Goal: Communication & Community: Answer question/provide support

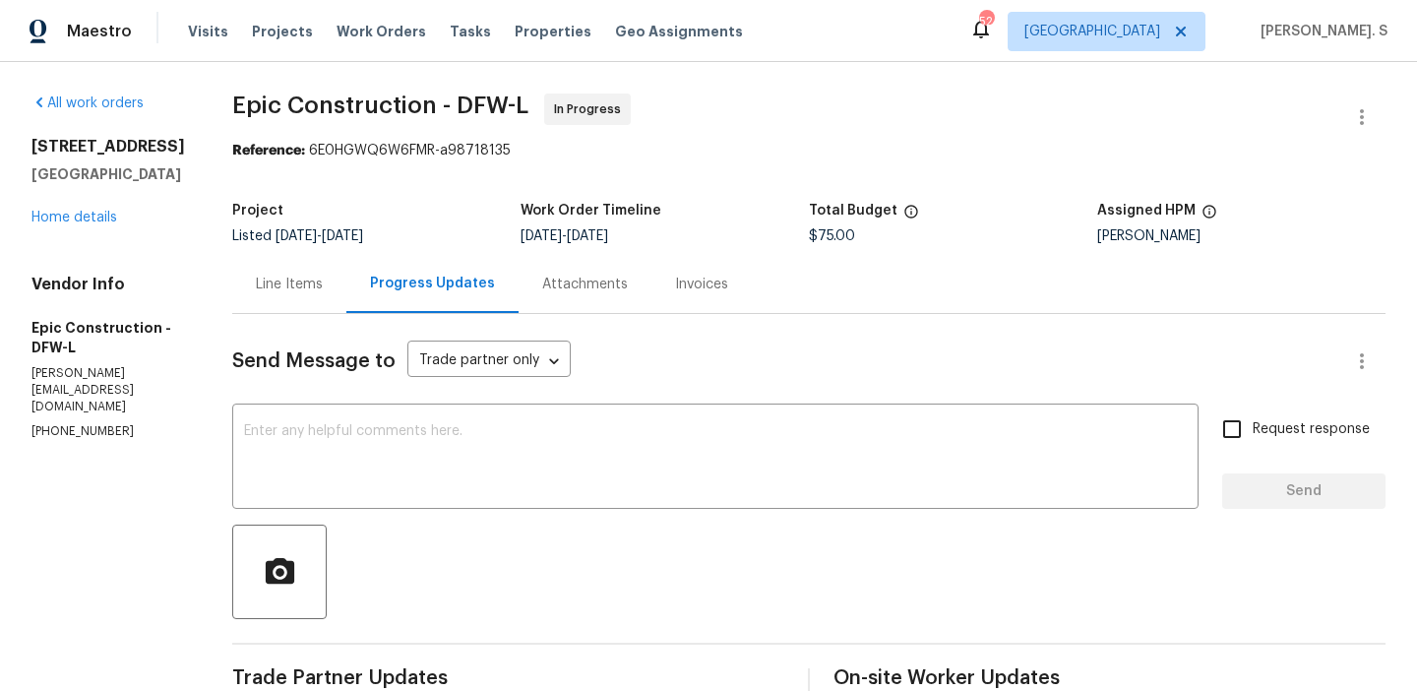
click at [263, 257] on div "Line Items" at bounding box center [289, 284] width 114 height 58
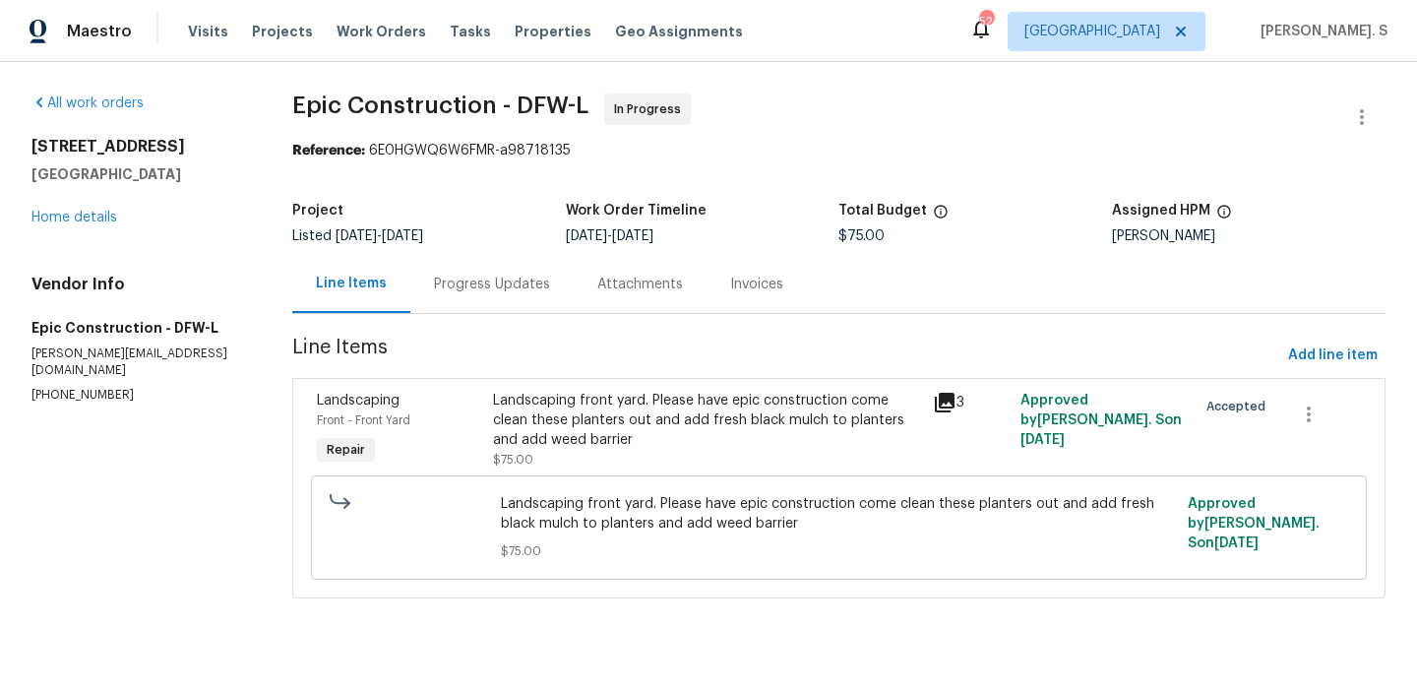
click at [684, 451] on div "Landscaping front yard. Please have epic construction come clean these planters…" at bounding box center [707, 430] width 428 height 79
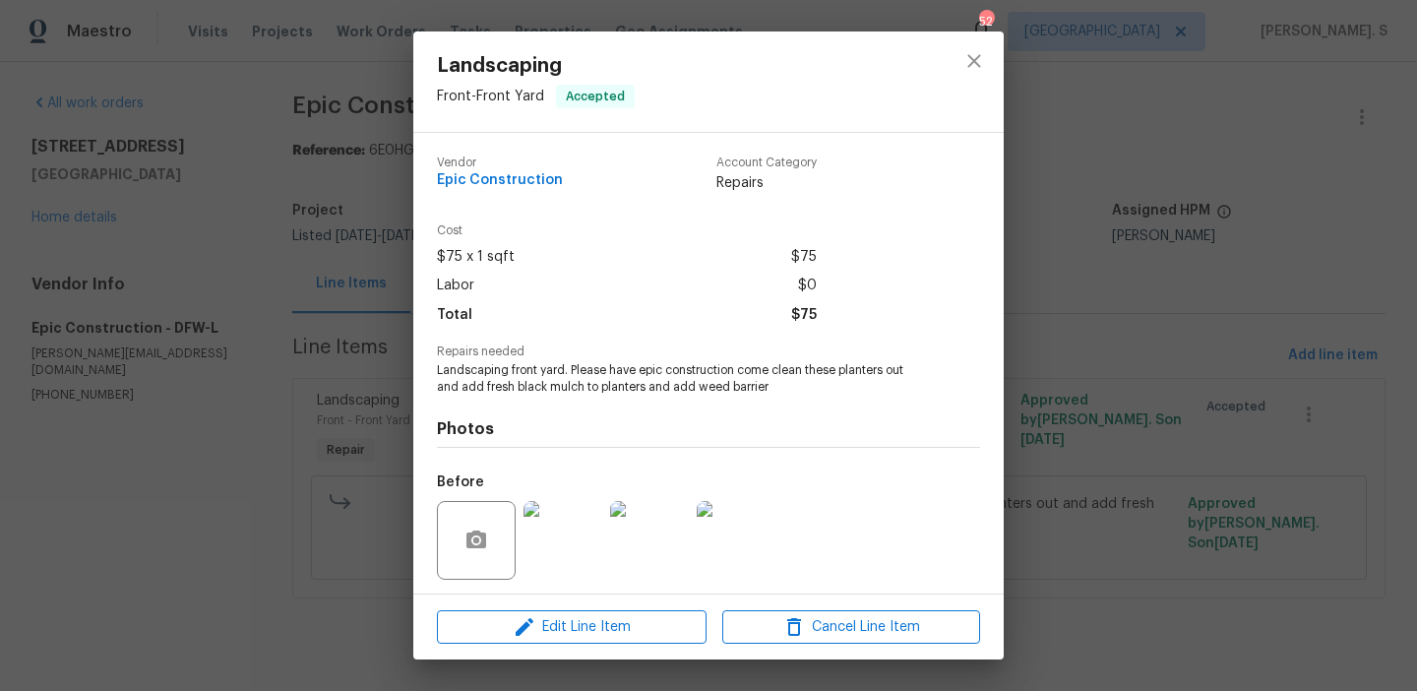
click at [383, 297] on div "Landscaping Front - Front Yard Accepted Vendor Epic Construction Account Catego…" at bounding box center [708, 345] width 1417 height 691
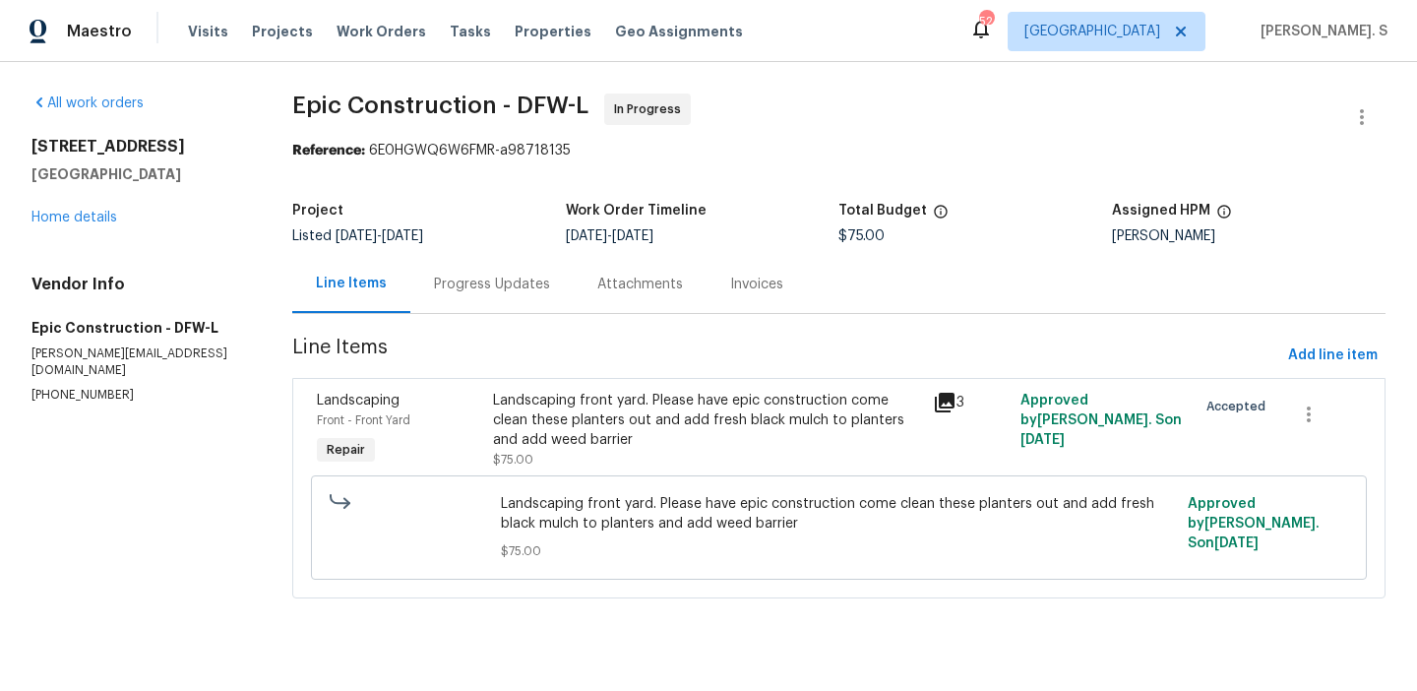
click at [492, 273] on div "Progress Updates" at bounding box center [491, 284] width 163 height 58
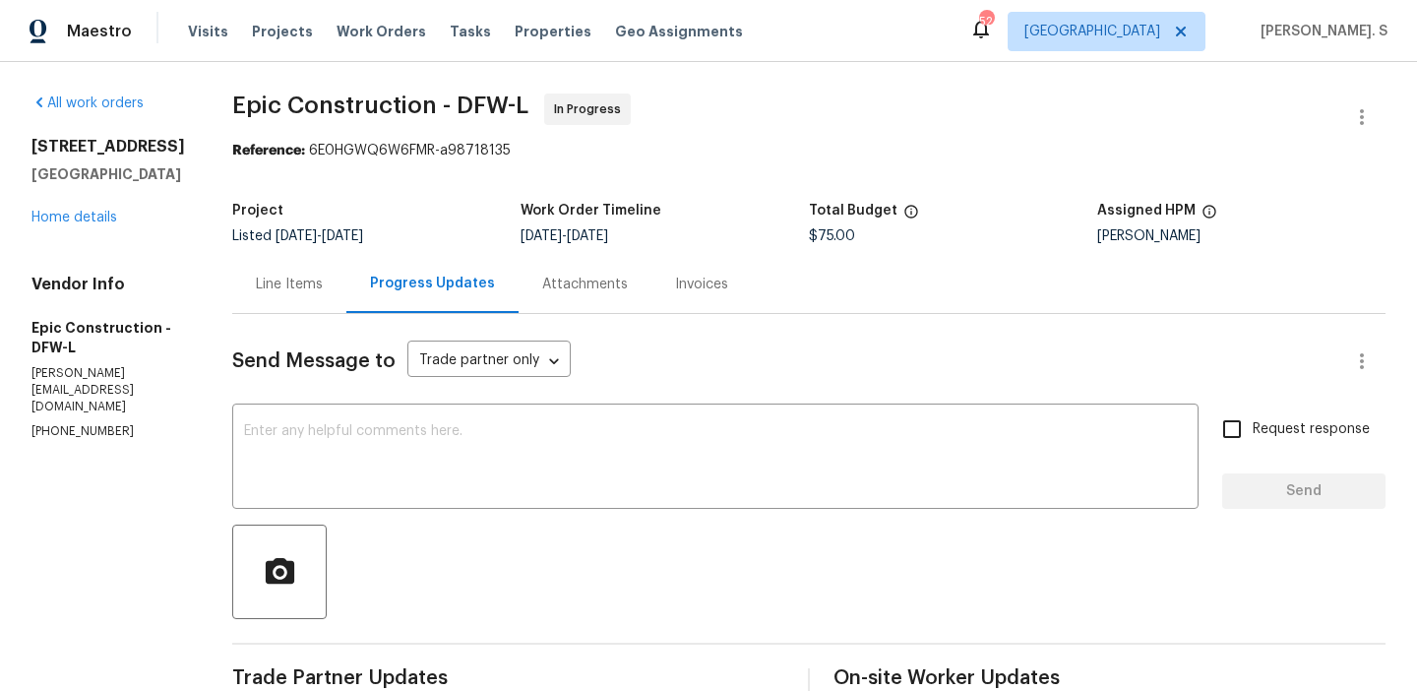
click at [232, 274] on div "Line Items" at bounding box center [289, 284] width 114 height 58
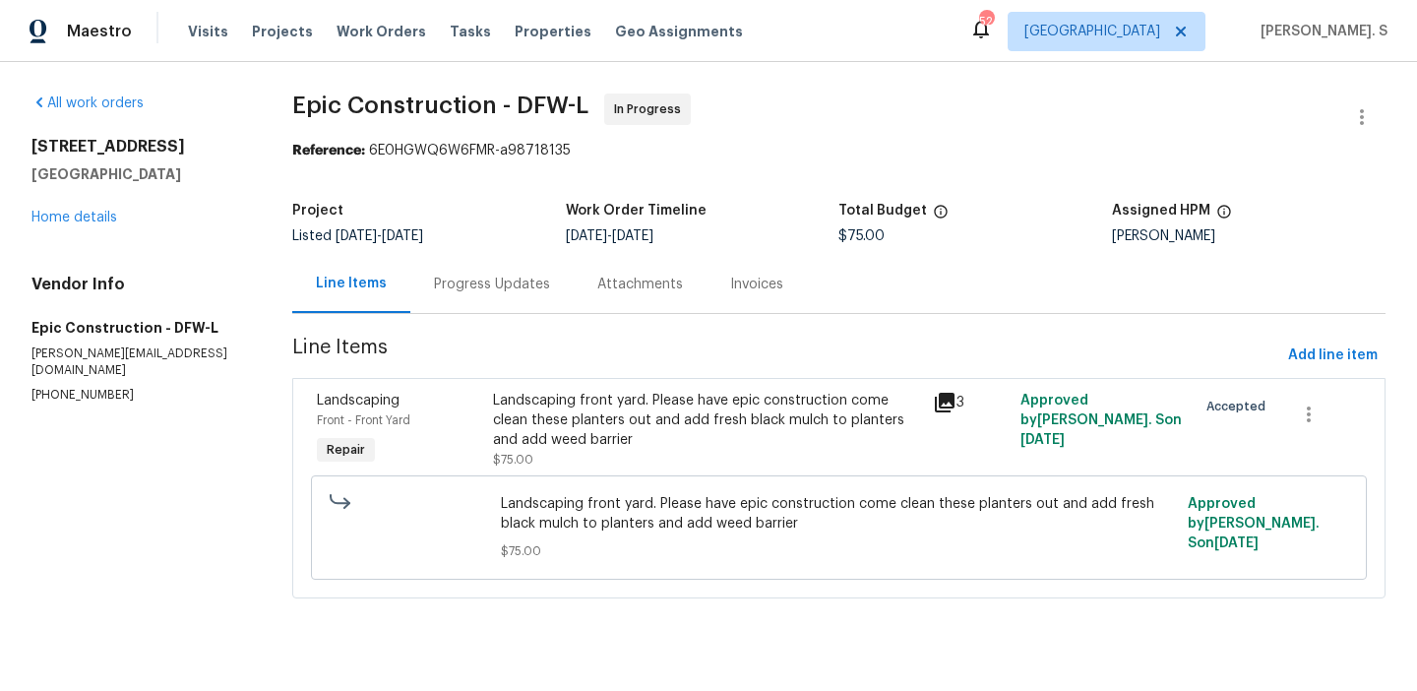
click at [447, 287] on div "Progress Updates" at bounding box center [492, 285] width 116 height 20
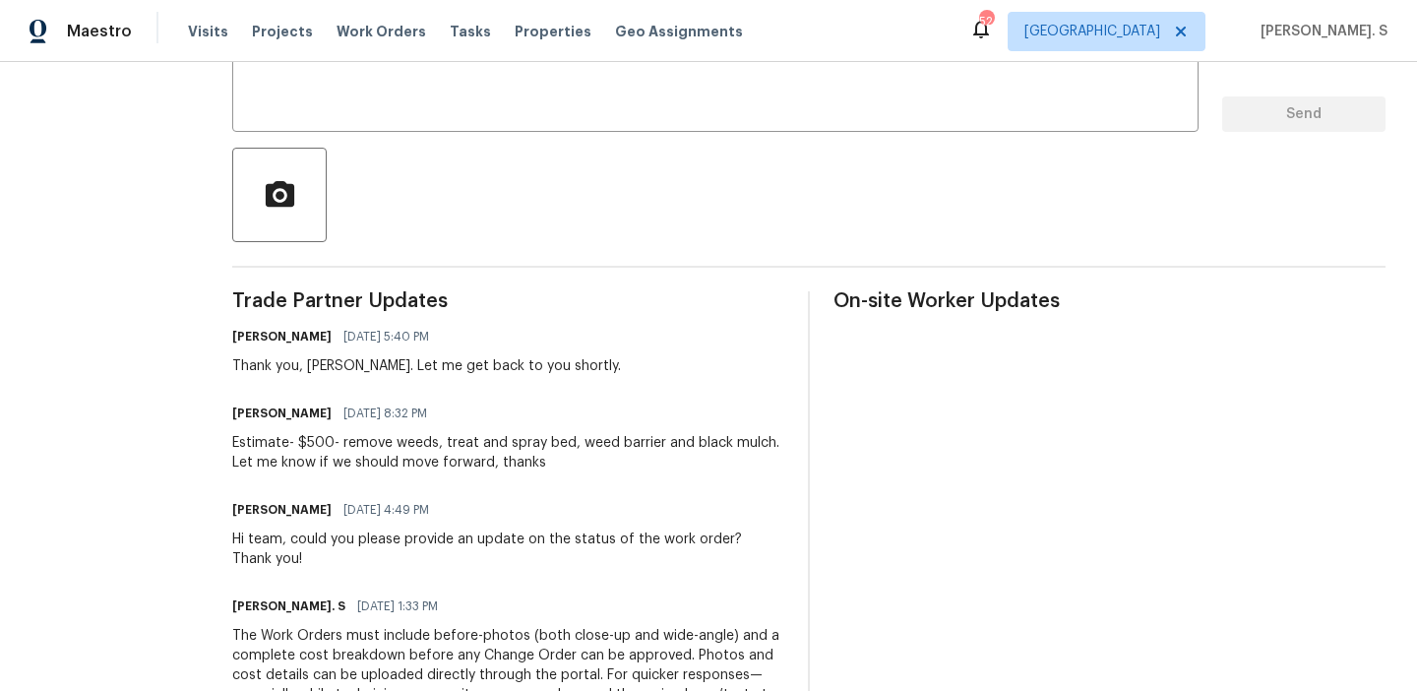
scroll to position [427, 0]
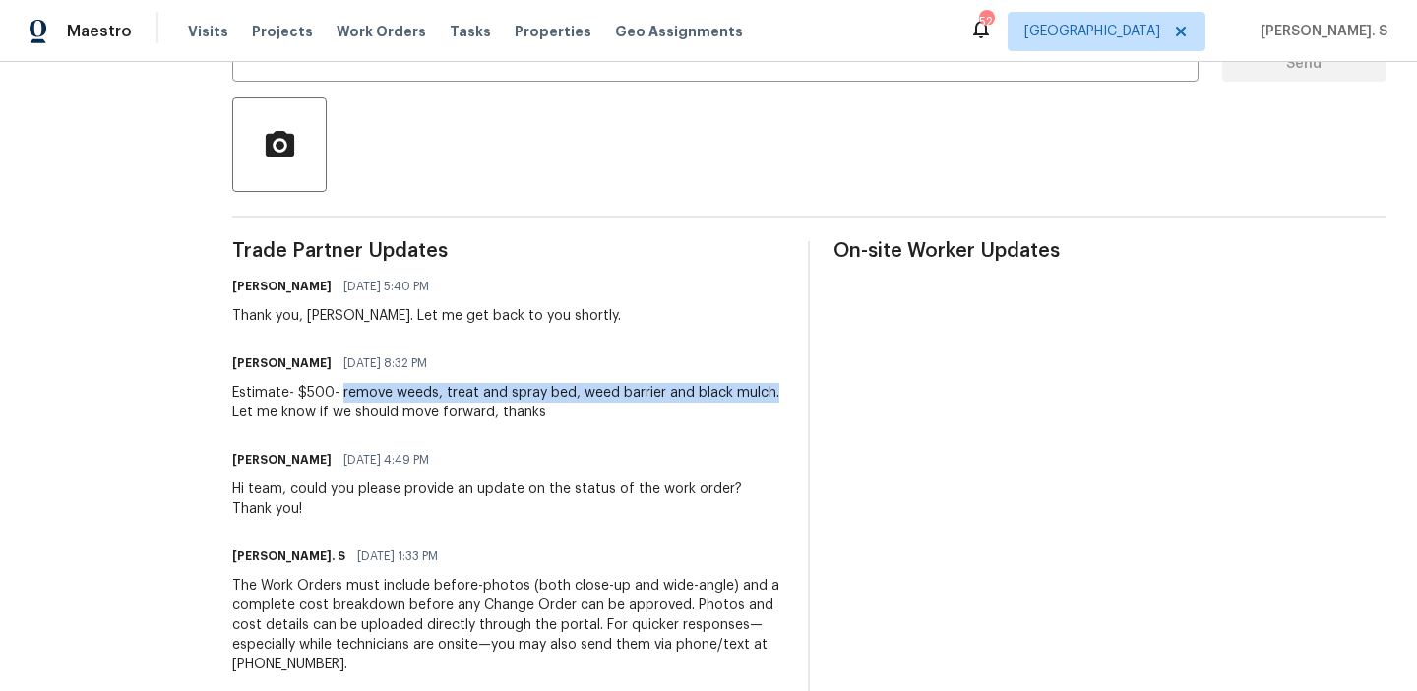
drag, startPoint x: 333, startPoint y: 392, endPoint x: 774, endPoint y: 384, distance: 441.0
click at [774, 384] on div "Estimate- $500- remove weeds, treat and spray bed, weed barrier and black mulch…" at bounding box center [508, 402] width 552 height 39
copy div "remove weeds, treat and spray bed, weed barrier and black mulch."
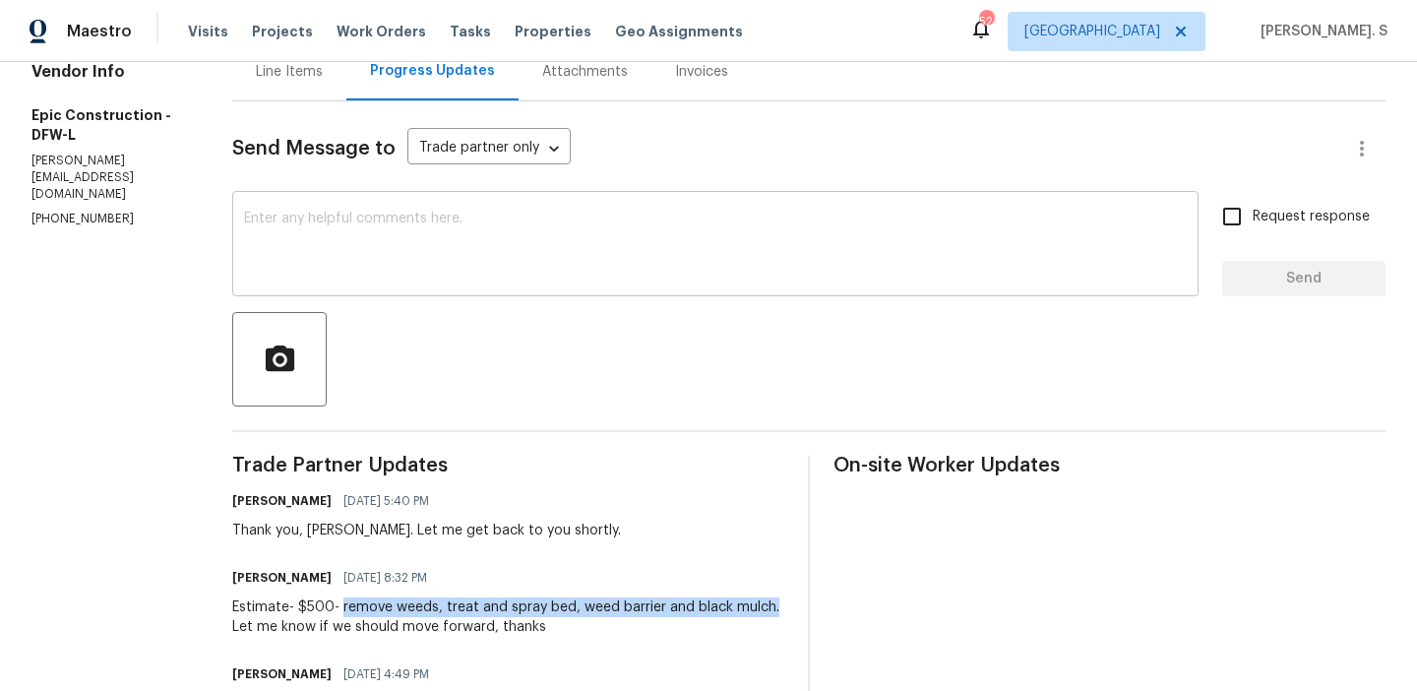
scroll to position [154, 0]
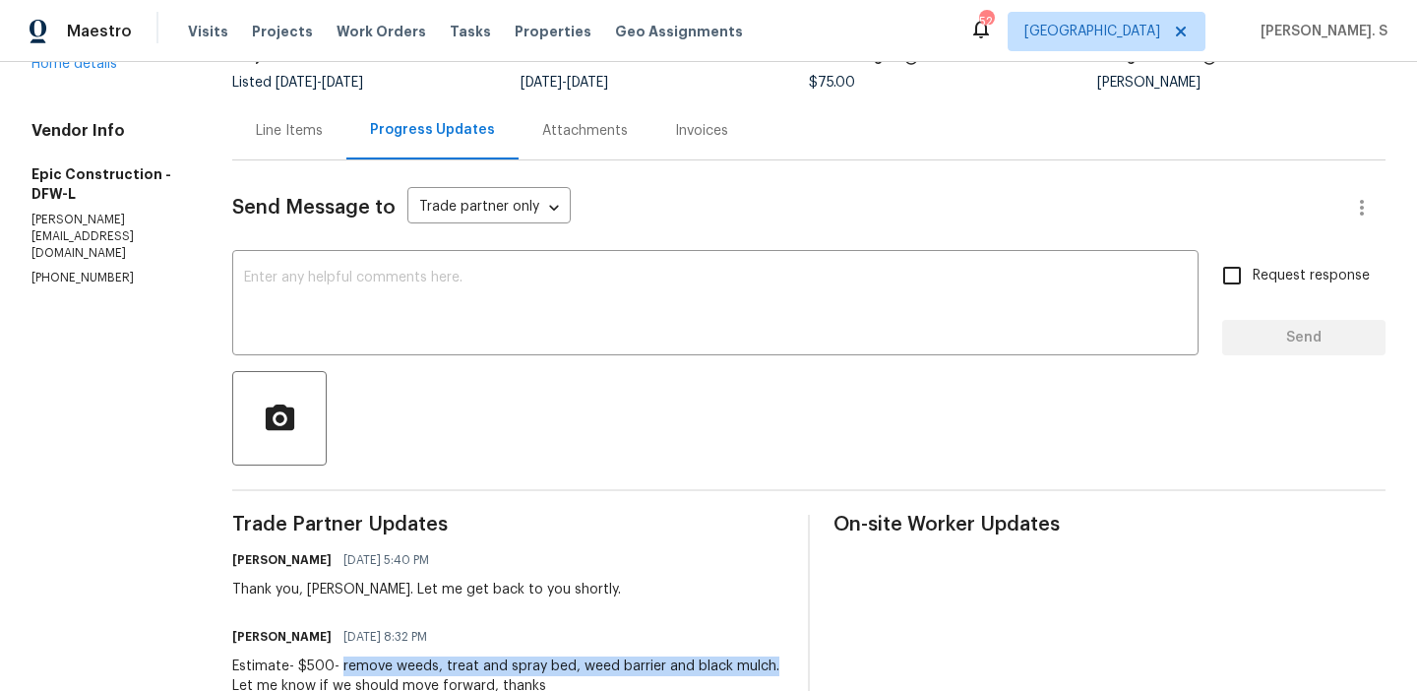
click at [275, 153] on div "Line Items" at bounding box center [289, 130] width 114 height 58
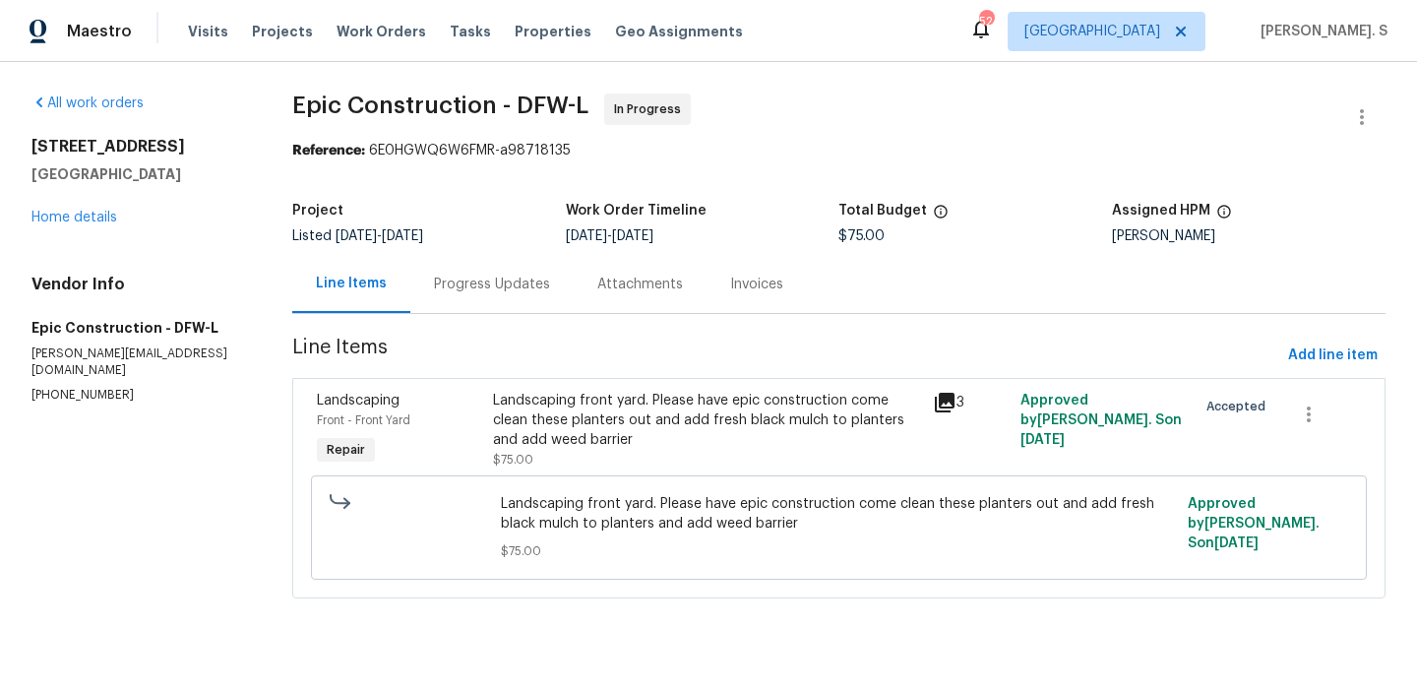
click at [574, 446] on div "Landscaping front yard. Please have epic construction come clean these planters…" at bounding box center [707, 420] width 428 height 59
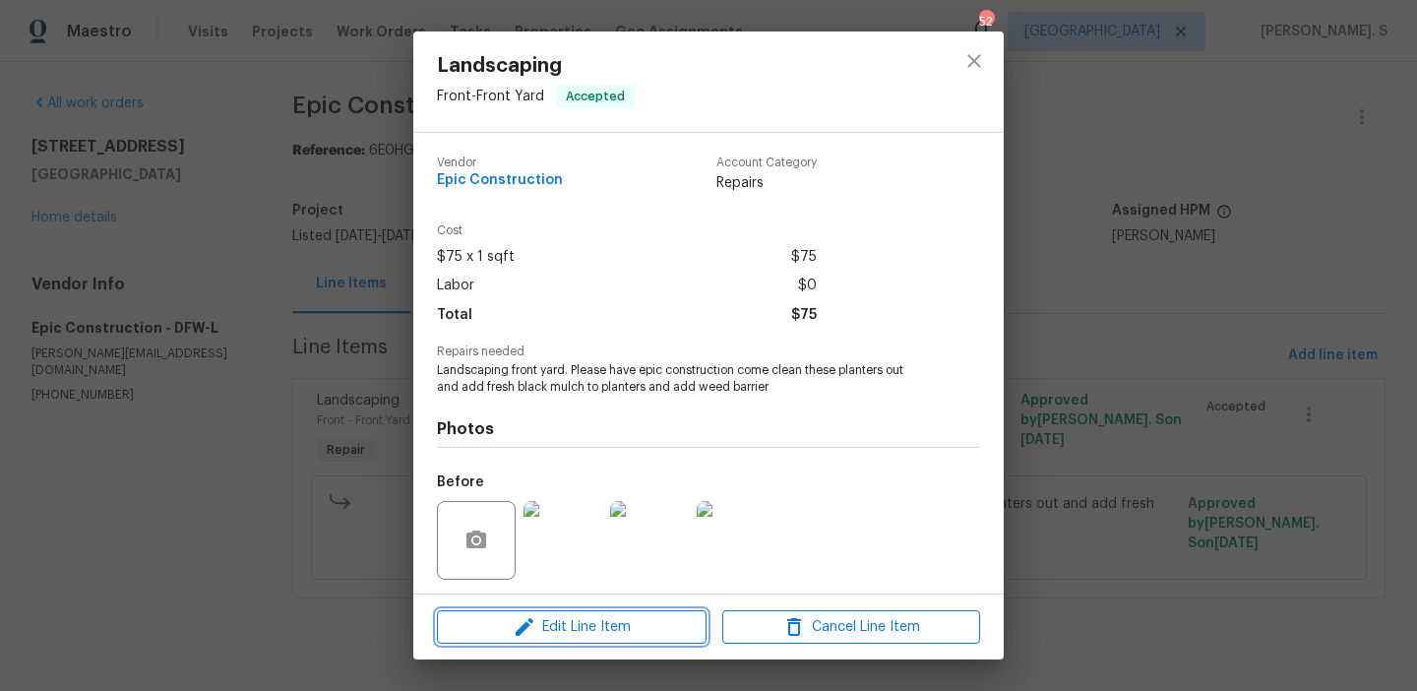
click at [554, 629] on span "Edit Line Item" at bounding box center [572, 627] width 258 height 25
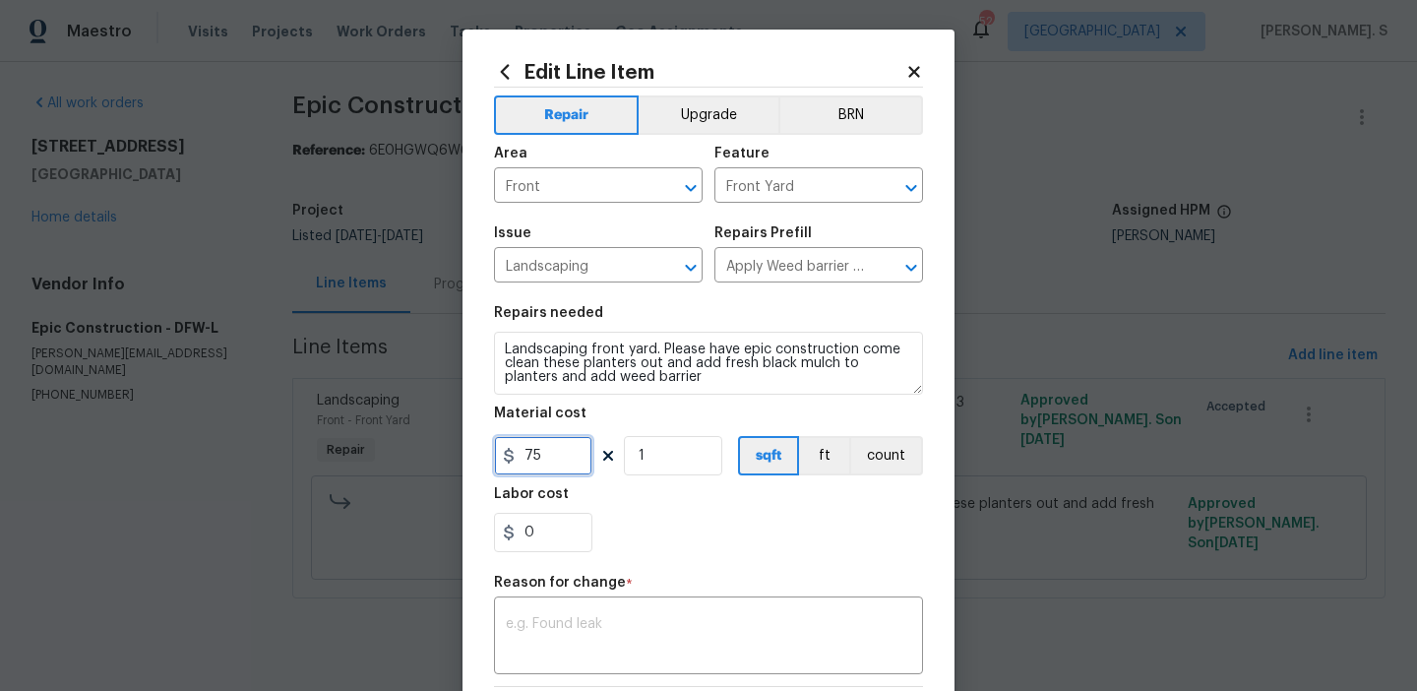
click at [562, 465] on input "75" at bounding box center [543, 455] width 98 height 39
type input "500"
click at [556, 612] on div "x ​" at bounding box center [708, 637] width 429 height 73
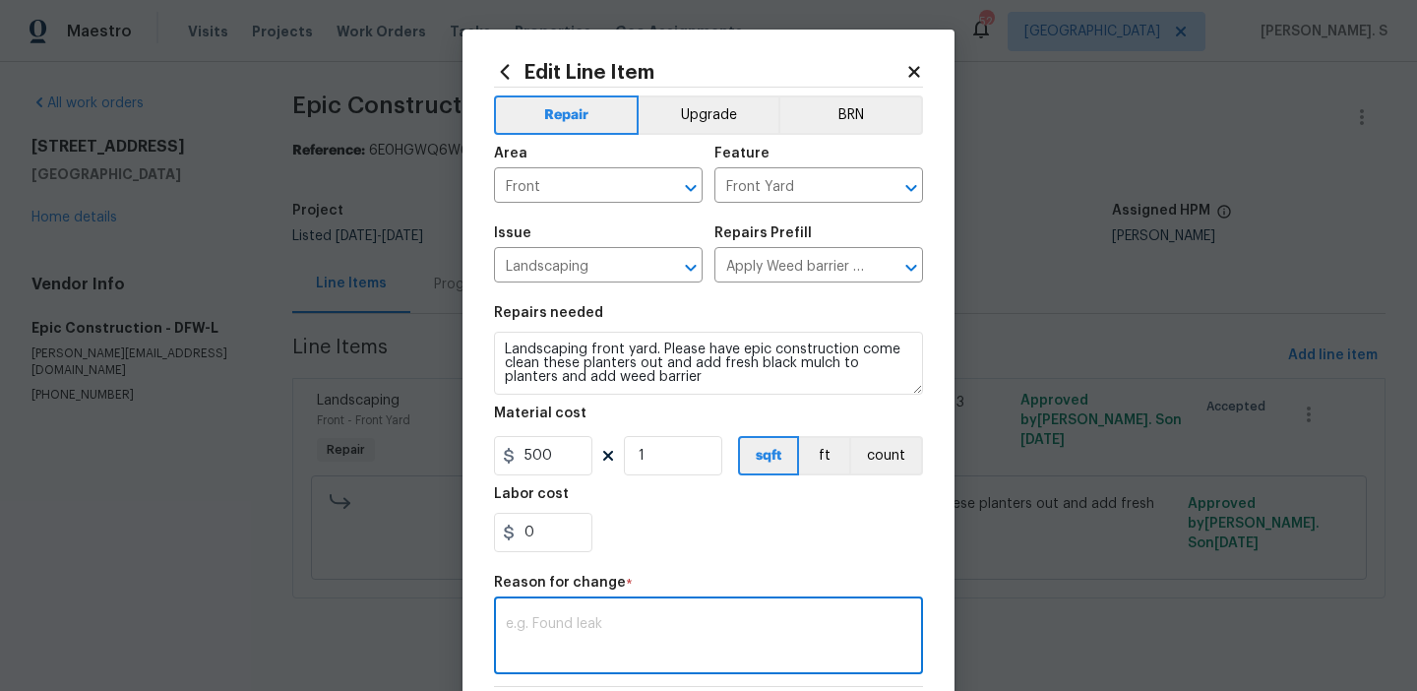
click at [574, 625] on textarea at bounding box center [709, 637] width 406 height 41
paste textarea "(GJ) Updated cost per BR team approval."
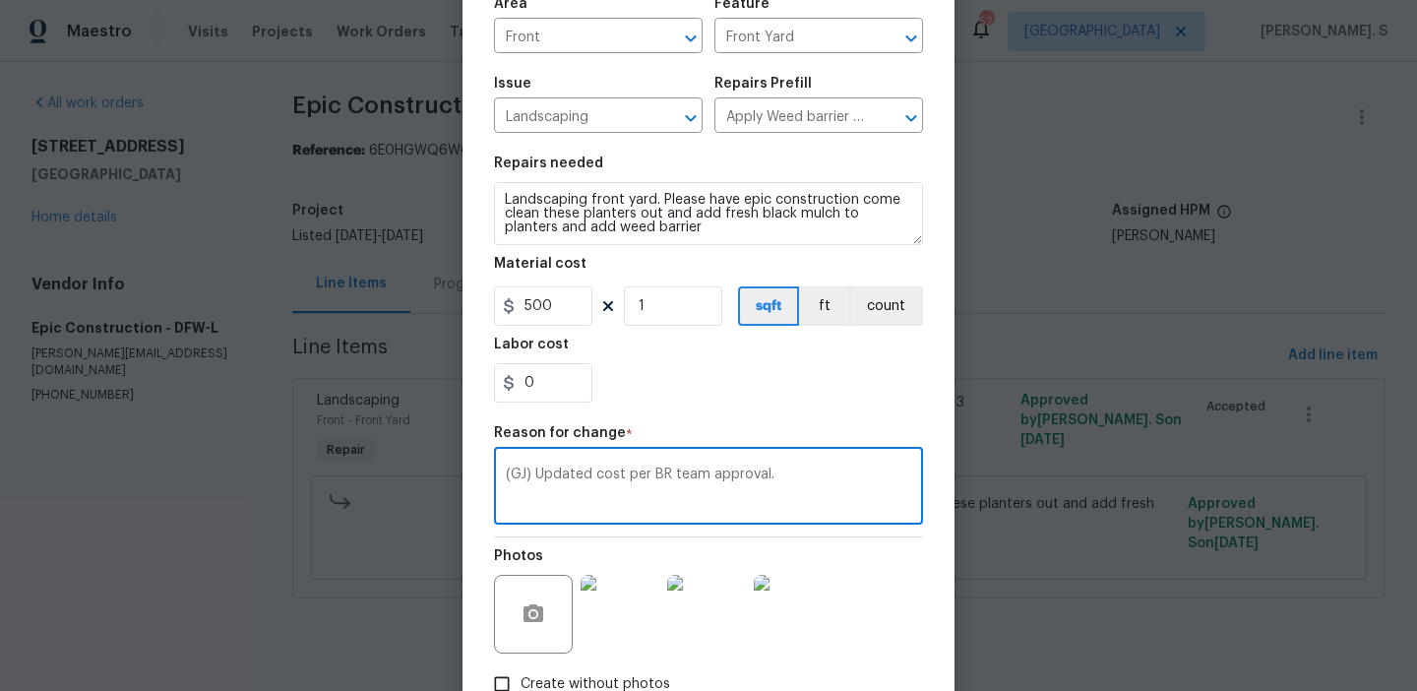
scroll to position [280, 0]
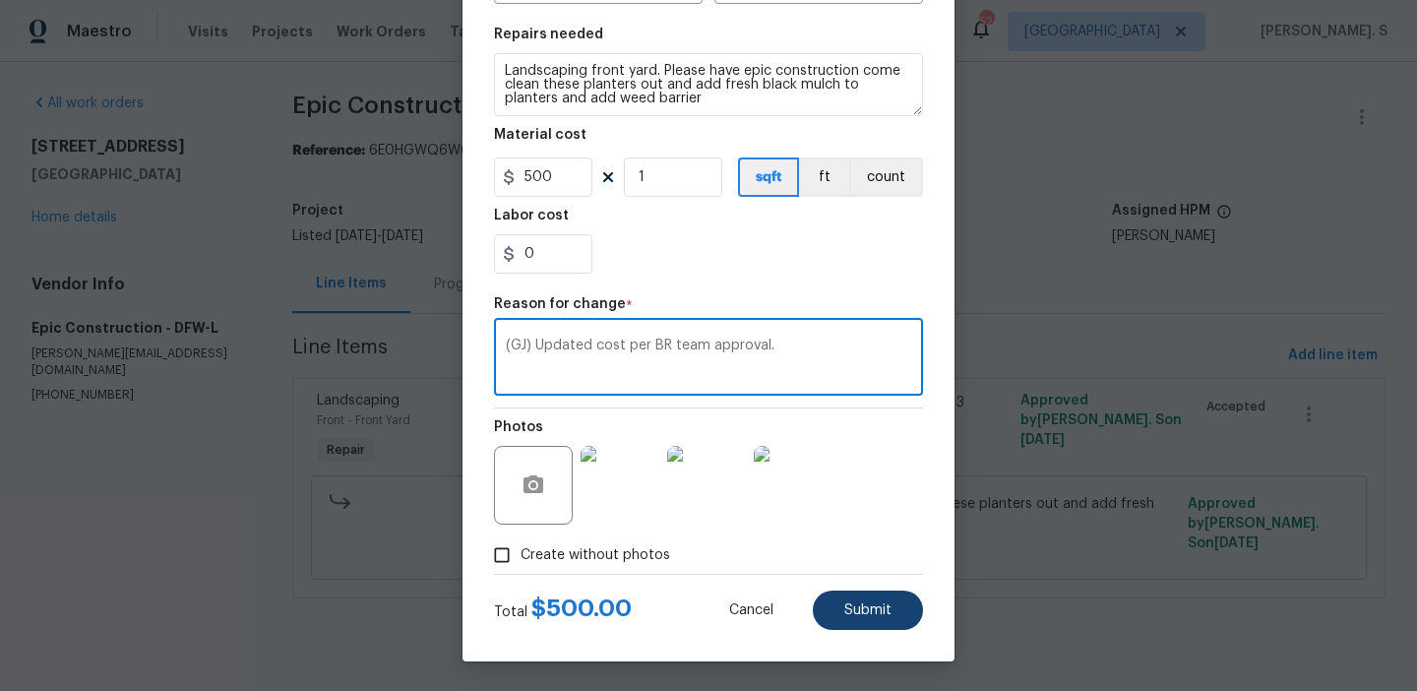
type textarea "(GJ) Updated cost per BR team approval."
click at [895, 627] on button "Submit" at bounding box center [868, 610] width 110 height 39
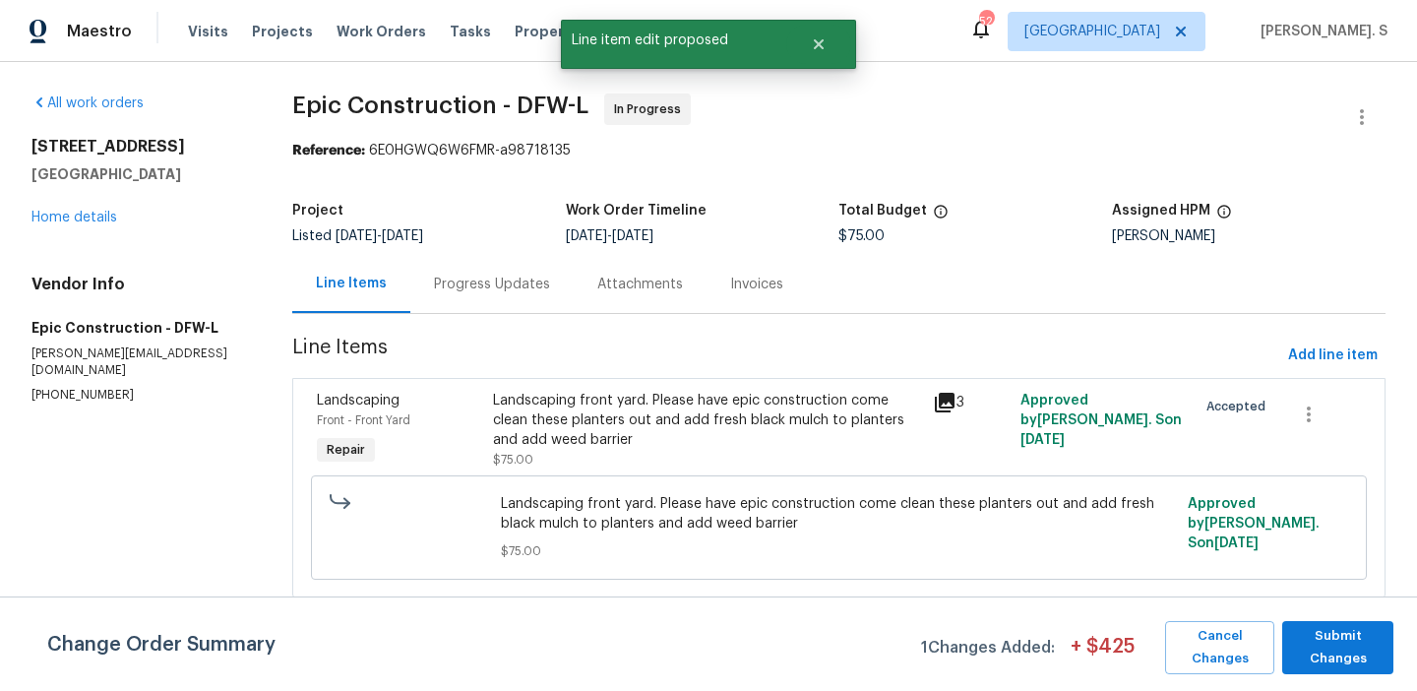
scroll to position [0, 0]
click at [1350, 635] on span "Submit Changes" at bounding box center [1338, 647] width 92 height 45
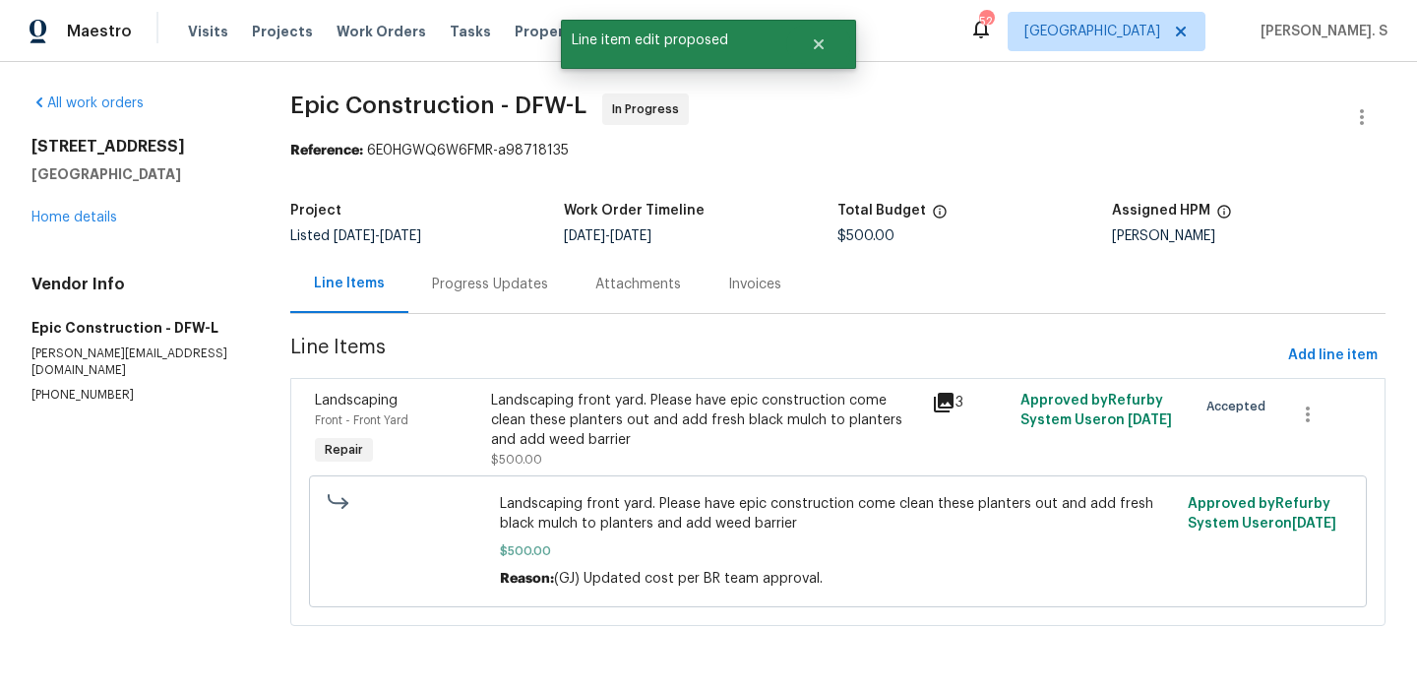
click at [527, 294] on div "Progress Updates" at bounding box center [489, 284] width 163 height 58
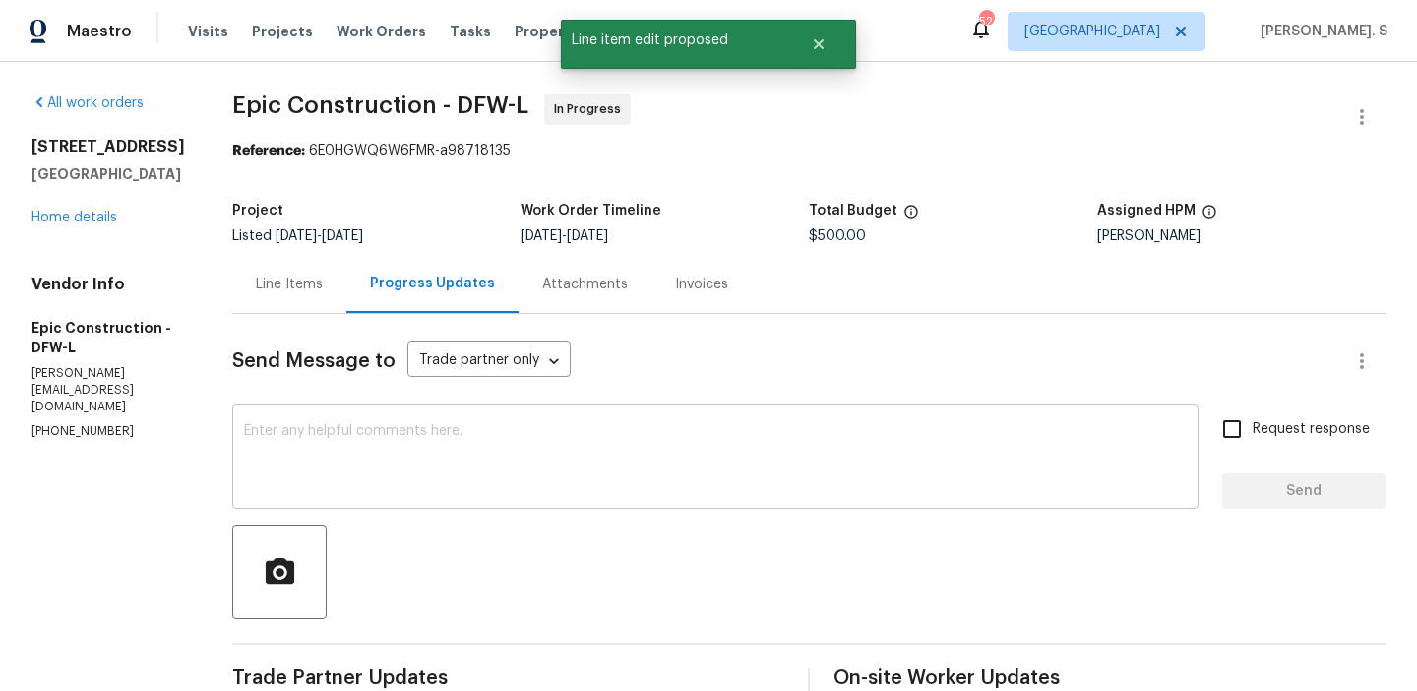
click at [492, 436] on textarea at bounding box center [715, 458] width 943 height 69
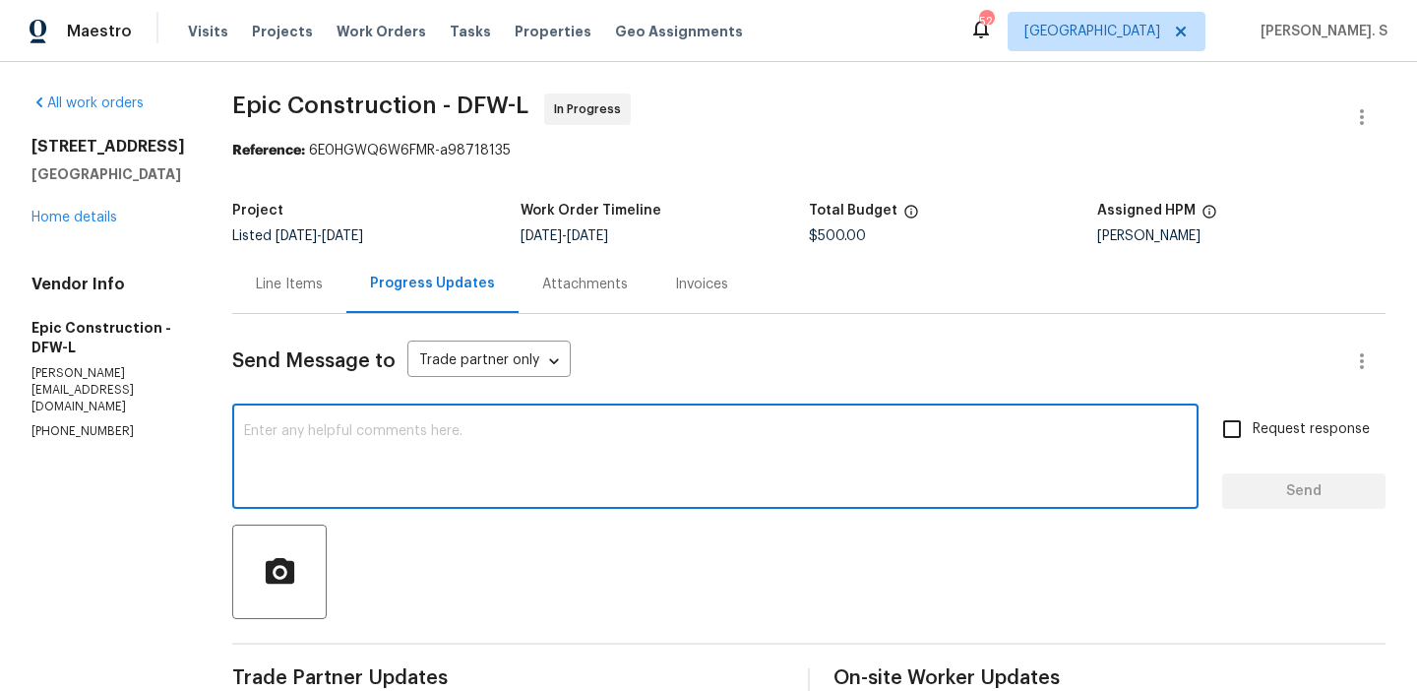
click at [507, 431] on textarea at bounding box center [715, 458] width 943 height 69
paste textarea "The BR team has approved the cost, and it has been updated."
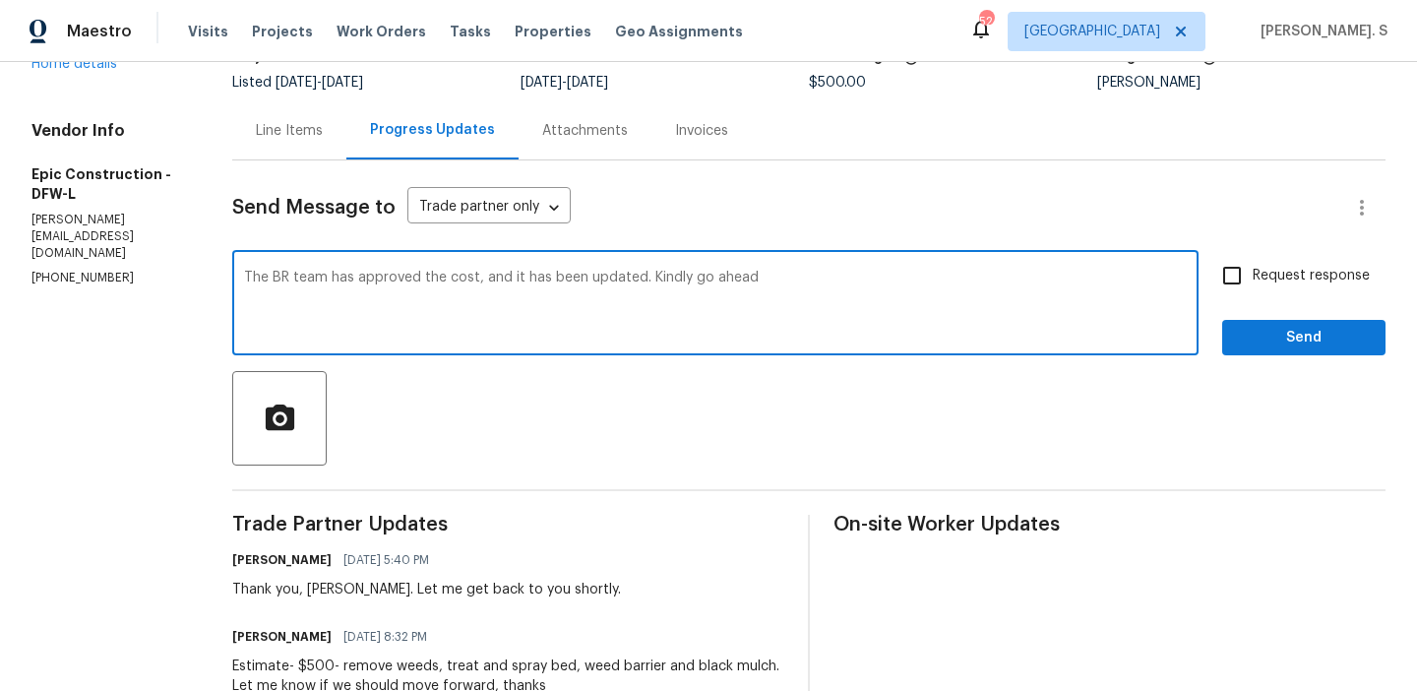
scroll to position [260, 0]
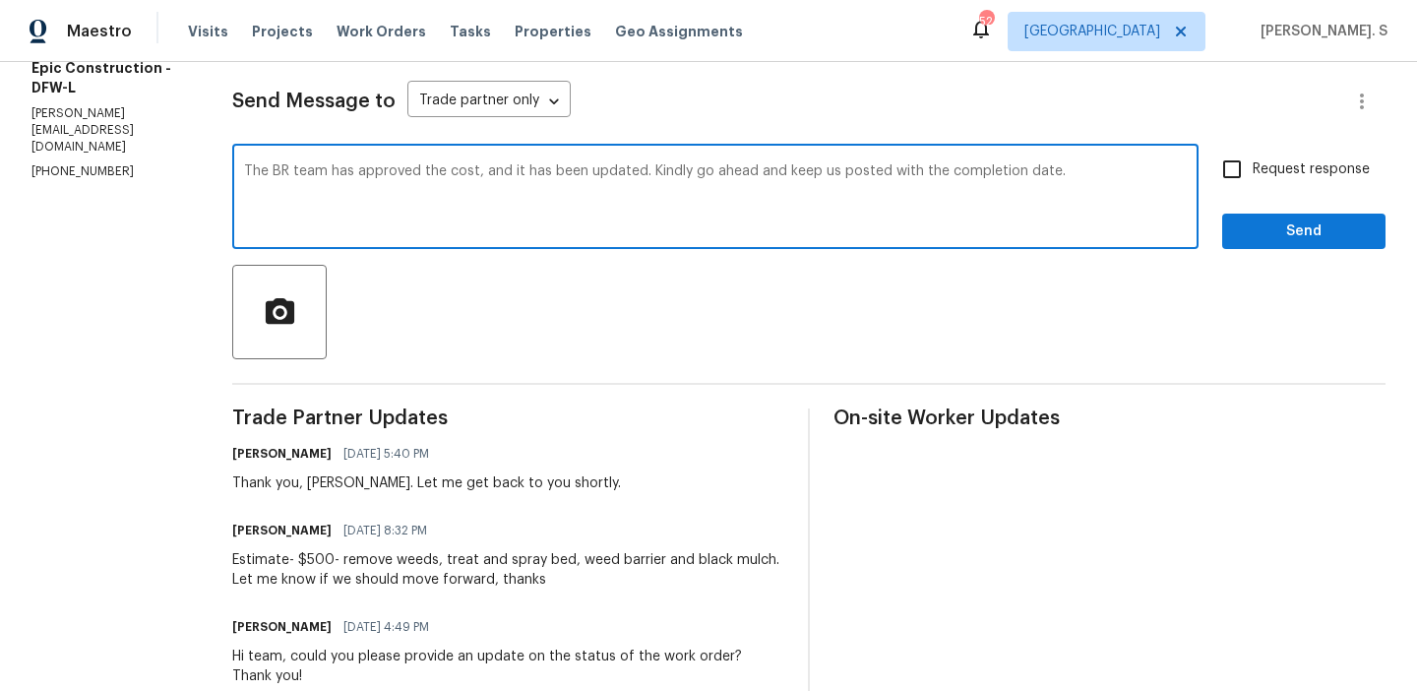
type textarea "The BR team has approved the cost, and it has been updated. Kindly go ahead and…"
click at [510, 405] on div "Send Message to Trade partner only Trade partner only ​ The BR team has approve…" at bounding box center [809, 527] width 1154 height 947
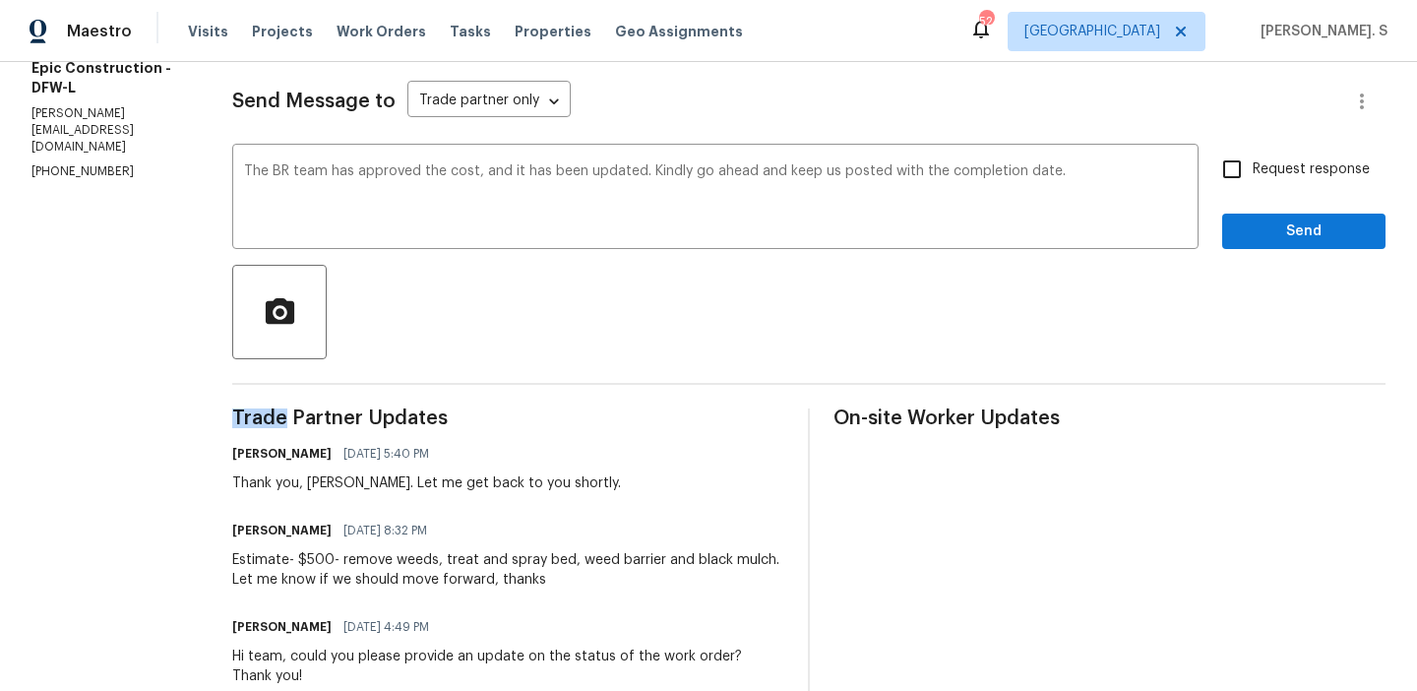
click at [510, 405] on div "Send Message to Trade partner only Trade partner only ​ The BR team has approve…" at bounding box center [809, 527] width 1154 height 947
click at [721, 156] on div "The BR team has approved the cost, and it has been updated. Kindly go ahead and…" at bounding box center [715, 199] width 967 height 100
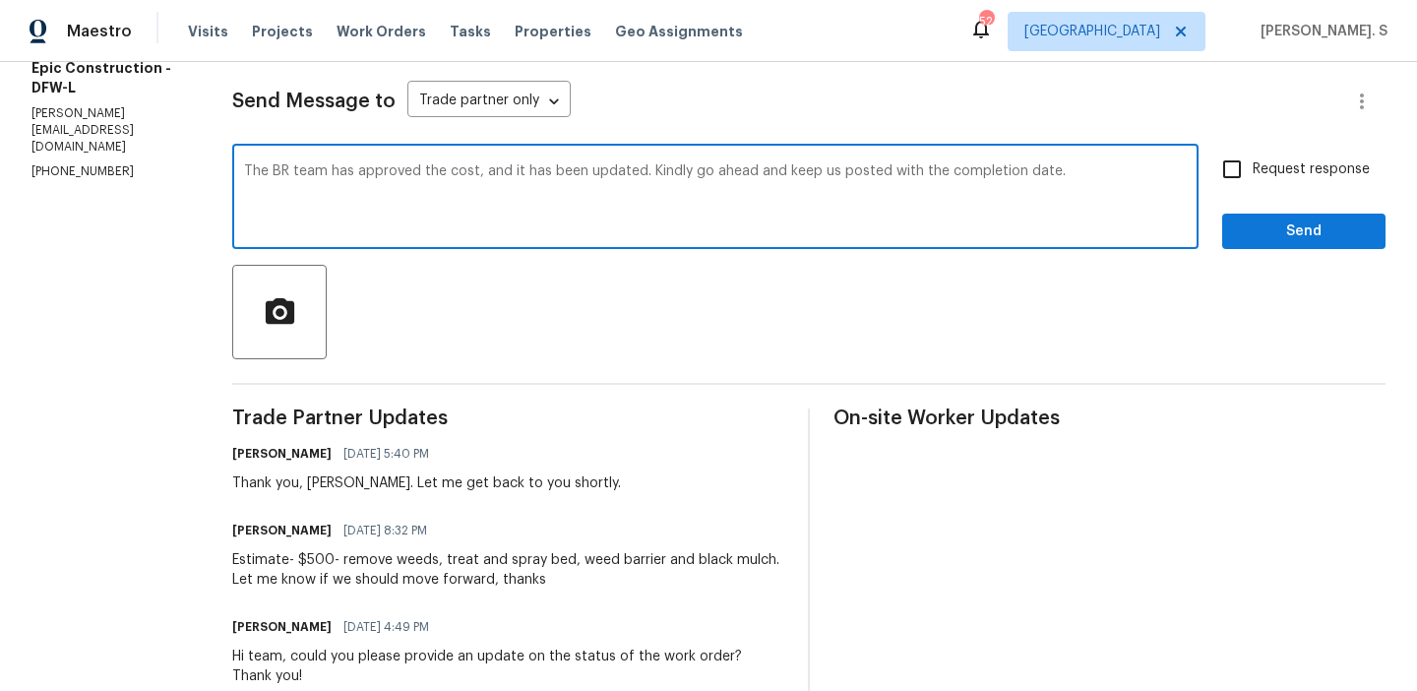
click at [721, 156] on div "The BR team has approved the cost, and it has been updated. Kindly go ahead and…" at bounding box center [715, 199] width 967 height 100
click at [780, 197] on textarea "The BR team has approved the cost, and it has been updated. Kindly go ahead and…" at bounding box center [715, 198] width 943 height 69
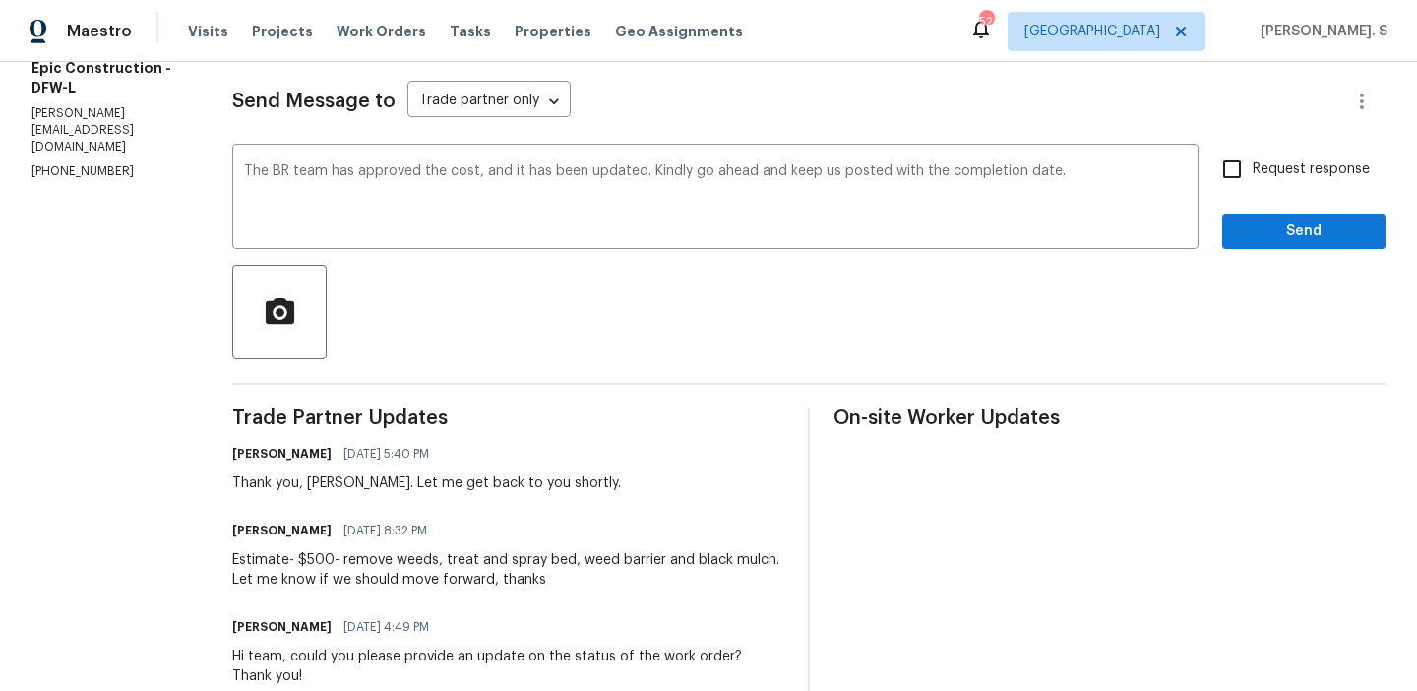
click at [1260, 159] on span "Request response" at bounding box center [1311, 169] width 117 height 21
click at [1253, 159] on input "Request response" at bounding box center [1232, 169] width 41 height 41
checkbox input "true"
click at [1244, 250] on div "Send Message to Trade partner only Trade partner only ​ The BR team has approve…" at bounding box center [809, 527] width 1154 height 947
click at [1267, 243] on span "Send" at bounding box center [1304, 232] width 132 height 25
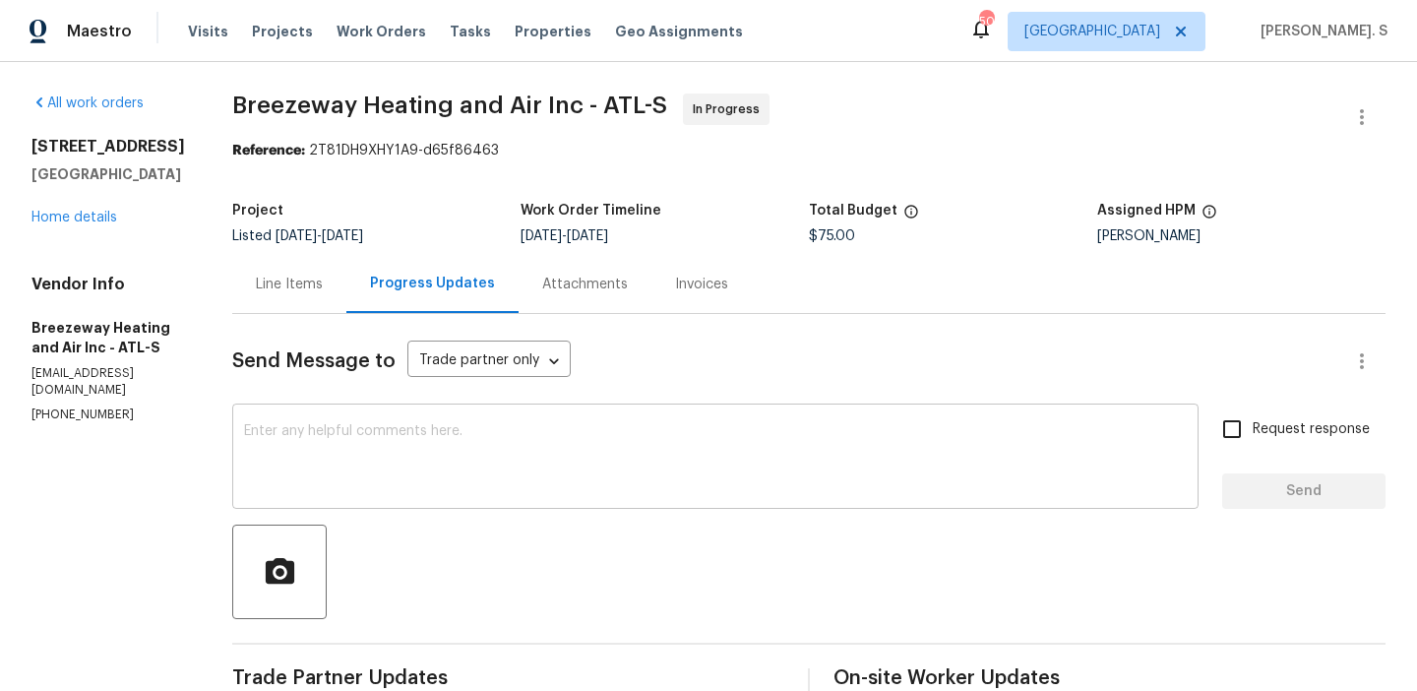
click at [395, 409] on div "x ​" at bounding box center [715, 458] width 967 height 100
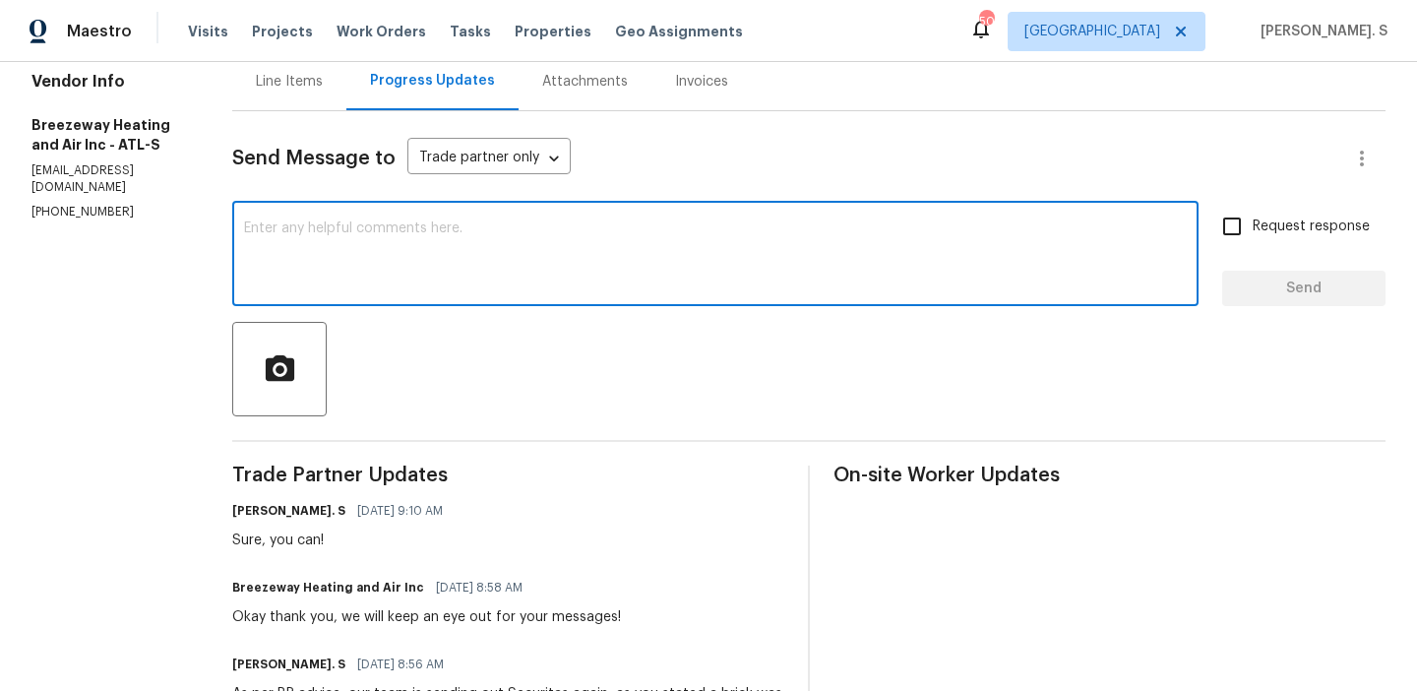
scroll to position [220, 0]
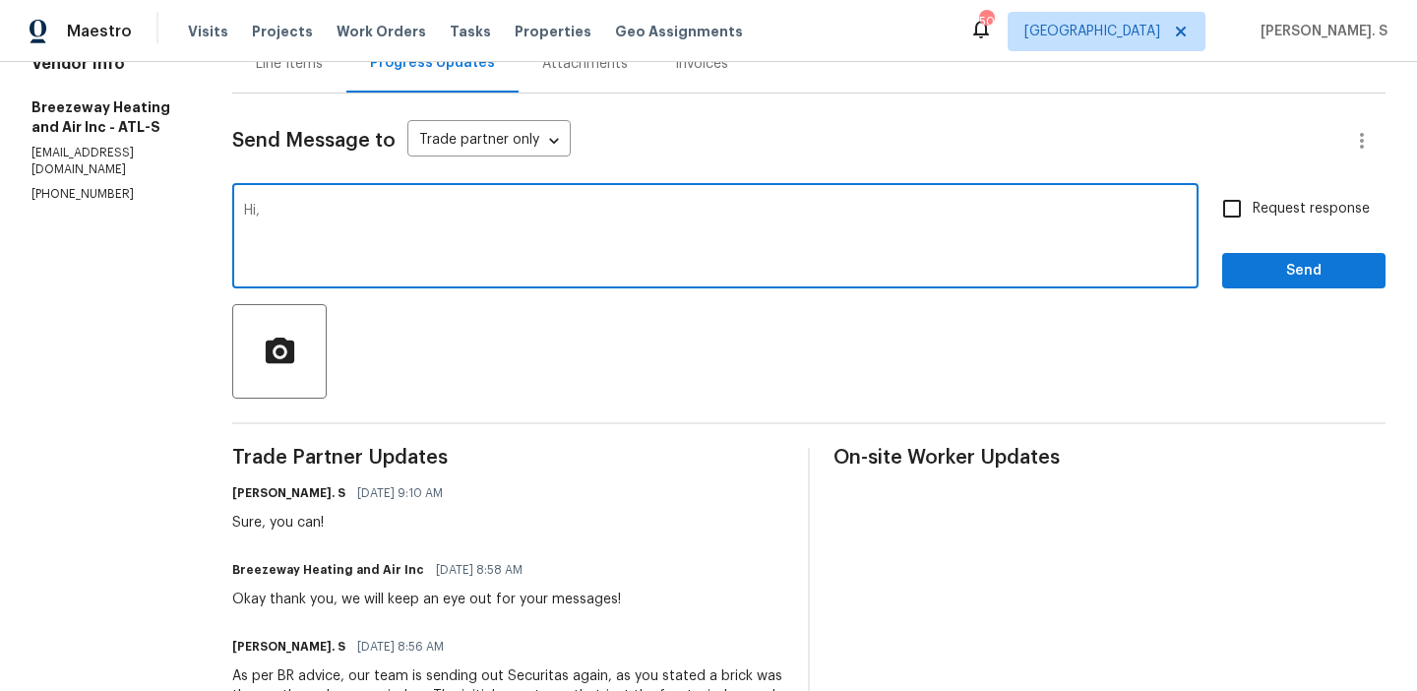
paste textarea "TP to head out [DATE]."
drag, startPoint x: 282, startPoint y: 219, endPoint x: 240, endPoint y: 218, distance: 41.4
click at [240, 218] on div "Hi, TP to head out tomorrow. x ​" at bounding box center [715, 238] width 967 height 100
click at [394, 224] on textarea "Hi, Can you head out tomorrow." at bounding box center [715, 238] width 943 height 69
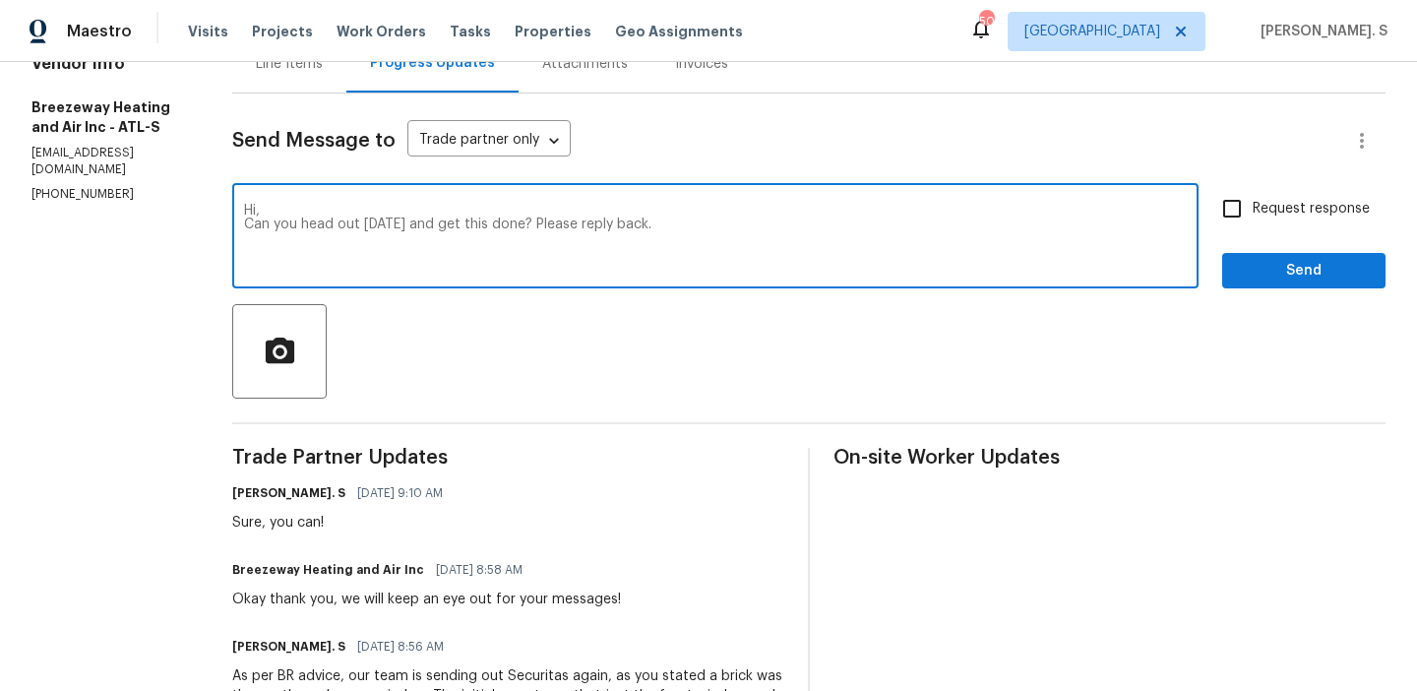
type textarea "Hi, Can you head out today and get this done? Please reply back."
click at [1314, 216] on span "Request response" at bounding box center [1311, 209] width 117 height 21
click at [1253, 216] on input "Request response" at bounding box center [1232, 208] width 41 height 41
checkbox input "true"
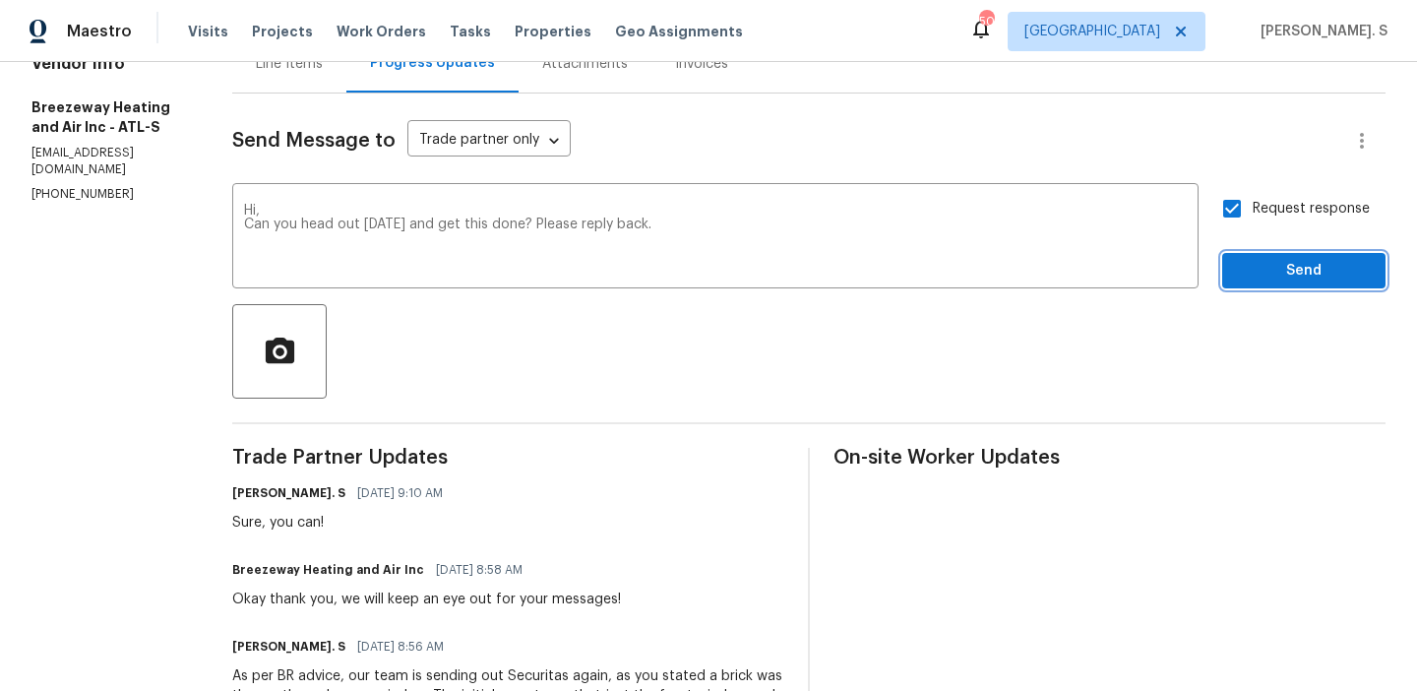
click at [1306, 265] on span "Send" at bounding box center [1304, 271] width 132 height 25
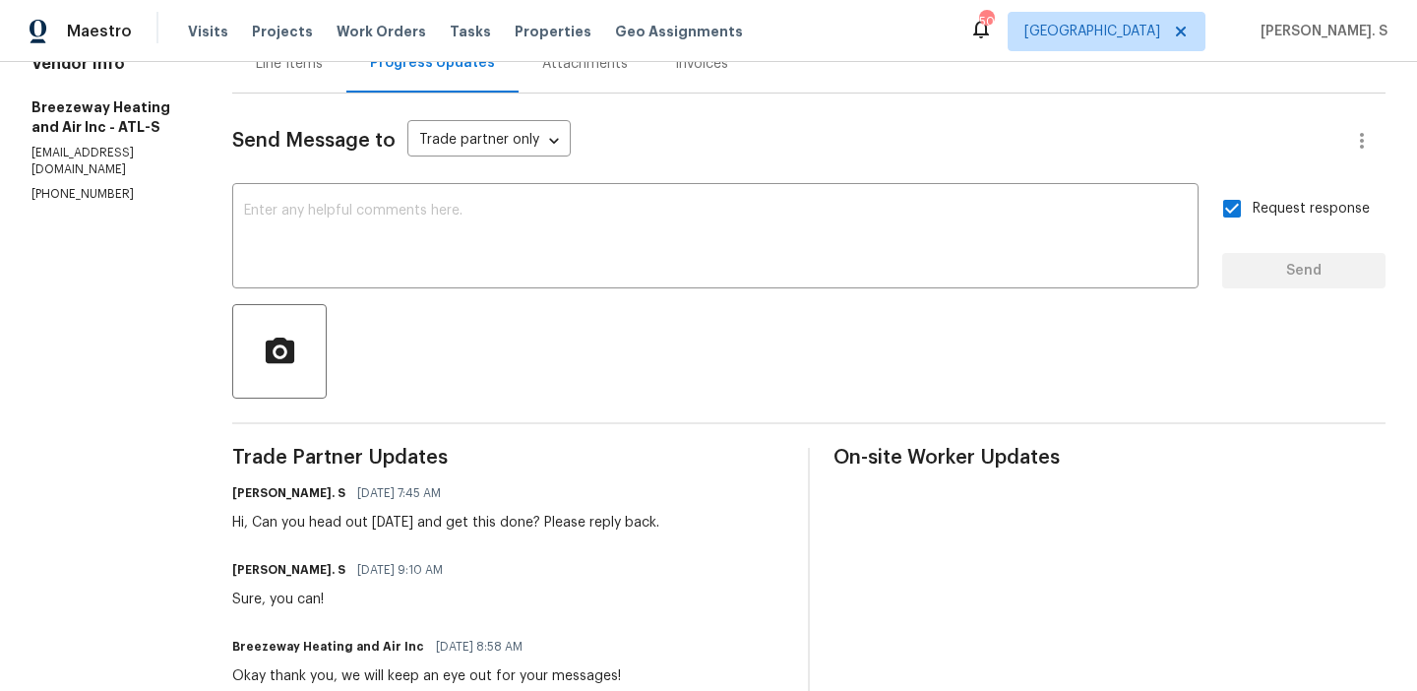
scroll to position [0, 0]
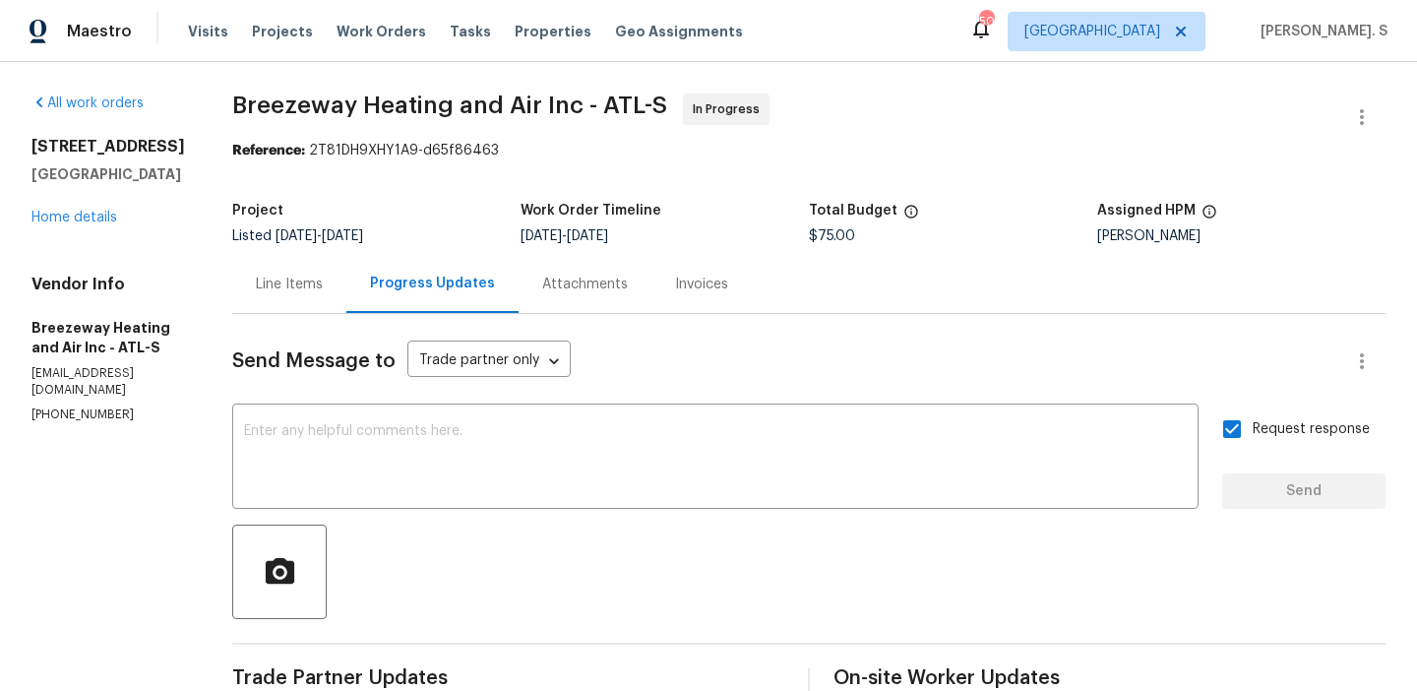
click at [72, 227] on div "4841 Santa Fe Trl SW Atlanta, GA 30331 Home details" at bounding box center [108, 182] width 154 height 91
click at [72, 224] on link "Home details" at bounding box center [74, 218] width 86 height 14
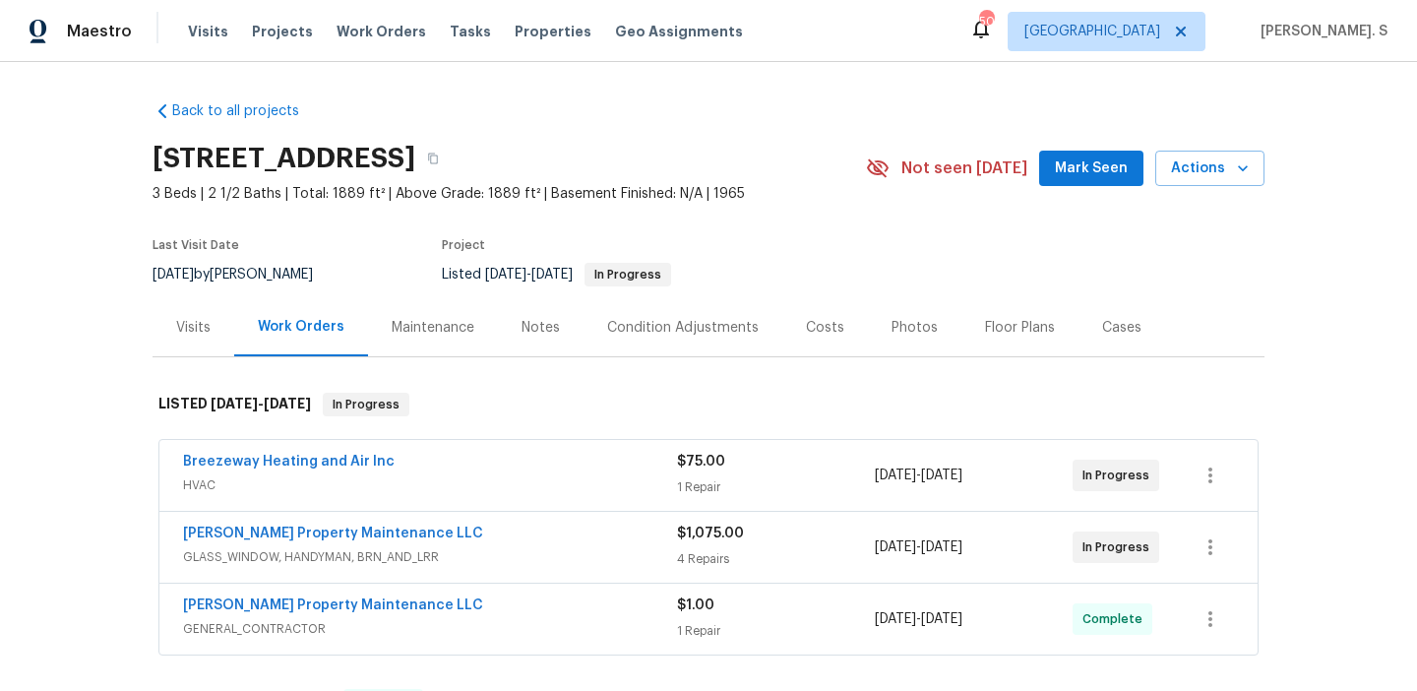
click at [317, 557] on span "GLASS_WINDOW, HANDYMAN, BRN_AND_LRR" at bounding box center [430, 557] width 494 height 20
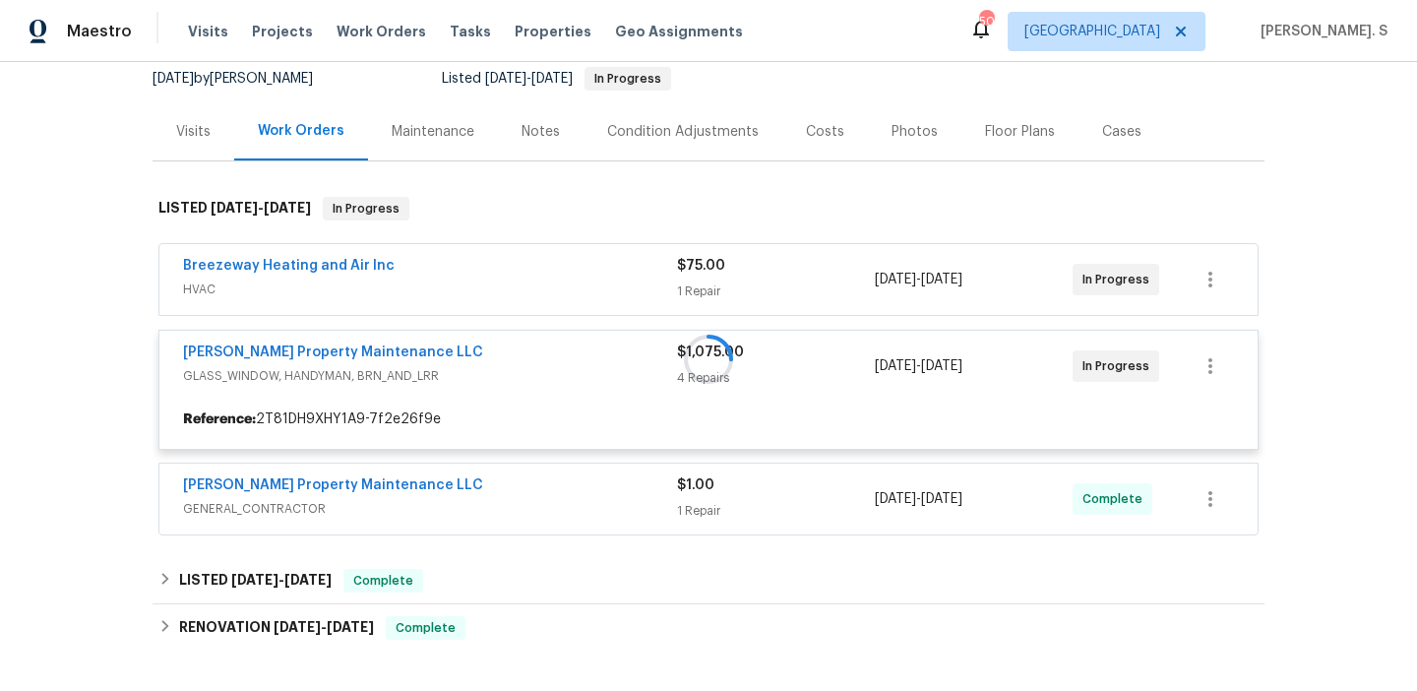
scroll to position [302, 0]
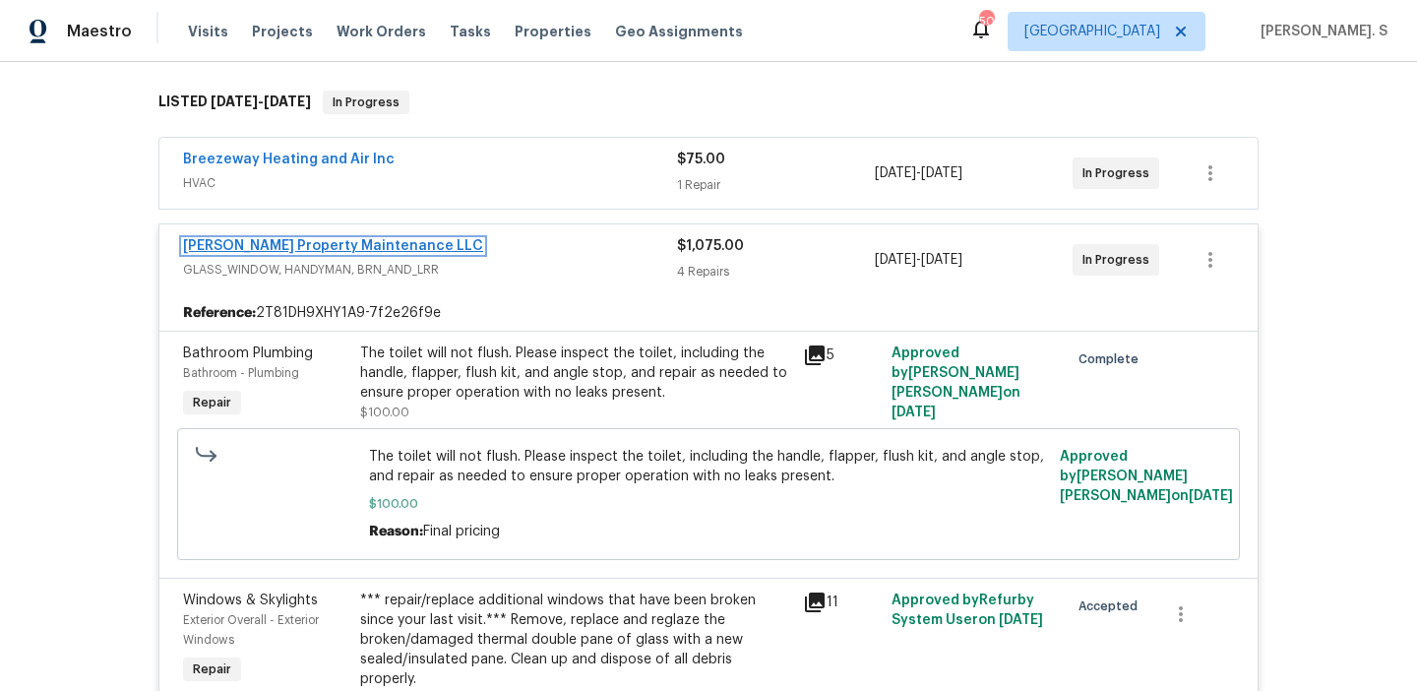
click at [279, 241] on link "Glen Property Maintenance LLC" at bounding box center [333, 246] width 300 height 14
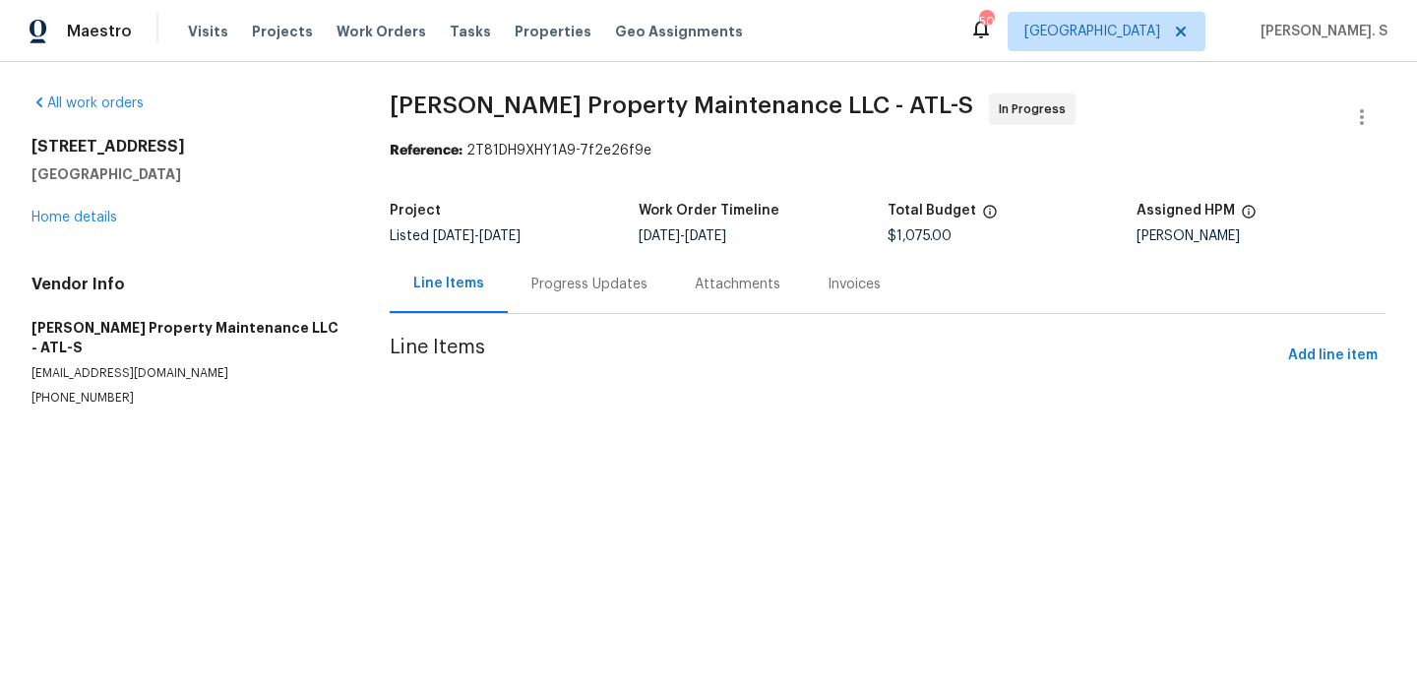
click at [515, 278] on div "Progress Updates" at bounding box center [589, 284] width 163 height 58
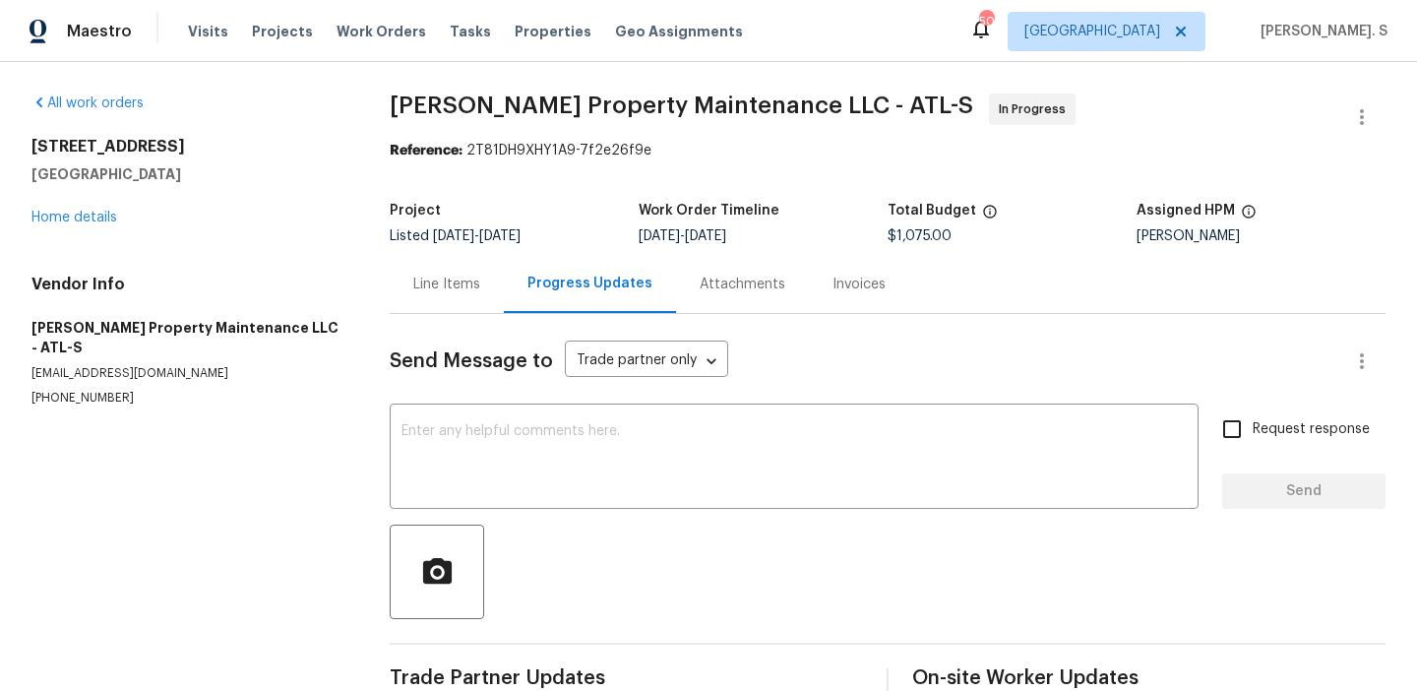
click at [515, 278] on div "Progress Updates" at bounding box center [590, 284] width 172 height 58
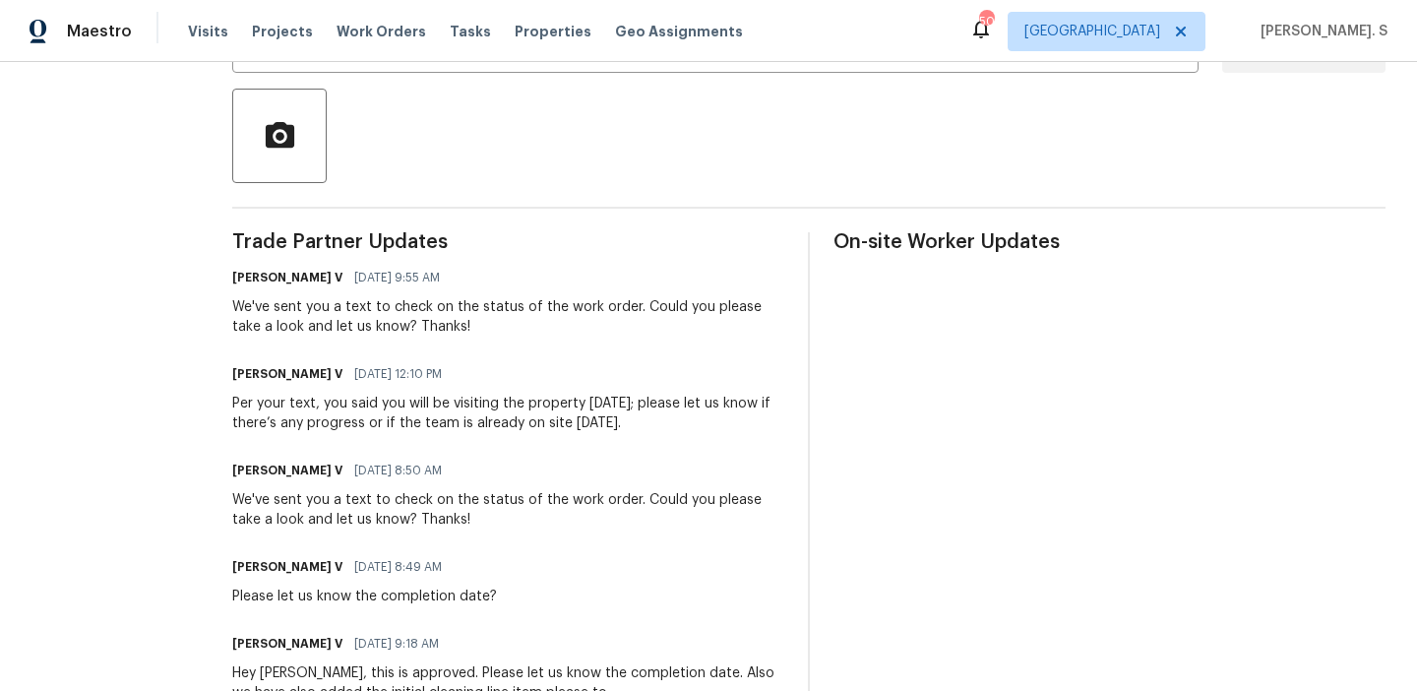
scroll to position [1275, 0]
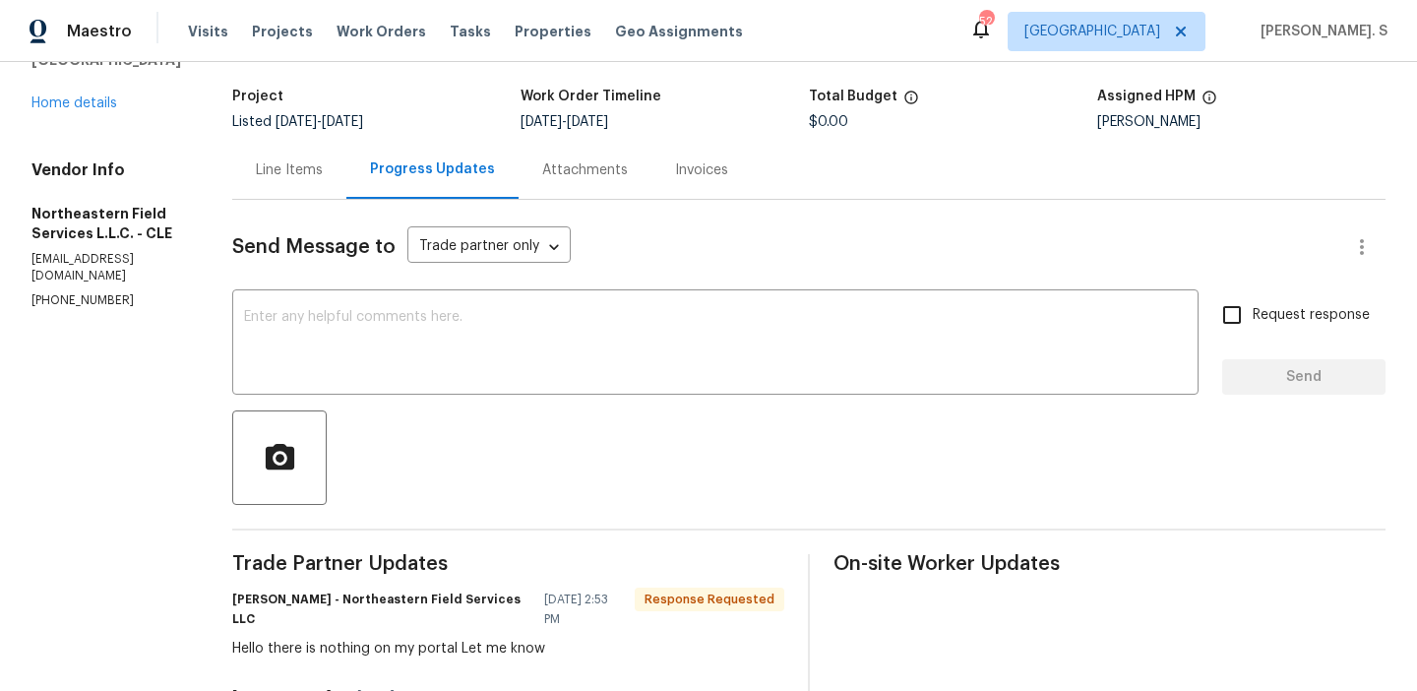
scroll to position [101, 0]
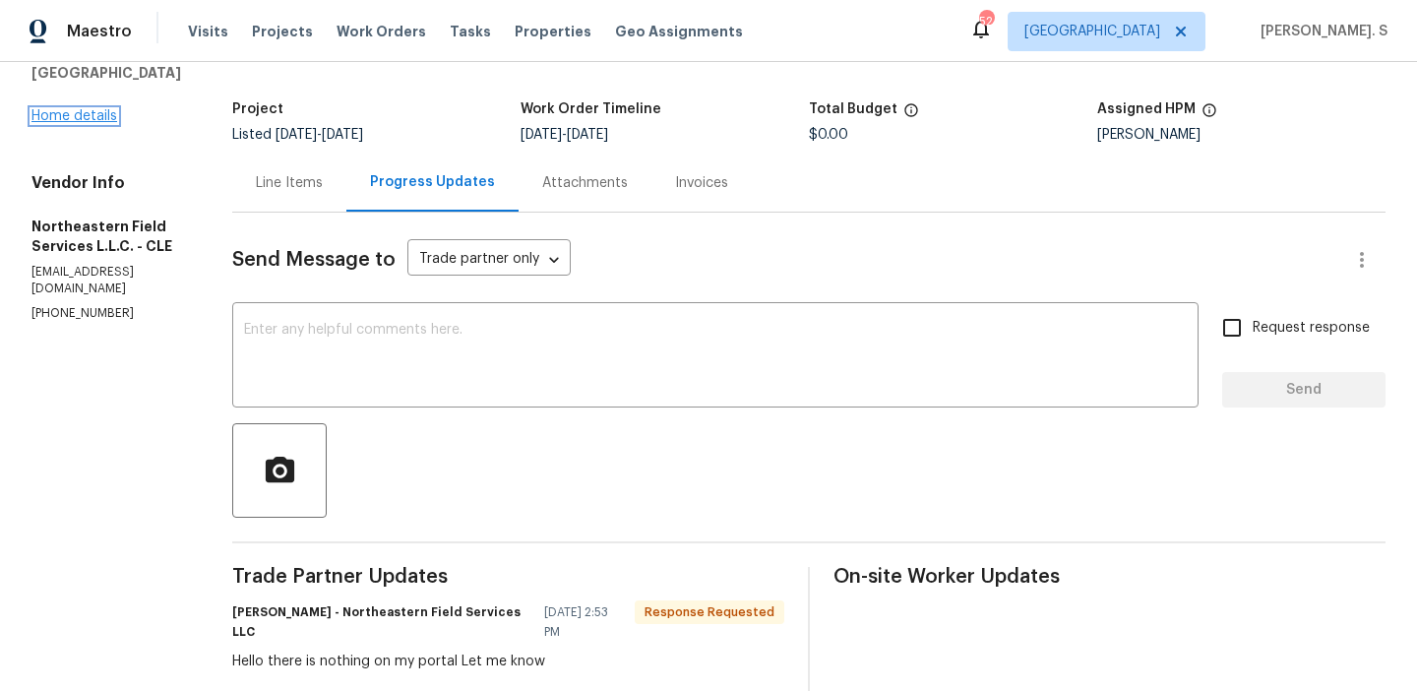
click at [48, 118] on link "Home details" at bounding box center [74, 116] width 86 height 14
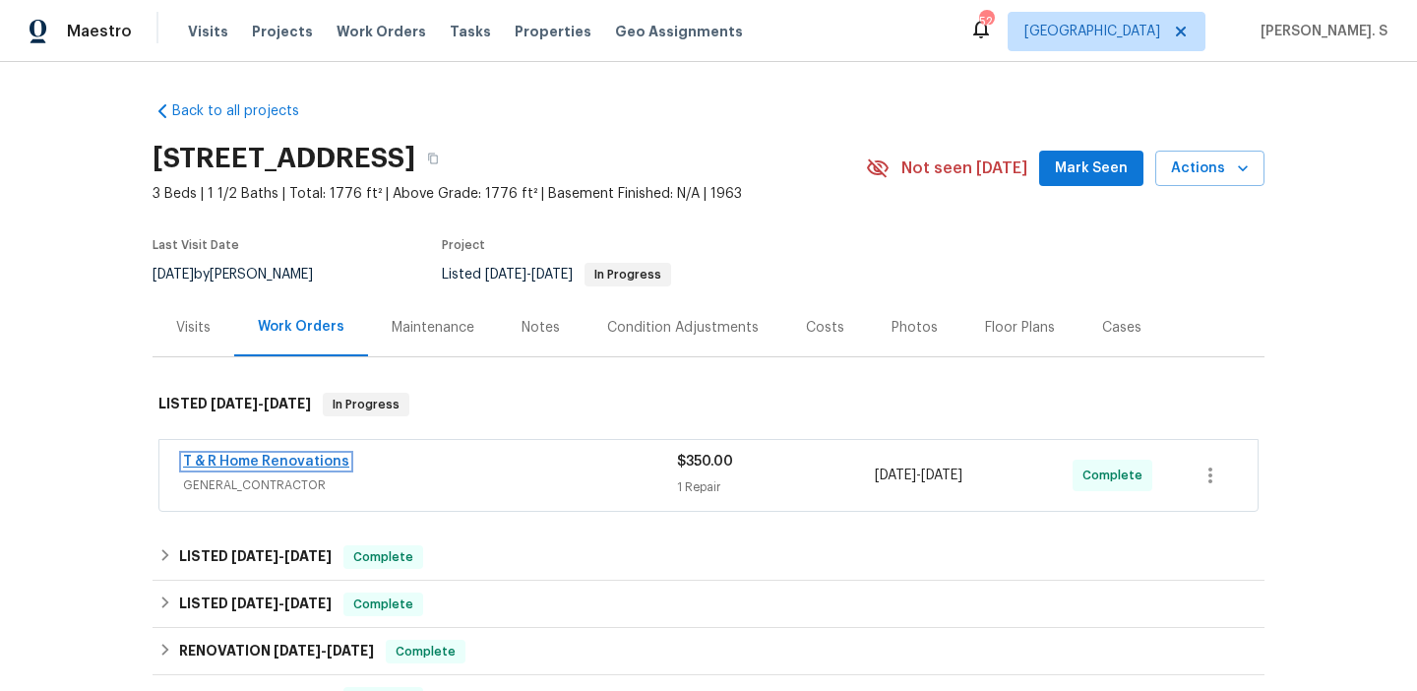
click at [295, 461] on link "T & R Home Renovations" at bounding box center [266, 462] width 166 height 14
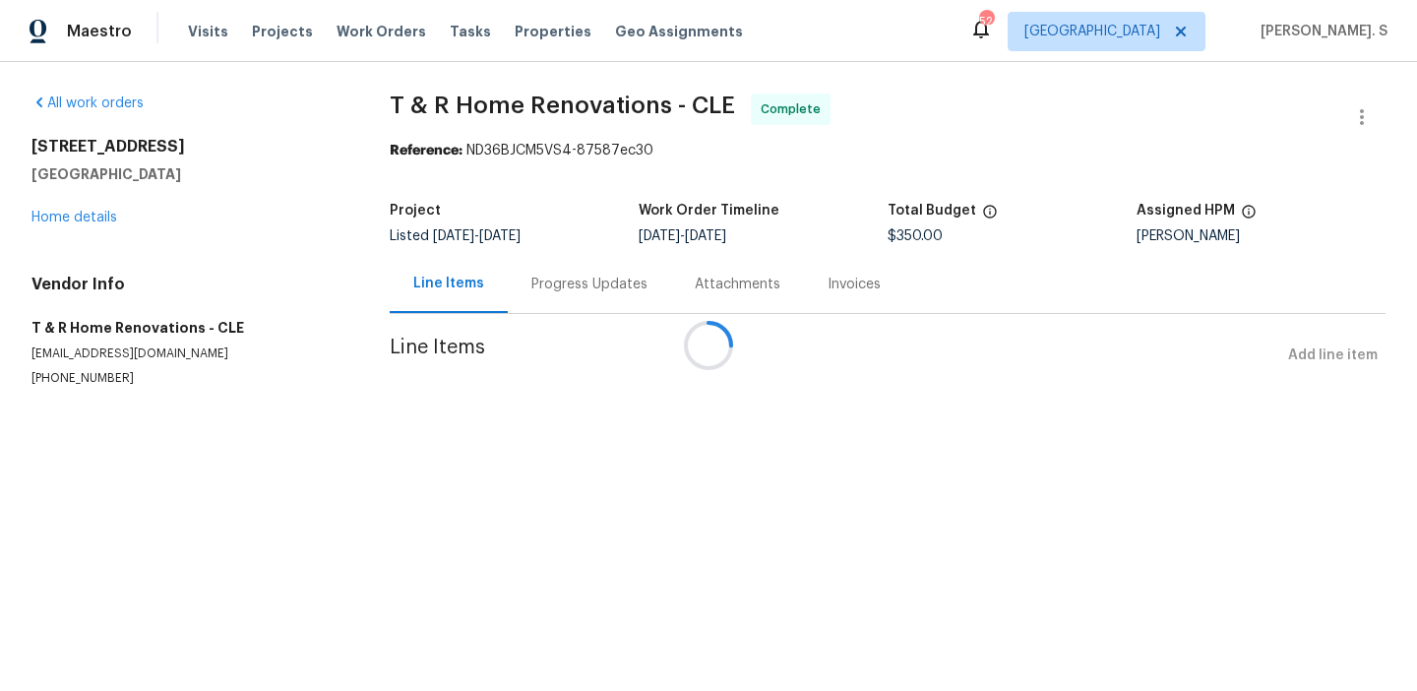
click at [565, 288] on div at bounding box center [708, 345] width 1417 height 691
click at [671, 288] on div "Attachments" at bounding box center [737, 284] width 133 height 58
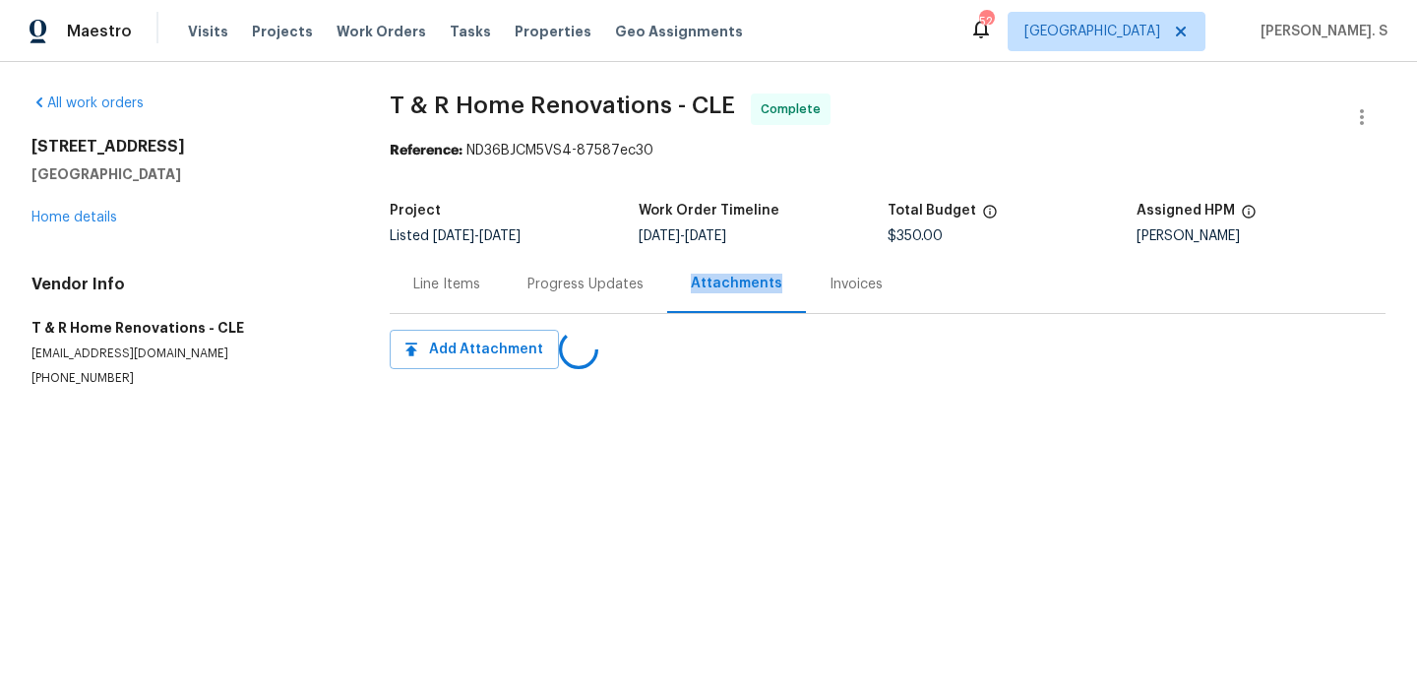
click at [565, 288] on div "Progress Updates" at bounding box center [586, 285] width 116 height 20
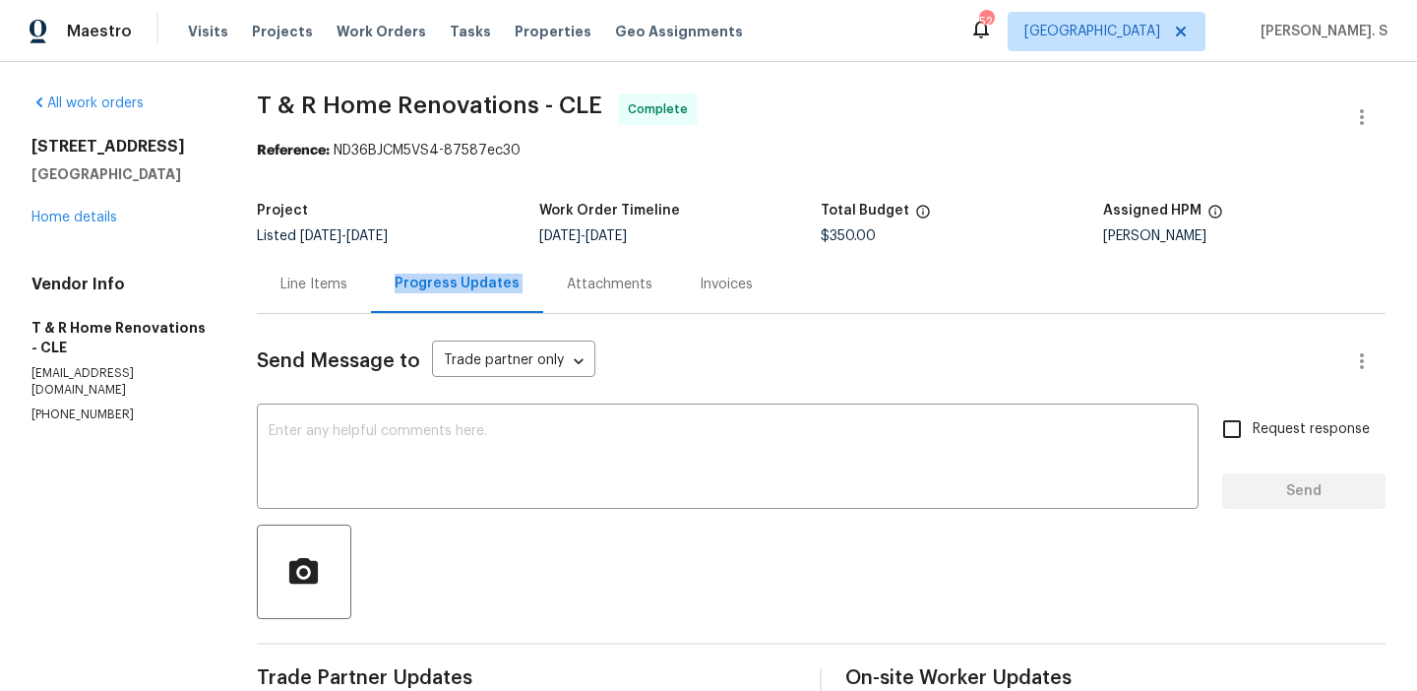
click at [313, 259] on div "Line Items" at bounding box center [314, 284] width 114 height 58
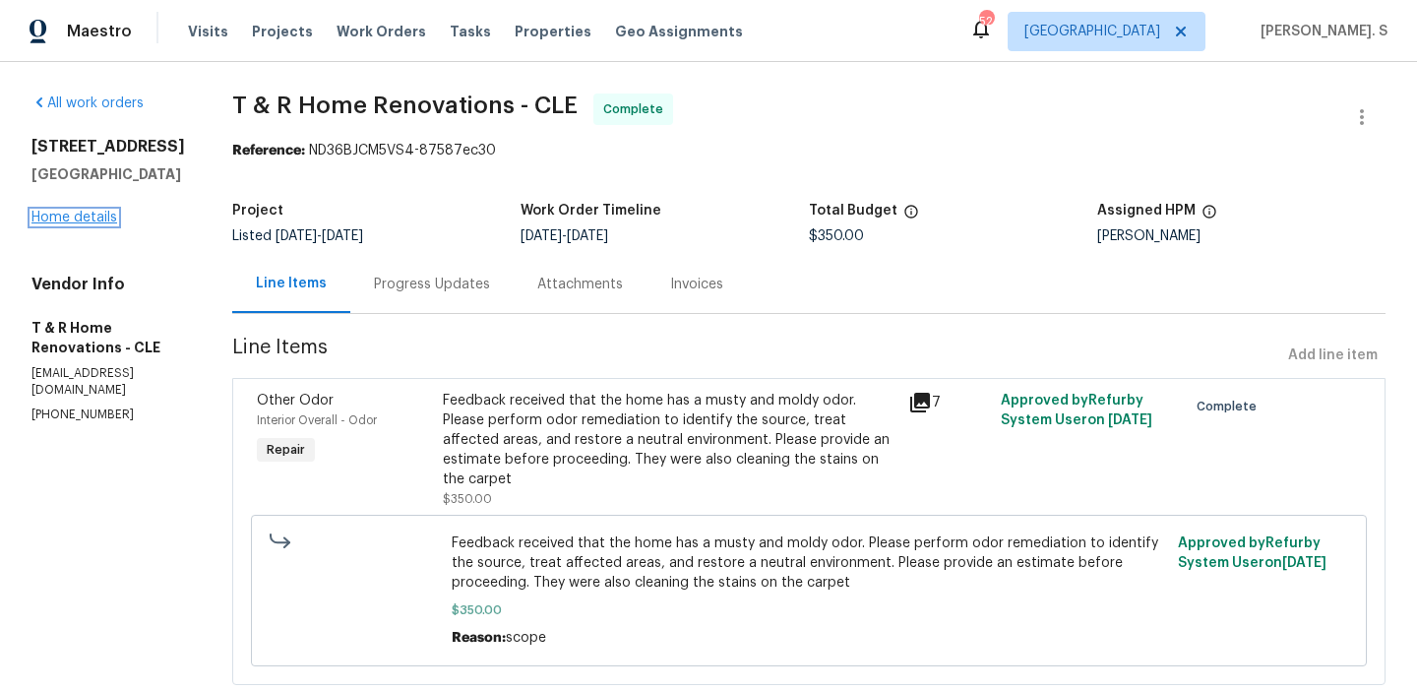
click at [78, 222] on link "Home details" at bounding box center [74, 218] width 86 height 14
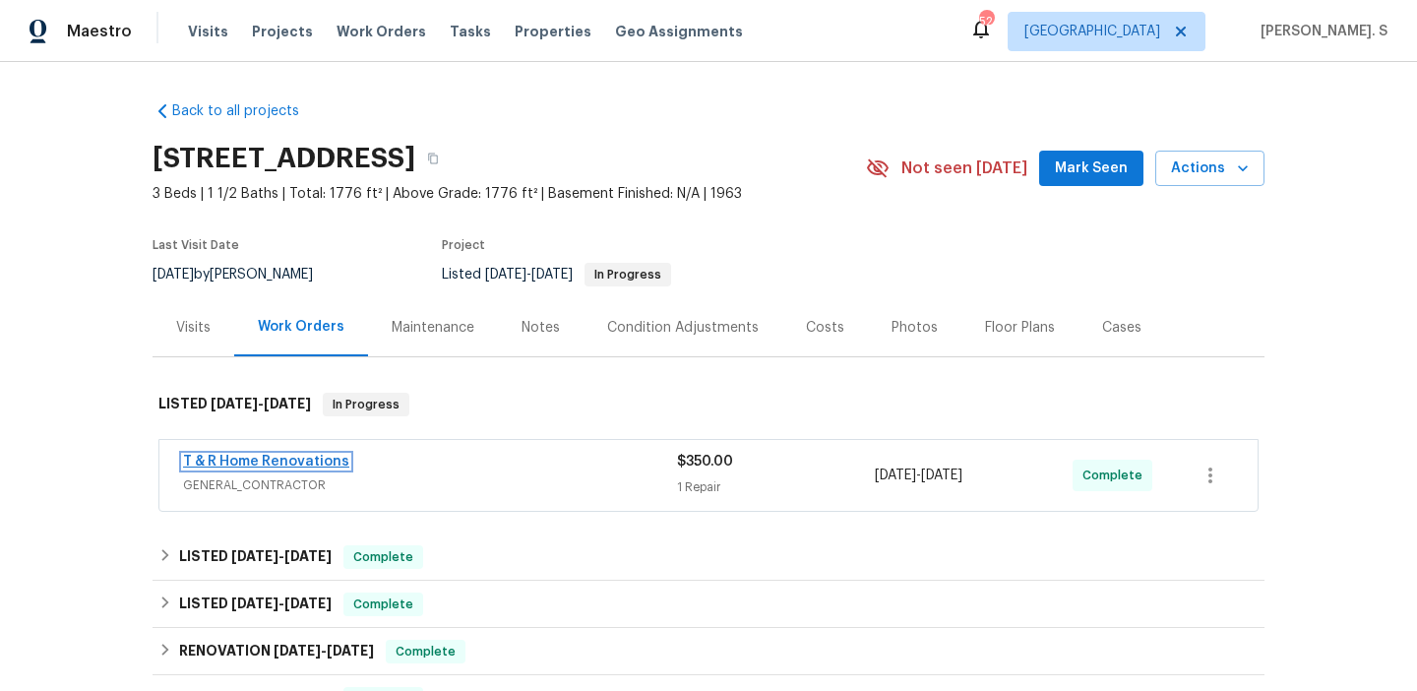
click at [281, 466] on link "T & R Home Renovations" at bounding box center [266, 462] width 166 height 14
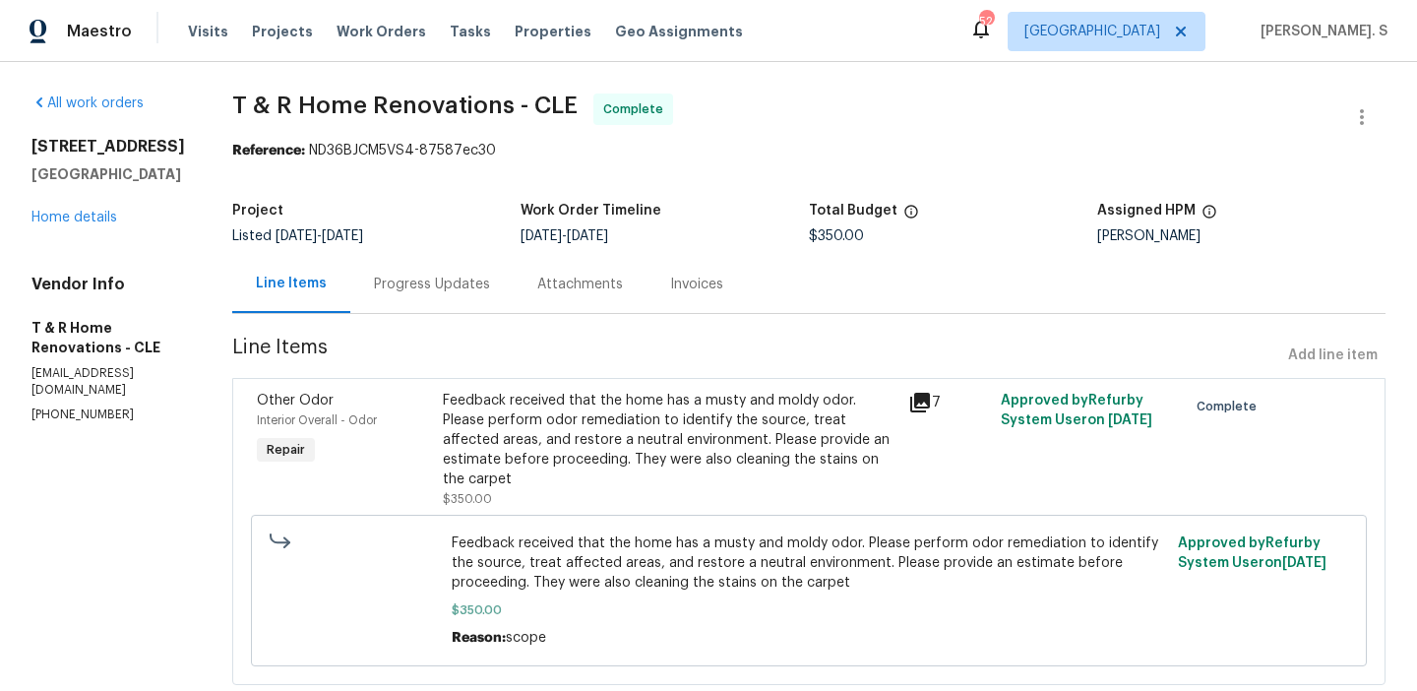
click at [1166, 240] on div "[PERSON_NAME]" at bounding box center [1242, 236] width 288 height 14
copy div "[PERSON_NAME]"
click at [1175, 243] on div "[PERSON_NAME]" at bounding box center [1242, 236] width 288 height 14
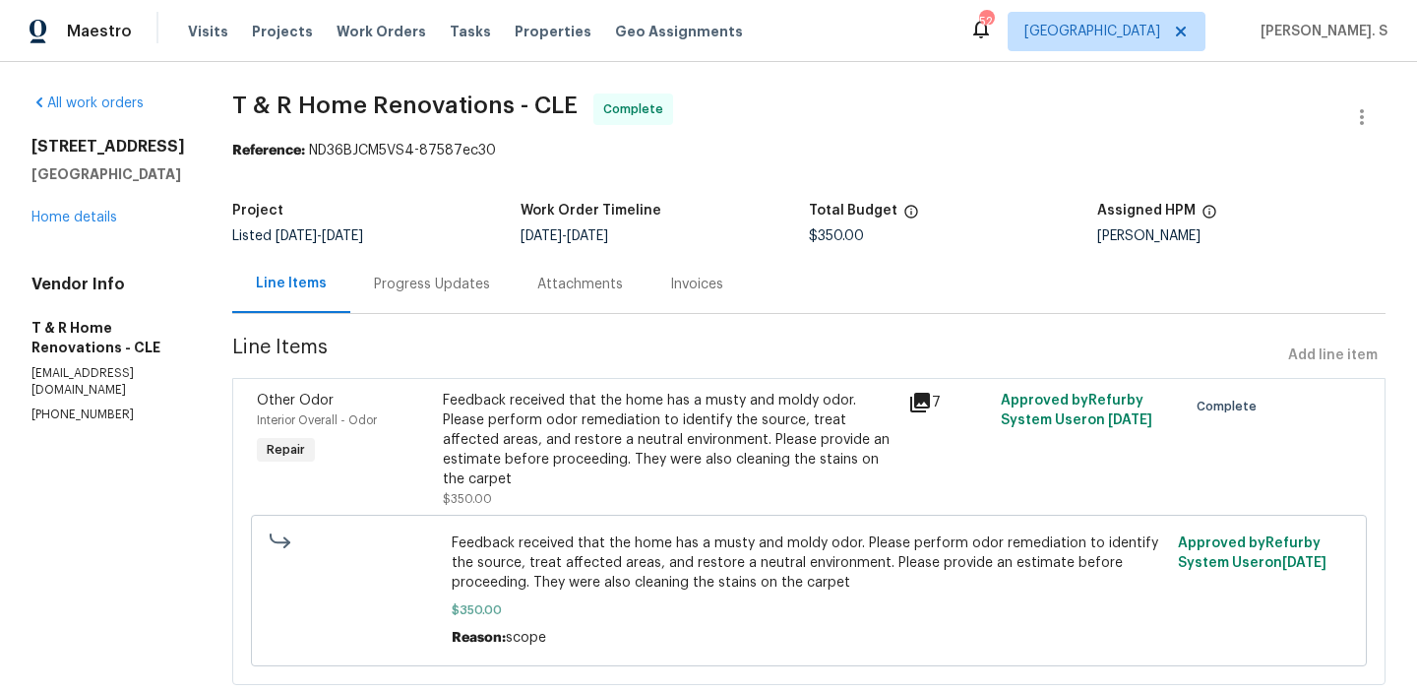
click at [1175, 243] on div "[PERSON_NAME]" at bounding box center [1242, 236] width 288 height 14
click at [438, 87] on div "All work orders 5300 Sherwood Dr Cleveland, OH 44126 Home details Vendor Info T…" at bounding box center [708, 401] width 1417 height 678
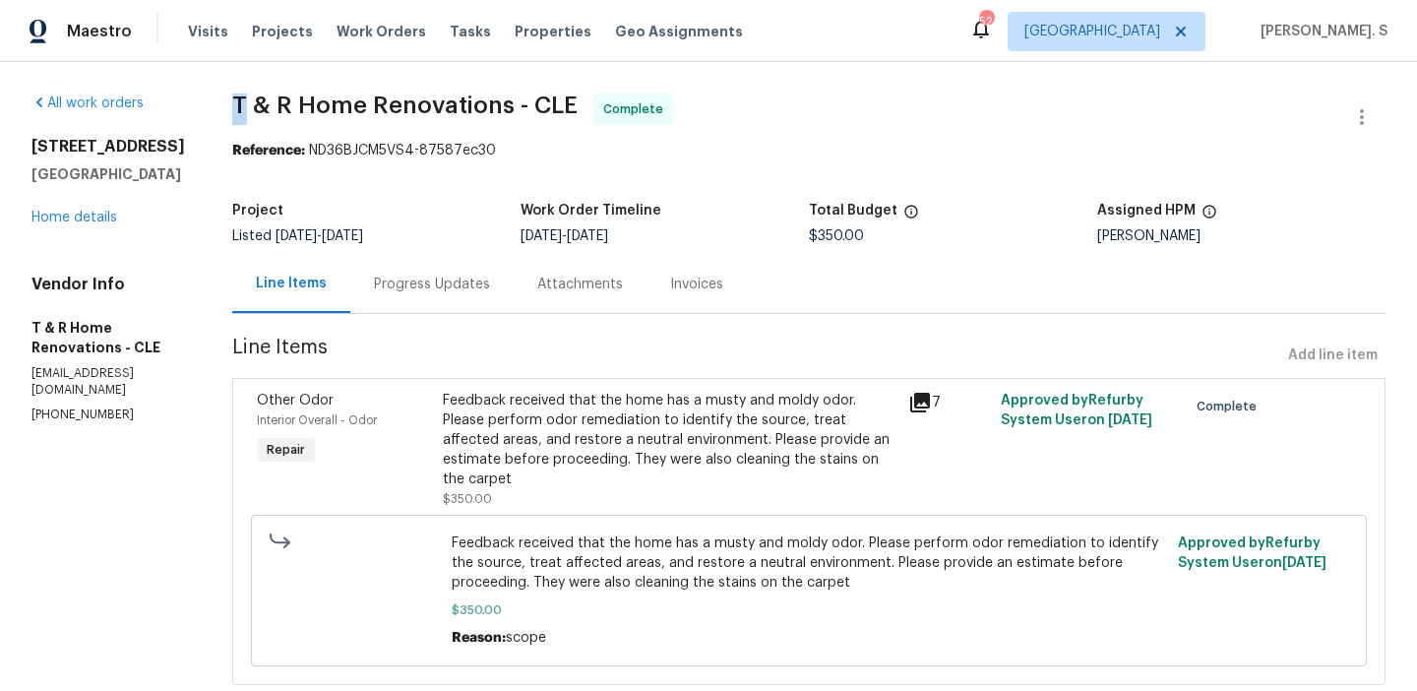
click at [438, 87] on div "All work orders 5300 Sherwood Dr Cleveland, OH 44126 Home details Vendor Info T…" at bounding box center [708, 401] width 1417 height 678
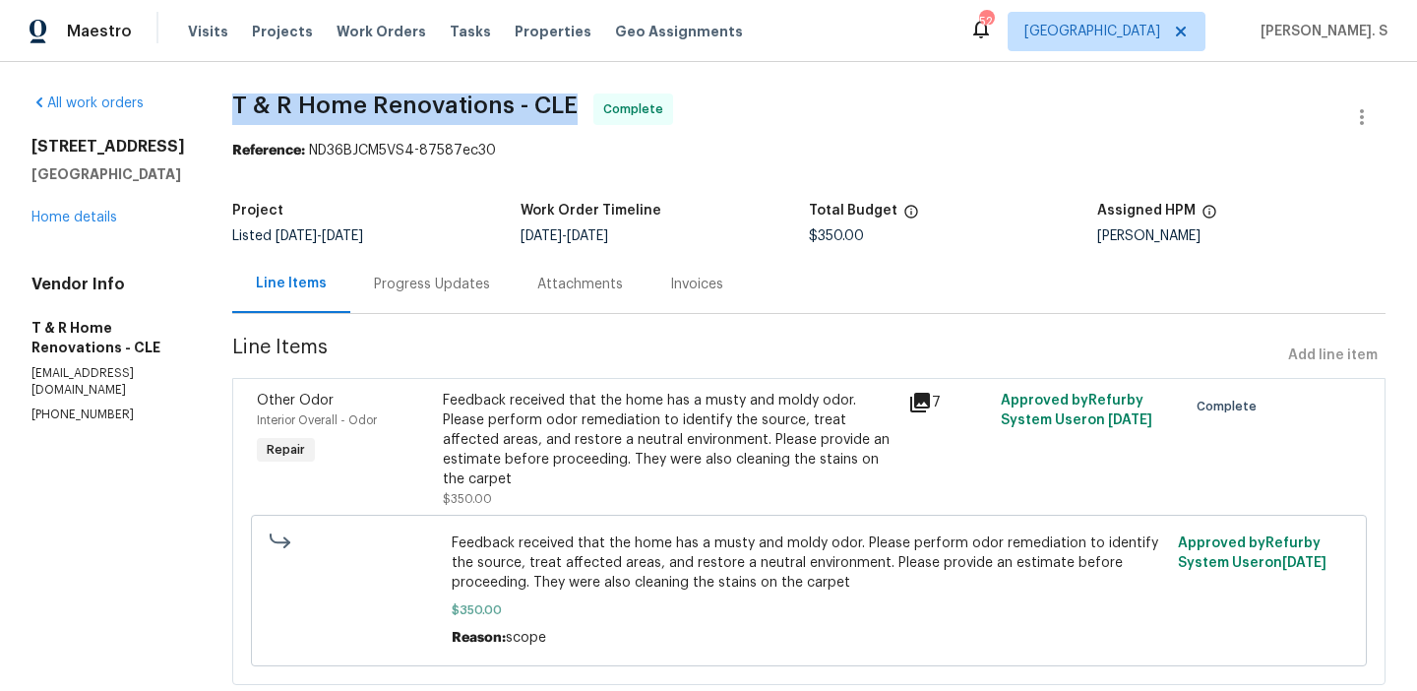
copy span "T & R Home Renovations - CLE"
click at [478, 118] on span "T & R Home Renovations - CLE Complete" at bounding box center [785, 117] width 1106 height 47
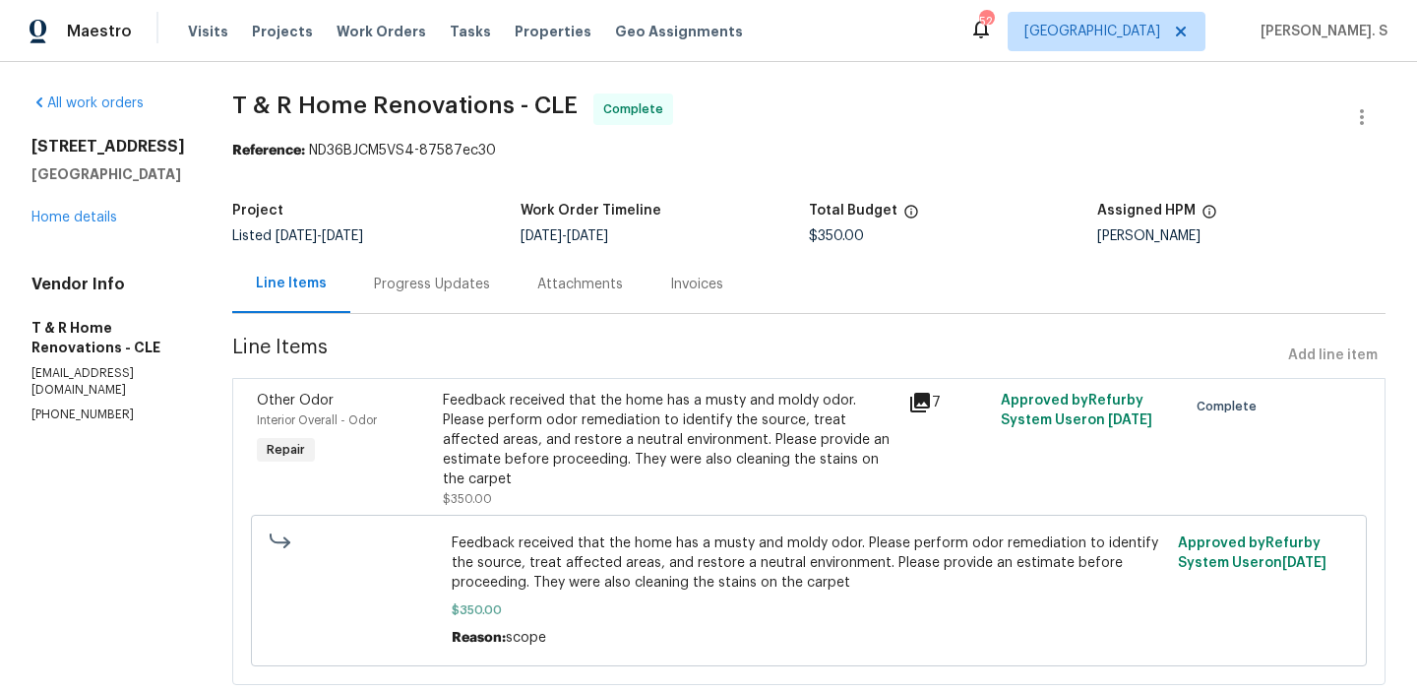
click at [478, 118] on span "T & R Home Renovations - CLE Complete" at bounding box center [785, 117] width 1106 height 47
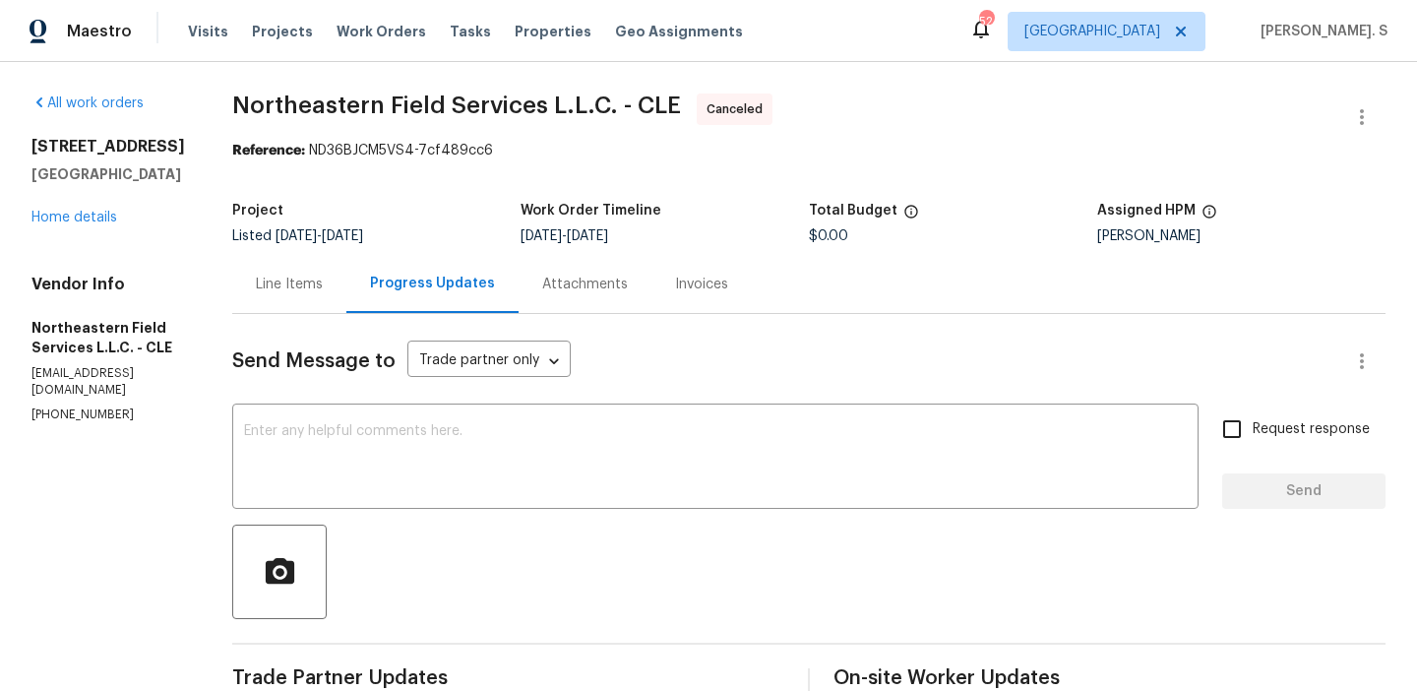
click at [297, 119] on span "Northeastern Field Services L.L.C. - CLE Canceled" at bounding box center [785, 117] width 1106 height 47
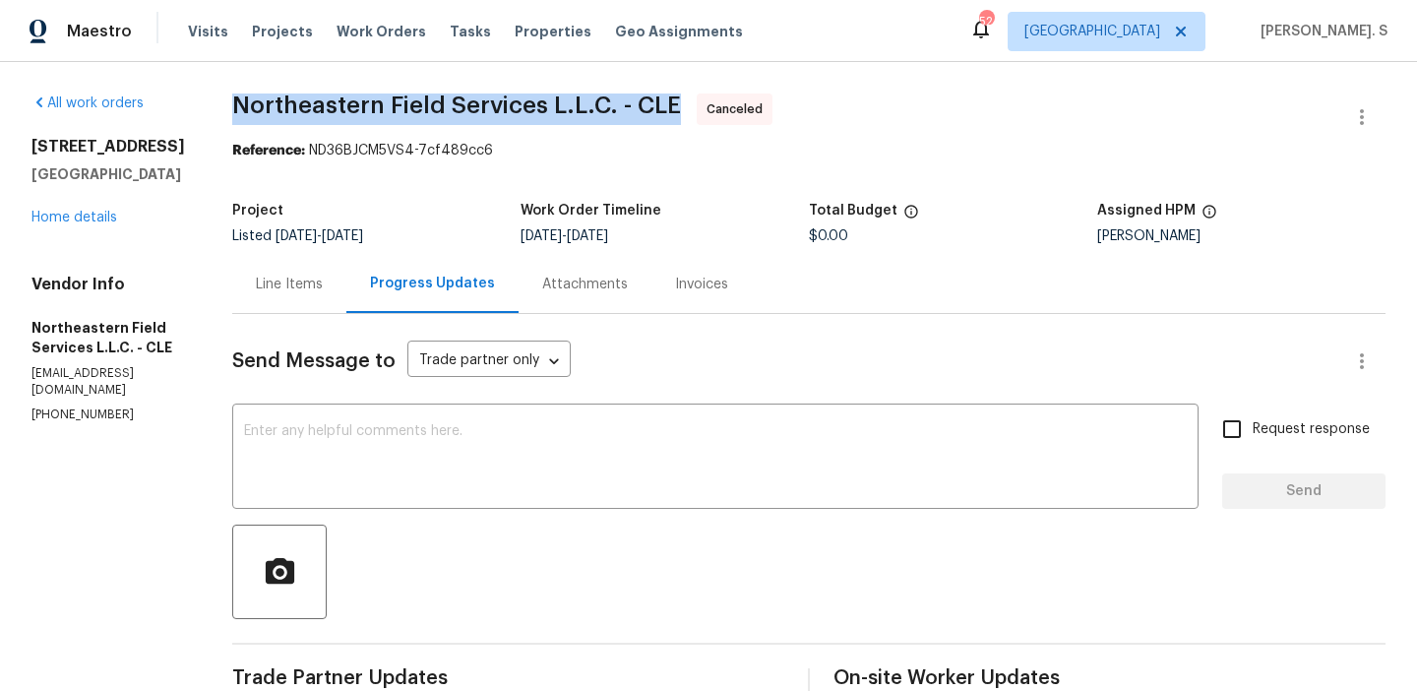
copy span "Northeastern Field Services L.L.C. - CLE"
click at [643, 454] on textarea at bounding box center [715, 458] width 943 height 69
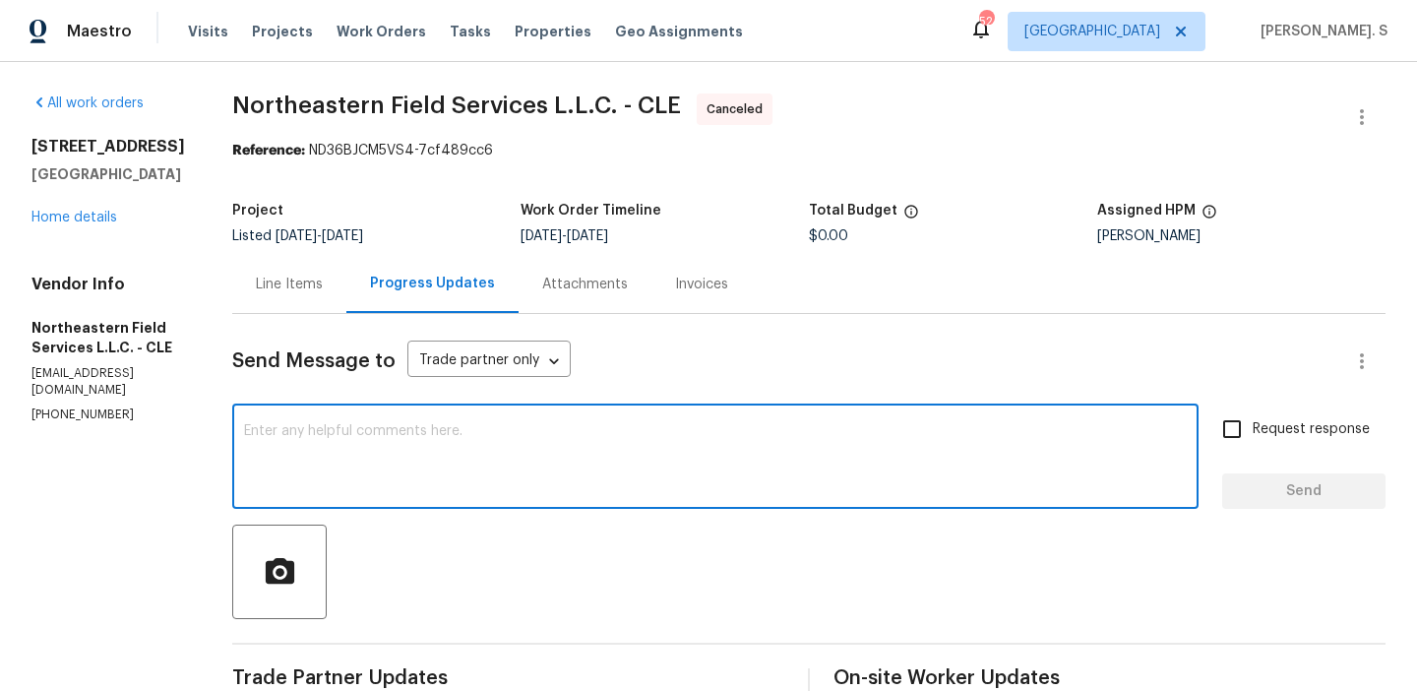
click at [458, 86] on div "All work orders 5300 Sherwood Dr Cleveland, OH 44126 Home details Vendor Info N…" at bounding box center [708, 590] width 1417 height 1057
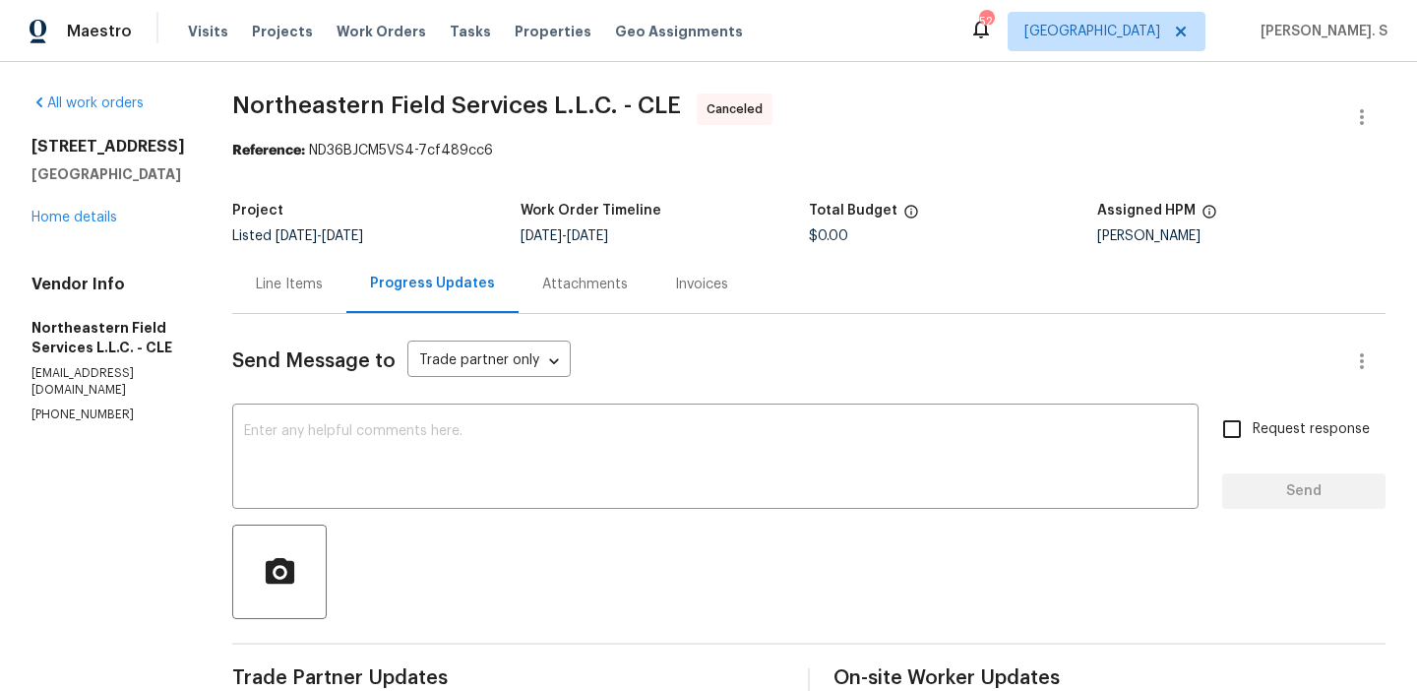
click at [458, 86] on div "All work orders 5300 Sherwood Dr Cleveland, OH 44126 Home details Vendor Info N…" at bounding box center [708, 590] width 1417 height 1057
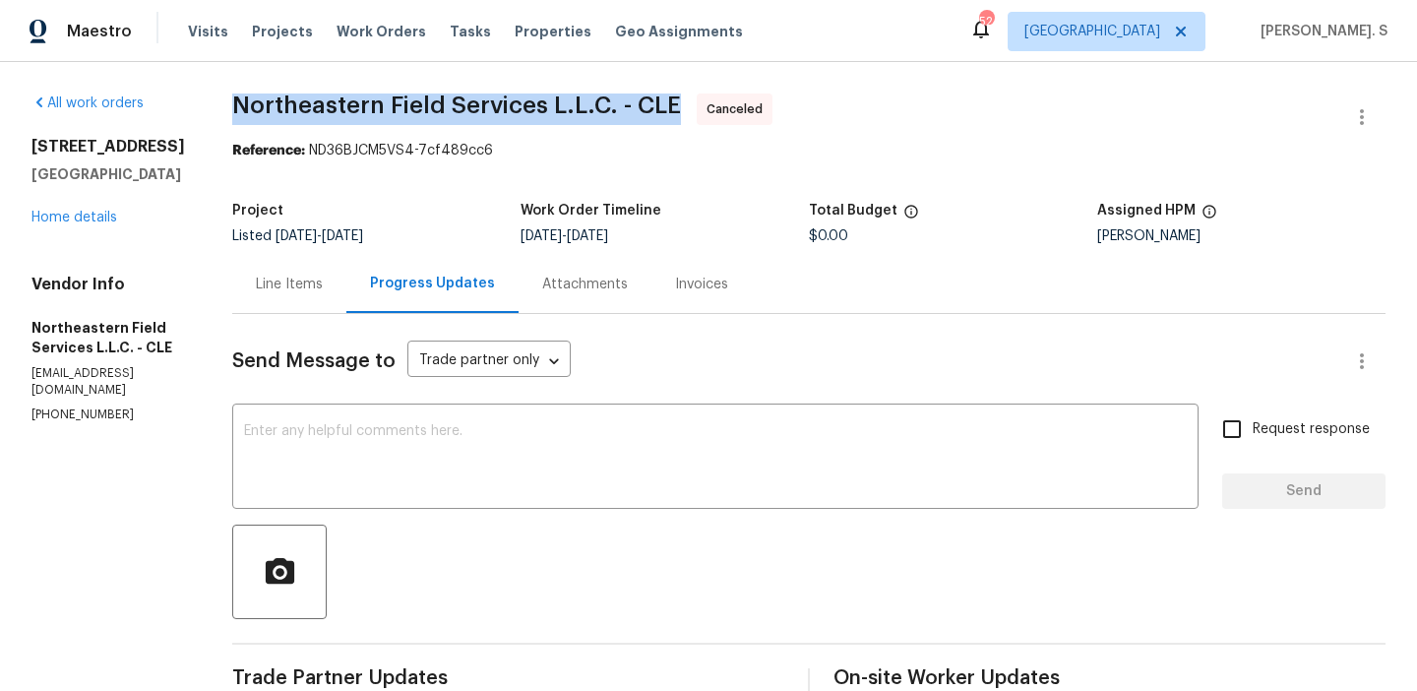
copy span "Northeastern Field Services L.L.C. - CLE"
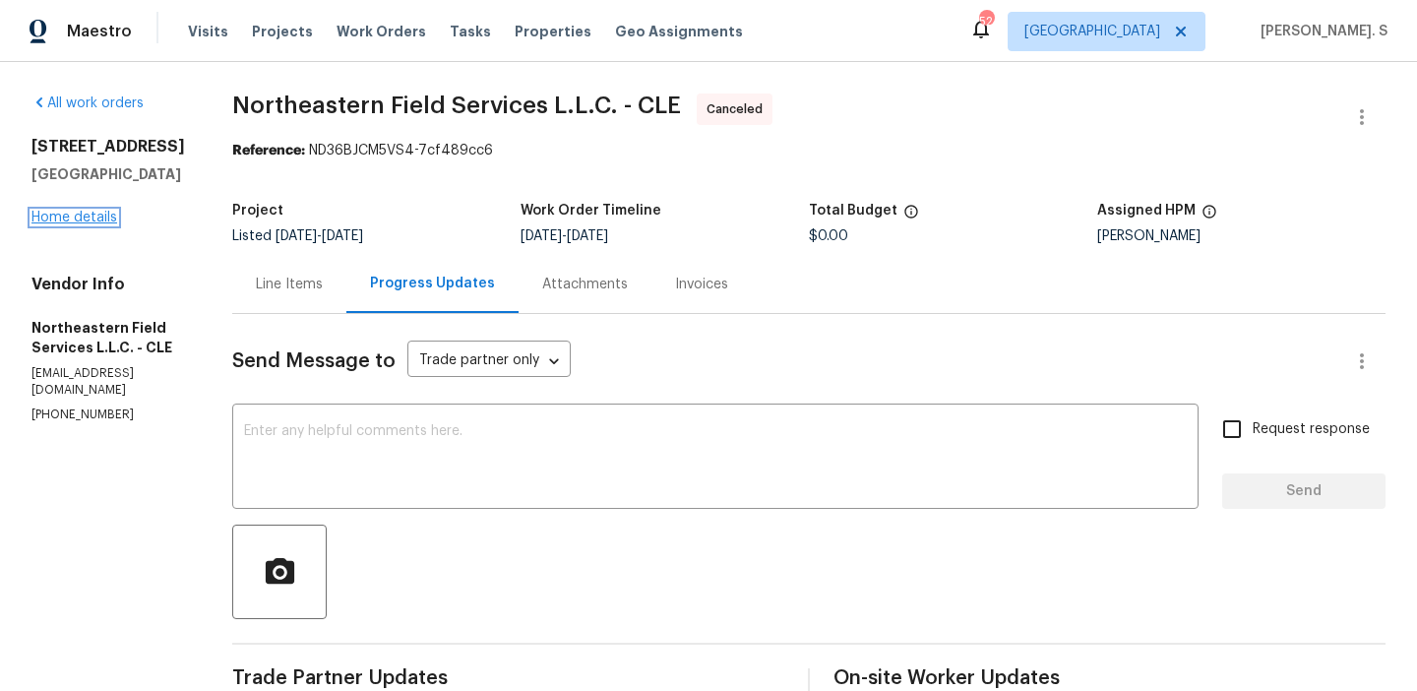
click at [95, 214] on link "Home details" at bounding box center [74, 218] width 86 height 14
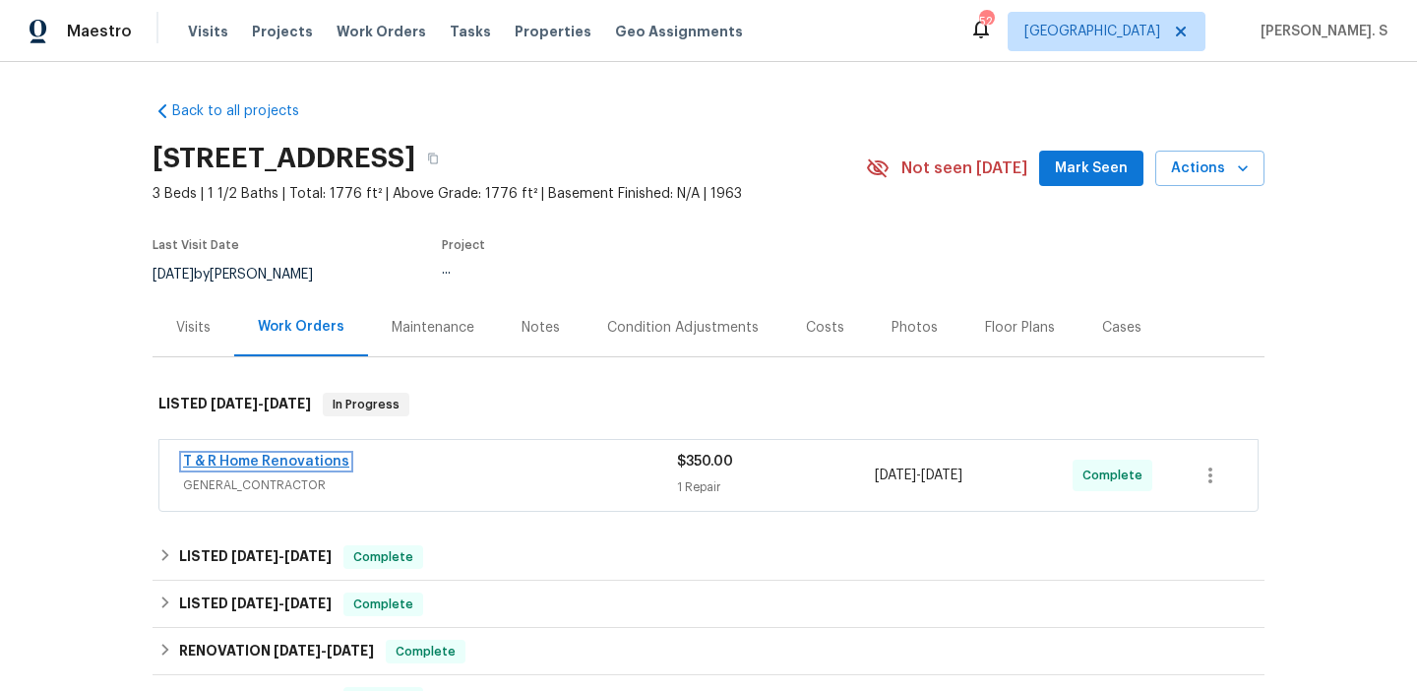
click at [285, 459] on link "T & R Home Renovations" at bounding box center [266, 462] width 166 height 14
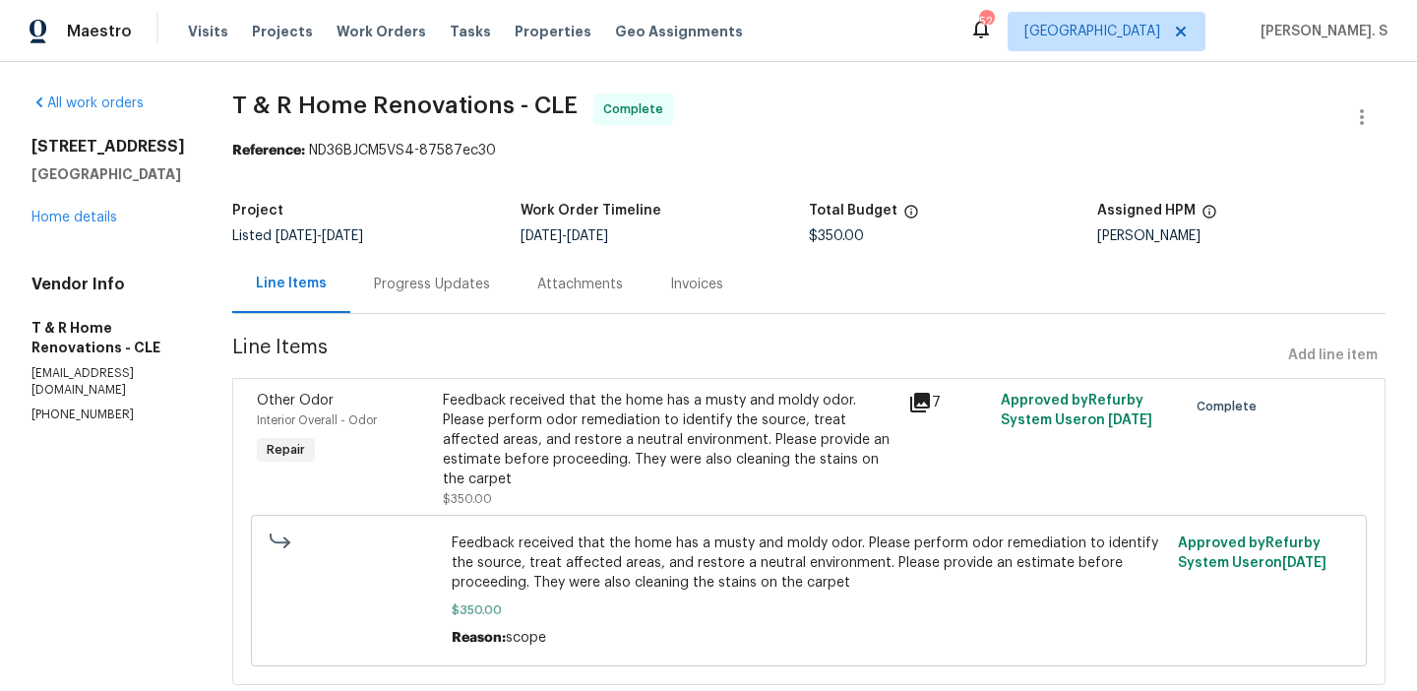
click at [528, 246] on div "Project Listed 9/5/2025 - 9/13/2025 Work Order Timeline 9/11/2025 - 9/13/2025 T…" at bounding box center [809, 223] width 1154 height 63
click at [528, 249] on div "Project Listed 9/5/2025 - 9/13/2025 Work Order Timeline 9/11/2025 - 9/13/2025 T…" at bounding box center [809, 223] width 1154 height 63
click at [490, 286] on div "Progress Updates" at bounding box center [432, 285] width 116 height 20
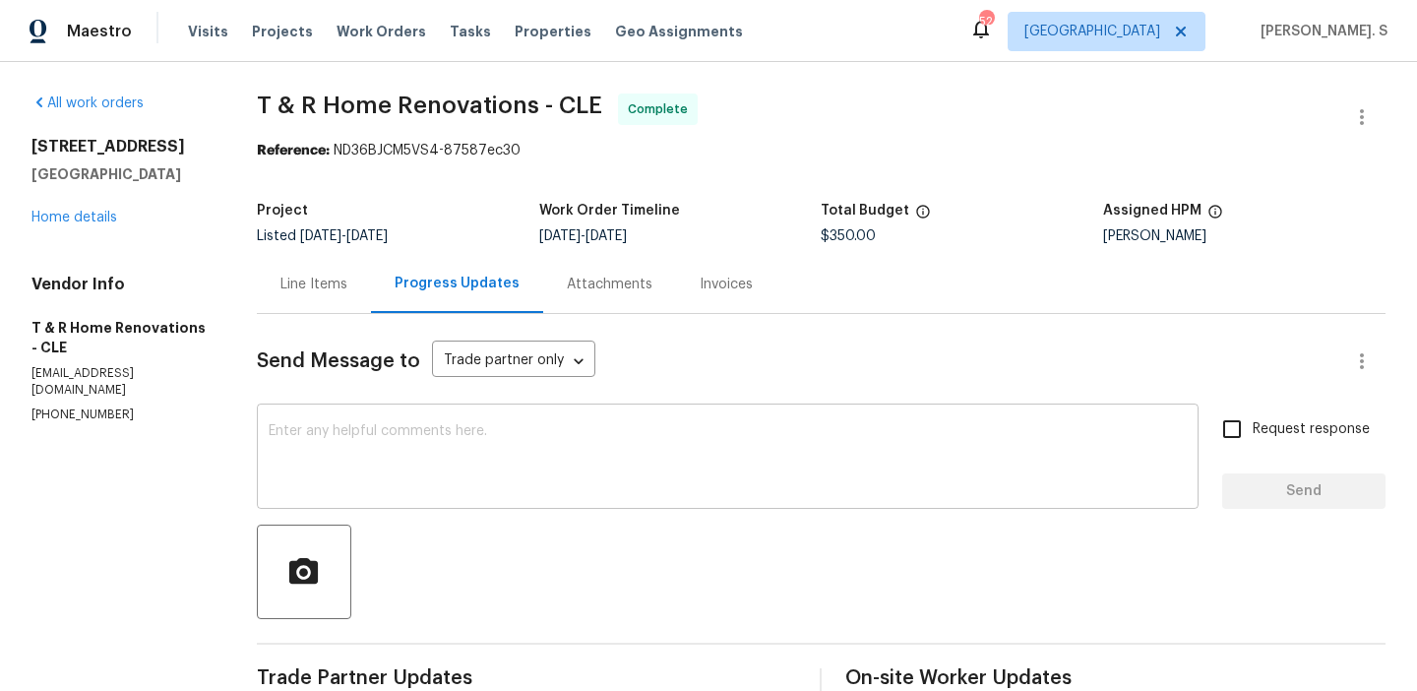
click at [345, 469] on textarea at bounding box center [728, 458] width 918 height 69
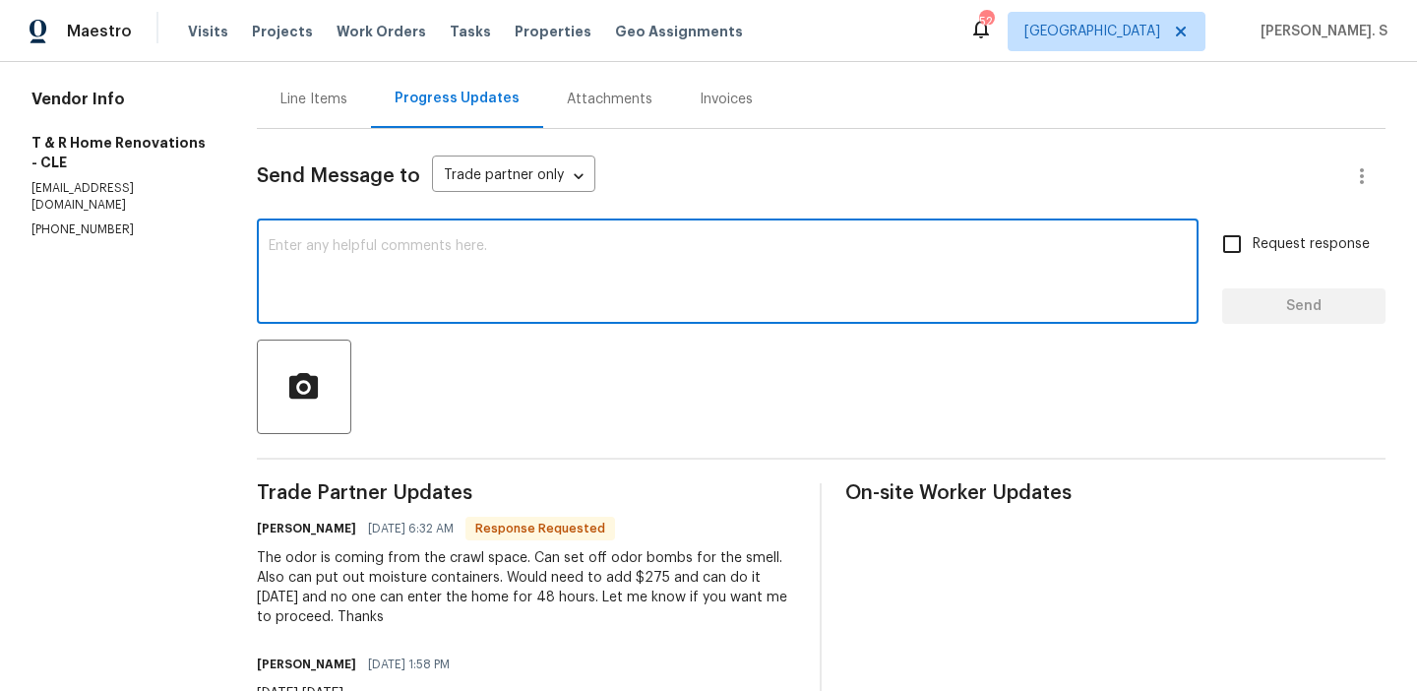
scroll to position [253, 0]
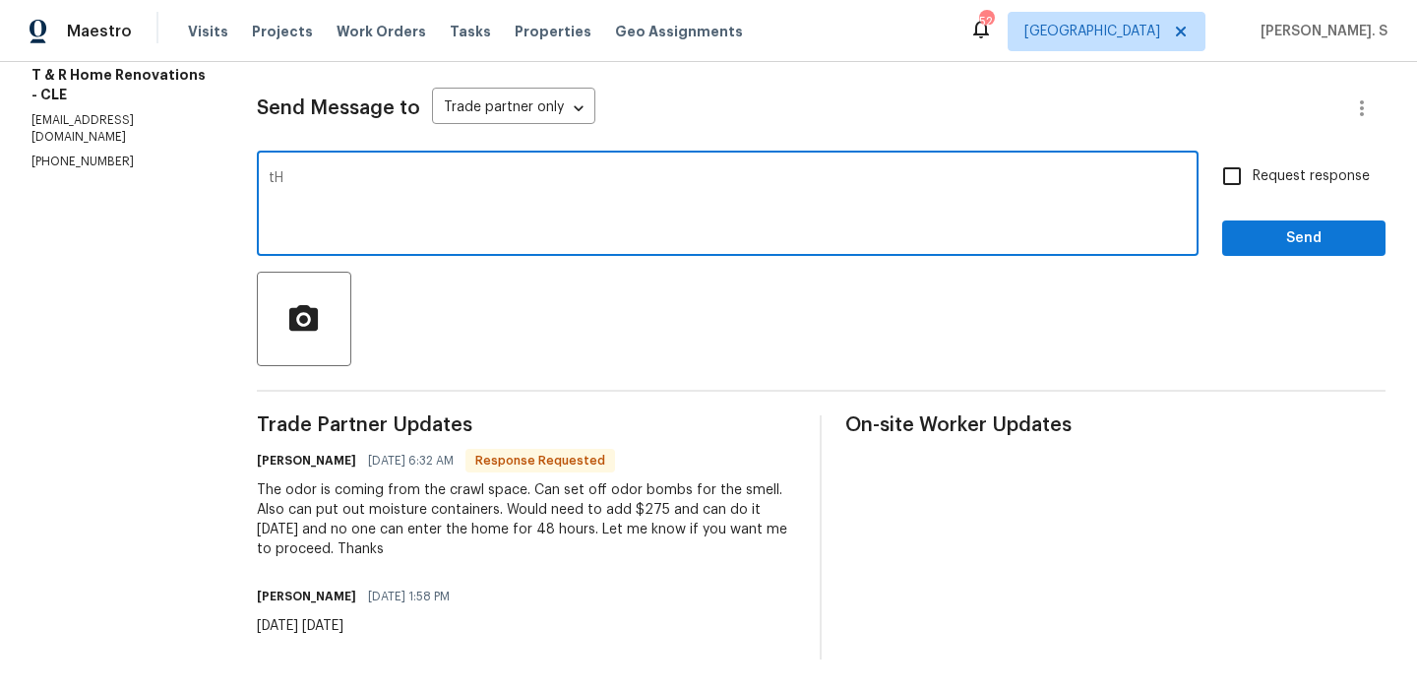
type textarea "t"
type textarea "The work order has been approved."
click at [1253, 260] on div "Send Message to Trade partner only Trade partner only ​ The work order has been…" at bounding box center [821, 360] width 1129 height 598
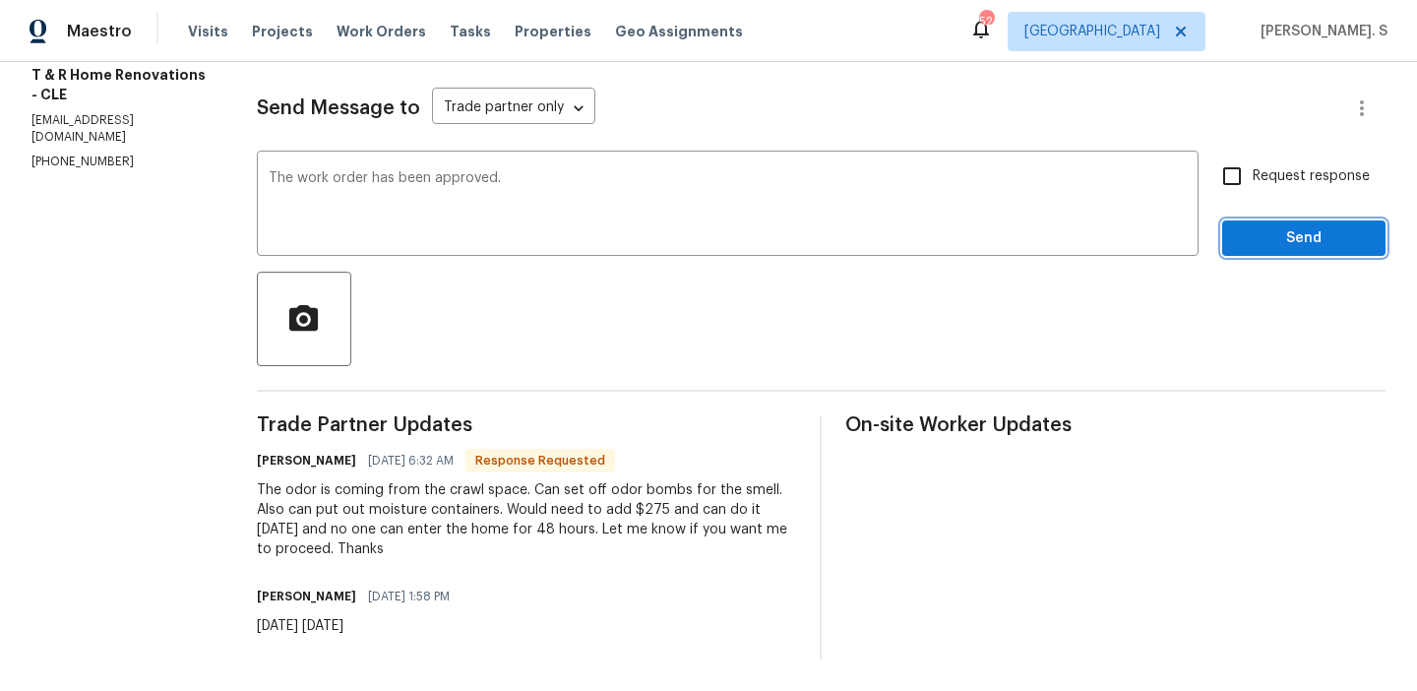
click at [1276, 232] on span "Send" at bounding box center [1304, 238] width 132 height 25
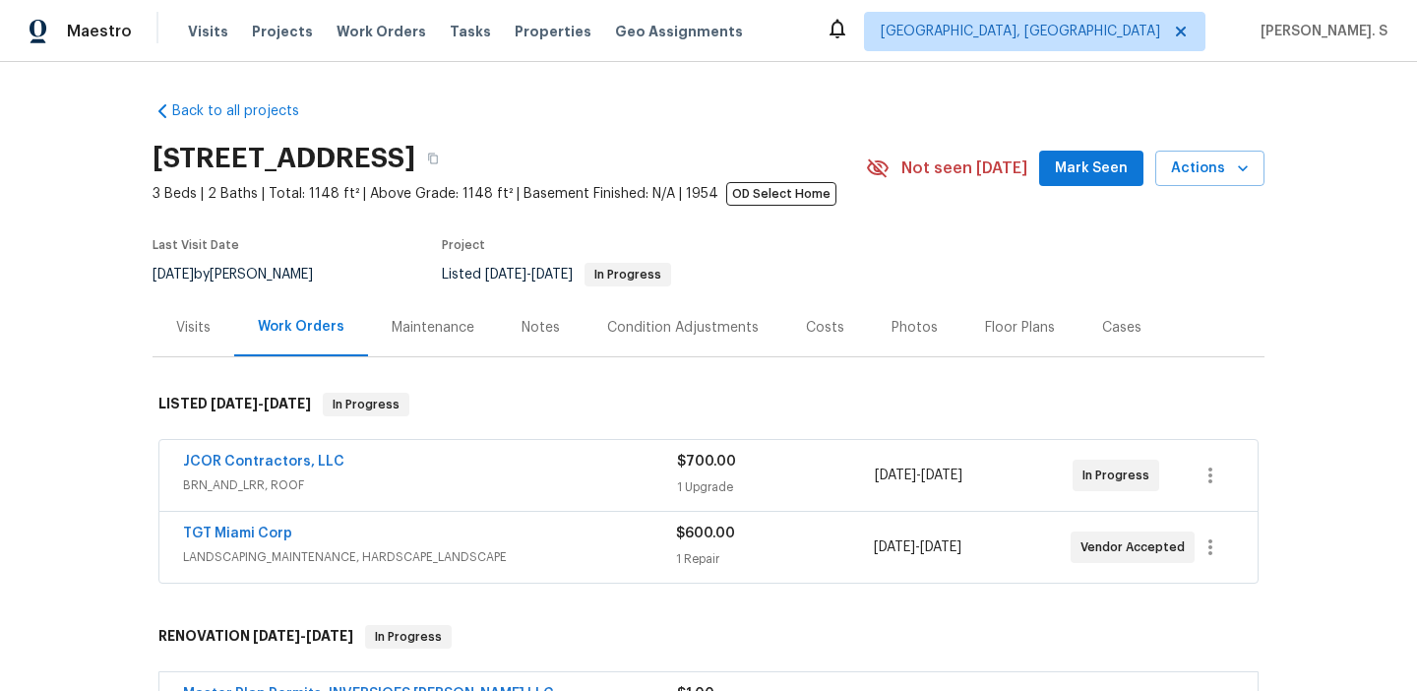
click at [271, 525] on span "TGT Miami Corp" at bounding box center [237, 534] width 109 height 20
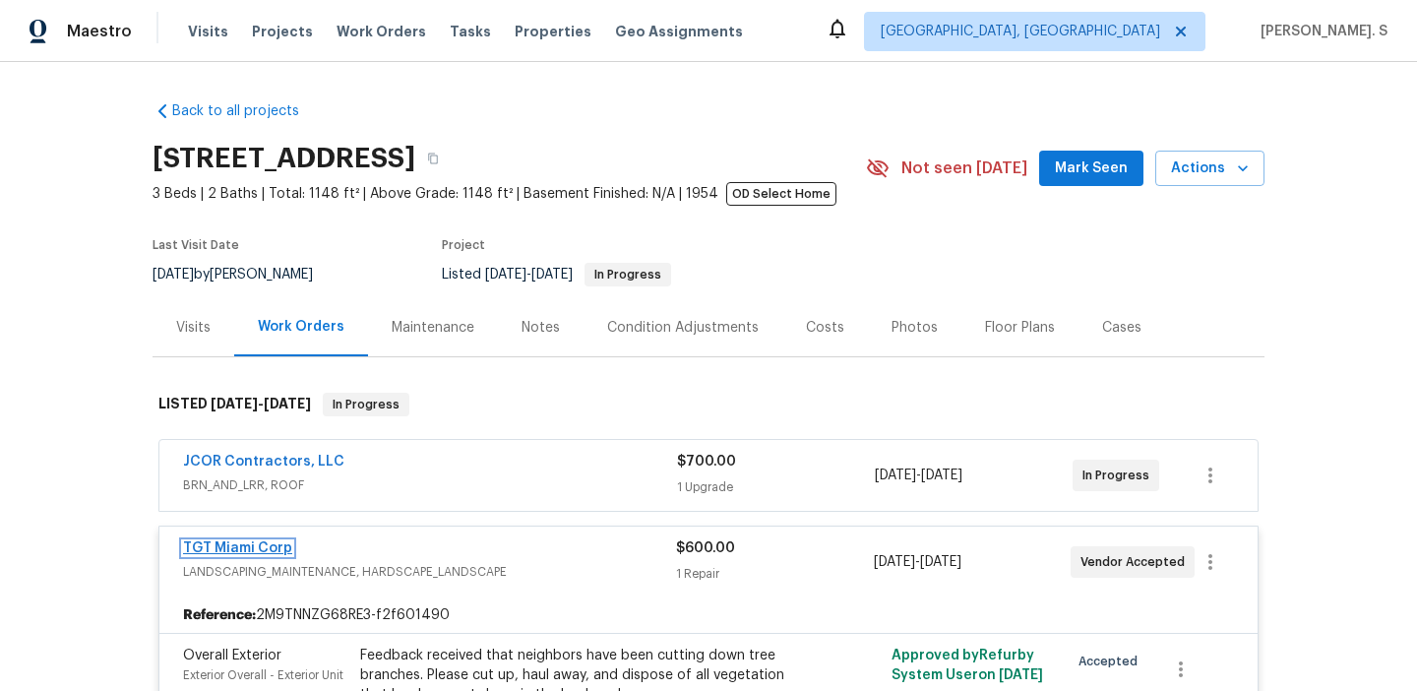
click at [228, 545] on link "TGT Miami Corp" at bounding box center [237, 548] width 109 height 14
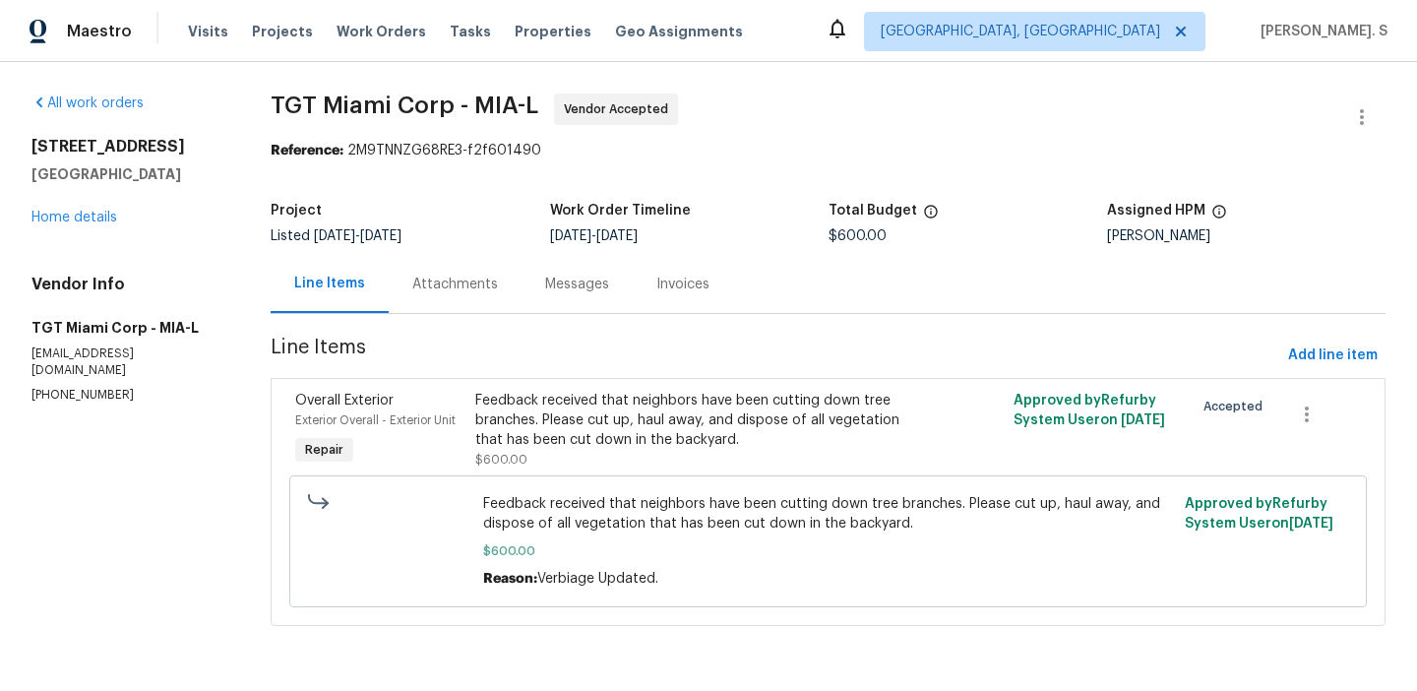
click at [604, 249] on div "Project Listed [DATE] - [DATE] Work Order Timeline [DATE] - [DATE] Total Budget…" at bounding box center [828, 223] width 1115 height 63
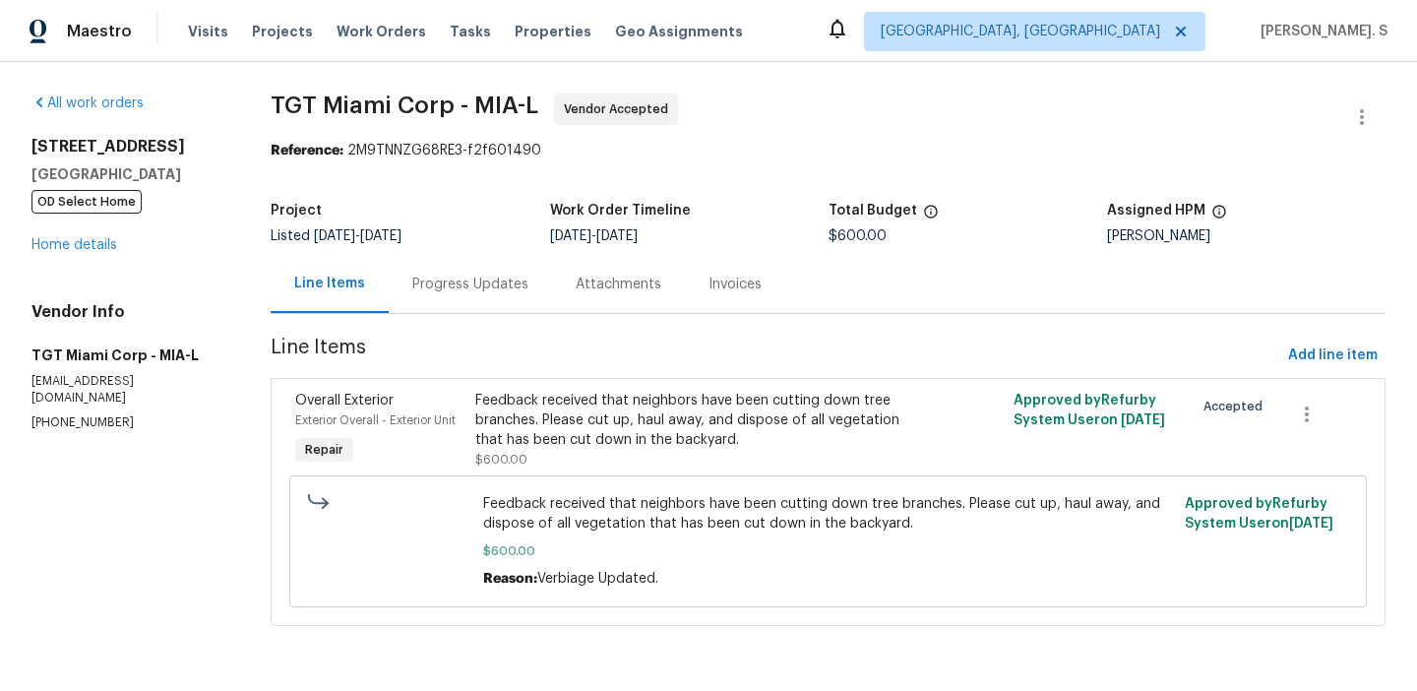
click at [498, 304] on div "Progress Updates" at bounding box center [470, 284] width 163 height 58
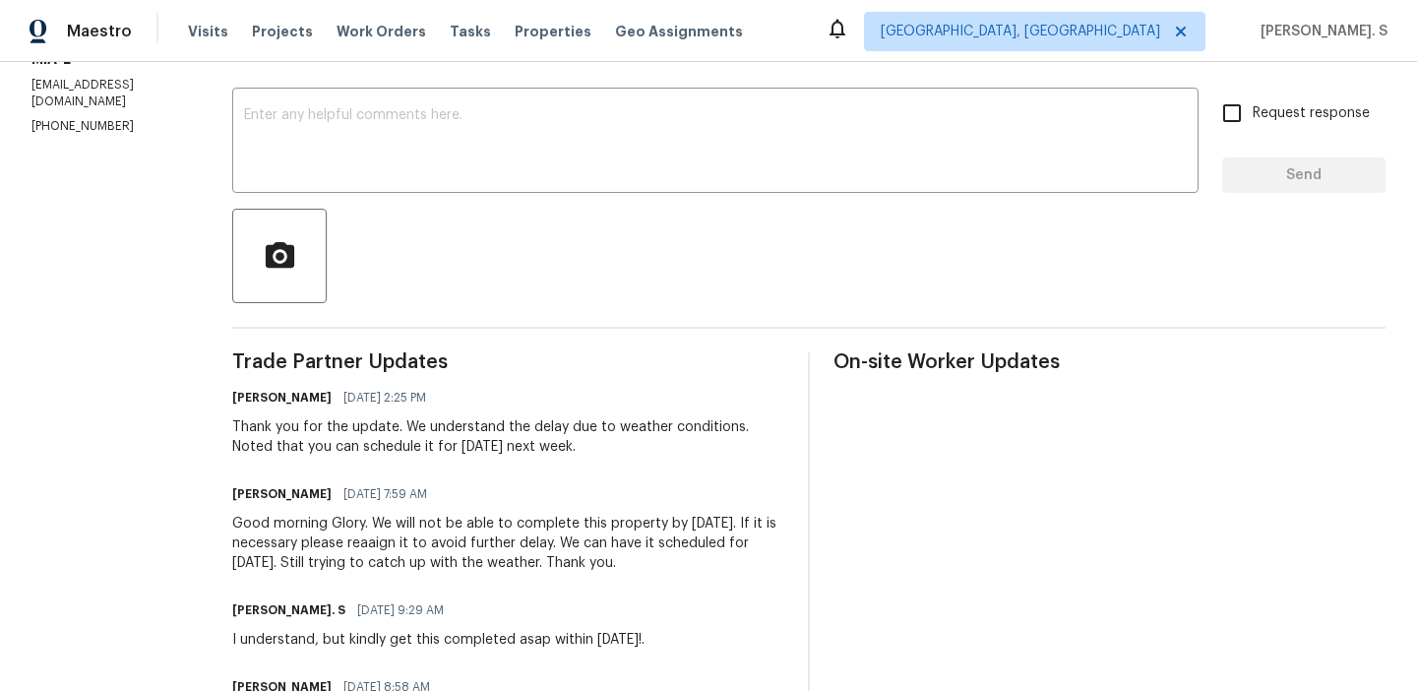
scroll to position [321, 0]
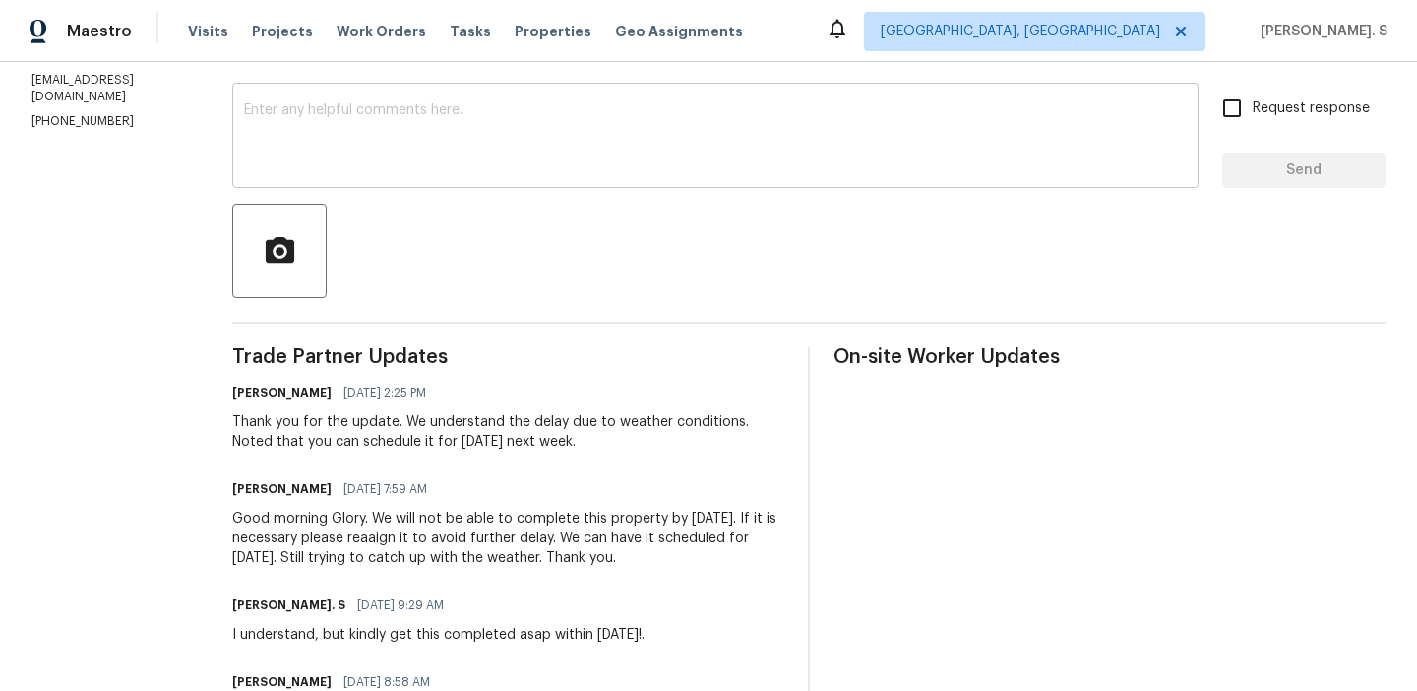
click at [548, 135] on textarea at bounding box center [715, 137] width 943 height 69
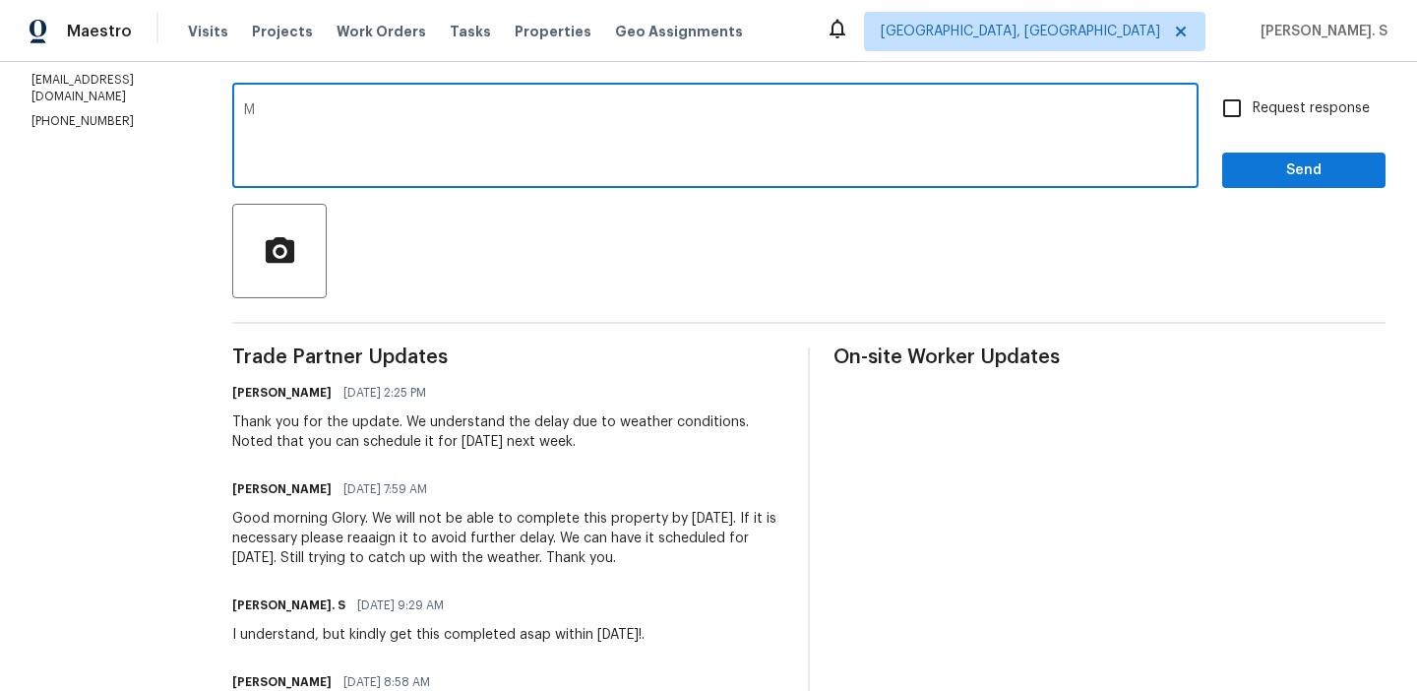
paste textarea "ay we have an update on the progress of the work order?"
type textarea "May we have an update on the progress of the work order that has been scheduled…"
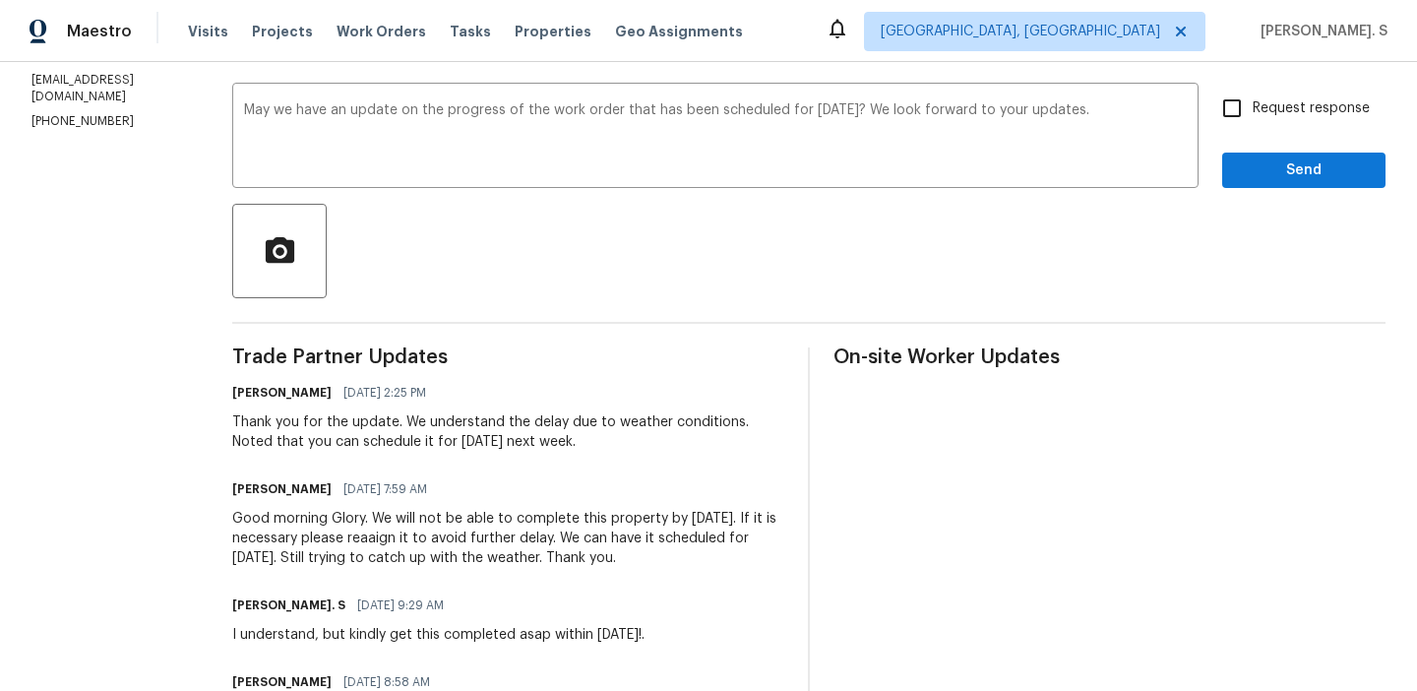
click at [1277, 104] on span "Request response" at bounding box center [1311, 108] width 117 height 21
click at [1253, 104] on input "Request response" at bounding box center [1232, 108] width 41 height 41
checkbox input "true"
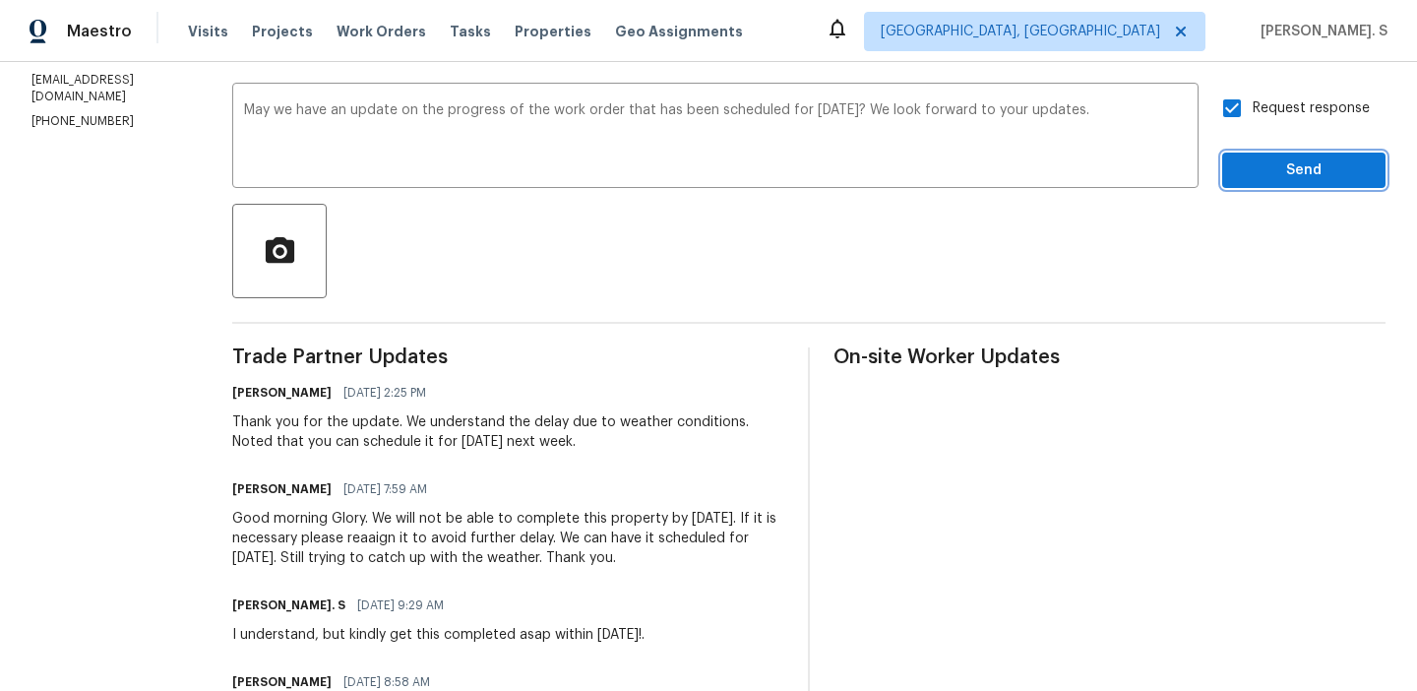
click at [1256, 159] on span "Send" at bounding box center [1304, 170] width 132 height 25
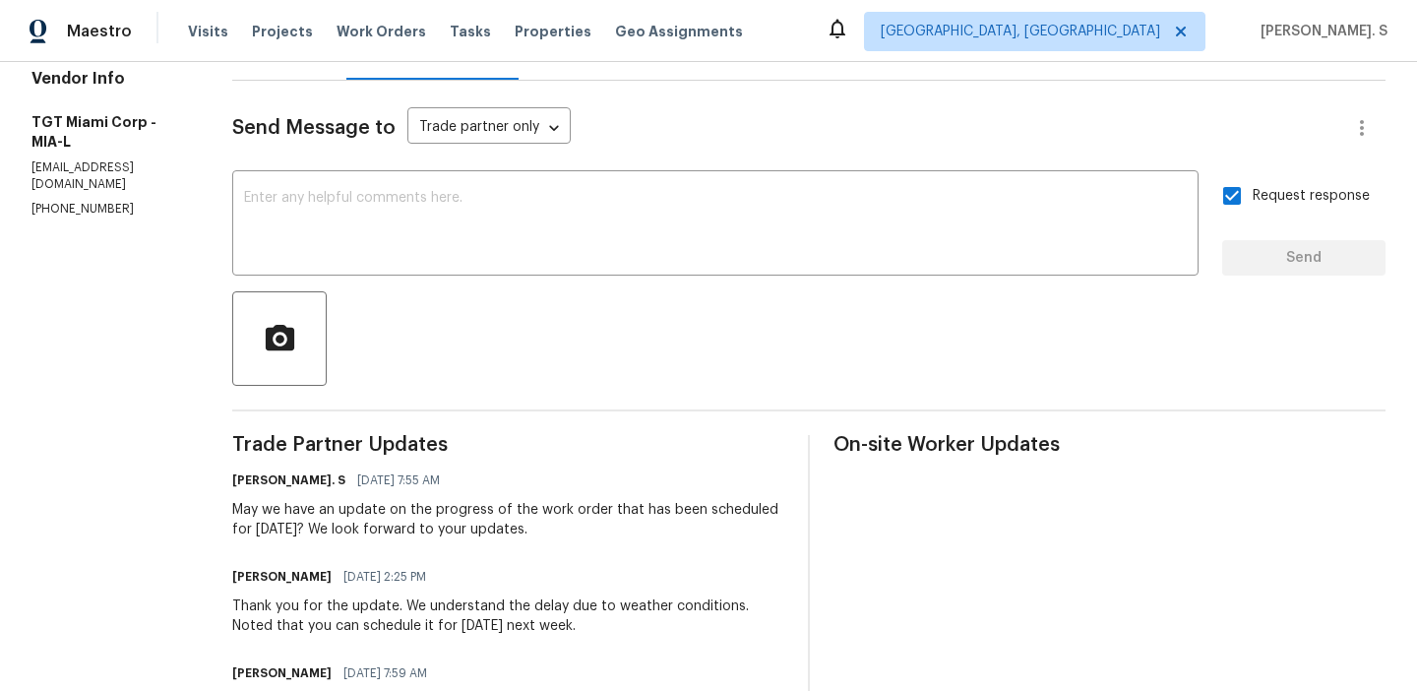
scroll to position [0, 0]
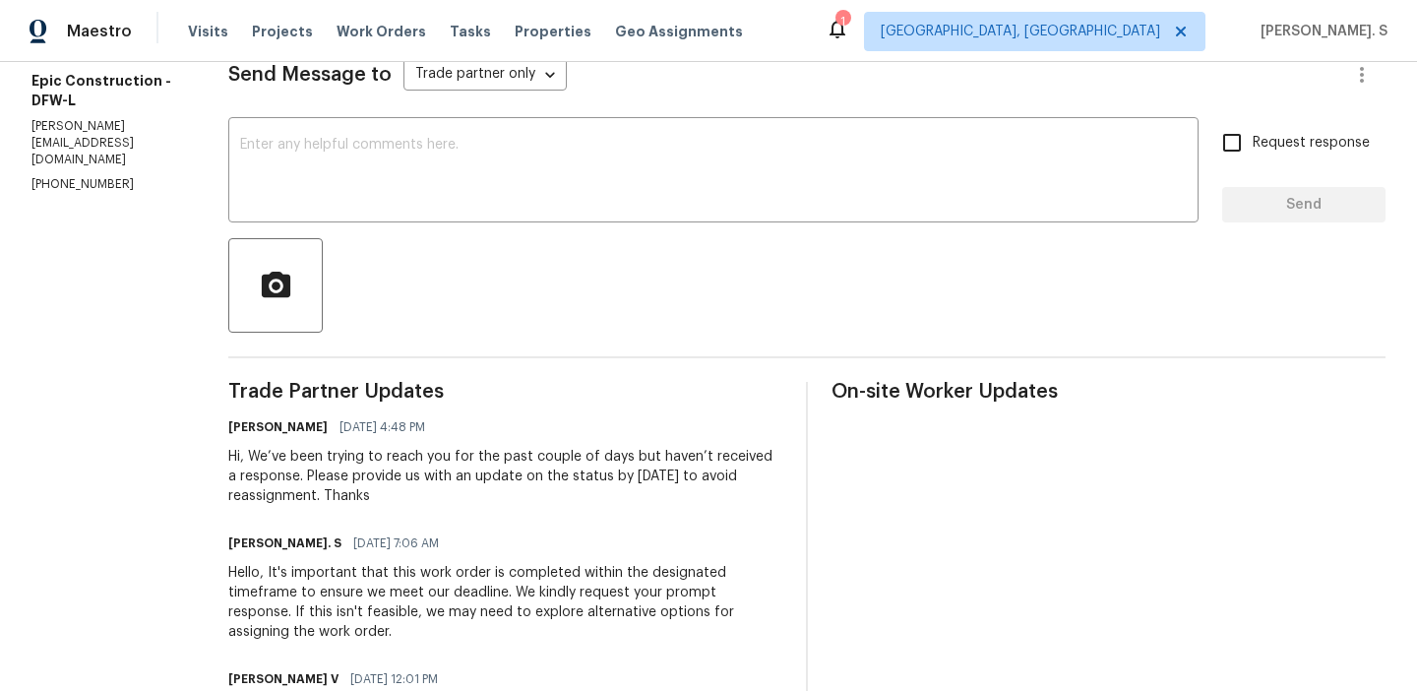
scroll to position [287, 0]
click at [439, 121] on div "x ​" at bounding box center [713, 171] width 971 height 100
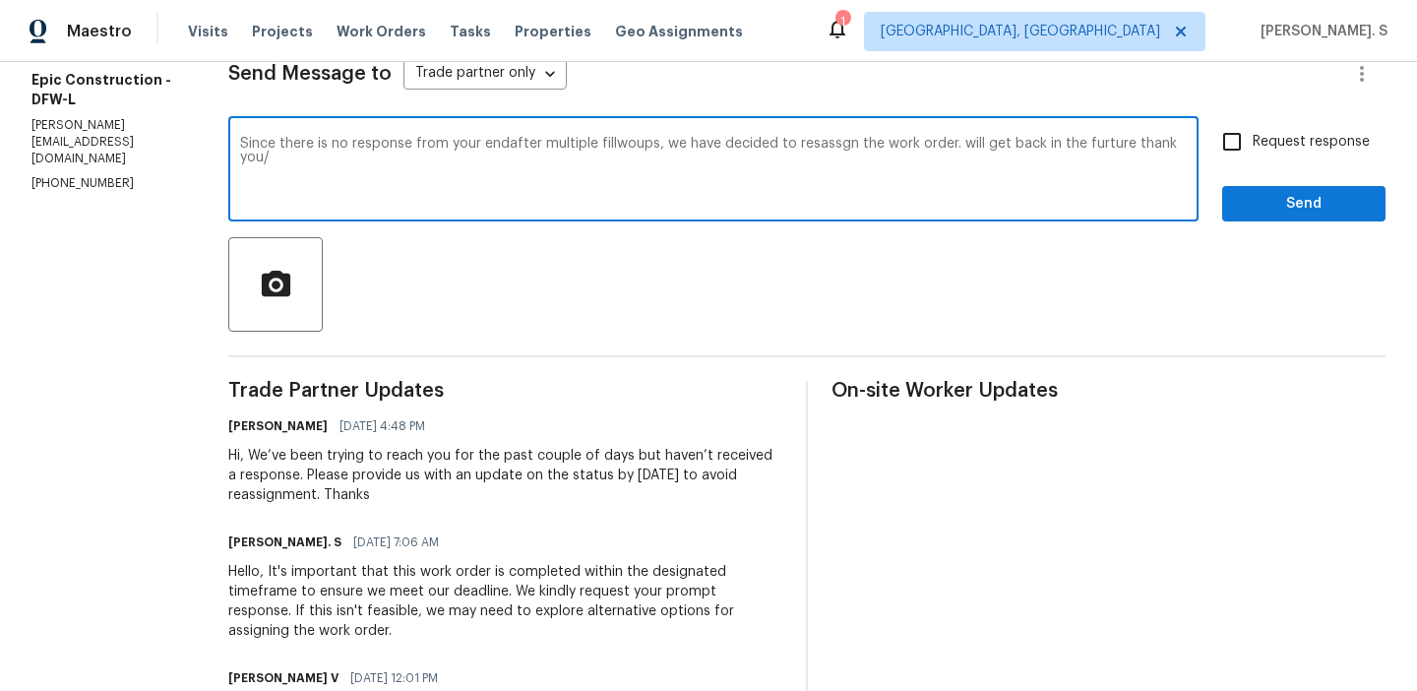
click at [436, 125] on div "Since there is no response from your endafter multiple fillwoups, we have decid…" at bounding box center [713, 171] width 971 height 100
click at [436, 166] on textarea "Since there is no response from your endafter multiple fillwoups, we have decid…" at bounding box center [713, 171] width 947 height 69
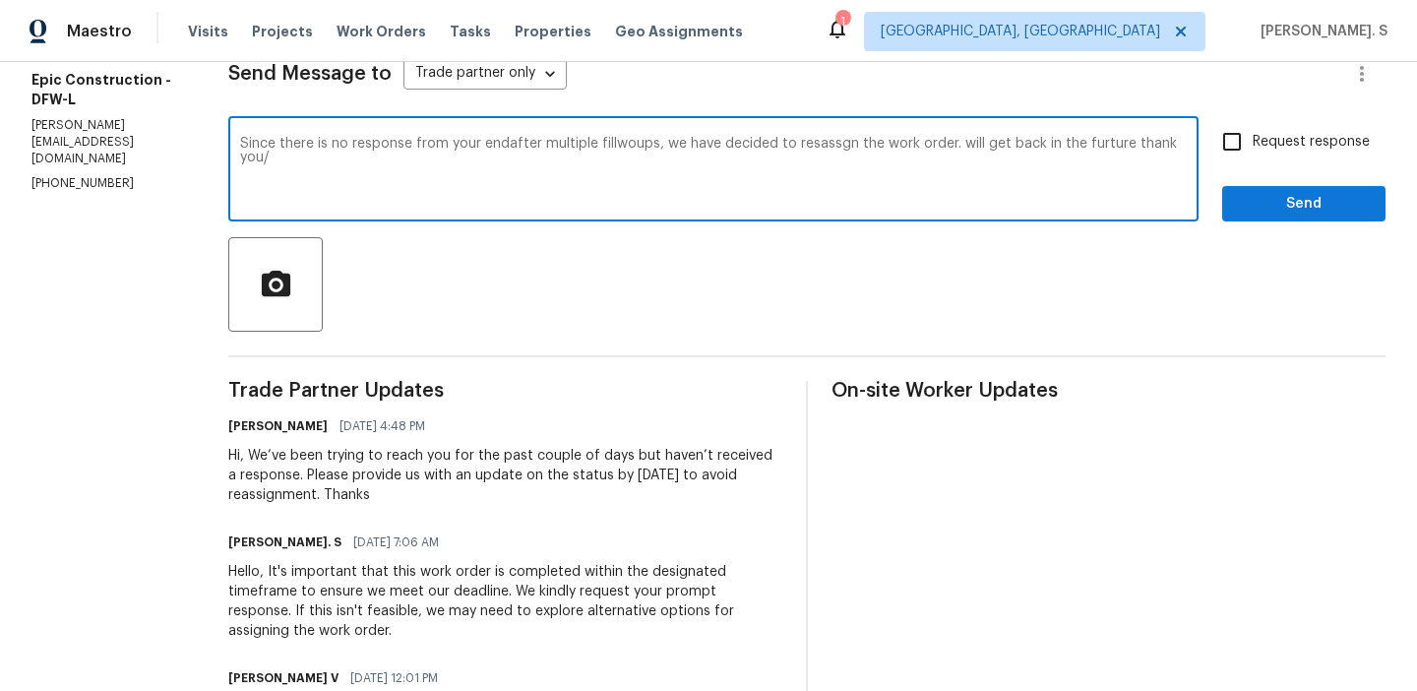
click at [436, 166] on textarea "Since there is no response from your endafter multiple fillwoups, we have decid…" at bounding box center [713, 171] width 947 height 69
paste textarea "we haven’t received a response from your end despite multiple follow-ups, we ha…"
type textarea "Since we haven’t received a response from your end despite multiple follow-ups,…"
click at [1263, 130] on label "Request response" at bounding box center [1291, 141] width 158 height 41
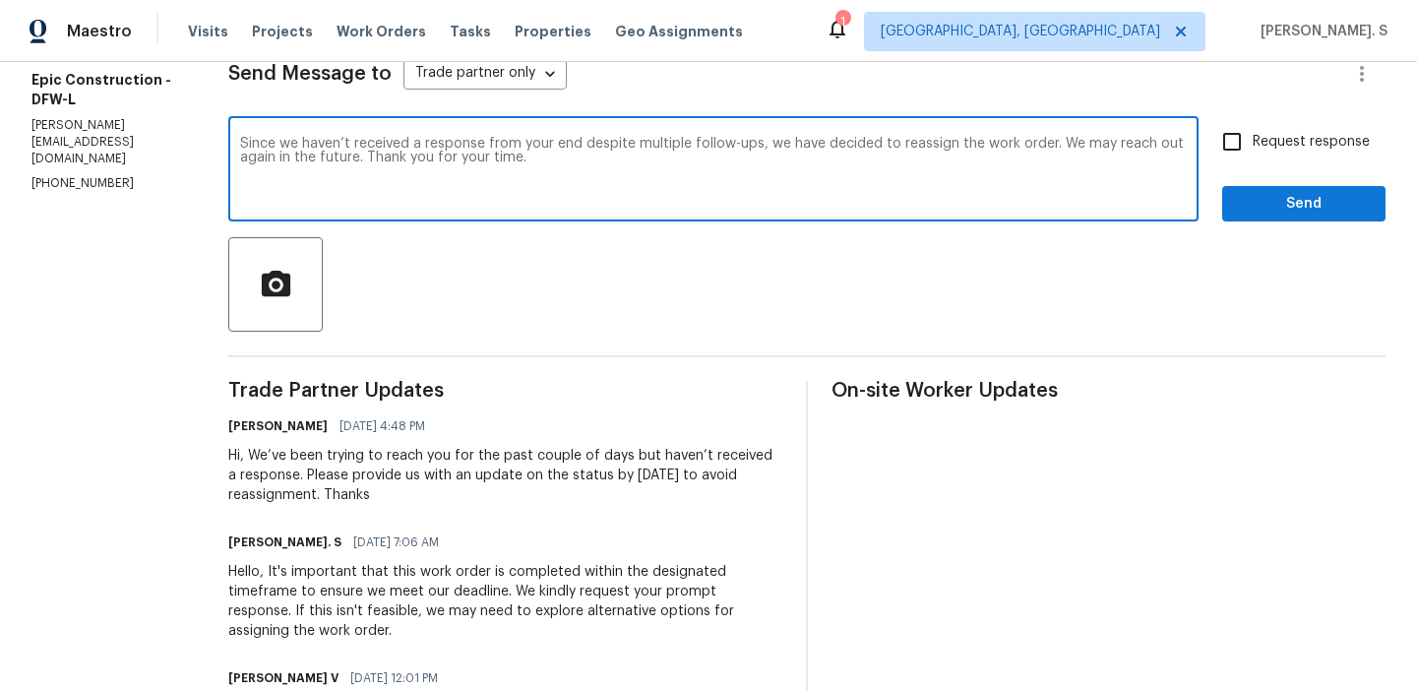
click at [1253, 130] on input "Request response" at bounding box center [1232, 141] width 41 height 41
checkbox input "true"
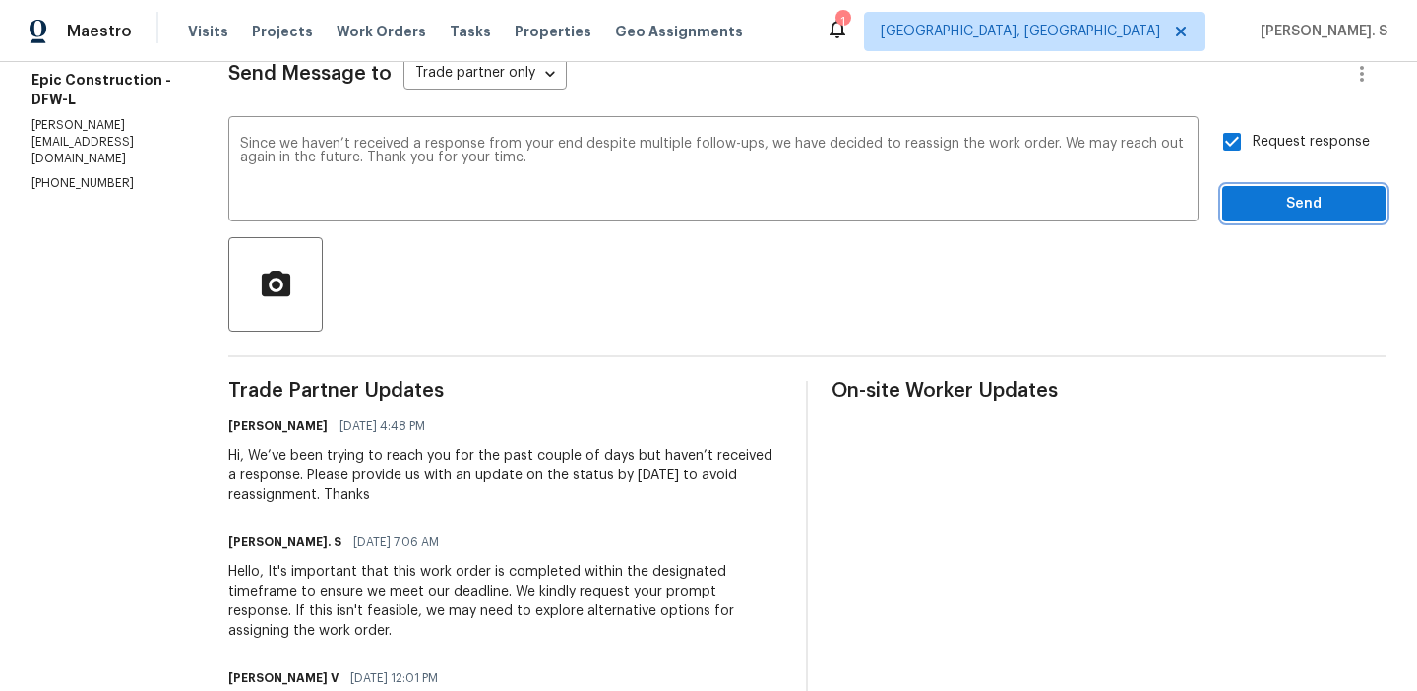
click at [1259, 214] on span "Send" at bounding box center [1304, 204] width 132 height 25
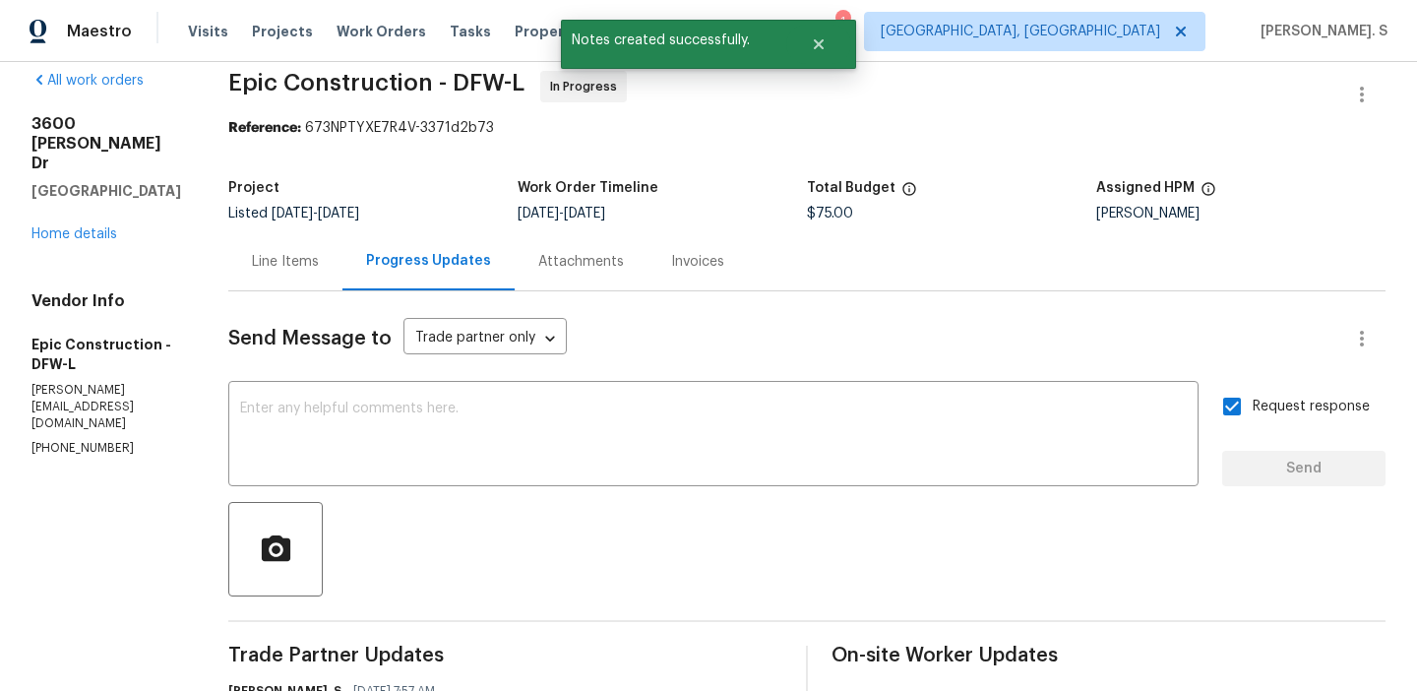
scroll to position [0, 0]
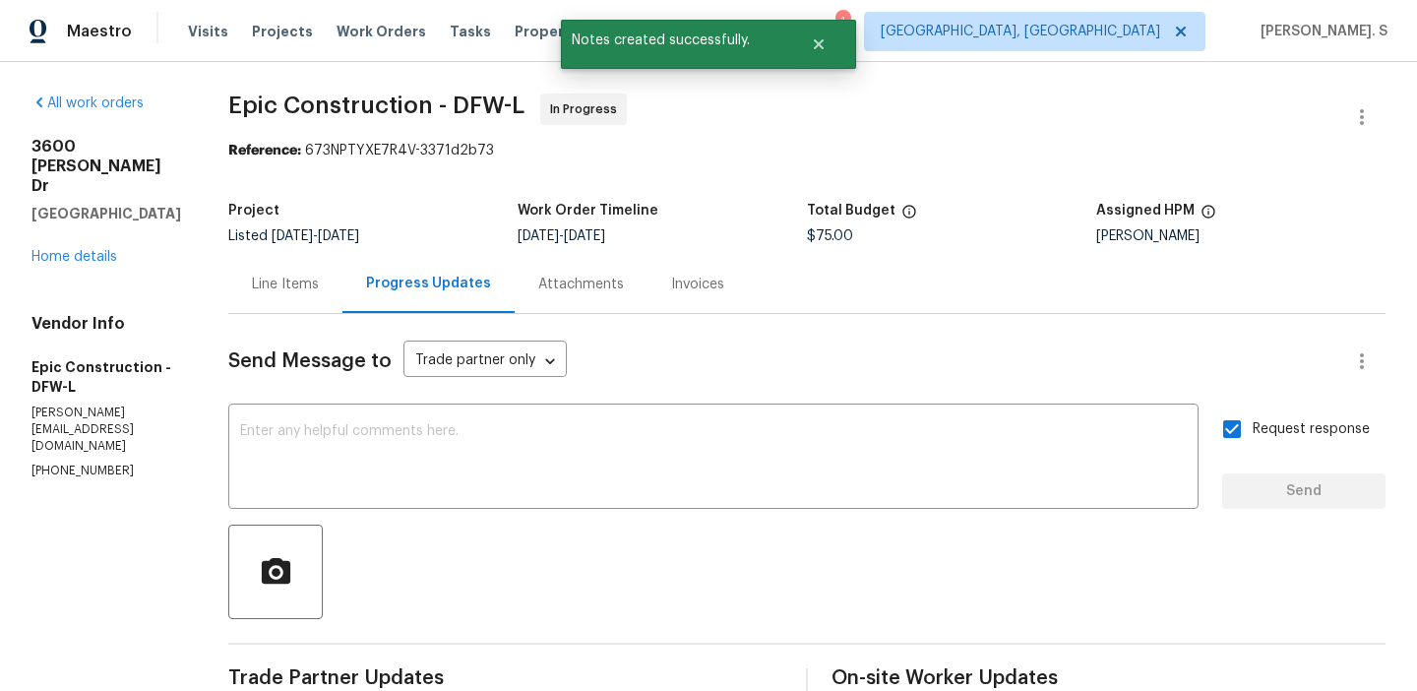
click at [1352, 94] on div at bounding box center [1362, 117] width 47 height 47
click at [1364, 115] on icon "button" at bounding box center [1362, 117] width 24 height 24
click at [1309, 110] on li "Edit" at bounding box center [1298, 117] width 213 height 32
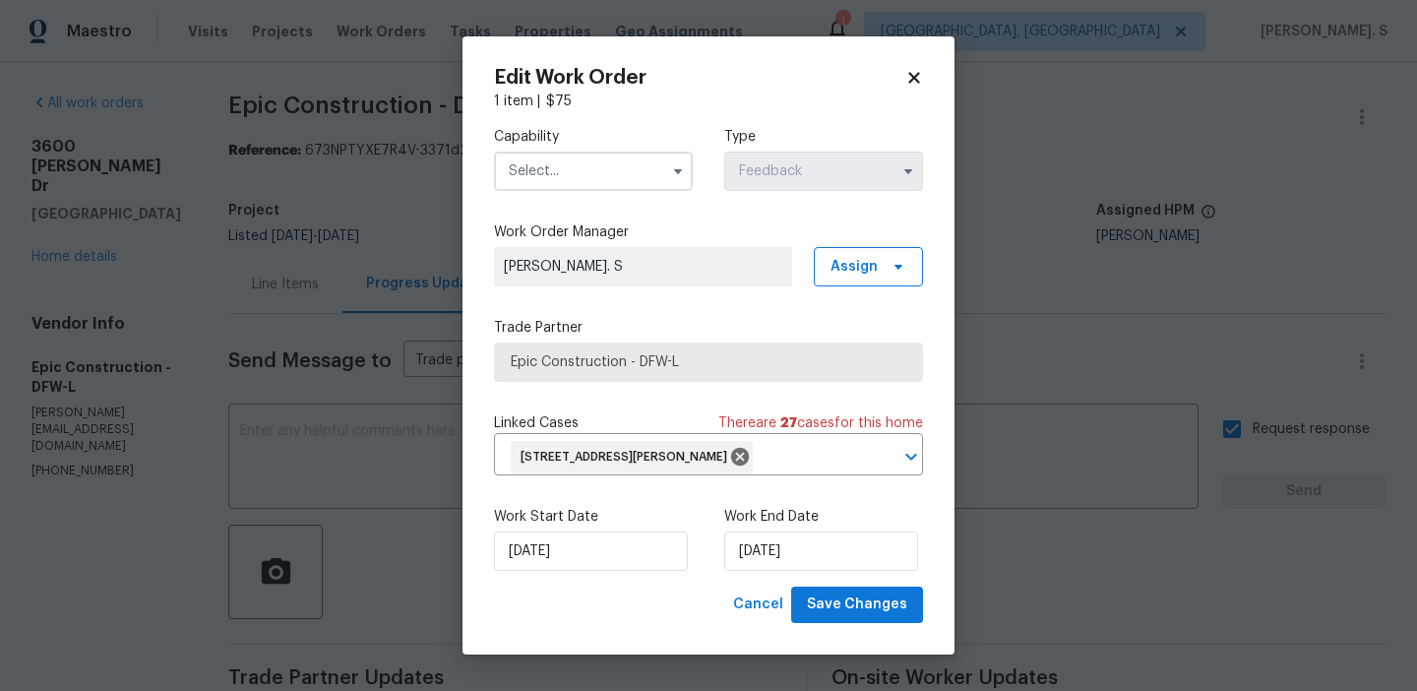
click at [612, 135] on label "Capability" at bounding box center [593, 137] width 199 height 20
click at [613, 173] on input "text" at bounding box center [593, 171] width 199 height 39
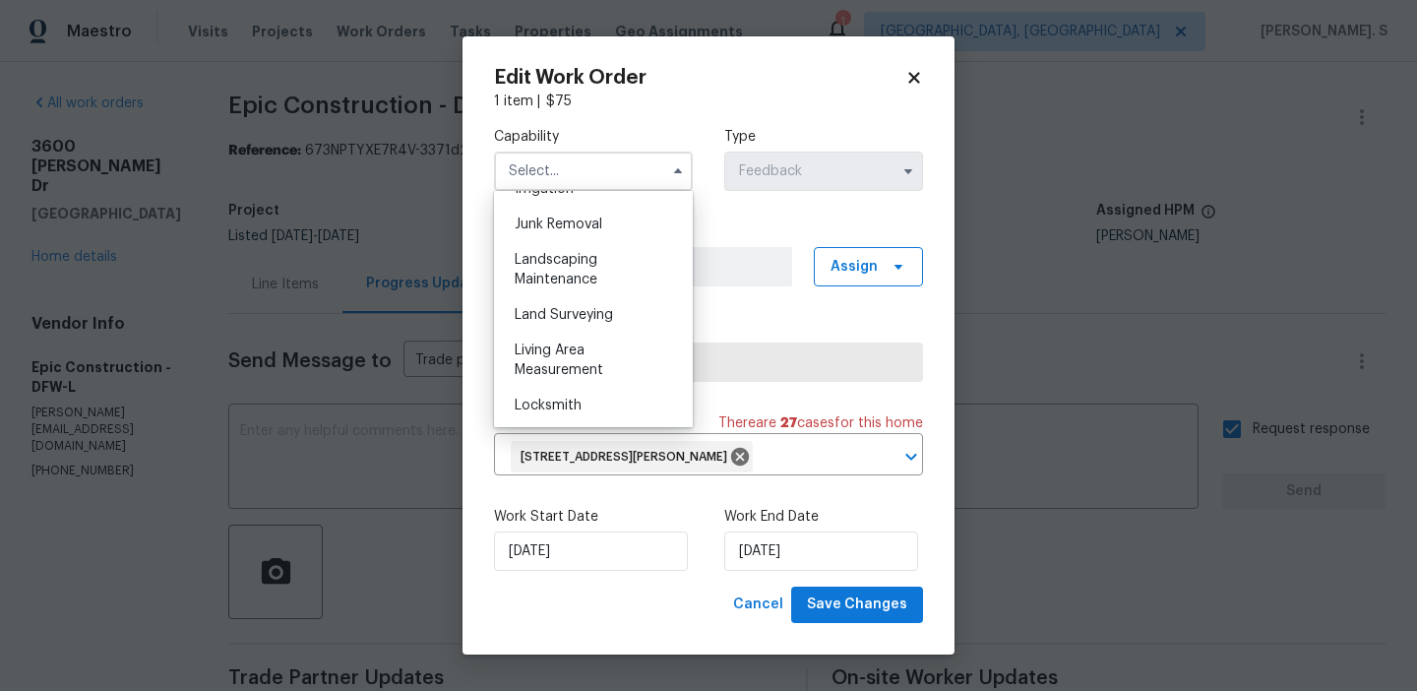
scroll to position [1267, 0]
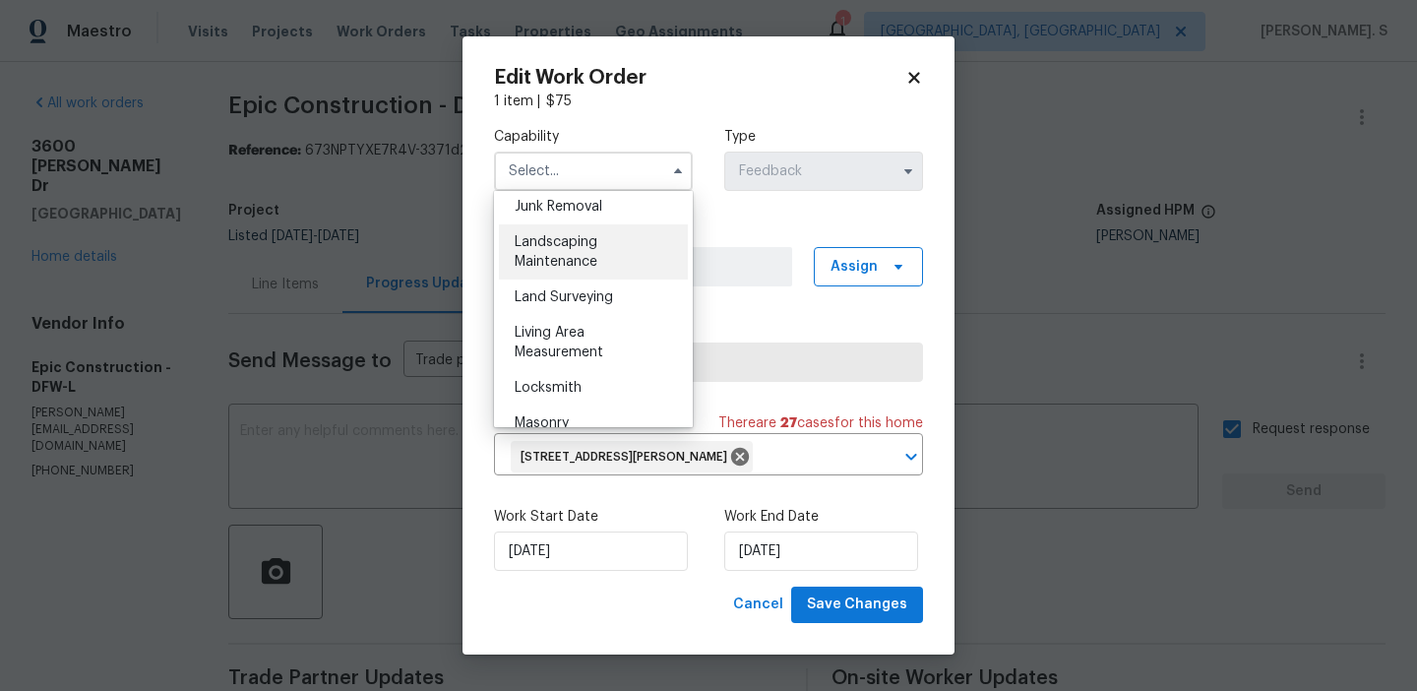
click at [588, 250] on div "Landscaping Maintenance" at bounding box center [593, 251] width 189 height 55
type input "Landscaping Maintenance"
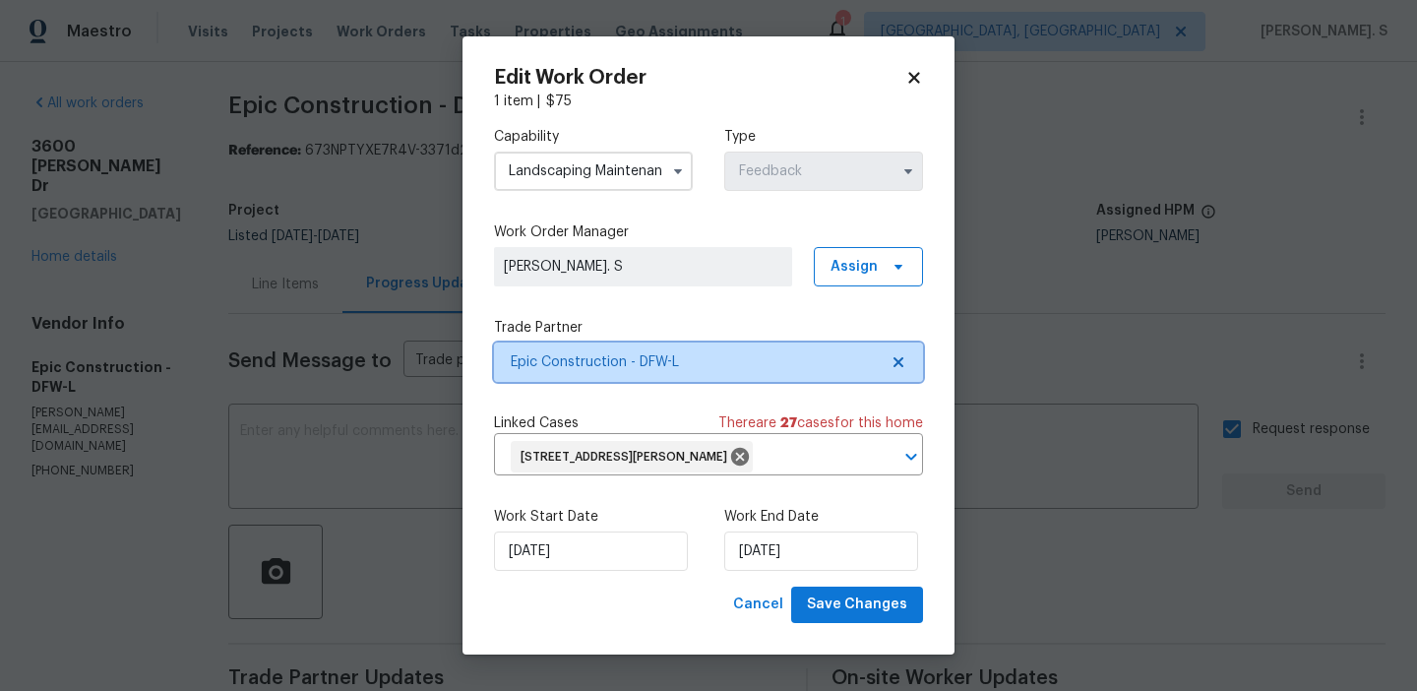
click at [904, 367] on icon at bounding box center [899, 362] width 16 height 16
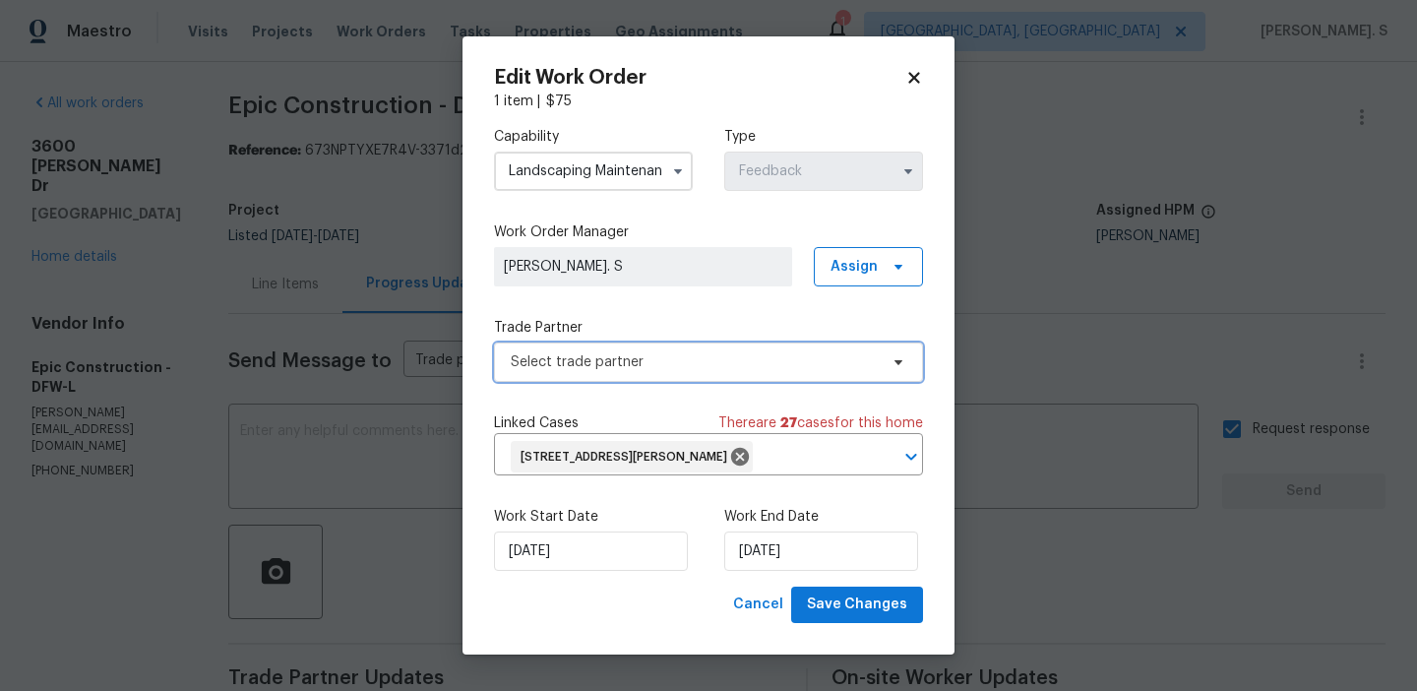
click at [904, 367] on icon at bounding box center [899, 362] width 16 height 16
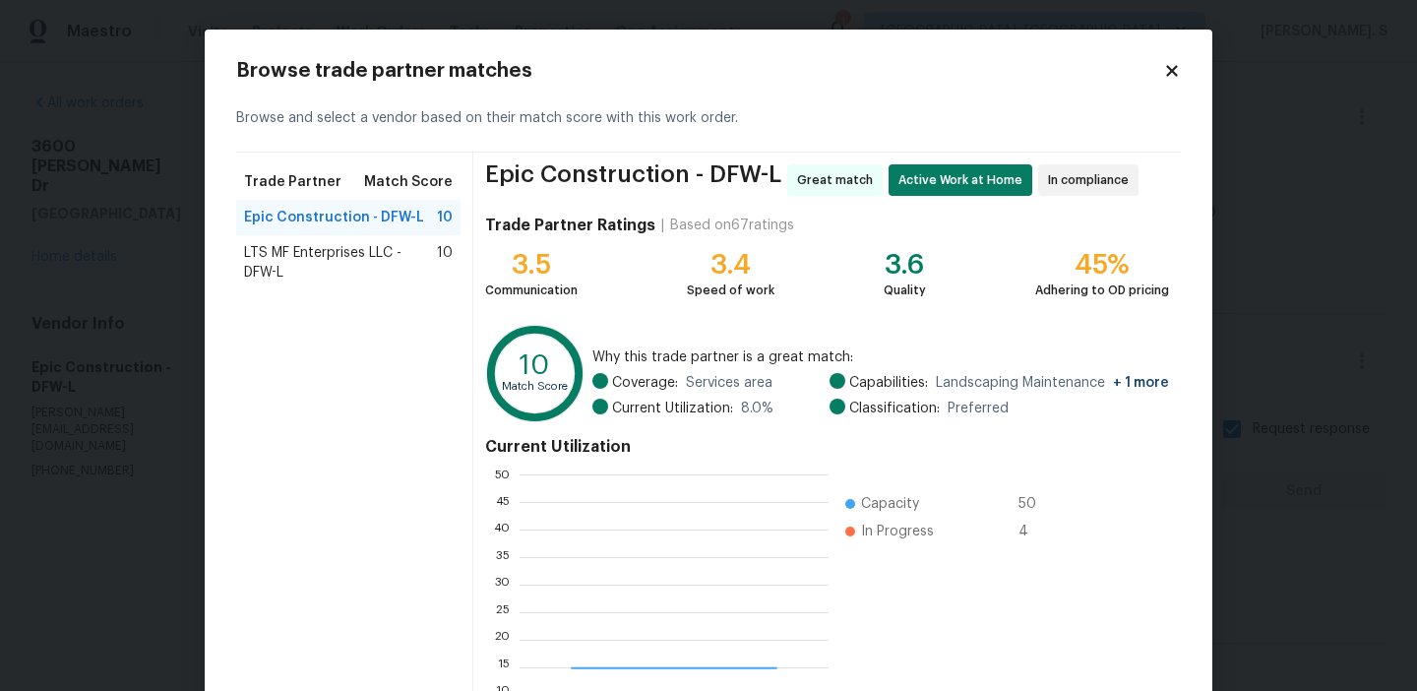
scroll to position [276, 309]
click at [409, 251] on span "LTS MF Enterprises LLC - DFW-L" at bounding box center [340, 262] width 193 height 39
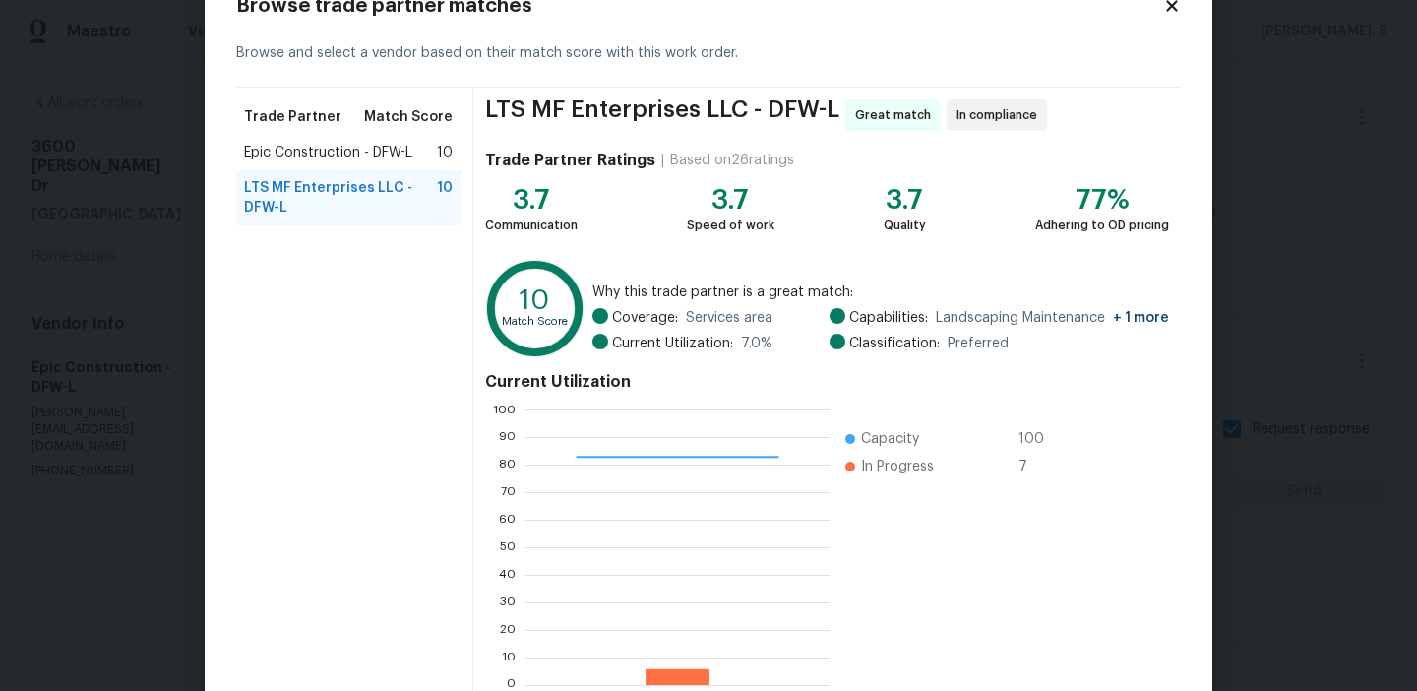
scroll to position [177, 0]
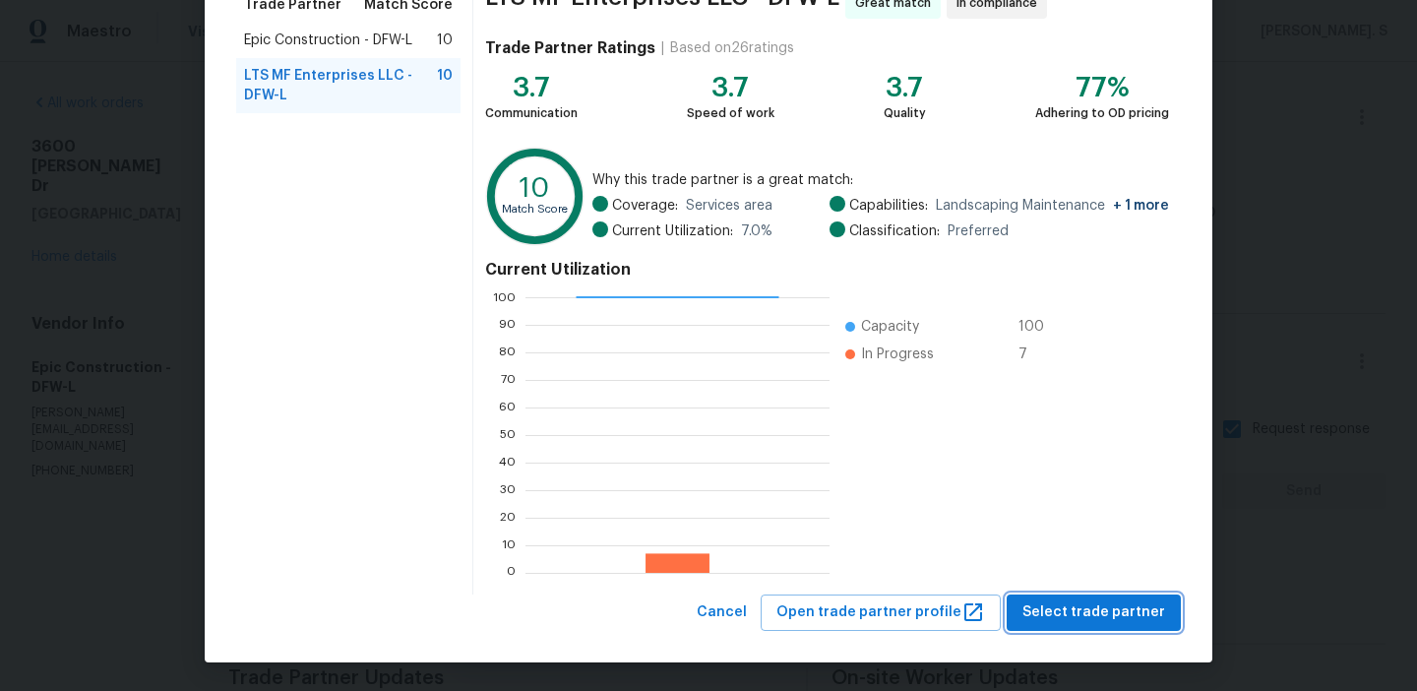
click at [1074, 618] on span "Select trade partner" at bounding box center [1094, 612] width 143 height 25
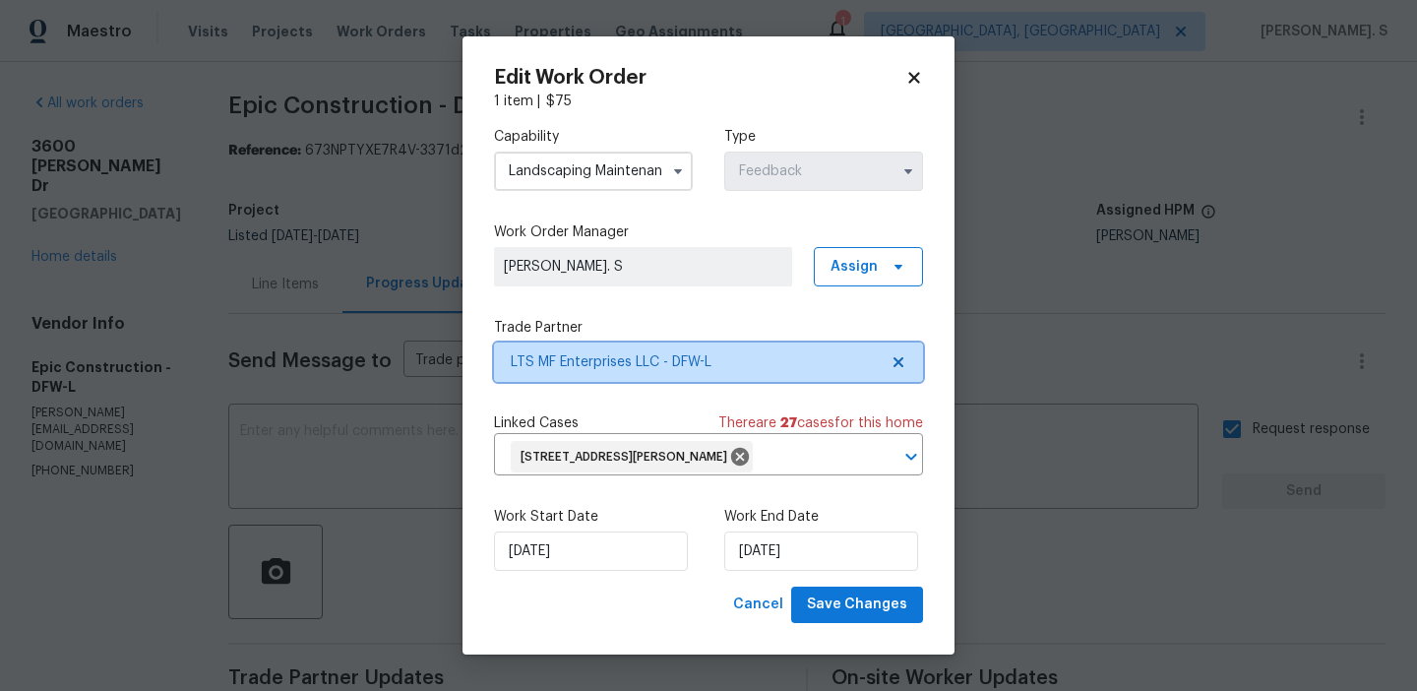
scroll to position [0, 0]
click at [608, 527] on label "Work Start Date" at bounding box center [593, 517] width 199 height 20
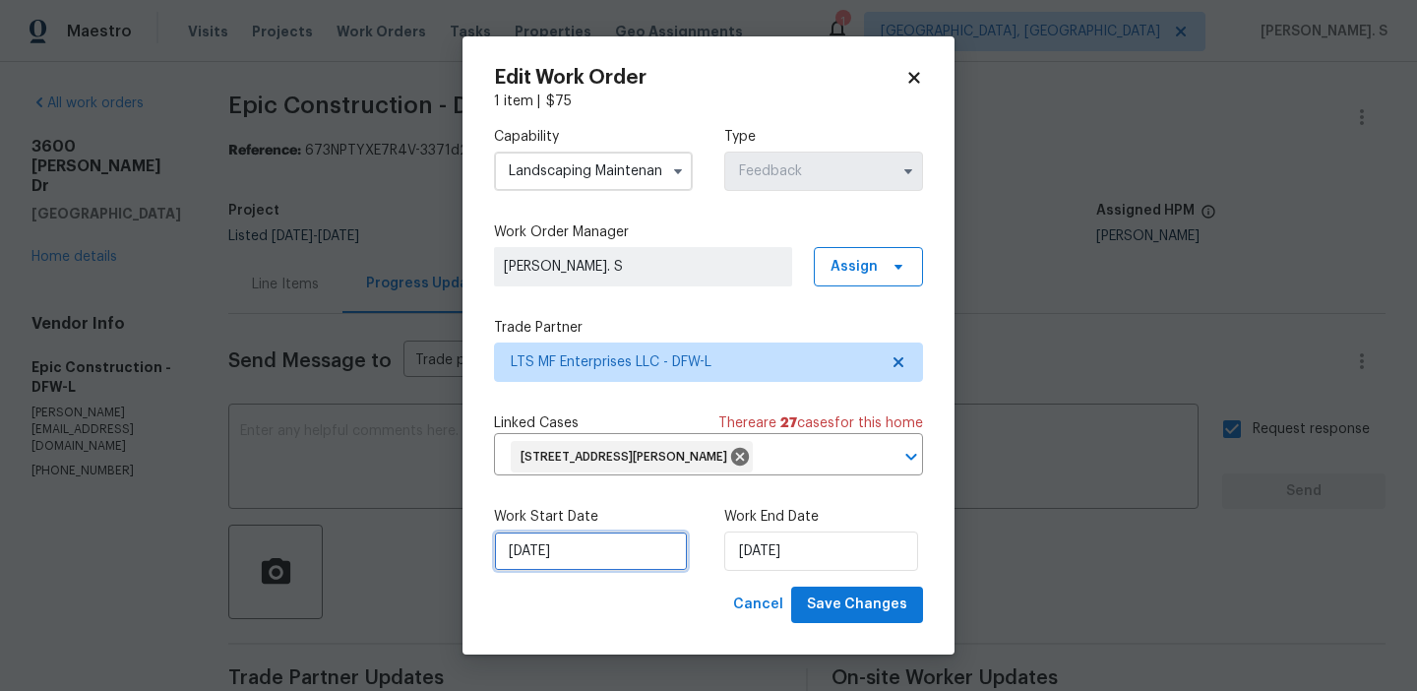
click at [601, 553] on input "9/5/2025" at bounding box center [591, 551] width 194 height 39
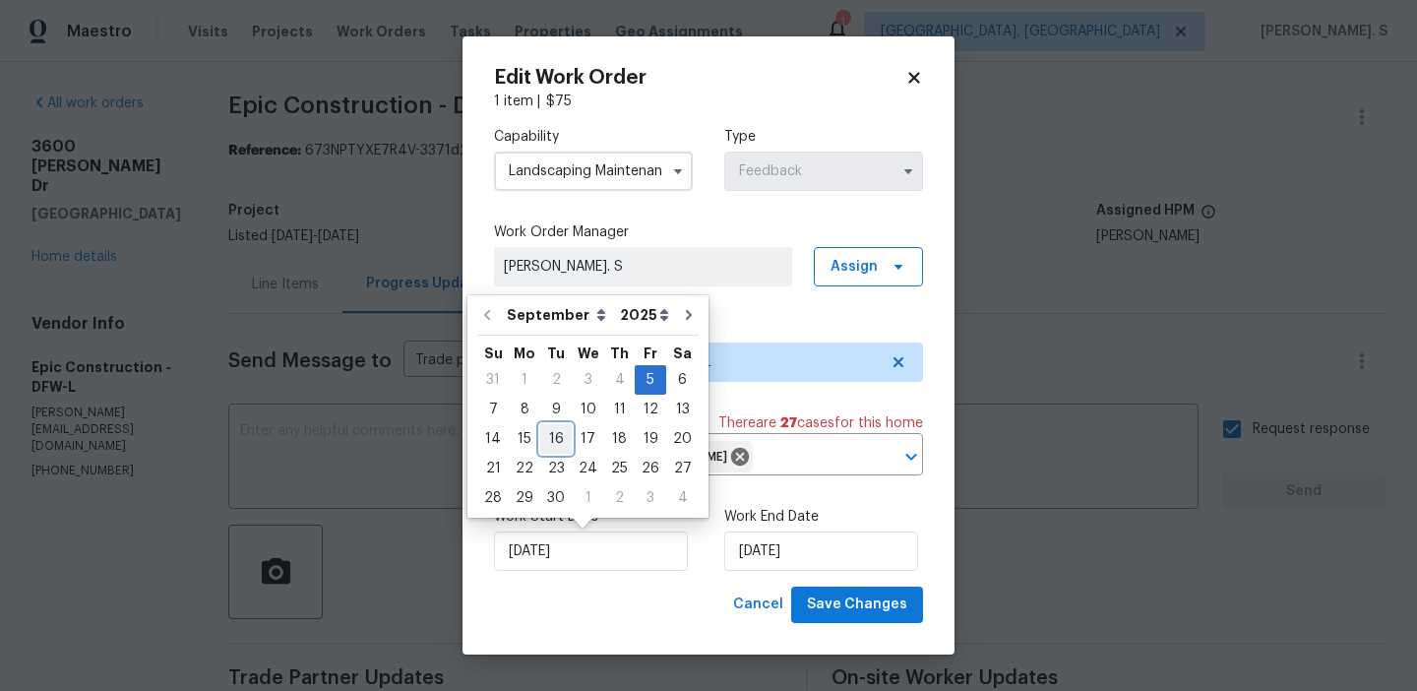
click at [556, 441] on div "16" at bounding box center [555, 439] width 31 height 28
type input "[DATE]"
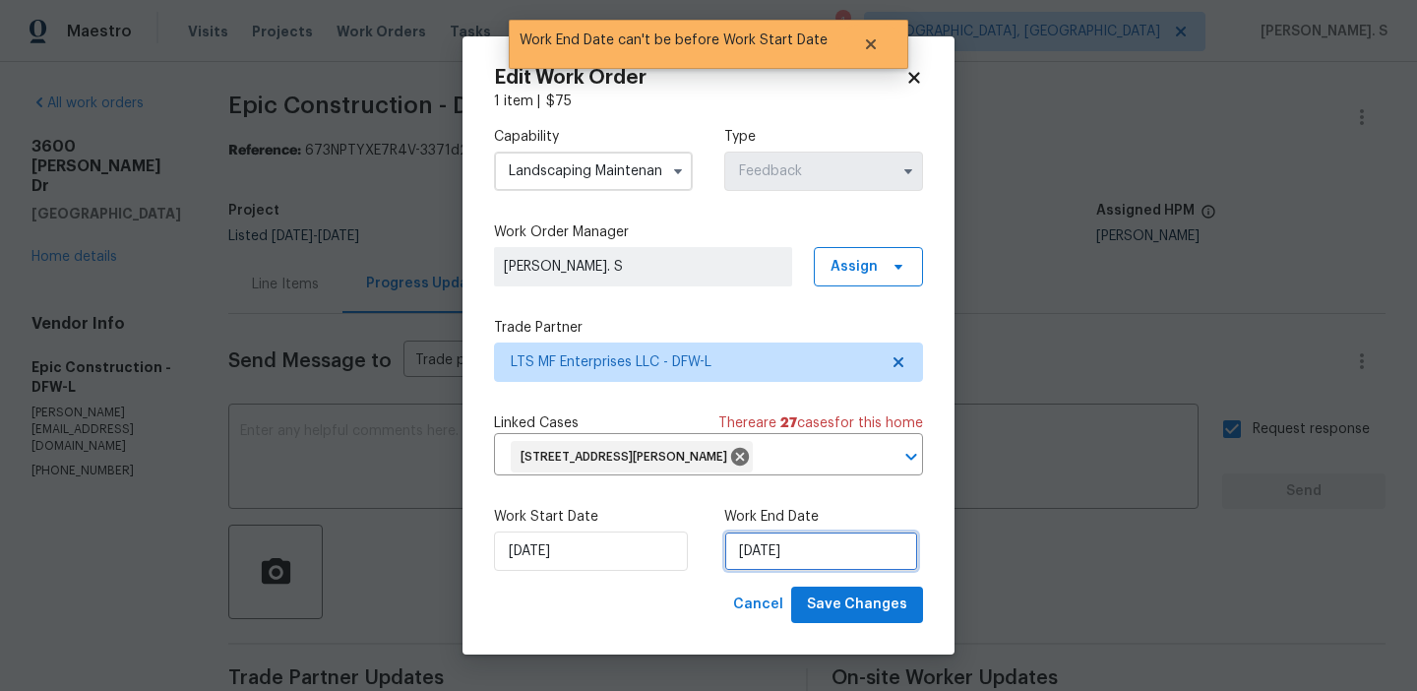
click at [817, 550] on input "[DATE]" at bounding box center [821, 551] width 194 height 39
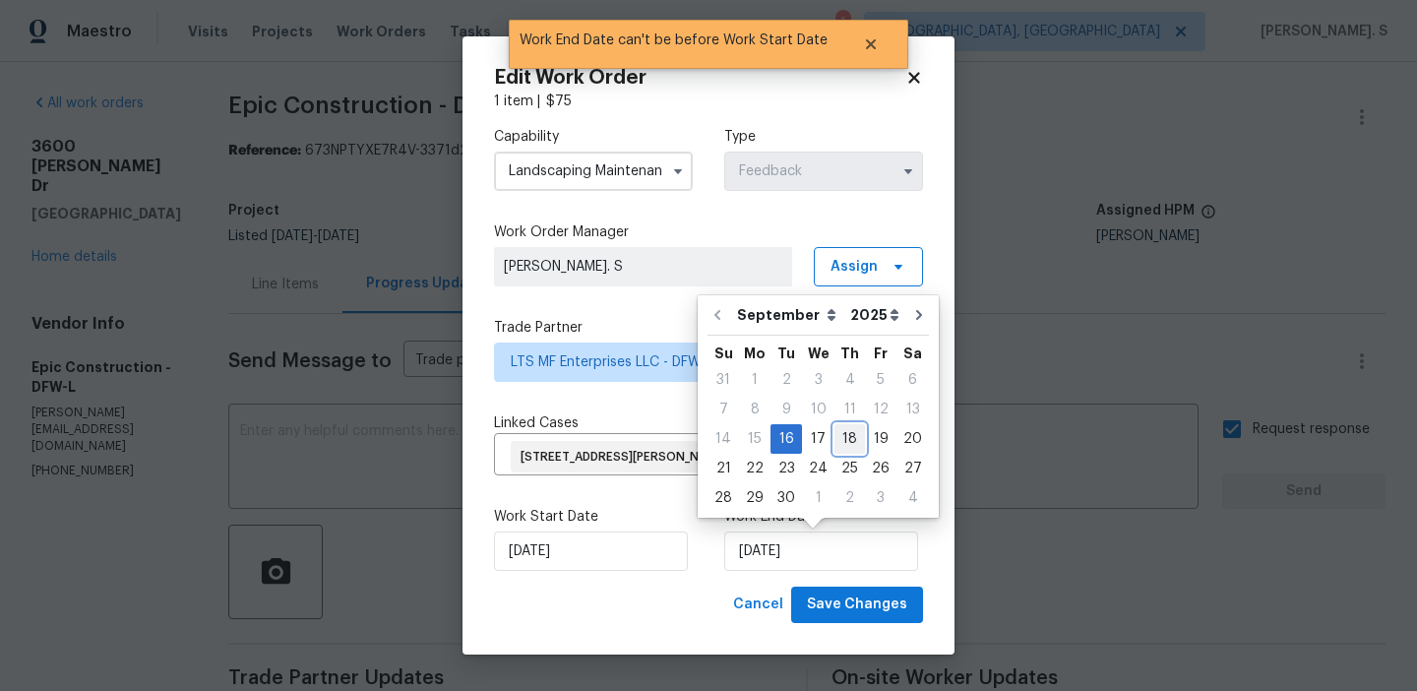
click at [839, 441] on div "18" at bounding box center [850, 439] width 31 height 28
type input "[DATE]"
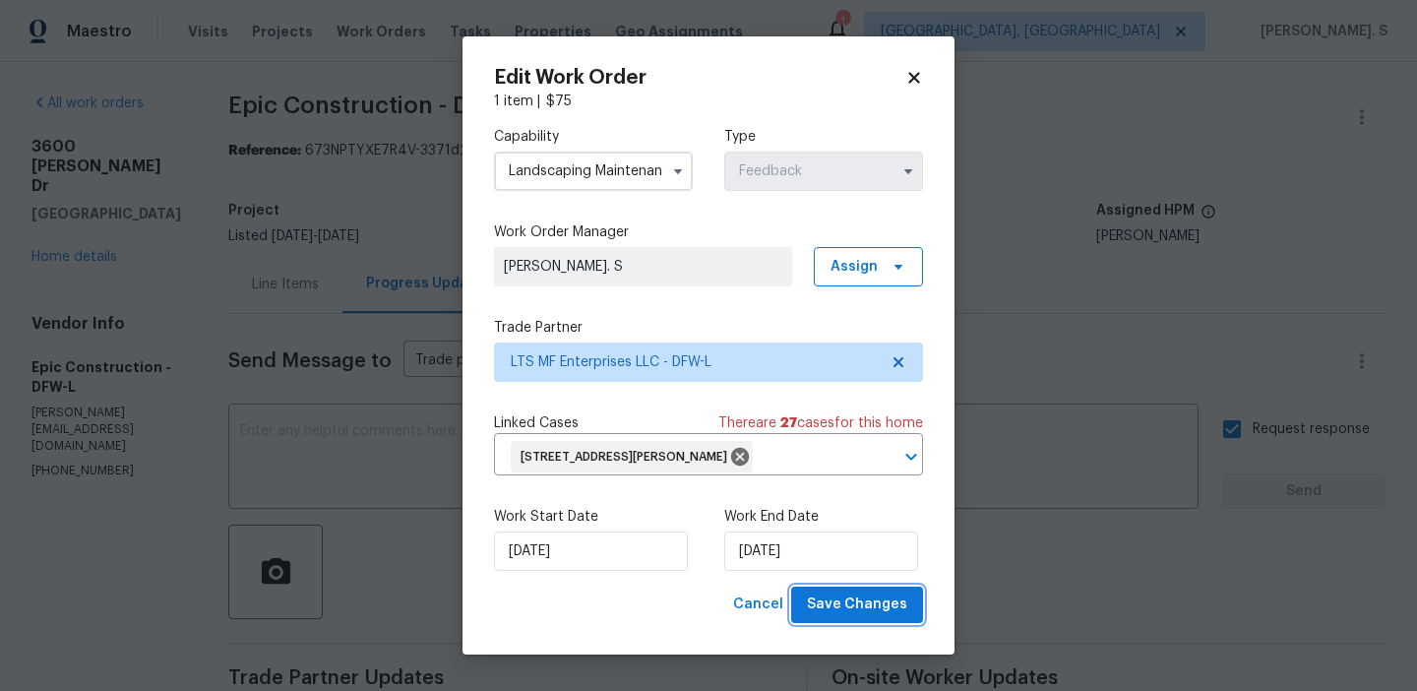
click at [875, 614] on span "Save Changes" at bounding box center [857, 605] width 100 height 25
click at [60, 236] on body "Maestro Visits Projects Work Orders Tasks Properties Geo Assignments 1 Albuquer…" at bounding box center [708, 345] width 1417 height 691
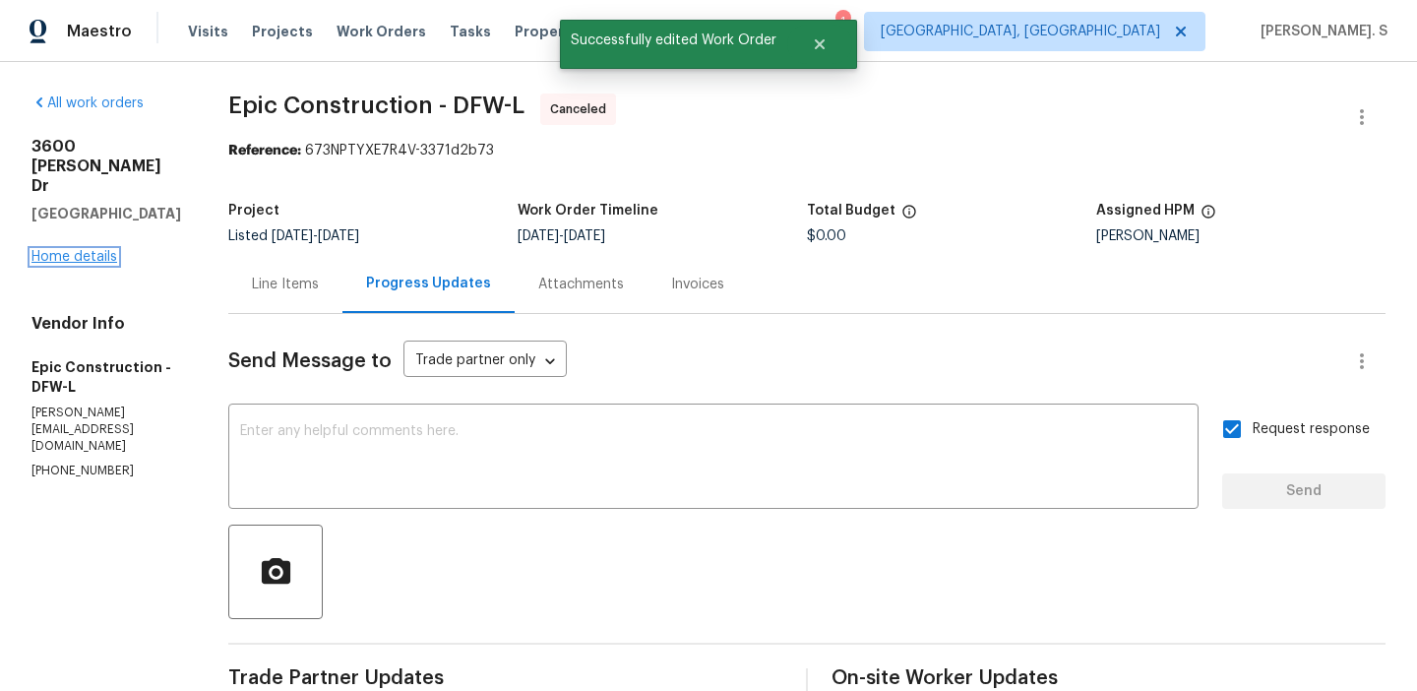
click at [74, 250] on link "Home details" at bounding box center [74, 257] width 86 height 14
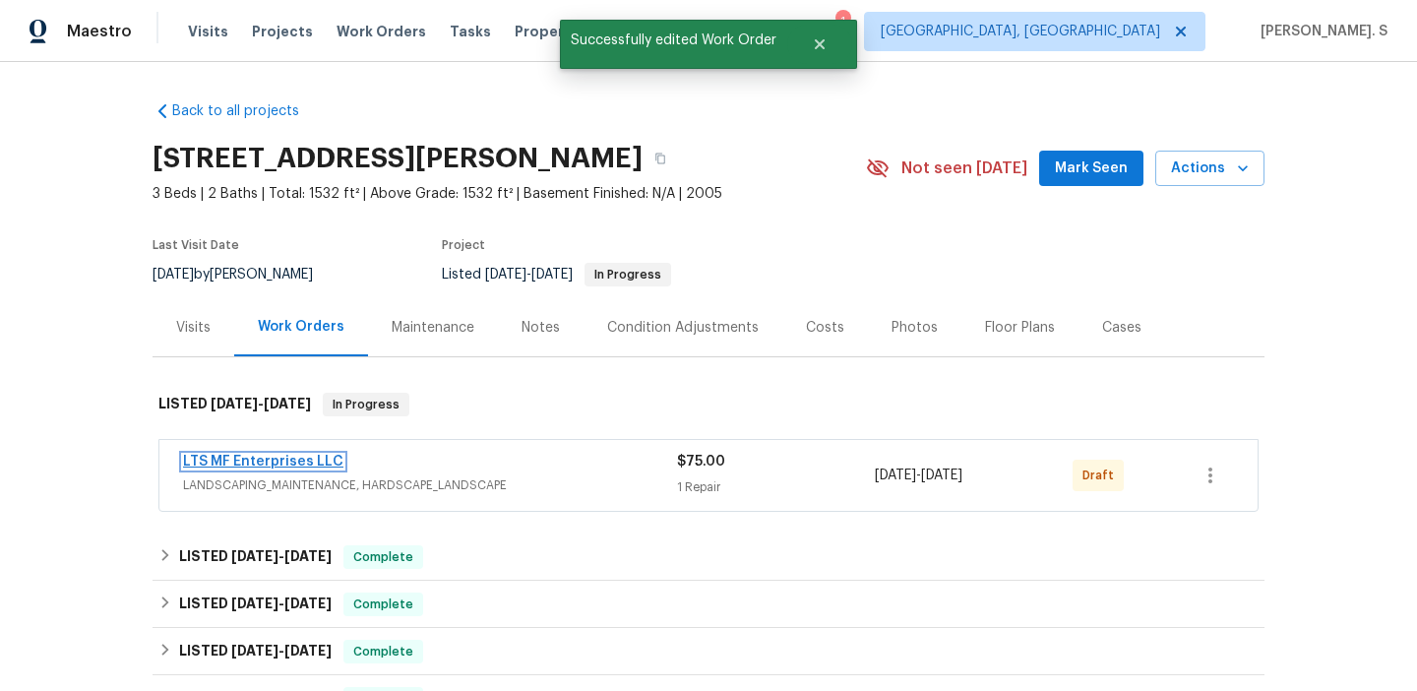
click at [251, 460] on link "LTS MF Enterprises LLC" at bounding box center [263, 462] width 160 height 14
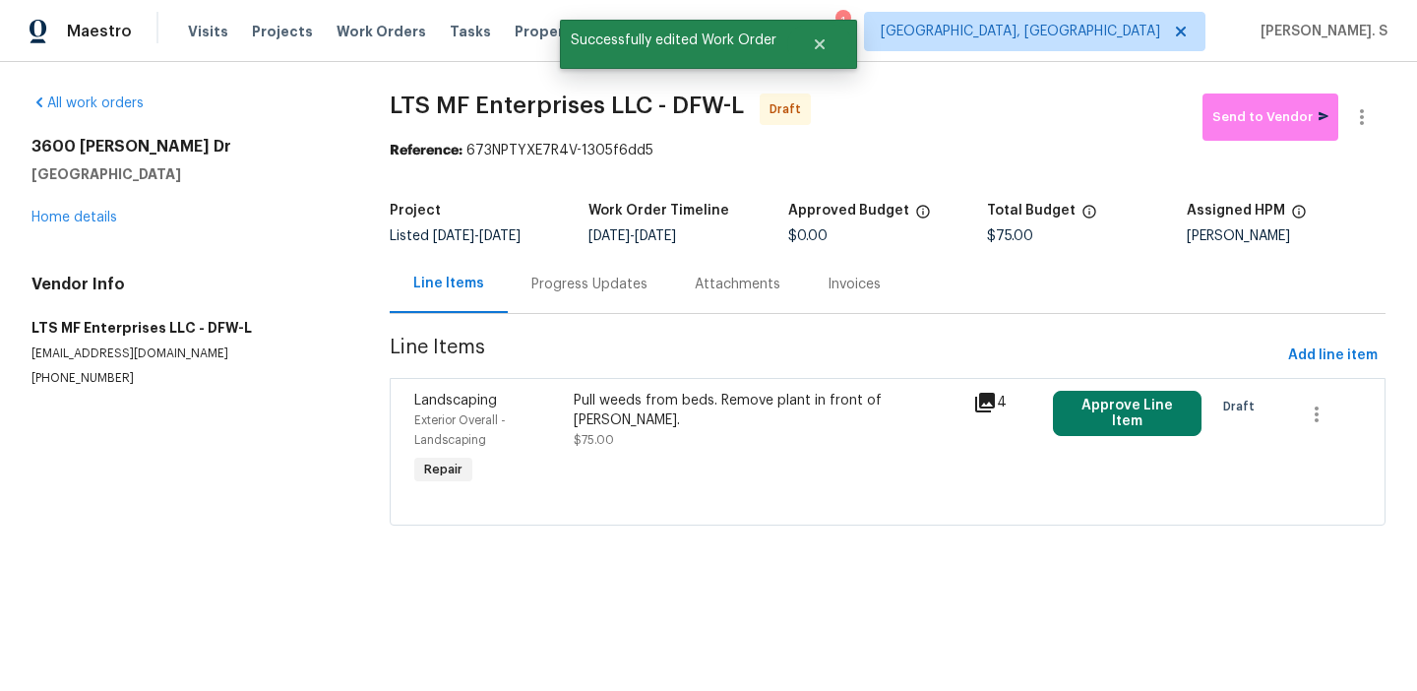
click at [577, 434] on span "$75.00" at bounding box center [594, 440] width 40 height 12
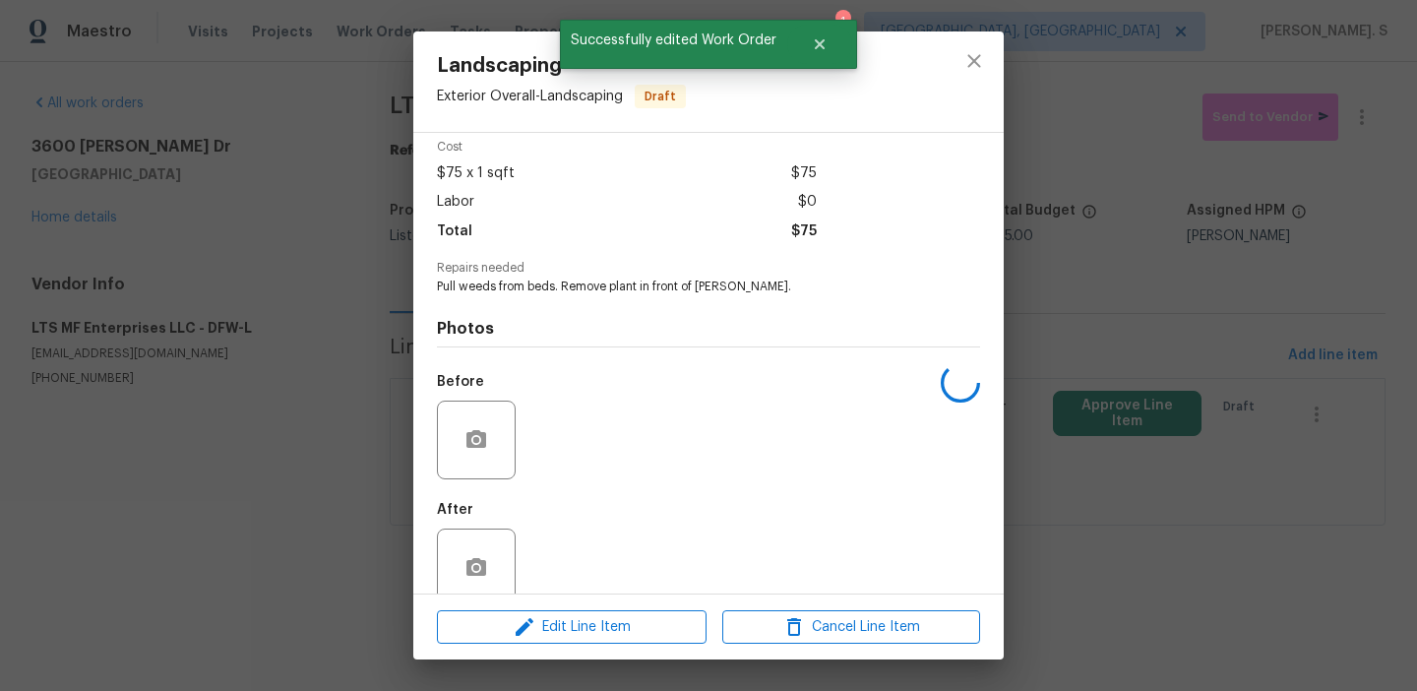
scroll to position [117, 0]
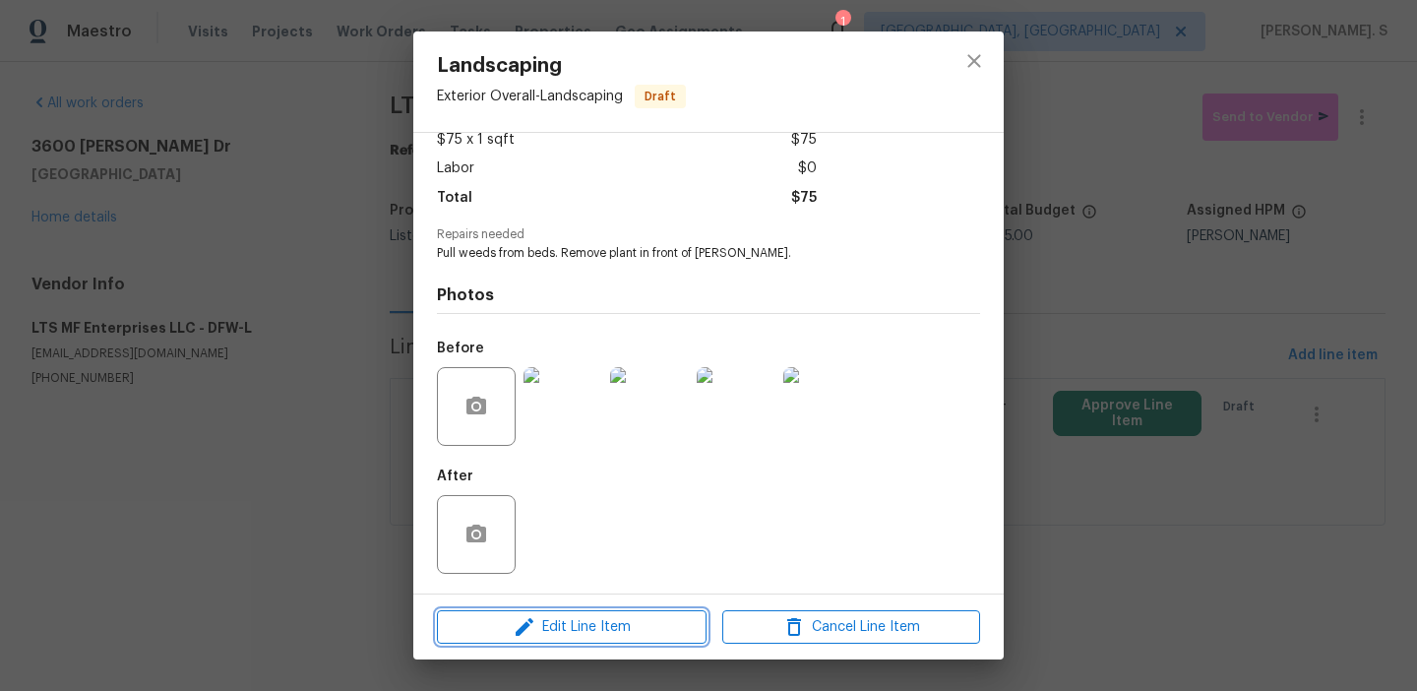
click at [596, 616] on span "Edit Line Item" at bounding box center [572, 627] width 258 height 25
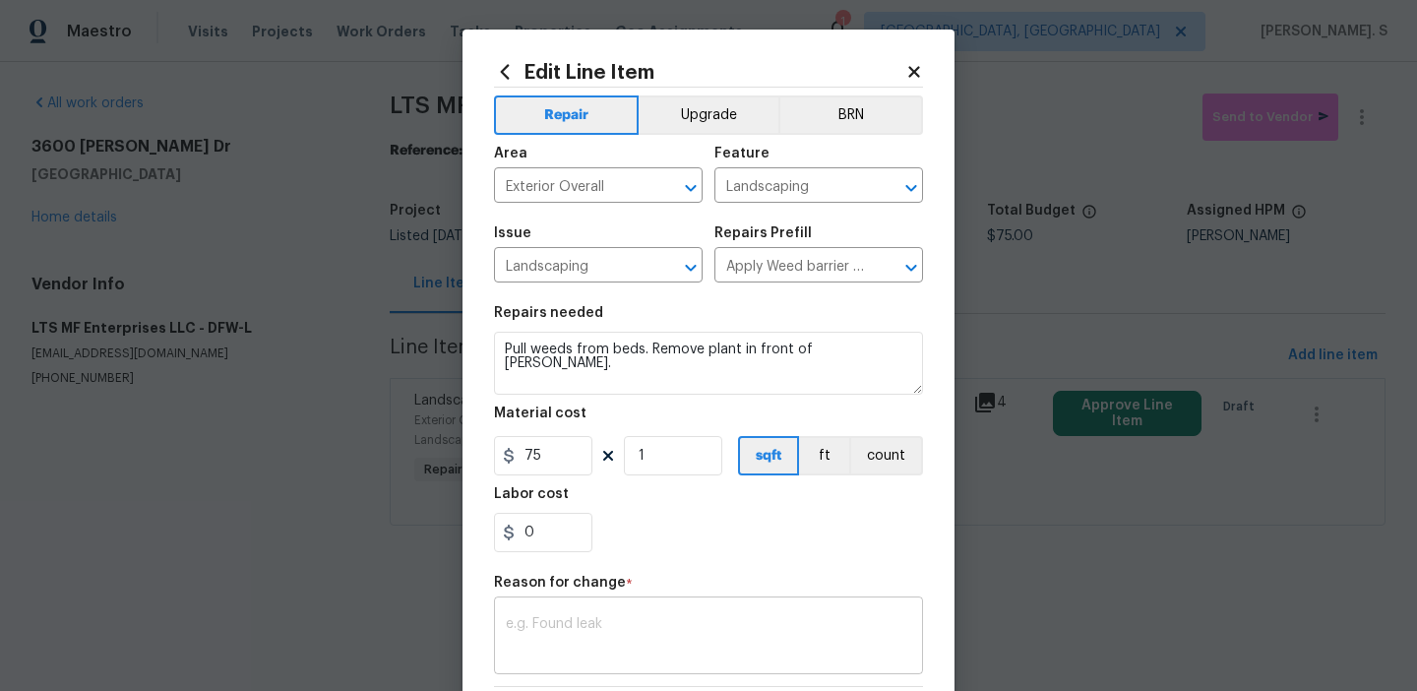
click at [539, 610] on div "x ​" at bounding box center [708, 637] width 429 height 73
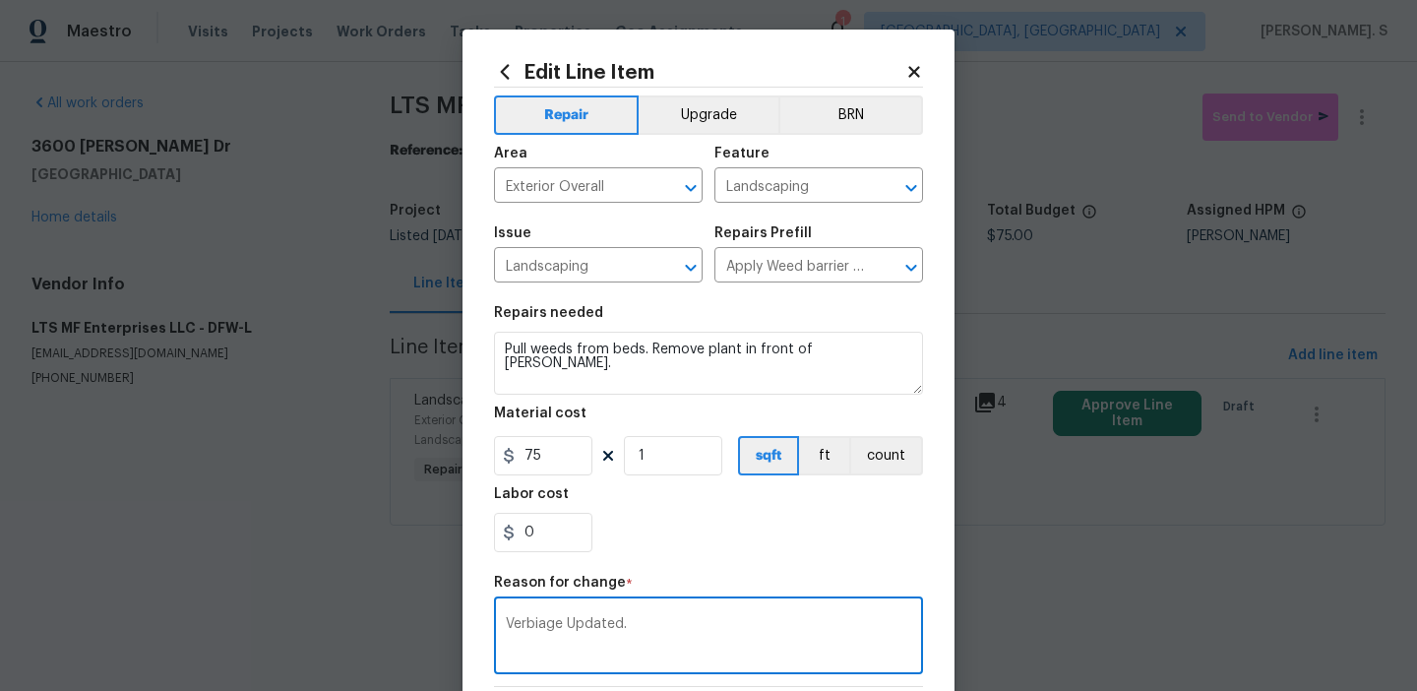
scroll to position [280, 0]
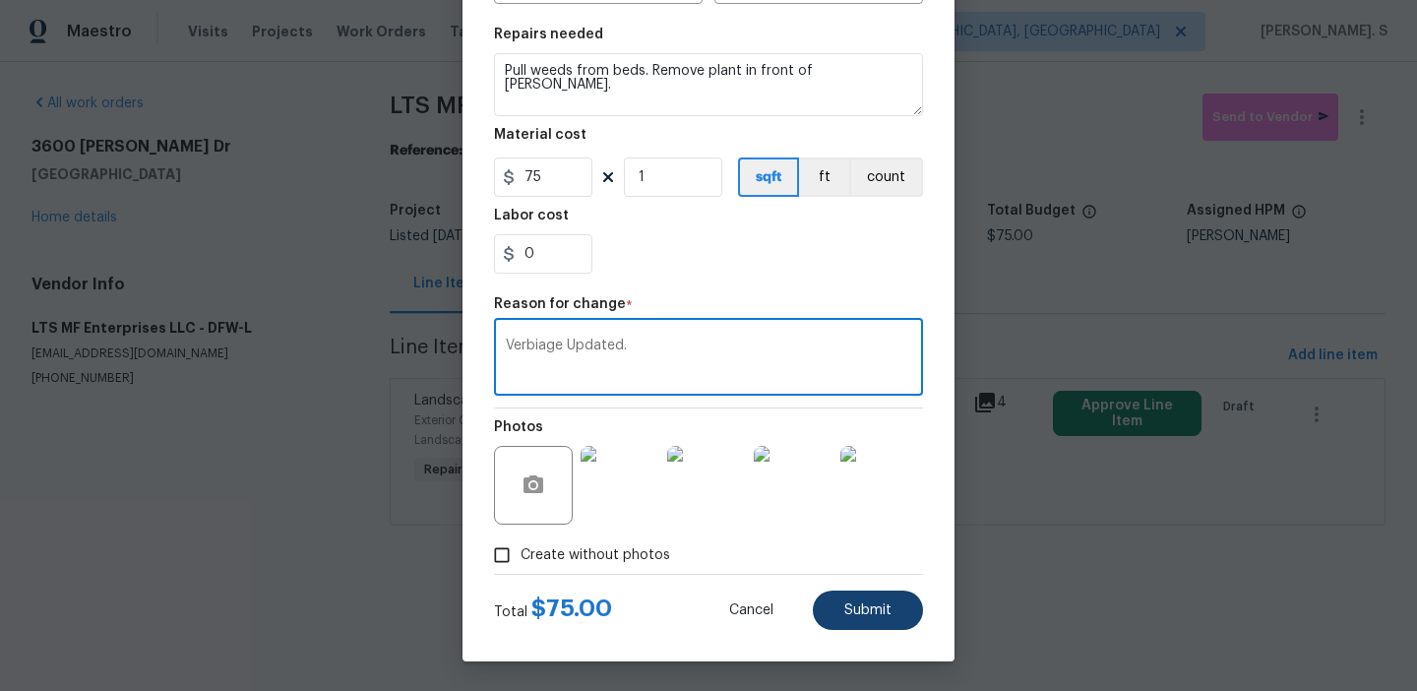
type textarea "Verbiage Updated."
click at [873, 619] on button "Submit" at bounding box center [868, 610] width 110 height 39
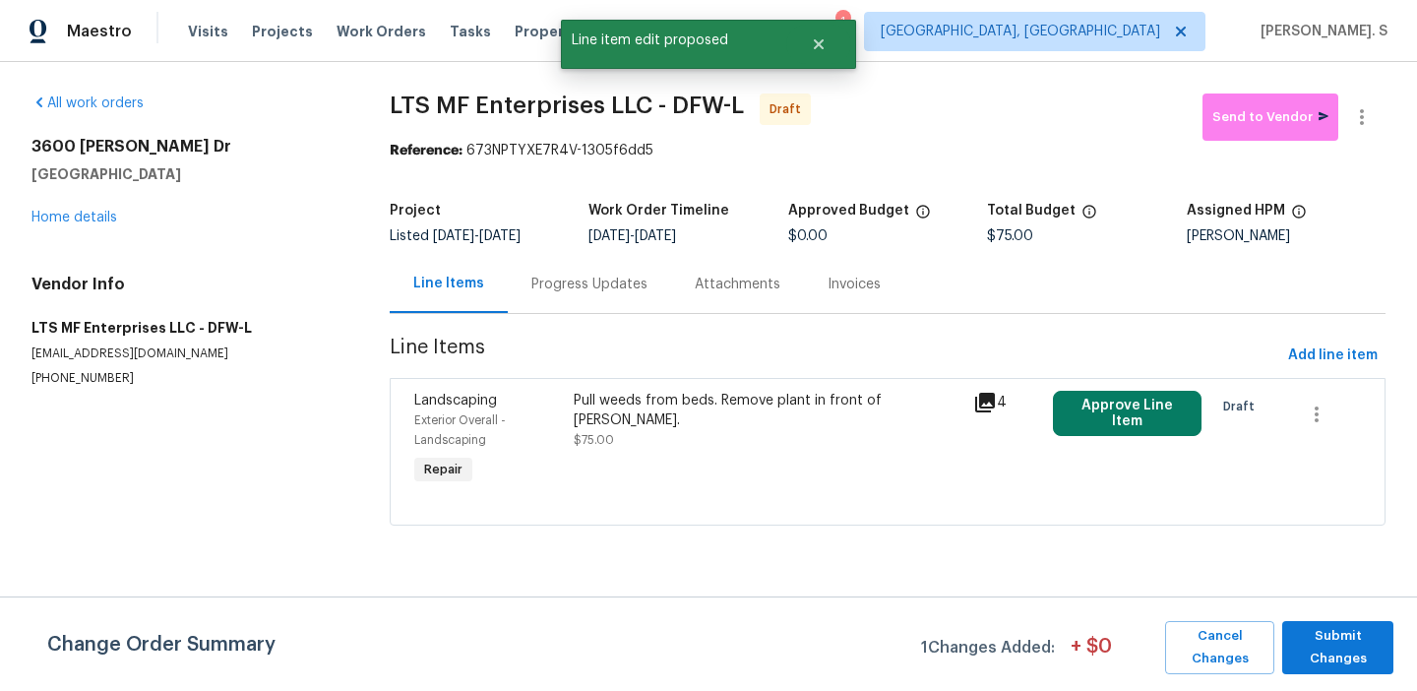
scroll to position [0, 0]
click at [1375, 670] on button "Submit Changes" at bounding box center [1338, 647] width 111 height 53
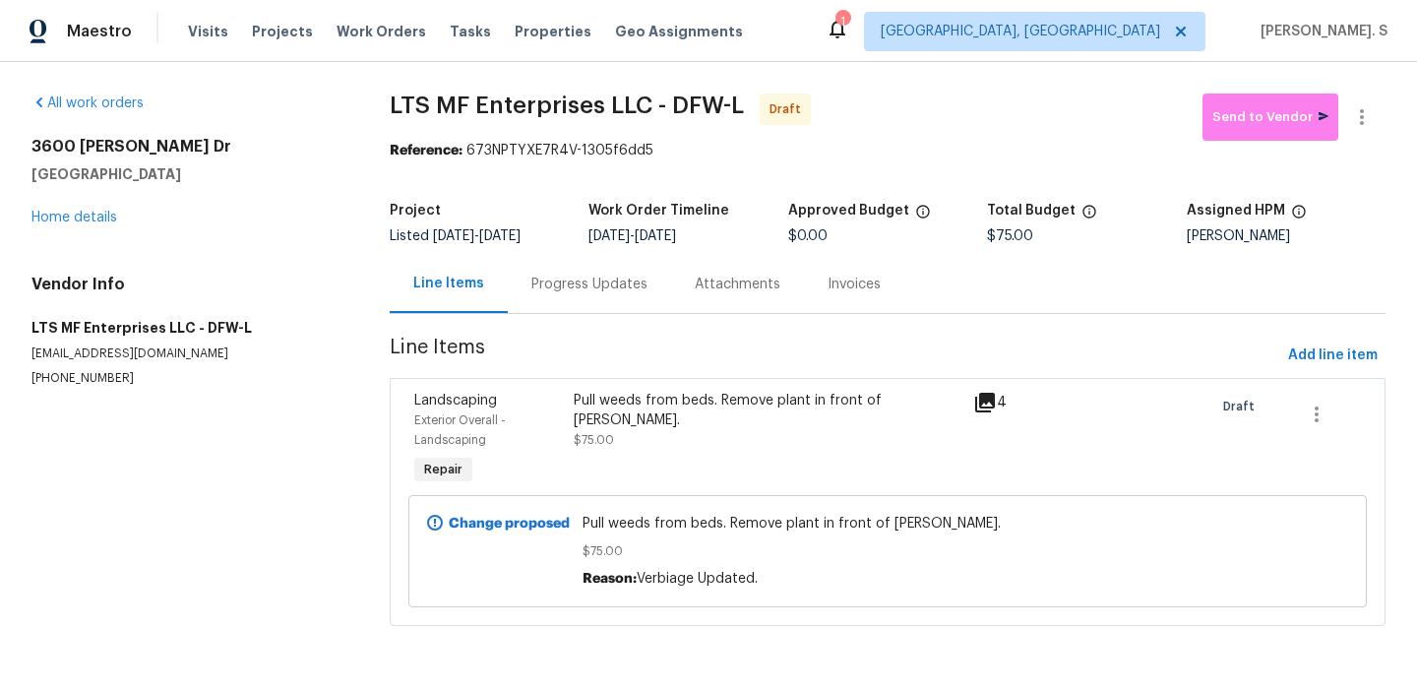
click at [549, 278] on div "Progress Updates" at bounding box center [590, 285] width 116 height 20
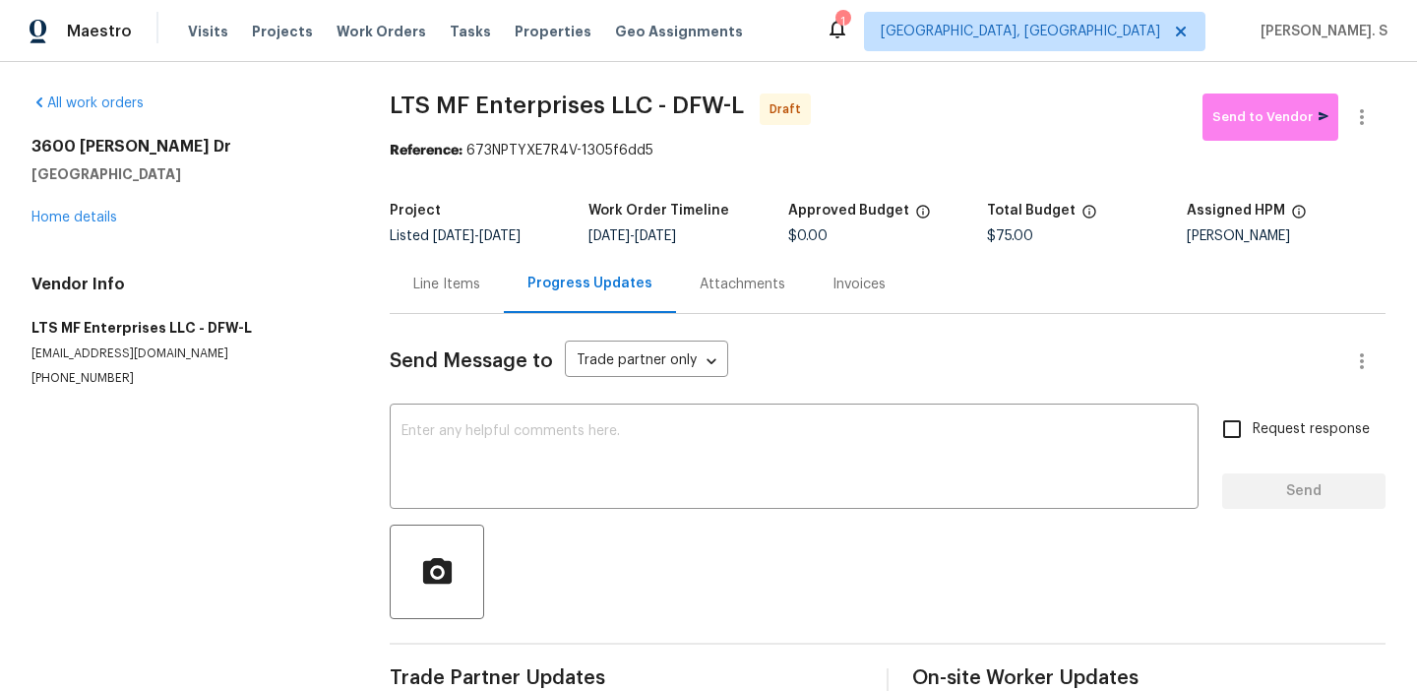
click at [584, 518] on div "Send Message to Trade partner only Trade partner only ​ x ​ Request response Se…" at bounding box center [888, 509] width 996 height 390
click at [598, 479] on textarea at bounding box center [794, 458] width 785 height 69
paste textarea "Hi this is Glory with Opendoor. I’m confirming you received the WO for the prop…"
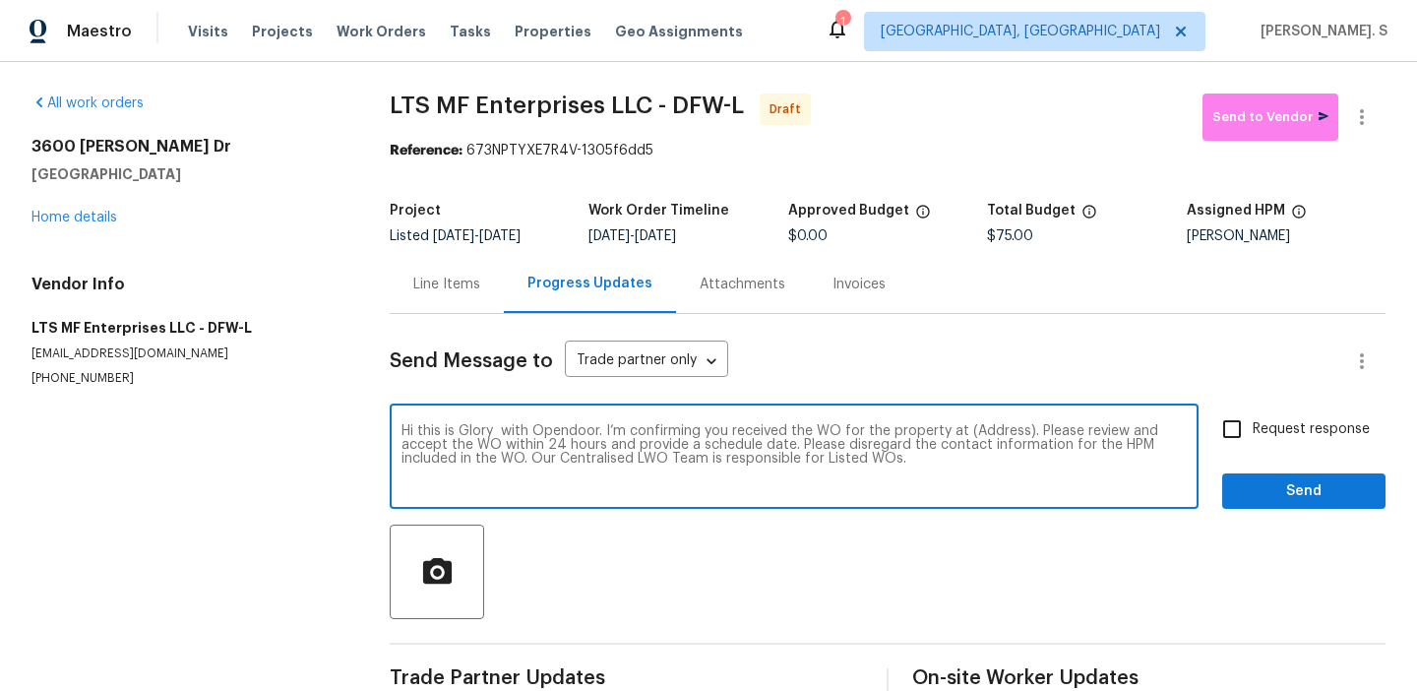
click at [978, 423] on div "Hi this is Glory with Opendoor. I’m confirming you received the WO for the prop…" at bounding box center [794, 458] width 809 height 100
click at [978, 439] on textarea "Hi this is Glory with Opendoor. I’m confirming you received the WO for the prop…" at bounding box center [794, 458] width 785 height 69
click at [981, 437] on textarea "Hi this is Glory with Opendoor. I’m confirming you received the WO for the prop…" at bounding box center [794, 458] width 785 height 69
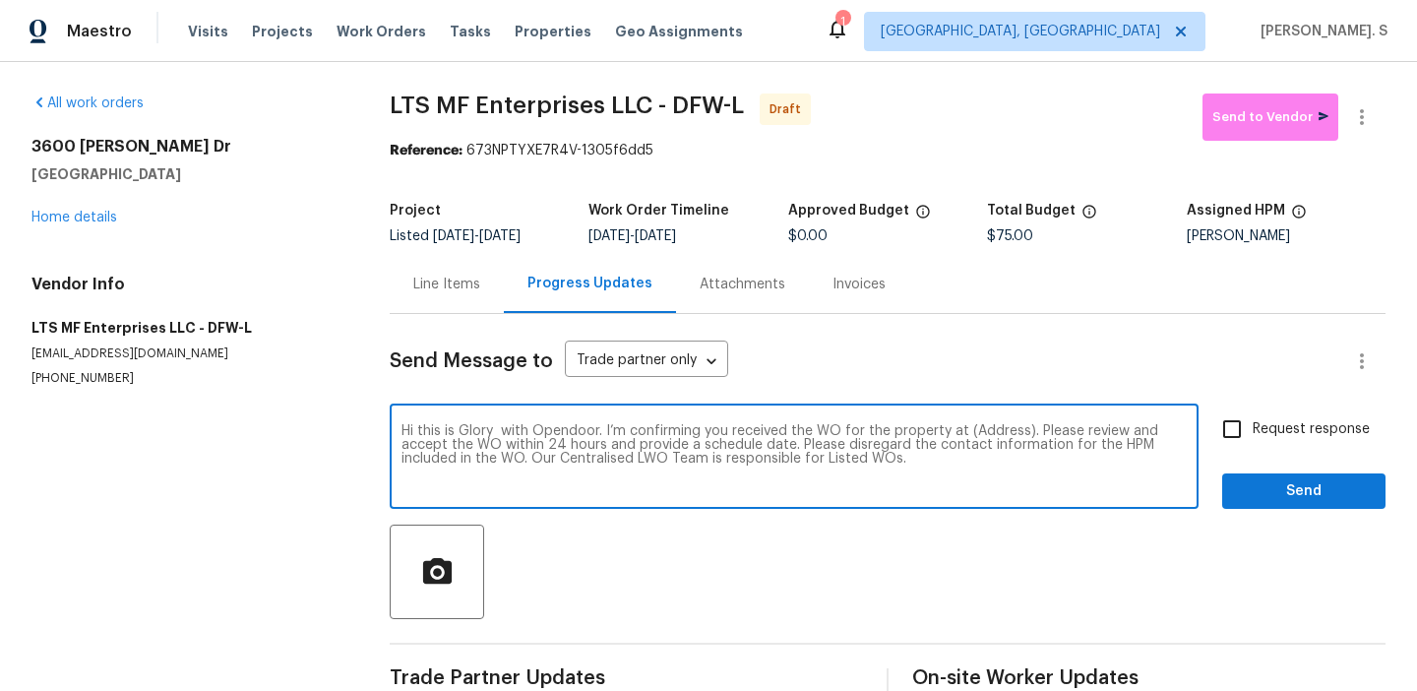
paste textarea "3600 Beatriz Dr, Denton, TX 76207"
type textarea "Hi this is Glory with Opendoor. I’m confirming you received the WO for the prop…"
click at [1380, 126] on button "button" at bounding box center [1362, 117] width 47 height 47
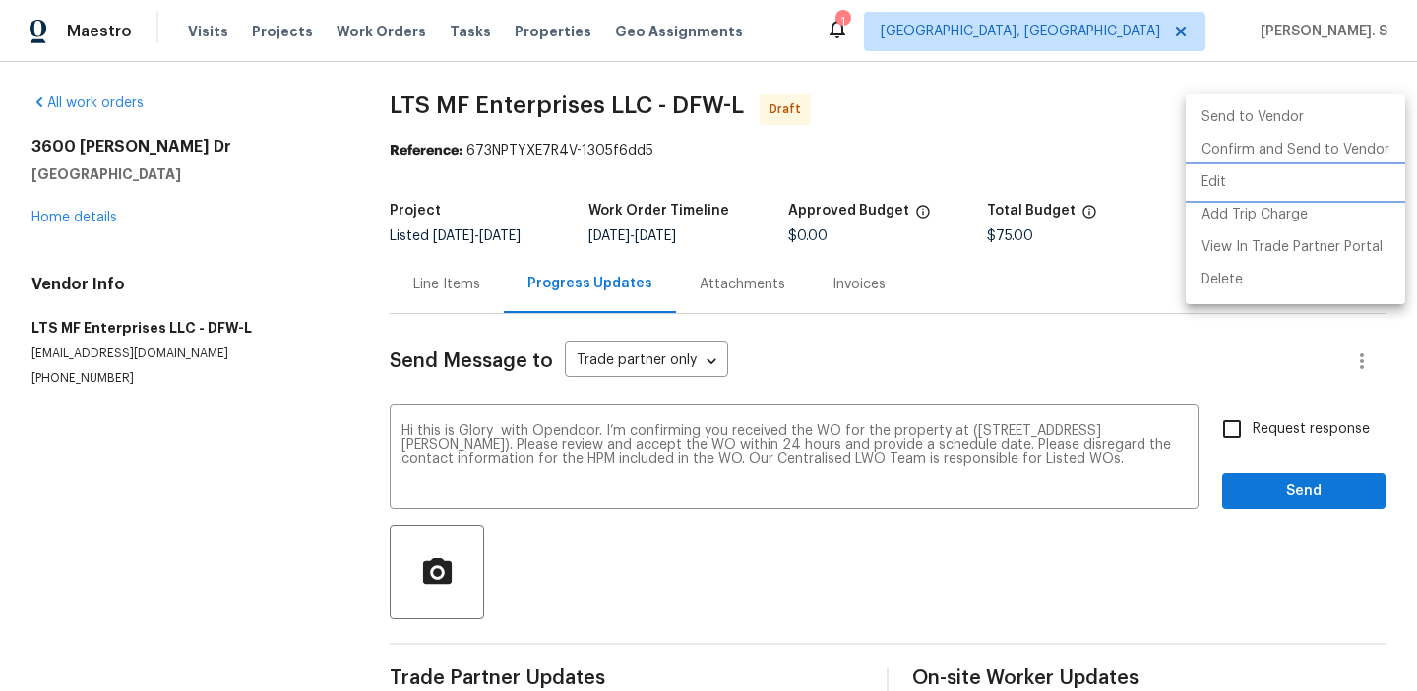
click at [1294, 190] on li "Edit" at bounding box center [1296, 182] width 220 height 32
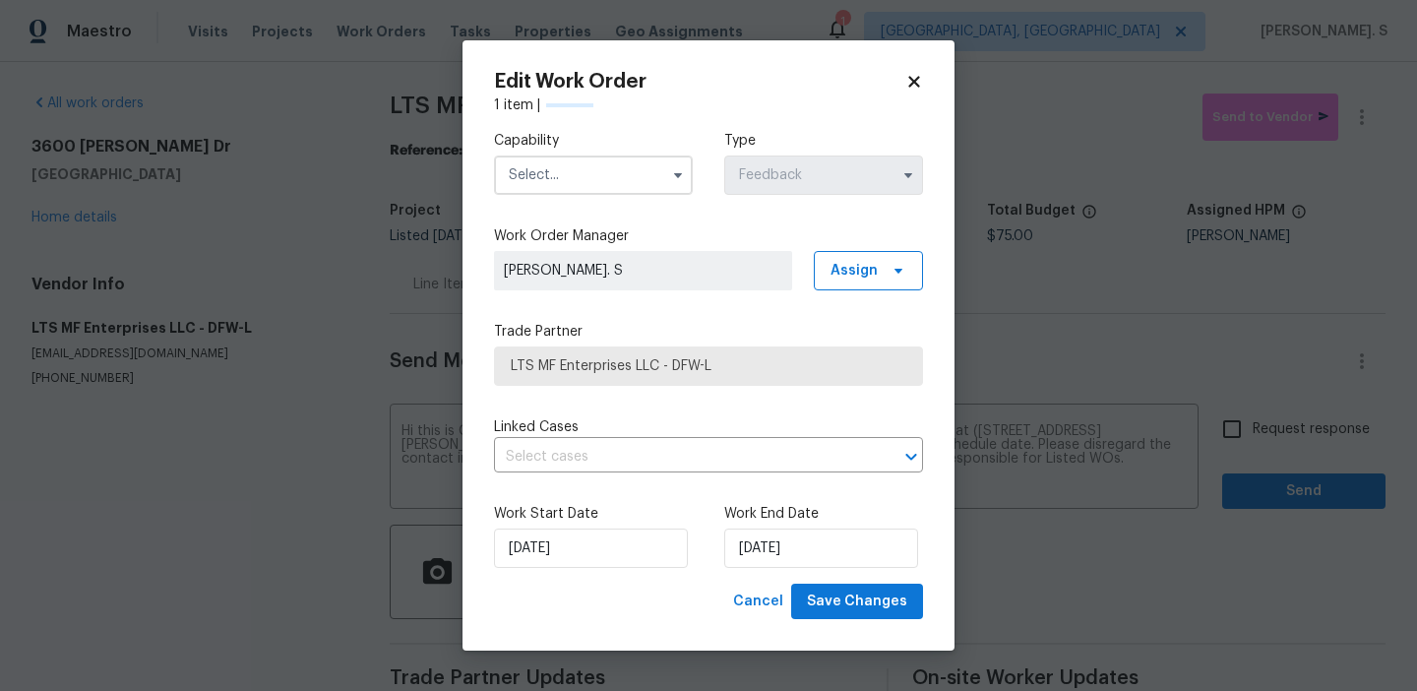
click at [679, 199] on div "Capability Type Feedback" at bounding box center [708, 162] width 429 height 95
click at [660, 180] on input "text" at bounding box center [593, 175] width 199 height 39
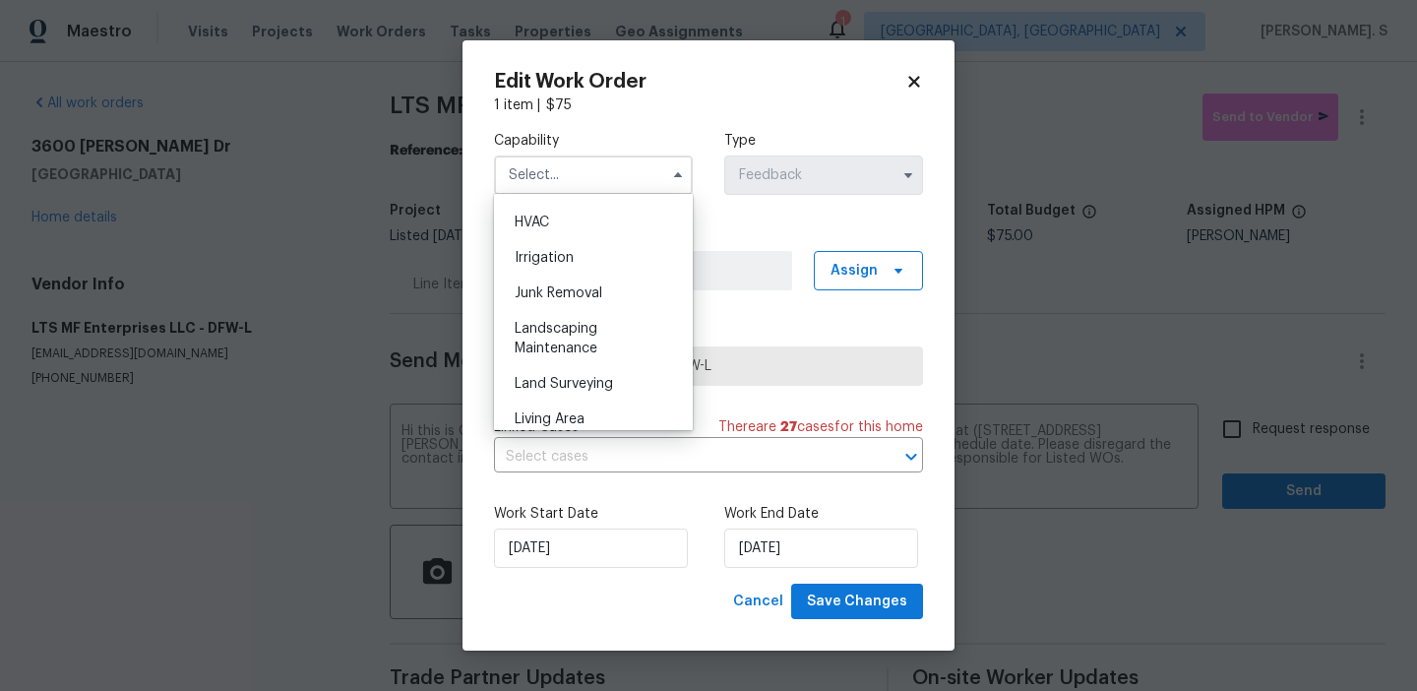
scroll to position [1247, 0]
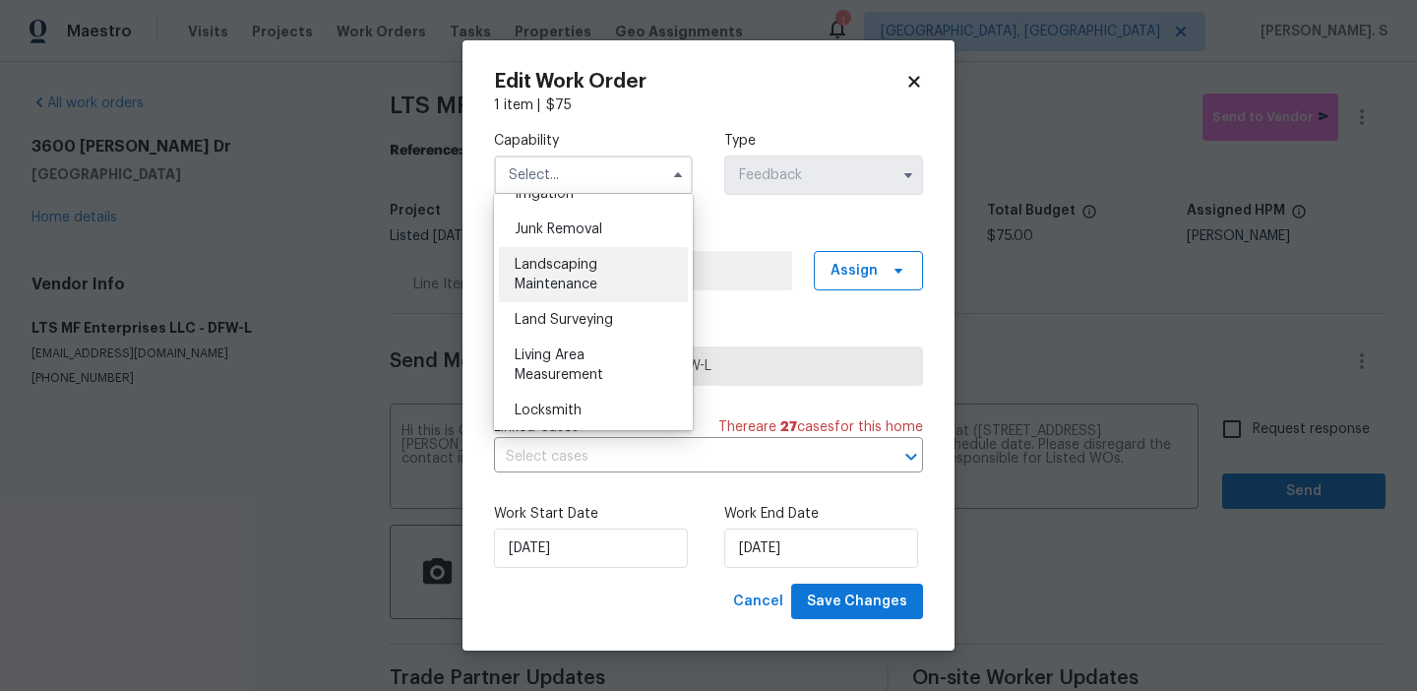
click at [622, 282] on div "Landscaping Maintenance" at bounding box center [593, 274] width 189 height 55
type input "Landscaping Maintenance"
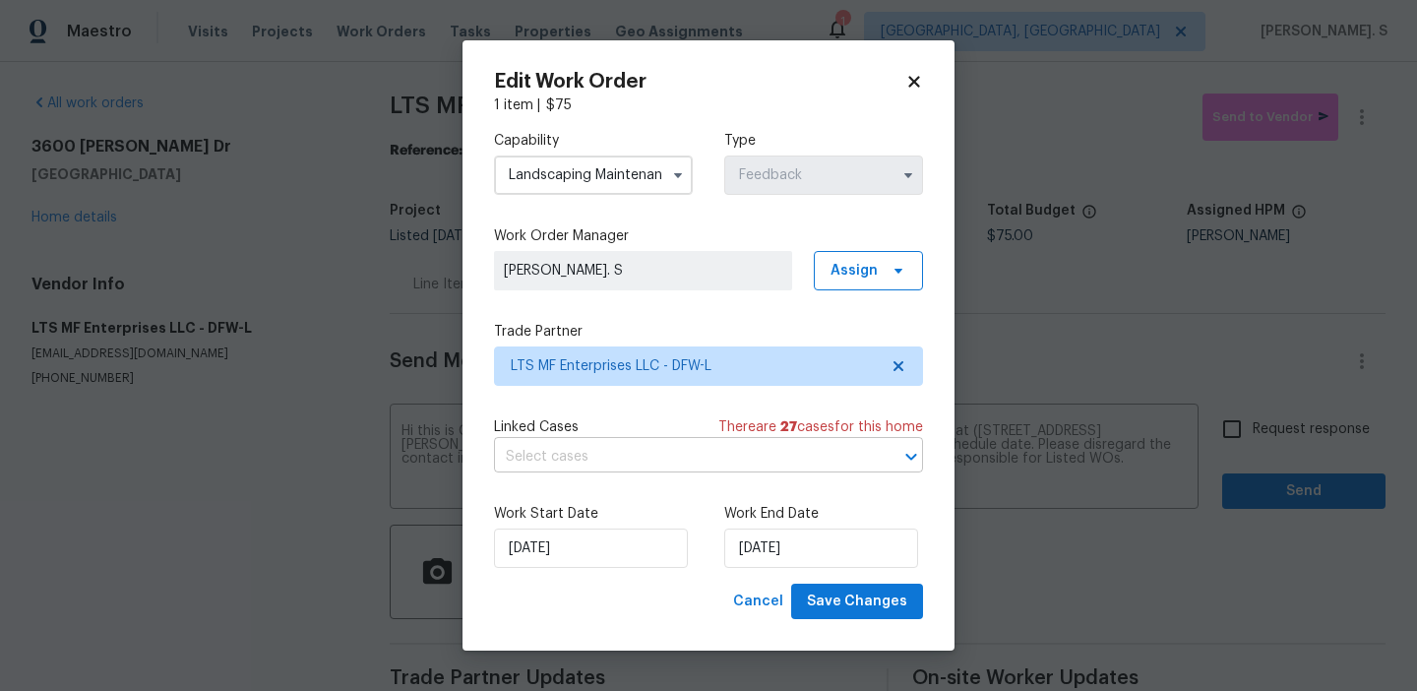
click at [624, 451] on input "text" at bounding box center [681, 457] width 374 height 31
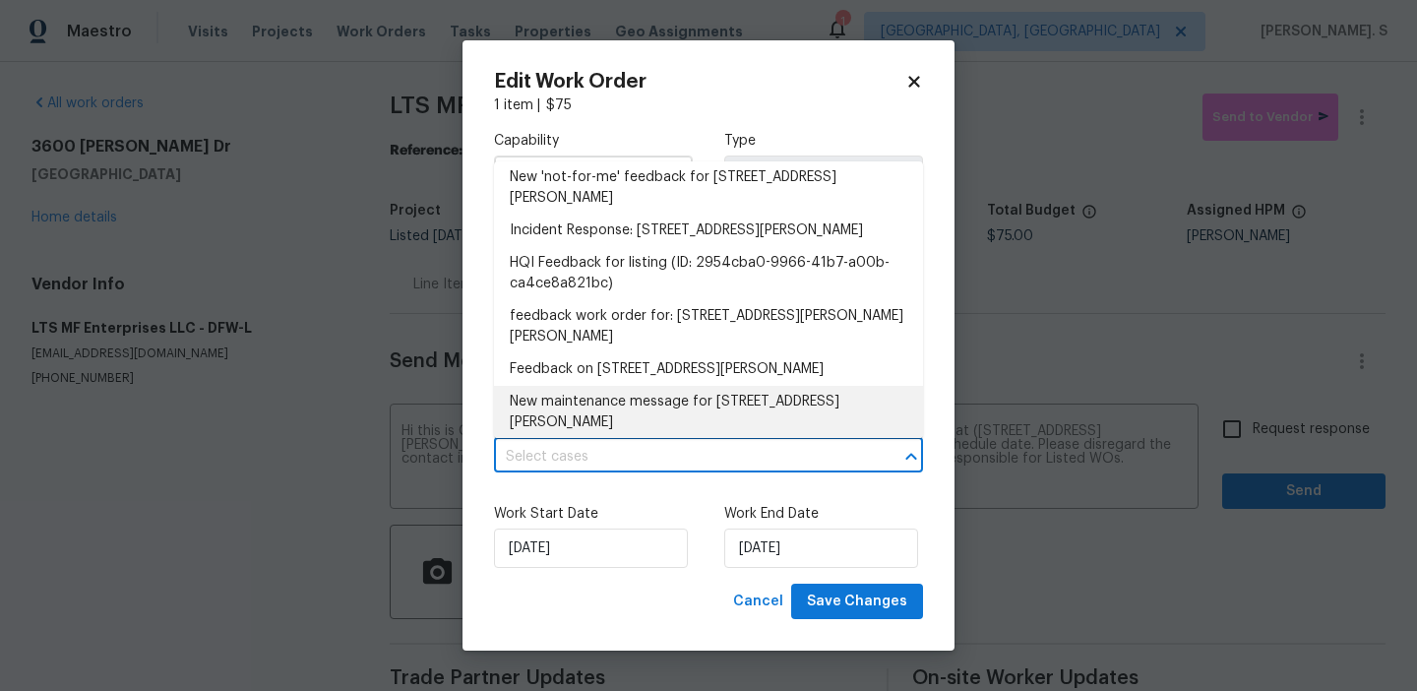
scroll to position [717, 0]
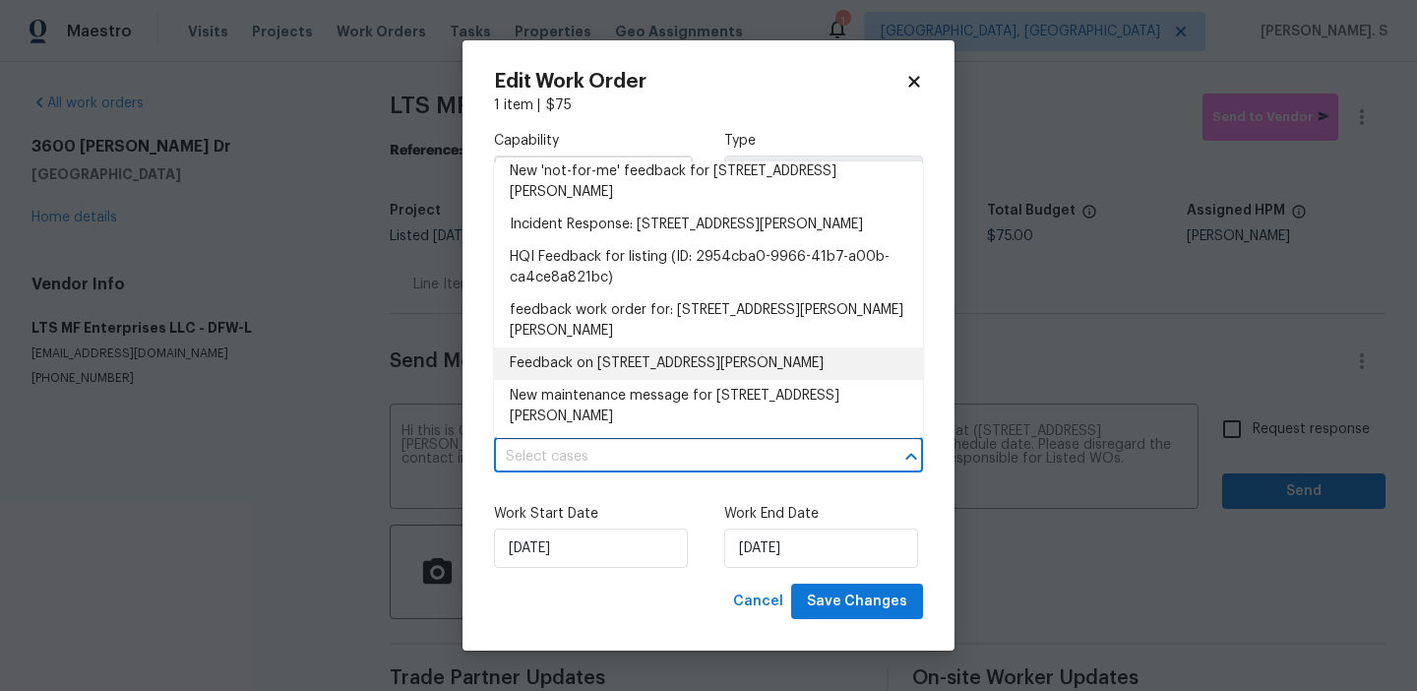
click at [610, 347] on li "Feedback on 3600 Beatriz Dr, Denton, TX 76207" at bounding box center [708, 363] width 429 height 32
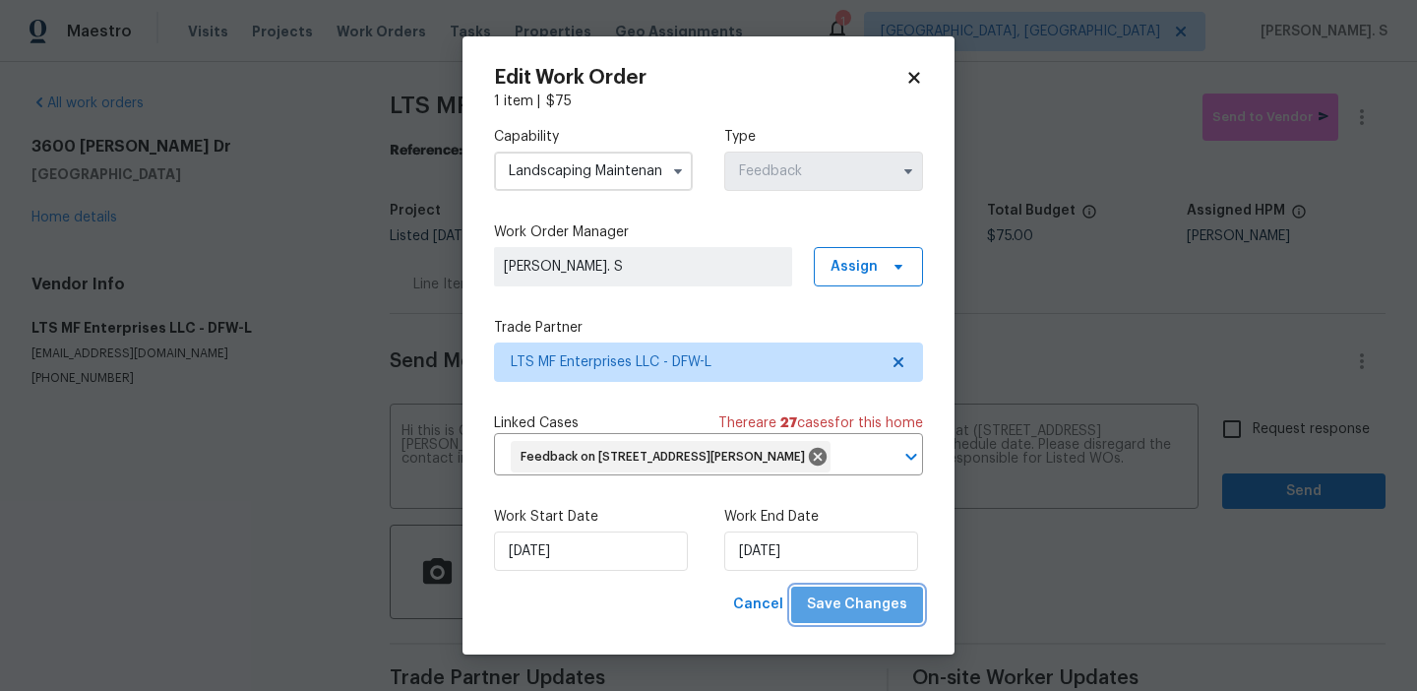
click at [879, 616] on span "Save Changes" at bounding box center [857, 605] width 100 height 25
click at [1272, 436] on body "Maestro Visits Projects Work Orders Tasks Properties Geo Assignments 1 Albuquer…" at bounding box center [708, 345] width 1417 height 691
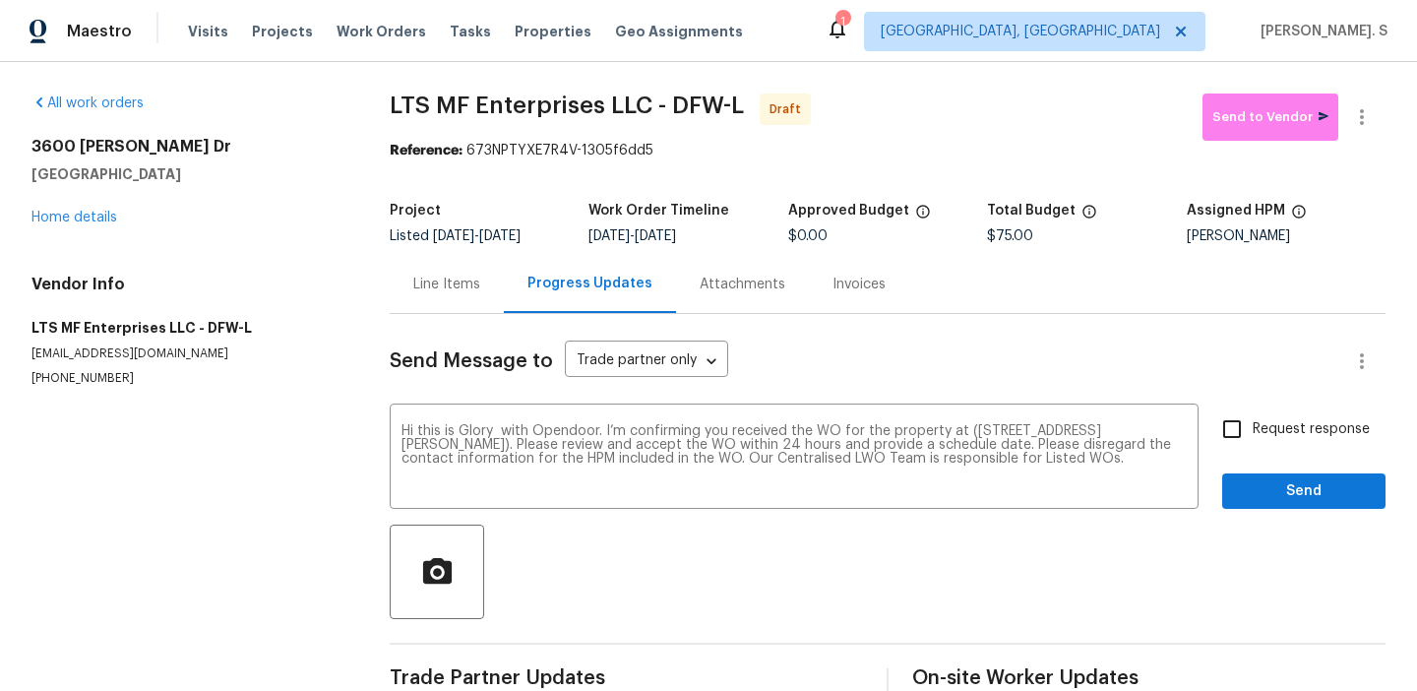
click at [1272, 436] on span "Request response" at bounding box center [1311, 429] width 117 height 21
click at [1253, 436] on input "Request response" at bounding box center [1232, 428] width 41 height 41
checkbox input "true"
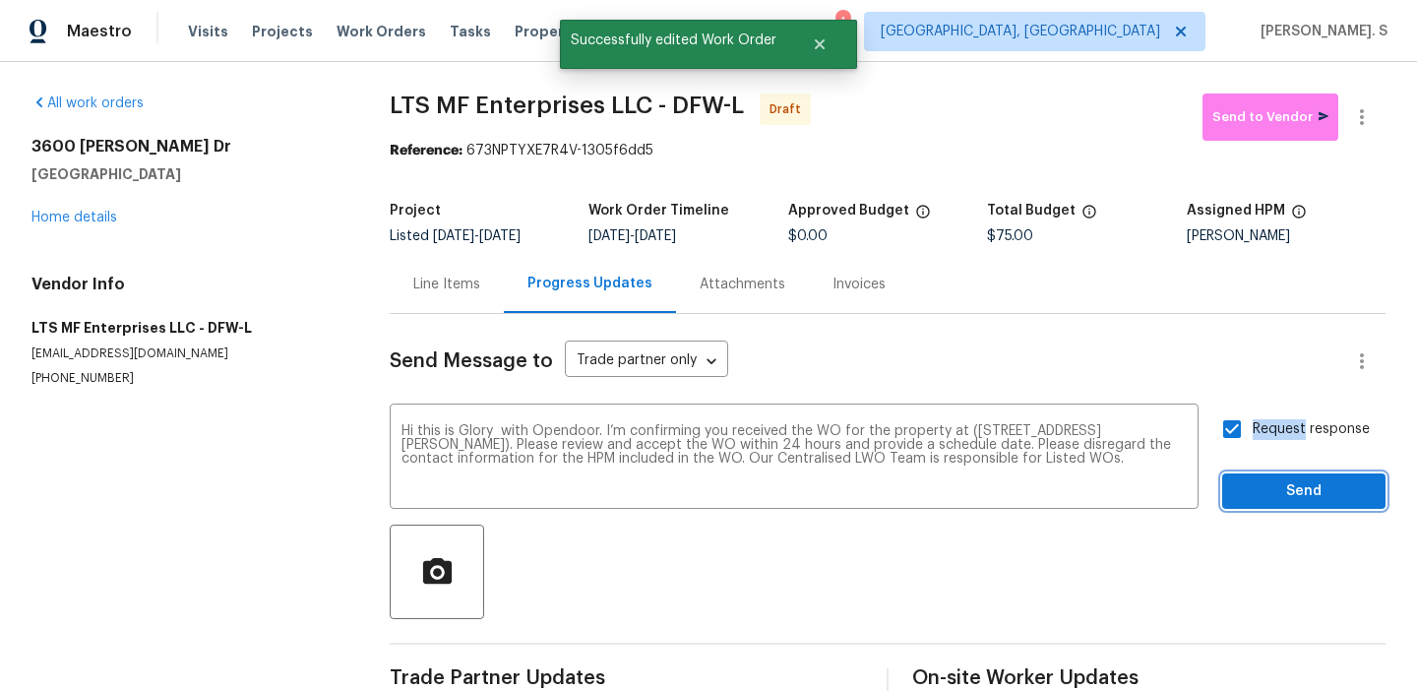
click at [1250, 505] on button "Send" at bounding box center [1304, 491] width 163 height 36
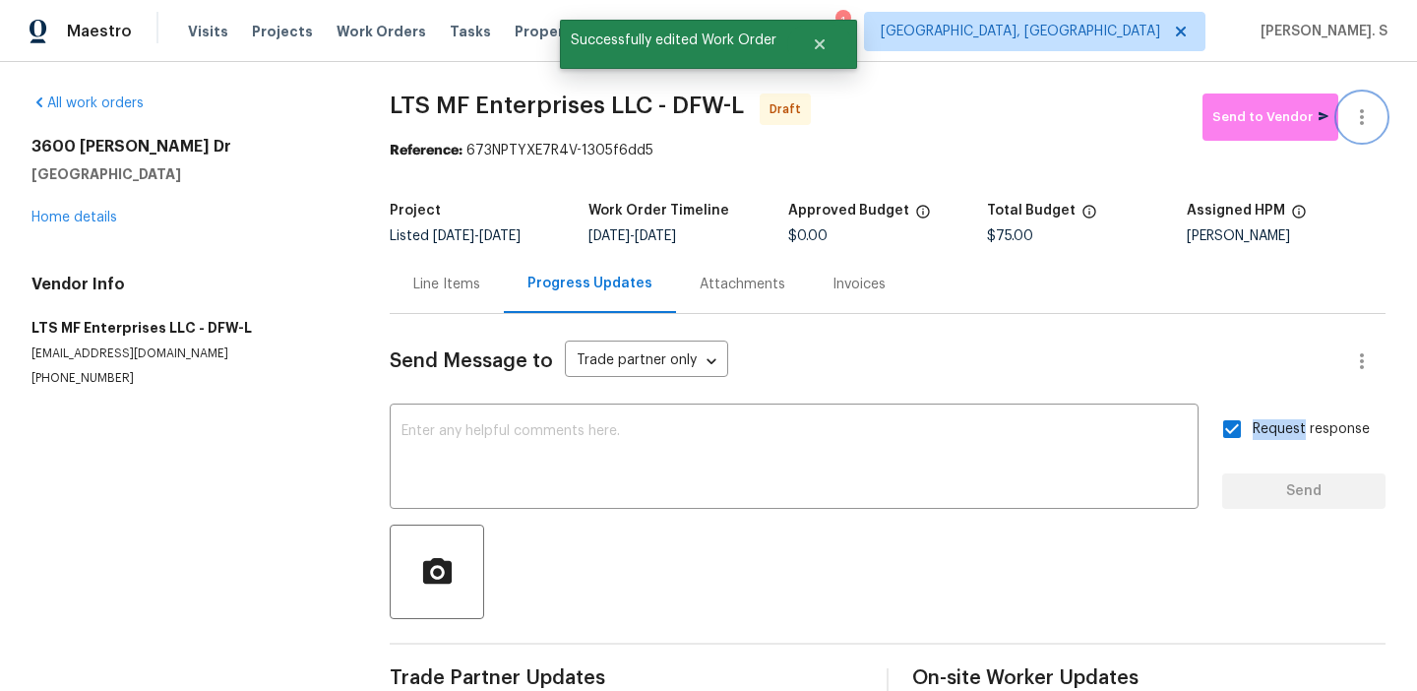
click at [1371, 119] on icon "button" at bounding box center [1362, 117] width 24 height 24
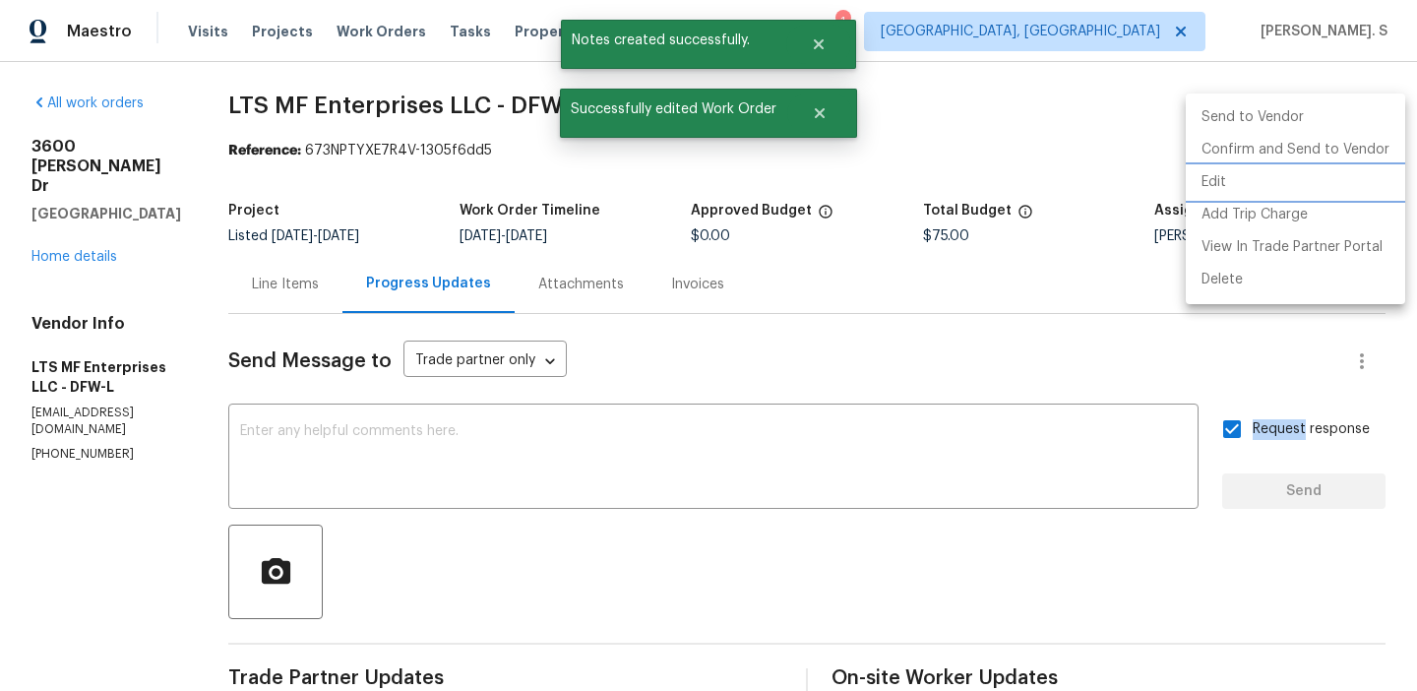
click at [1287, 182] on li "Edit" at bounding box center [1296, 182] width 220 height 32
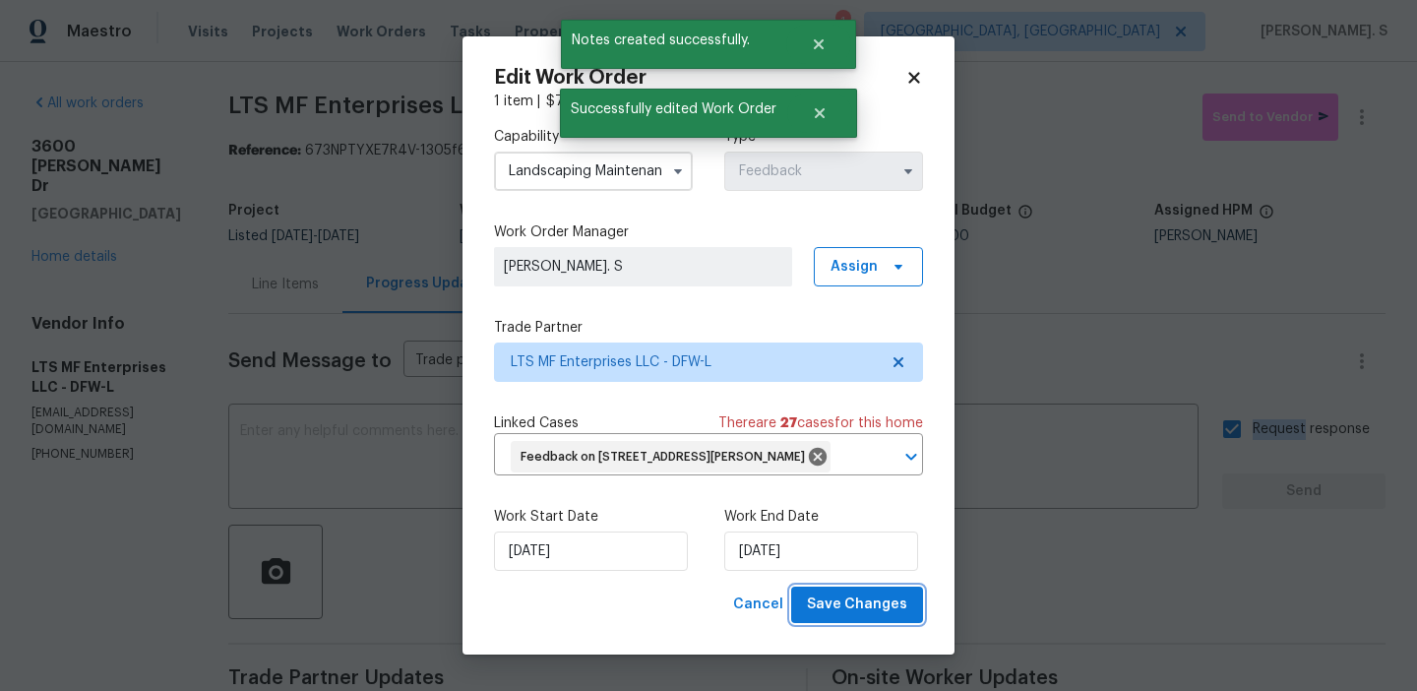
click at [885, 607] on span "Save Changes" at bounding box center [857, 605] width 100 height 25
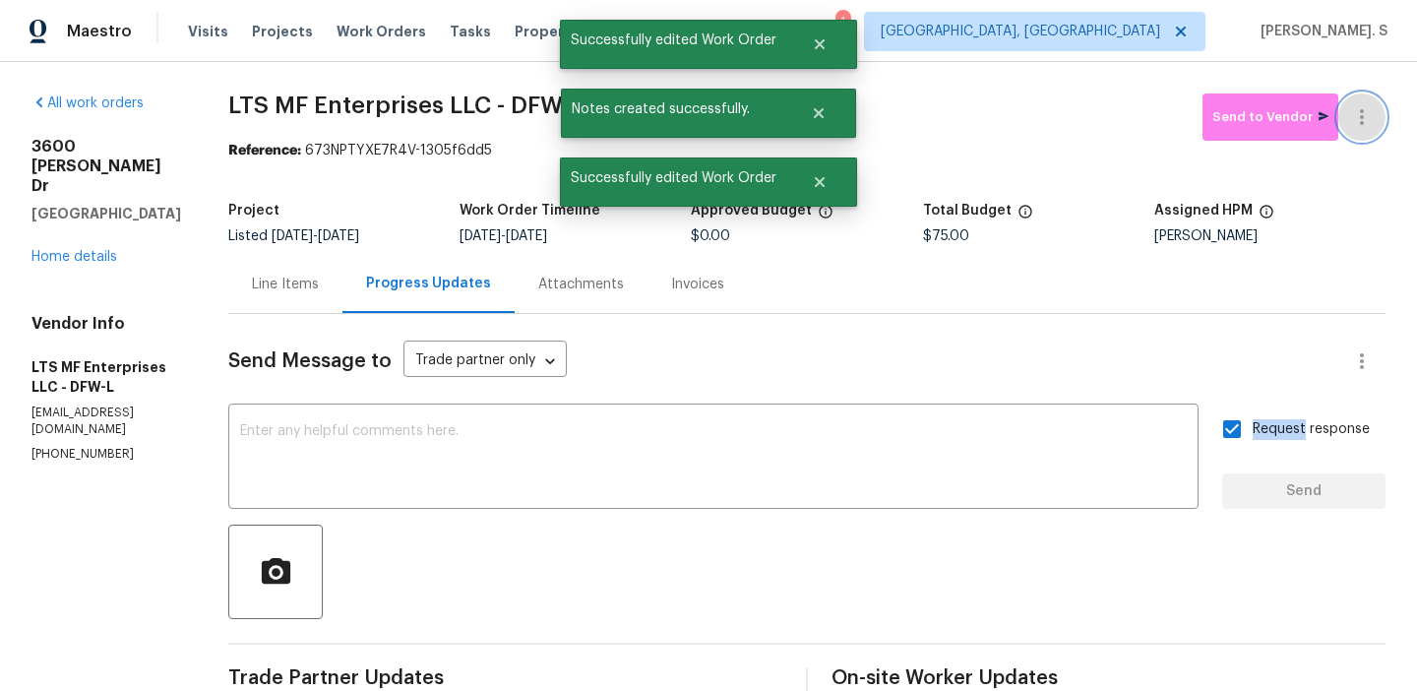
click at [1370, 120] on icon "button" at bounding box center [1362, 117] width 24 height 24
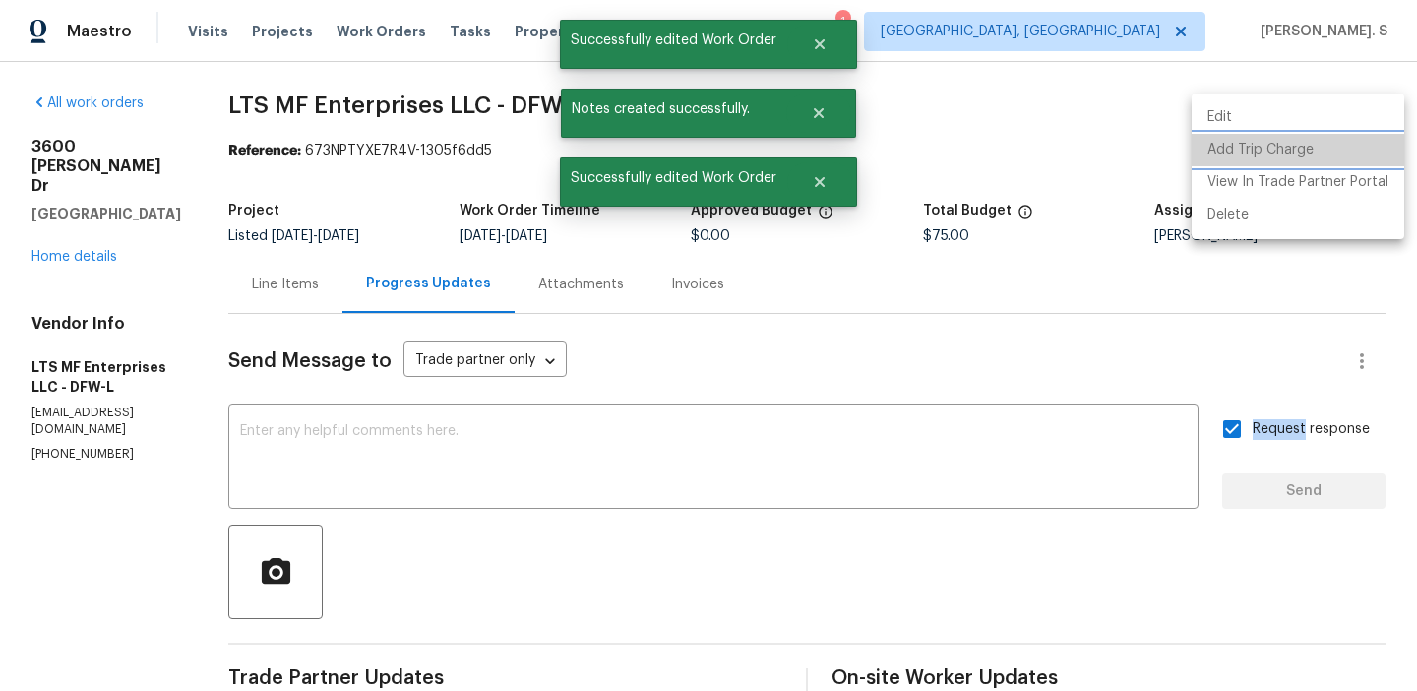
click at [1324, 157] on li "Add Trip Charge" at bounding box center [1298, 150] width 213 height 32
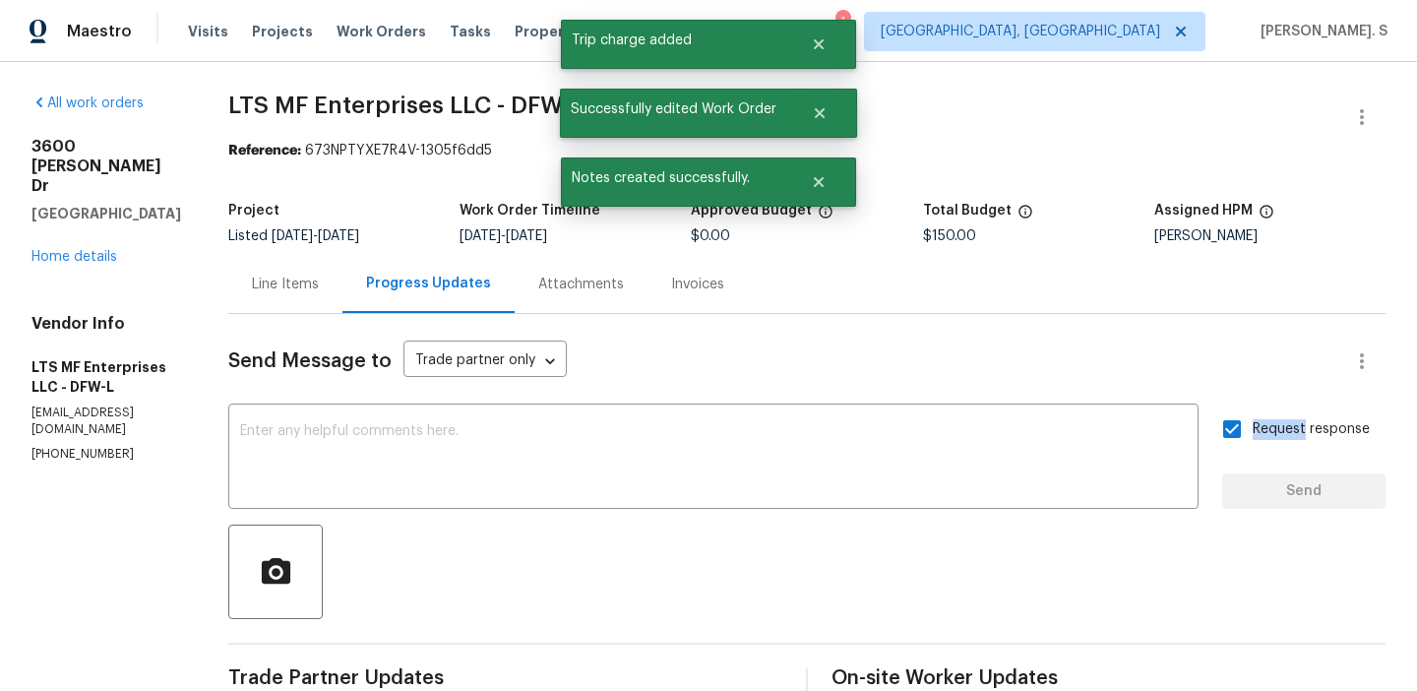
click at [298, 287] on div "Line Items" at bounding box center [285, 285] width 67 height 20
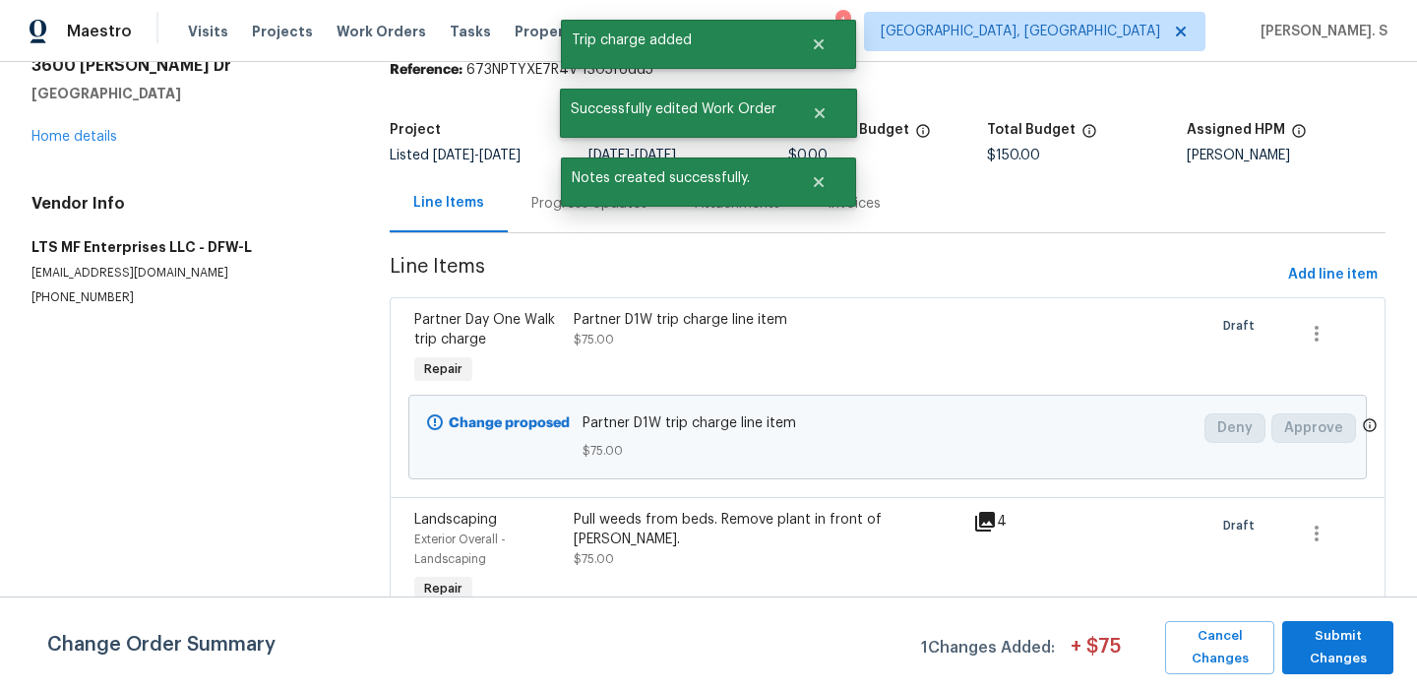
scroll to position [191, 0]
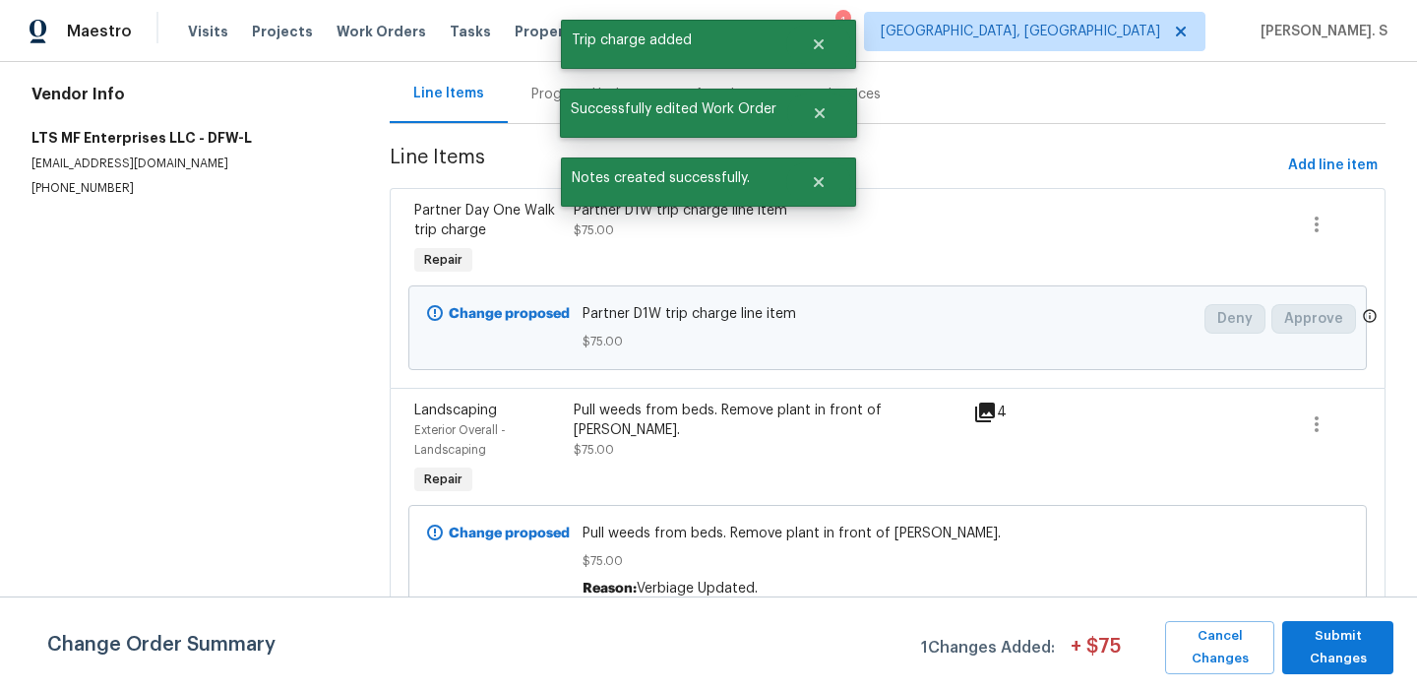
click at [1205, 677] on div "Change Order Summary 1 Changes Added: + $ 75 Cancel Changes Submit Changes" at bounding box center [708, 643] width 1417 height 94
click at [1208, 656] on span "Cancel Changes" at bounding box center [1220, 647] width 90 height 45
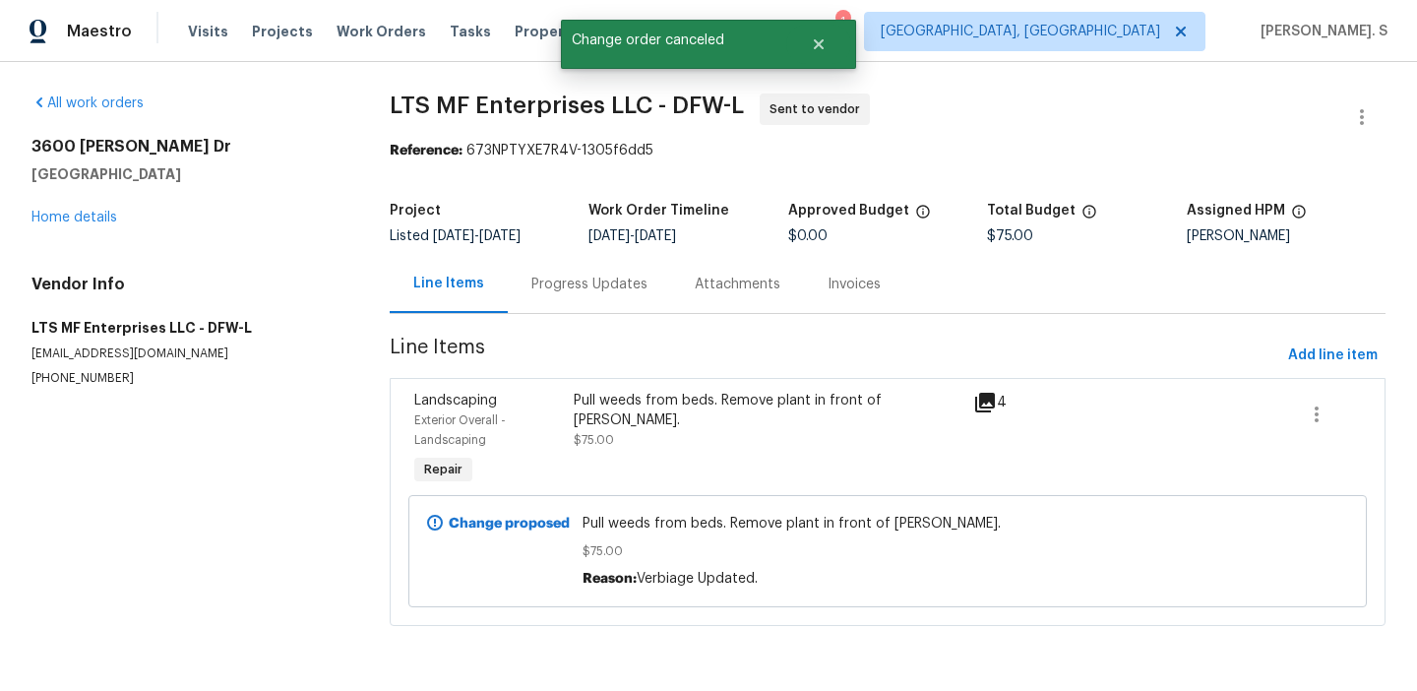
scroll to position [0, 0]
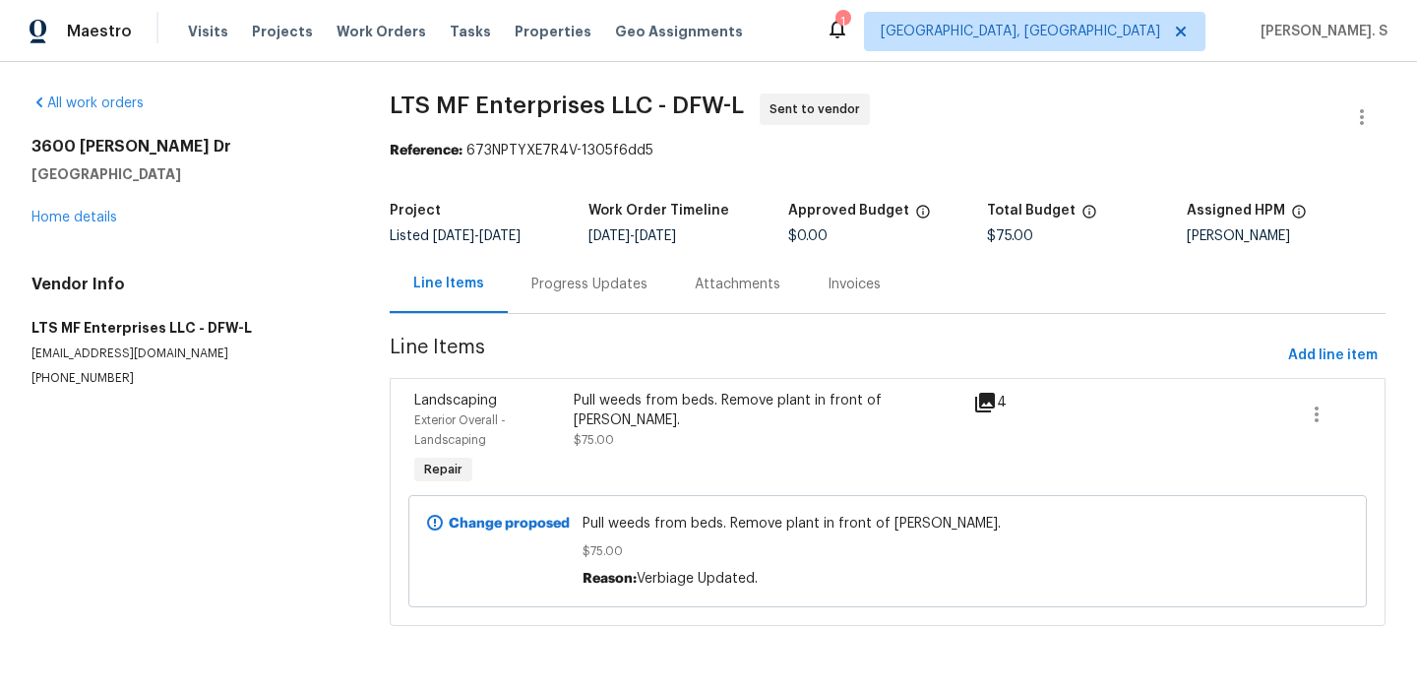
click at [615, 312] on div "Progress Updates" at bounding box center [589, 284] width 163 height 58
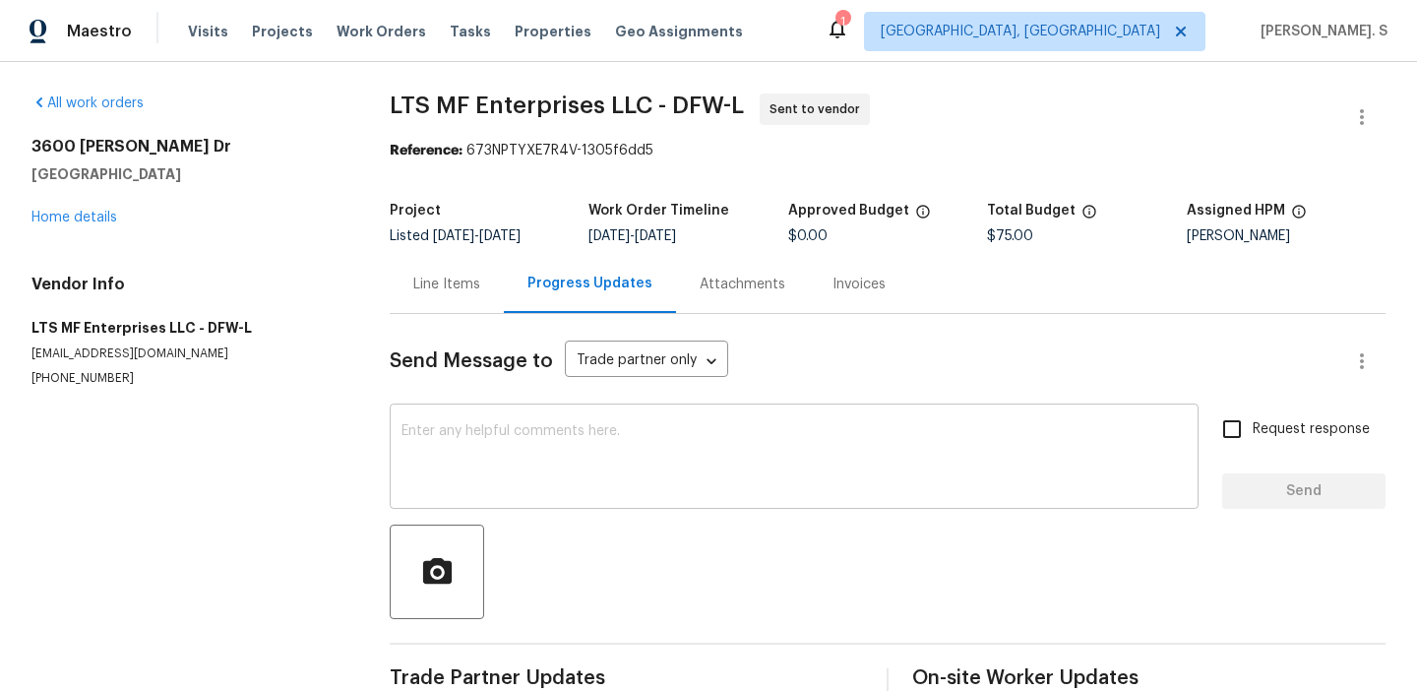
click at [621, 446] on textarea at bounding box center [794, 458] width 785 height 69
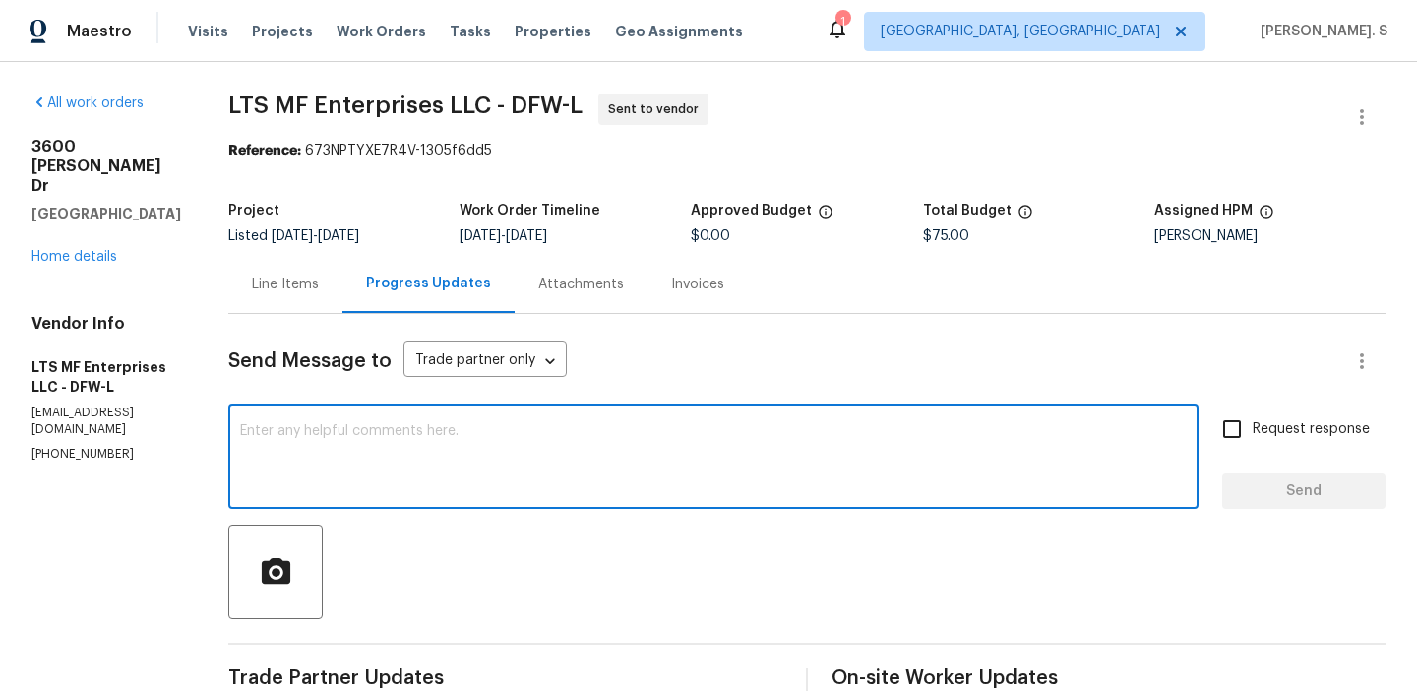
paste textarea "The Work Orders must include before-photos (both close-up and wide-angle) and a…"
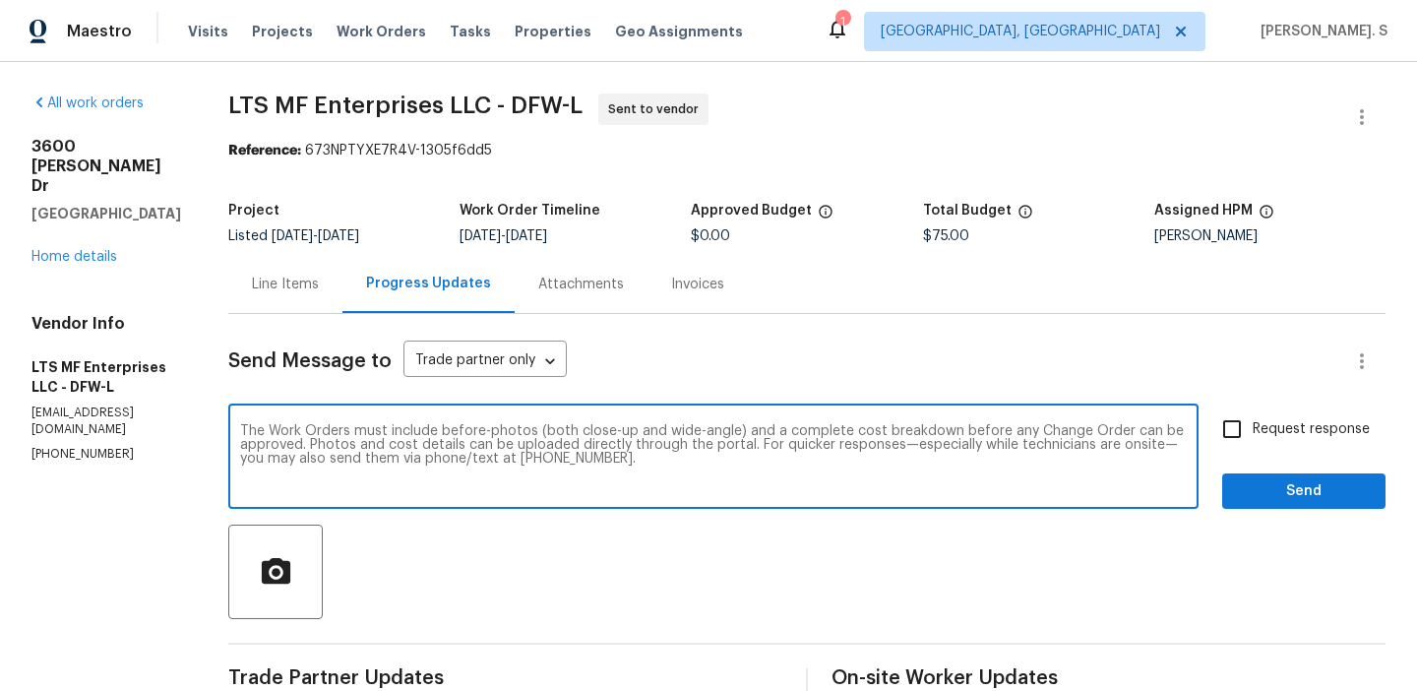
type textarea "The Work Orders must include before-photos (both close-up and wide-angle) and a…"
click at [1261, 423] on span "Request response" at bounding box center [1311, 429] width 117 height 21
click at [1253, 423] on input "Request response" at bounding box center [1232, 428] width 41 height 41
checkbox input "true"
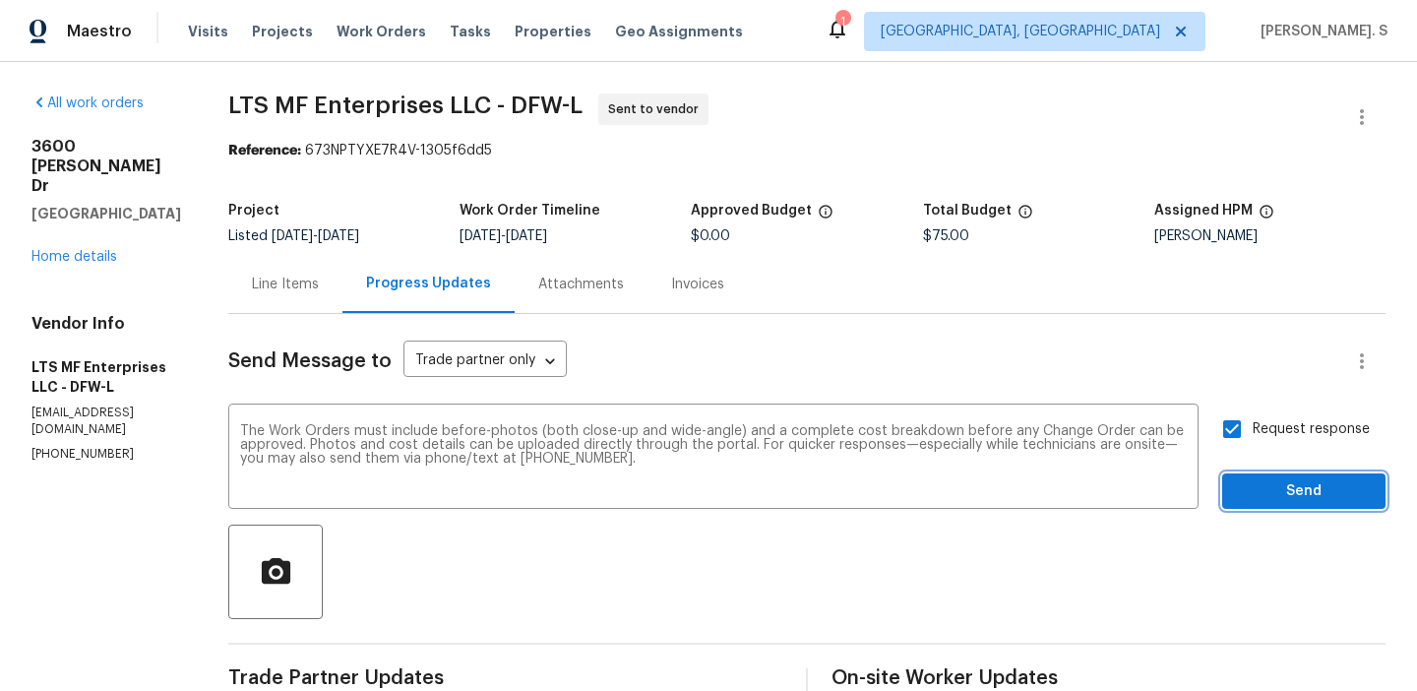
click at [1261, 495] on span "Send" at bounding box center [1304, 491] width 132 height 25
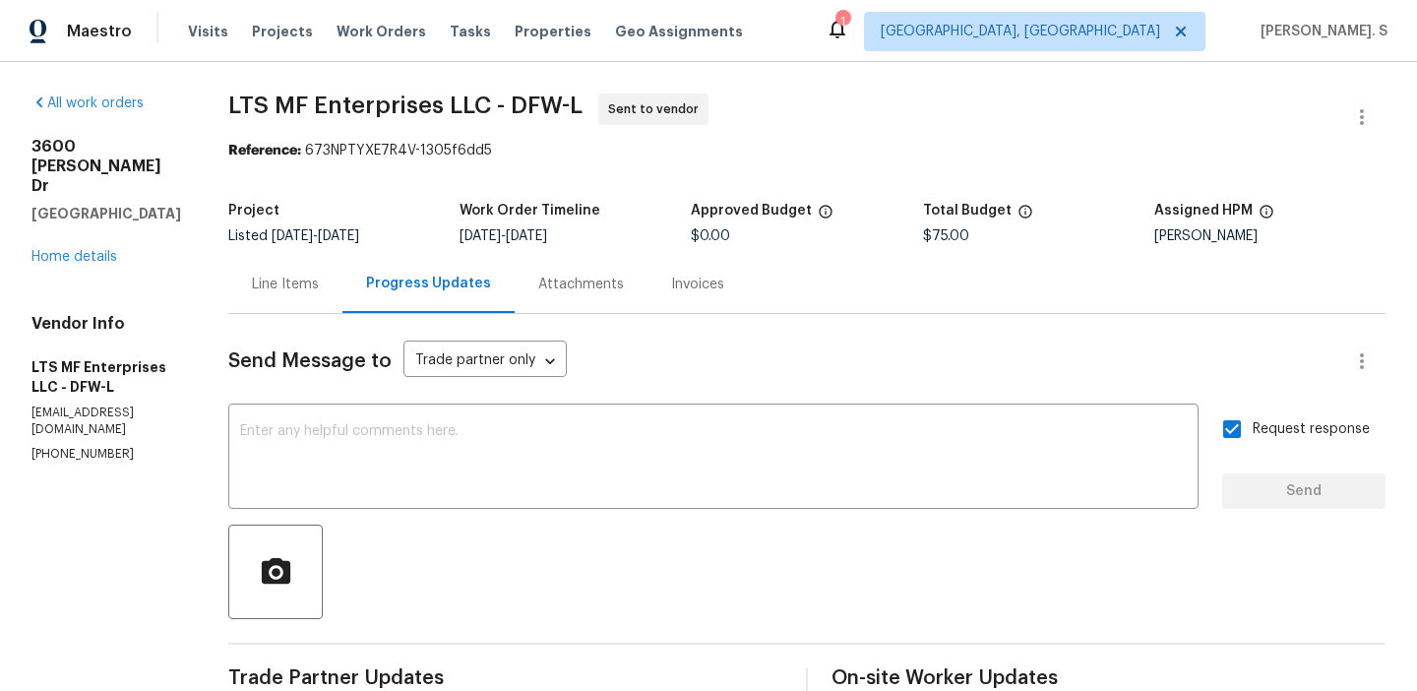
click at [542, 128] on span "LTS MF Enterprises LLC - DFW-L Sent to vendor" at bounding box center [783, 117] width 1110 height 47
click at [523, 96] on span "LTS MF Enterprises LLC - DFW-L" at bounding box center [405, 106] width 354 height 24
click at [490, 96] on span "LTS MF Enterprises LLC - DFW-L" at bounding box center [405, 106] width 354 height 24
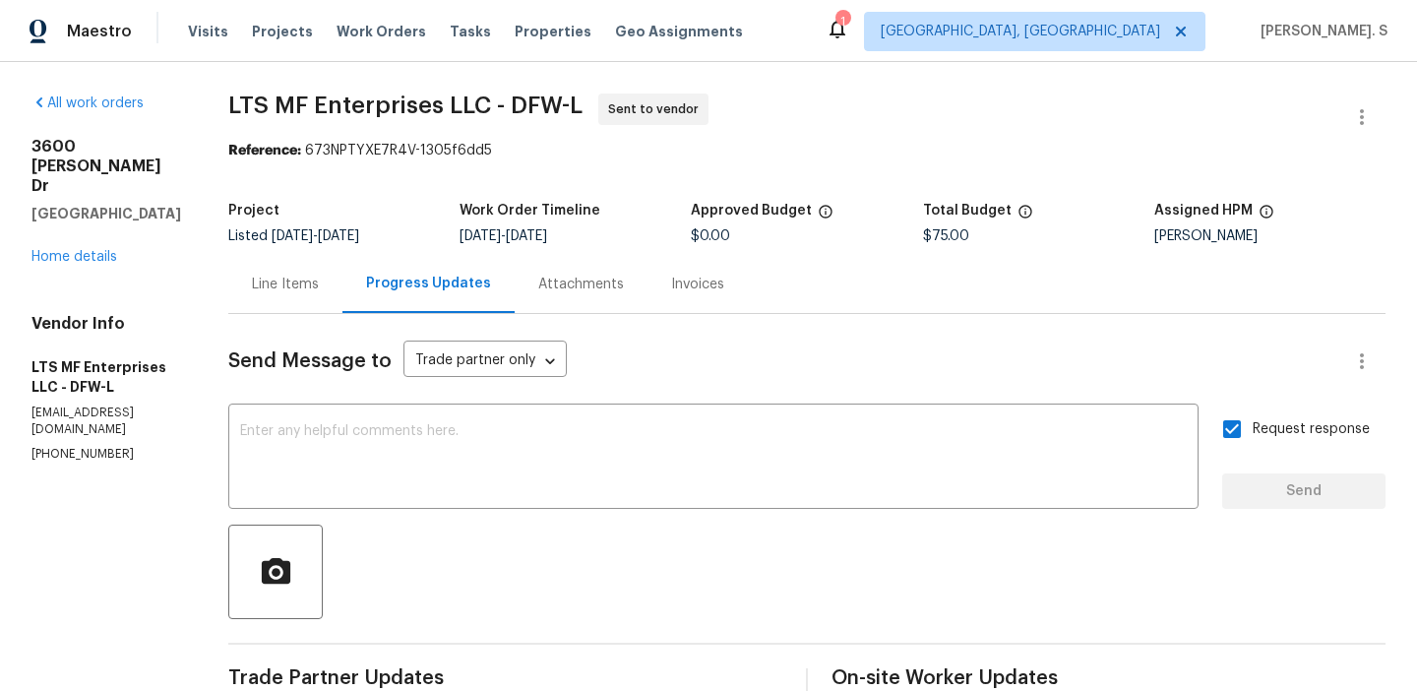
click at [490, 96] on span "LTS MF Enterprises LLC - DFW-L" at bounding box center [405, 106] width 354 height 24
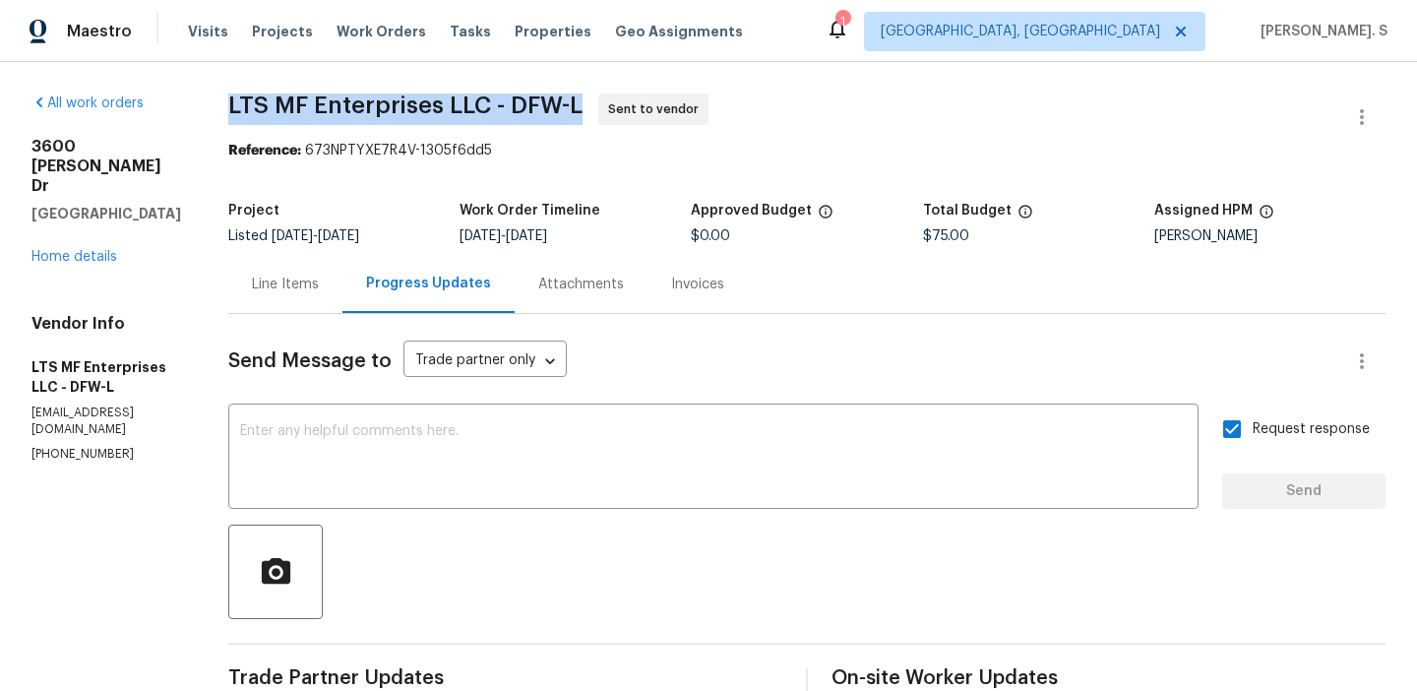
copy span "LTS MF Enterprises LLC - DFW-L"
click at [296, 256] on div "Line Items" at bounding box center [285, 284] width 114 height 58
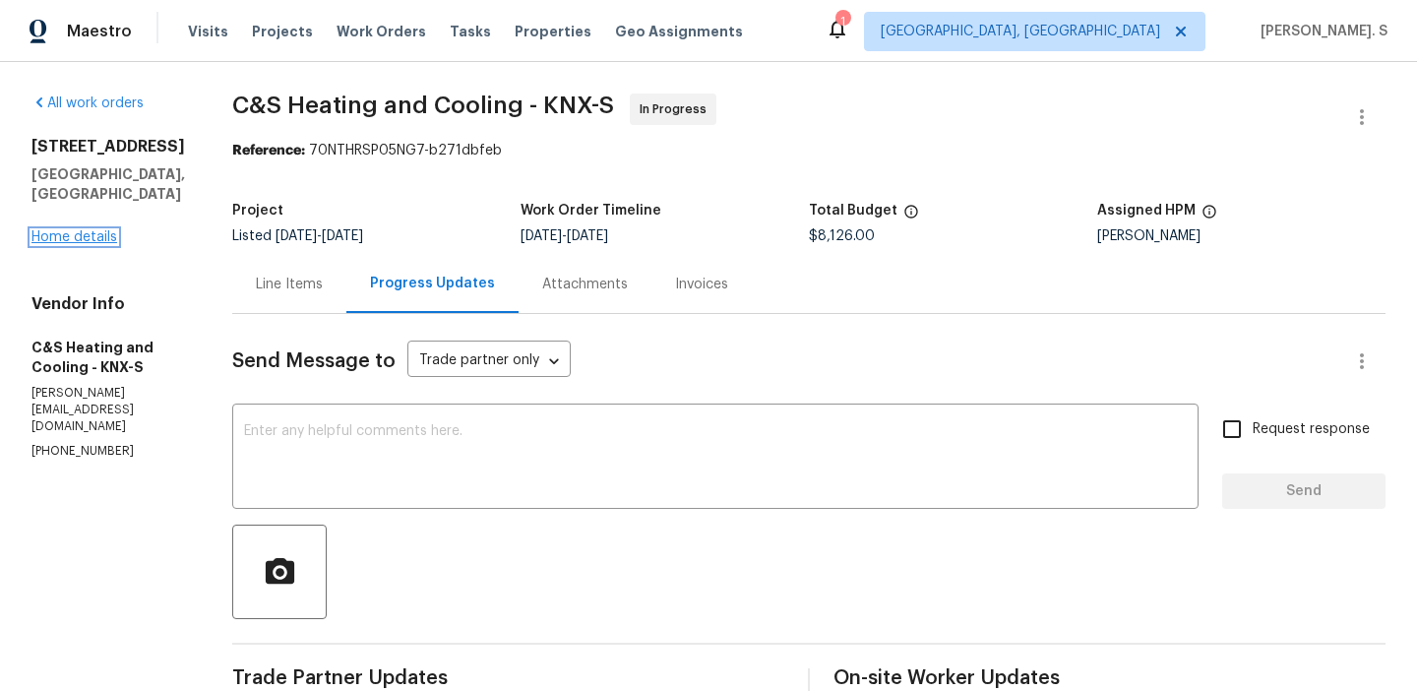
click at [116, 230] on link "Home details" at bounding box center [74, 237] width 86 height 14
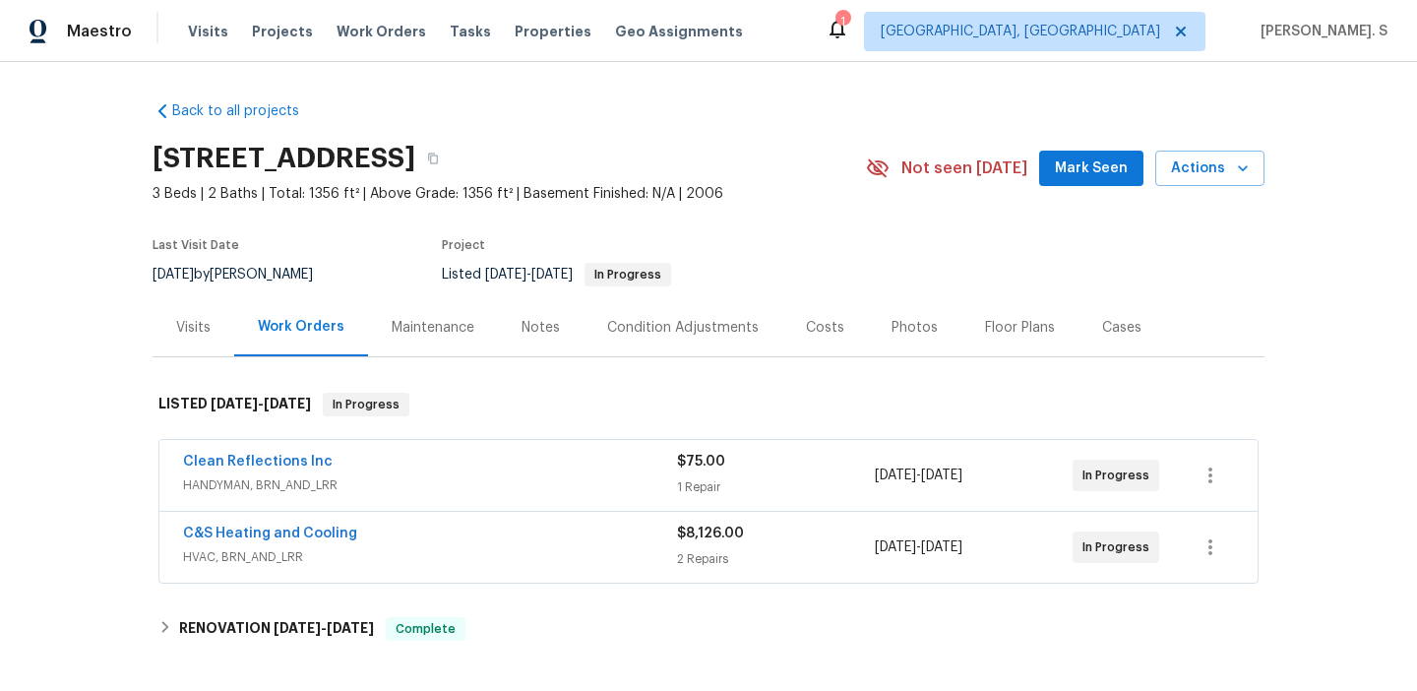
click at [261, 452] on span "Clean Reflections Inc" at bounding box center [258, 462] width 150 height 20
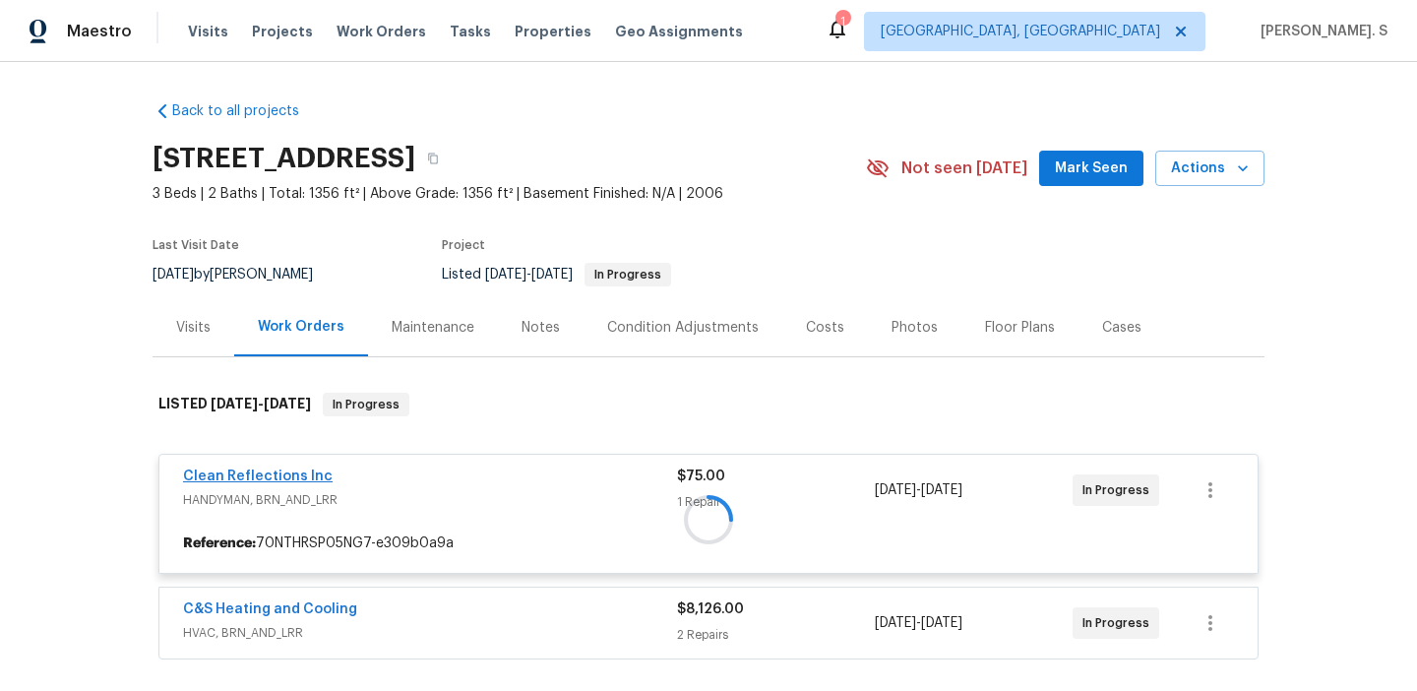
click at [260, 481] on div at bounding box center [709, 519] width 1112 height 292
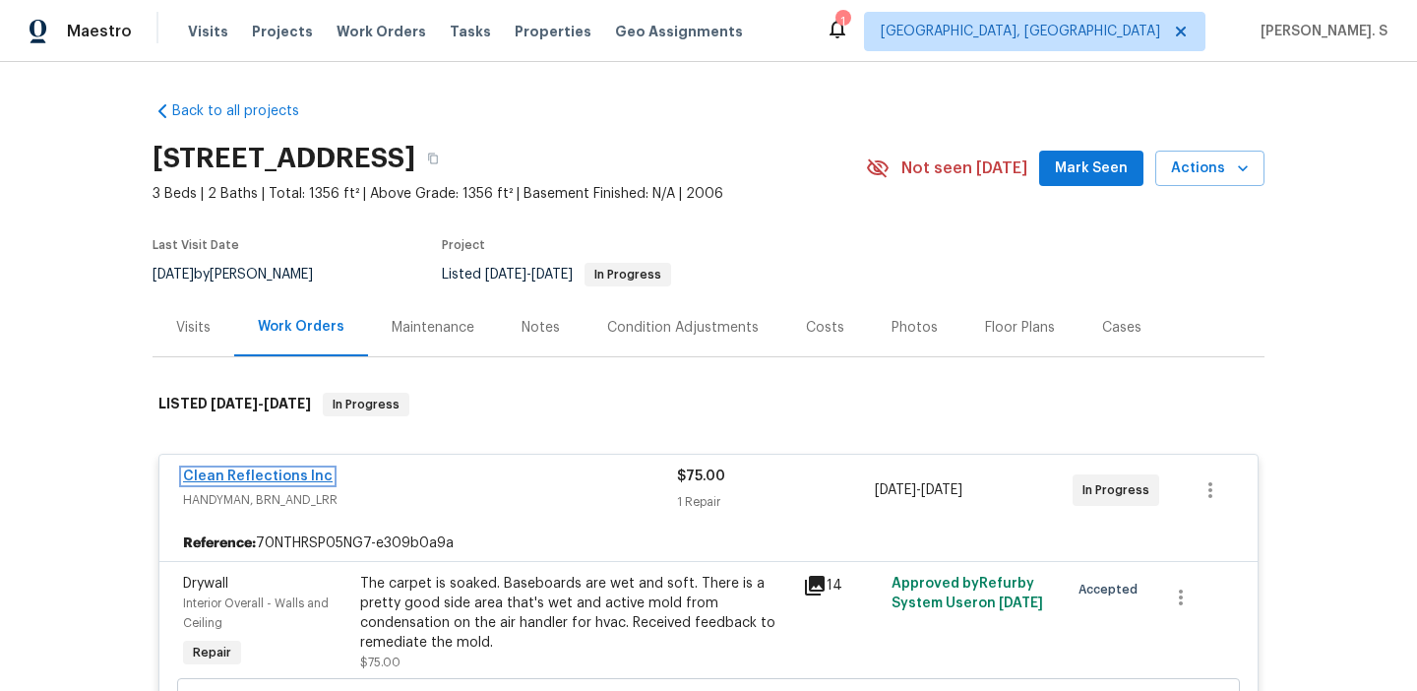
click at [264, 479] on link "Clean Reflections Inc" at bounding box center [258, 477] width 150 height 14
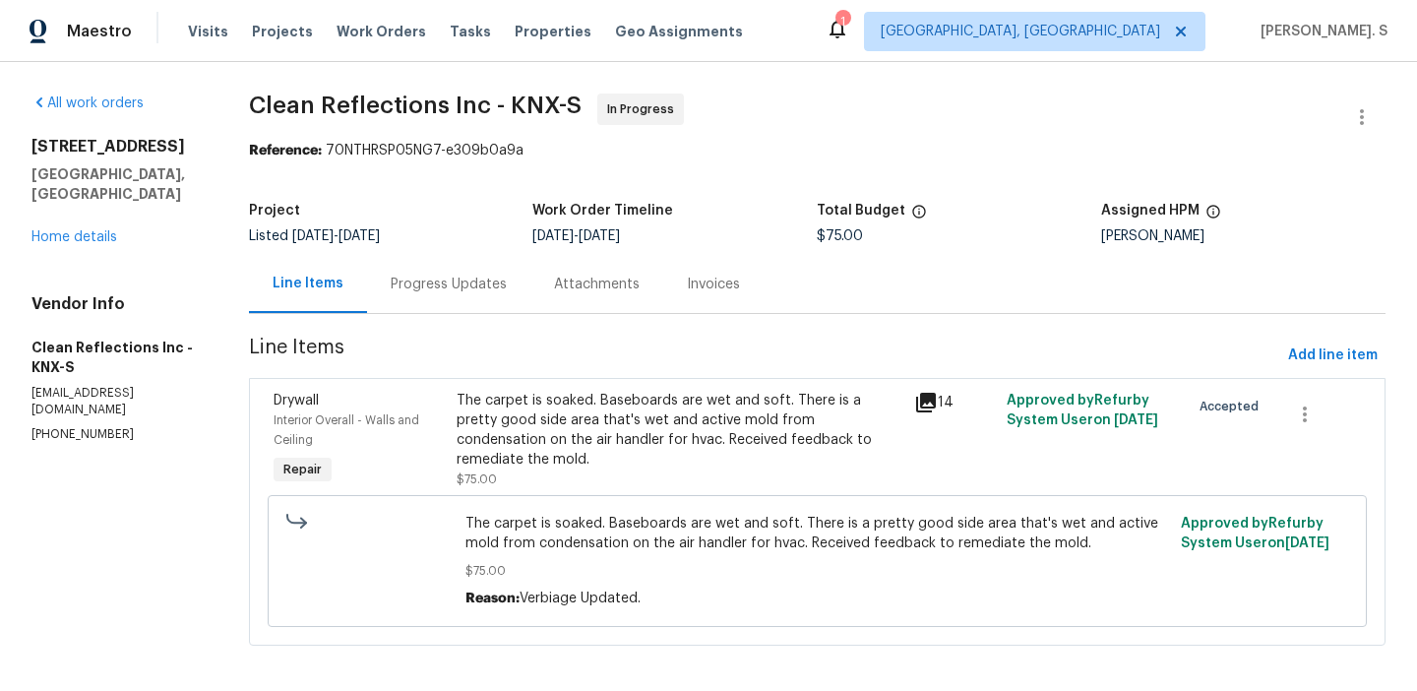
click at [449, 266] on div "Progress Updates" at bounding box center [448, 284] width 163 height 58
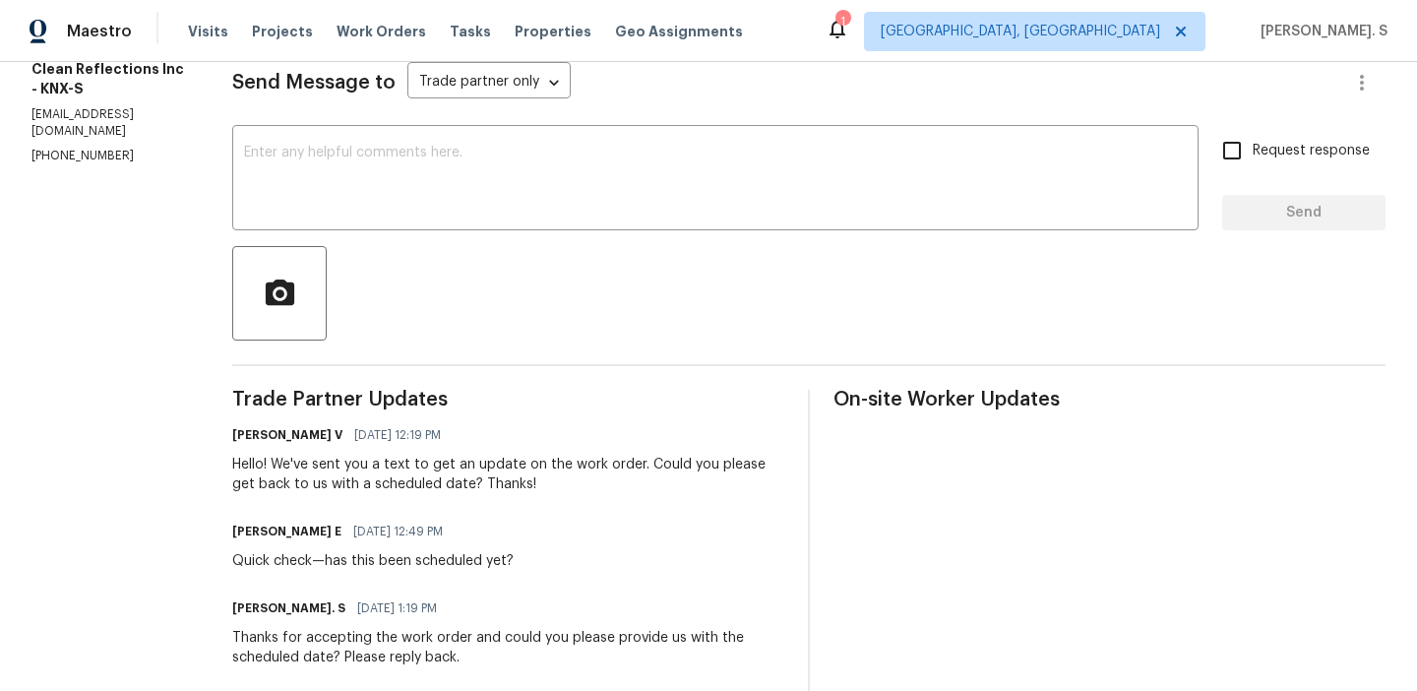
scroll to position [79, 0]
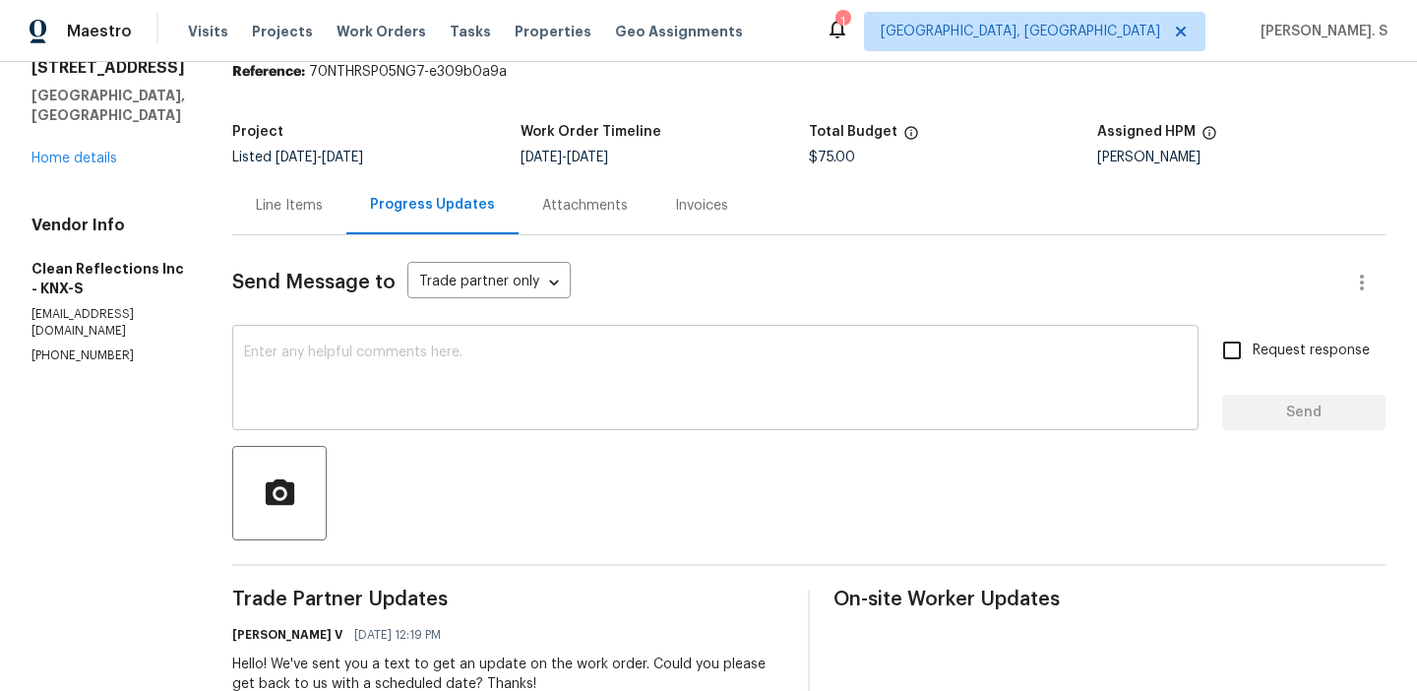
click at [383, 368] on textarea at bounding box center [715, 379] width 943 height 69
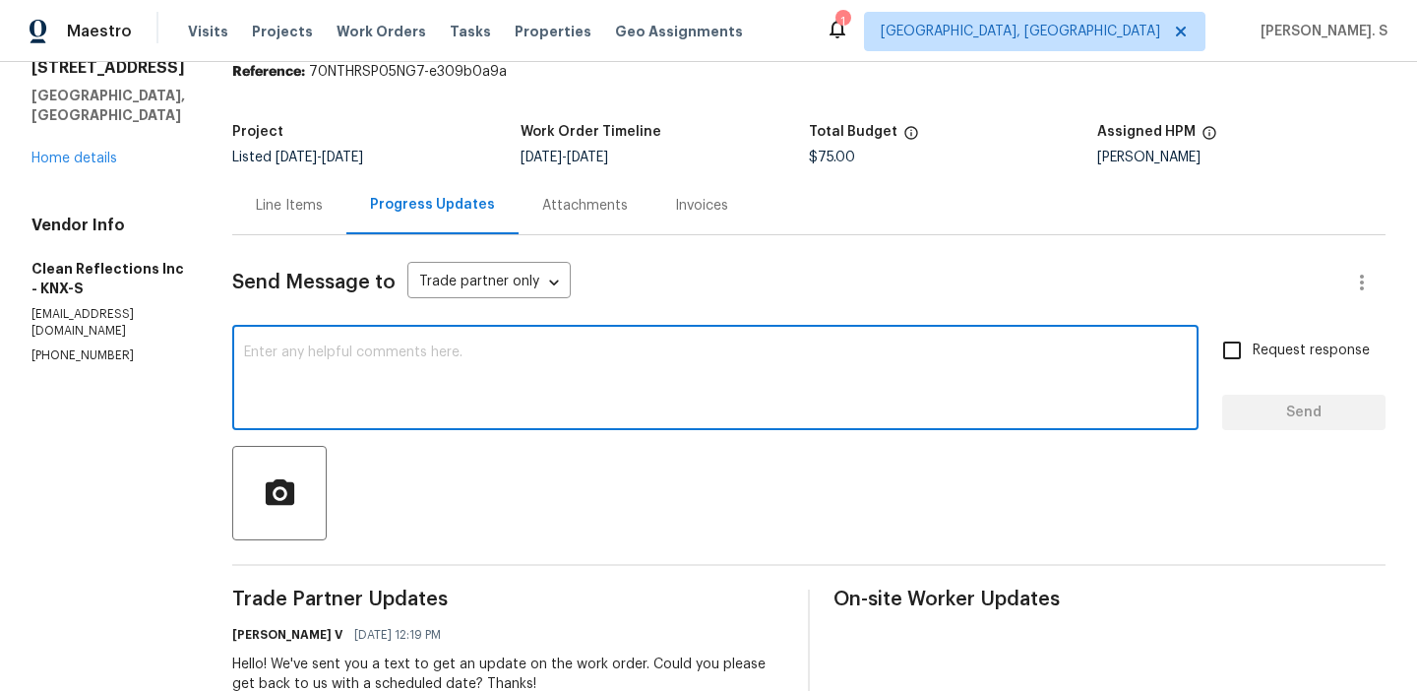
paste textarea "Hello, It's important that this work order is completed within the designated t…"
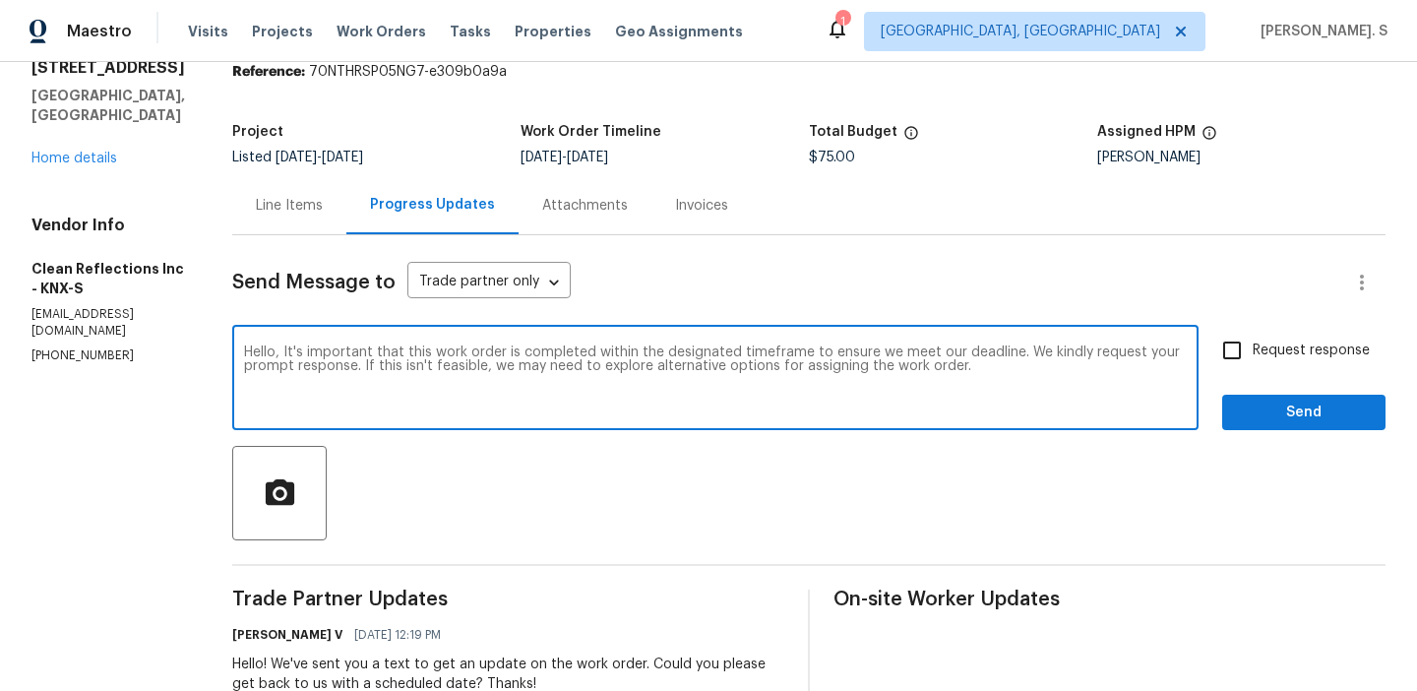
type textarea "Hello, It's important that this work order is completed within the designated t…"
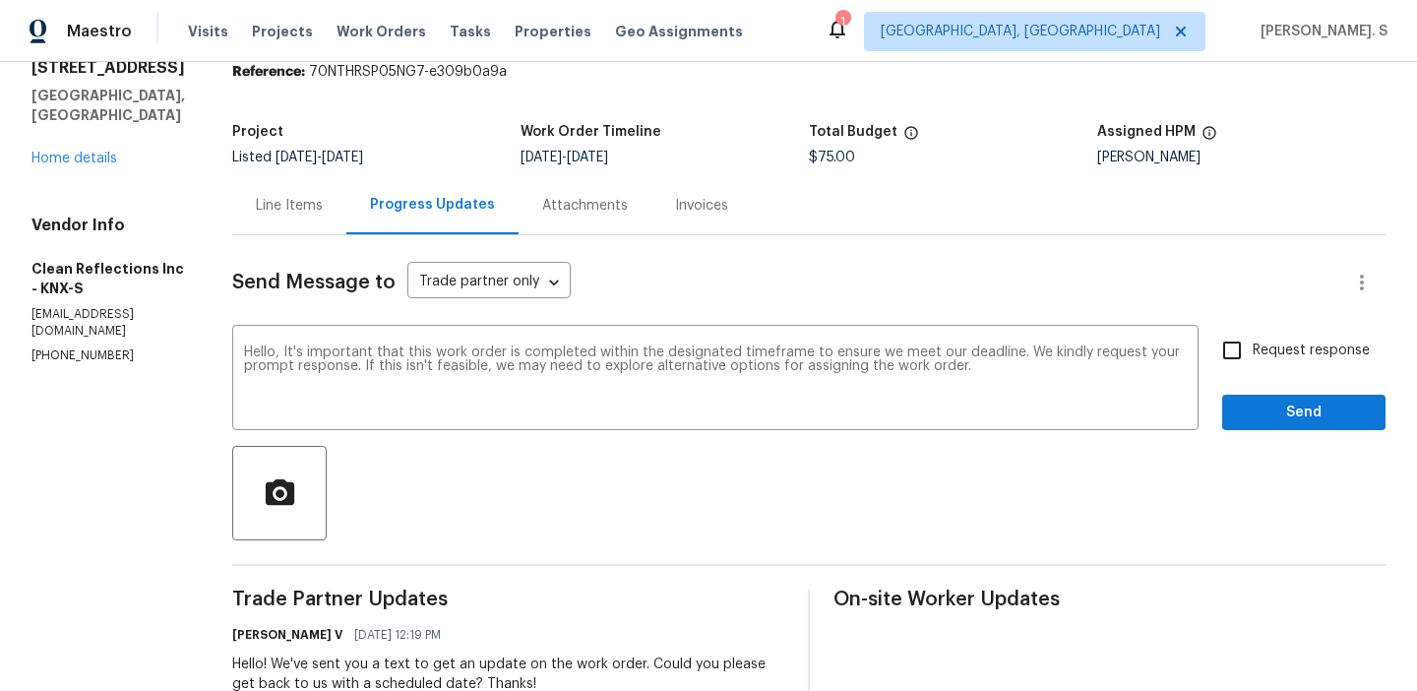
click at [1251, 372] on div "Request response Send" at bounding box center [1304, 380] width 163 height 100
click at [1251, 355] on input "Request response" at bounding box center [1232, 350] width 41 height 41
checkbox input "true"
click at [1257, 447] on div at bounding box center [809, 493] width 1154 height 94
click at [1265, 408] on span "Send" at bounding box center [1304, 413] width 132 height 25
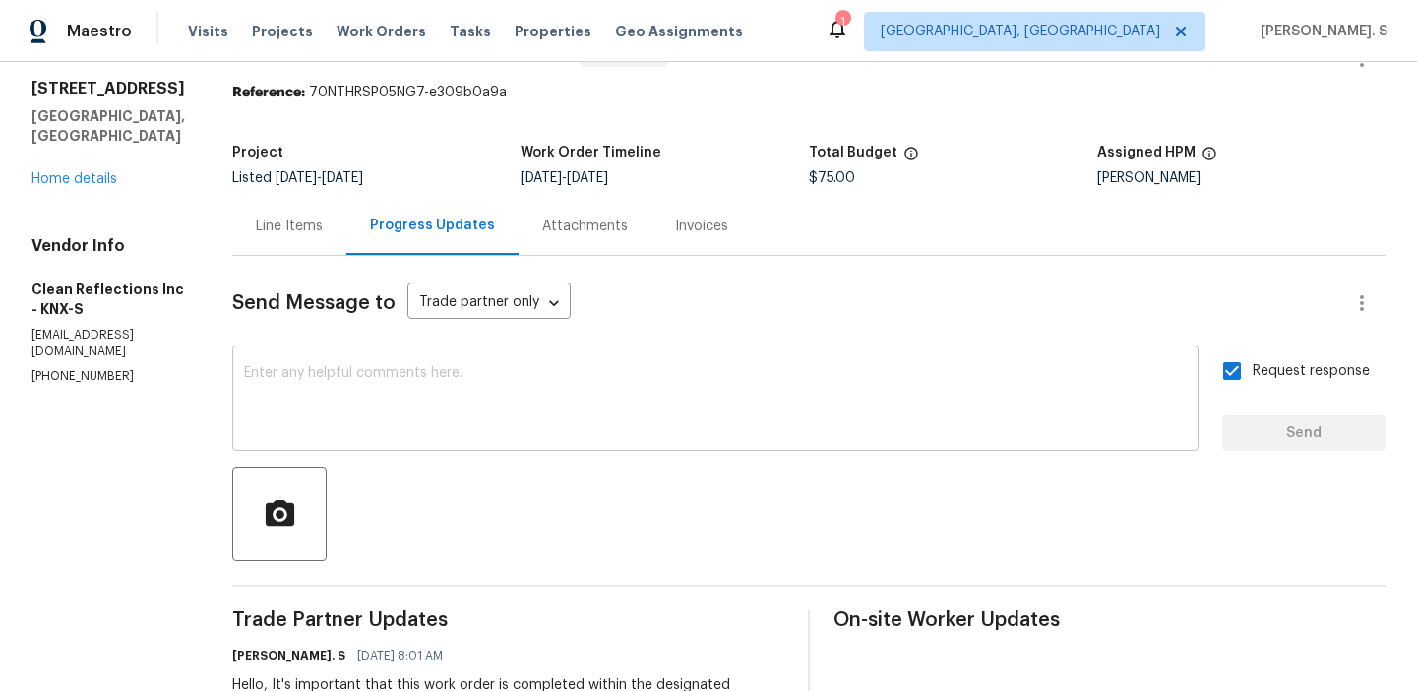
scroll to position [0, 0]
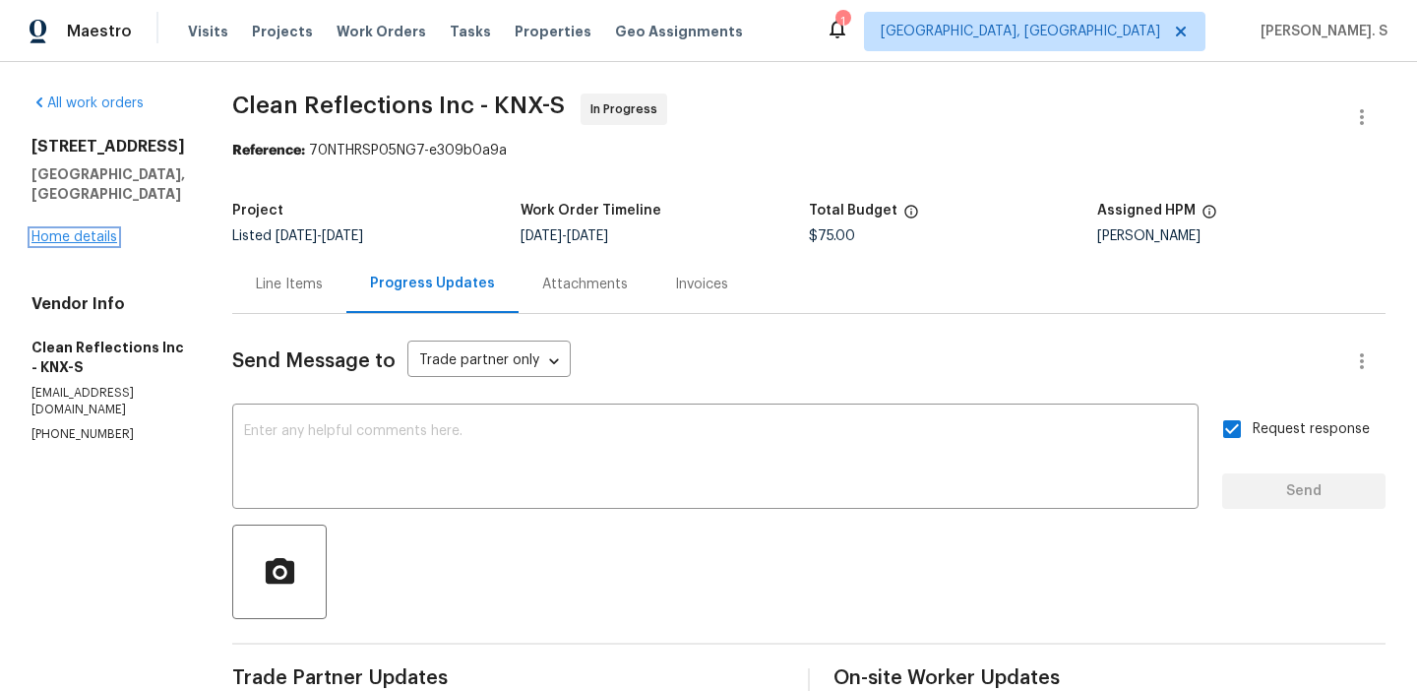
click at [95, 230] on link "Home details" at bounding box center [74, 237] width 86 height 14
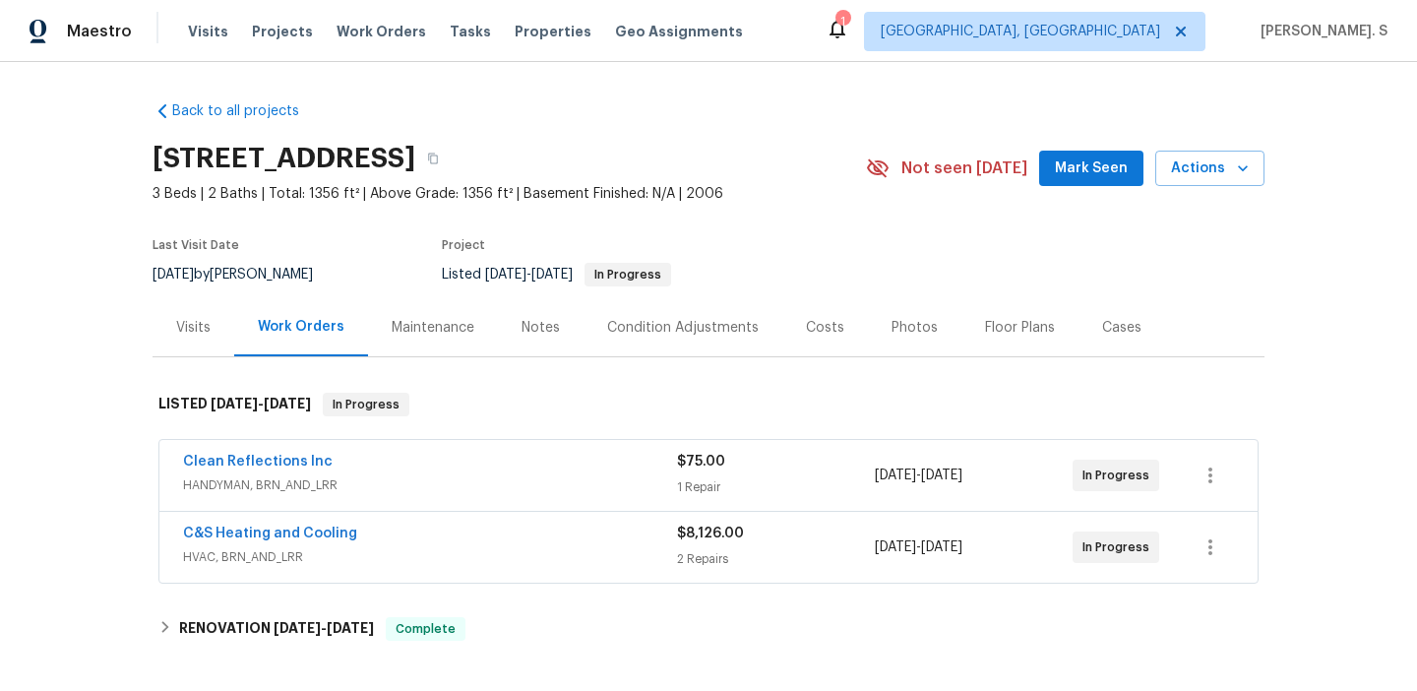
click at [281, 489] on span "HANDYMAN, BRN_AND_LRR" at bounding box center [430, 485] width 494 height 20
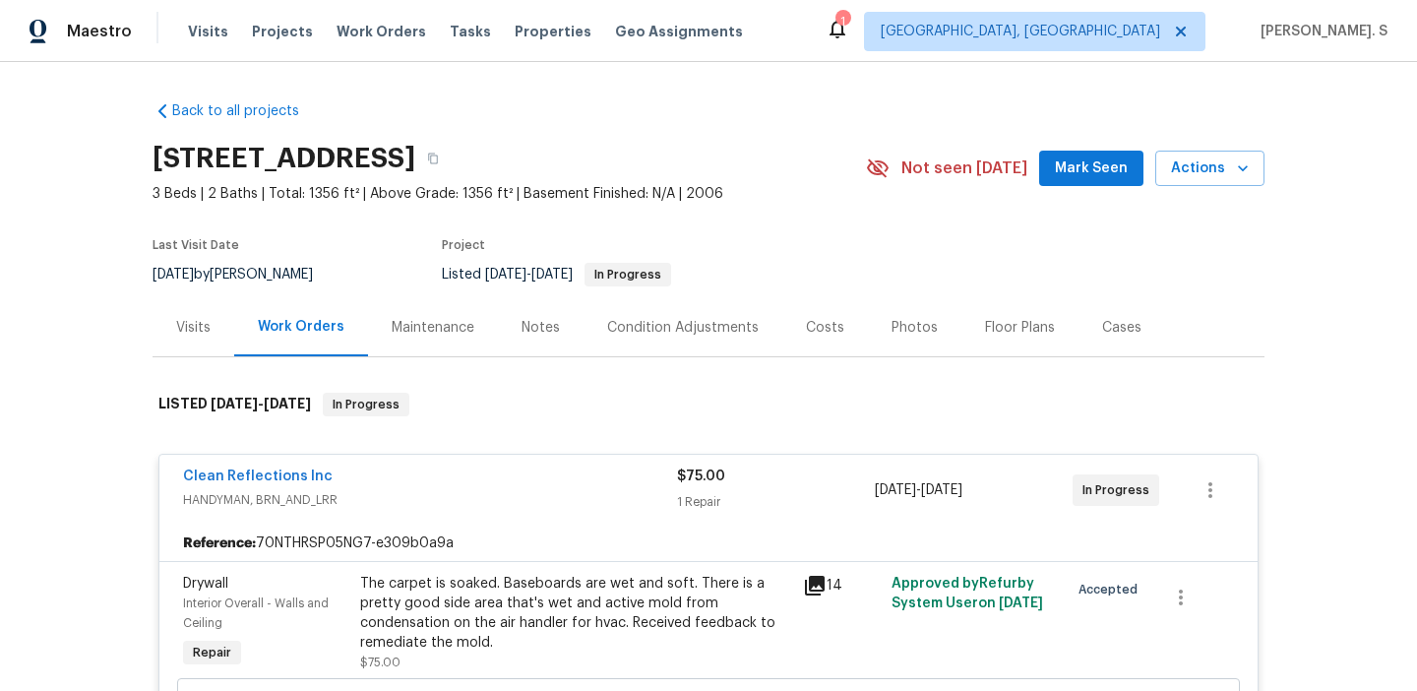
click at [281, 490] on span "HANDYMAN, BRN_AND_LRR" at bounding box center [430, 500] width 494 height 20
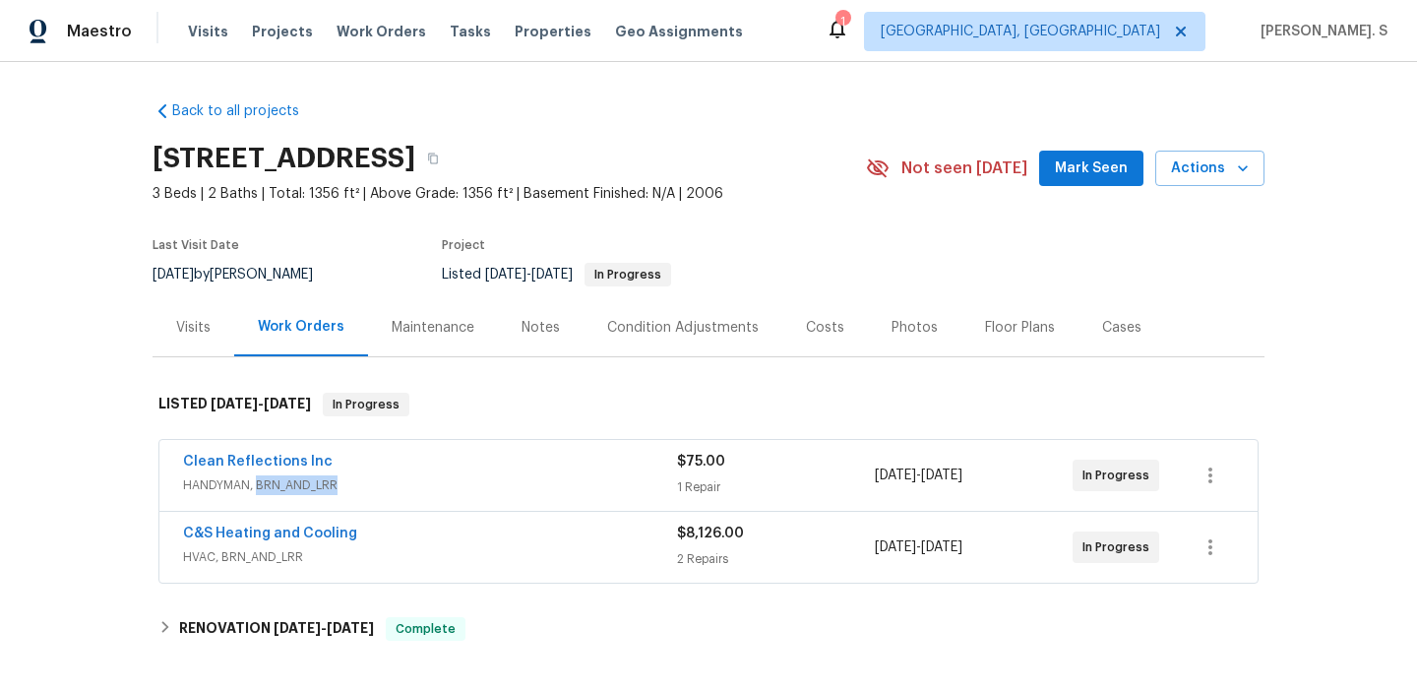
click at [281, 489] on span "HANDYMAN, BRN_AND_LRR" at bounding box center [430, 485] width 494 height 20
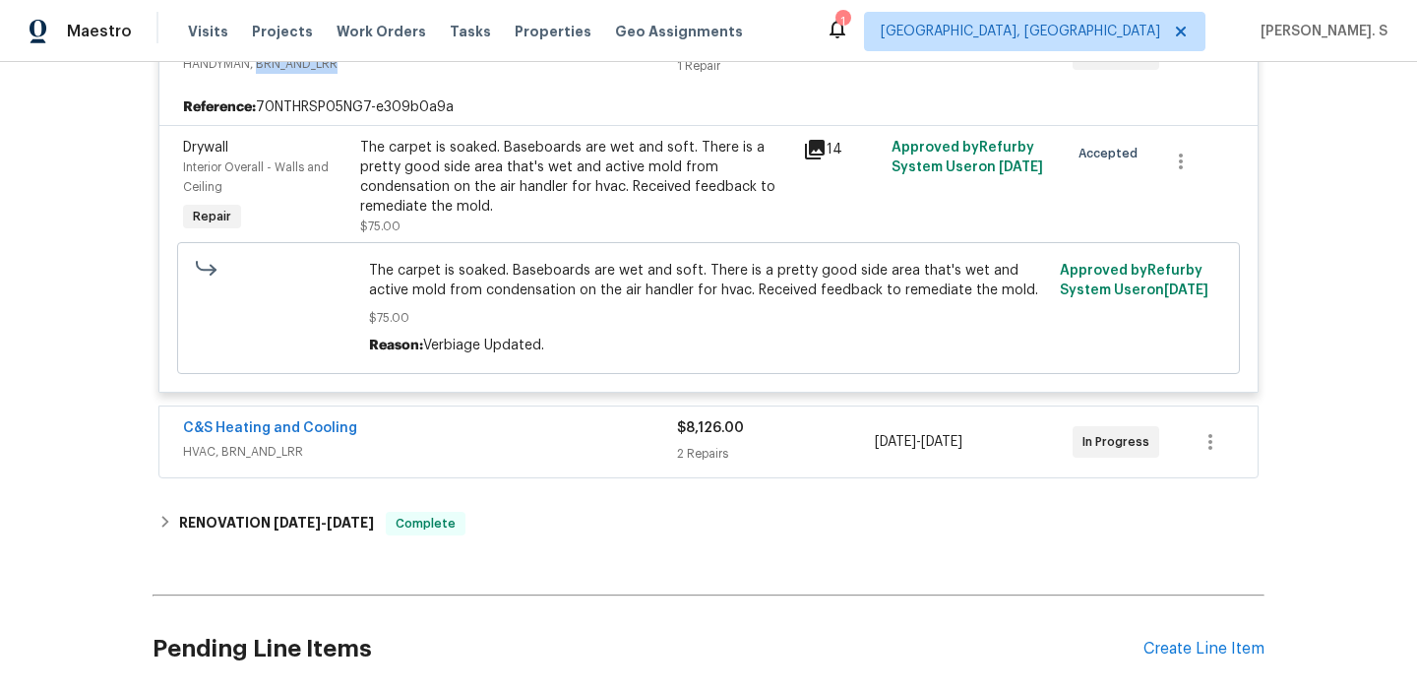
scroll to position [562, 0]
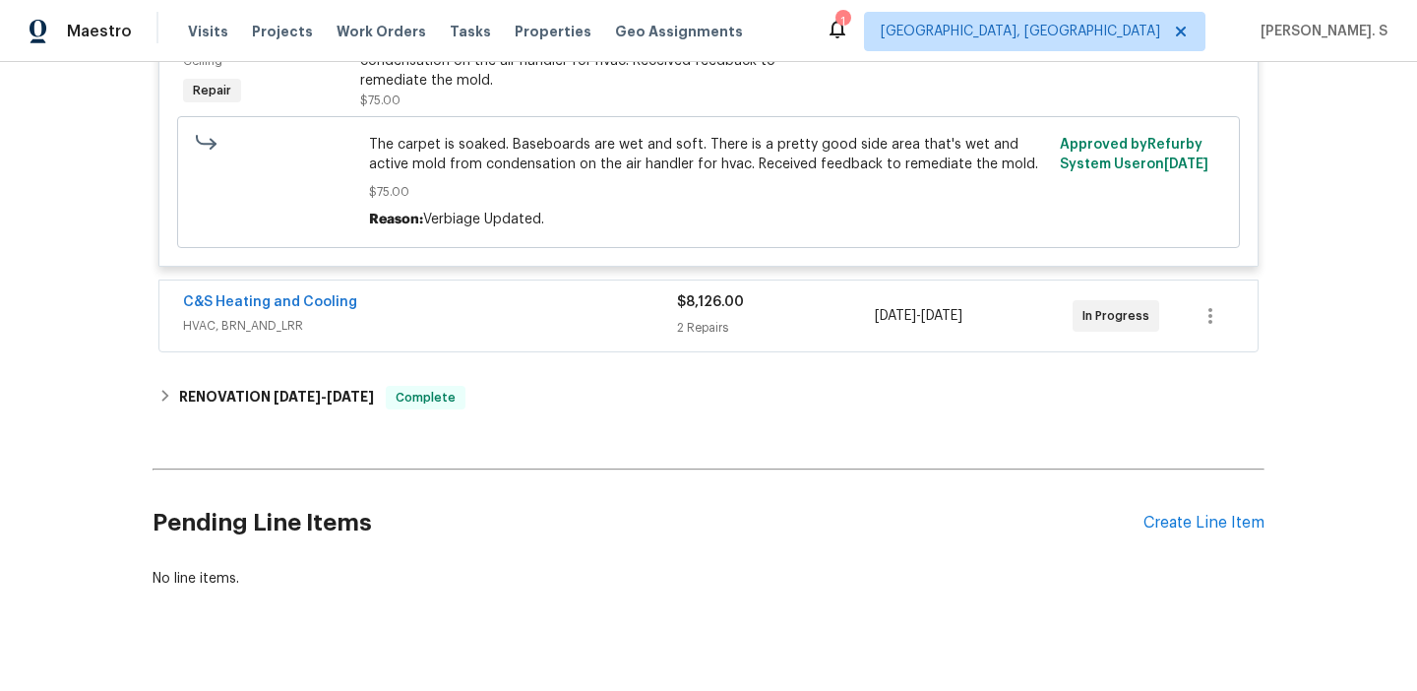
click at [255, 321] on span "HVAC, BRN_AND_LRR" at bounding box center [430, 326] width 494 height 20
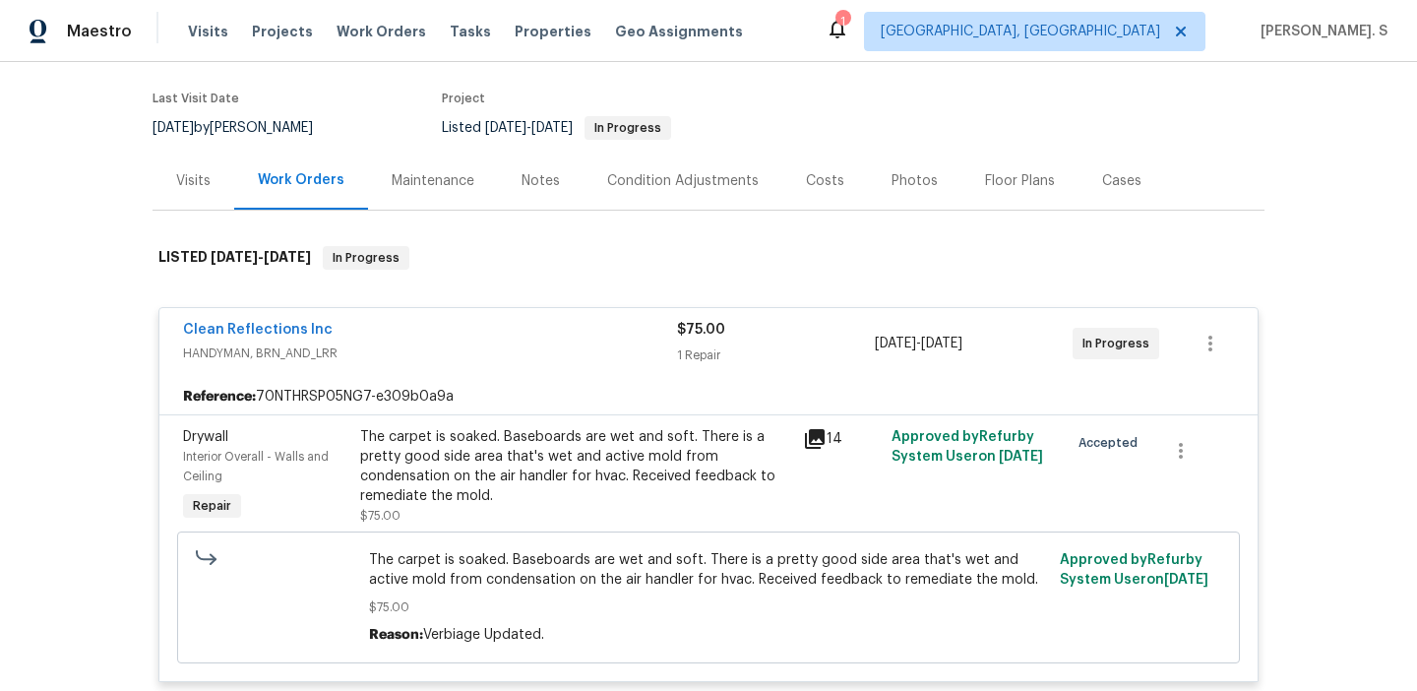
scroll to position [115, 0]
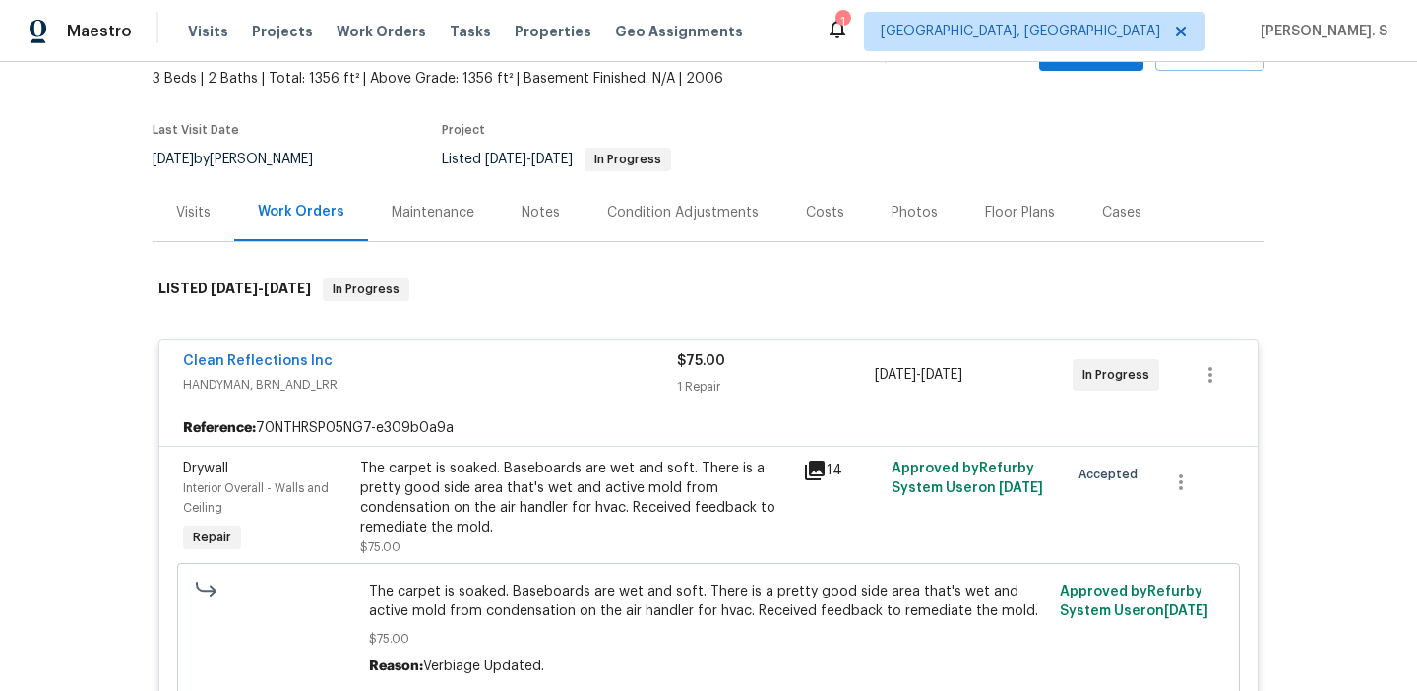
click at [486, 599] on span "The carpet is soaked. Baseboards are wet and soft. There is a pretty good side …" at bounding box center [709, 601] width 680 height 39
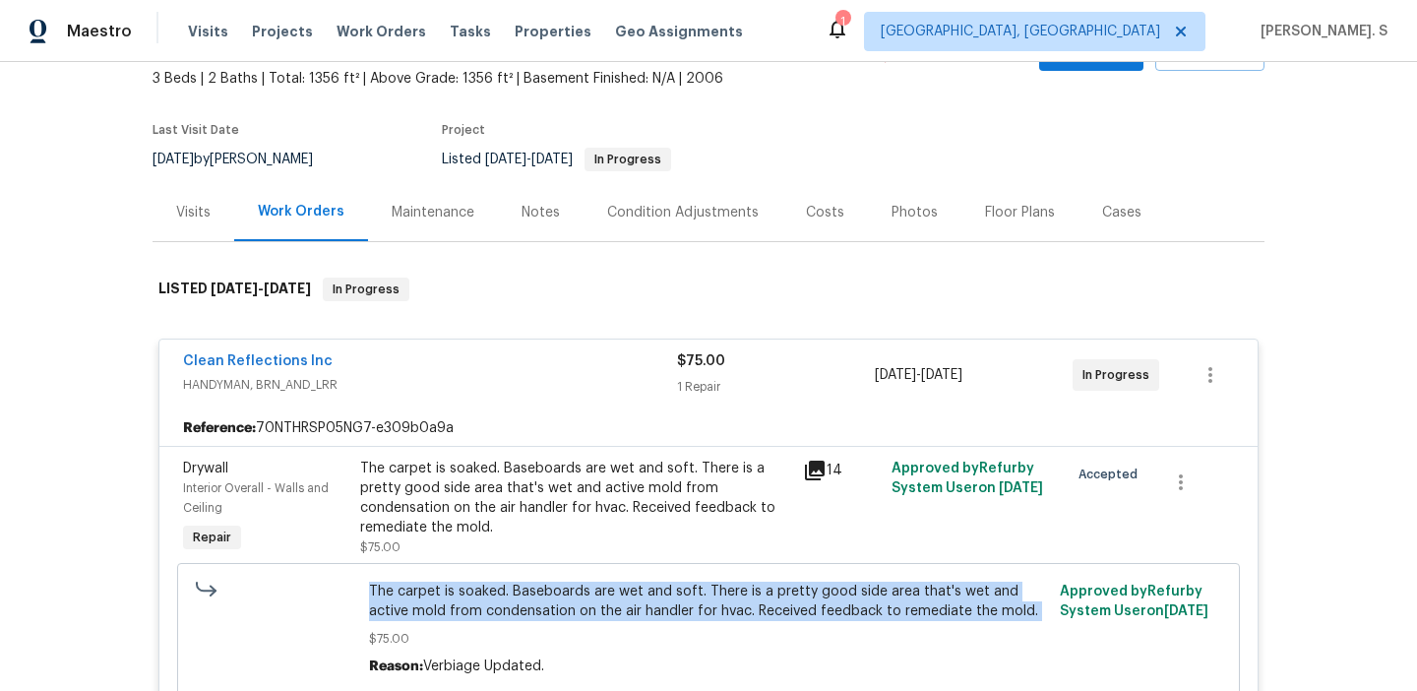
copy span "The carpet is soaked. Baseboards are wet and soft. There is a pretty good side …"
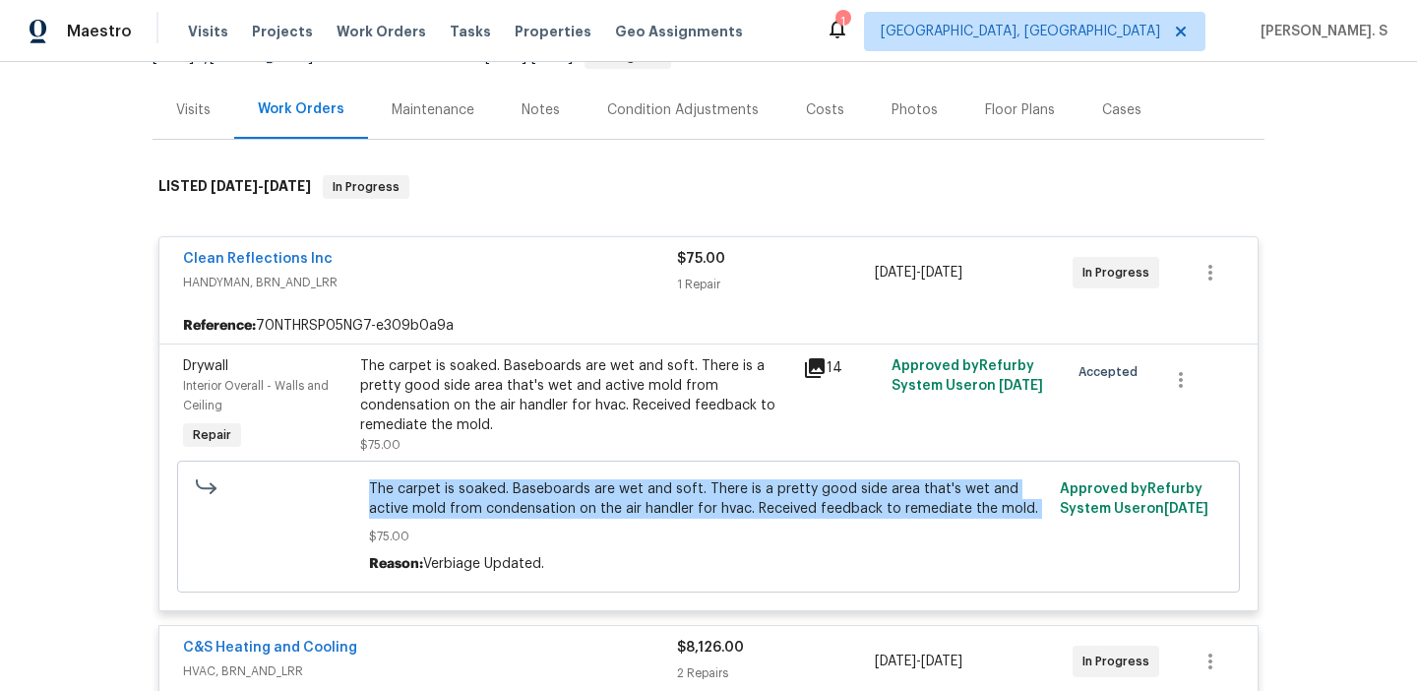
scroll to position [207, 0]
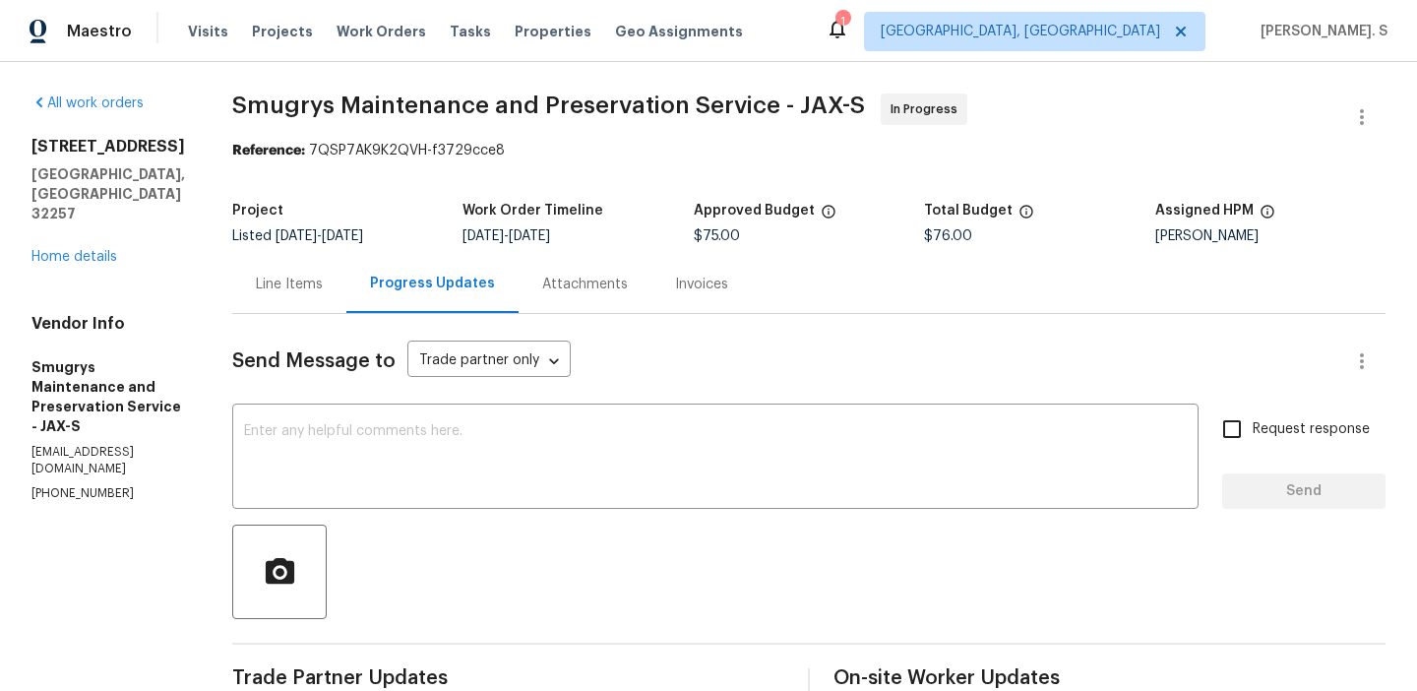
click at [317, 306] on div "Line Items" at bounding box center [289, 284] width 114 height 58
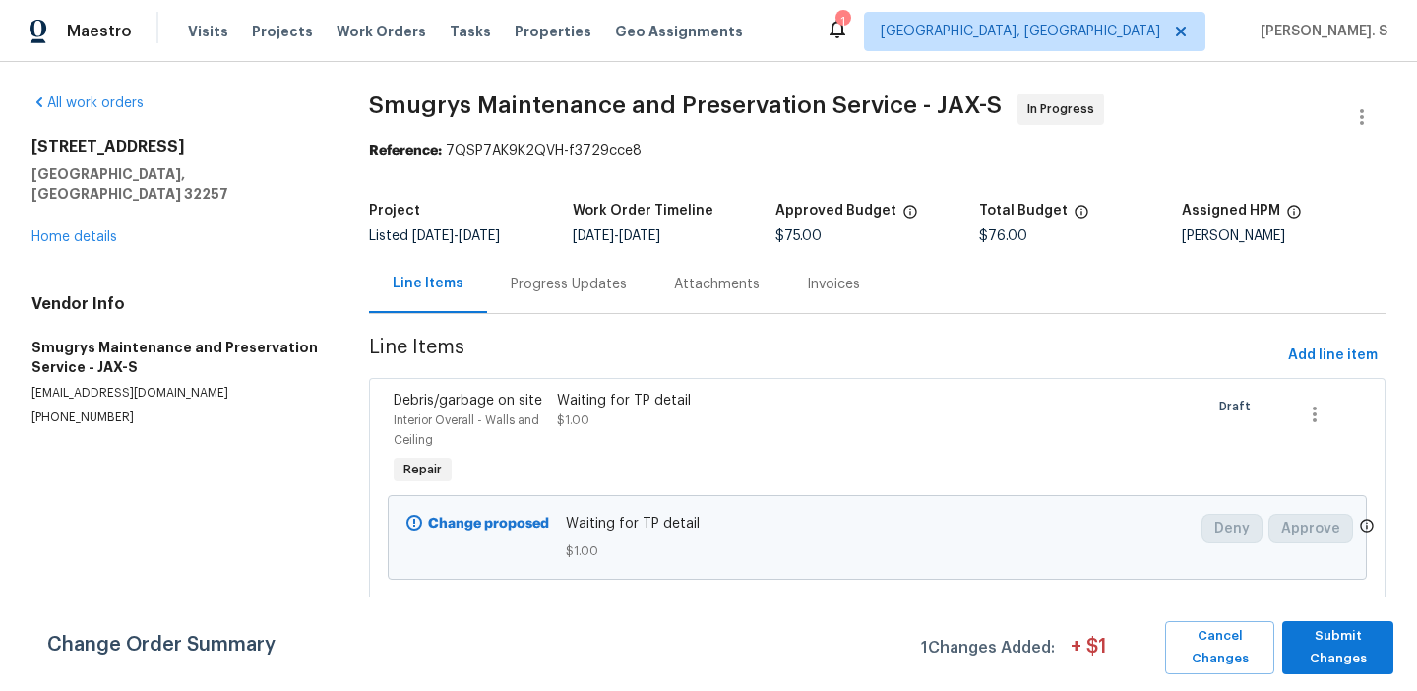
scroll to position [111, 0]
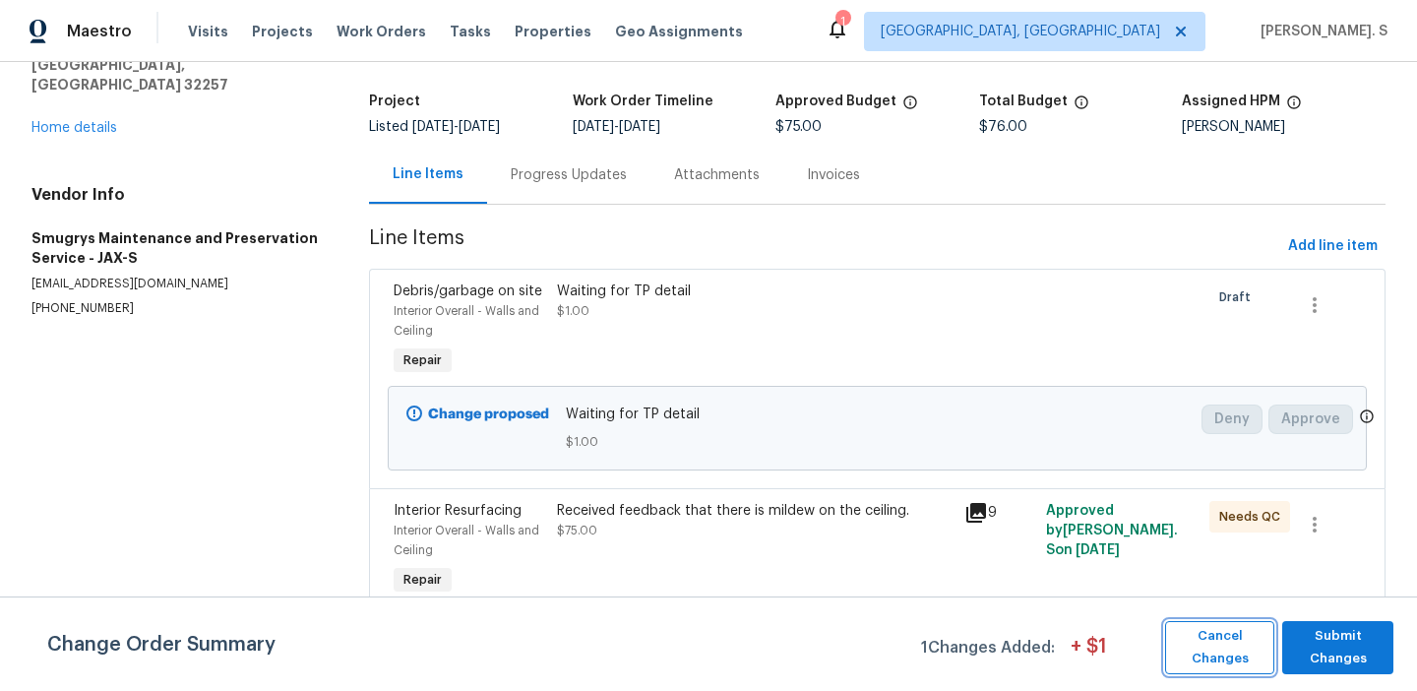
click at [1190, 632] on span "Cancel Changes" at bounding box center [1220, 647] width 90 height 45
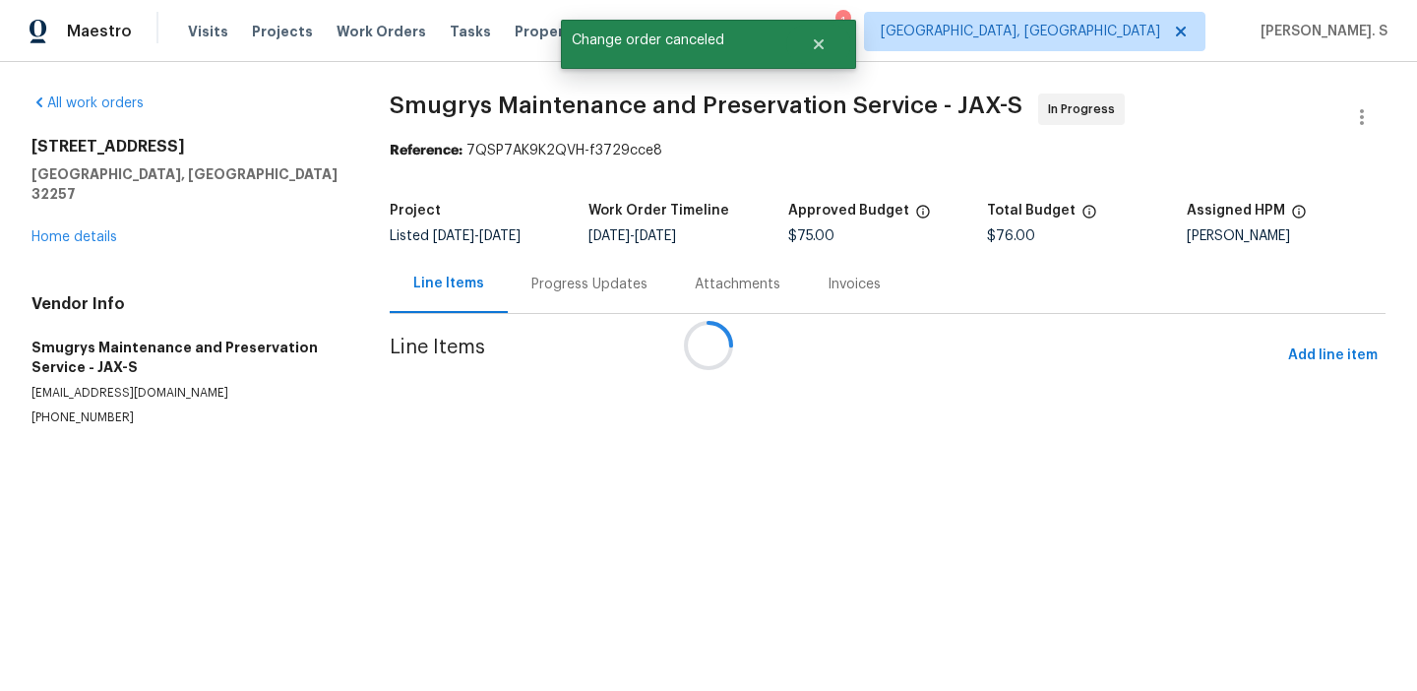
scroll to position [0, 0]
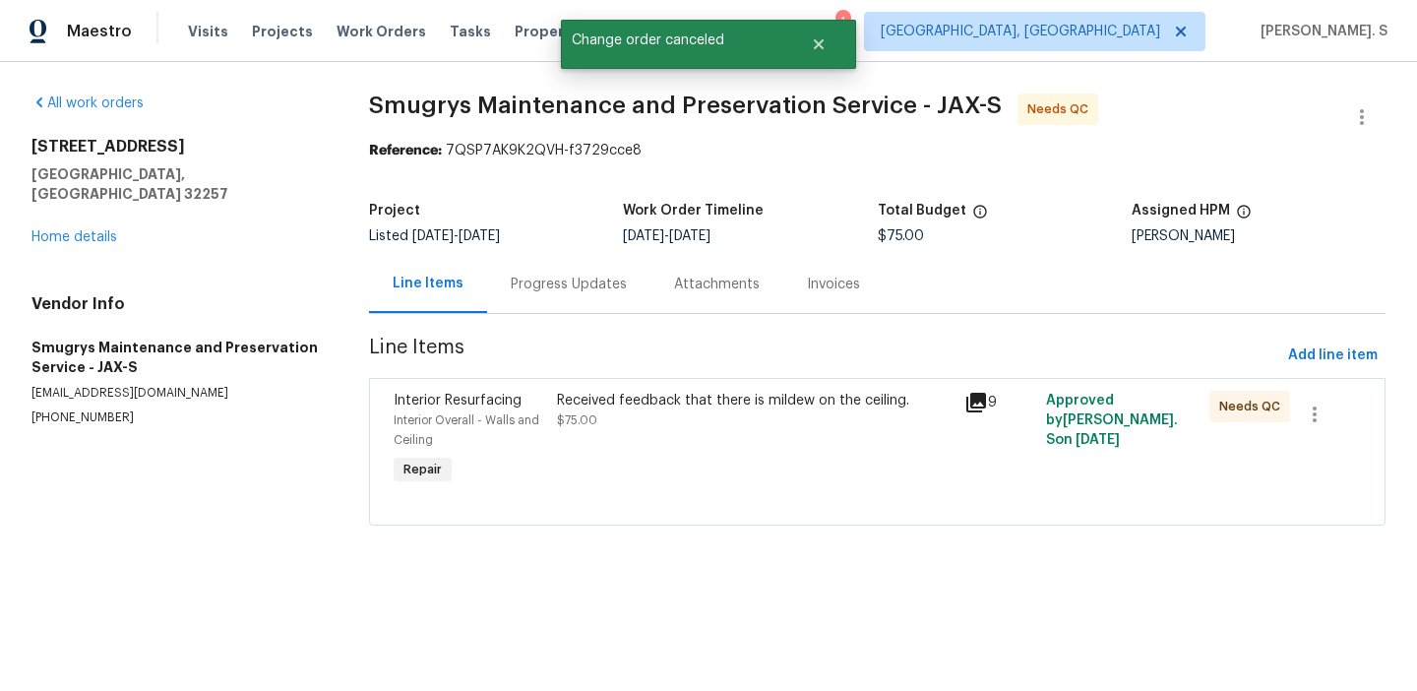
click at [556, 310] on div "Progress Updates" at bounding box center [568, 284] width 163 height 58
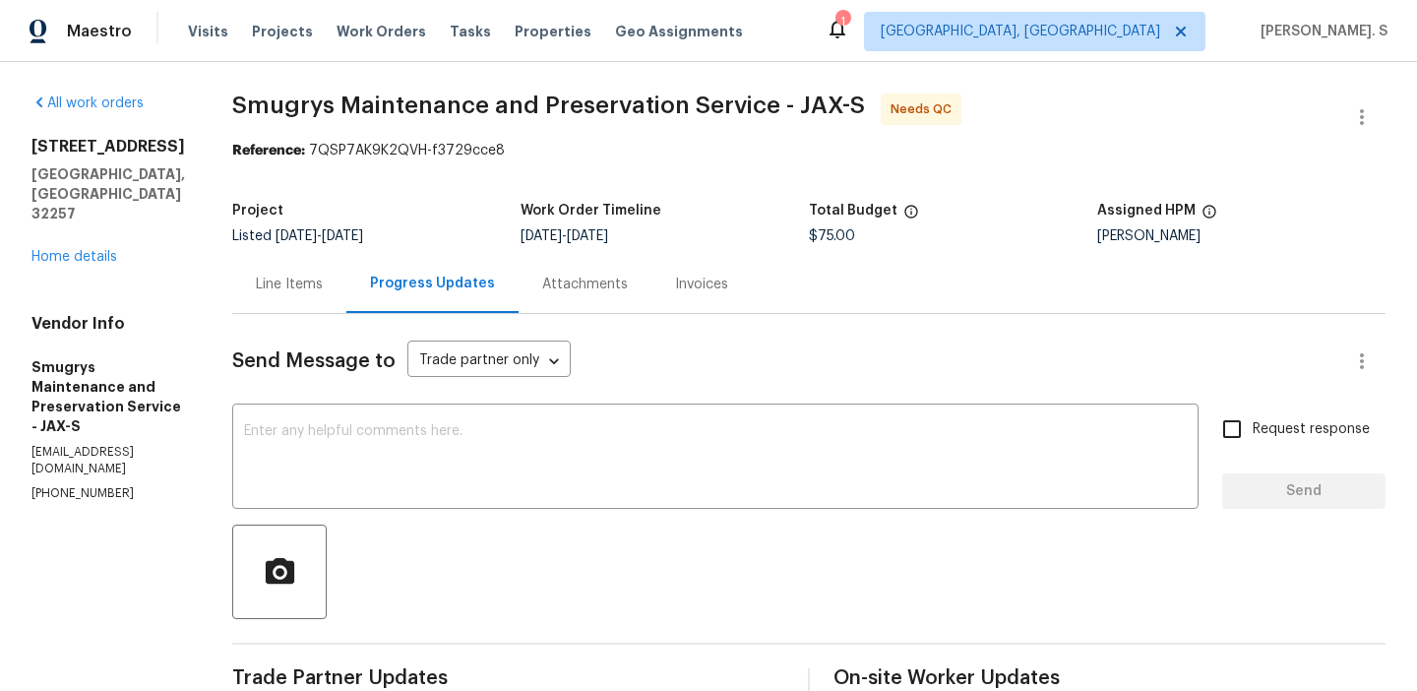
click at [267, 285] on div "Line Items" at bounding box center [289, 285] width 67 height 20
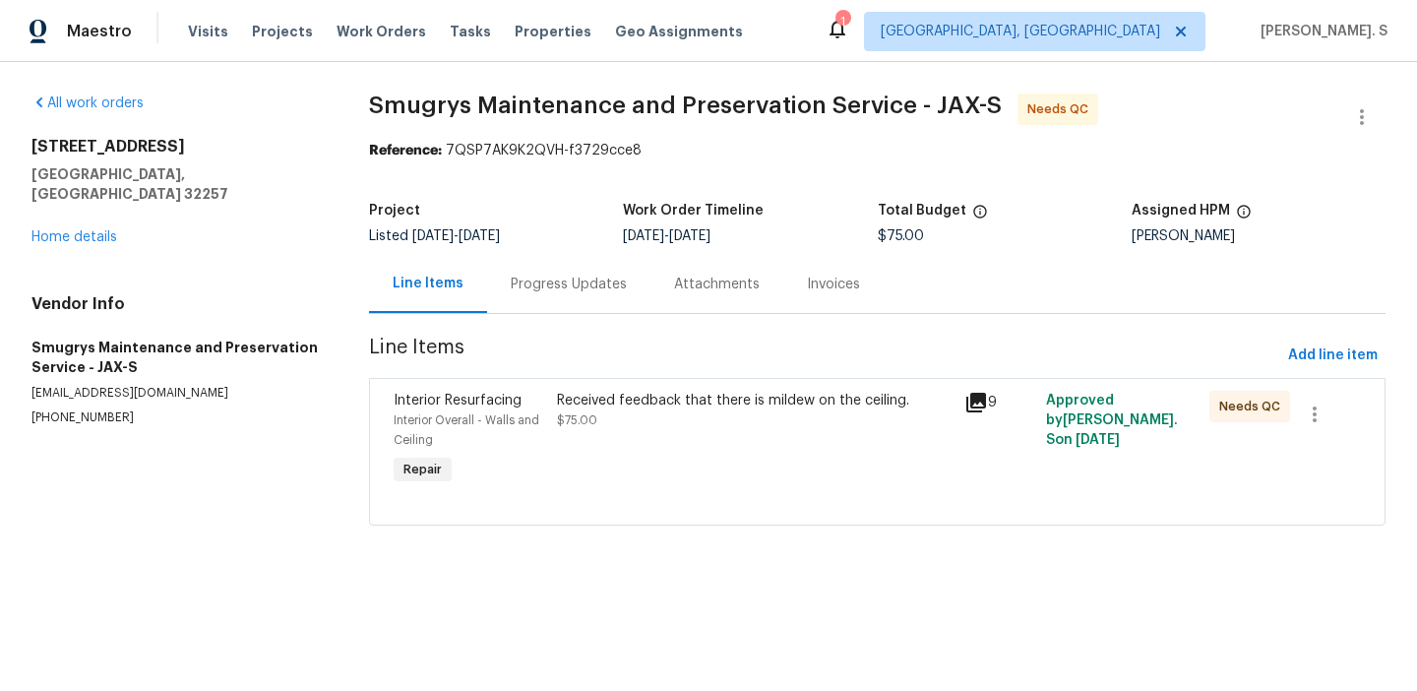
click at [601, 430] on div "Received feedback that there is mildew on the ceiling. $75.00" at bounding box center [755, 410] width 397 height 39
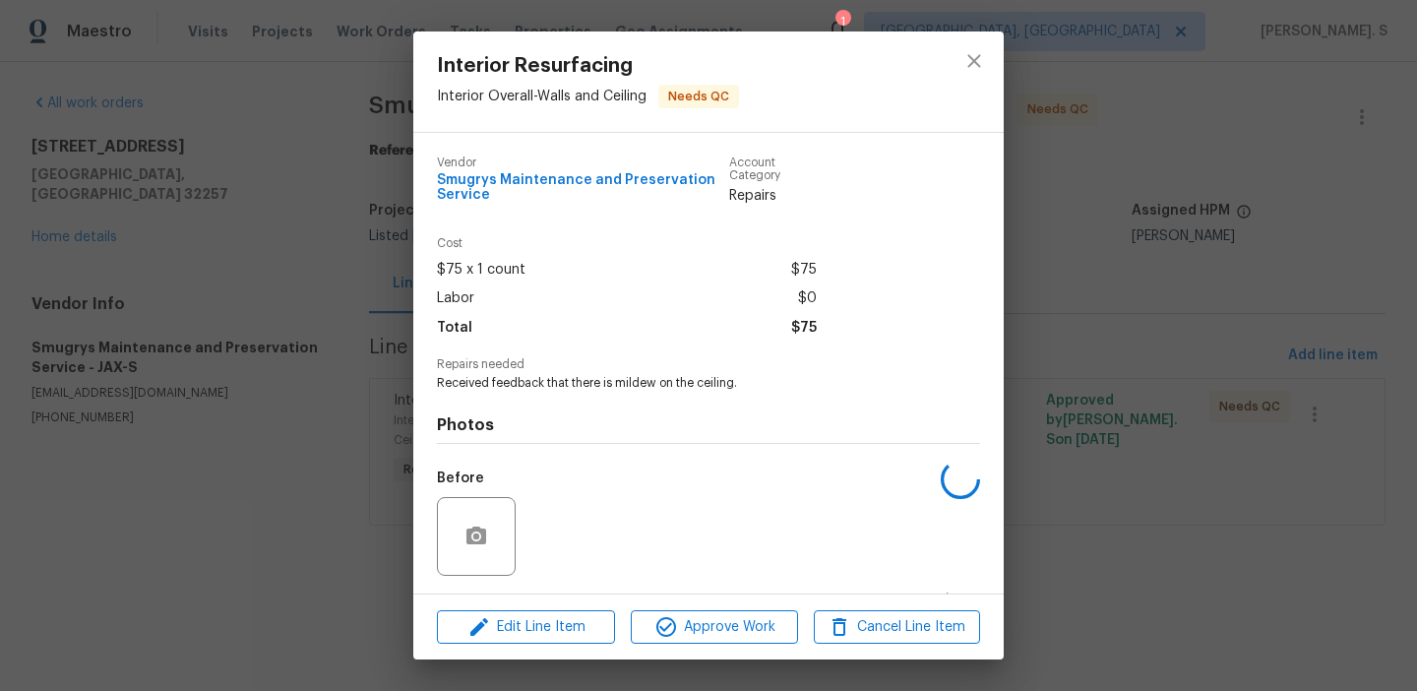
scroll to position [130, 0]
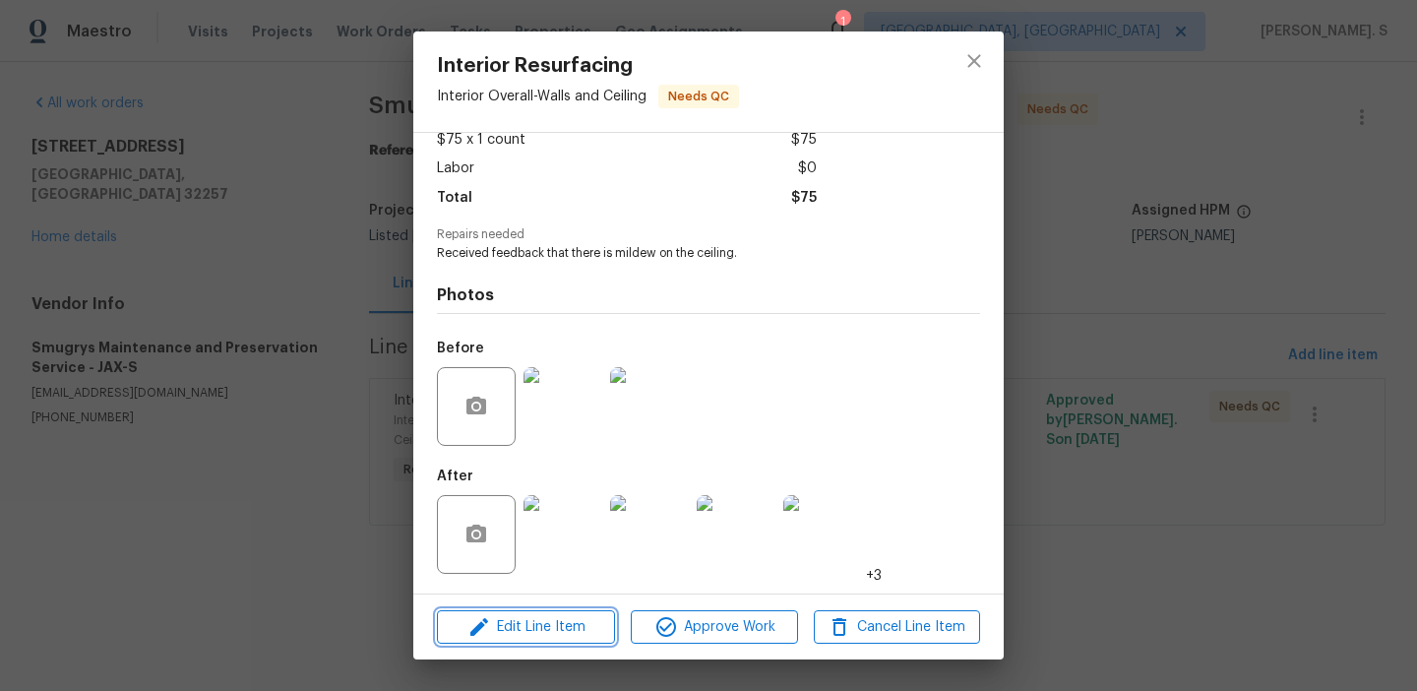
click at [566, 615] on span "Edit Line Item" at bounding box center [526, 627] width 166 height 25
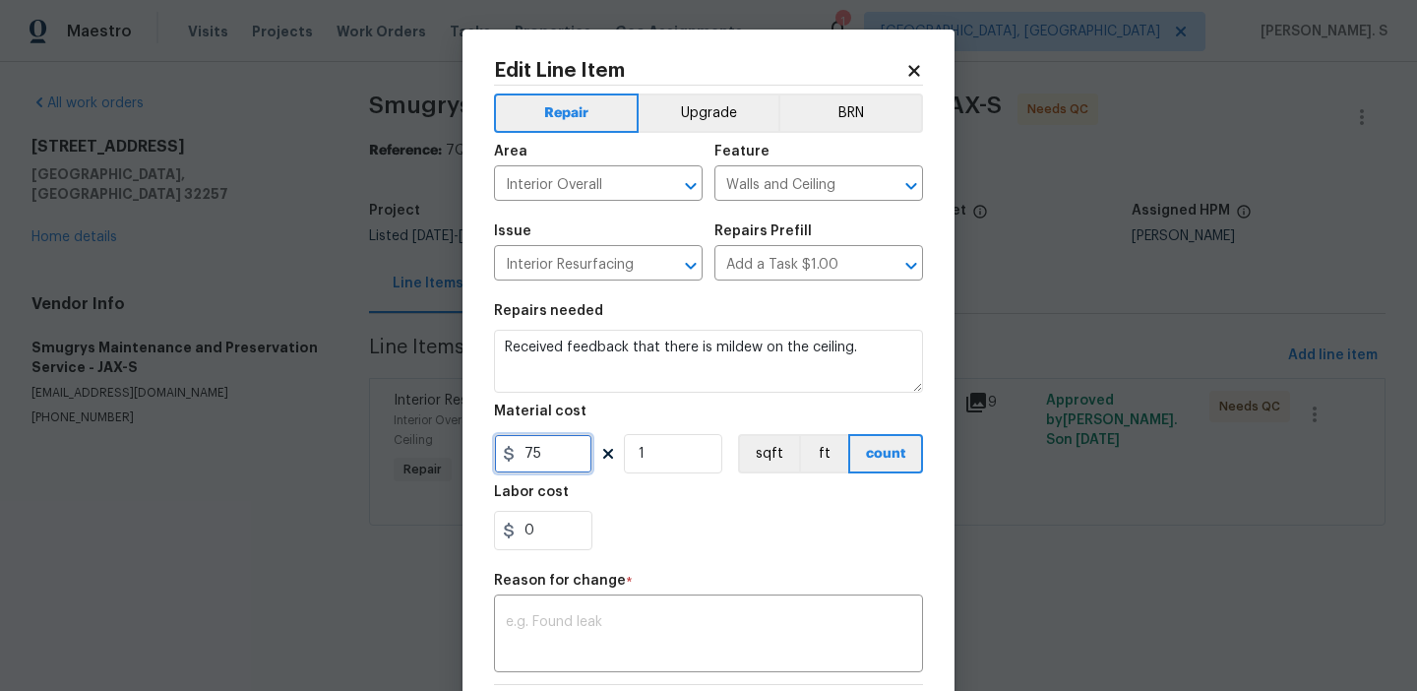
click at [563, 436] on input "75" at bounding box center [543, 453] width 98 height 39
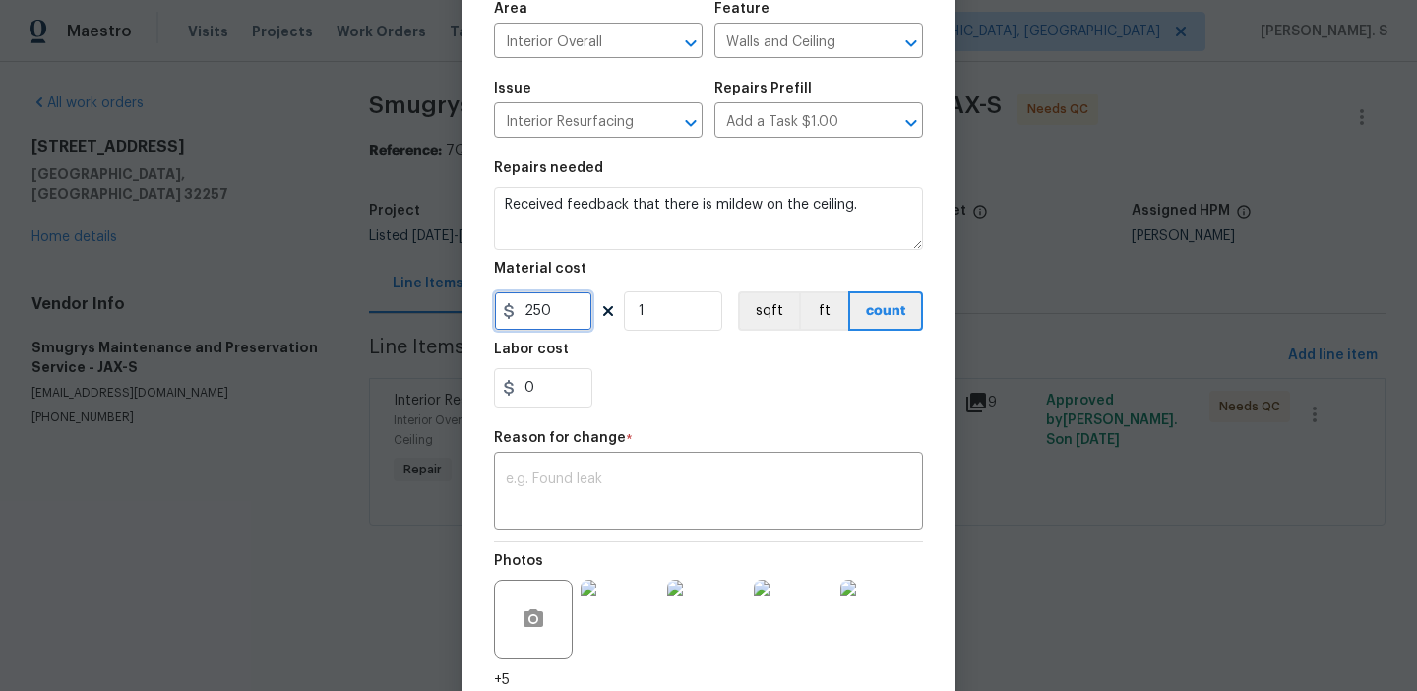
scroll to position [297, 0]
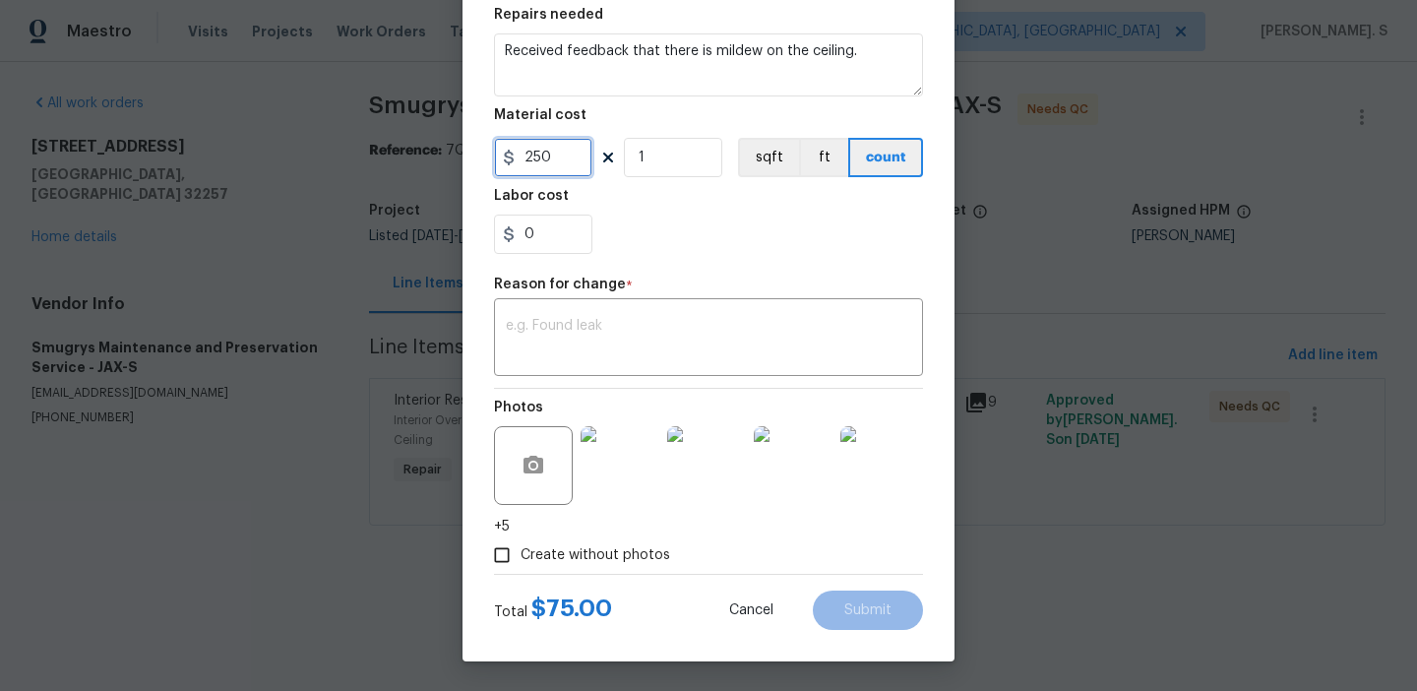
type input "250"
click at [670, 339] on textarea at bounding box center [709, 339] width 406 height 41
paste textarea "(GJ) Updated per vendor’s final cost."
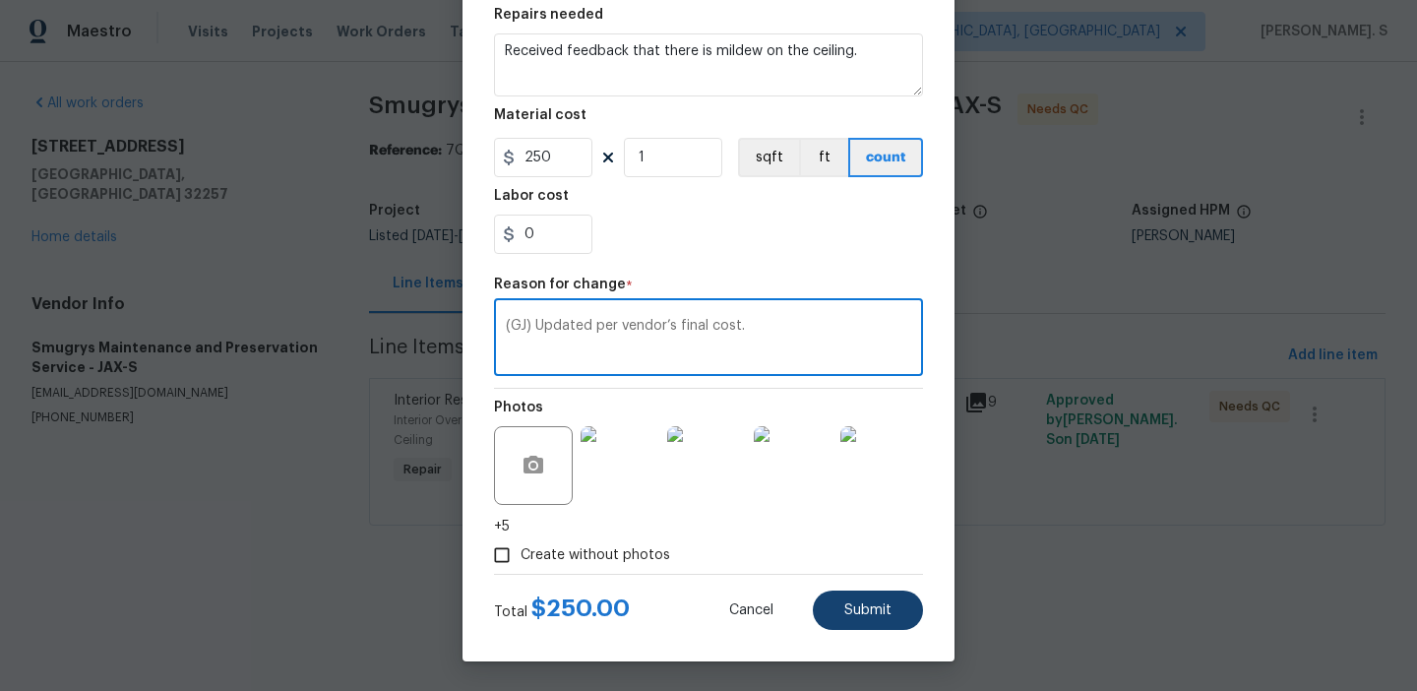
type textarea "(GJ) Updated per vendor’s final cost."
click at [913, 623] on button "Submit" at bounding box center [868, 610] width 110 height 39
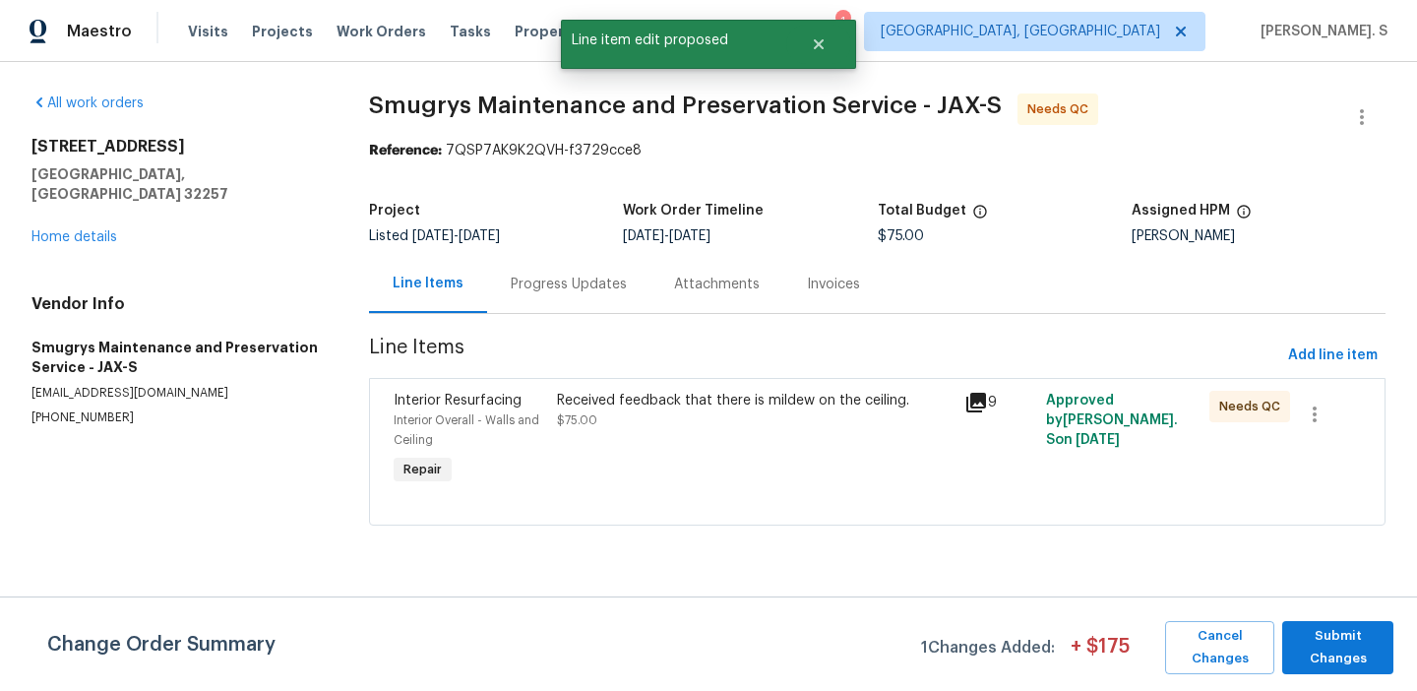
scroll to position [0, 0]
click at [1309, 633] on span "Submit Changes" at bounding box center [1338, 647] width 92 height 45
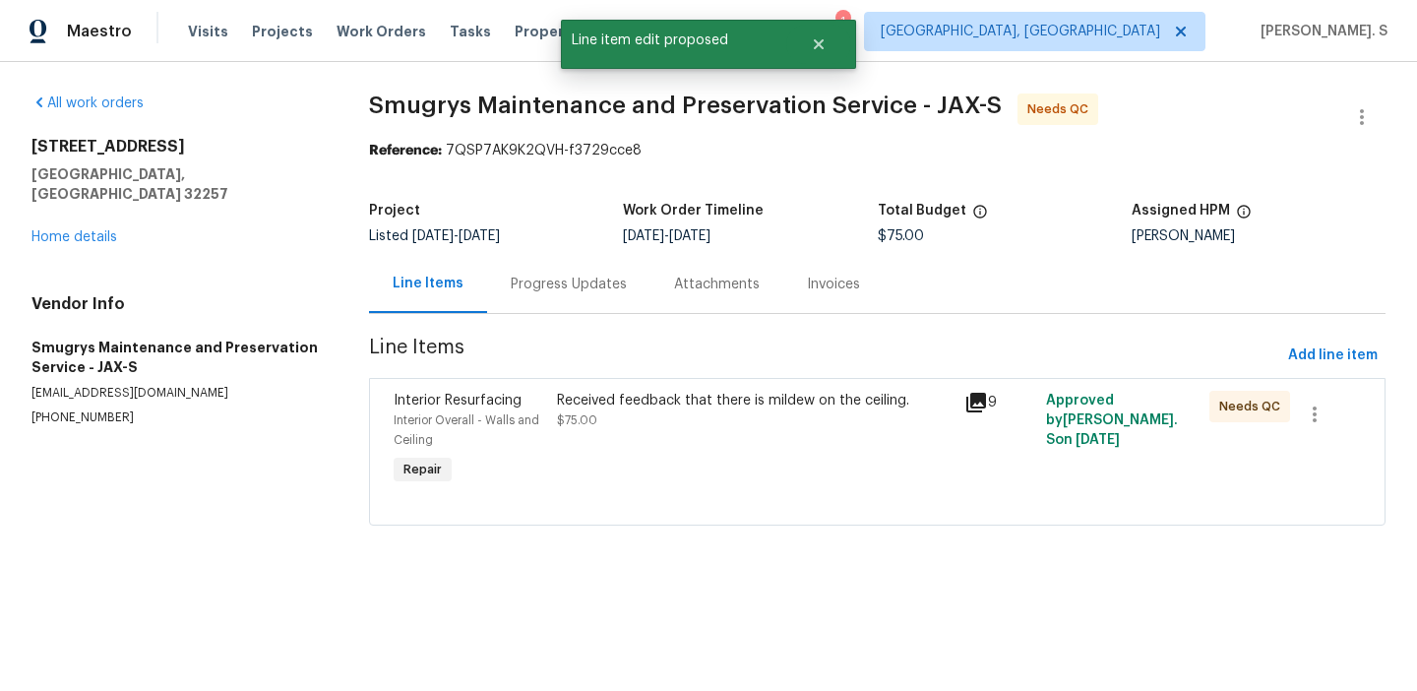
click at [596, 282] on div "Progress Updates" at bounding box center [569, 285] width 116 height 20
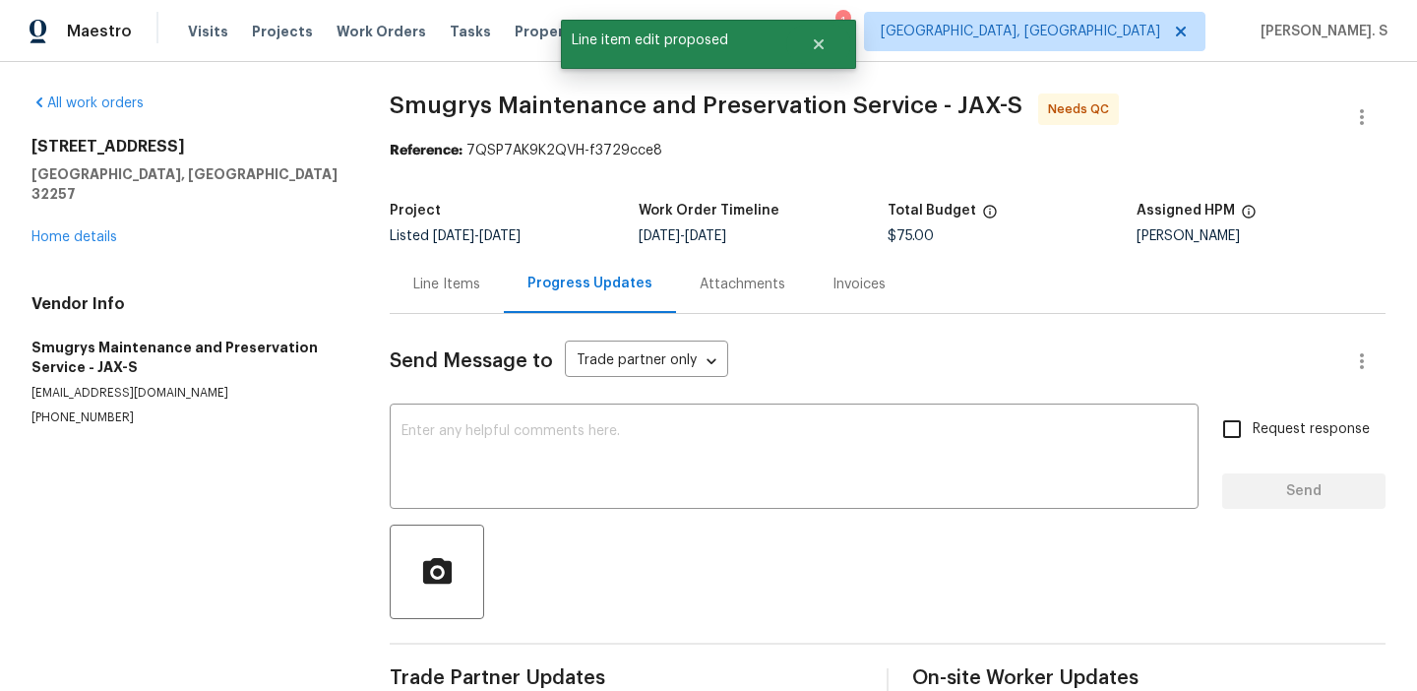
click at [546, 545] on div at bounding box center [888, 572] width 996 height 94
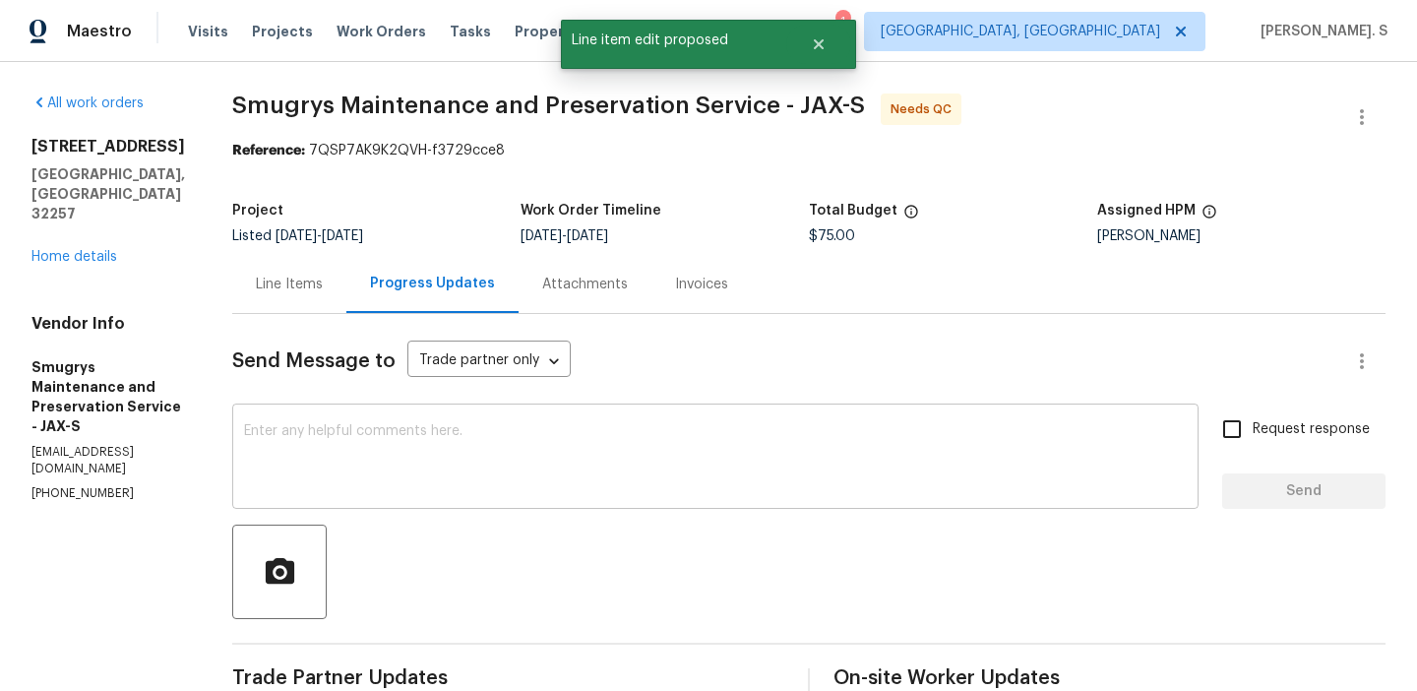
click at [540, 485] on textarea at bounding box center [715, 458] width 943 height 69
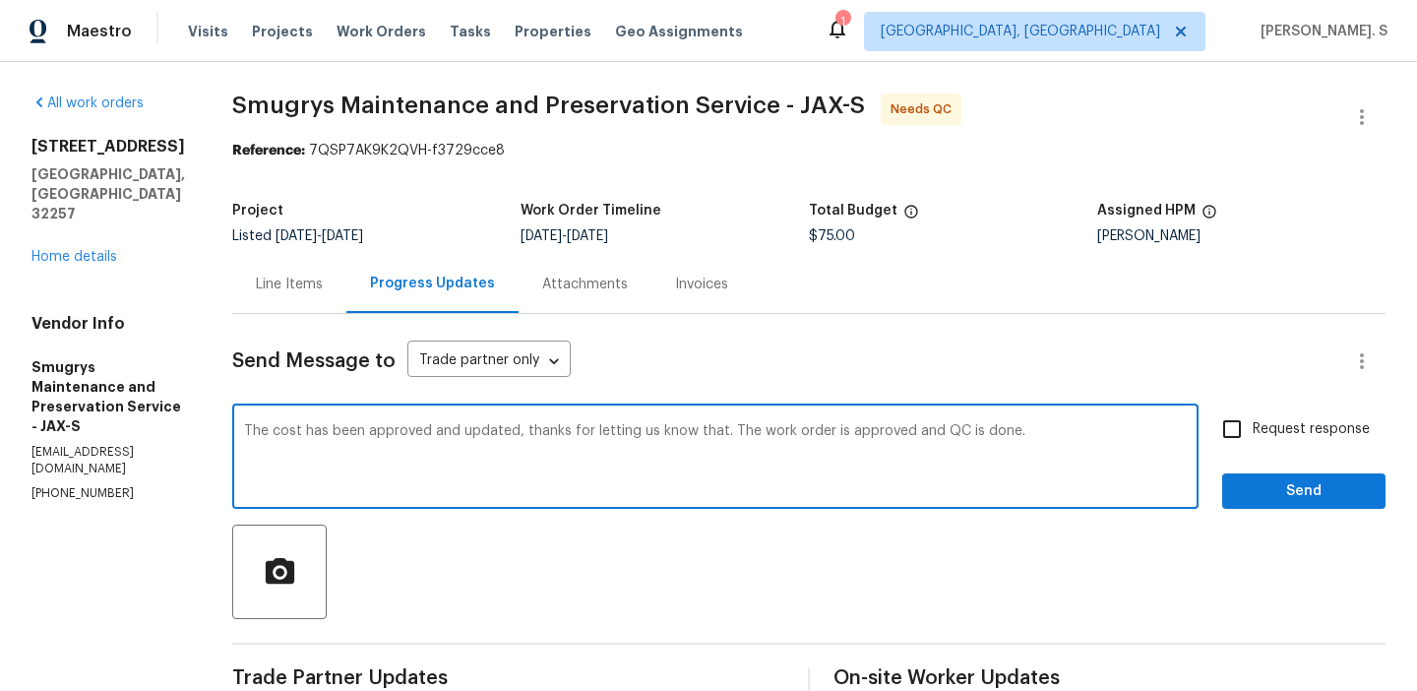
click at [540, 485] on textarea "The cost has been approved and updated, thanks for letting us know that. The wo…" at bounding box center [715, 458] width 943 height 69
type textarea "The cost has been approved and updated, thanks for letting us know that. The wo…"
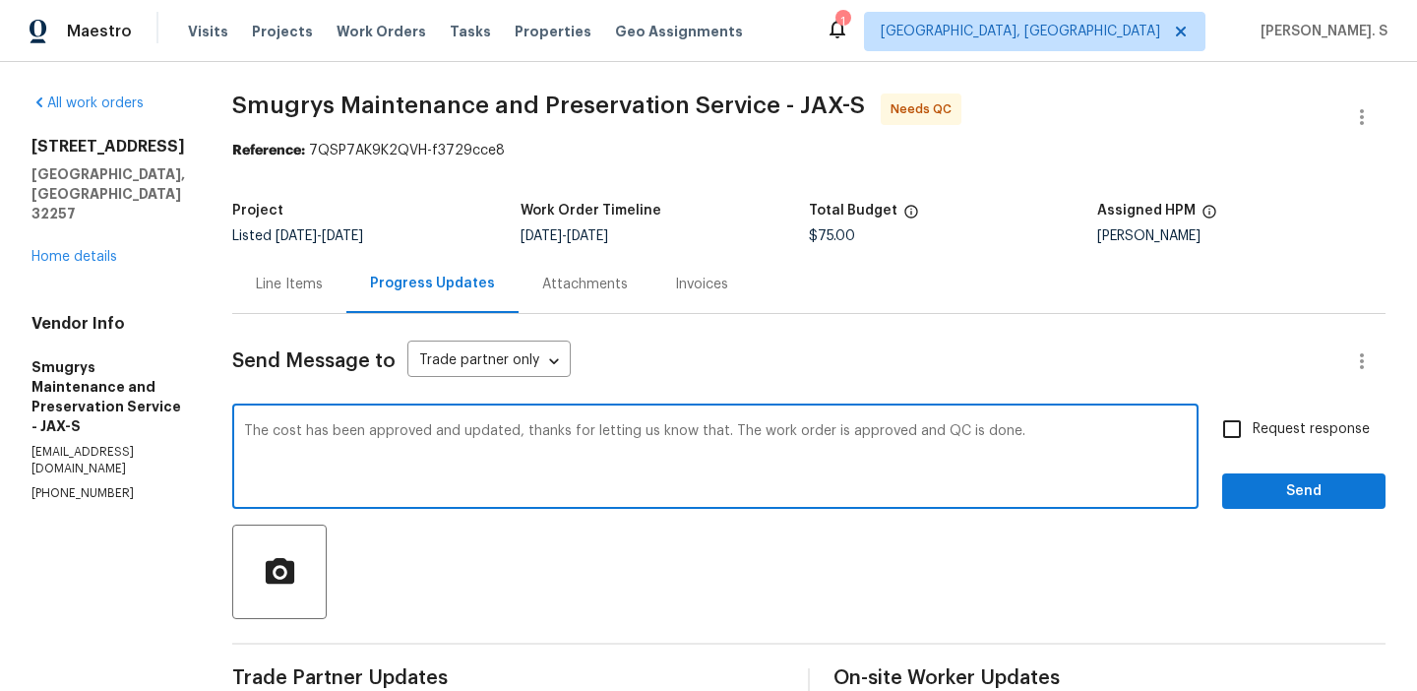
click at [842, 410] on div "The cost has been approved and updated, thanks for letting us know that. The wo…" at bounding box center [715, 458] width 967 height 100
click at [582, 429] on textarea "The cost has been approved and updated, thanks for letting us know that. The wo…" at bounding box center [715, 458] width 943 height 69
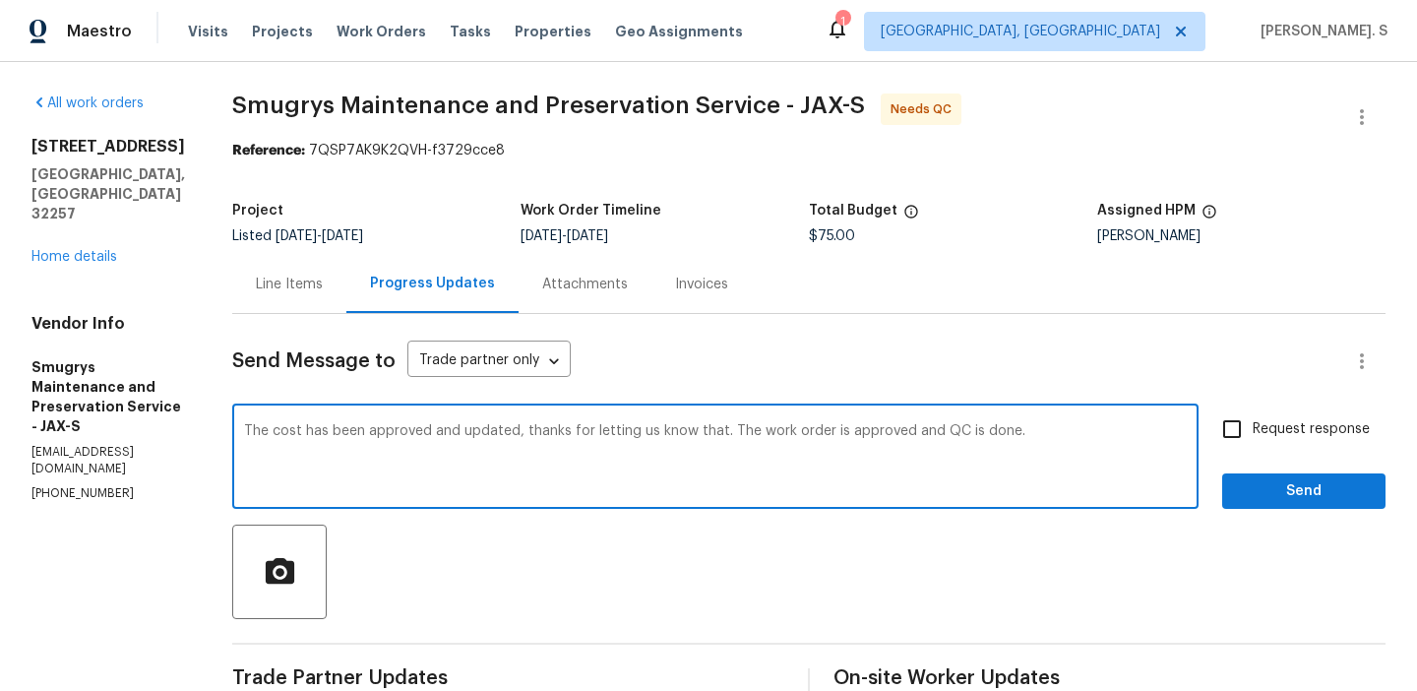
click at [582, 429] on textarea "The cost has been approved and updated, thanks for letting us know that. The wo…" at bounding box center [715, 458] width 943 height 69
click at [1292, 428] on span "Request response" at bounding box center [1311, 429] width 117 height 21
click at [1253, 428] on input "Request response" at bounding box center [1232, 428] width 41 height 41
checkbox input "true"
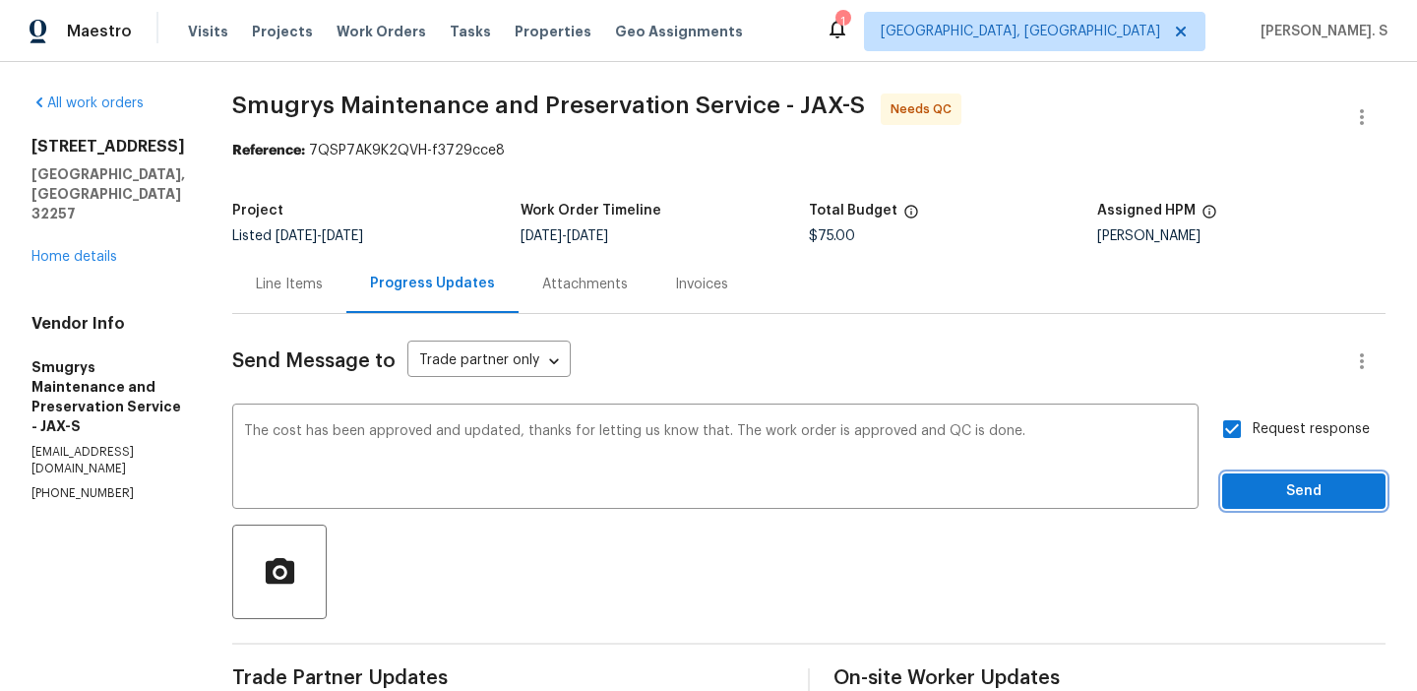
click at [1255, 476] on button "Send" at bounding box center [1304, 491] width 163 height 36
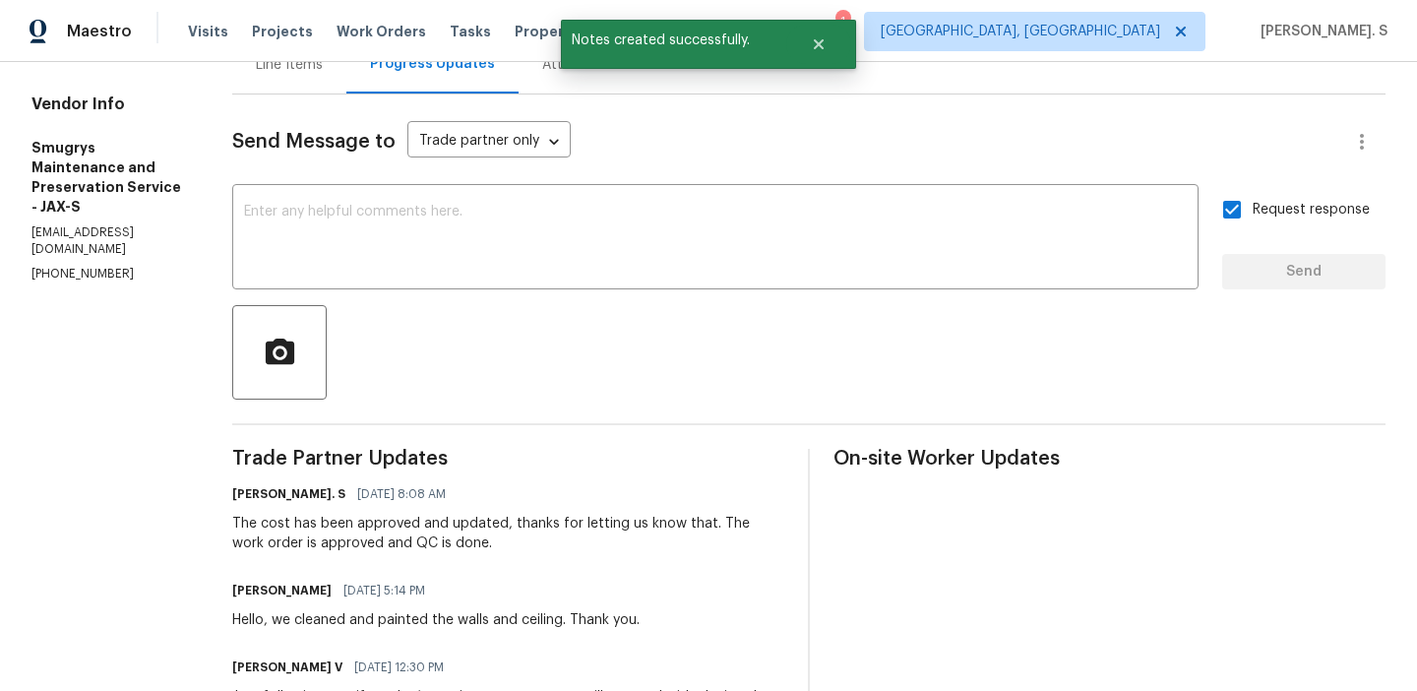
scroll to position [547, 0]
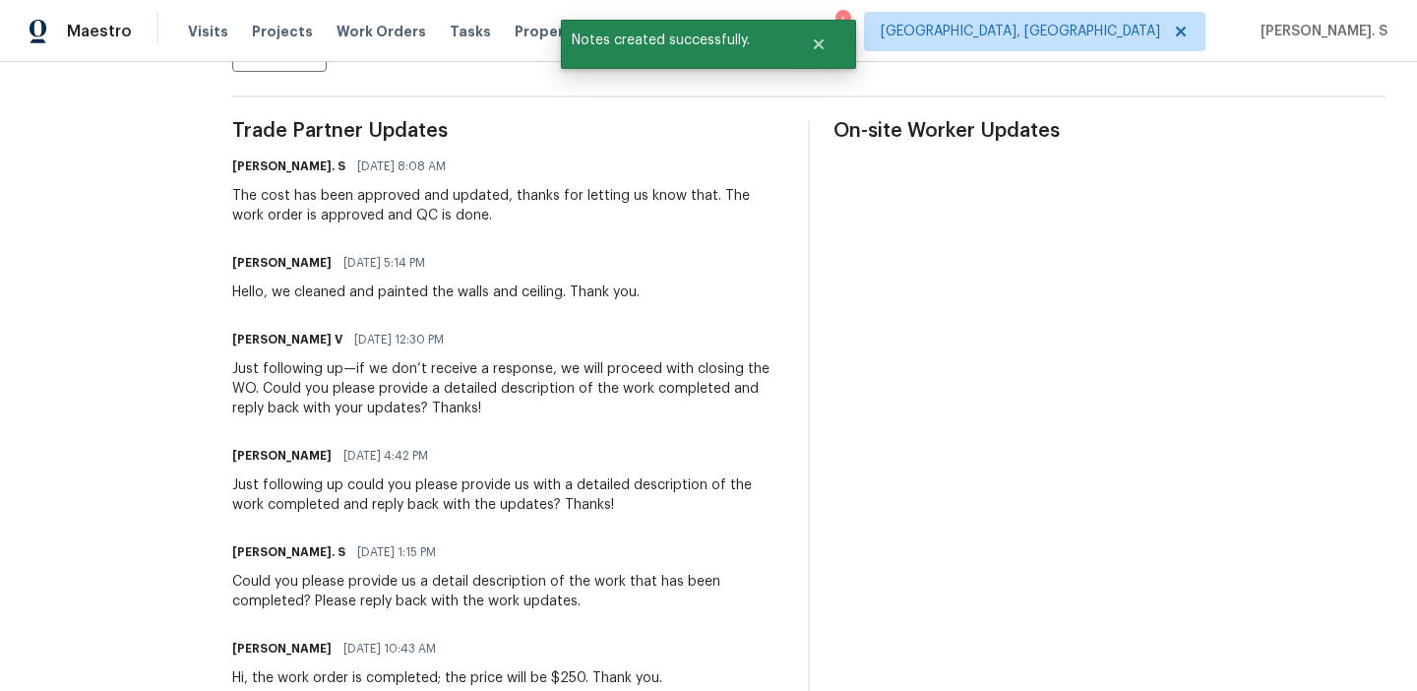
click at [360, 292] on div "Hello, we cleaned and painted the walls and ceiling. Thank you." at bounding box center [436, 292] width 408 height 20
copy div "Hello, we cleaned and painted the walls and ceiling. Thank you."
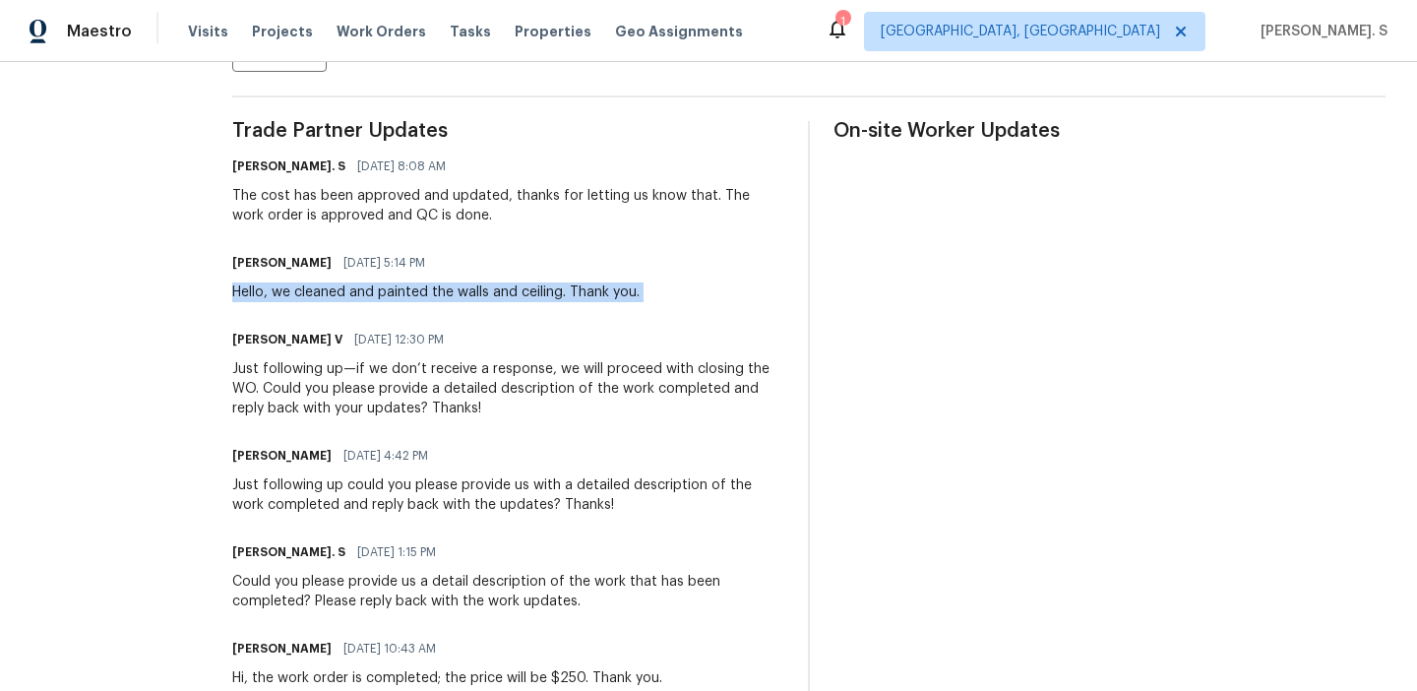
scroll to position [0, 0]
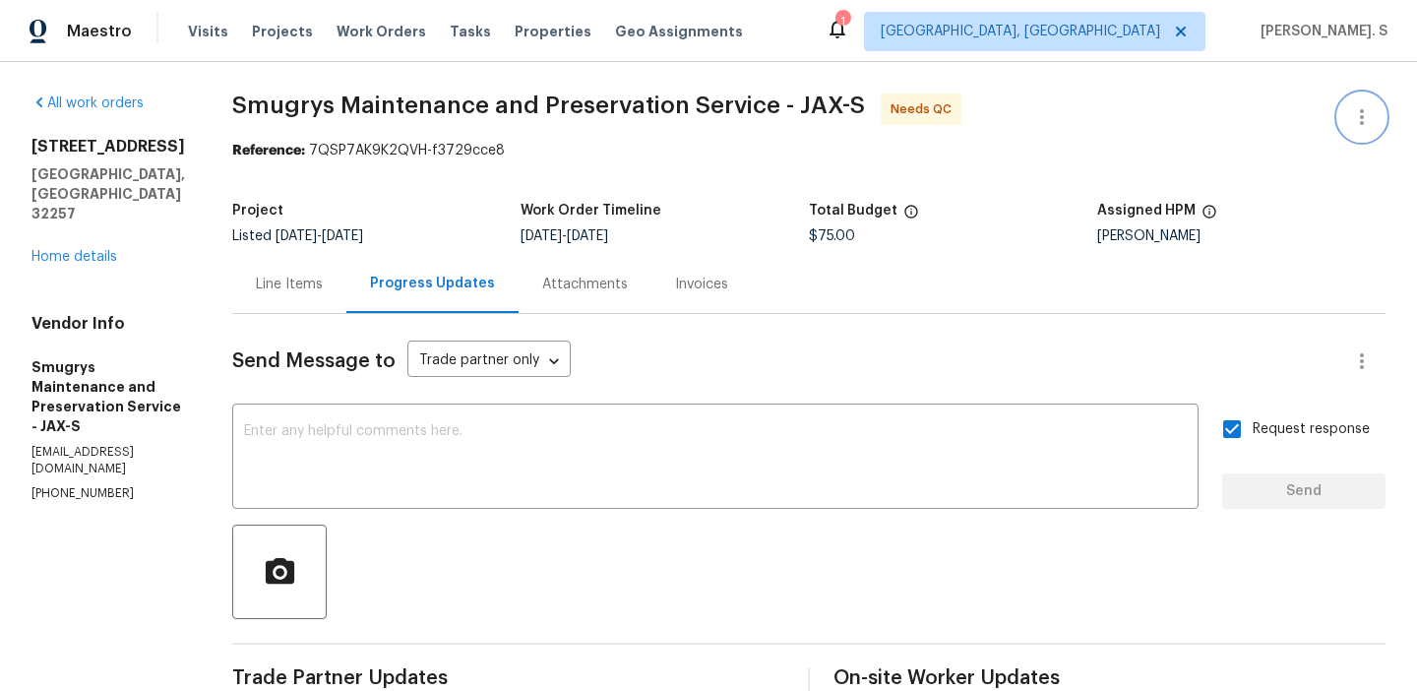
click at [1375, 118] on button "button" at bounding box center [1362, 117] width 47 height 47
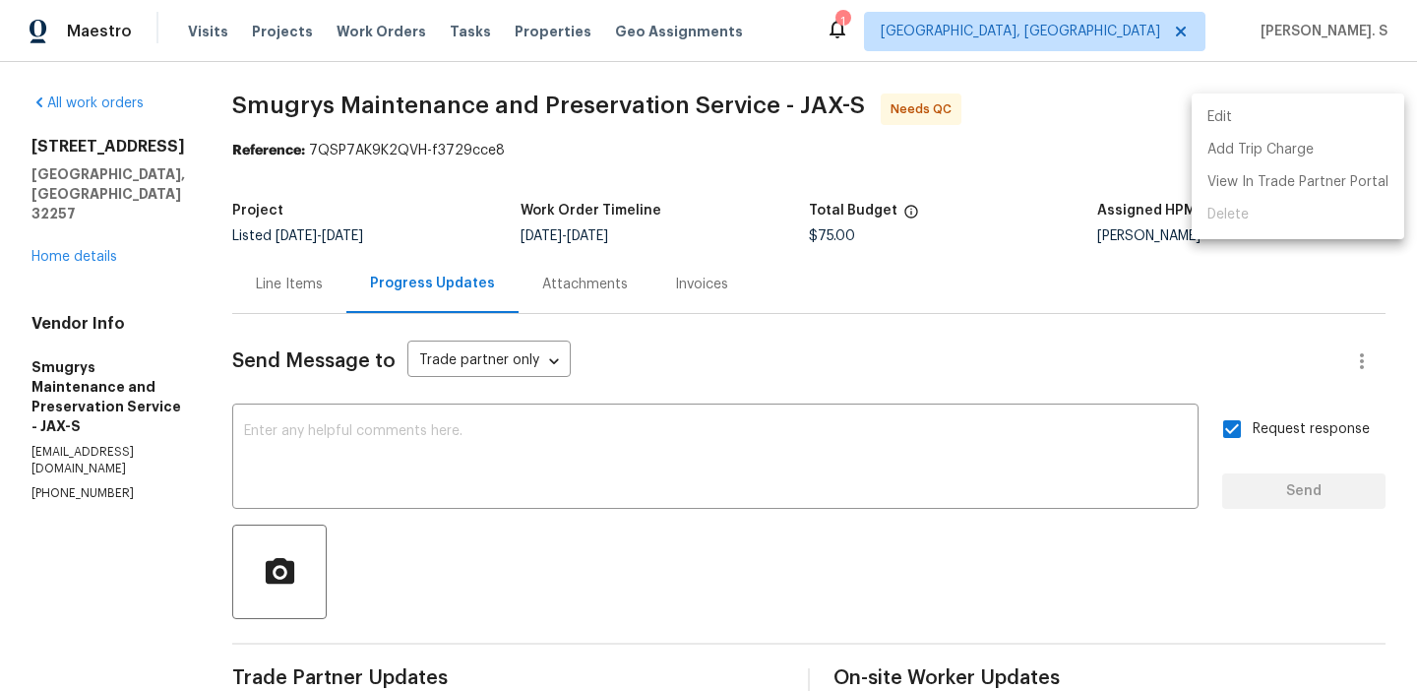
click at [1294, 112] on li "Edit" at bounding box center [1298, 117] width 213 height 32
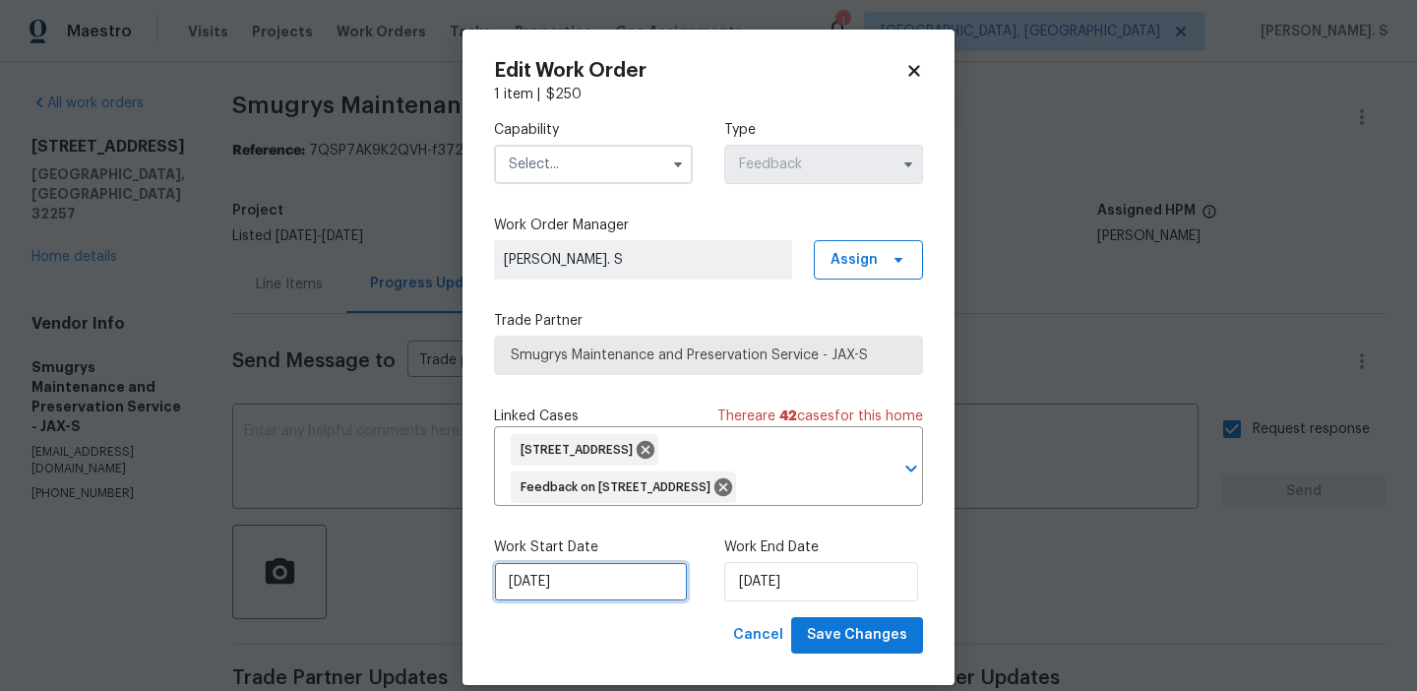
click at [611, 601] on input "9/8/2025" at bounding box center [591, 581] width 194 height 39
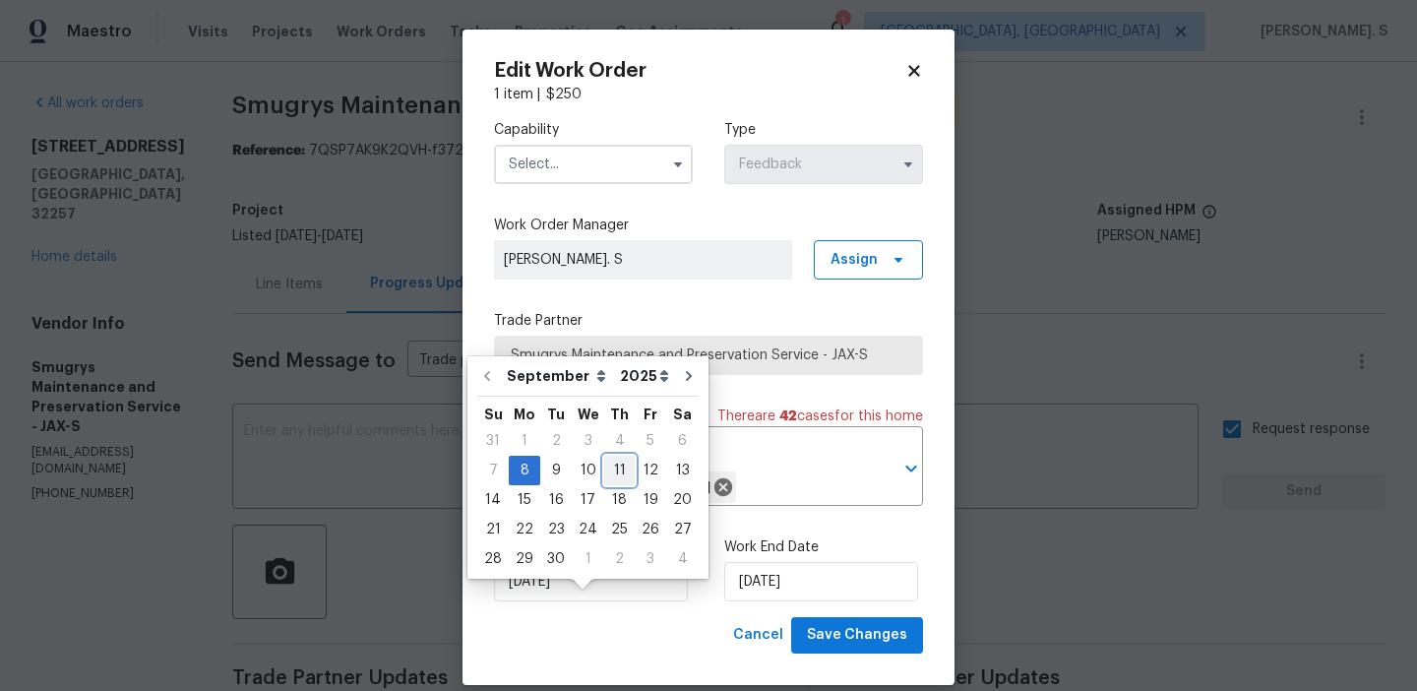
click at [607, 460] on div "11" at bounding box center [619, 471] width 31 height 28
type input "9/11/2025"
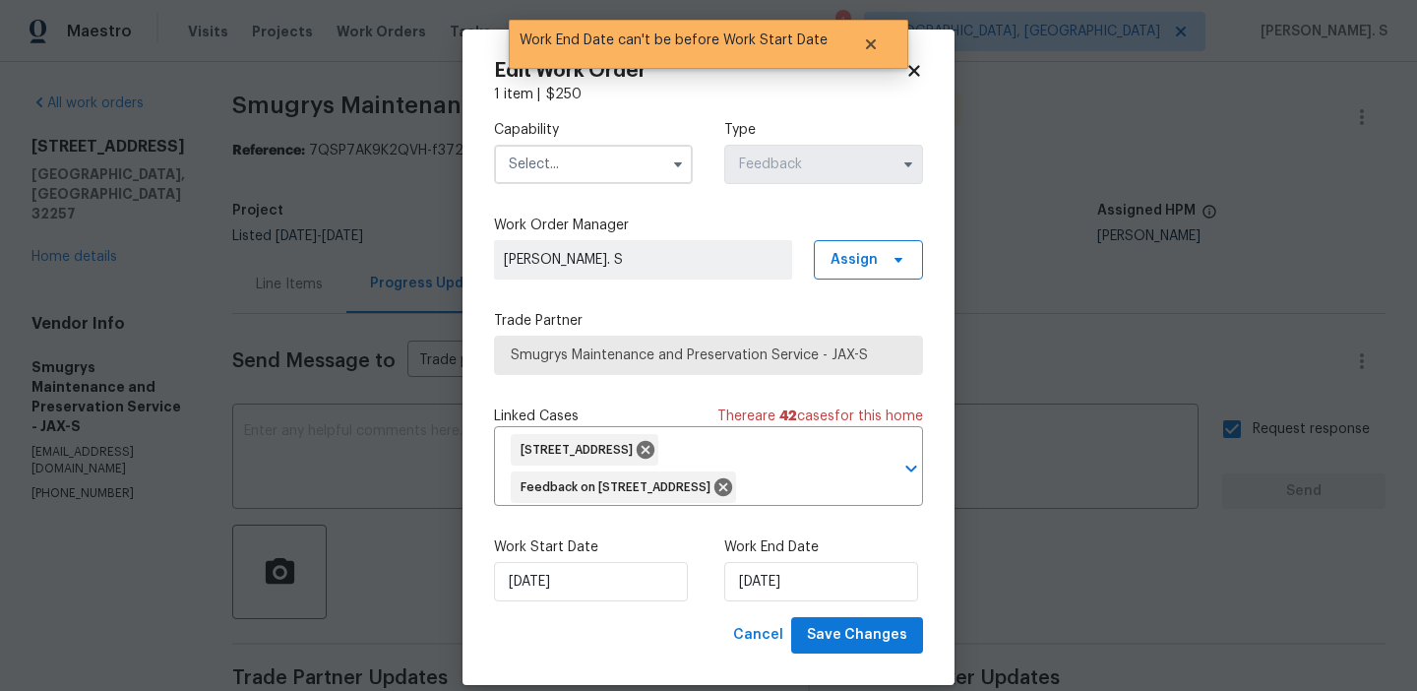
click at [534, 174] on input "text" at bounding box center [593, 164] width 199 height 39
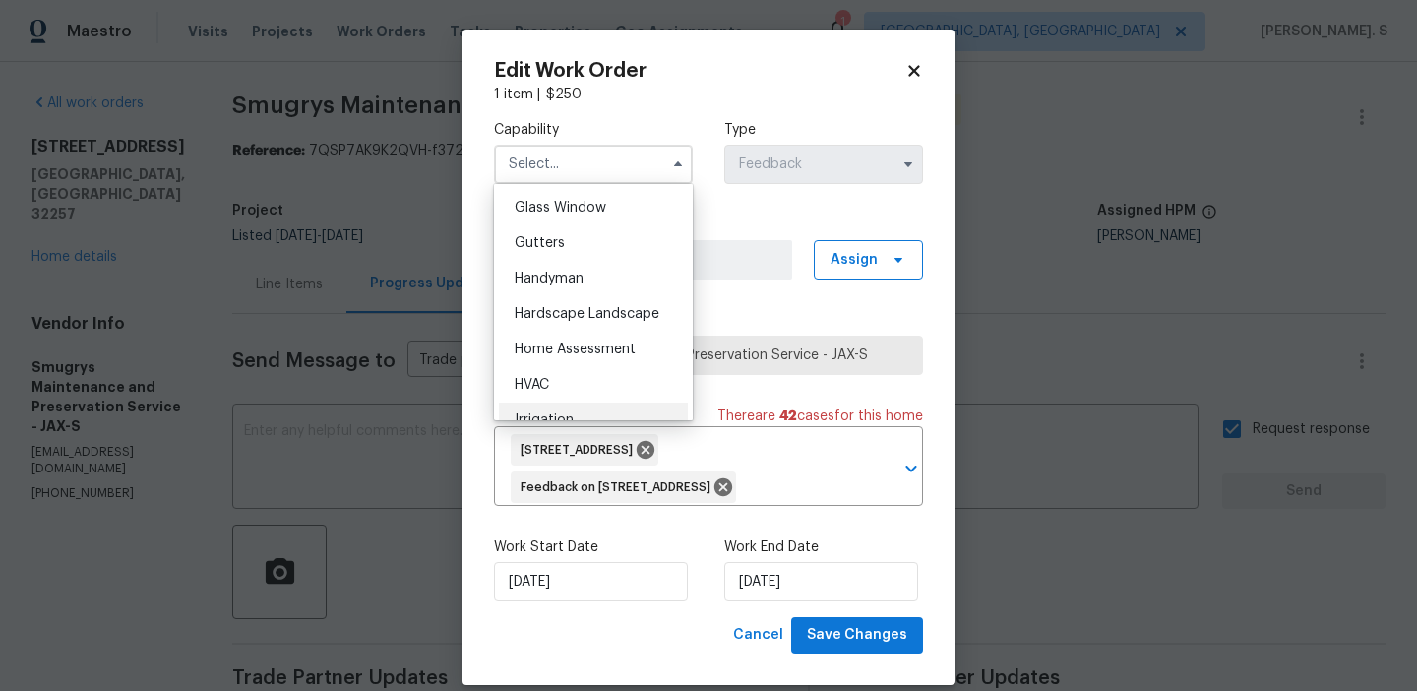
scroll to position [1039, 0]
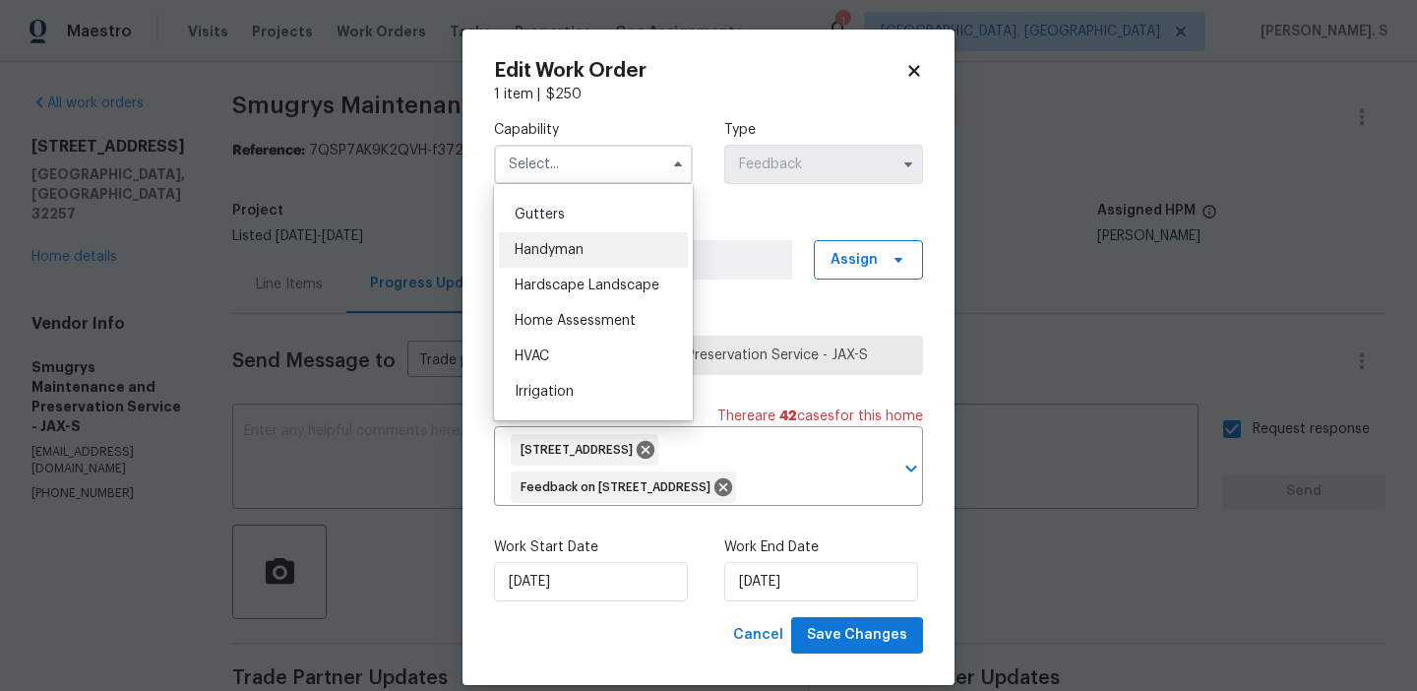
click at [571, 253] on span "Handyman" at bounding box center [549, 250] width 69 height 14
type input "Handyman"
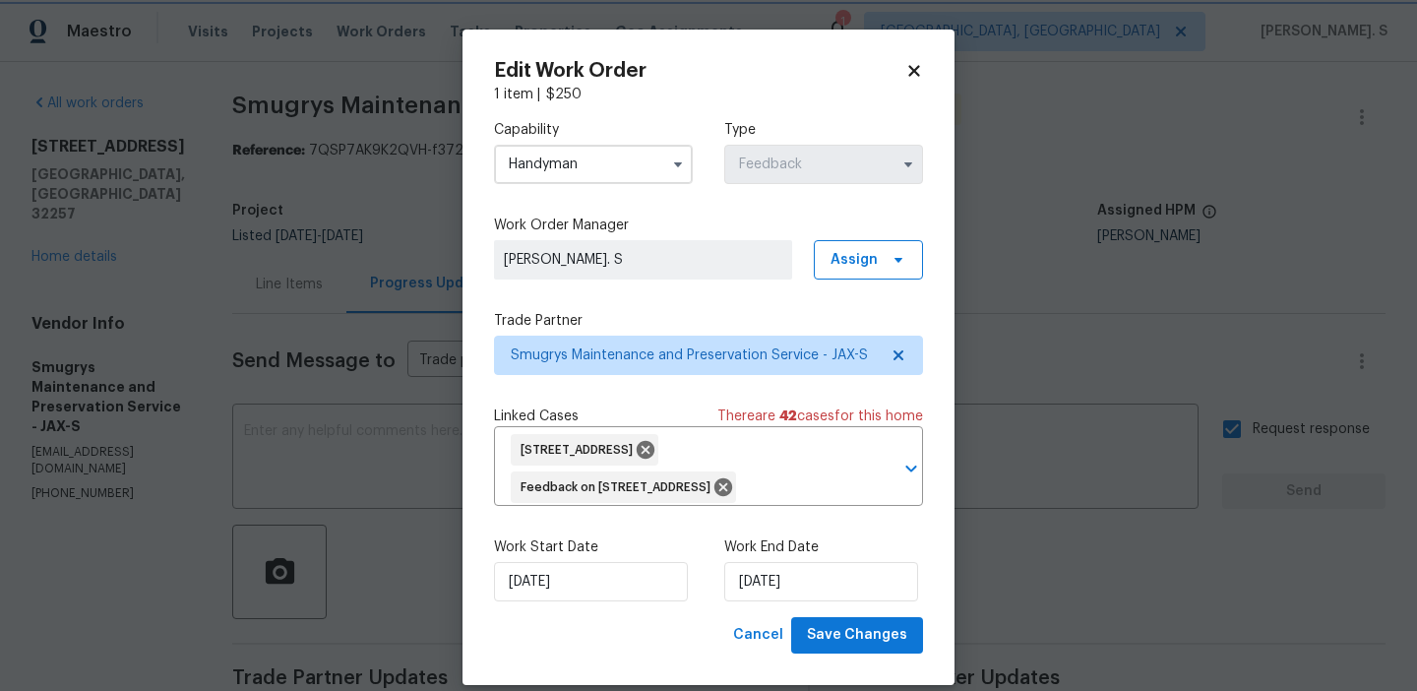
scroll to position [54, 0]
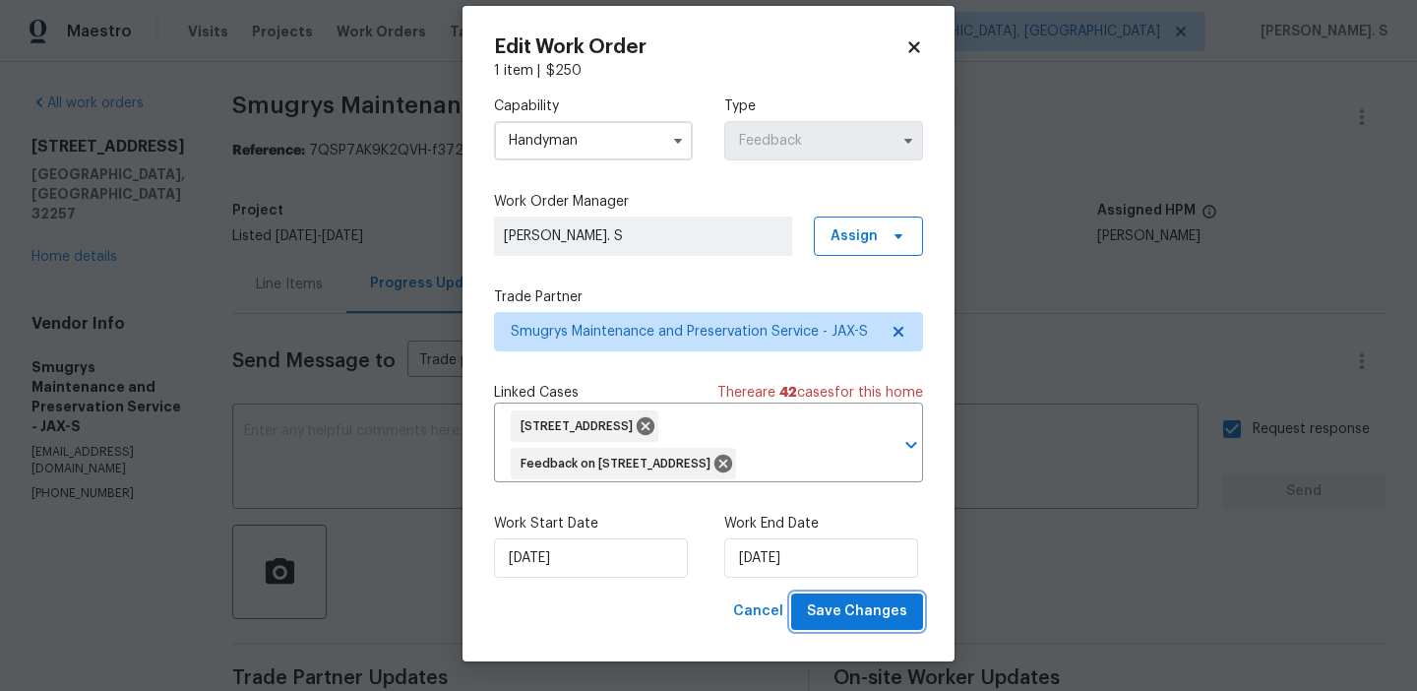
click at [870, 607] on span "Save Changes" at bounding box center [857, 611] width 100 height 25
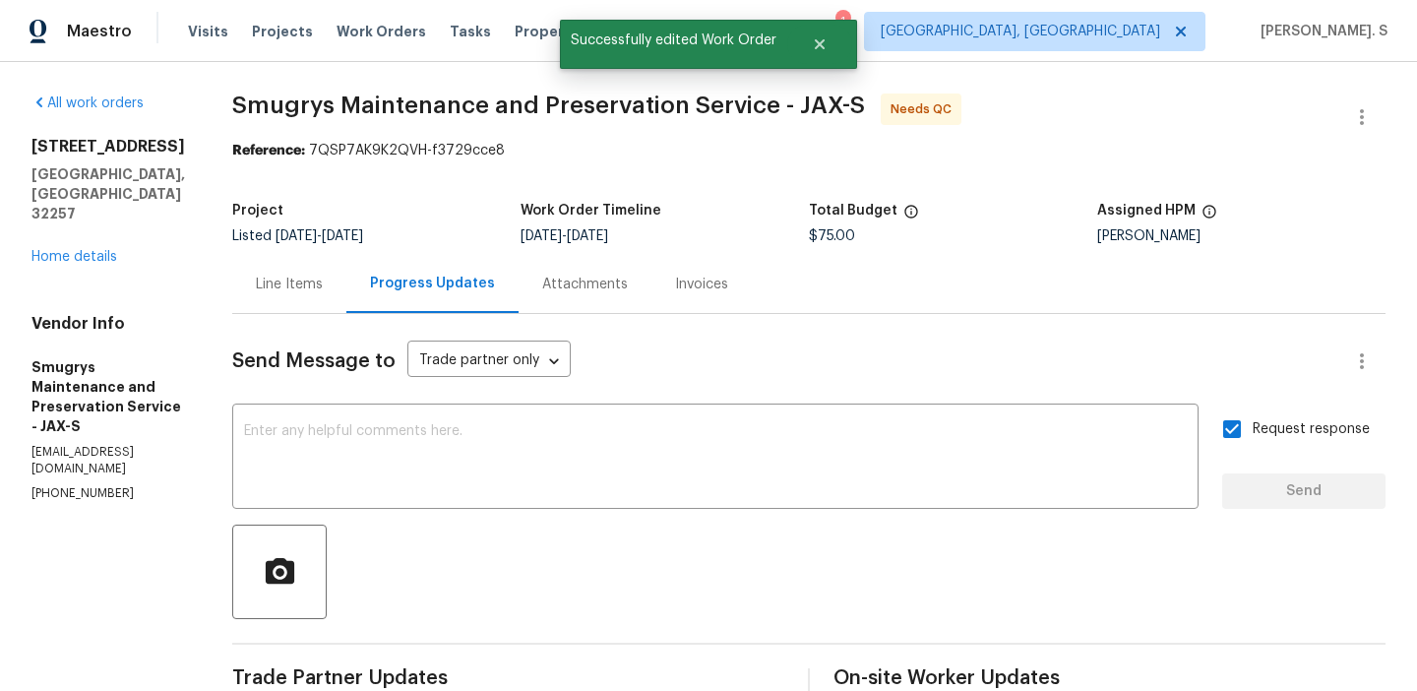
scroll to position [0, 0]
click at [282, 289] on div "Line Items" at bounding box center [289, 285] width 67 height 20
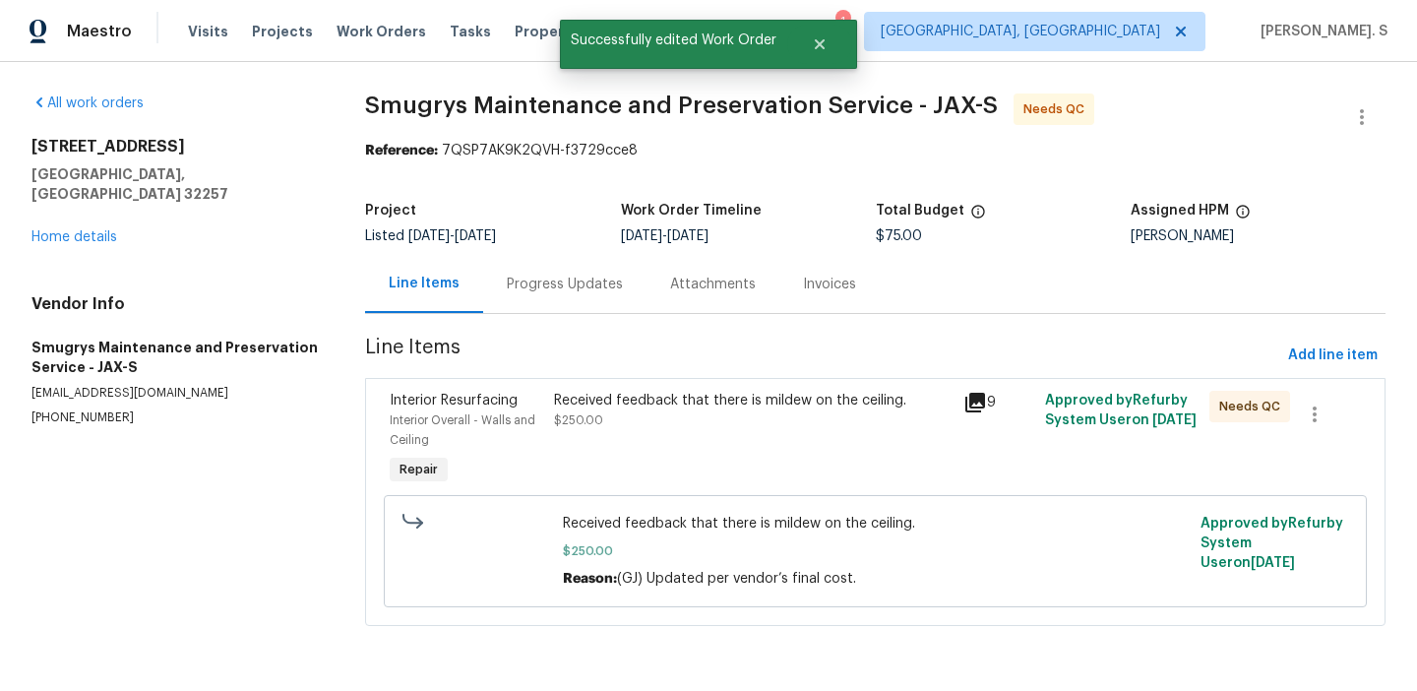
click at [665, 394] on div "Received feedback that there is mildew on the ceiling." at bounding box center [753, 401] width 398 height 20
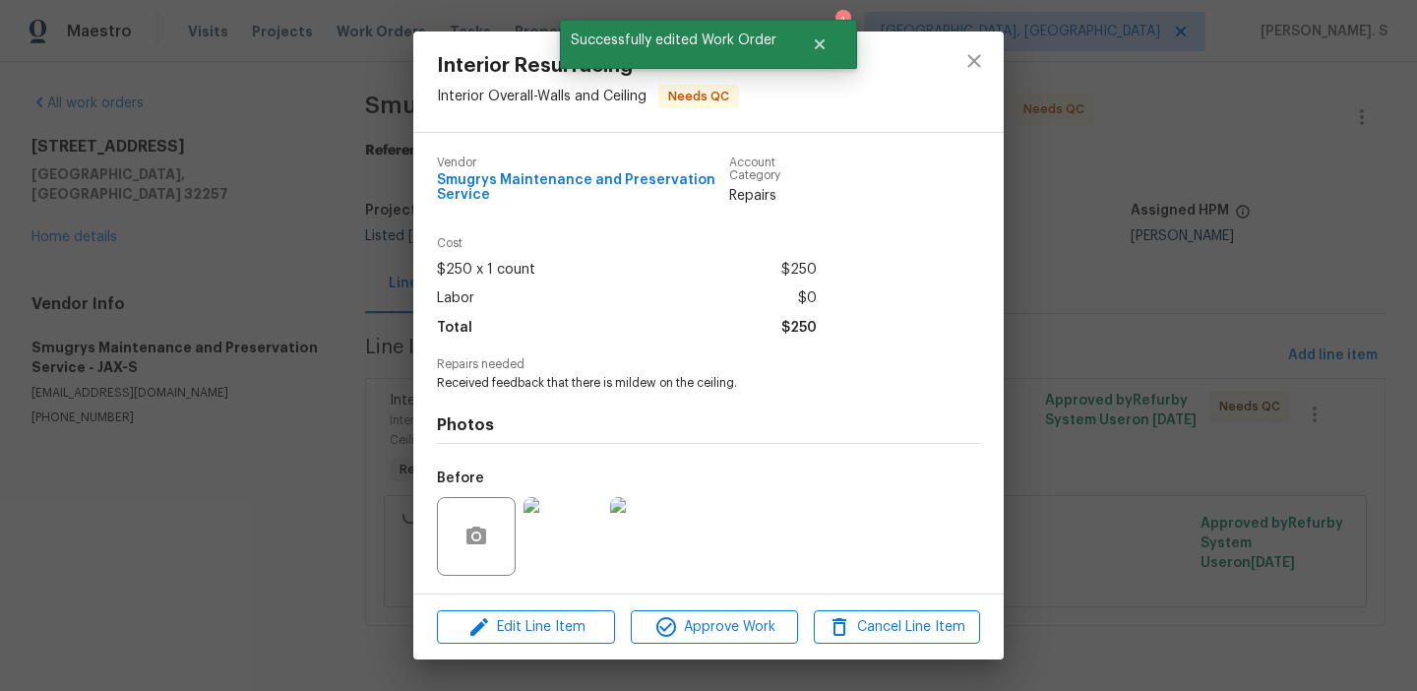
scroll to position [130, 0]
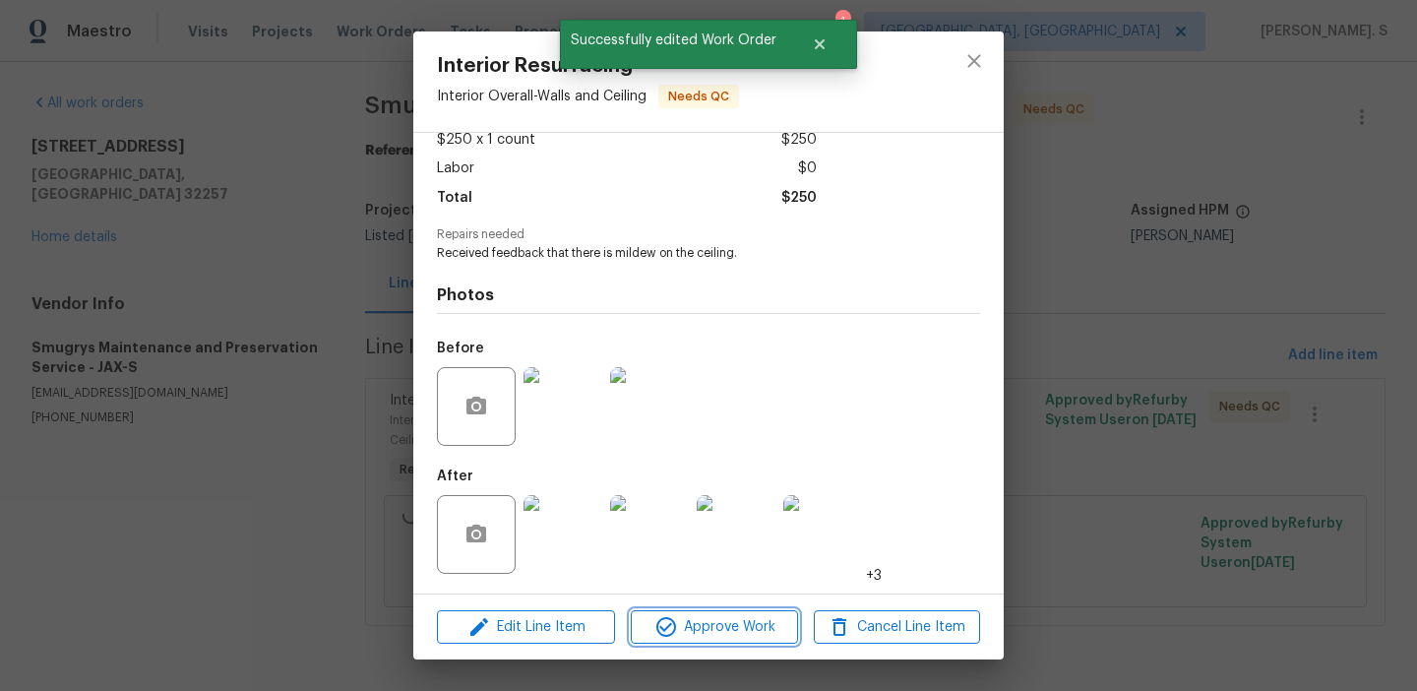
click at [708, 624] on span "Approve Work" at bounding box center [714, 627] width 155 height 25
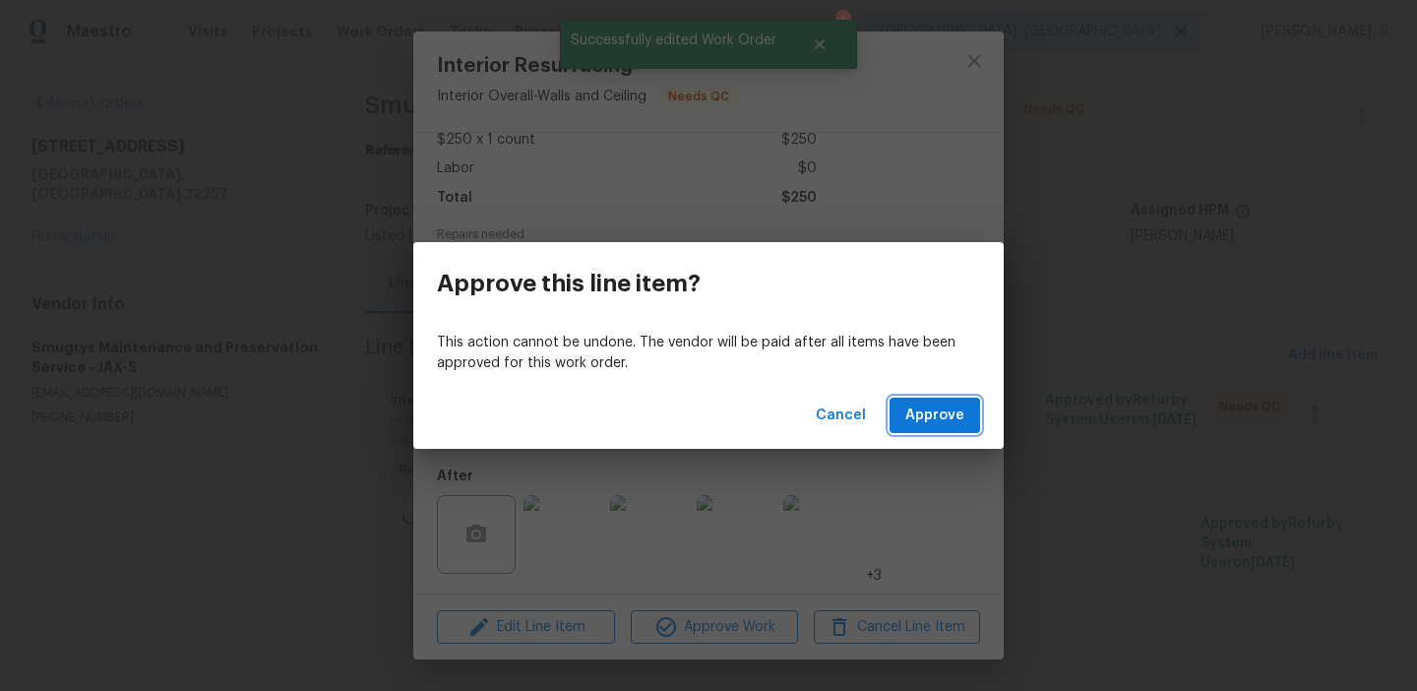
click at [941, 417] on span "Approve" at bounding box center [935, 416] width 59 height 25
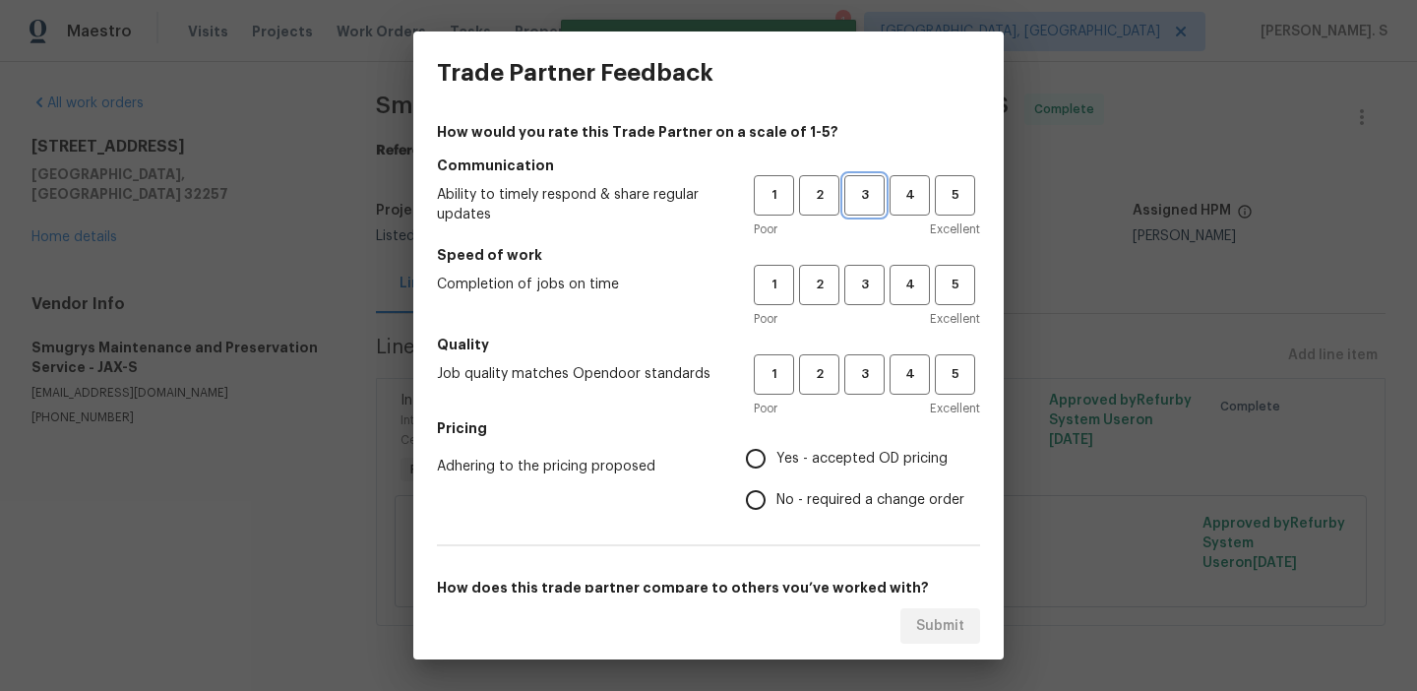
click at [876, 203] on span "3" at bounding box center [865, 195] width 36 height 23
click at [862, 277] on span "3" at bounding box center [865, 285] width 36 height 23
click at [863, 379] on span "3" at bounding box center [865, 374] width 36 height 23
click at [855, 505] on span "No - required a change order" at bounding box center [871, 500] width 188 height 21
click at [777, 505] on input "No - required a change order" at bounding box center [755, 499] width 41 height 41
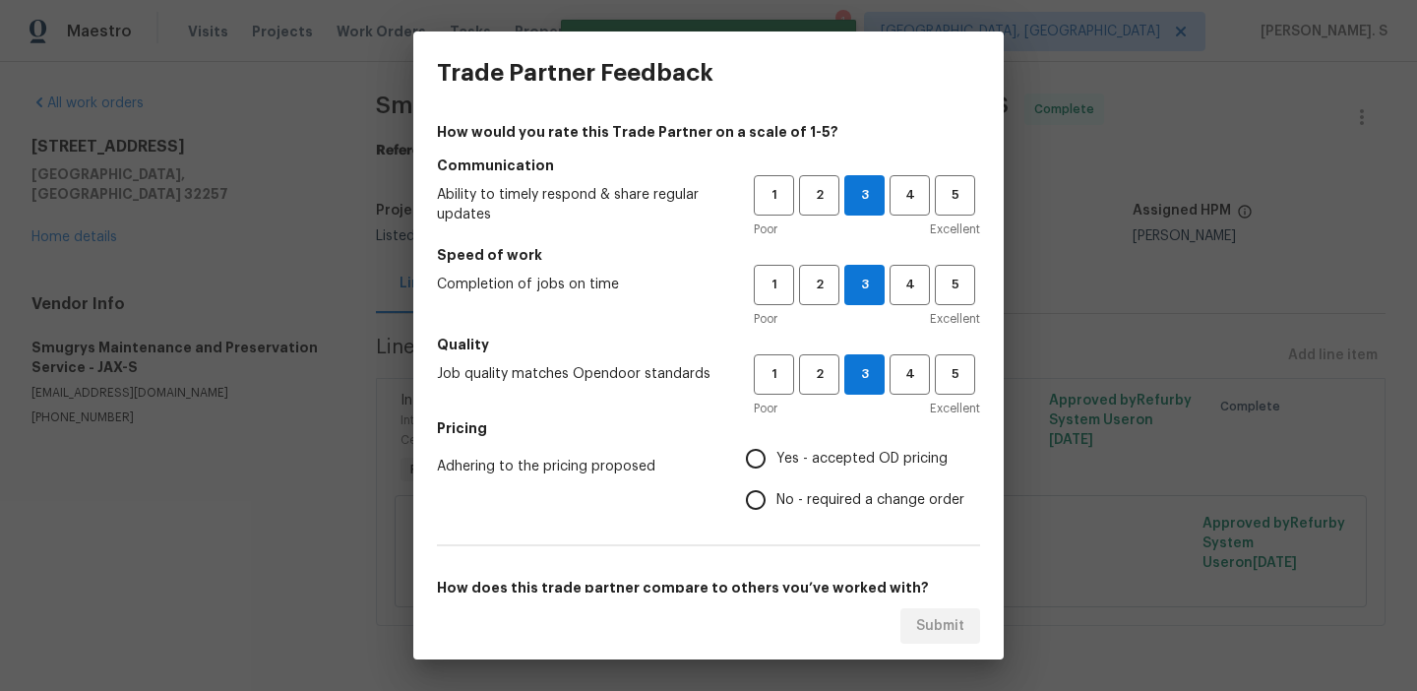
radio input "true"
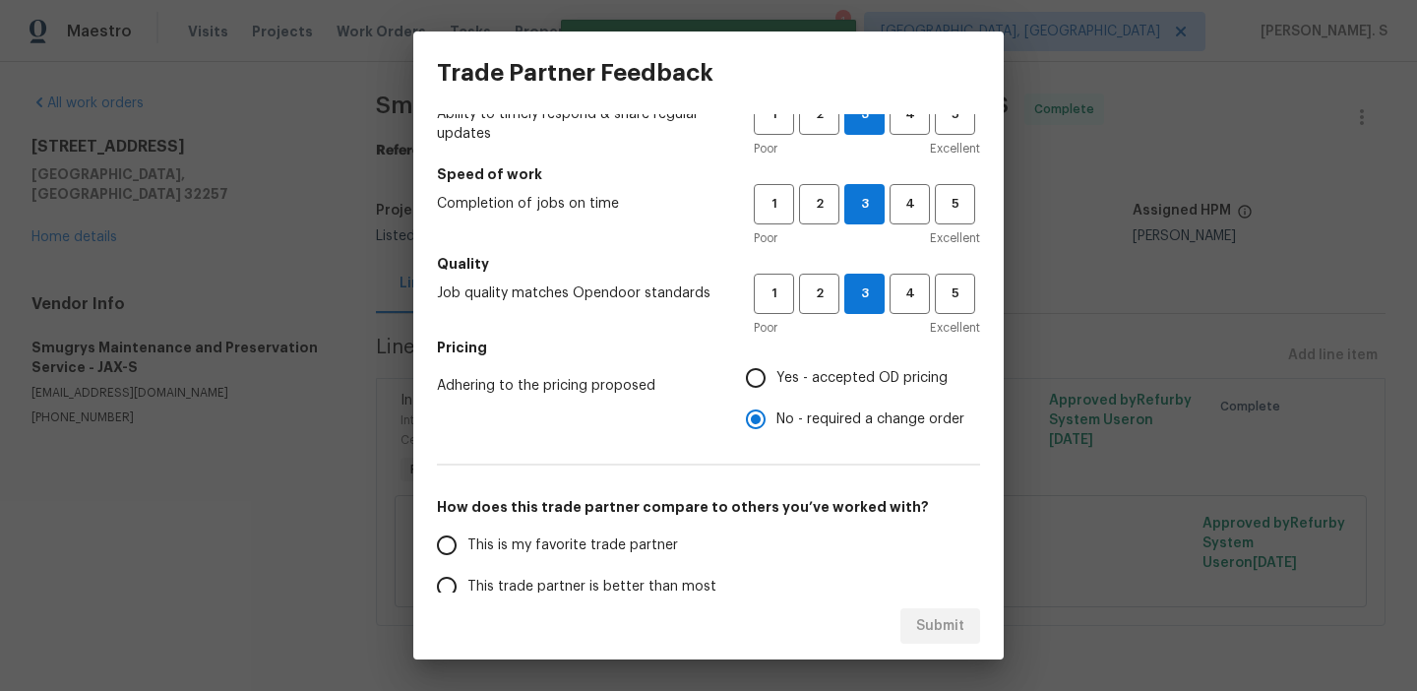
scroll to position [256, 0]
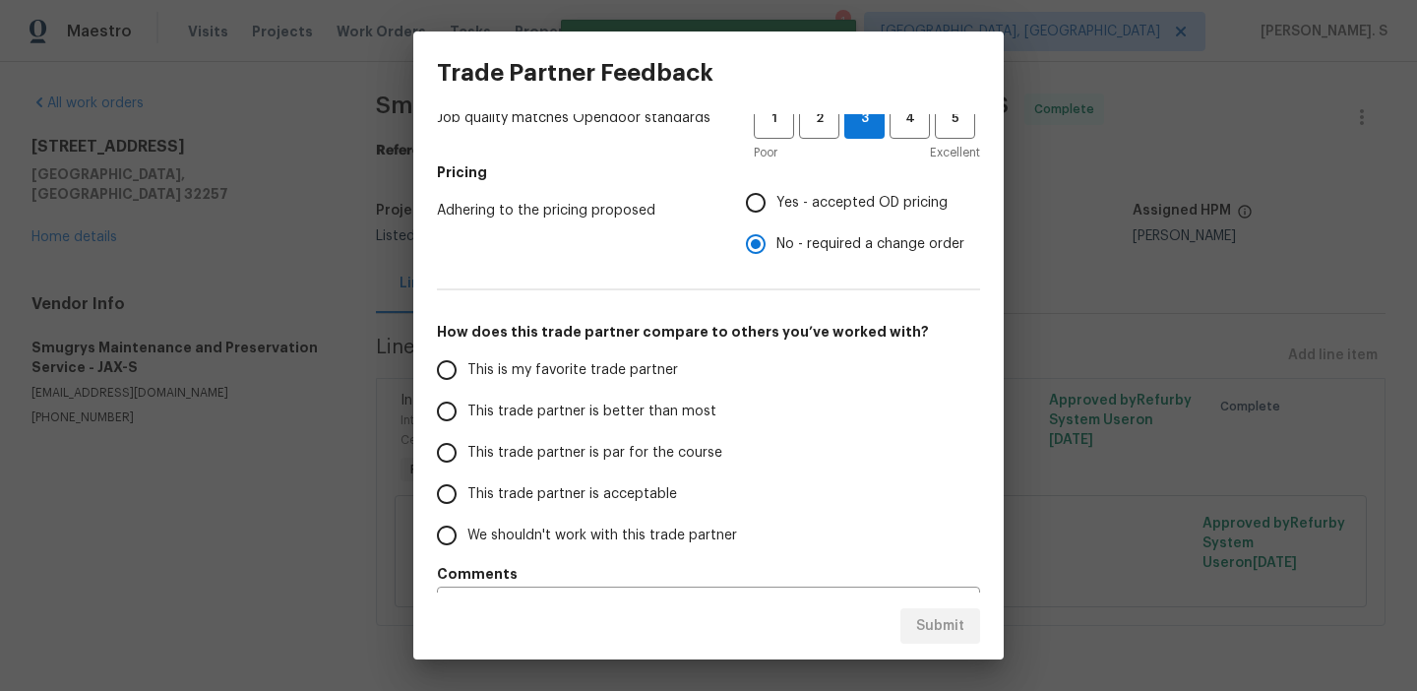
click at [641, 418] on span "This trade partner is better than most" at bounding box center [592, 412] width 249 height 21
click at [468, 418] on input "This trade partner is better than most" at bounding box center [446, 411] width 41 height 41
click at [938, 628] on span "Submit" at bounding box center [940, 626] width 48 height 25
radio input "true"
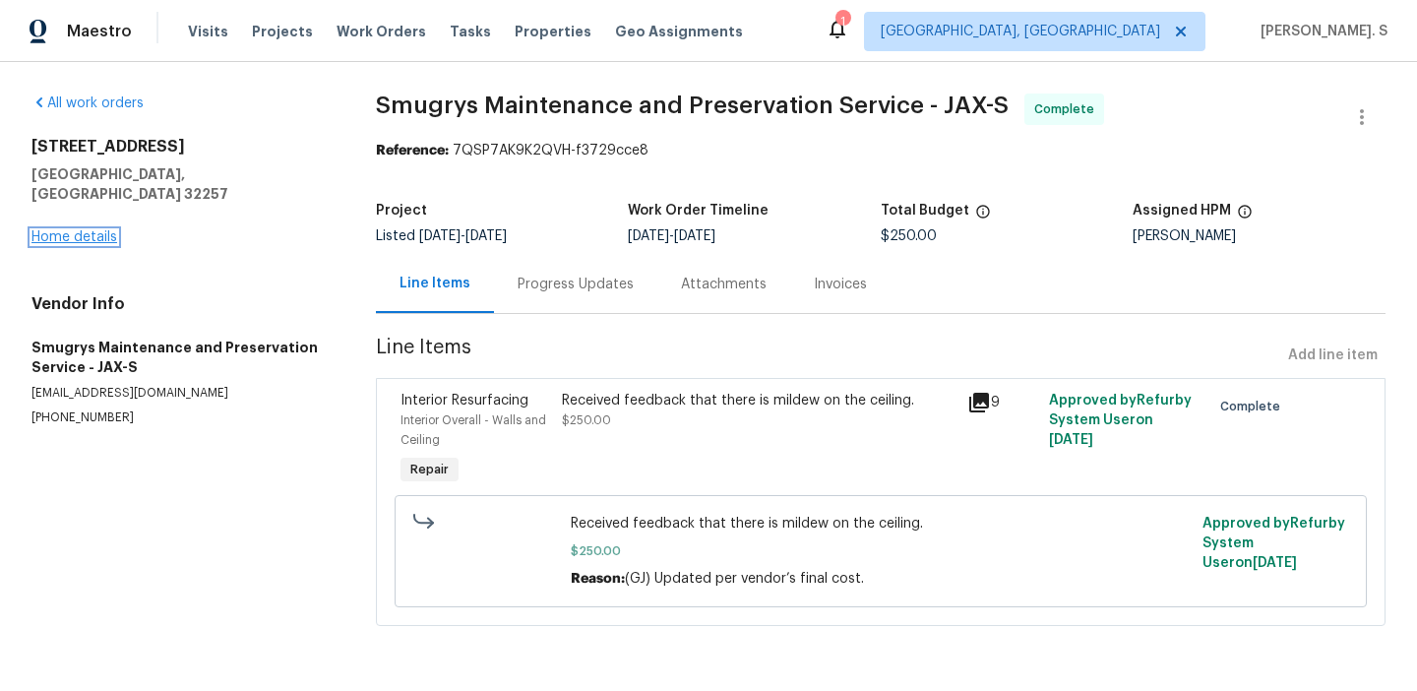
click at [112, 230] on link "Home details" at bounding box center [74, 237] width 86 height 14
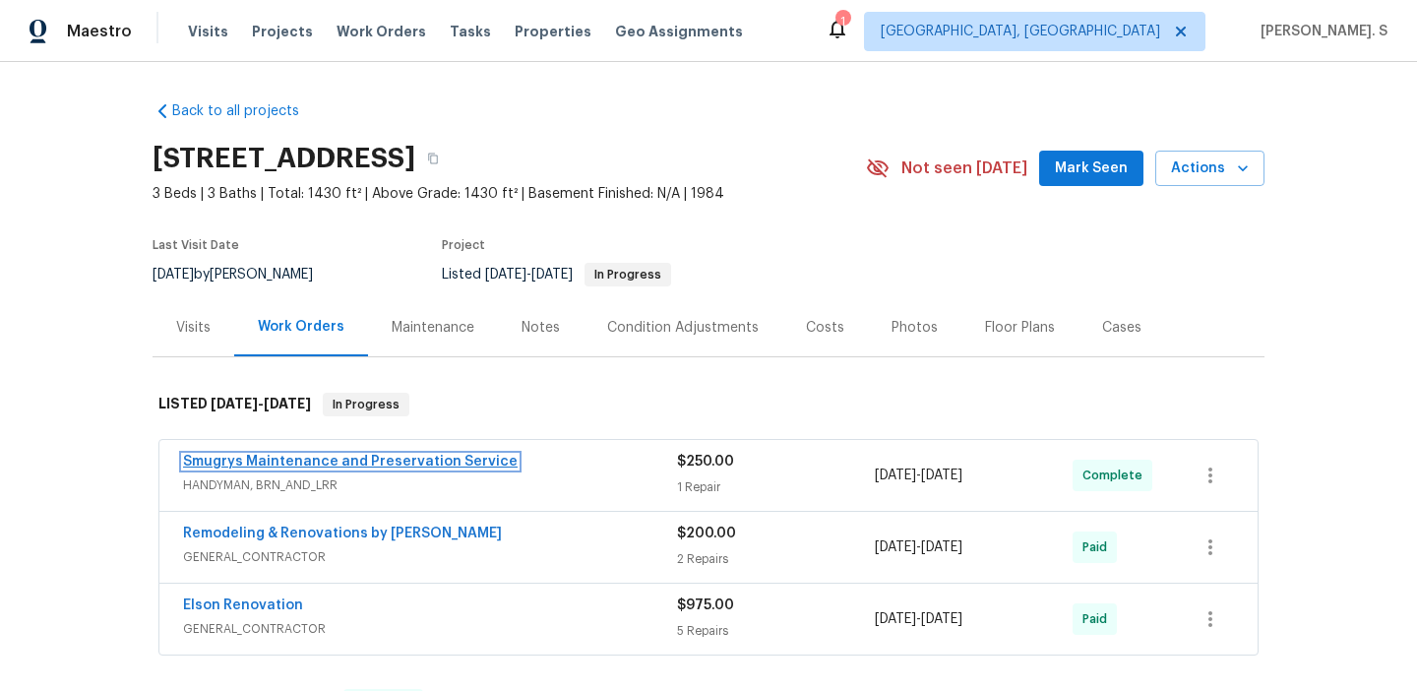
click at [316, 469] on link "Smugrys Maintenance and Preservation Service" at bounding box center [350, 462] width 335 height 14
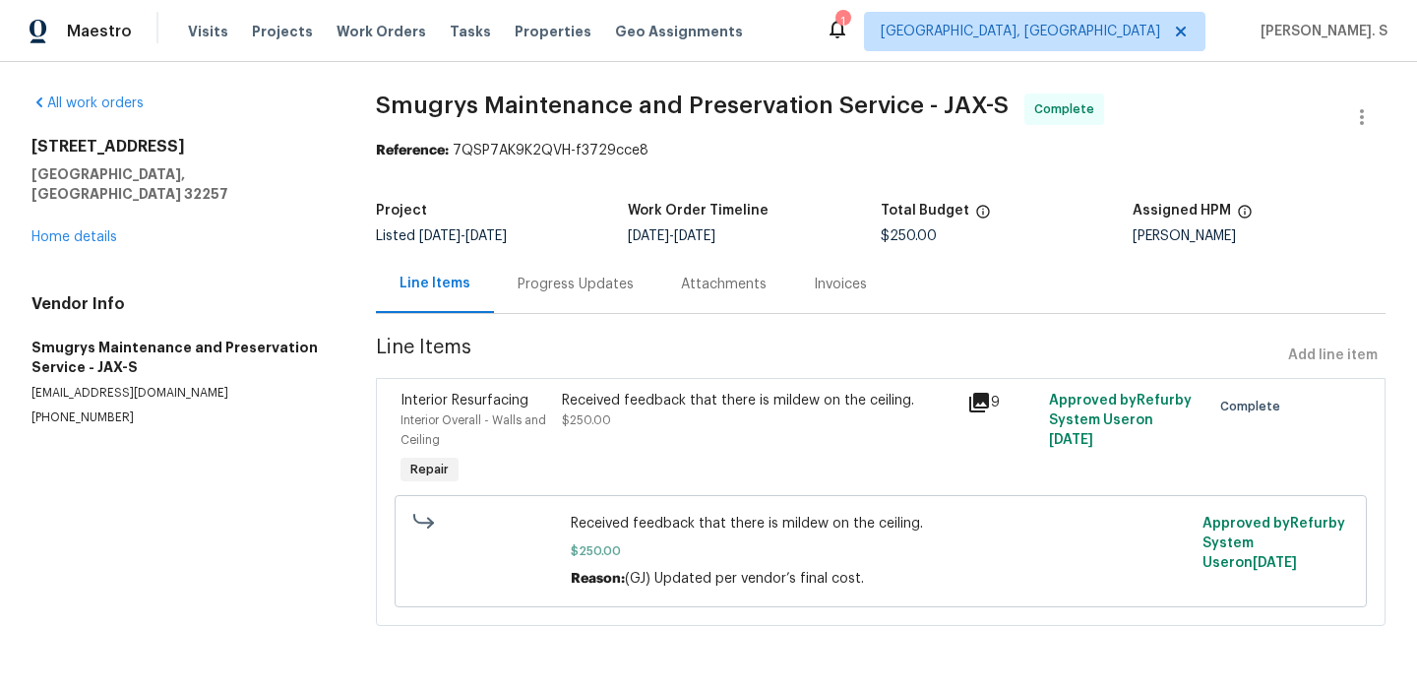
click at [523, 311] on div "Progress Updates" at bounding box center [575, 284] width 163 height 58
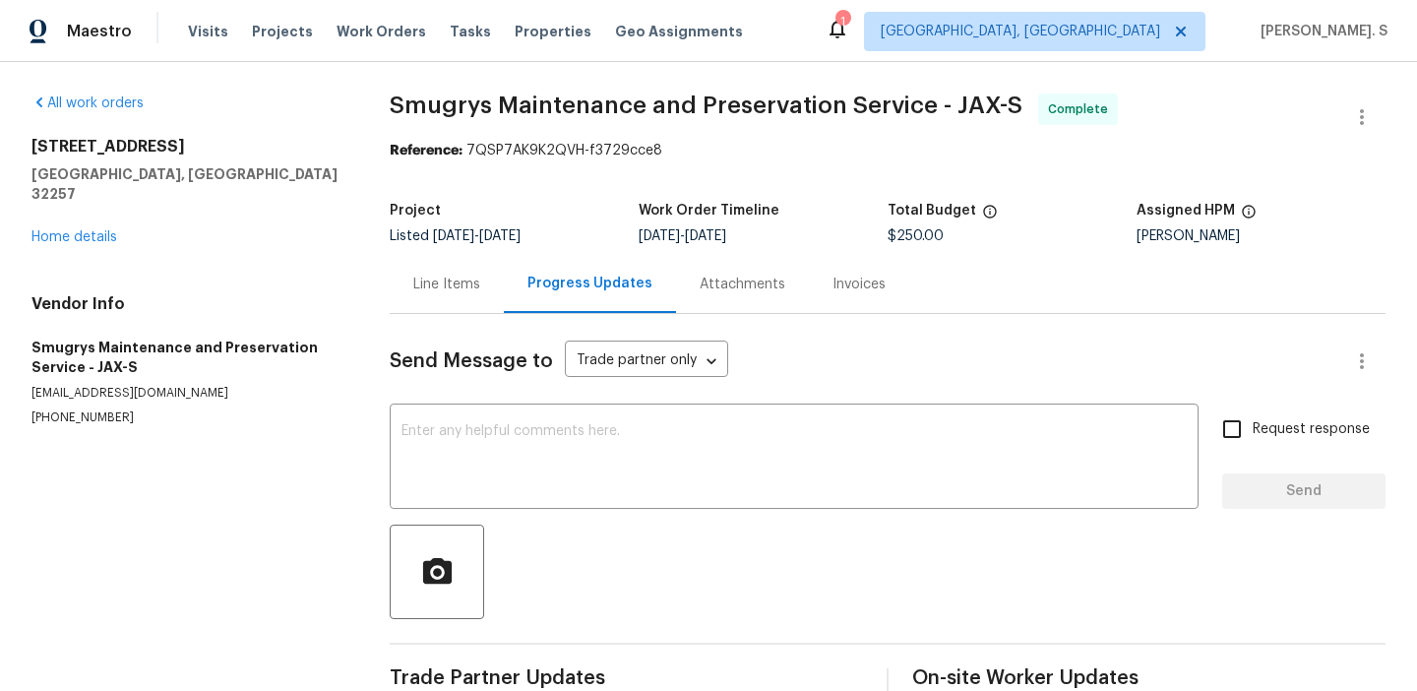
scroll to position [427, 0]
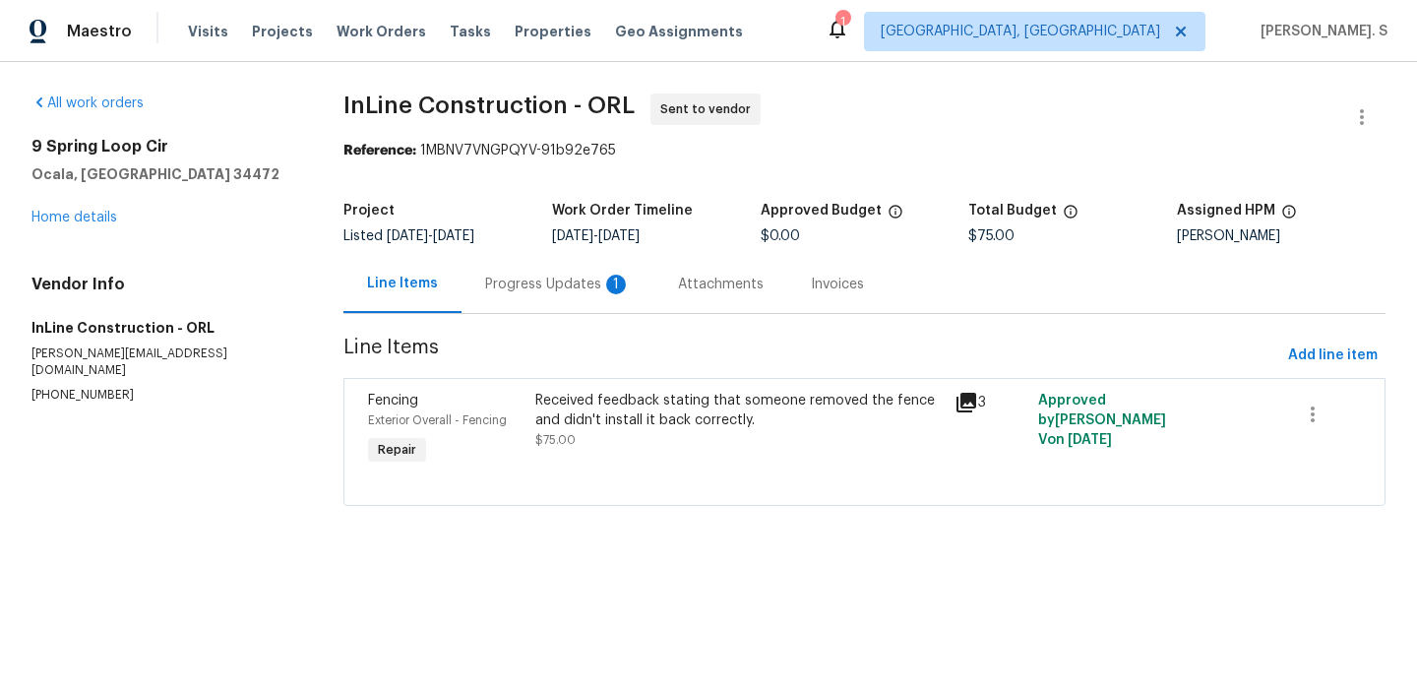
click at [515, 270] on div "Progress Updates 1" at bounding box center [558, 284] width 193 height 58
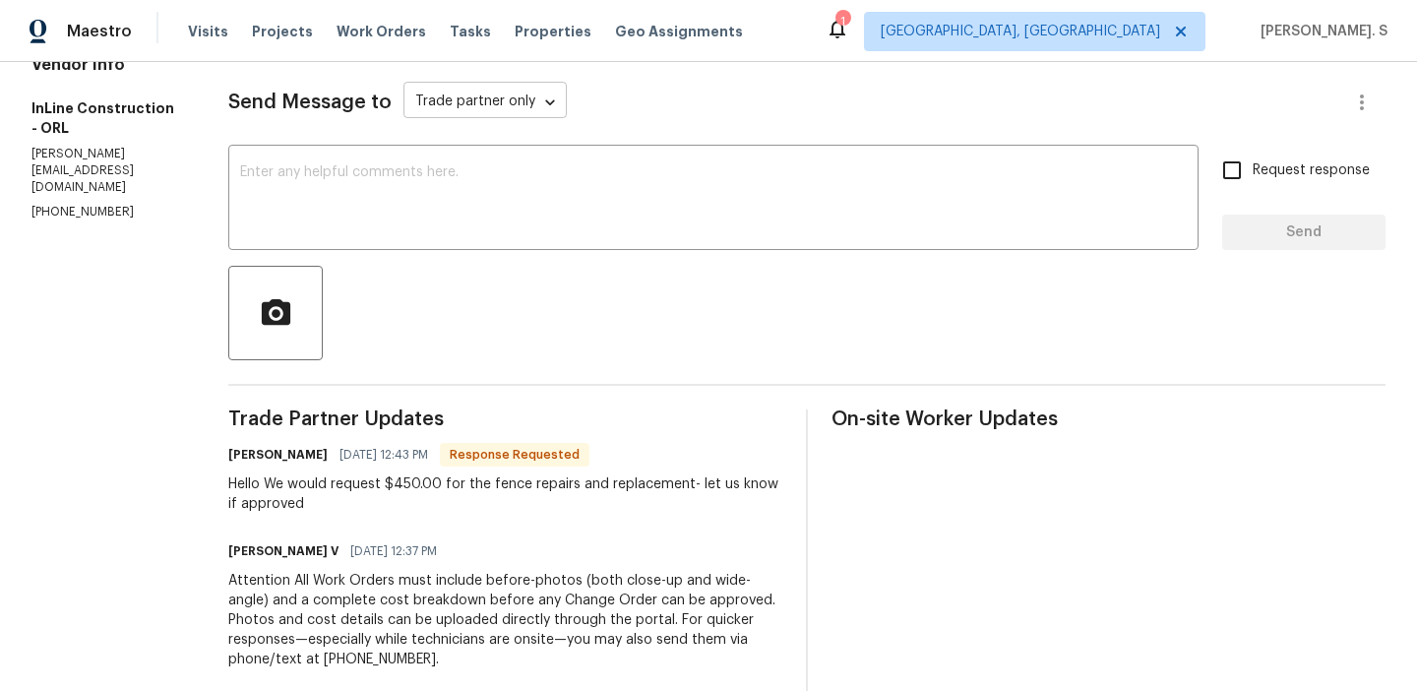
scroll to position [311, 0]
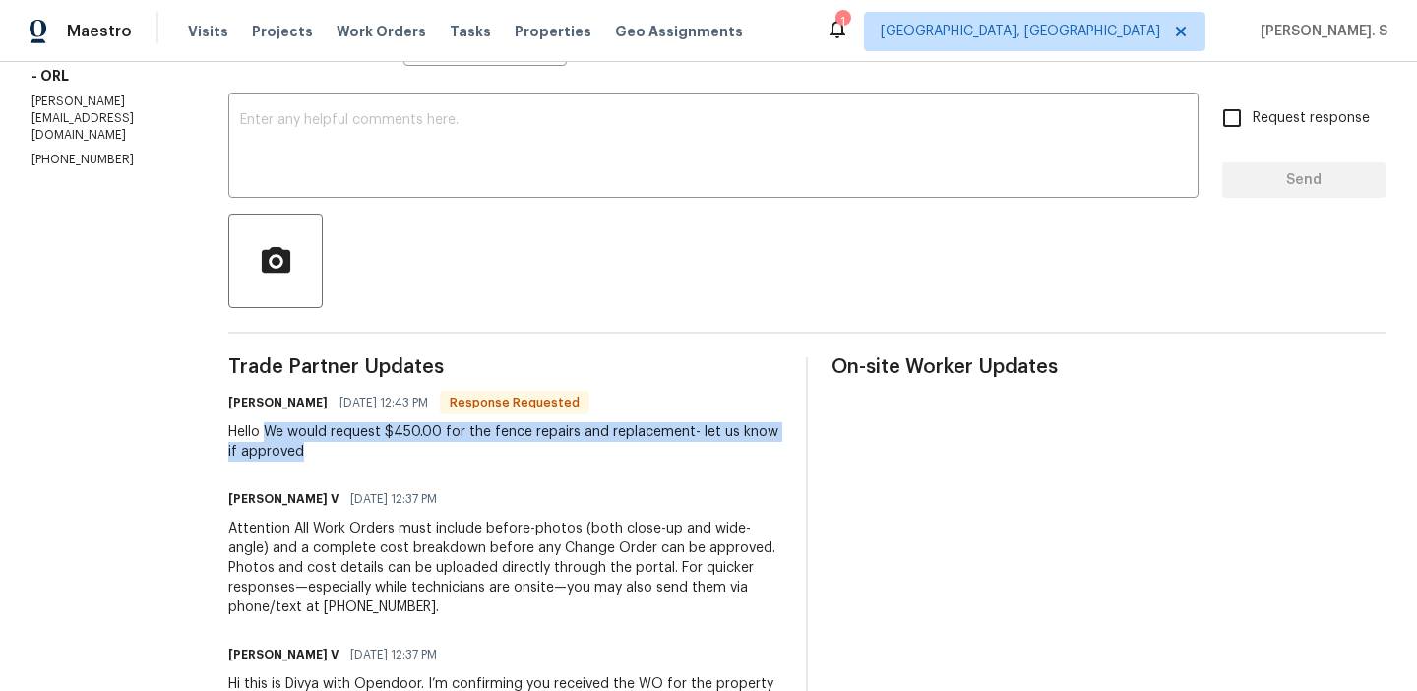
drag, startPoint x: 278, startPoint y: 431, endPoint x: 356, endPoint y: 450, distance: 80.9
click at [356, 450] on div "Hello We would request $450.00 for the fence repairs and replacement- let us kn…" at bounding box center [505, 441] width 554 height 39
copy div "We would request $450.00 for the fence repairs and replacement- let us know if …"
click at [362, 111] on div "x ​" at bounding box center [713, 147] width 971 height 100
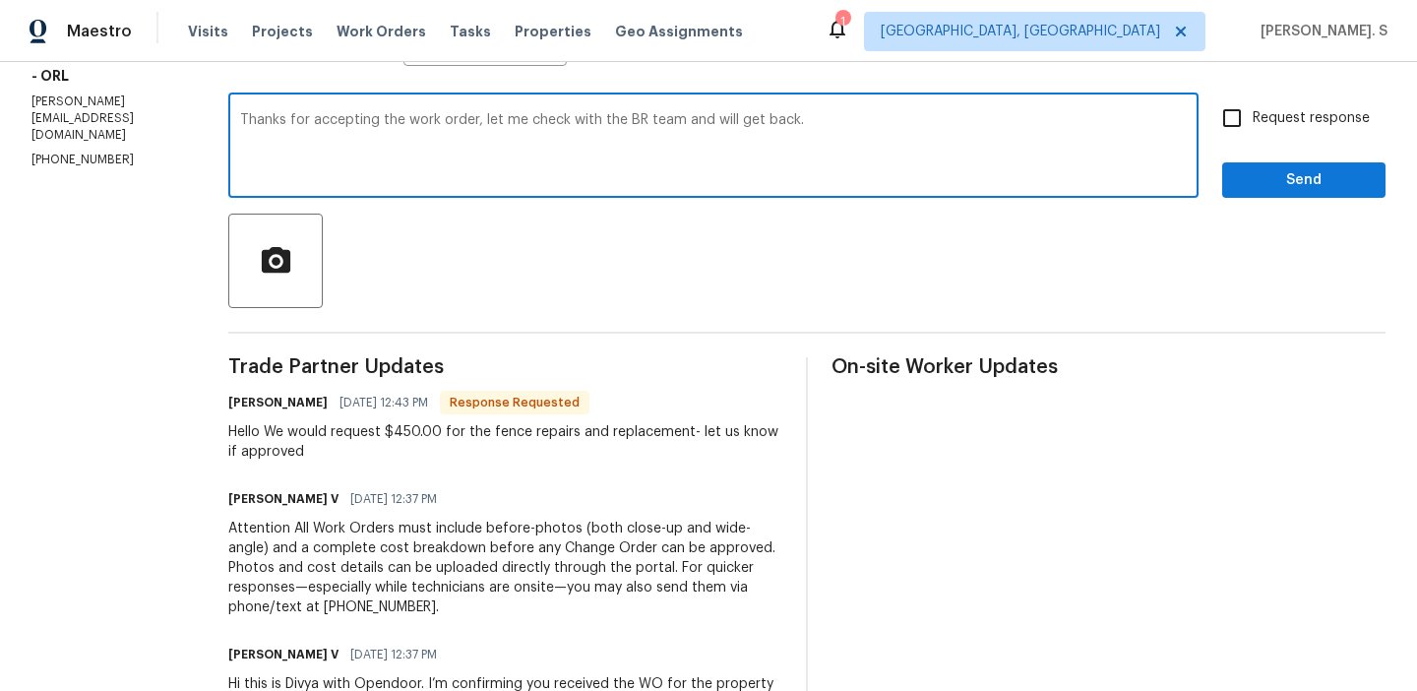
type textarea "Thanks for accepting the work order, let me check with the BR team and will get…"
click at [1249, 132] on input "Request response" at bounding box center [1232, 117] width 41 height 41
checkbox input "true"
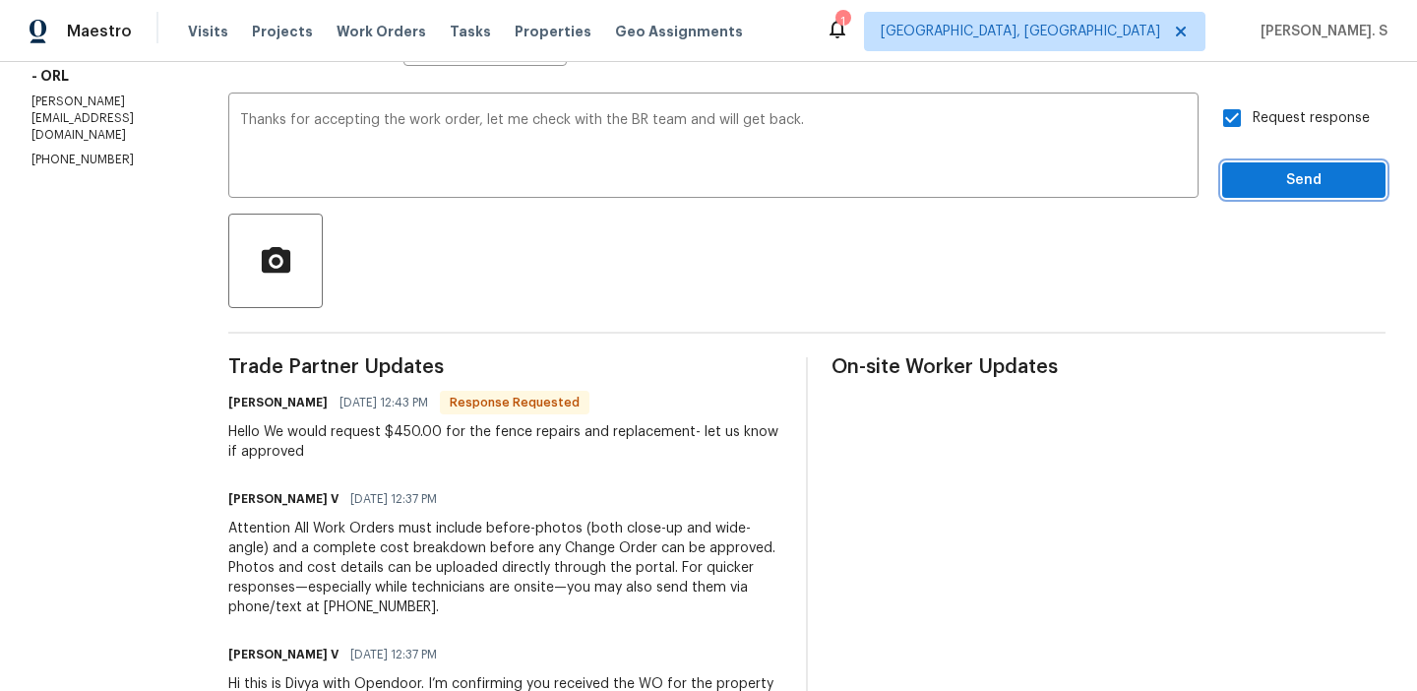
click at [1252, 162] on button "Send" at bounding box center [1304, 180] width 163 height 36
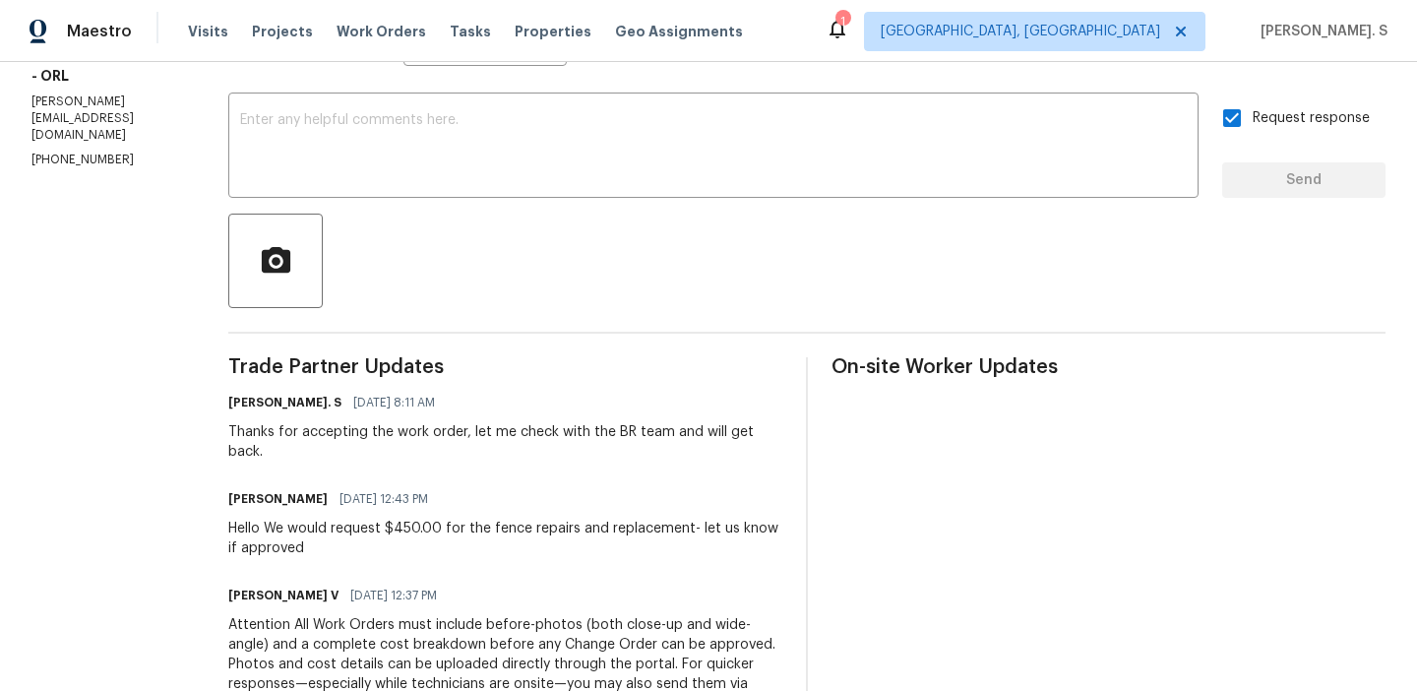
click at [453, 528] on div "Hello We would request $450.00 for the fence repairs and replacement- let us kn…" at bounding box center [505, 538] width 554 height 39
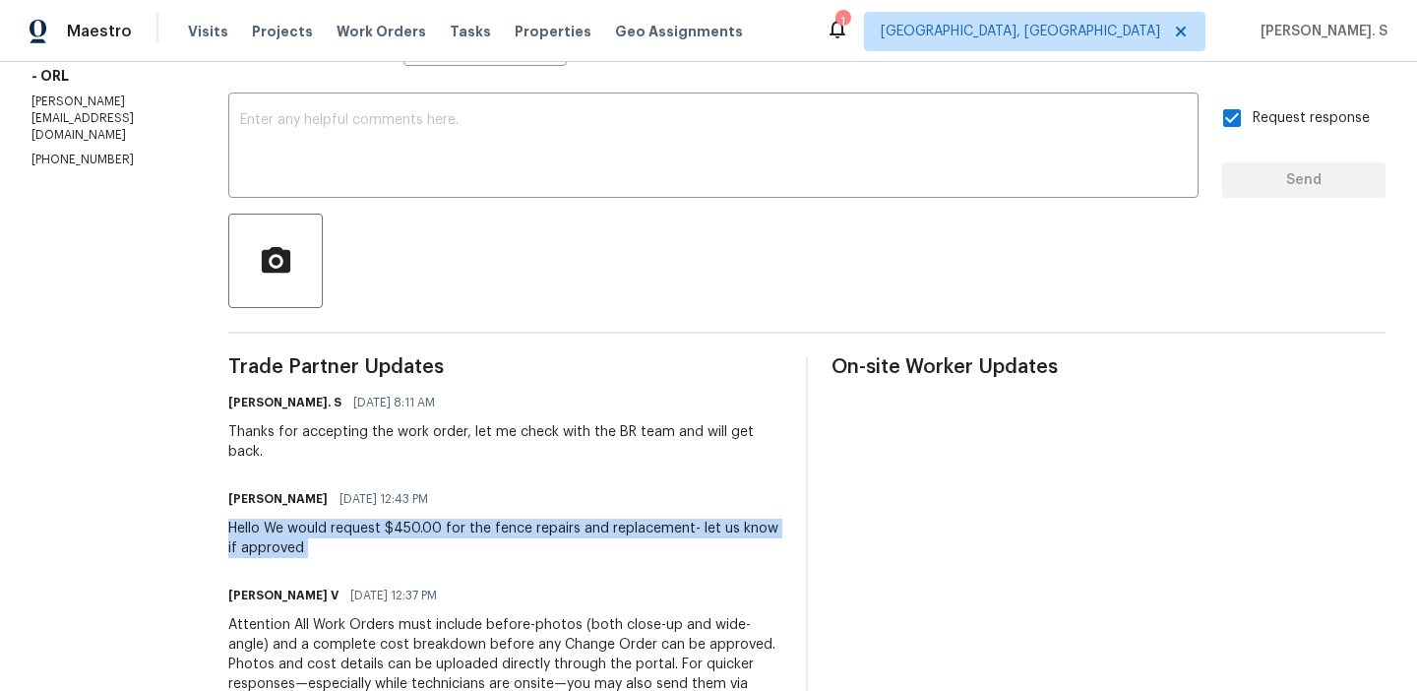
copy div "Hello We would request $450.00 for the fence repairs and replacement- let us kn…"
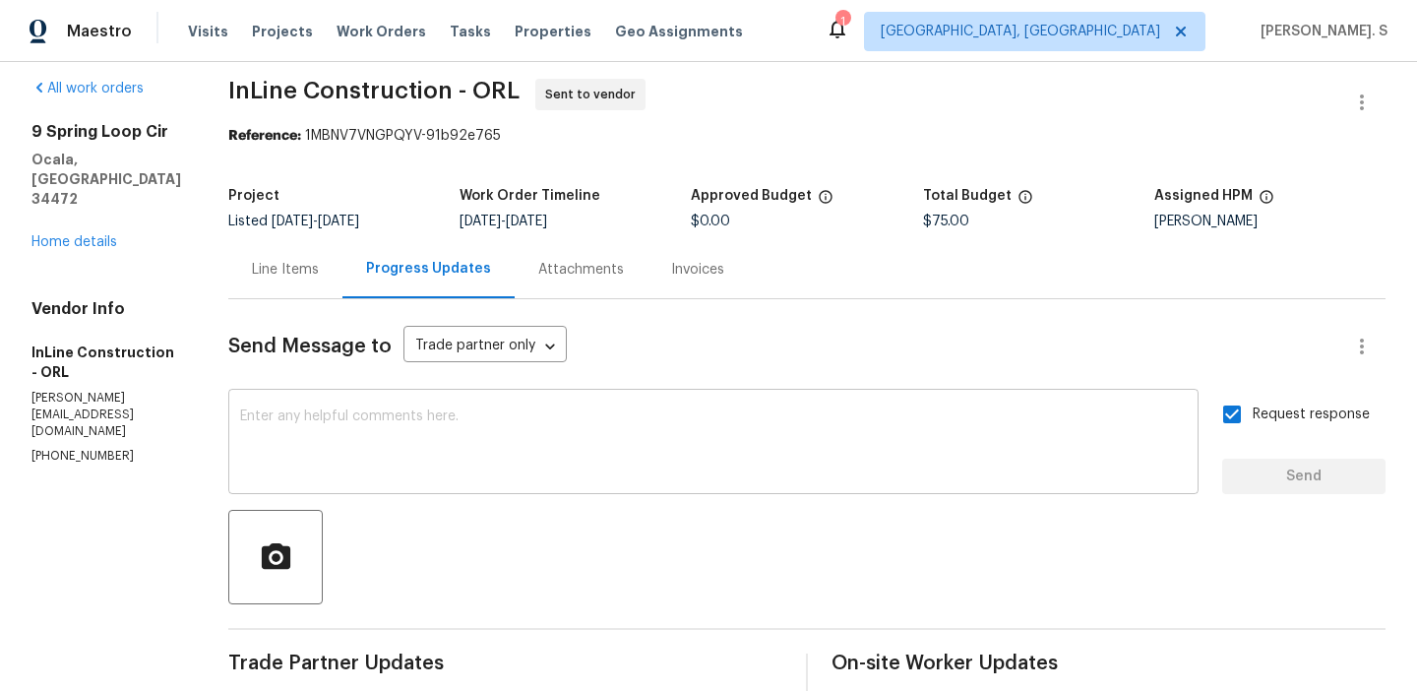
scroll to position [0, 0]
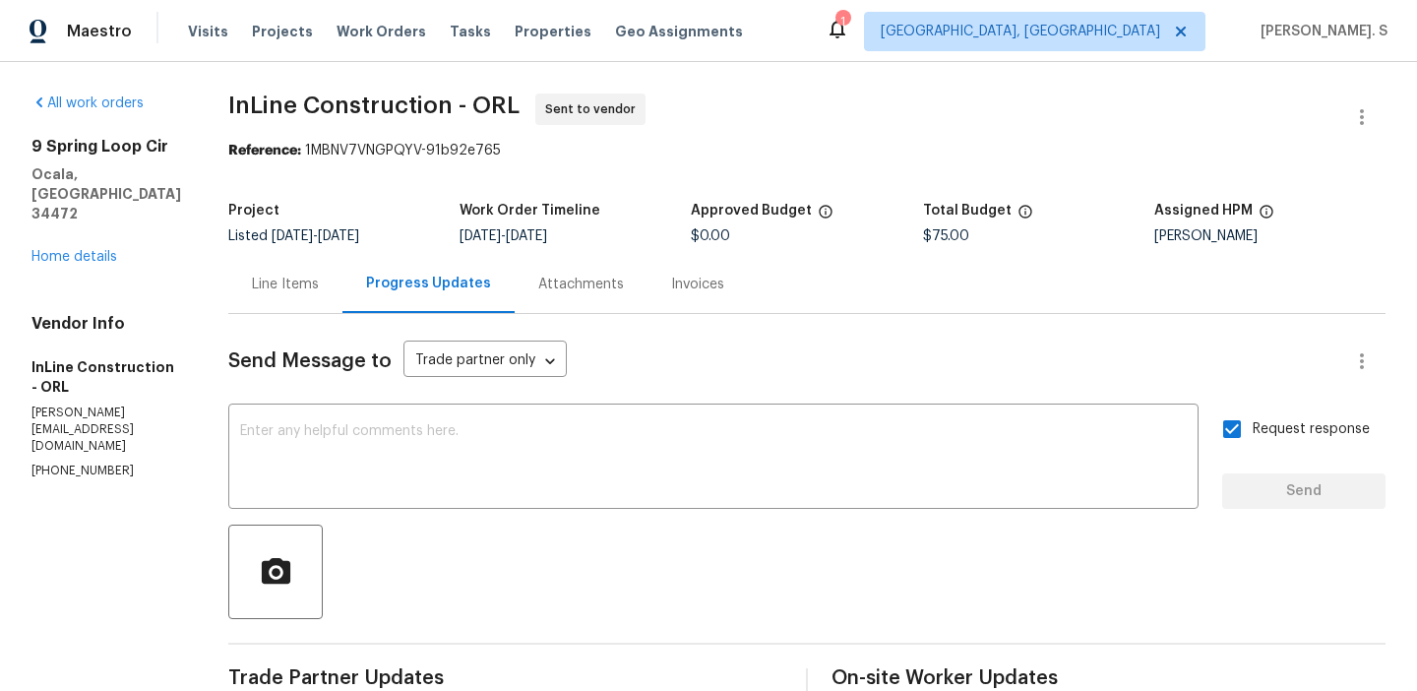
click at [354, 115] on span "InLine Construction - ORL" at bounding box center [373, 106] width 291 height 24
copy span "InLine Construction - ORL"
click at [269, 280] on div "Line Items" at bounding box center [285, 285] width 67 height 20
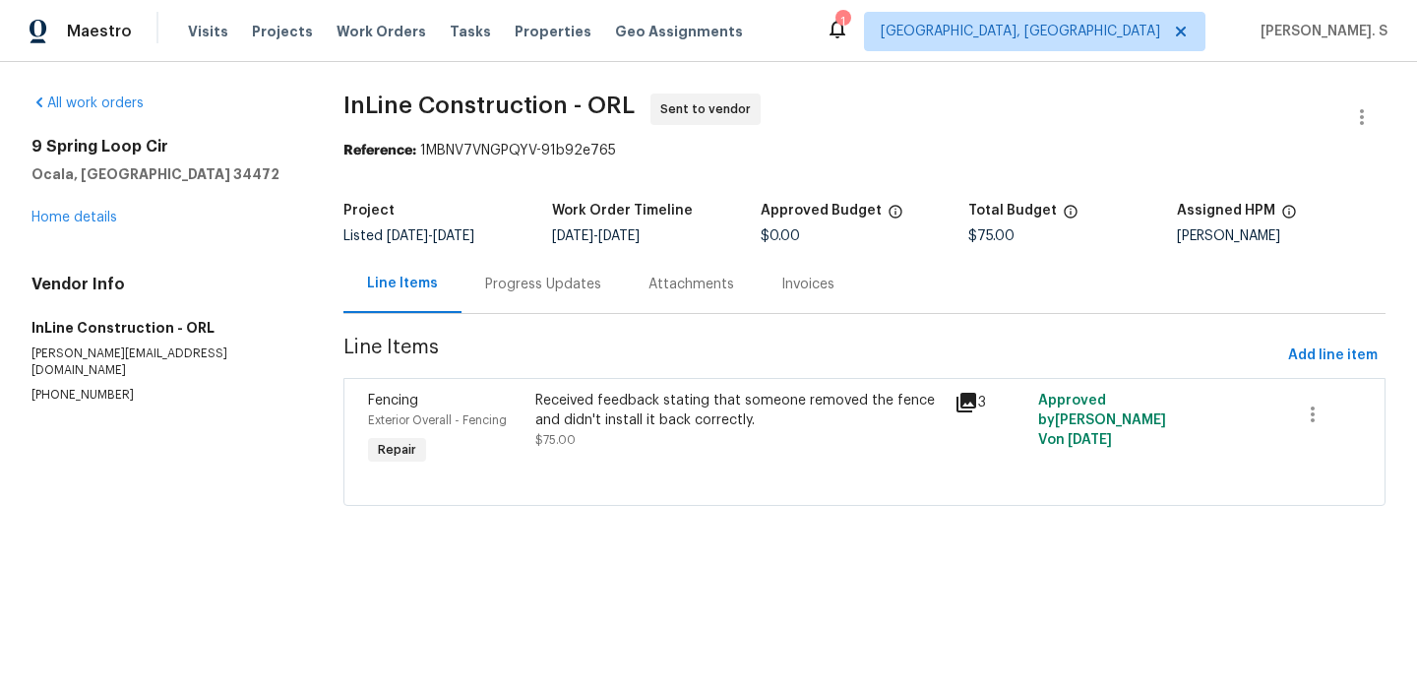
click at [598, 395] on div "Received feedback stating that someone removed the fence and didn't install it …" at bounding box center [738, 410] width 407 height 39
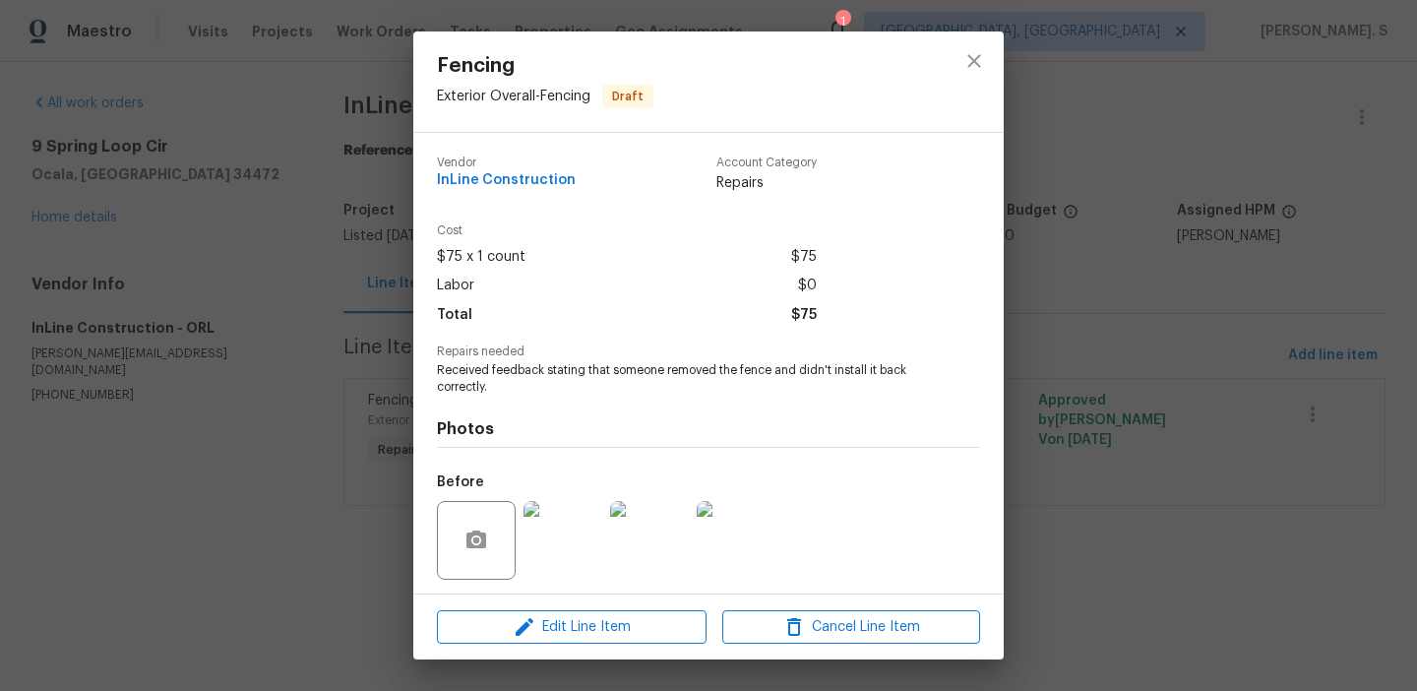
click at [594, 370] on span "Received feedback stating that someone removed the fence and didn't install it …" at bounding box center [681, 378] width 489 height 33
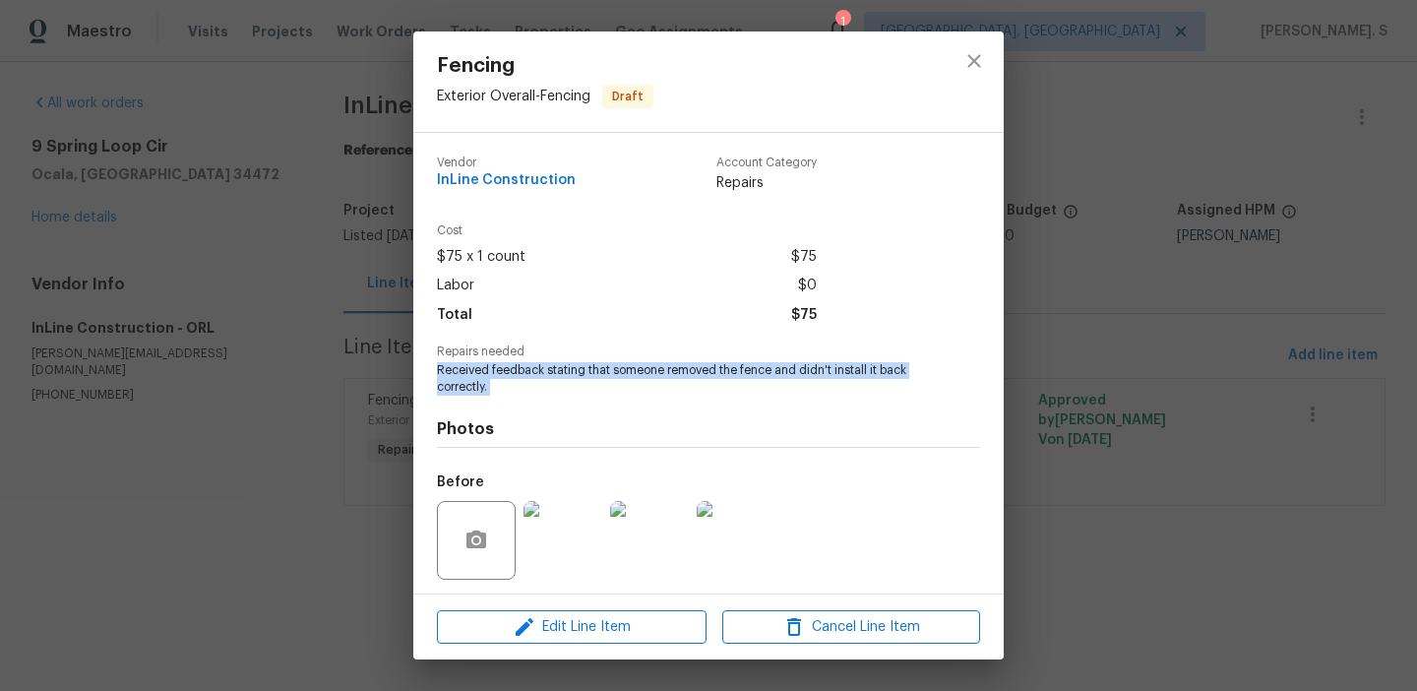
copy span "Received feedback stating that someone removed the fence and didn't install it …"
click at [986, 61] on button "close" at bounding box center [974, 60] width 47 height 47
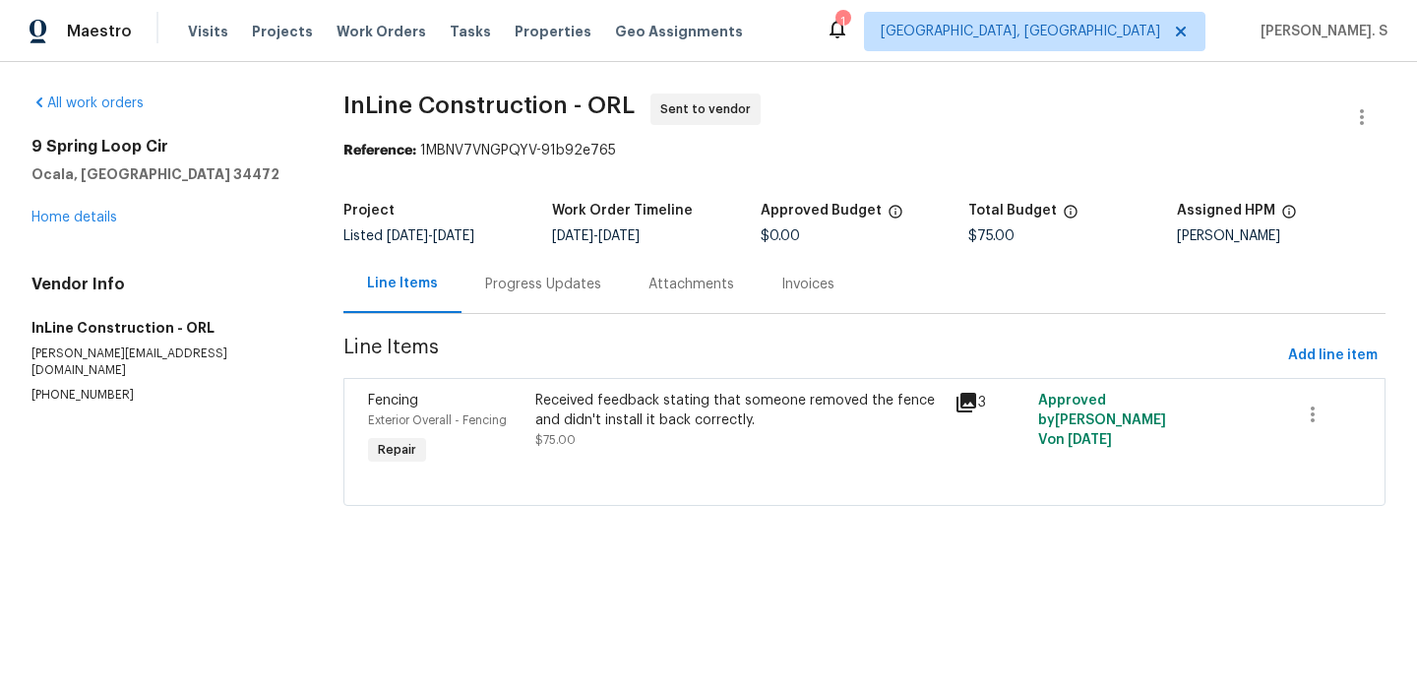
click at [530, 276] on div "Progress Updates" at bounding box center [543, 285] width 116 height 20
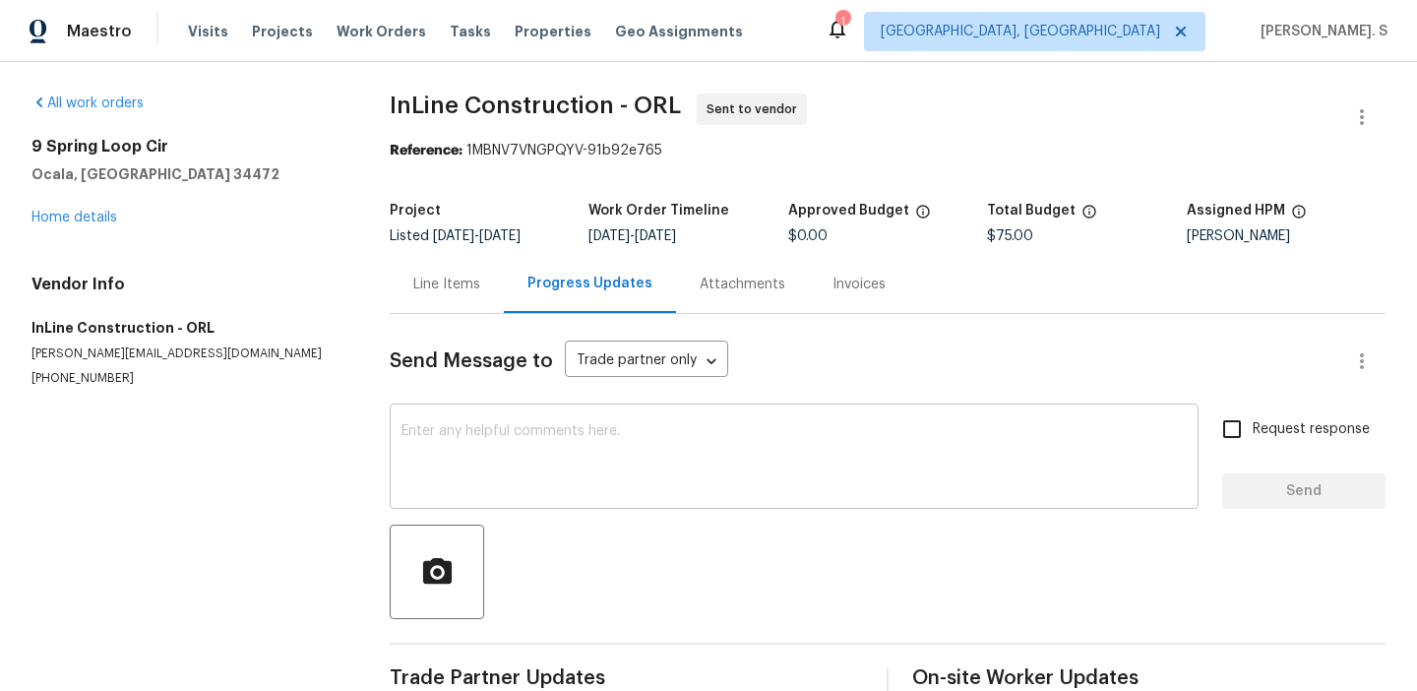
click at [532, 495] on div "x ​" at bounding box center [794, 458] width 809 height 100
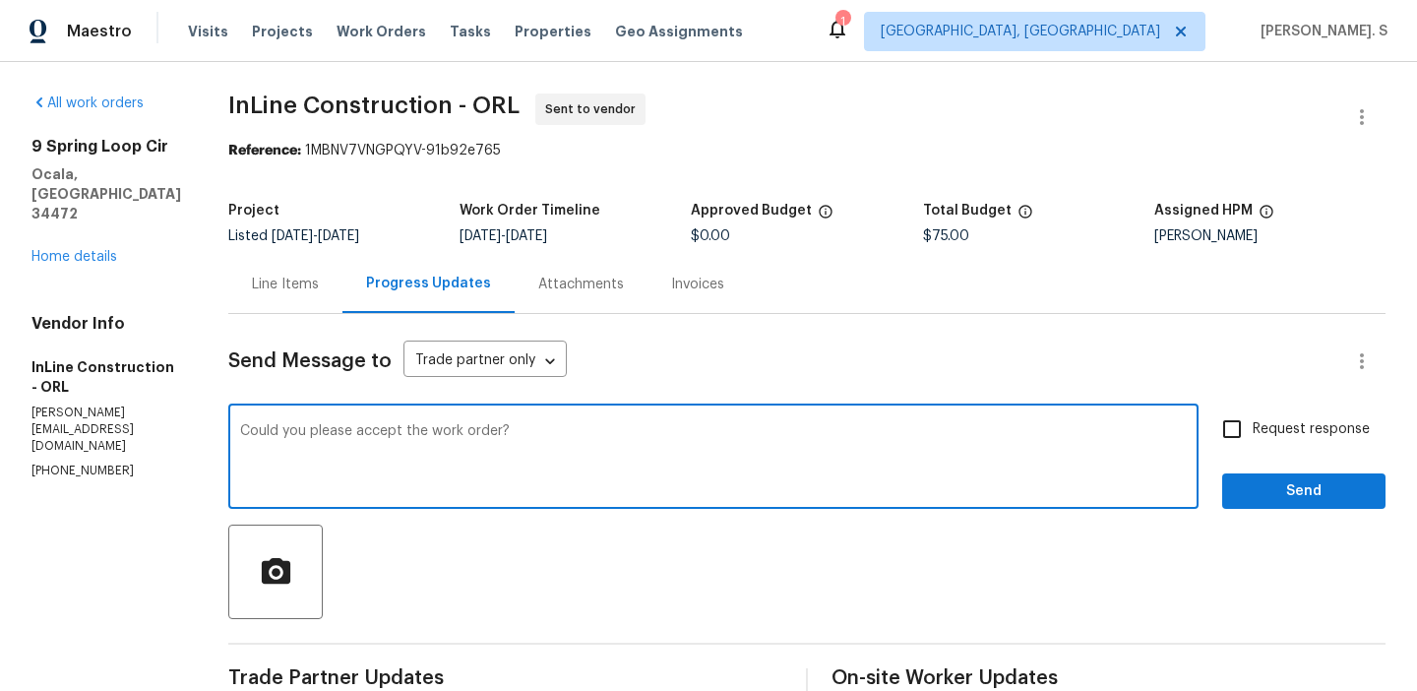
type textarea "Could you please accept the work order?"
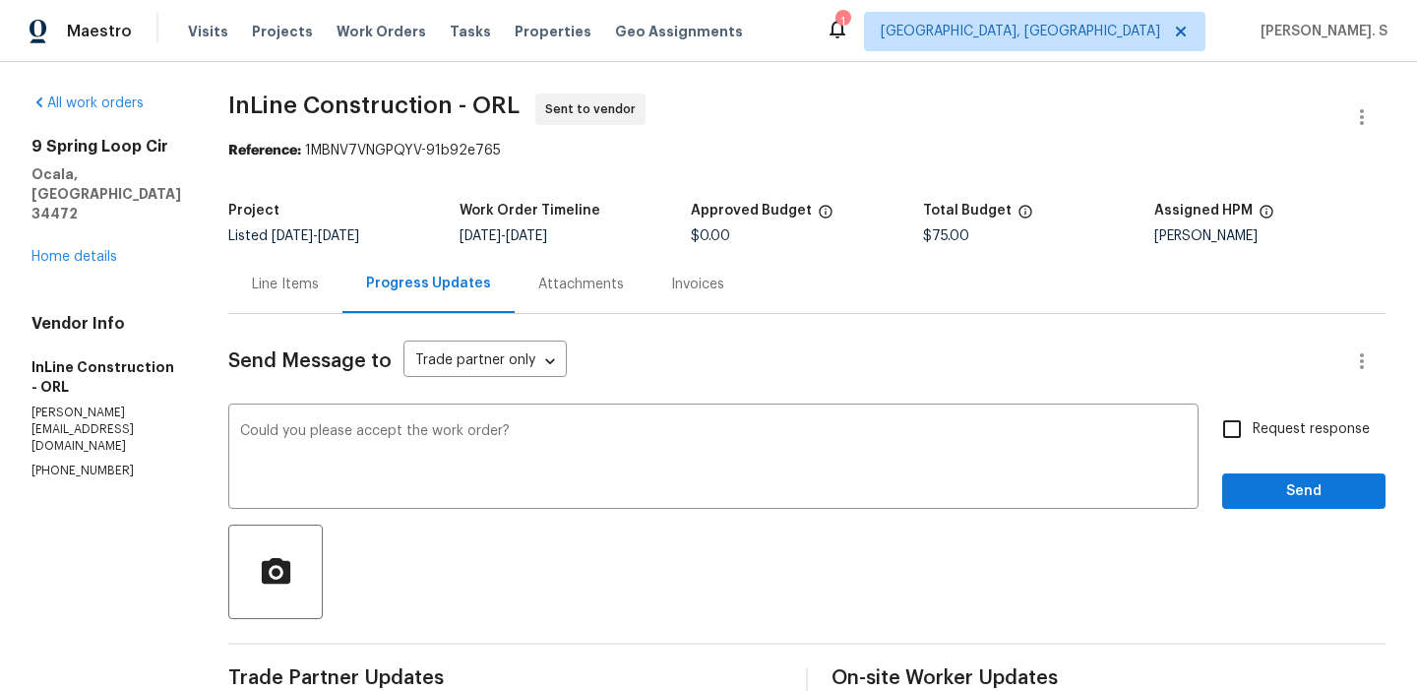
click at [1314, 429] on span "Request response" at bounding box center [1311, 429] width 117 height 21
click at [1253, 429] on input "Request response" at bounding box center [1232, 428] width 41 height 41
checkbox input "true"
click at [1303, 496] on span "Send" at bounding box center [1304, 491] width 132 height 25
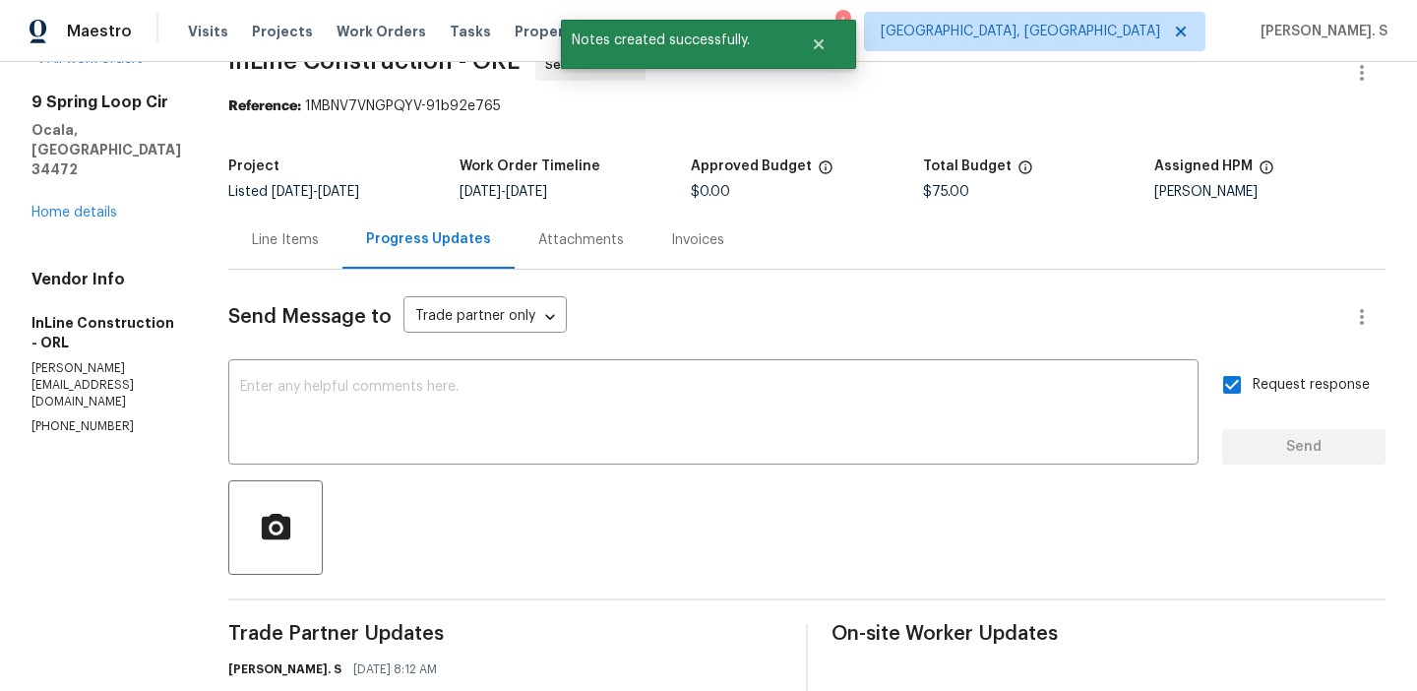
scroll to position [392, 0]
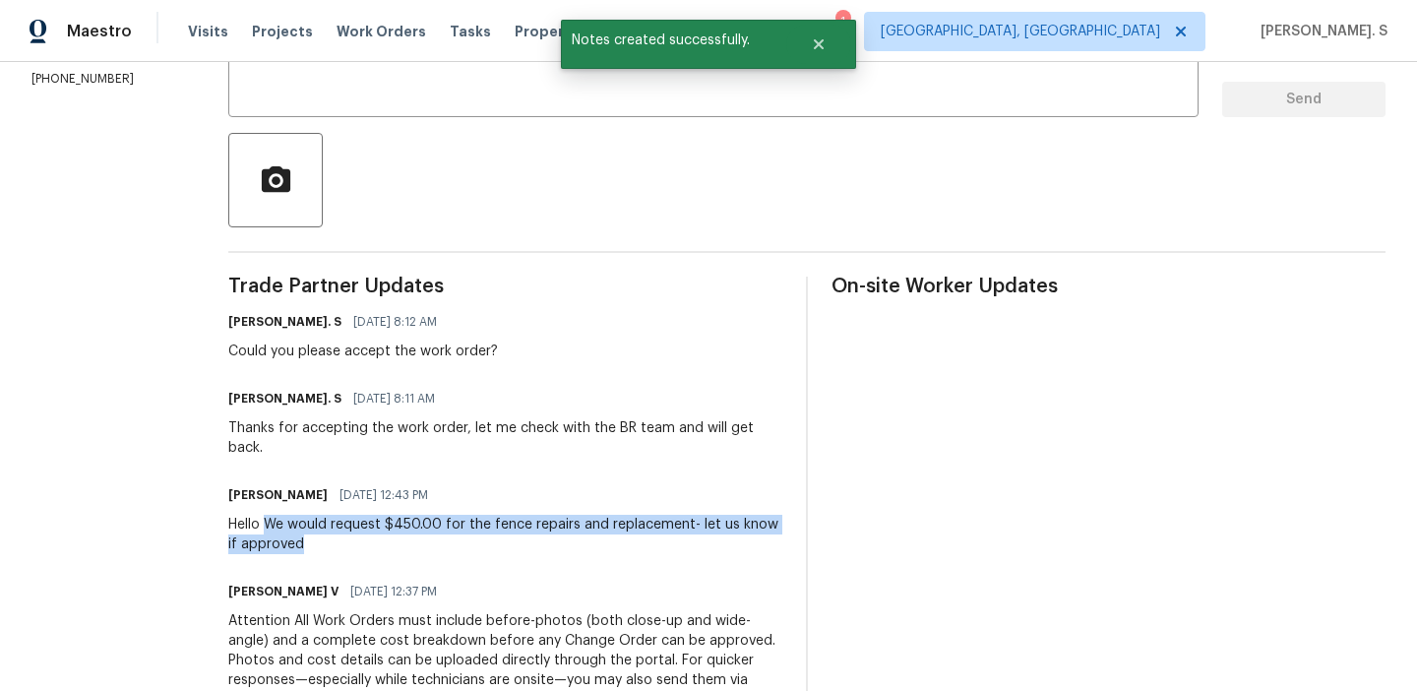
copy div "We would request $450.00 for the fence repairs and replacement- let us know if …"
drag, startPoint x: 275, startPoint y: 521, endPoint x: 359, endPoint y: 538, distance: 86.5
click at [359, 538] on div "Hello We would request $450.00 for the fence repairs and replacement- let us kn…" at bounding box center [505, 534] width 554 height 39
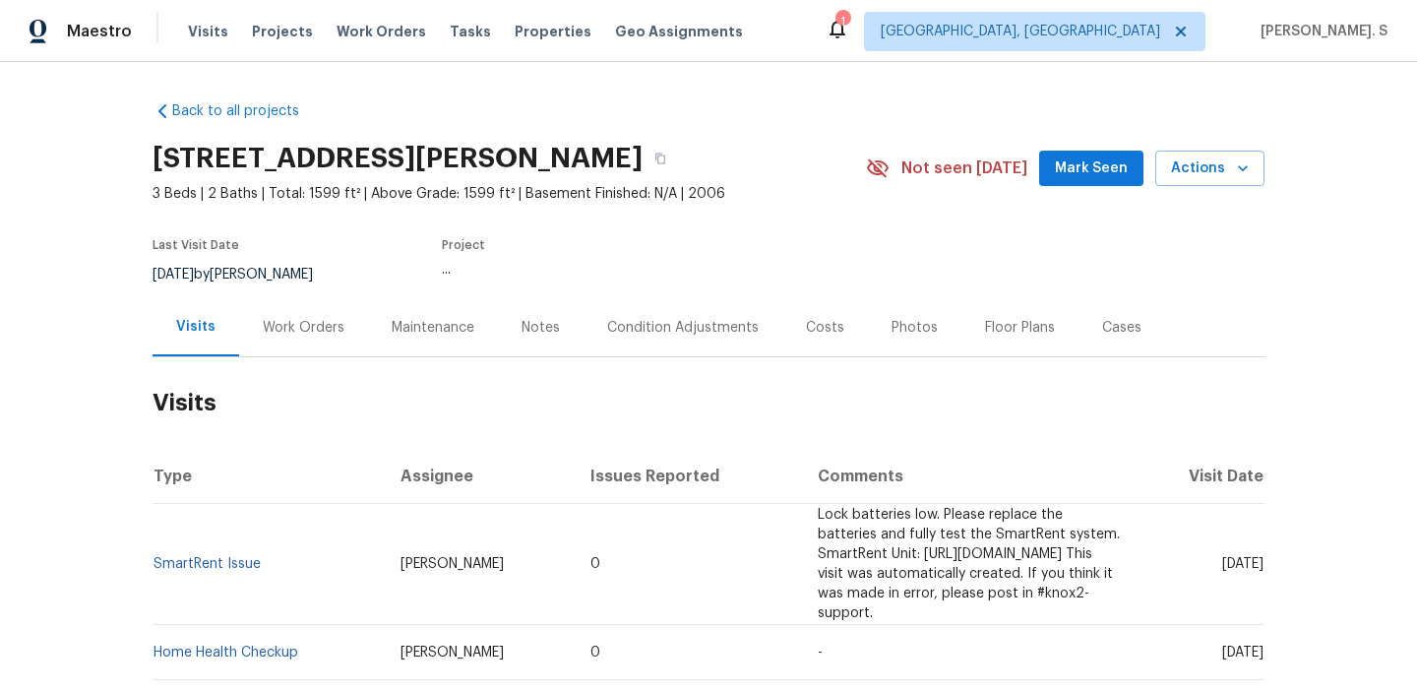
click at [290, 353] on div "Work Orders" at bounding box center [303, 327] width 129 height 58
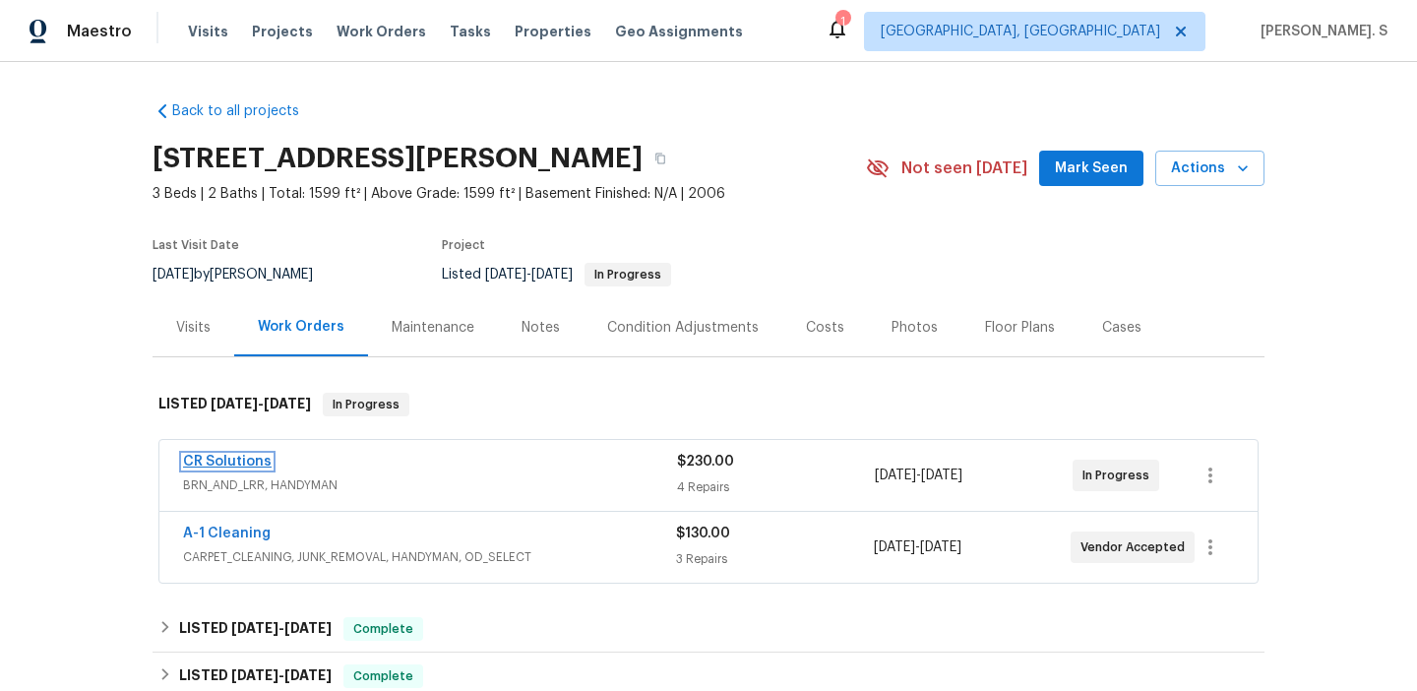
click at [232, 460] on link "CR Solutions" at bounding box center [227, 462] width 89 height 14
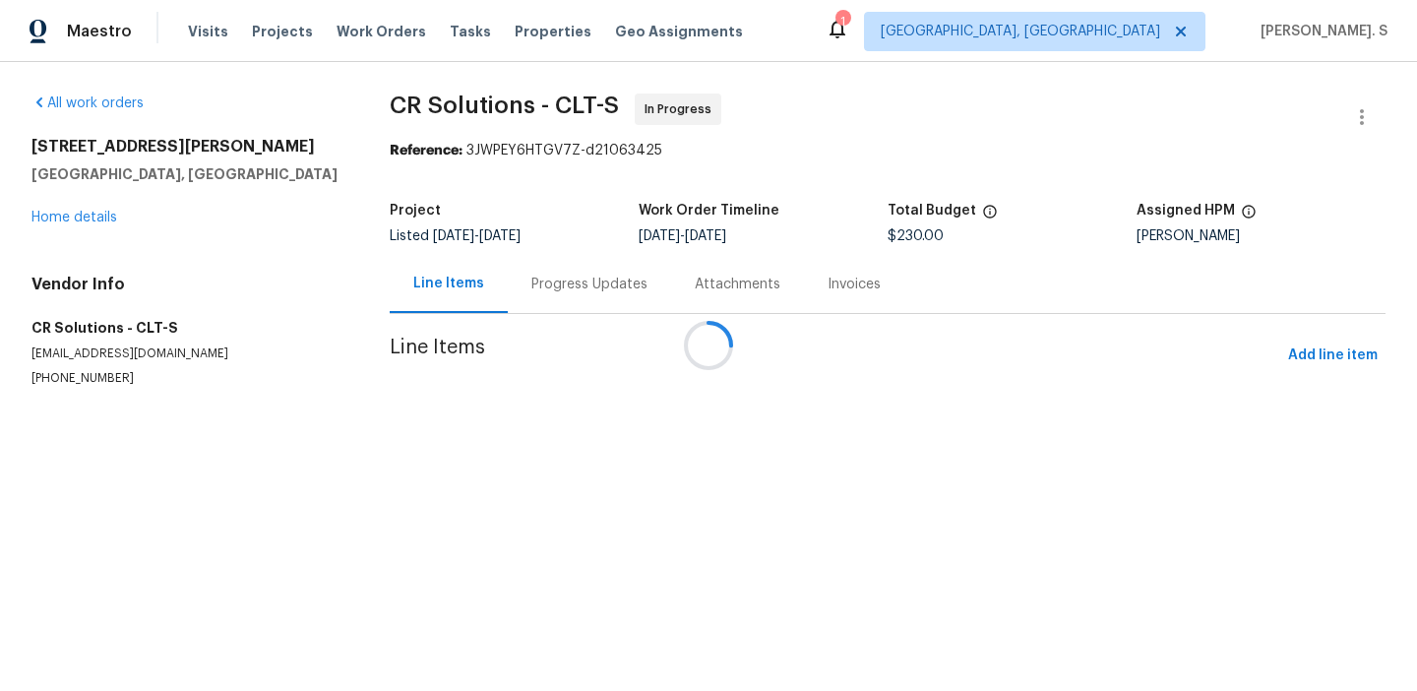
click at [576, 290] on div at bounding box center [708, 345] width 1417 height 691
click at [576, 290] on div "Progress Updates" at bounding box center [589, 284] width 163 height 58
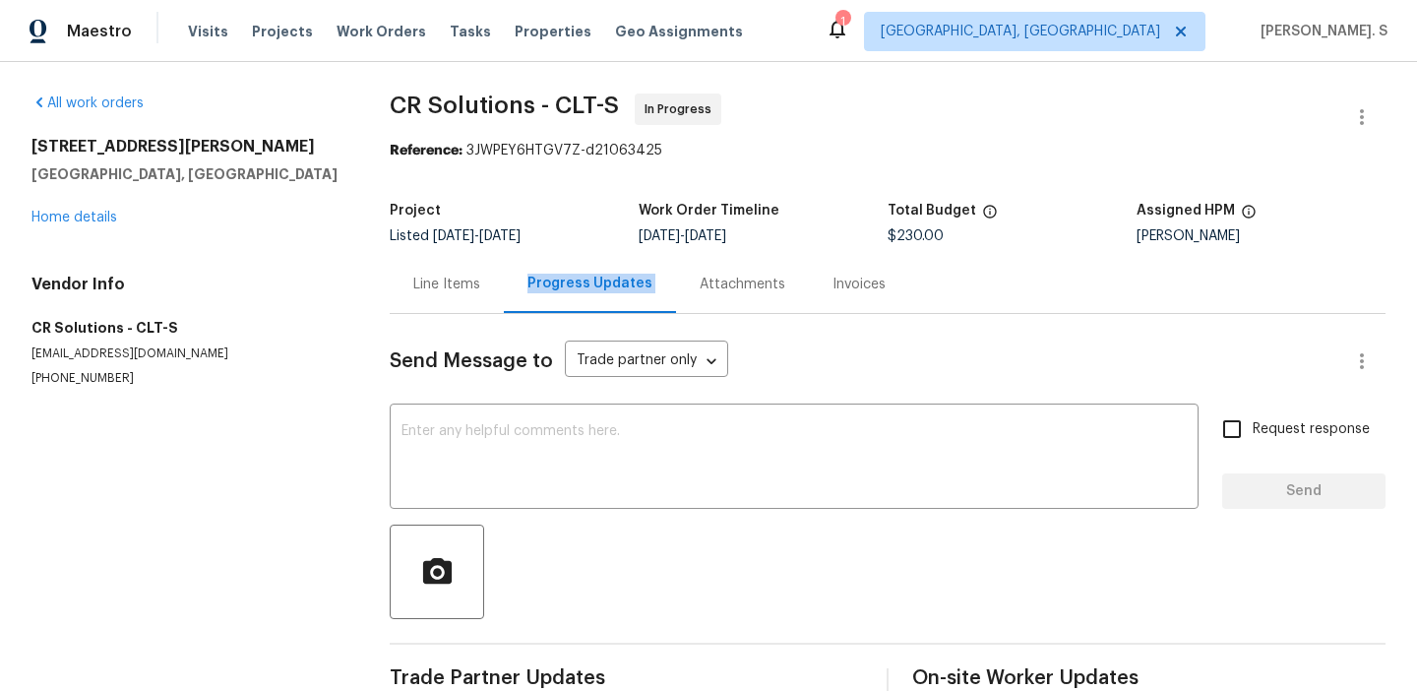
click at [576, 290] on div "Progress Updates" at bounding box center [590, 284] width 125 height 20
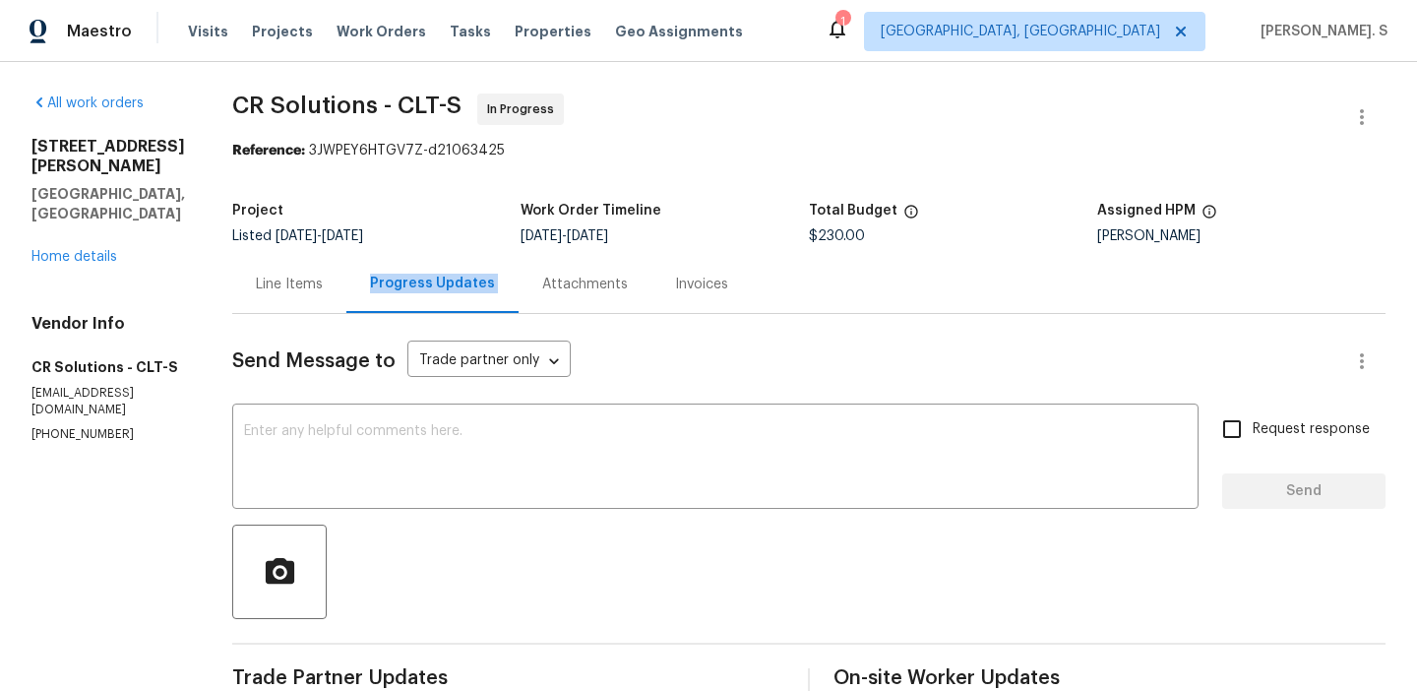
click at [407, 503] on div "x ​" at bounding box center [715, 458] width 967 height 100
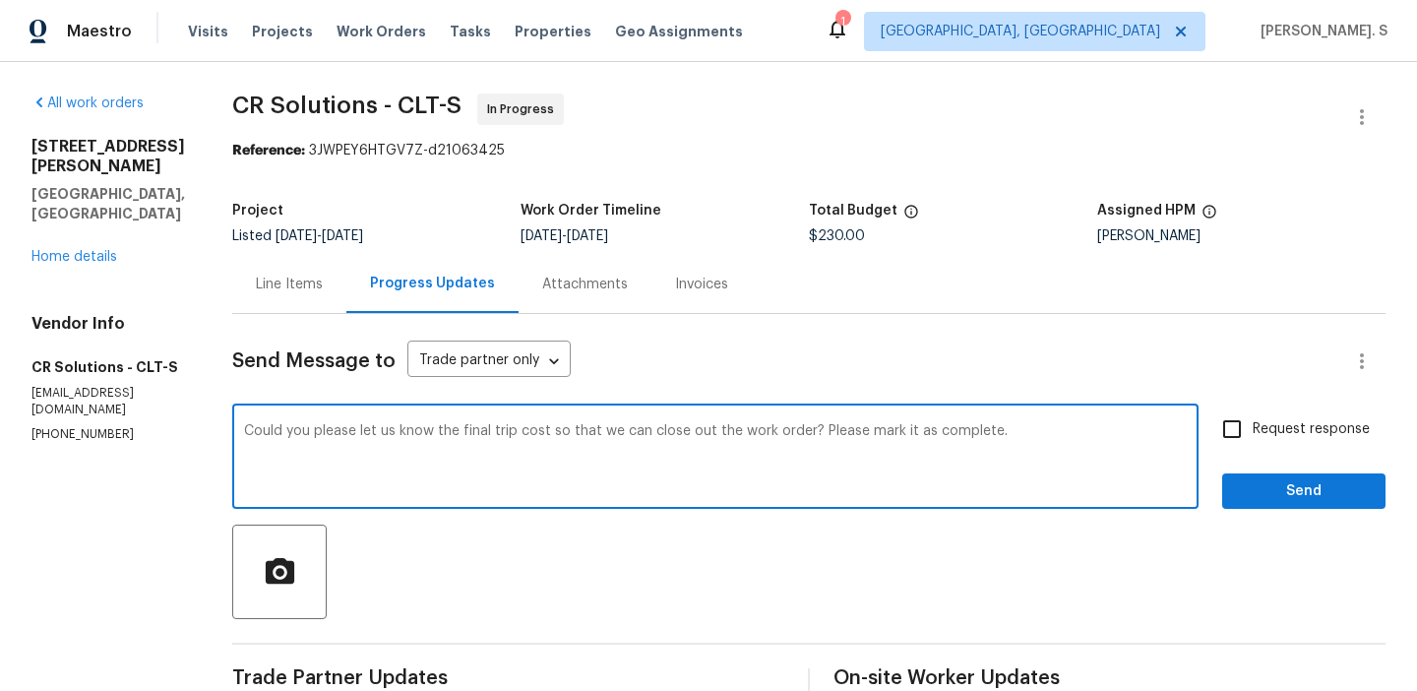
type textarea "Could you please let us know the final trip cost so that we can close out the w…"
click at [1338, 419] on span "Request response" at bounding box center [1311, 429] width 117 height 21
click at [1253, 419] on input "Request response" at bounding box center [1232, 428] width 41 height 41
checkbox input "true"
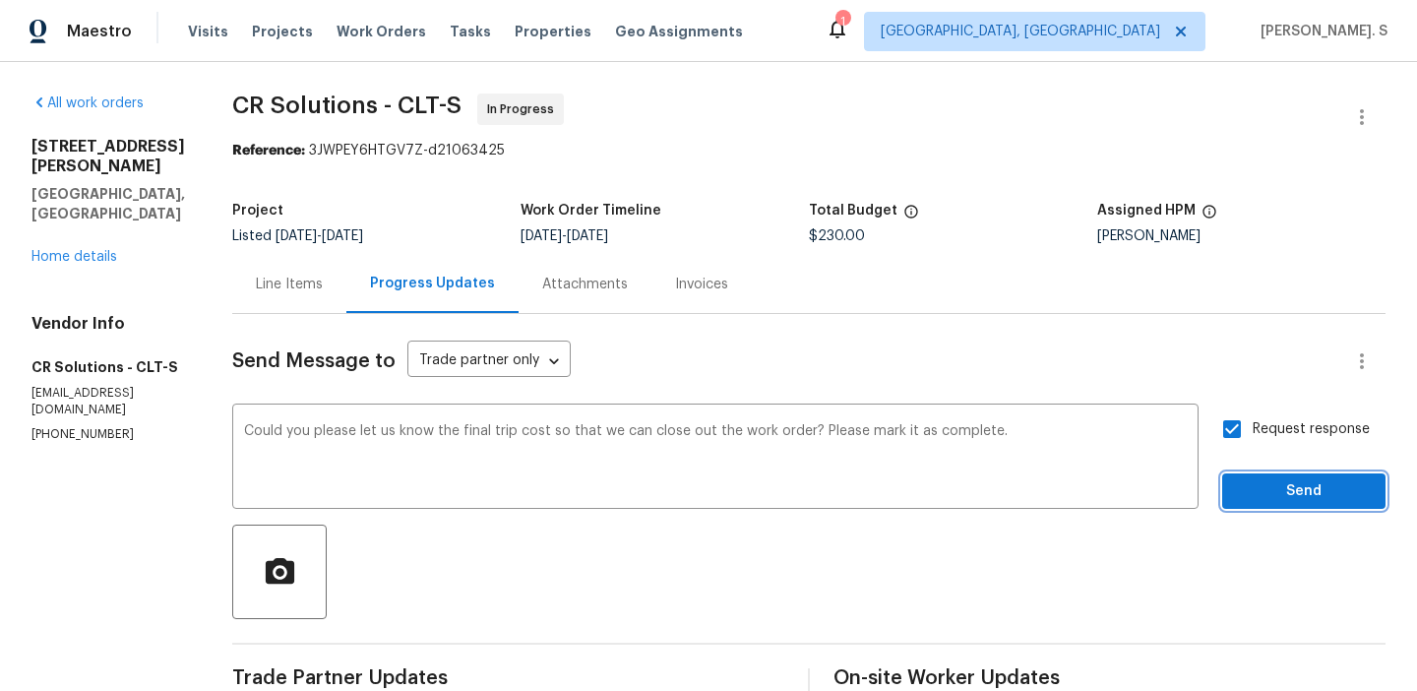
click at [1274, 505] on button "Send" at bounding box center [1304, 491] width 163 height 36
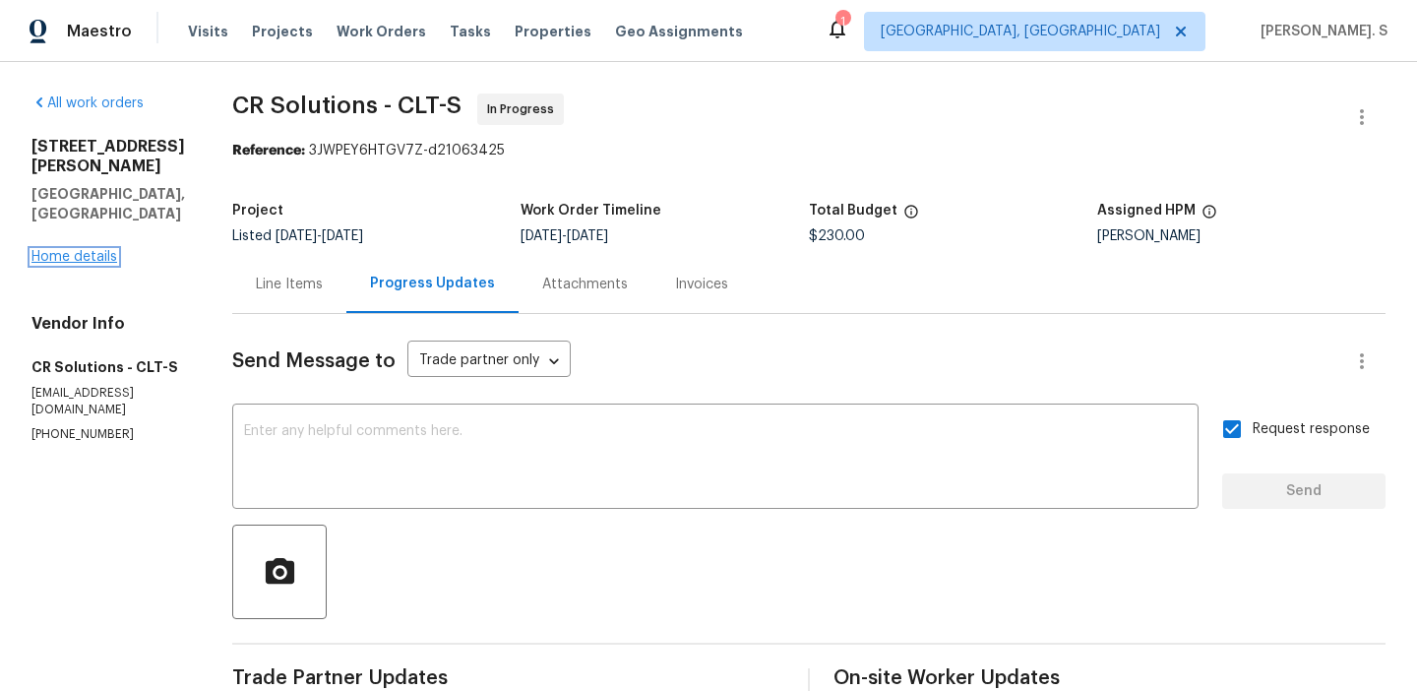
click at [76, 250] on link "Home details" at bounding box center [74, 257] width 86 height 14
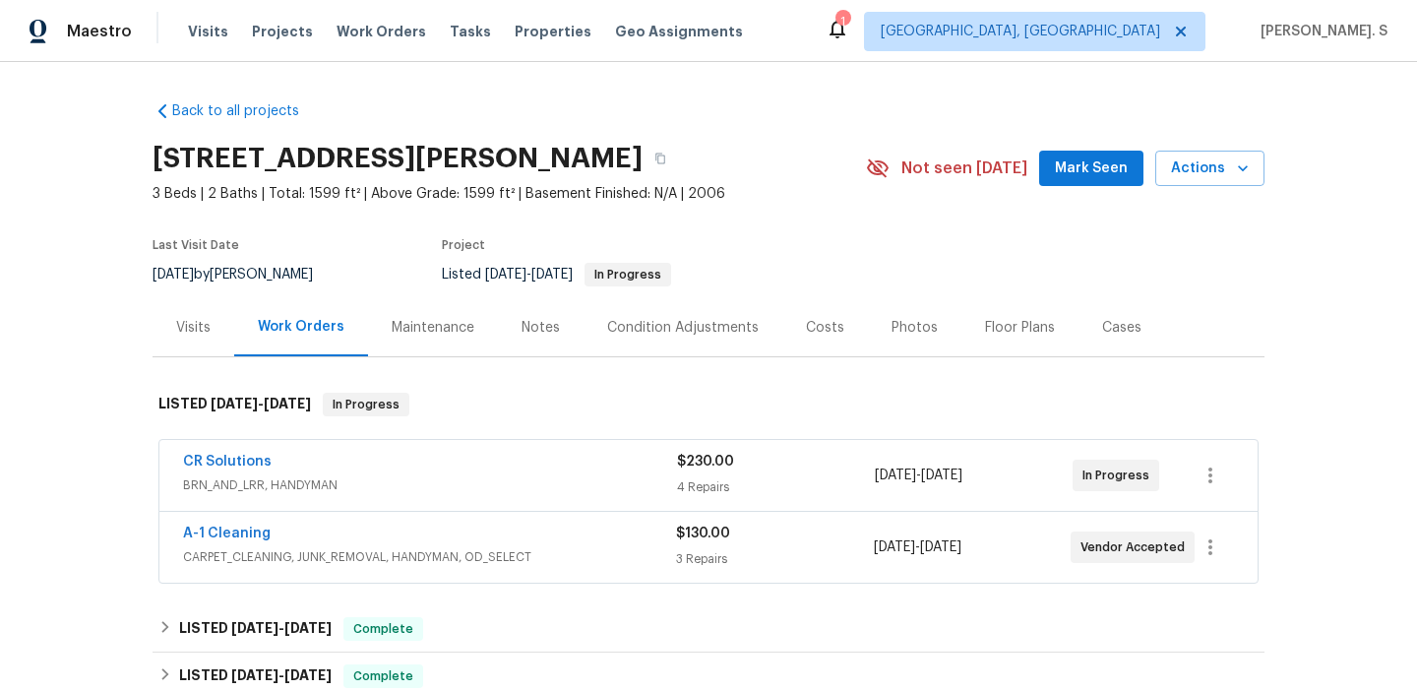
click at [222, 540] on span "A-1 Cleaning" at bounding box center [227, 534] width 88 height 20
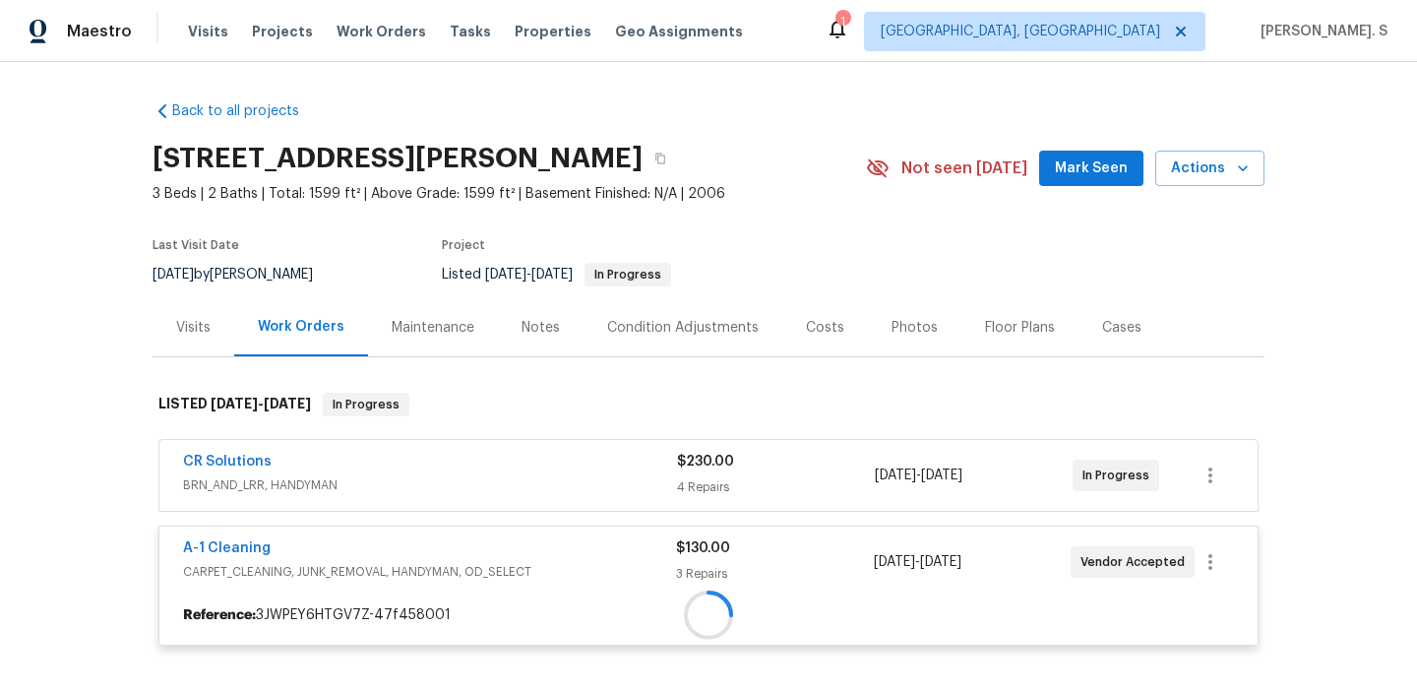
click at [244, 597] on div at bounding box center [708, 614] width 1098 height 35
click at [244, 534] on div at bounding box center [709, 519] width 1112 height 292
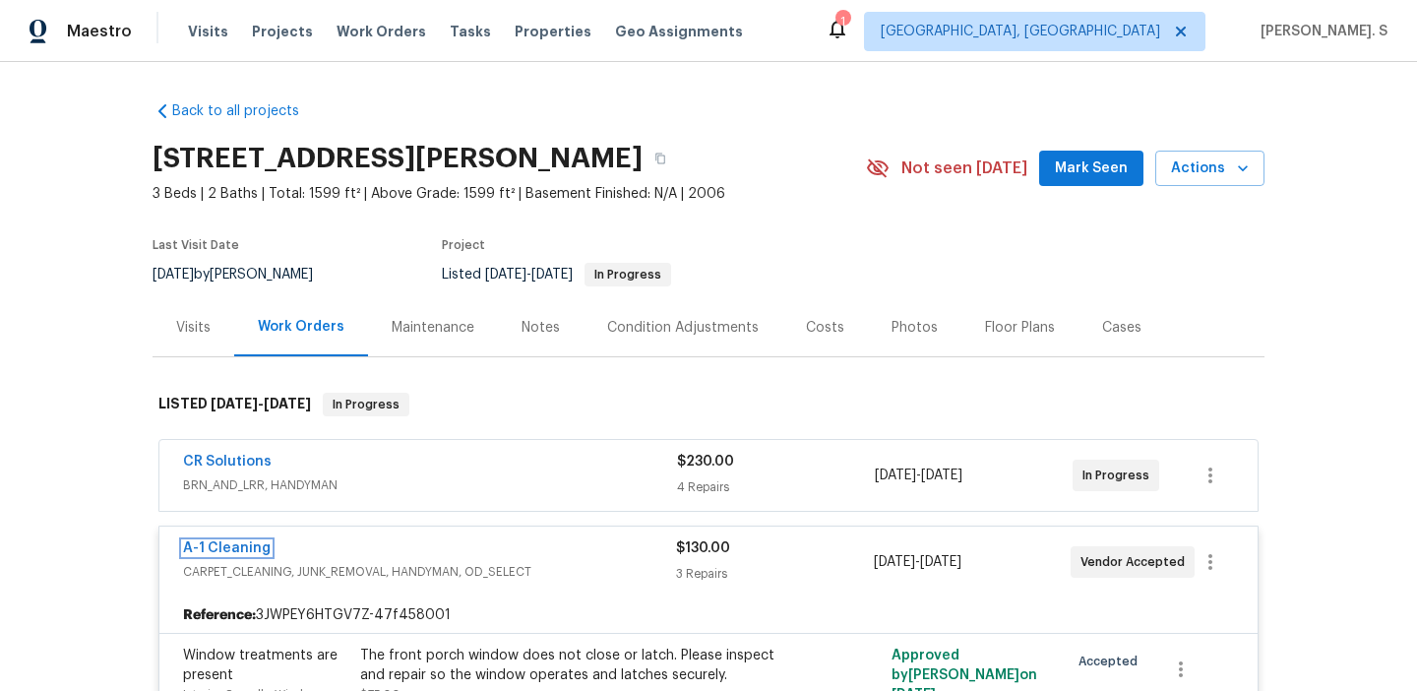
click at [243, 544] on link "A-1 Cleaning" at bounding box center [227, 548] width 88 height 14
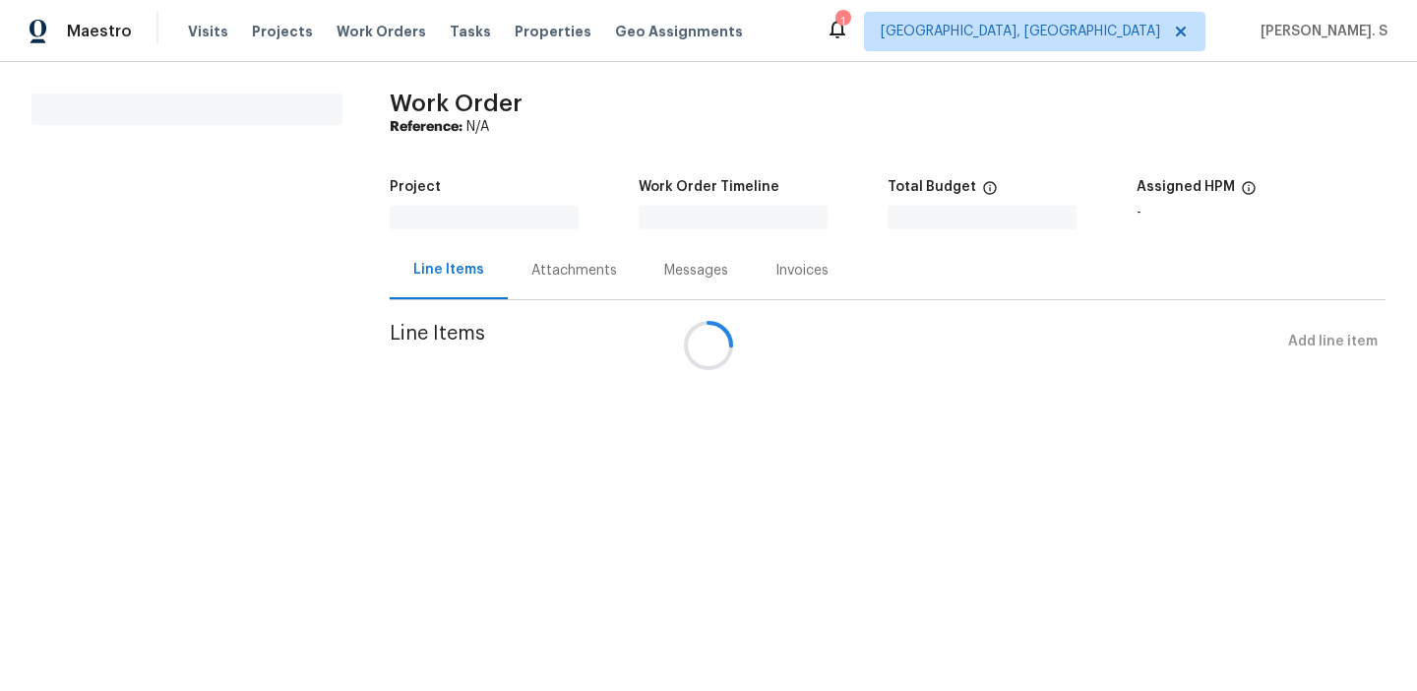
click at [243, 544] on div at bounding box center [708, 345] width 1417 height 691
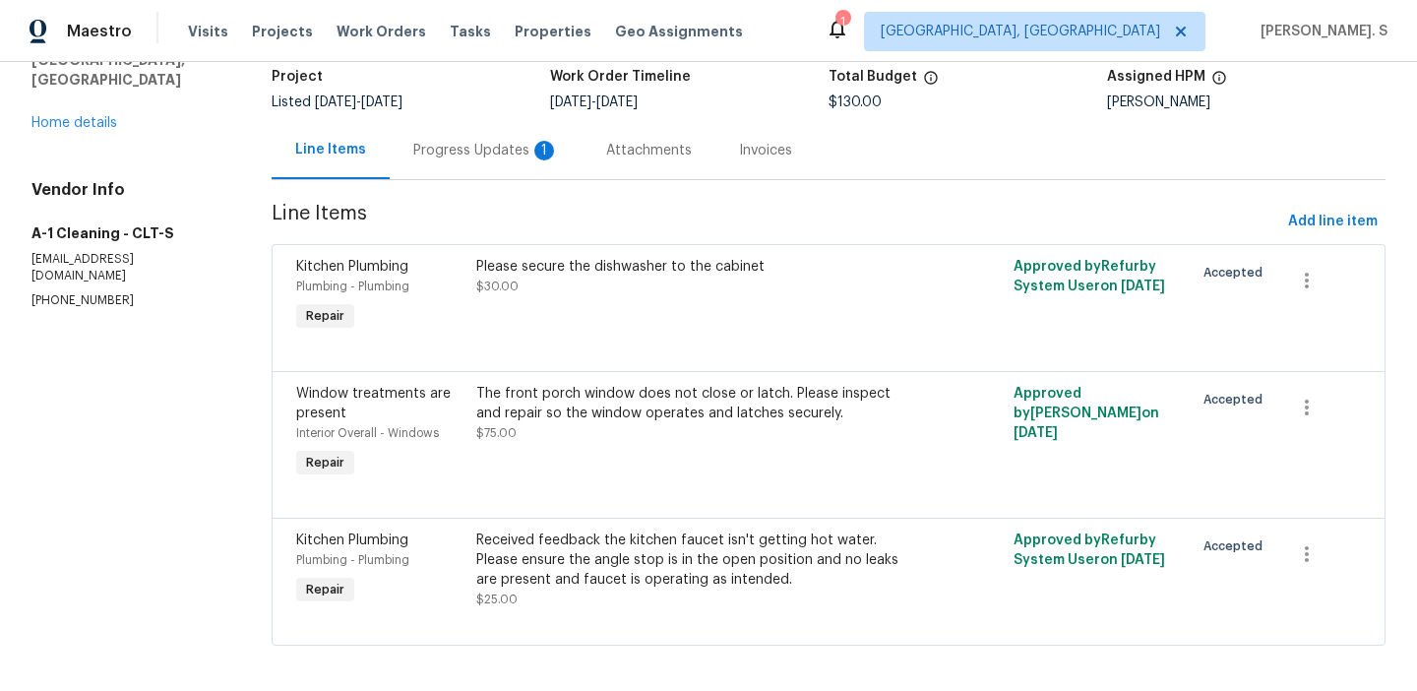
scroll to position [127, 0]
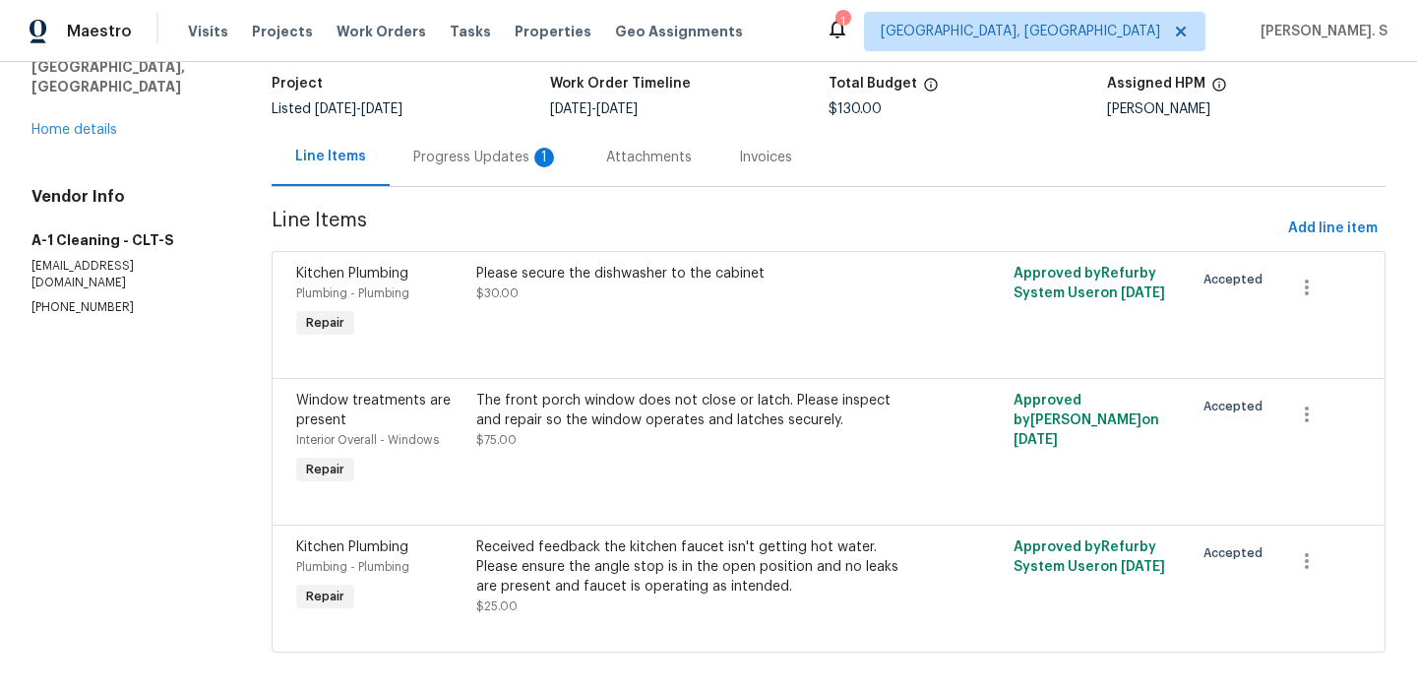
click at [489, 98] on div "Project" at bounding box center [411, 90] width 279 height 26
click at [495, 157] on div "Progress Updates 1" at bounding box center [486, 158] width 146 height 20
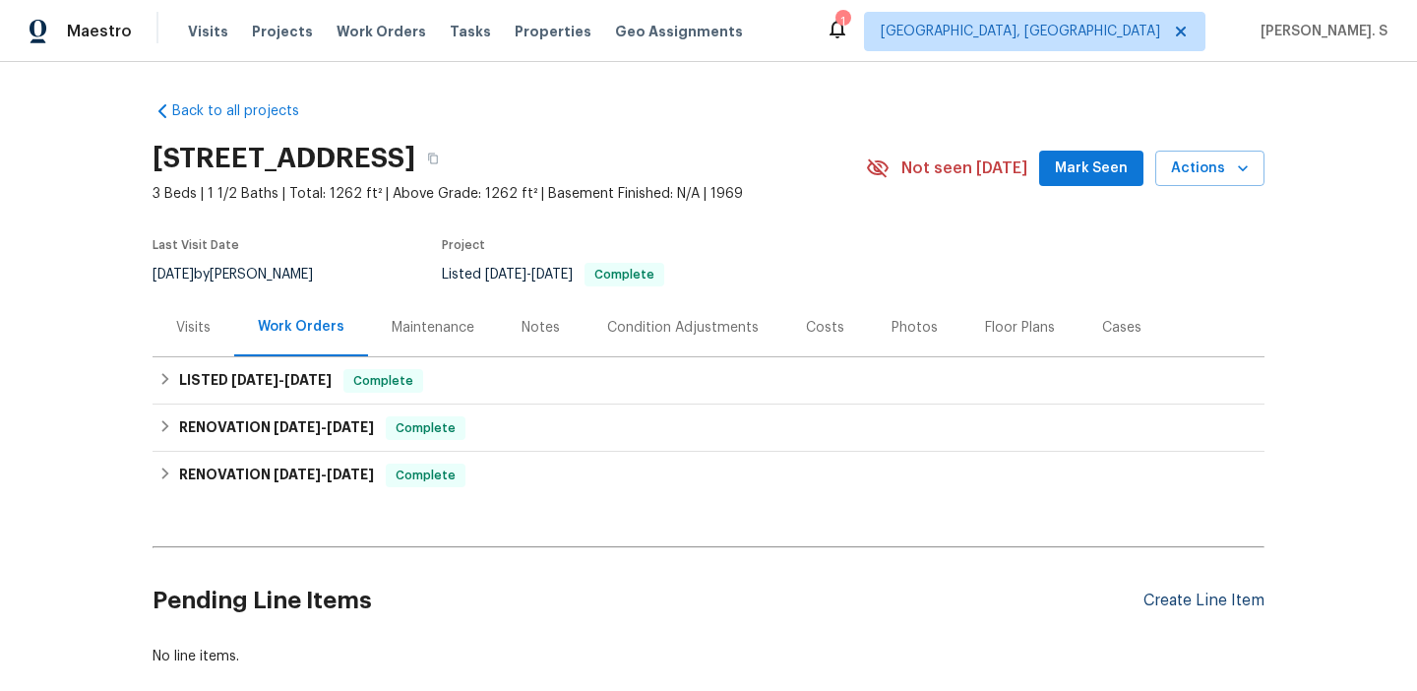
click at [1222, 596] on div "Create Line Item" at bounding box center [1204, 601] width 121 height 19
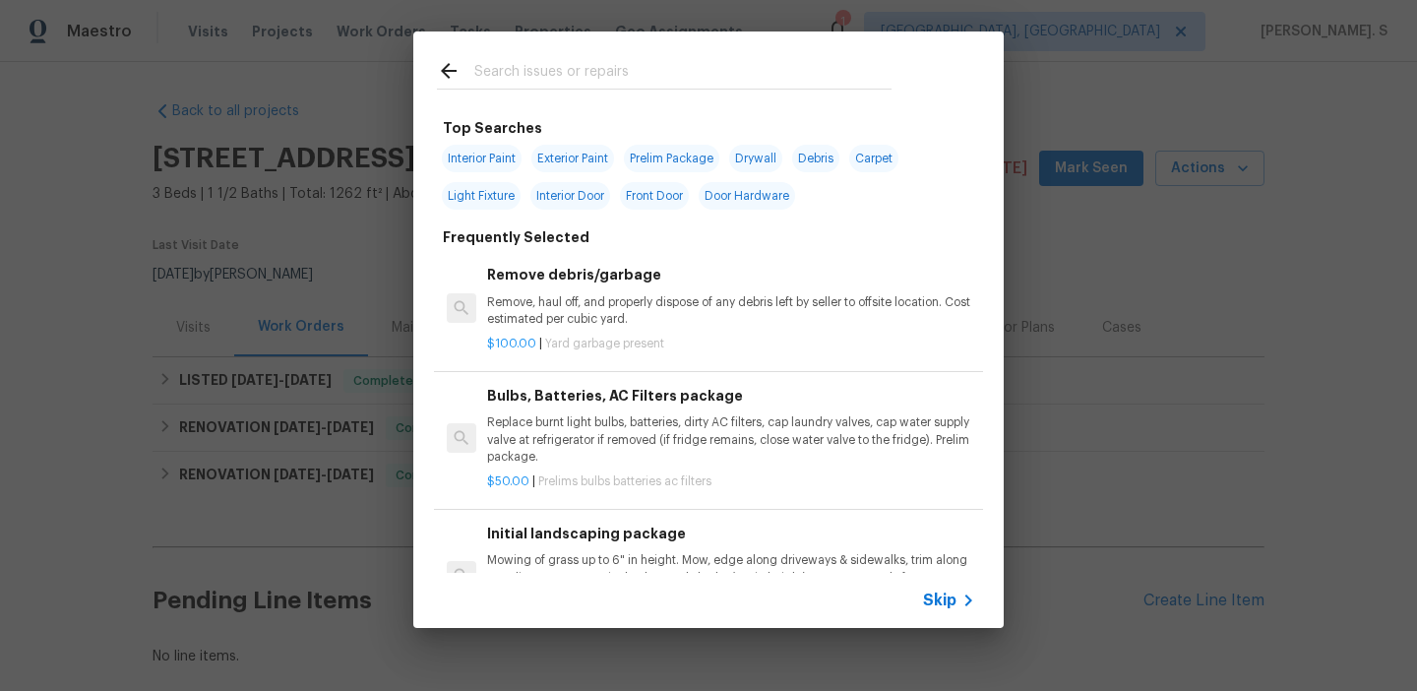
click at [764, 348] on p "$100.00 | Yard garbage present" at bounding box center [731, 344] width 488 height 17
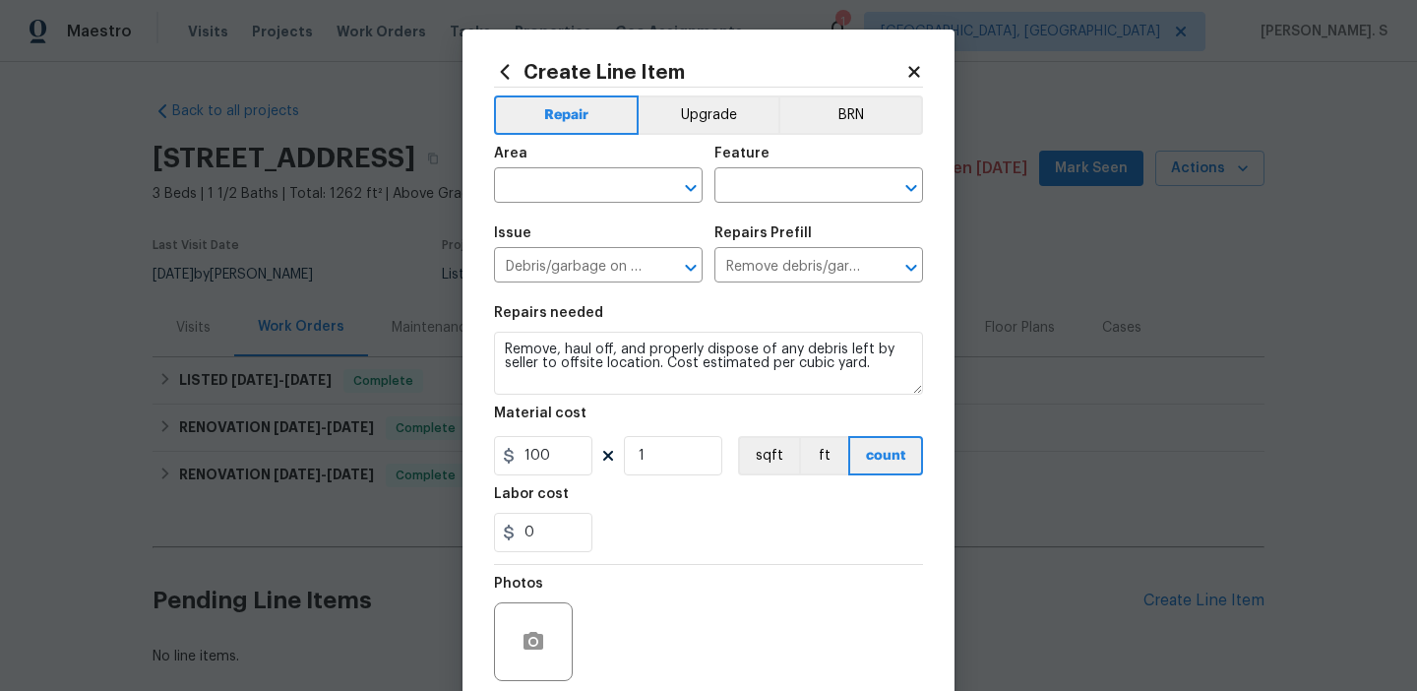
click at [703, 195] on div "Area ​ Feature ​" at bounding box center [708, 175] width 429 height 80
click at [695, 188] on icon "Open" at bounding box center [691, 188] width 24 height 24
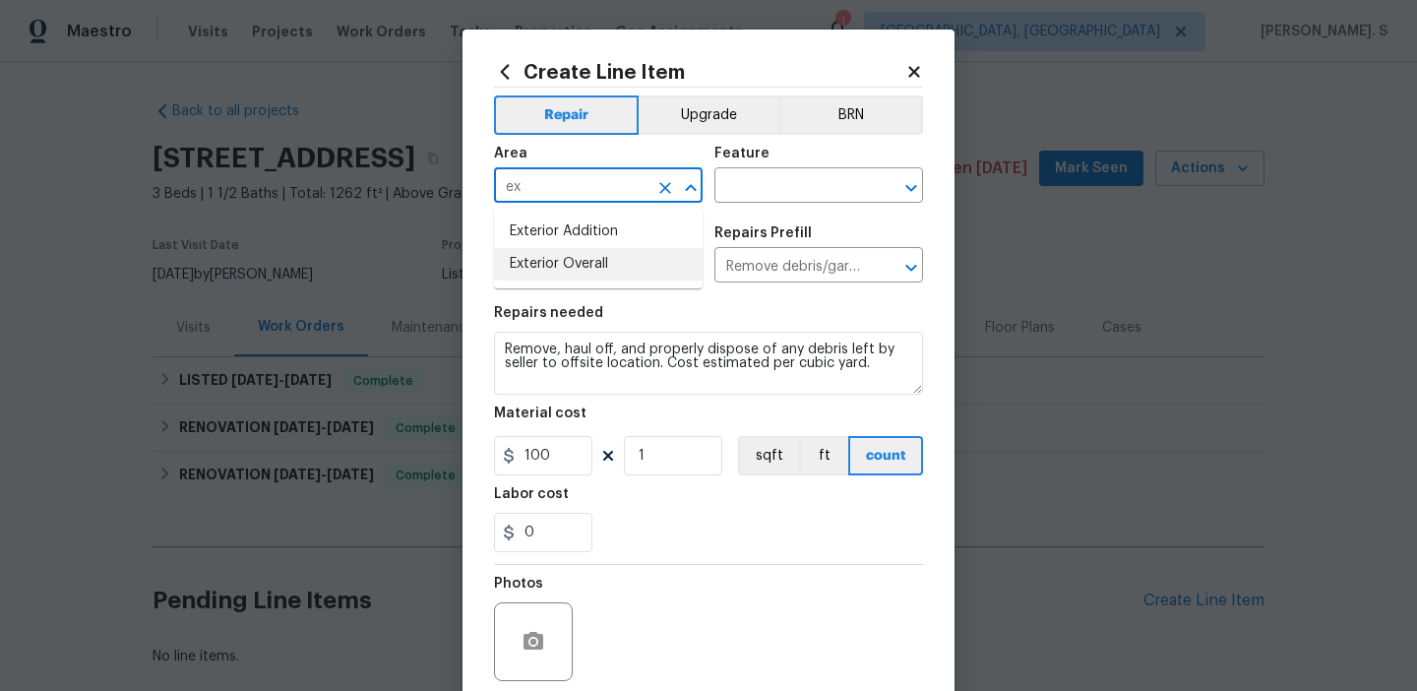
click at [669, 259] on li "Exterior Overall" at bounding box center [598, 264] width 209 height 32
click at [911, 180] on icon "Open" at bounding box center [912, 188] width 24 height 24
type input "Exterior Overall"
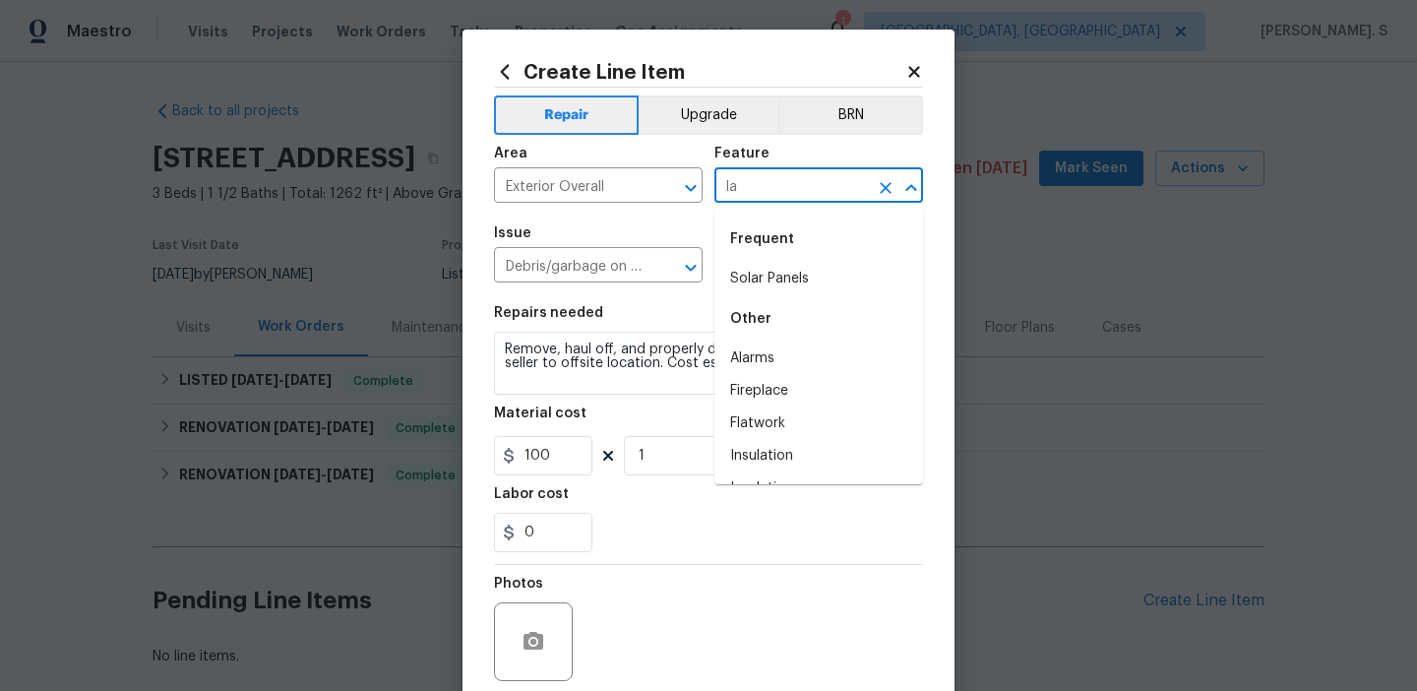
type input "l"
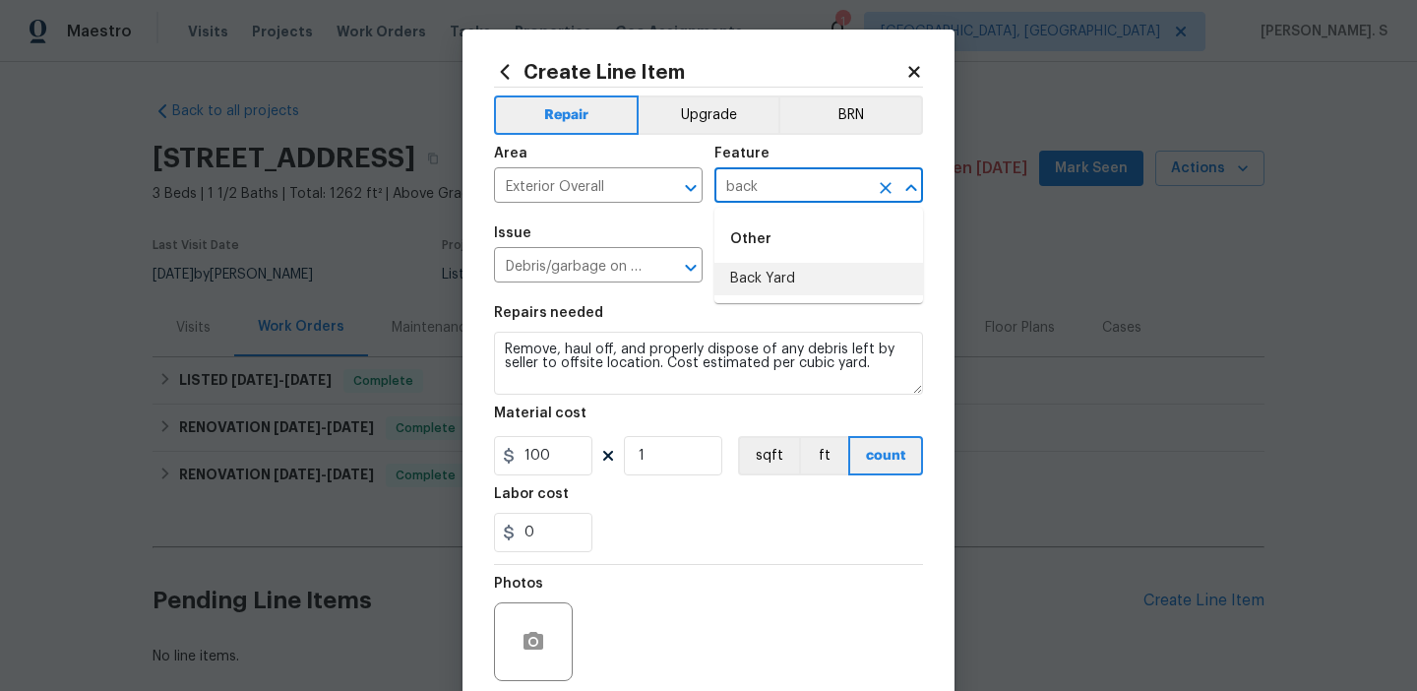
click at [771, 289] on li "Back Yard" at bounding box center [819, 279] width 209 height 32
click at [696, 274] on icon "Open" at bounding box center [691, 268] width 24 height 24
type input "Back Yard"
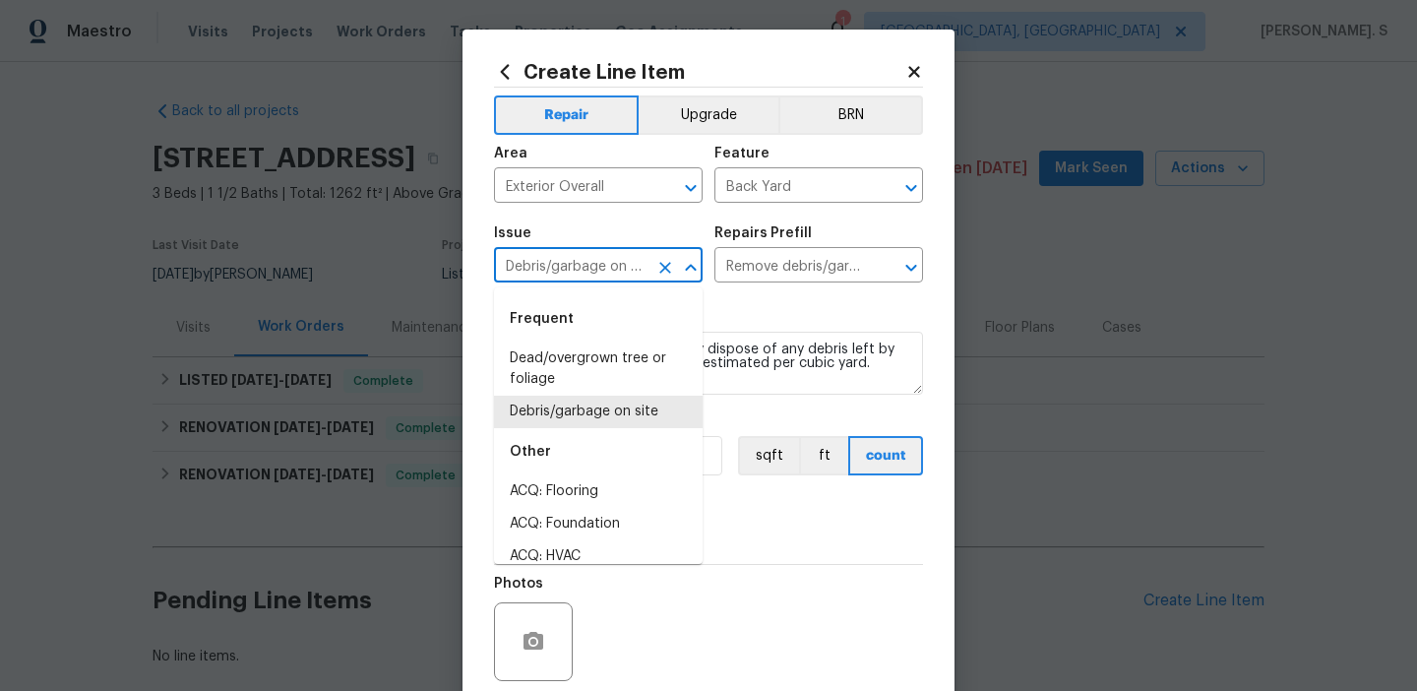
scroll to position [0, 5]
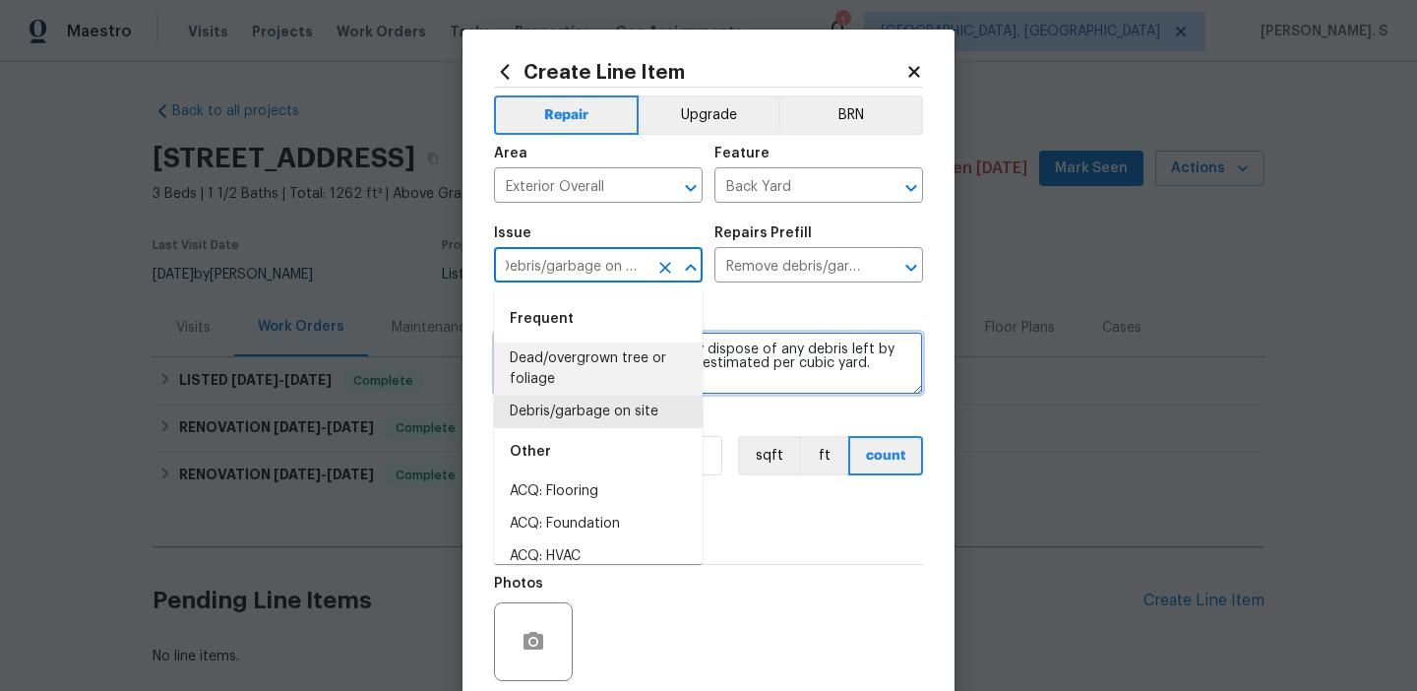
click at [852, 359] on textarea "Remove, haul off, and properly dispose of any debris left by seller to offsite …" at bounding box center [708, 363] width 429 height 63
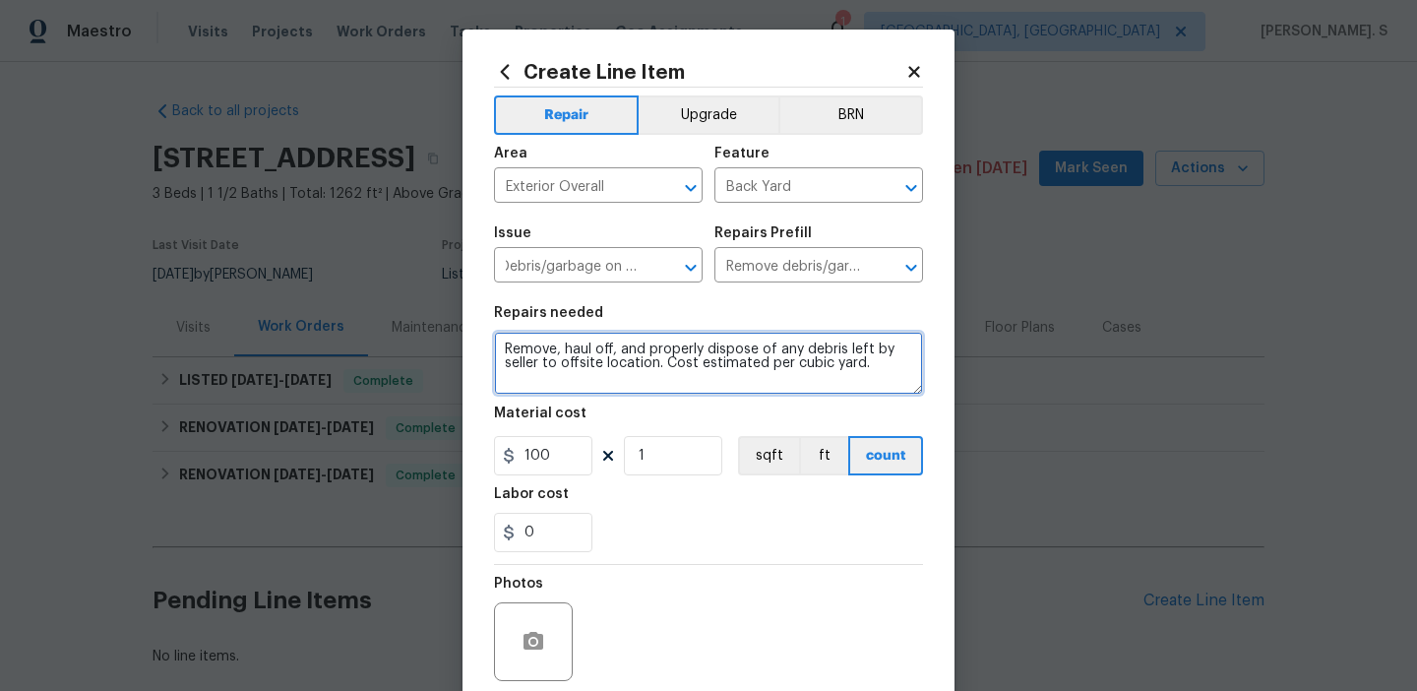
scroll to position [0, 0]
click at [852, 359] on textarea "Remove, haul off, and properly dispose of any debris left by seller to offsite …" at bounding box center [708, 363] width 429 height 63
paste textarea "Back yard. Clean up and remove all dead branches in back yard. Landscaper.$150."
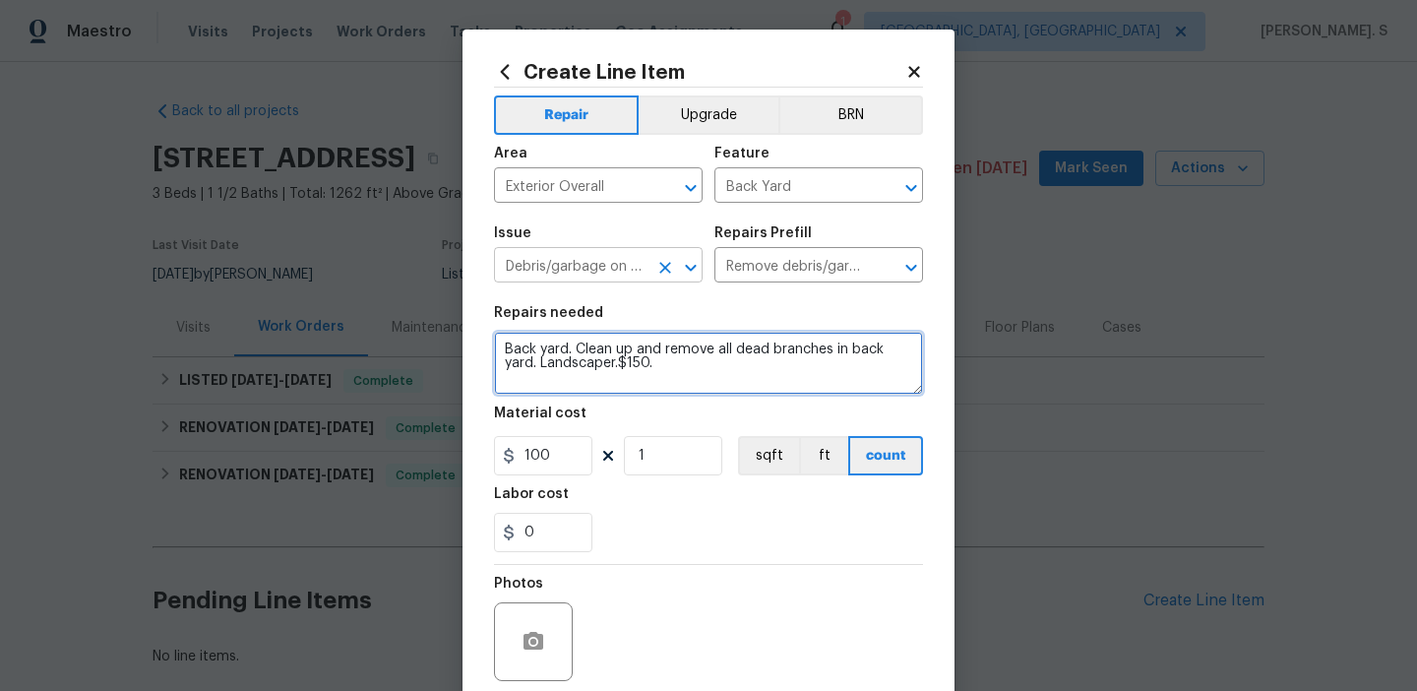
click at [686, 266] on icon "Open" at bounding box center [690, 267] width 11 height 7
type textarea "Back yard. Clean up and remove all dead branches in back yard. Landscaper.$150."
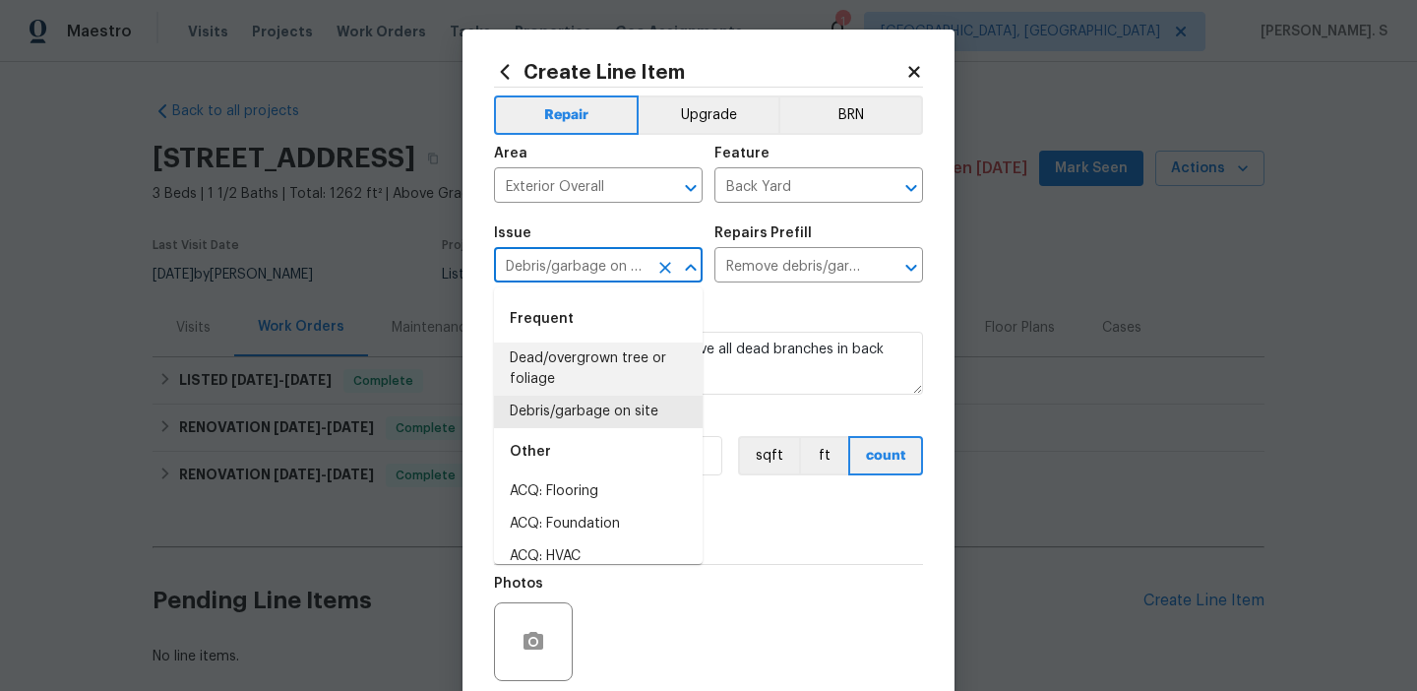
click at [614, 382] on li "Dead/overgrown tree or foliage" at bounding box center [598, 369] width 209 height 53
type input "Dead/overgrown tree or foliage"
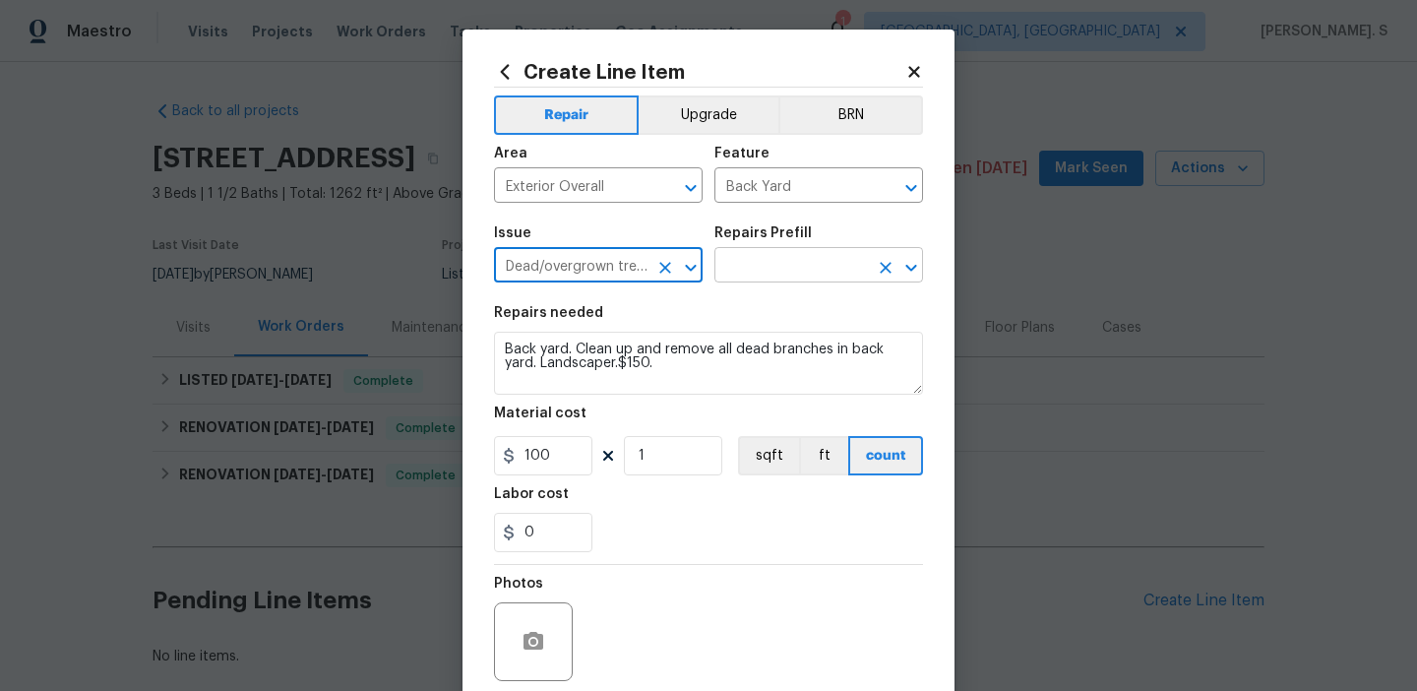
click at [912, 269] on icon "Open" at bounding box center [911, 267] width 11 height 7
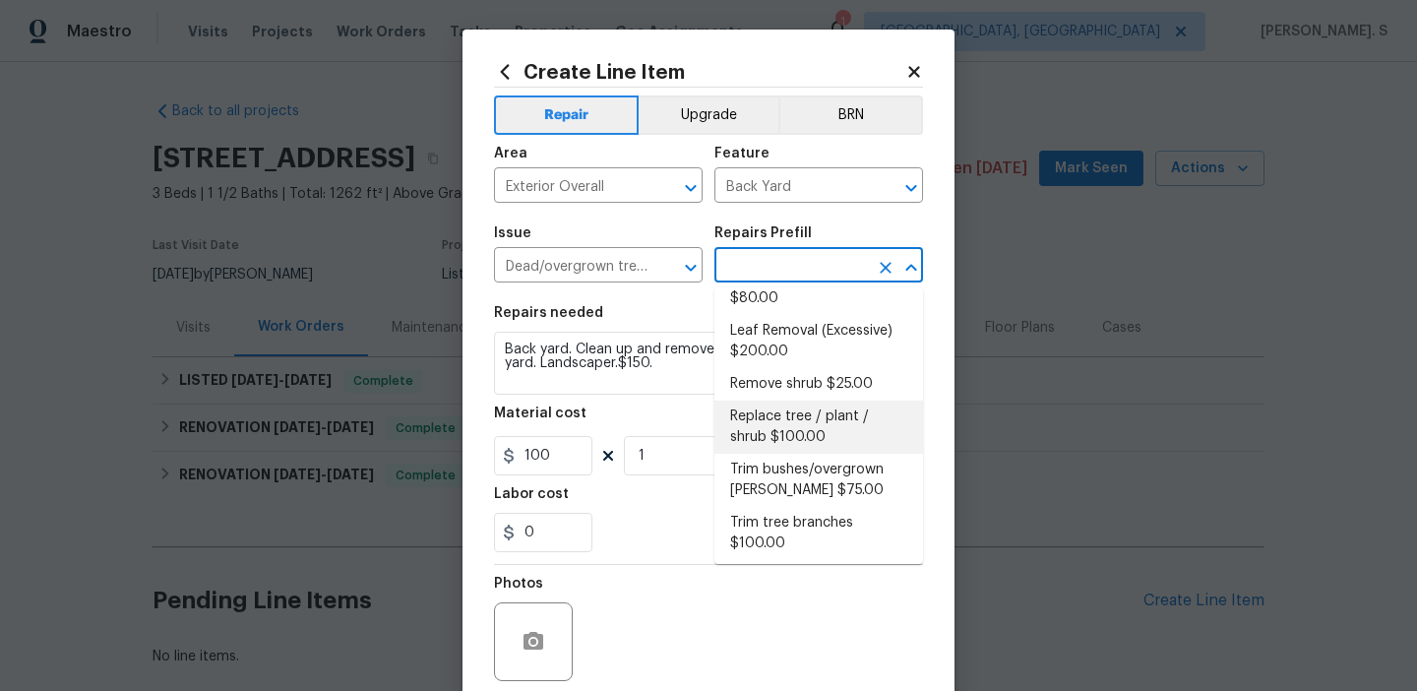
scroll to position [37, 0]
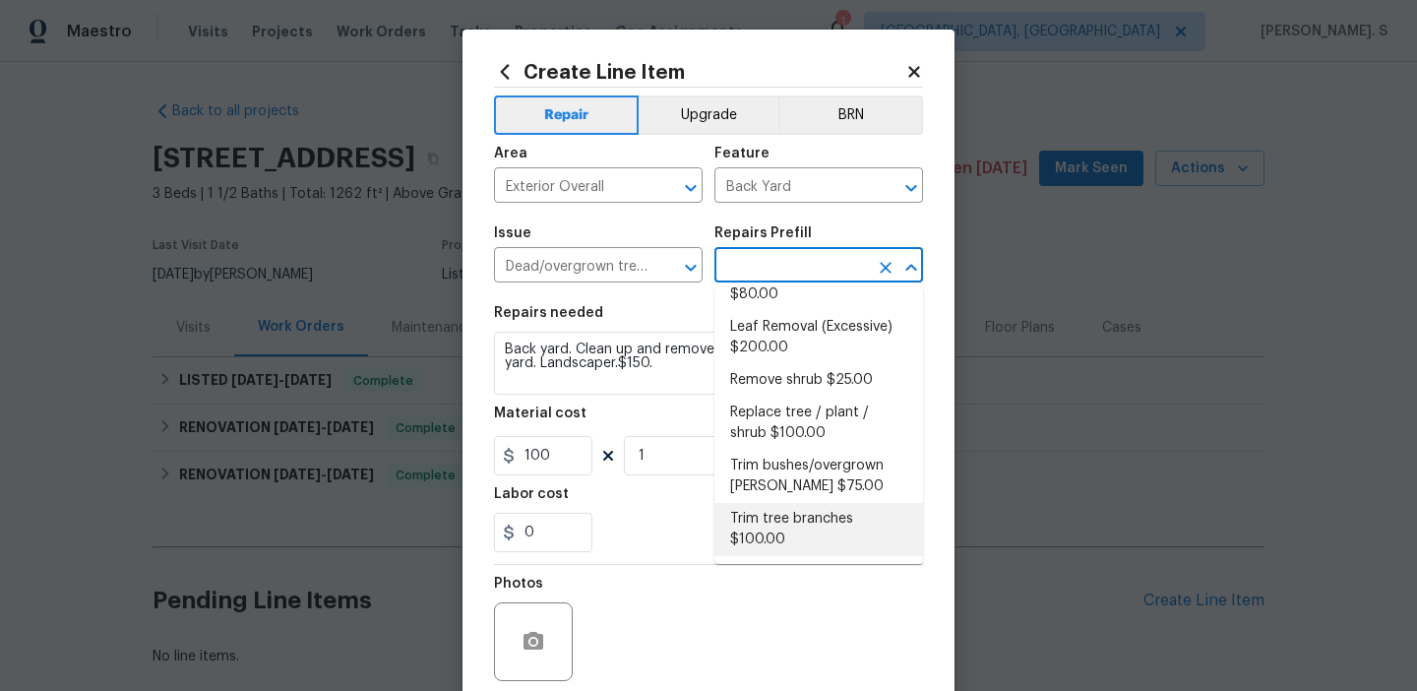
click at [784, 517] on li "Trim tree branches $100.00" at bounding box center [819, 529] width 209 height 53
type input "Trim tree branches $100.00"
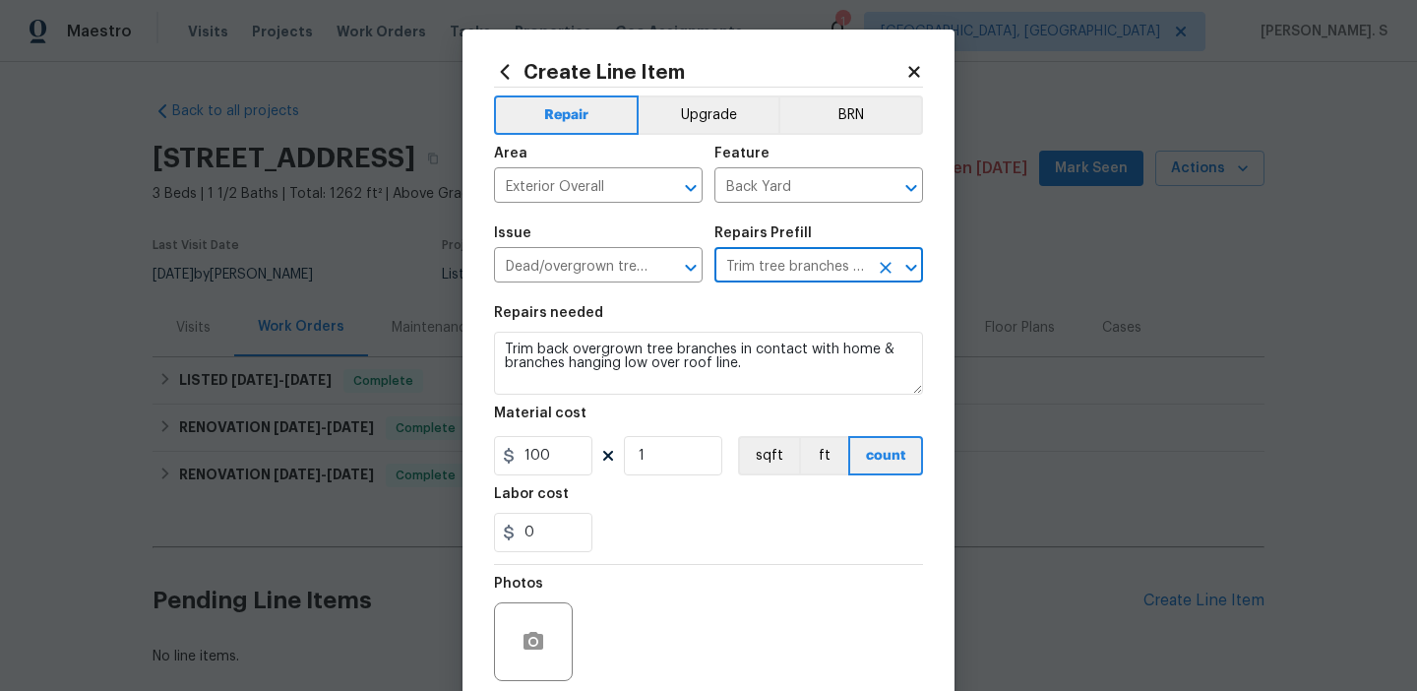
scroll to position [0, 0]
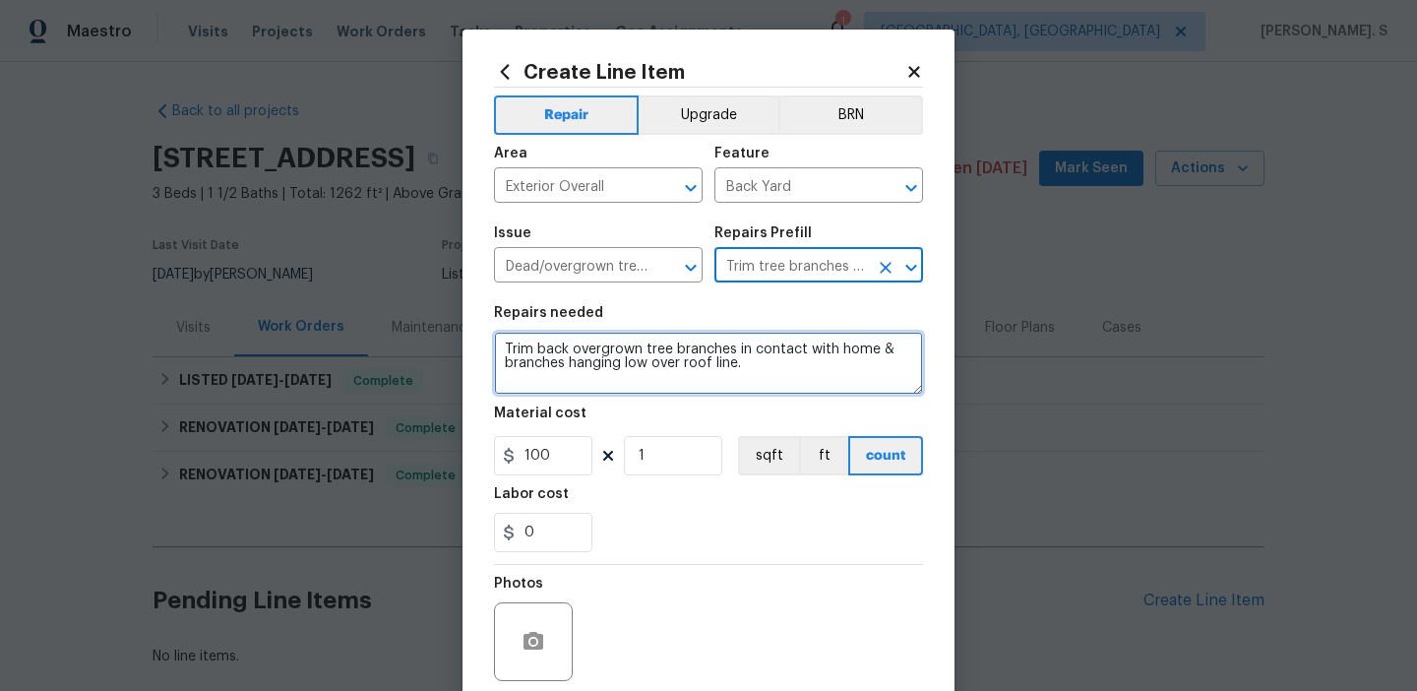
click at [702, 363] on textarea "Trim back overgrown tree branches in contact with home & branches hanging low o…" at bounding box center [708, 363] width 429 height 63
paste textarea "Back yard. Clean up and remove all dead branches in back yard. Landscaper.$150."
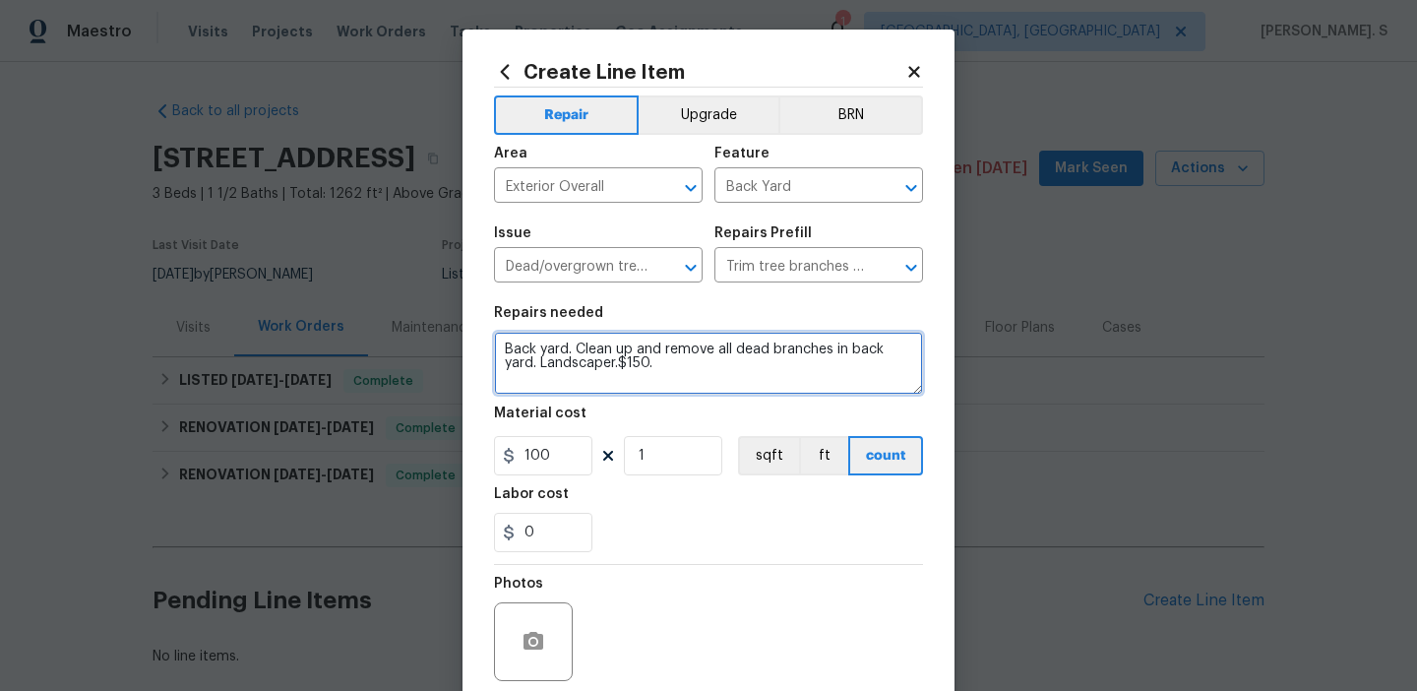
scroll to position [4, 0]
click at [504, 344] on textarea "Back yard. Clean up and remove all dead branches in back yard. Landscaper.$150." at bounding box center [708, 363] width 429 height 63
click at [737, 340] on textarea "Received feedback that Back yard. Clean up and remove all dead branches in back…" at bounding box center [708, 363] width 429 height 63
click at [832, 360] on textarea "Received feedback that Back yard needs clean up and remove all dead branches in…" at bounding box center [708, 363] width 429 height 63
drag, startPoint x: 832, startPoint y: 360, endPoint x: 736, endPoint y: 360, distance: 95.5
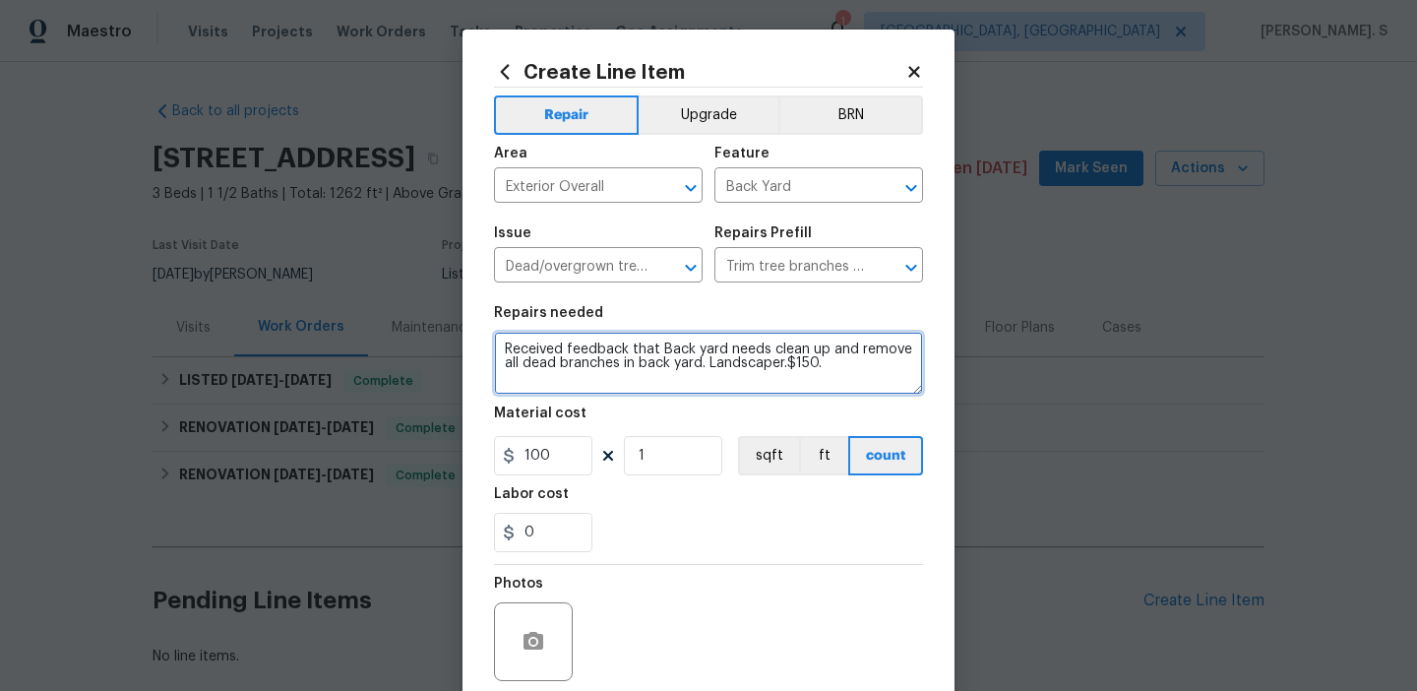
click at [736, 360] on textarea "Received feedback that Back yard needs clean up and remove all dead branches in…" at bounding box center [708, 363] width 429 height 63
type textarea "Received feedback that Back yard needs clean up and remove all dead branches in…"
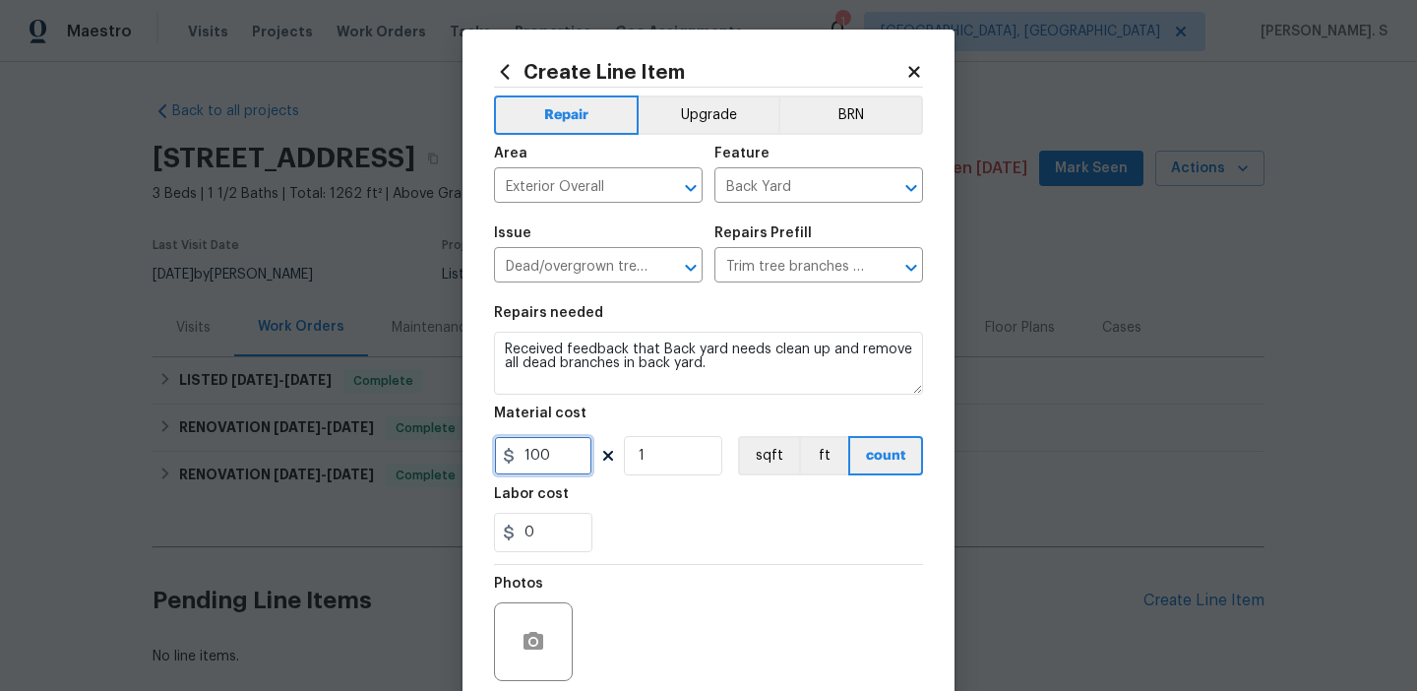
click at [583, 453] on input "100" at bounding box center [543, 455] width 98 height 39
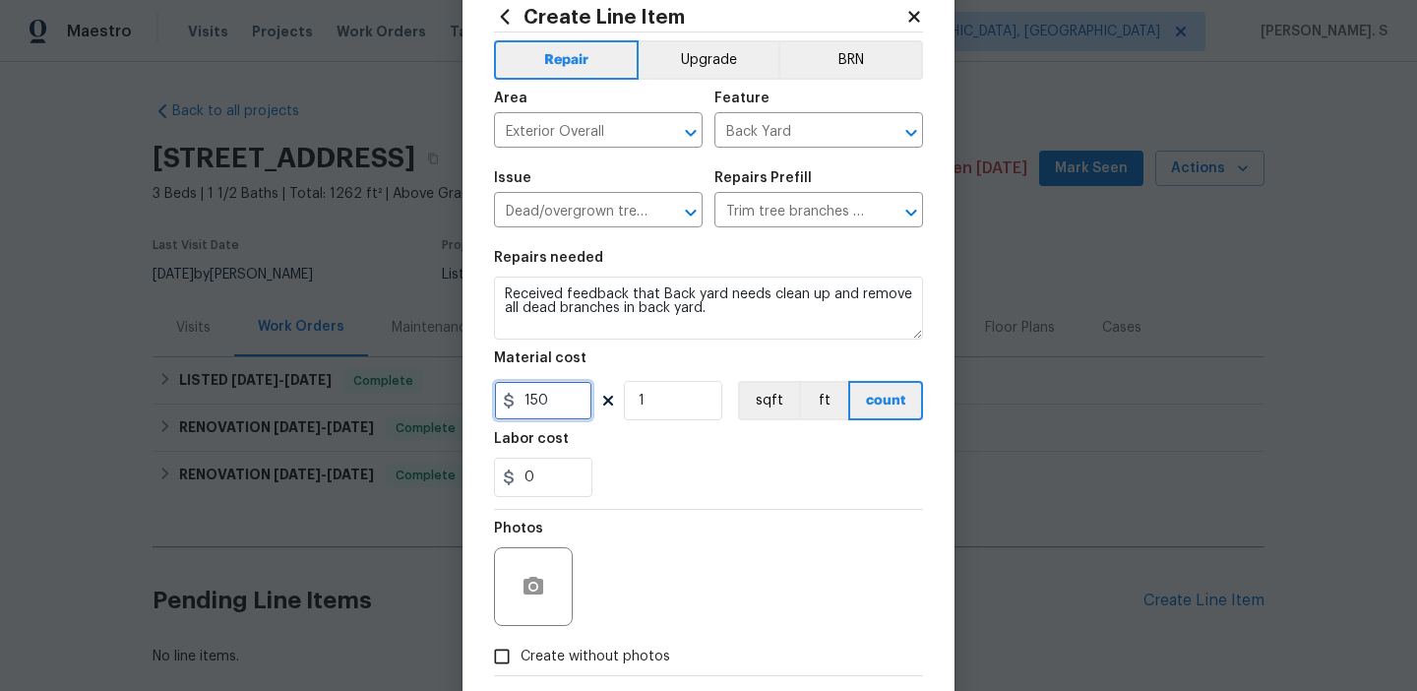
scroll to position [157, 0]
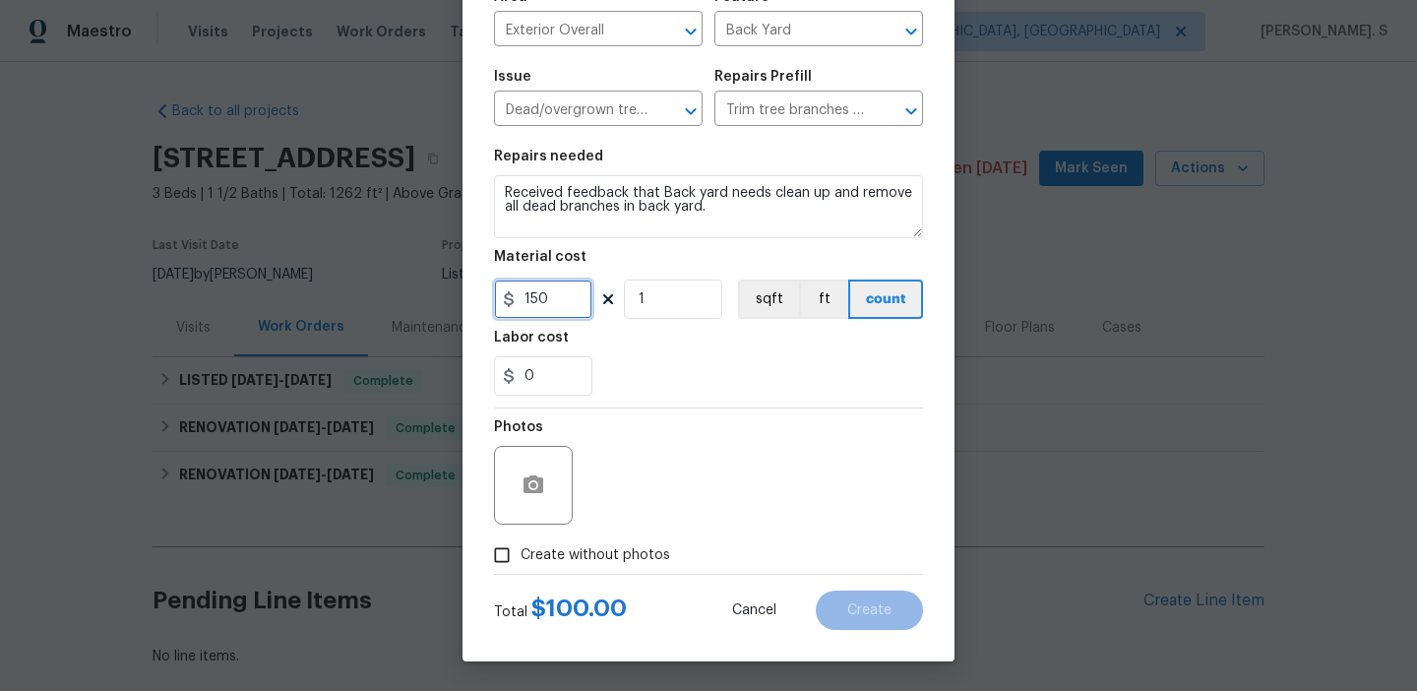
type input "150"
click at [541, 481] on icon "button" at bounding box center [534, 484] width 20 height 18
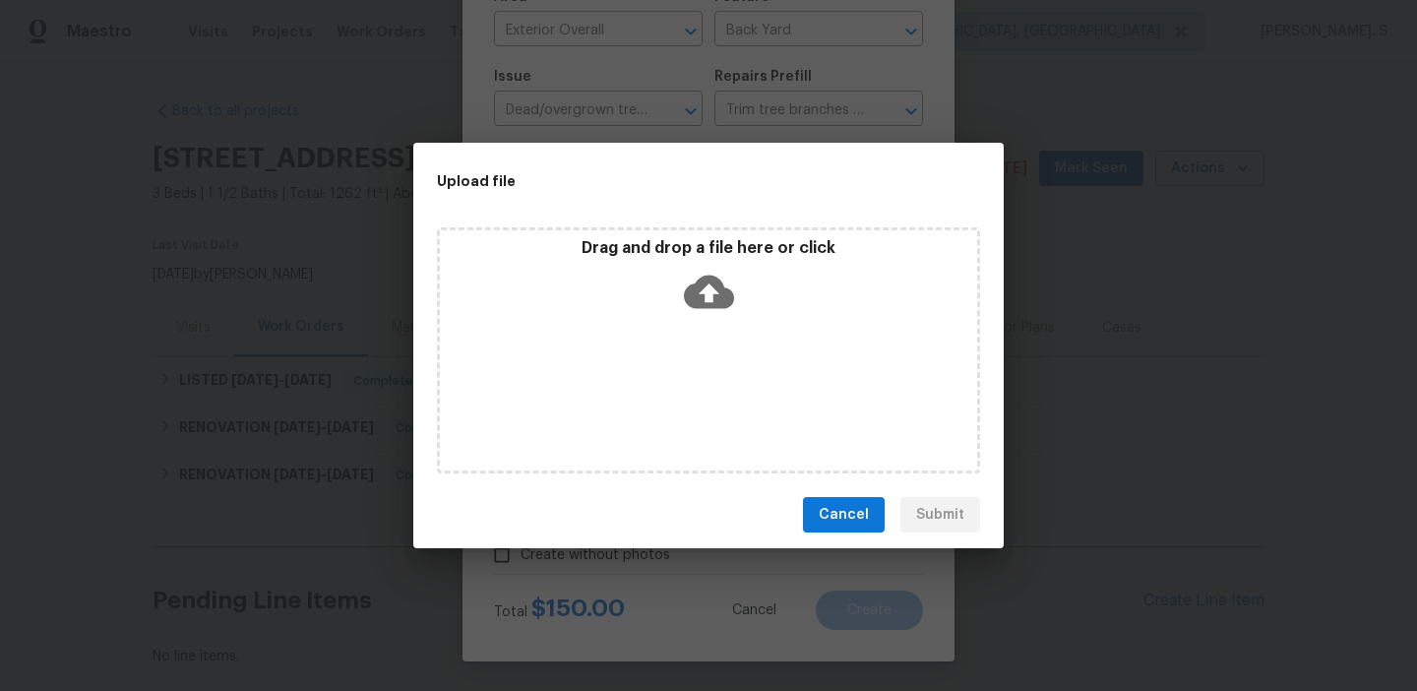
click at [711, 295] on icon at bounding box center [709, 292] width 50 height 50
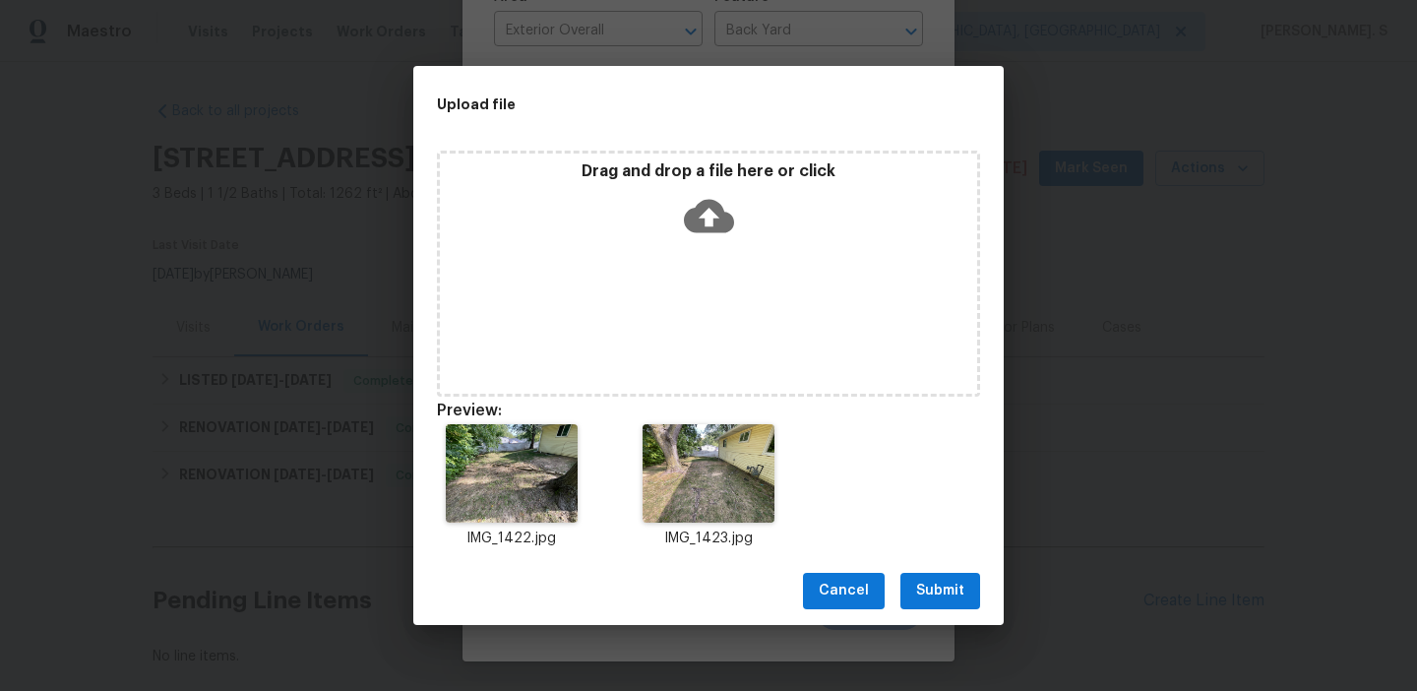
click at [714, 214] on icon at bounding box center [709, 216] width 50 height 50
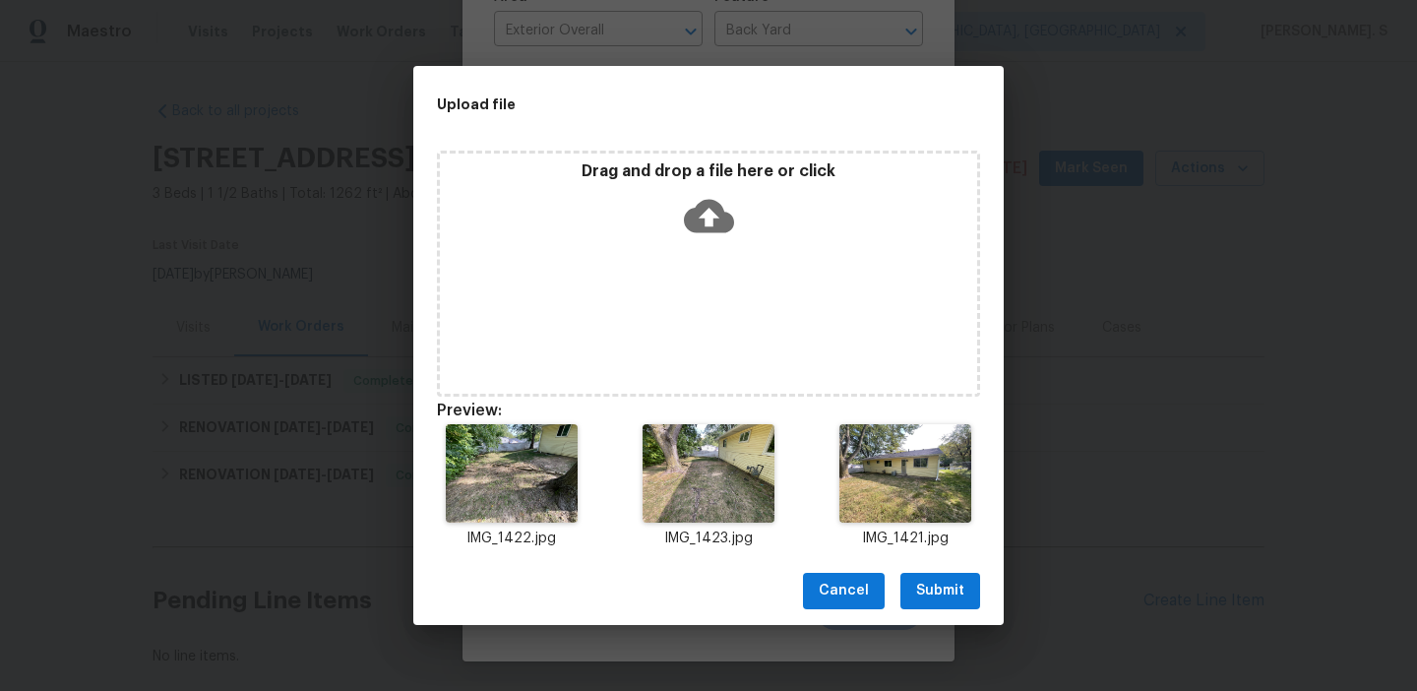
click at [918, 594] on span "Submit" at bounding box center [940, 591] width 48 height 25
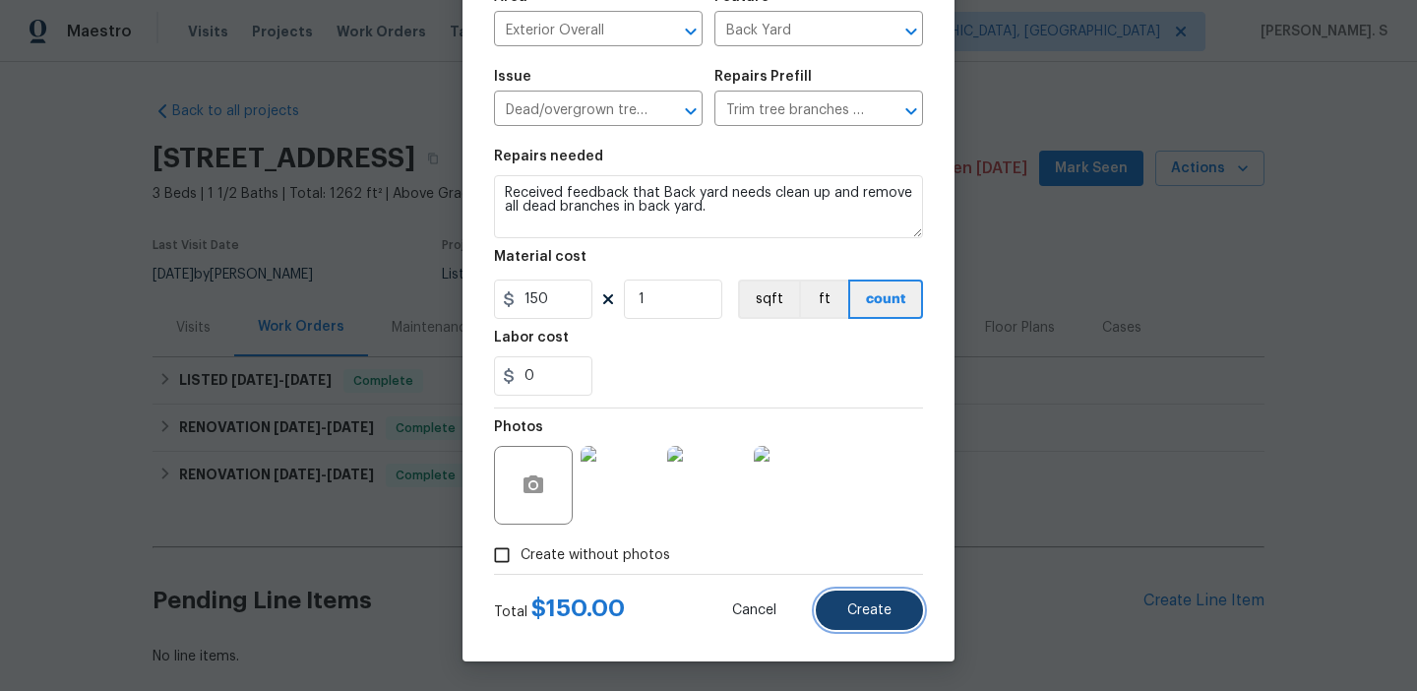
click at [877, 617] on button "Create" at bounding box center [869, 610] width 107 height 39
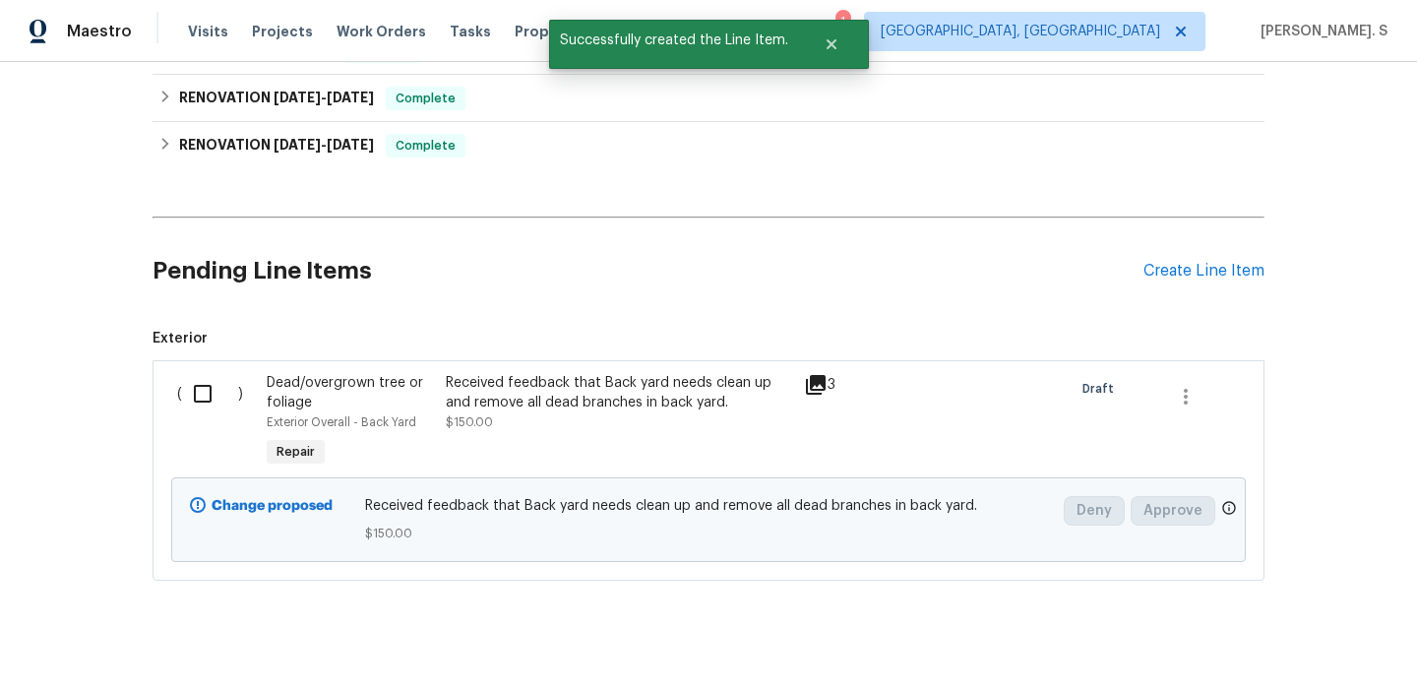
scroll to position [353, 0]
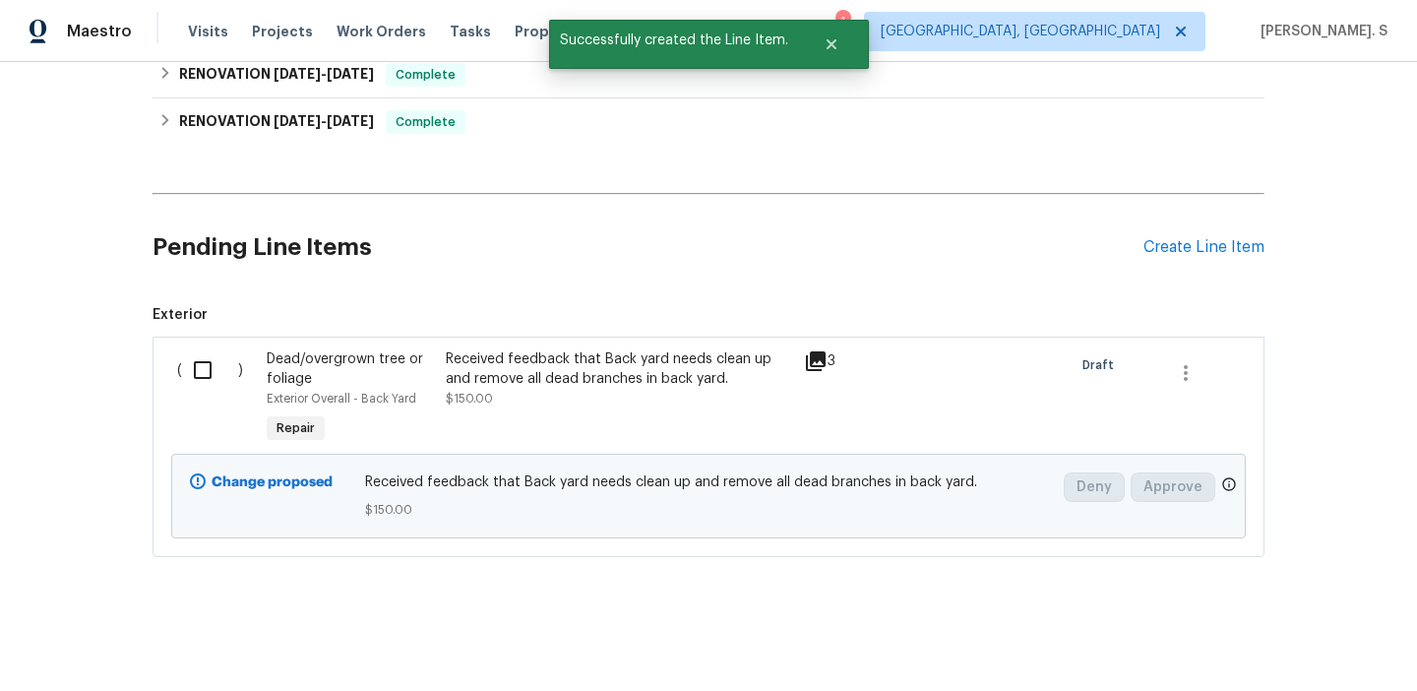
click at [225, 353] on input "checkbox" at bounding box center [210, 369] width 56 height 41
checkbox input "true"
click at [1343, 631] on span "Create Work Order" at bounding box center [1304, 642] width 131 height 25
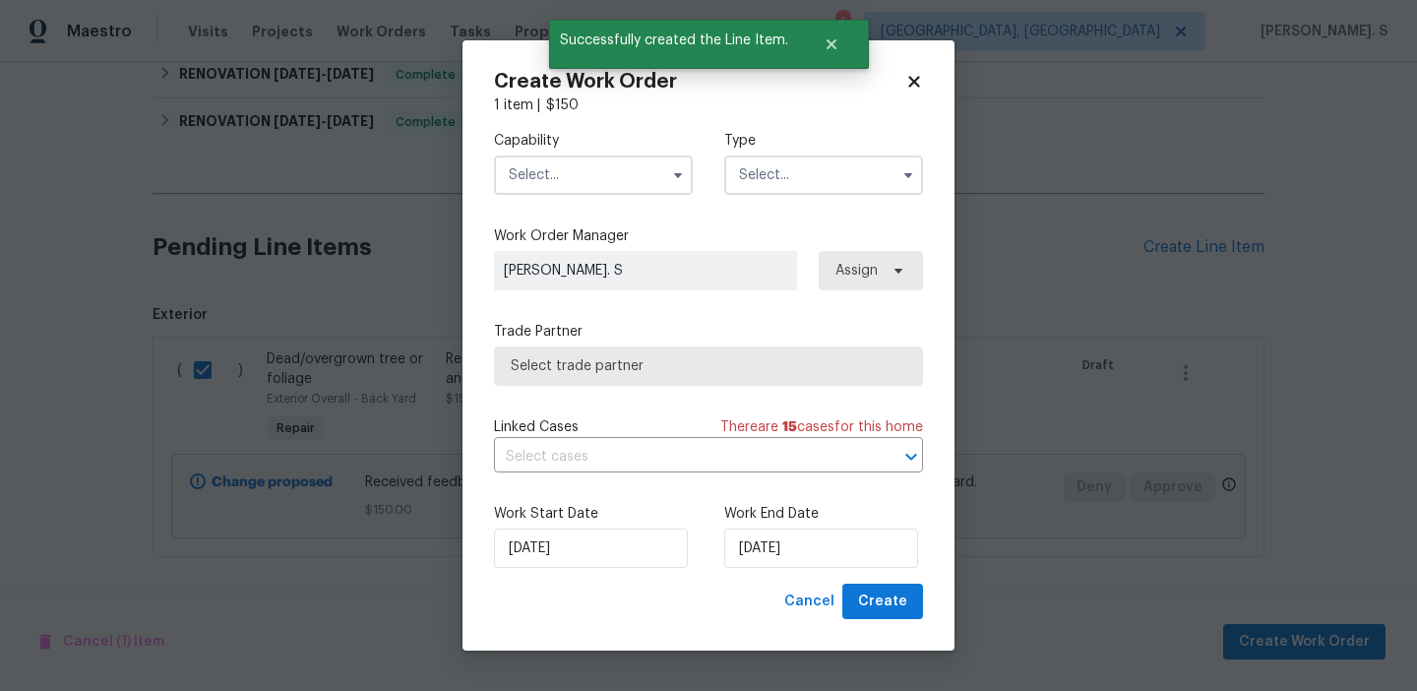
click at [646, 219] on div "Capability Type Work Order Manager [PERSON_NAME]. S Assign Trade Partner Select…" at bounding box center [708, 349] width 429 height 469
click at [641, 178] on input "text" at bounding box center [593, 175] width 199 height 39
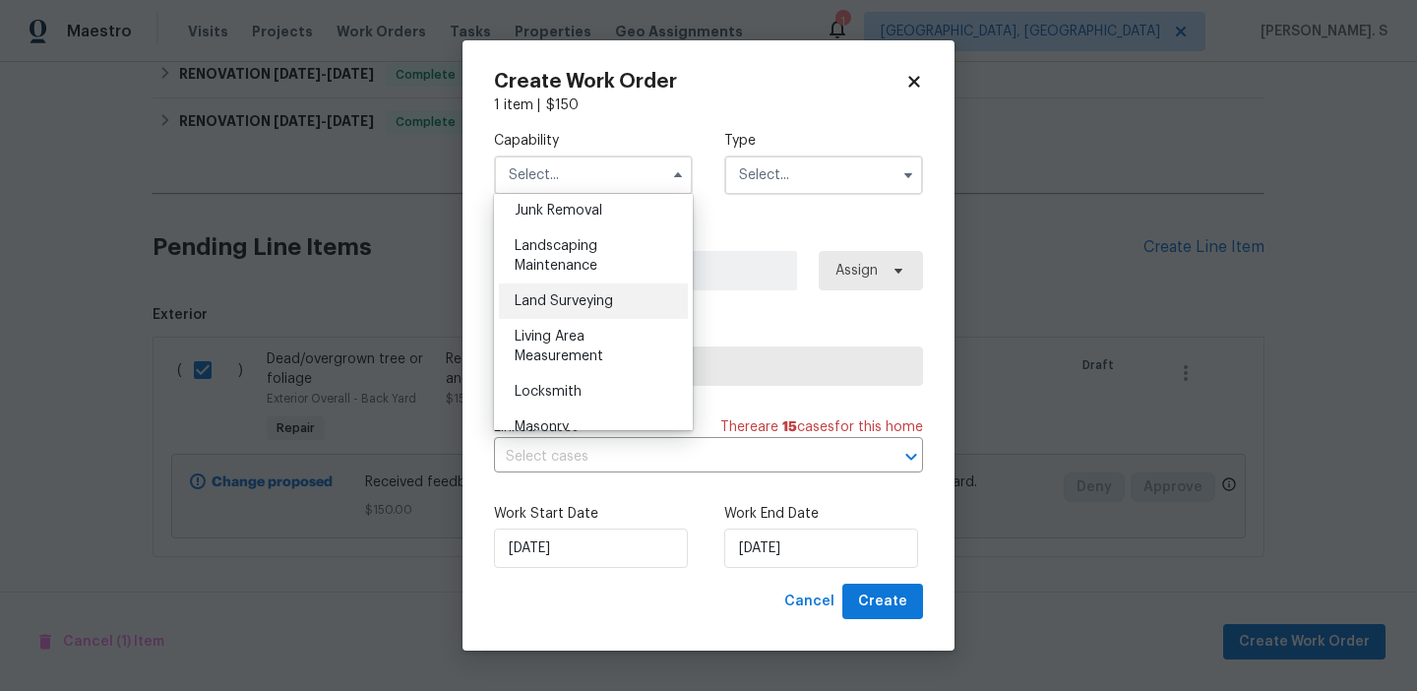
scroll to position [1290, 0]
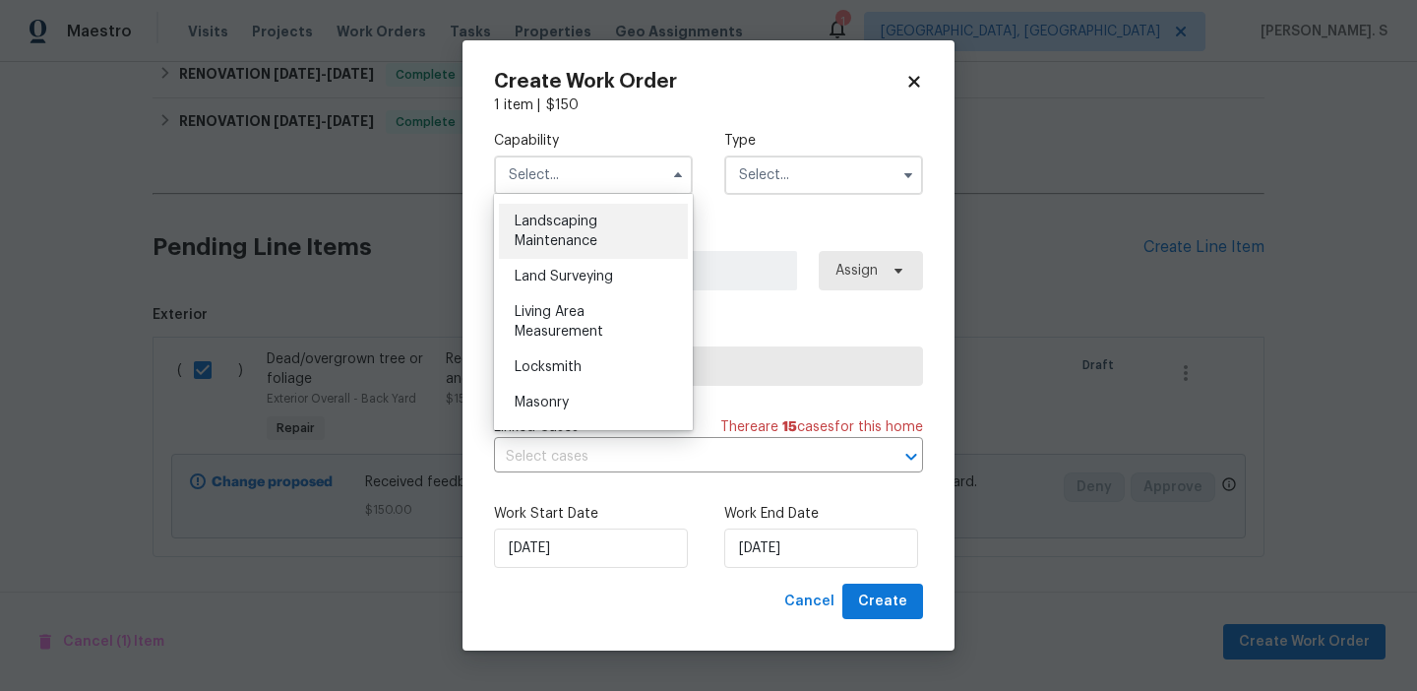
click at [615, 229] on div "Landscaping Maintenance" at bounding box center [593, 231] width 189 height 55
type input "Landscaping Maintenance"
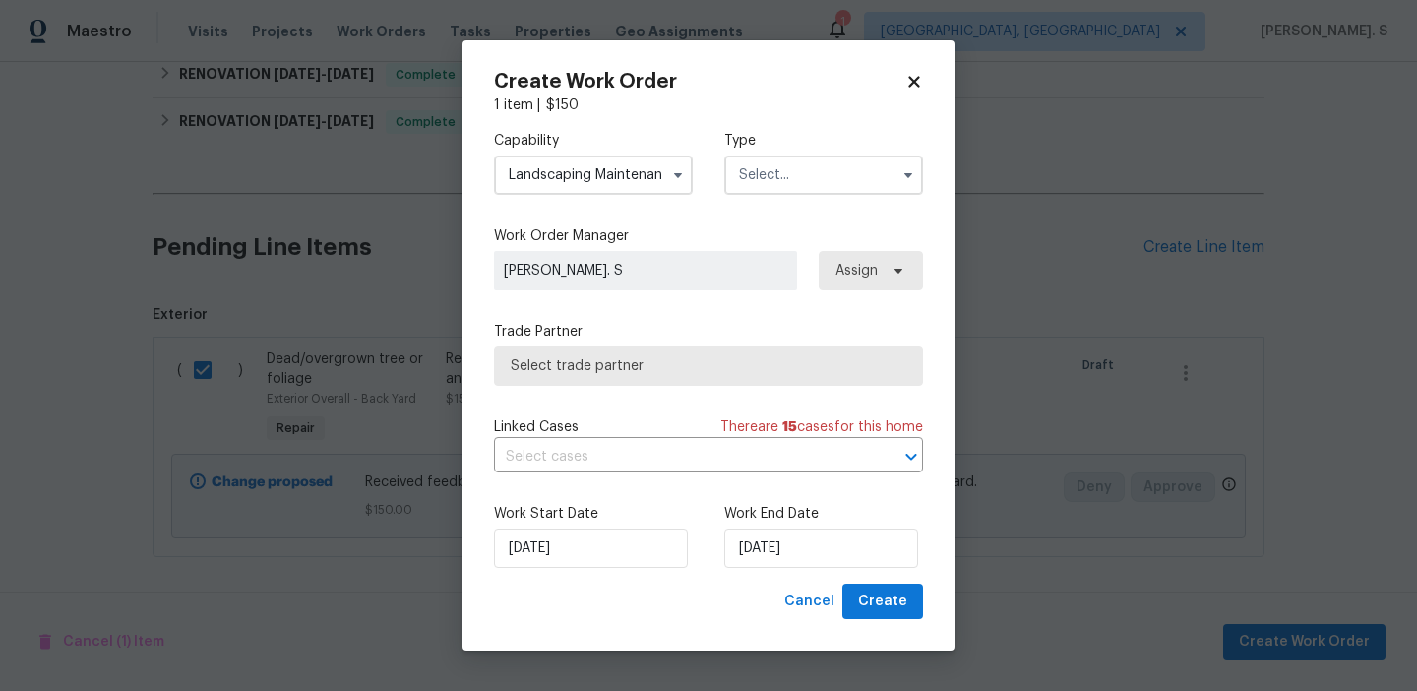
click at [794, 171] on input "text" at bounding box center [823, 175] width 199 height 39
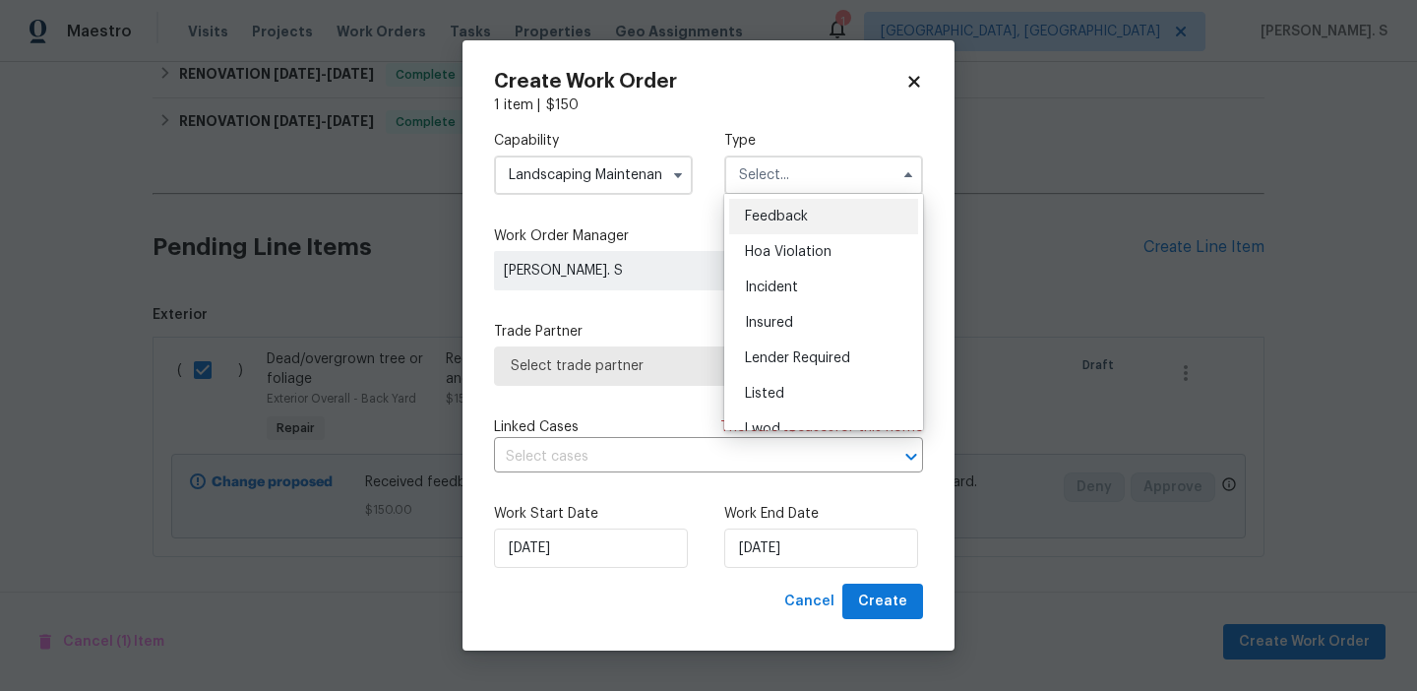
click at [784, 216] on span "Feedback" at bounding box center [776, 217] width 63 height 14
type input "Feedback"
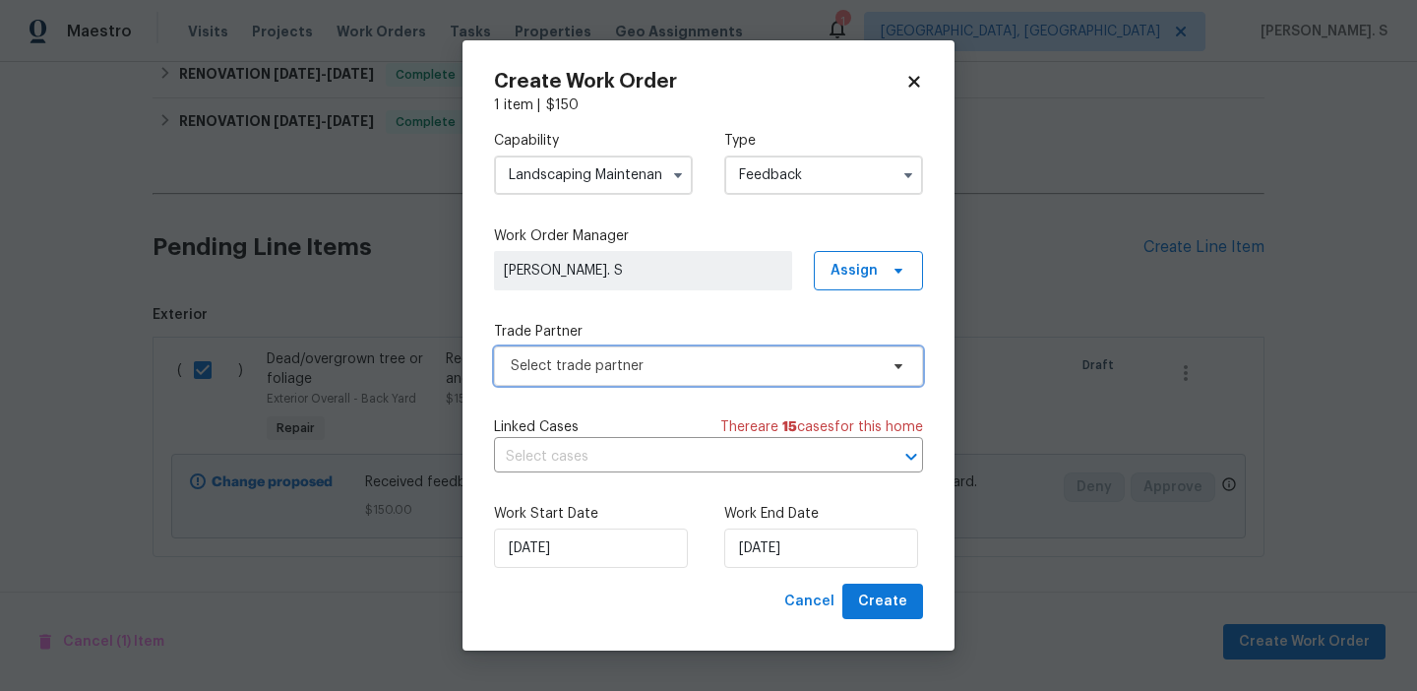
click at [665, 379] on span "Select trade partner" at bounding box center [708, 365] width 429 height 39
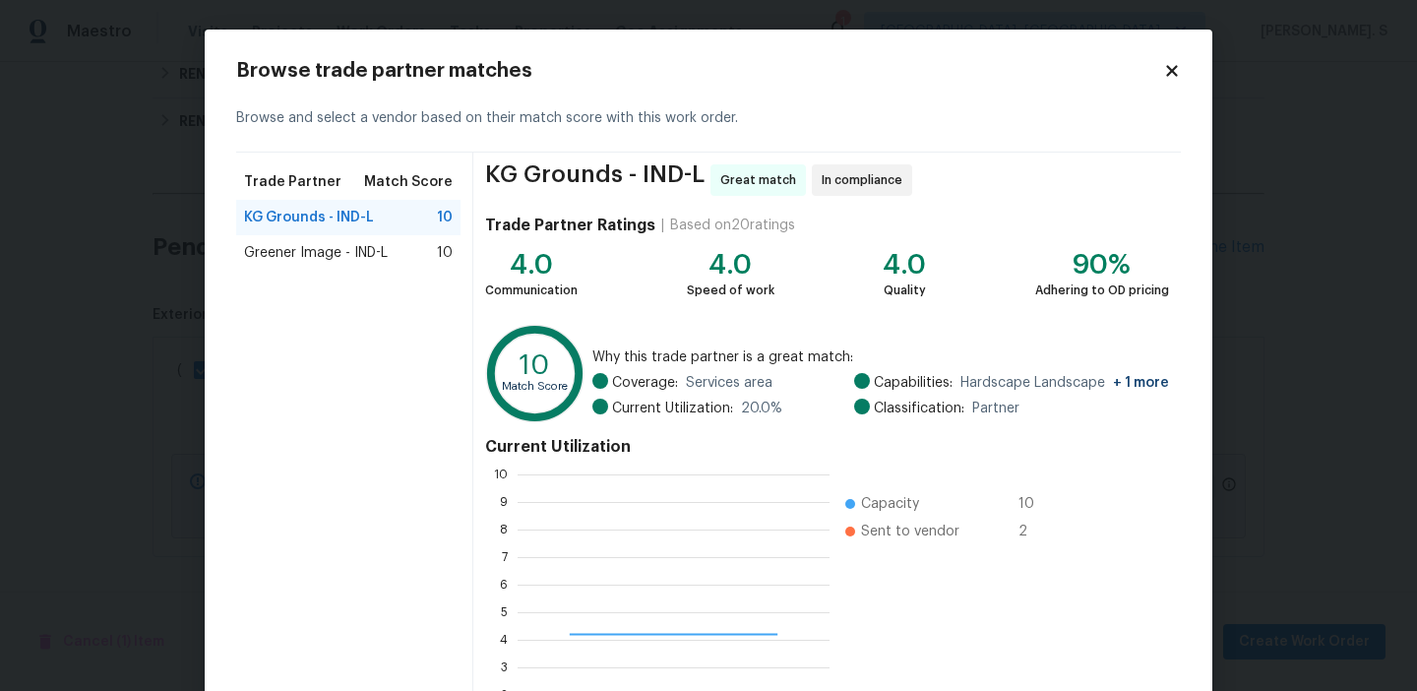
scroll to position [276, 312]
click at [371, 247] on span "Greener Image - IND-L" at bounding box center [316, 253] width 144 height 20
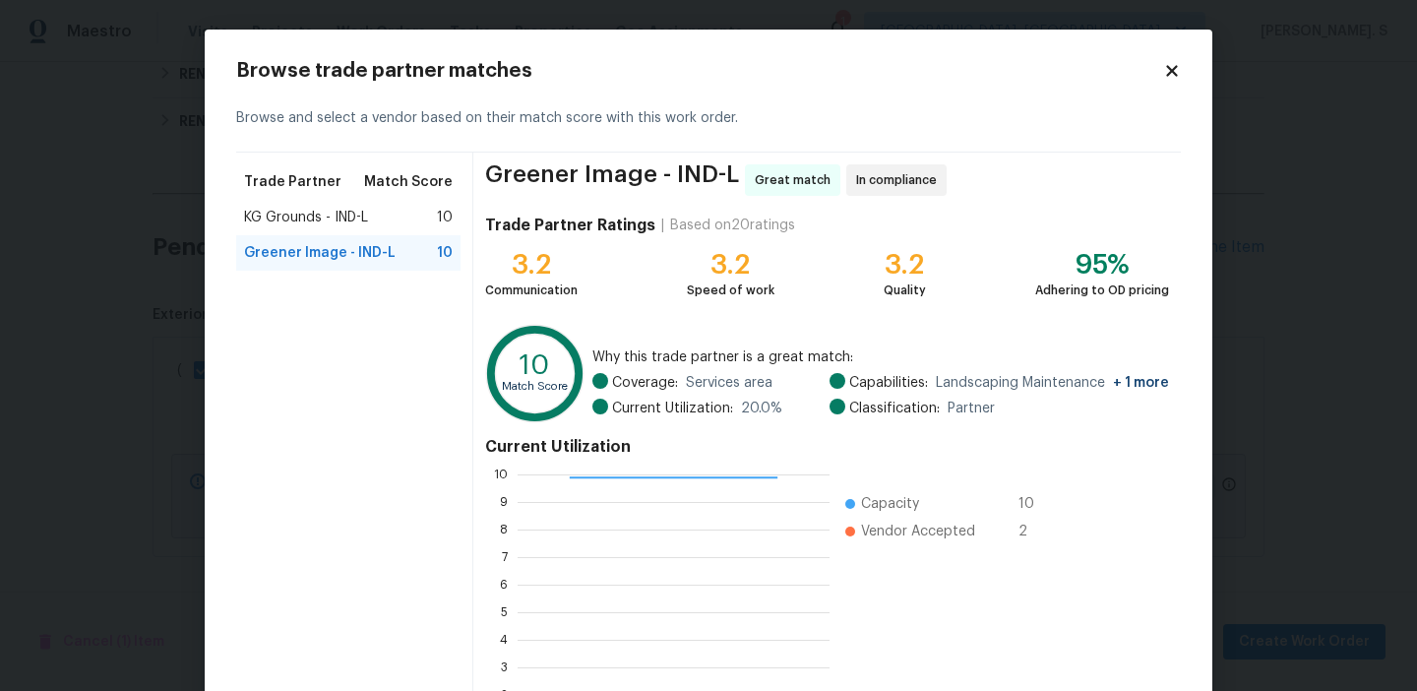
click at [361, 218] on span "KG Grounds - IND-L" at bounding box center [306, 218] width 124 height 20
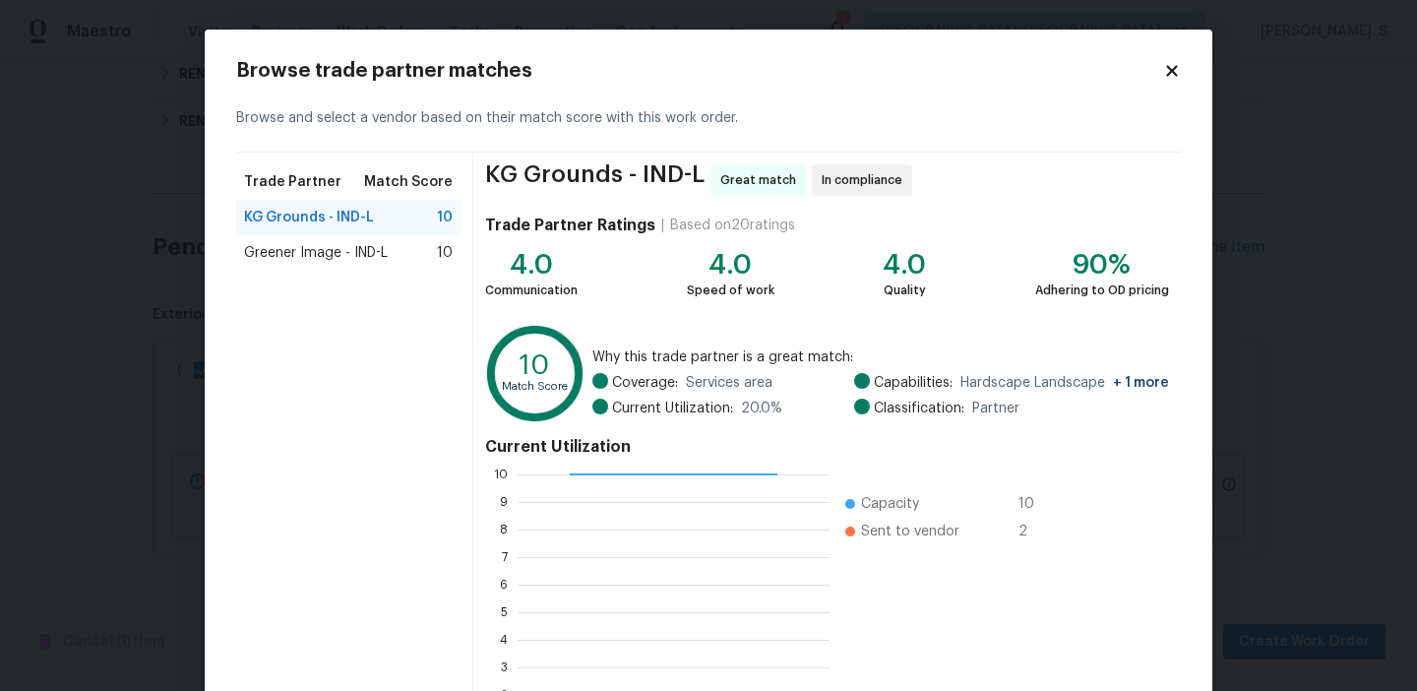
scroll to position [177, 0]
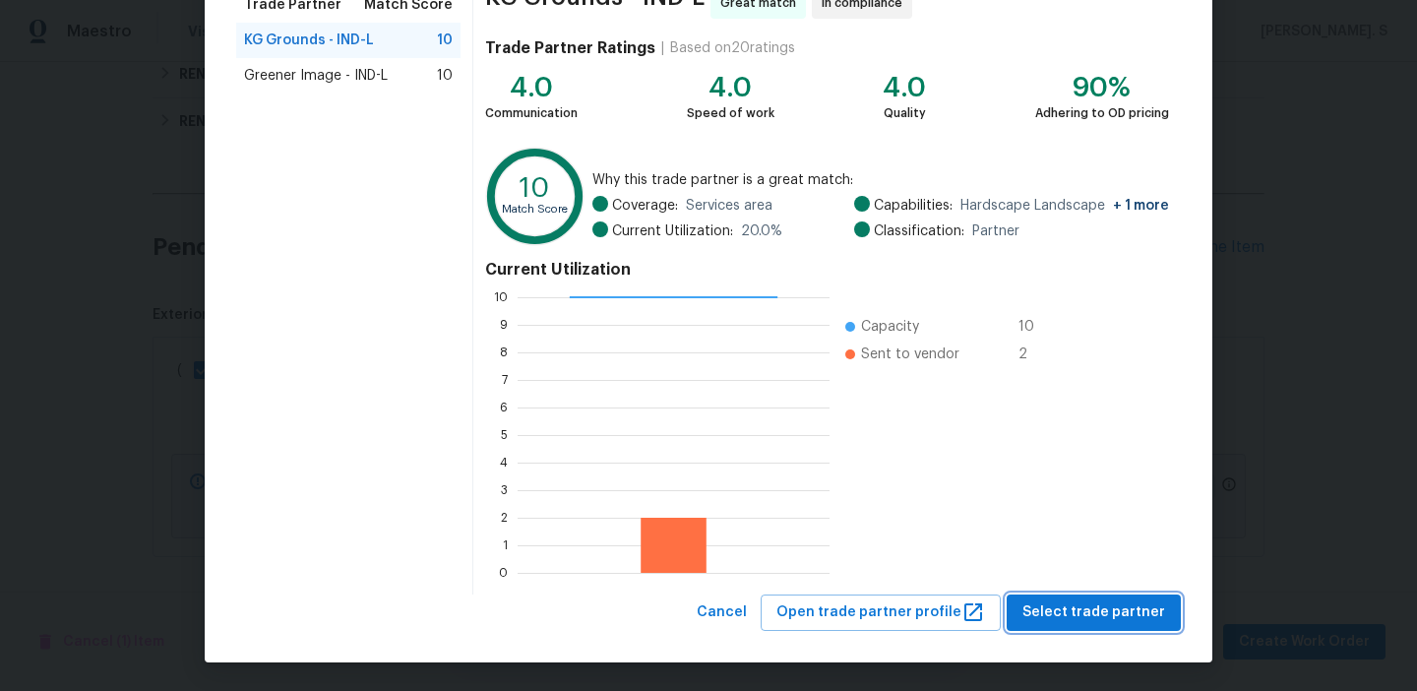
click at [1098, 614] on span "Select trade partner" at bounding box center [1094, 612] width 143 height 25
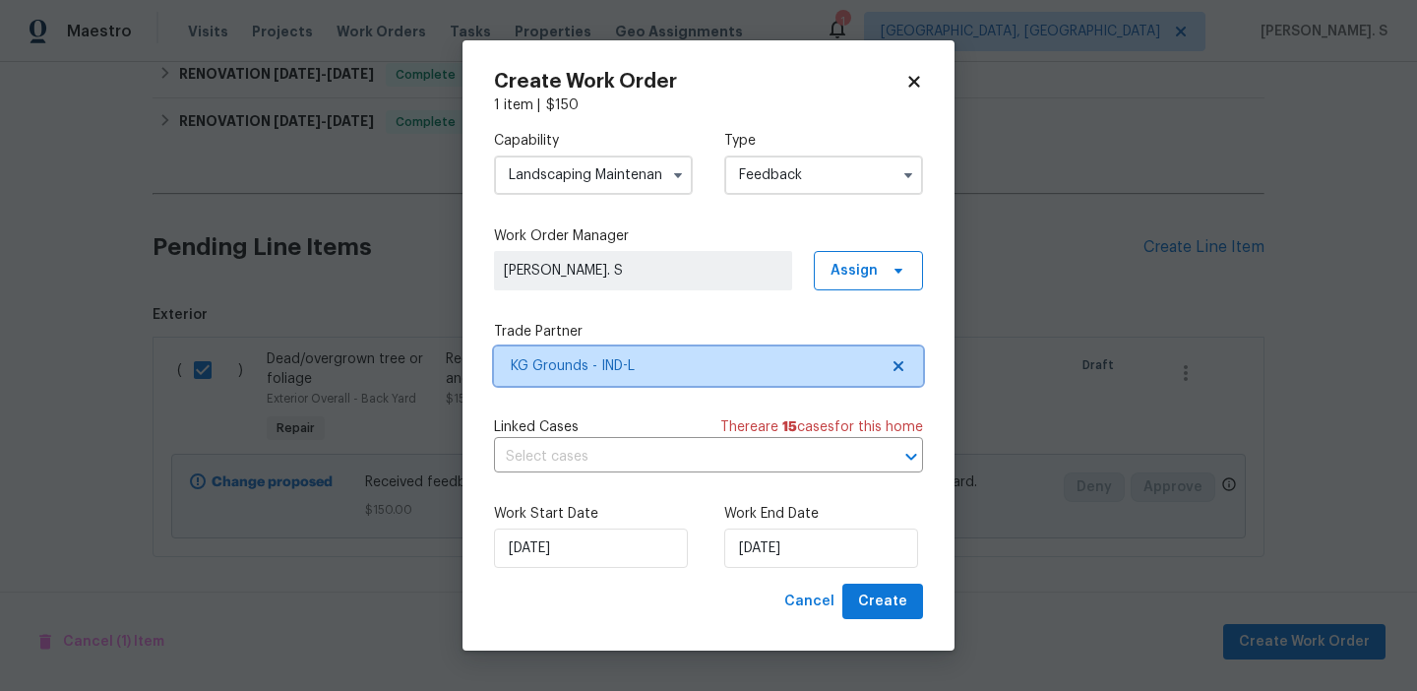
scroll to position [0, 0]
click at [681, 466] on input "text" at bounding box center [681, 457] width 374 height 31
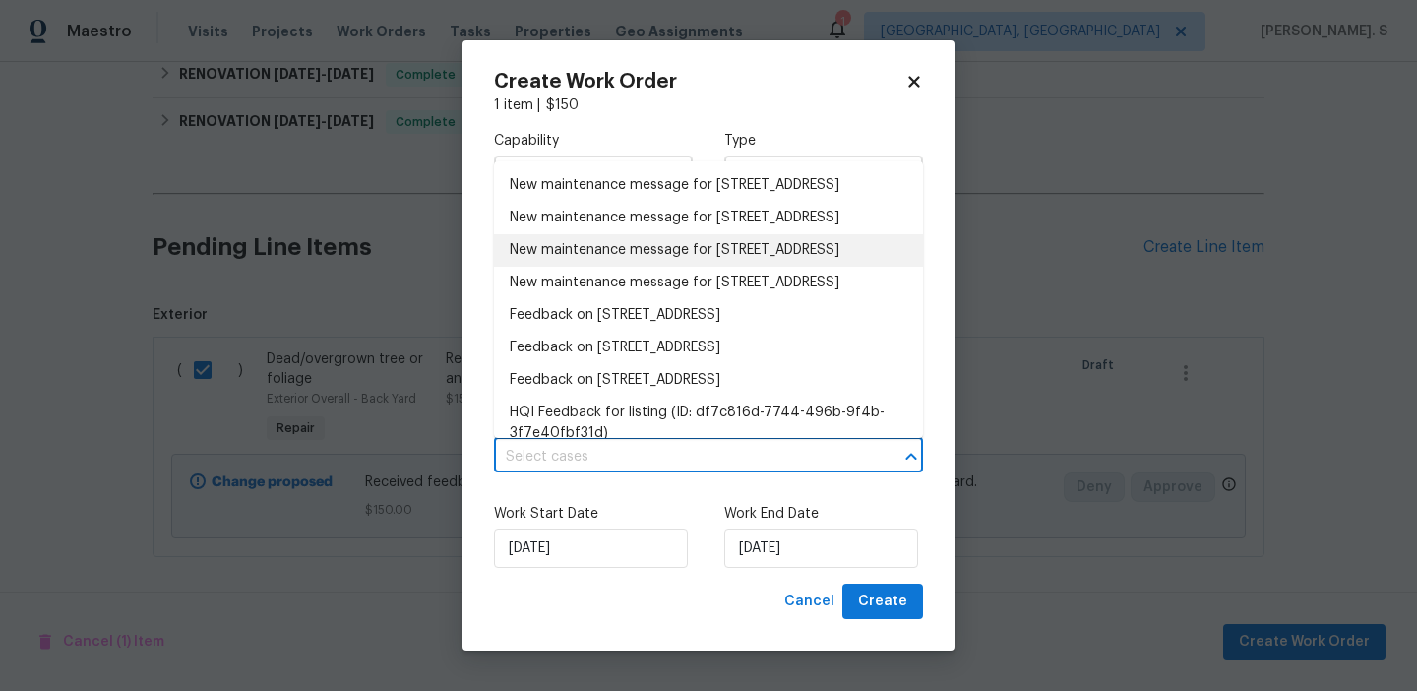
scroll to position [52, 0]
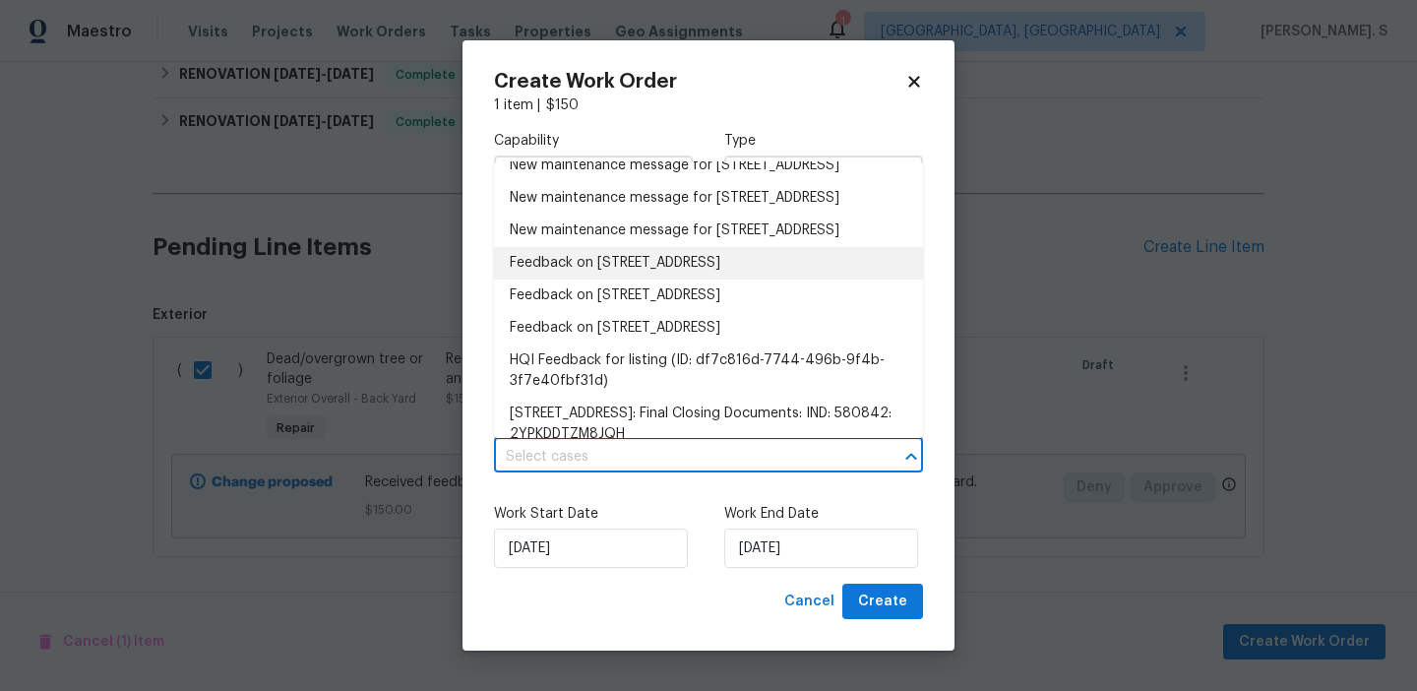
click at [609, 280] on li "Feedback on [STREET_ADDRESS]" at bounding box center [708, 263] width 429 height 32
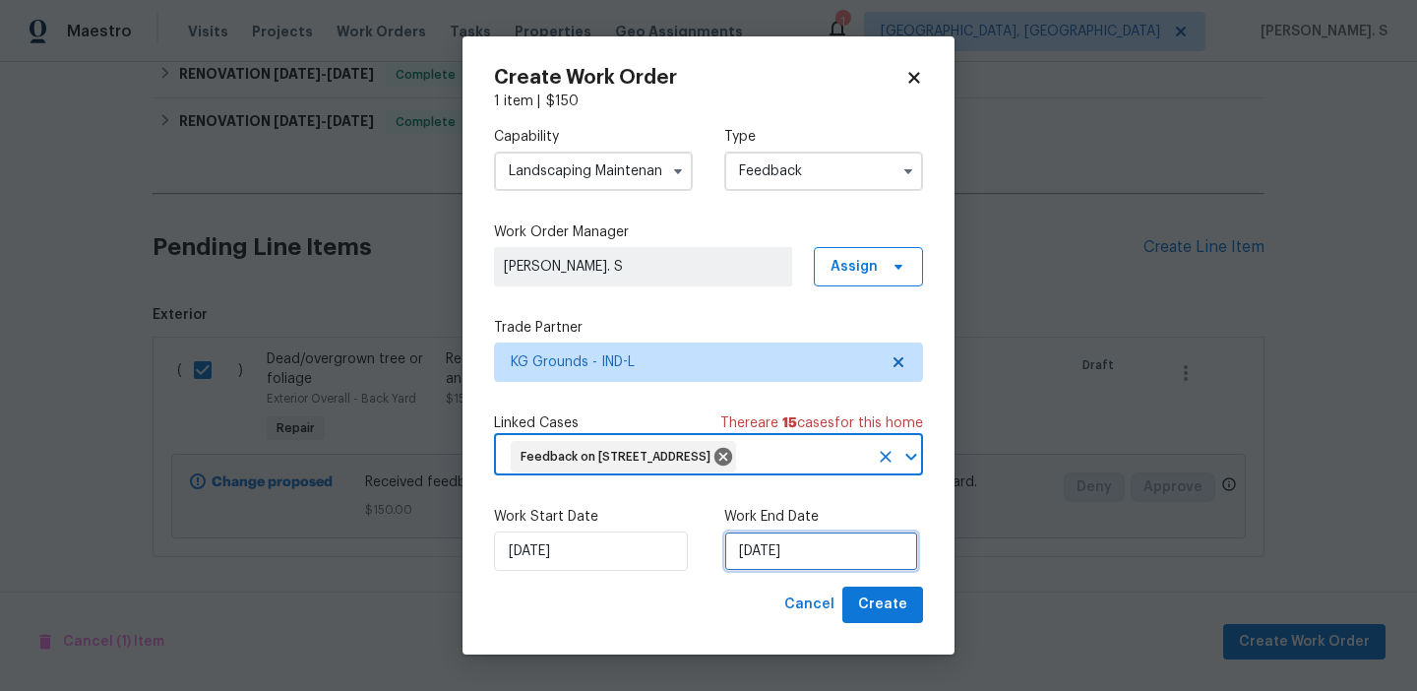
click at [752, 571] on input "[DATE]" at bounding box center [821, 551] width 194 height 39
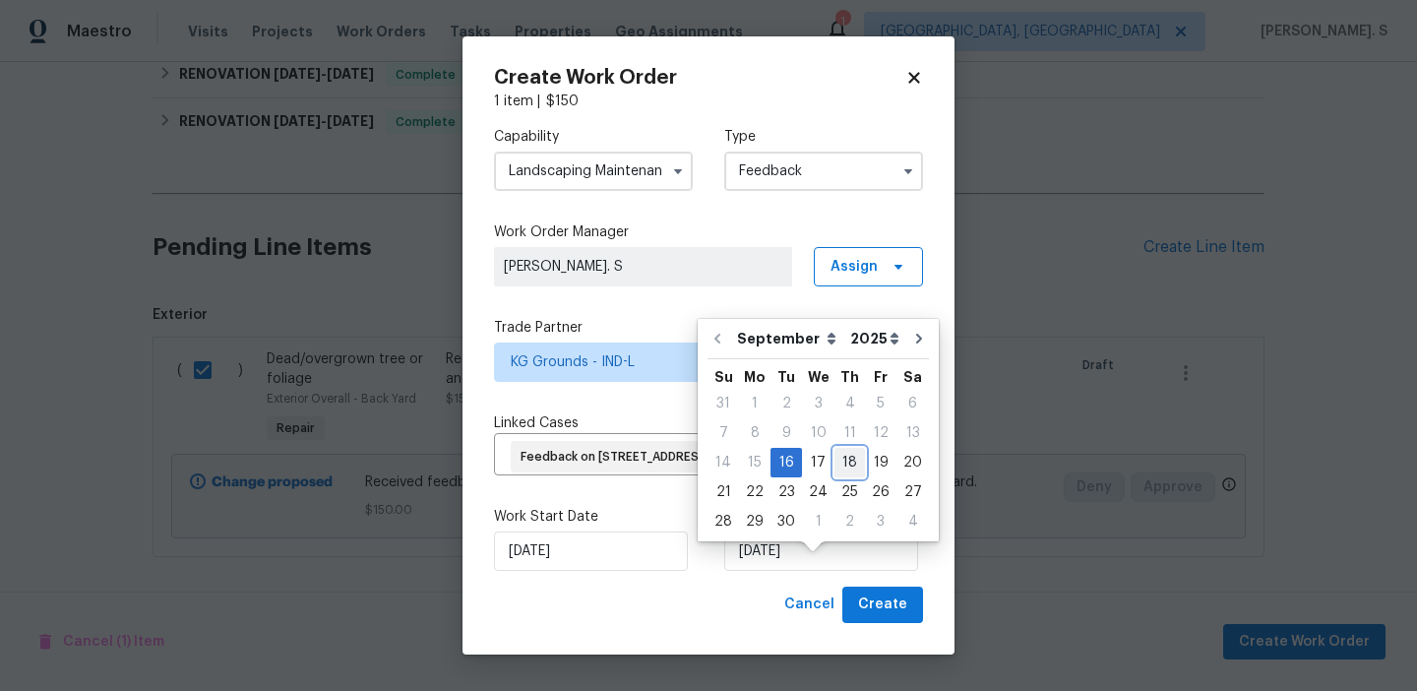
click at [849, 457] on div "18" at bounding box center [850, 463] width 31 height 28
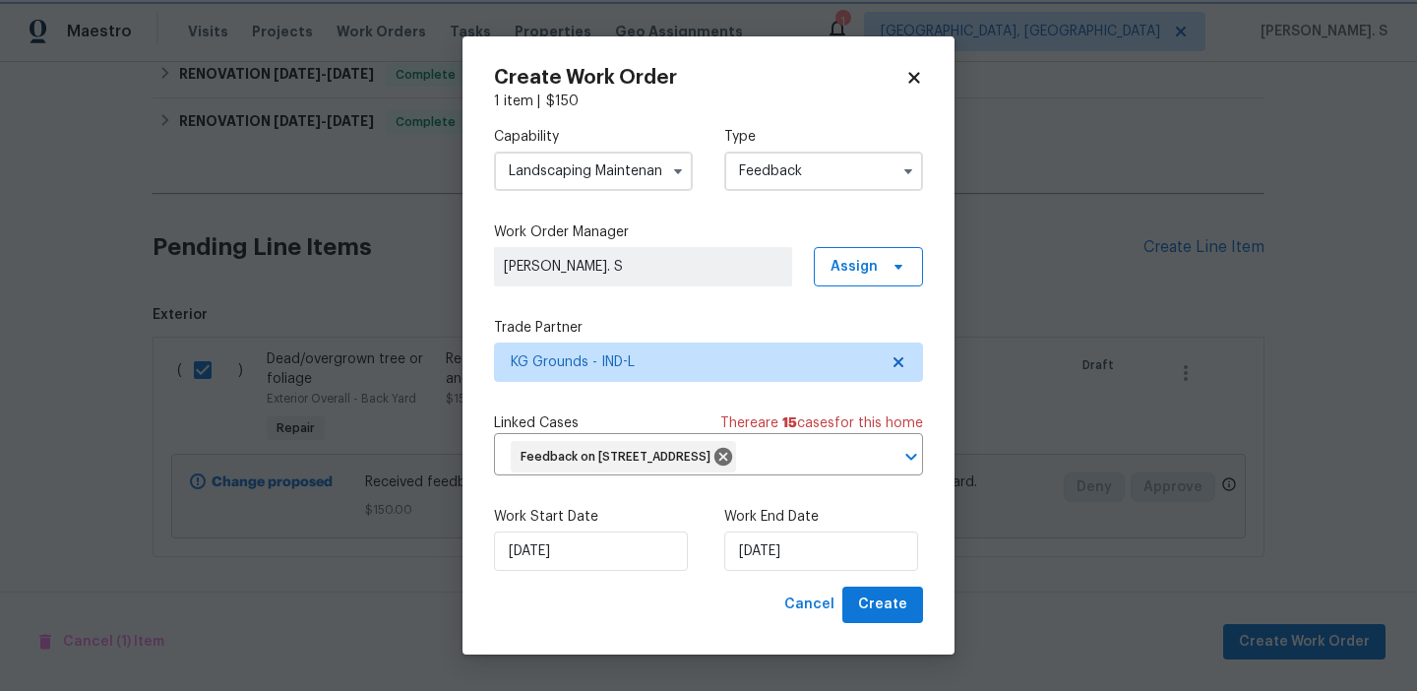
type input "[DATE]"
click at [857, 623] on button "Create" at bounding box center [883, 605] width 81 height 36
checkbox input "false"
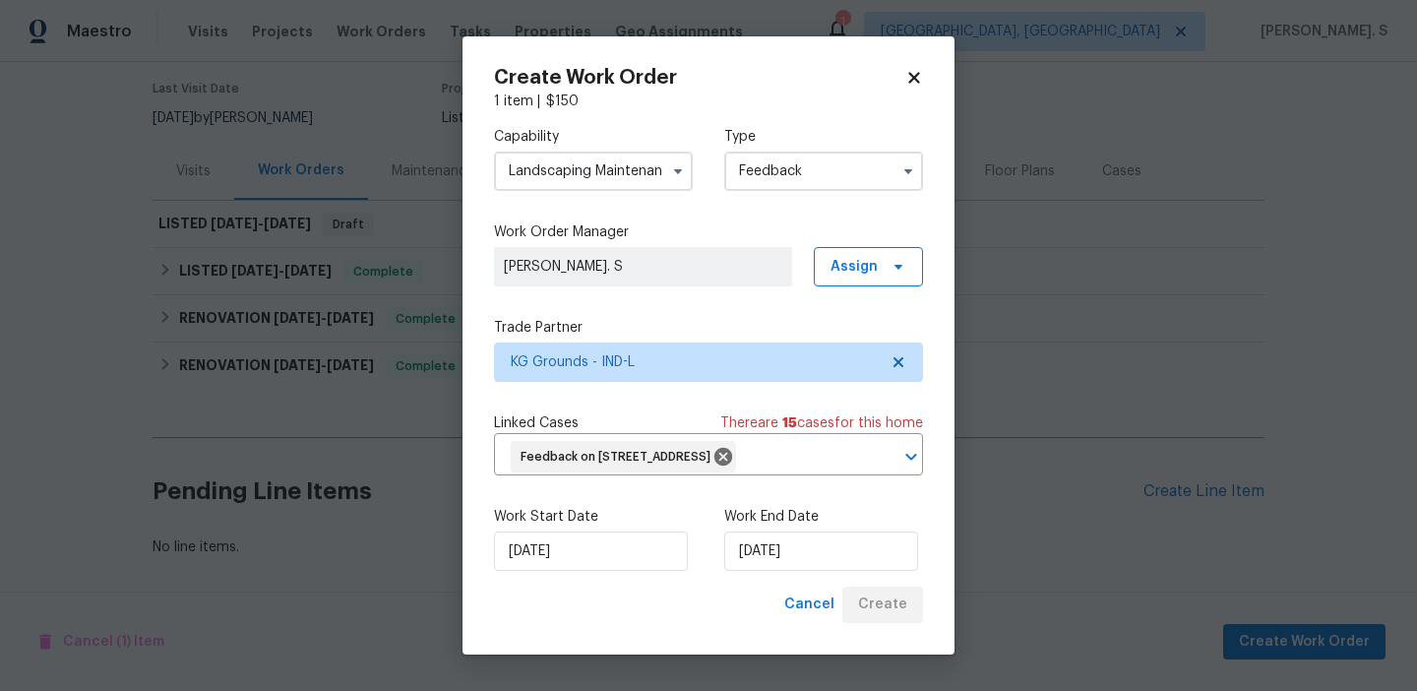
scroll to position [157, 0]
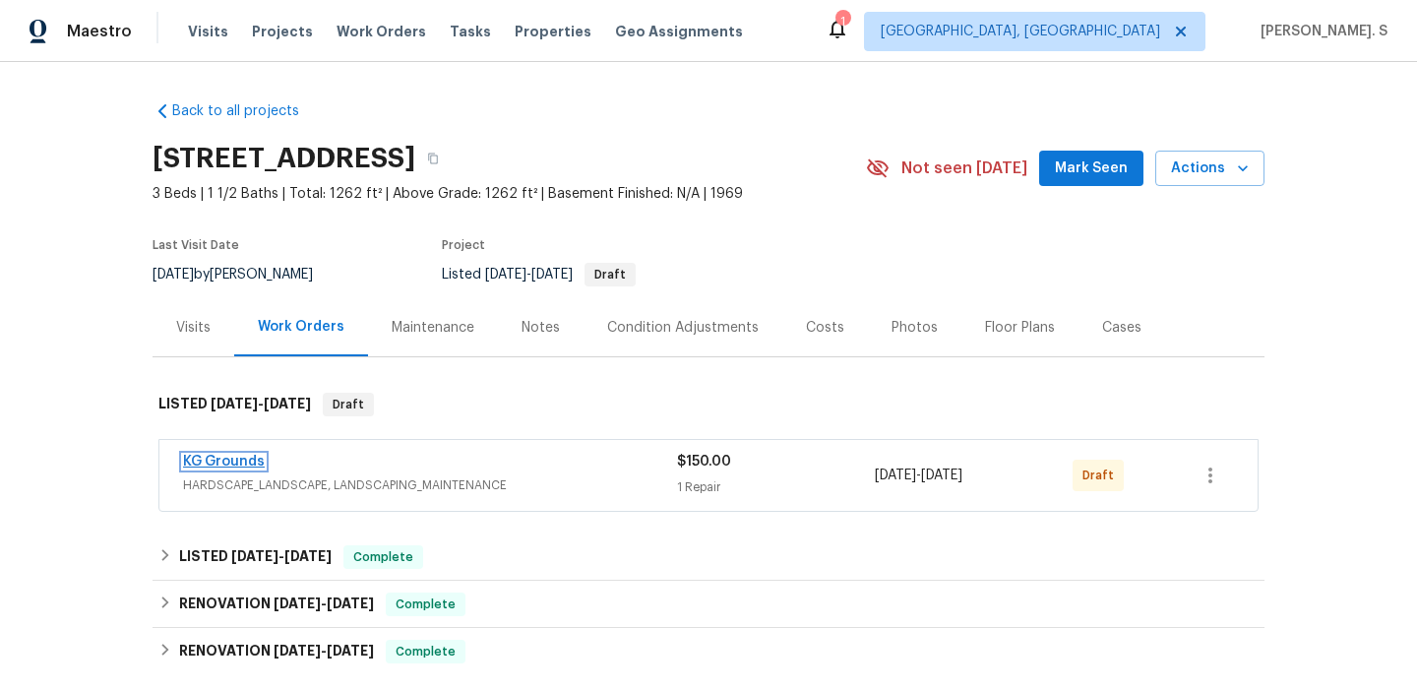
click at [240, 468] on link "KG Grounds" at bounding box center [224, 462] width 82 height 14
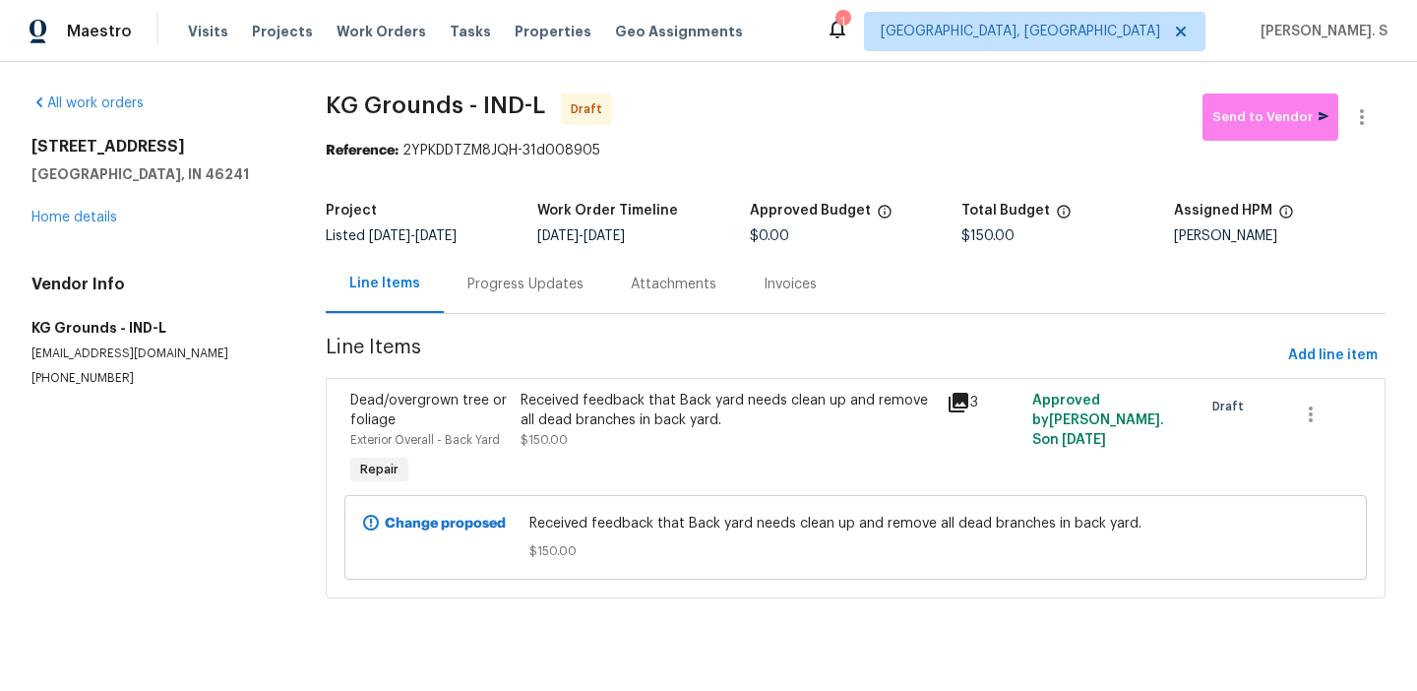
click at [462, 311] on div "Progress Updates" at bounding box center [525, 284] width 163 height 58
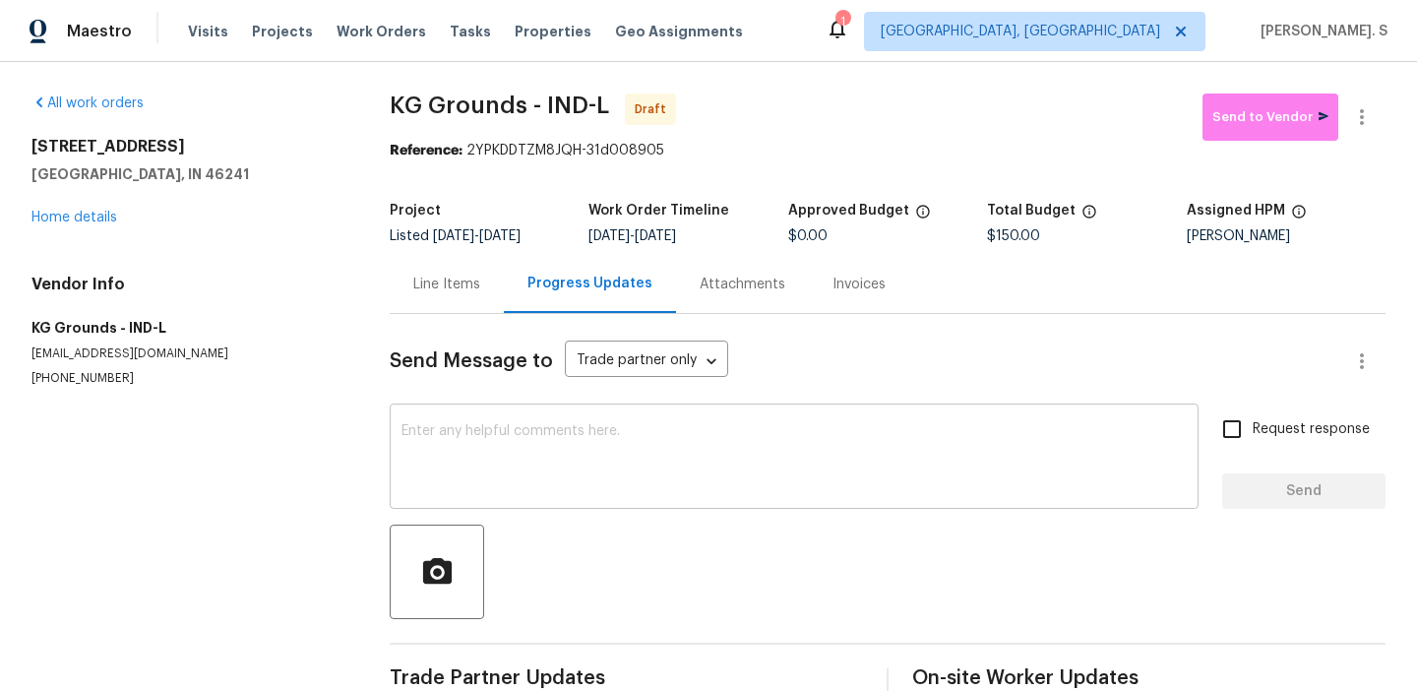
click at [648, 482] on textarea at bounding box center [794, 458] width 785 height 69
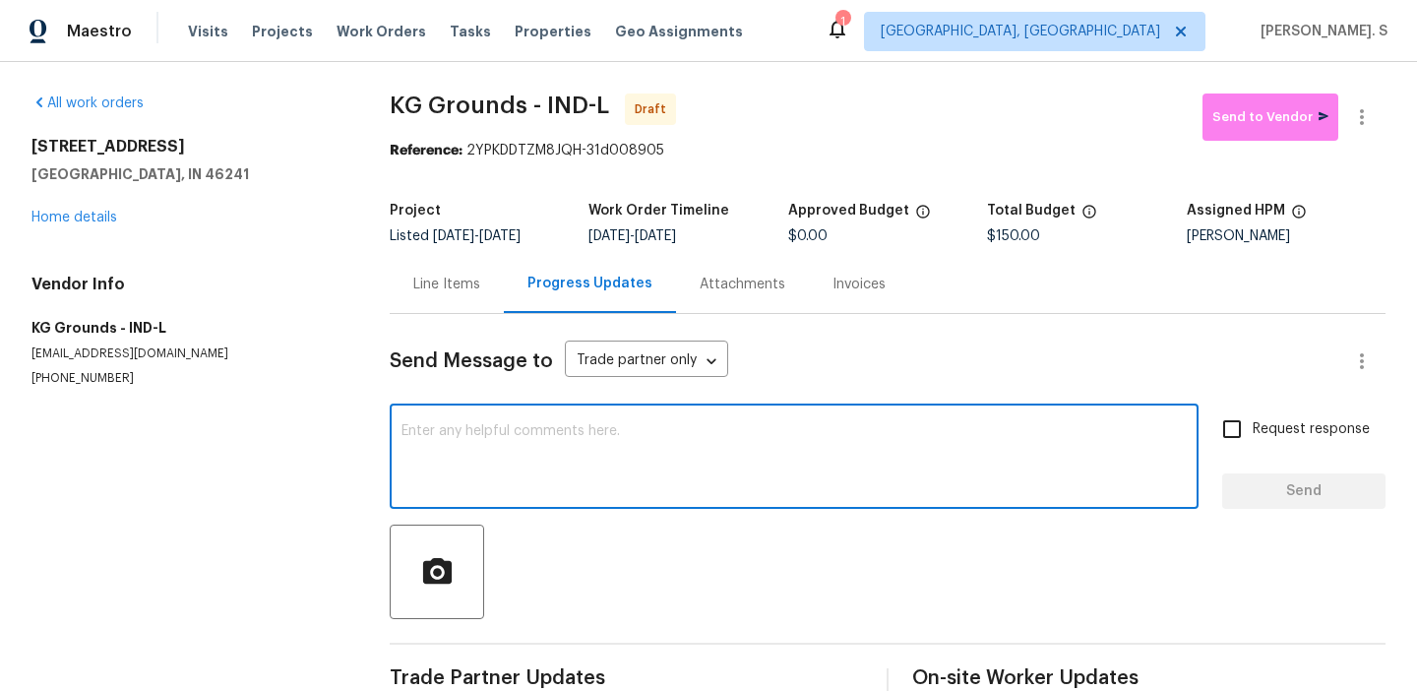
paste textarea "Hi this is Glory with Opendoor. I’m confirming you received the WO for the prop…"
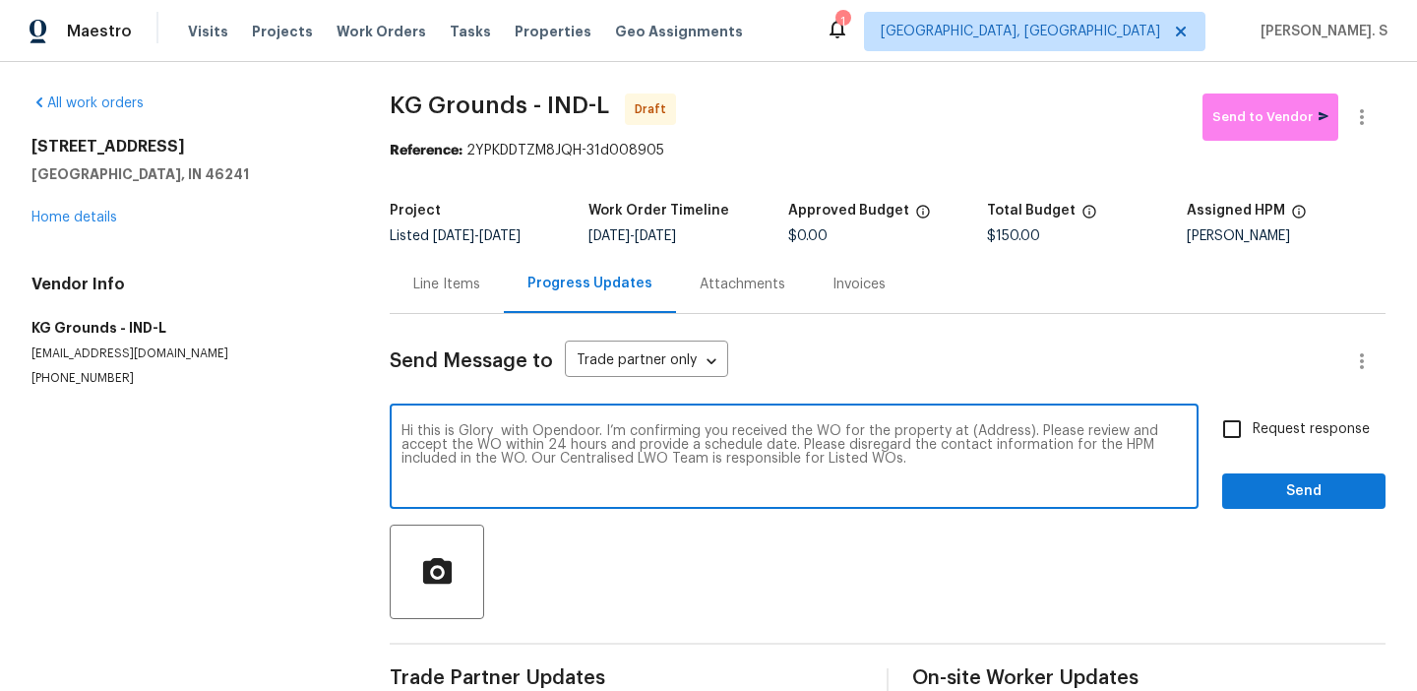
click at [997, 433] on textarea "Hi this is Glory with Opendoor. I’m confirming you received the WO for the prop…" at bounding box center [794, 458] width 785 height 69
paste textarea "[STREET_ADDRESS]"
type textarea "Hi this is Glory with Opendoor. I’m confirming you received the WO for the prop…"
click at [1391, 134] on div "All work orders [STREET_ADDRESS] Home details Vendor Info KG Grounds - IND-L [E…" at bounding box center [708, 396] width 1417 height 669
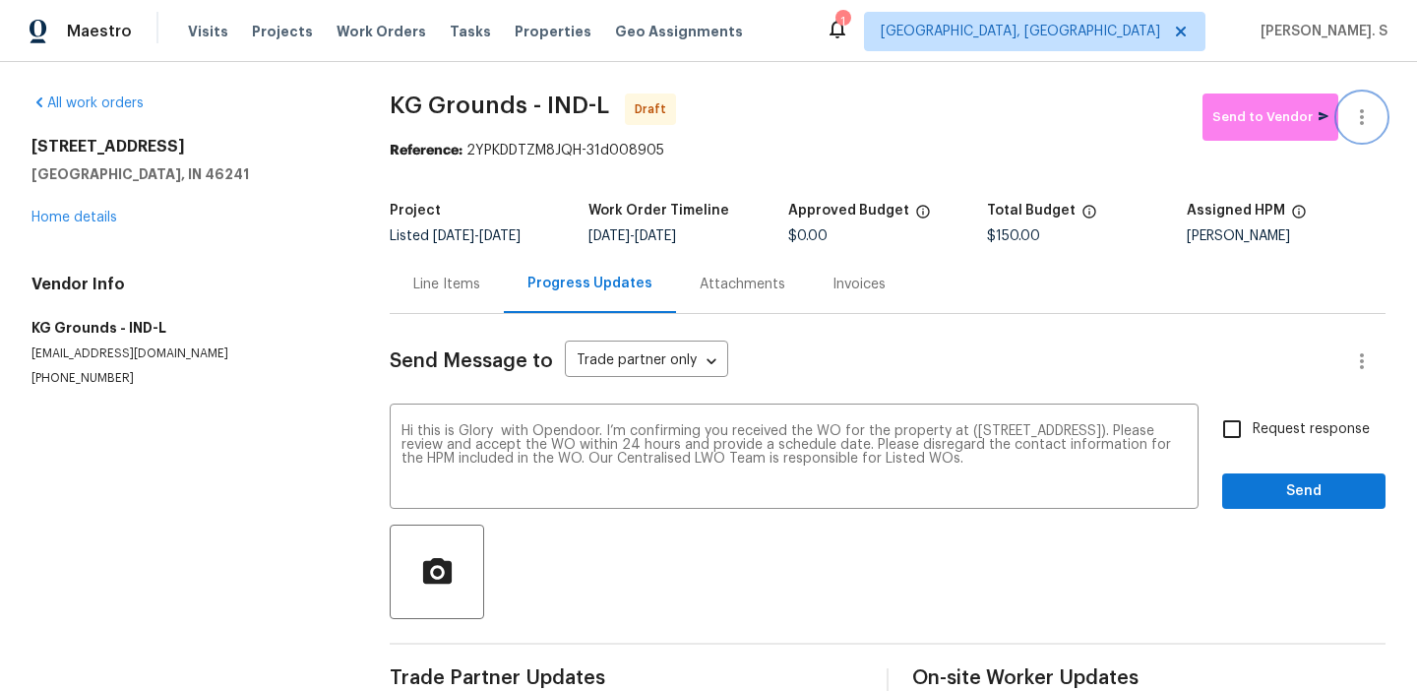
click at [1354, 110] on icon "button" at bounding box center [1362, 117] width 24 height 24
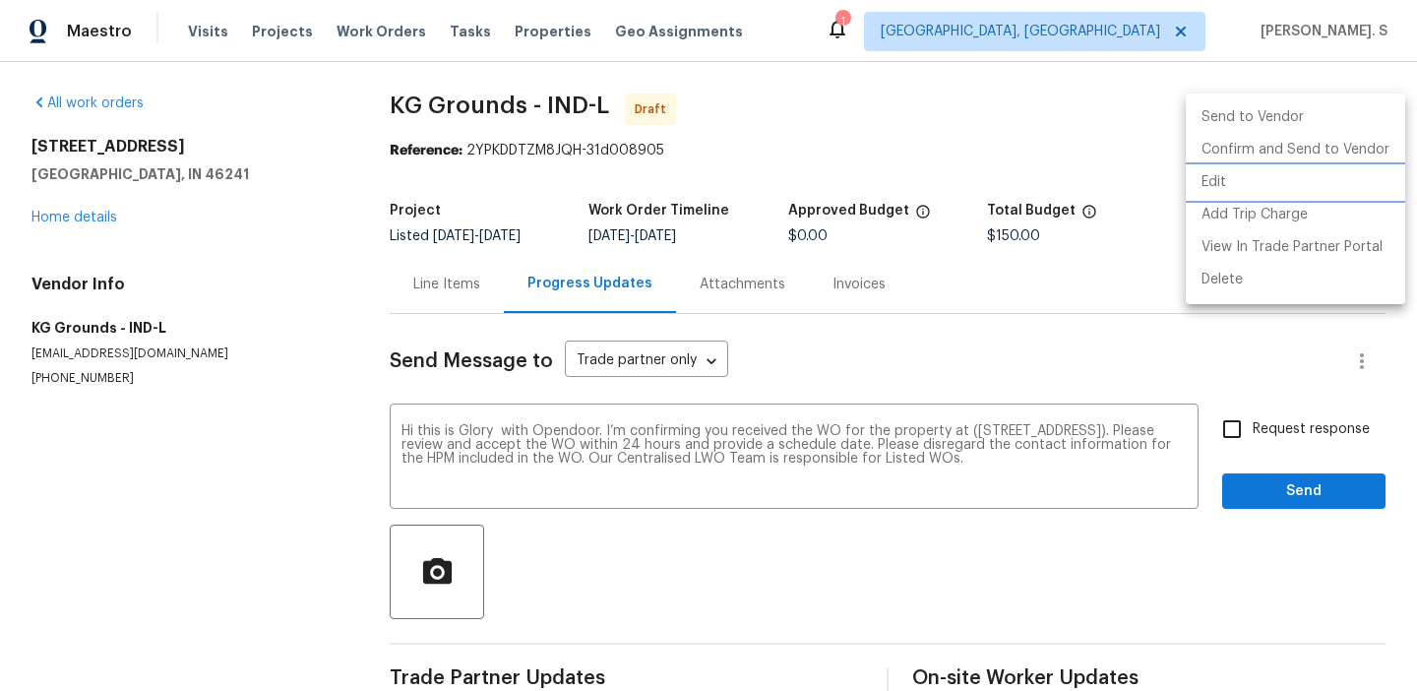
click at [1286, 172] on li "Edit" at bounding box center [1296, 182] width 220 height 32
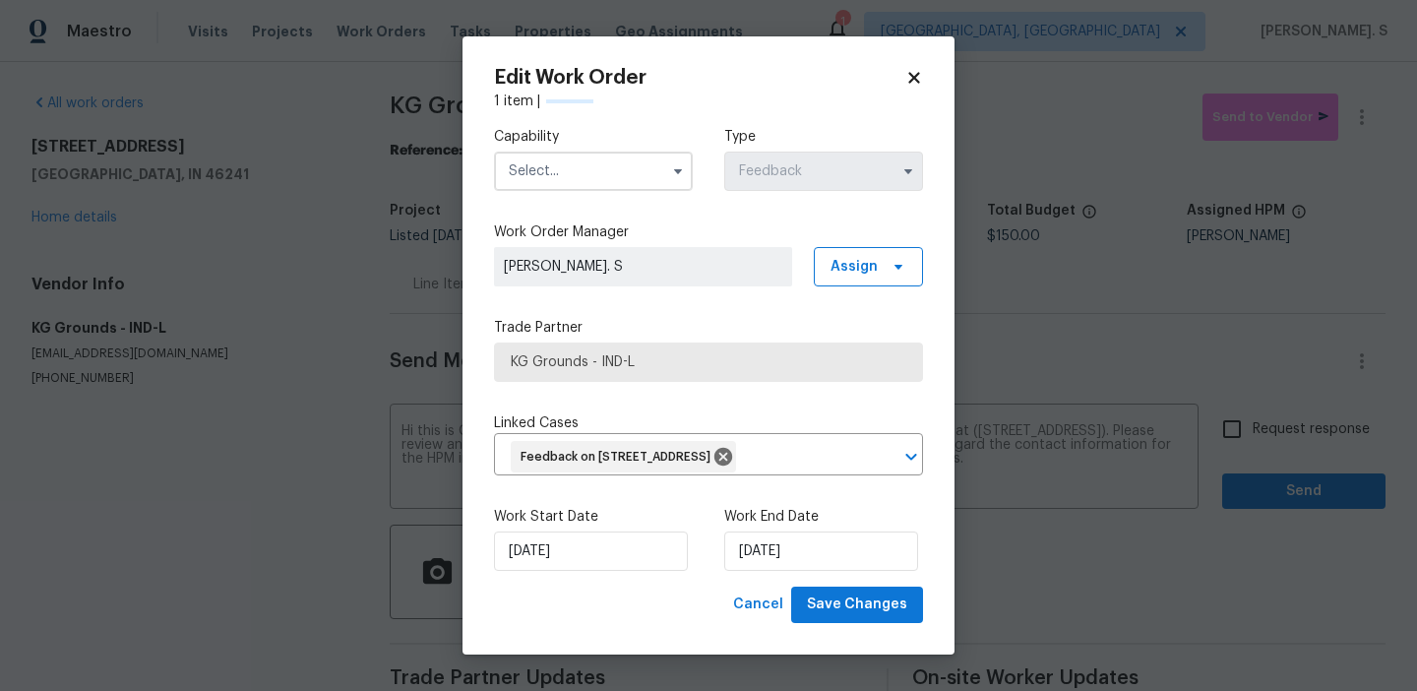
click at [629, 157] on input "text" at bounding box center [593, 171] width 199 height 39
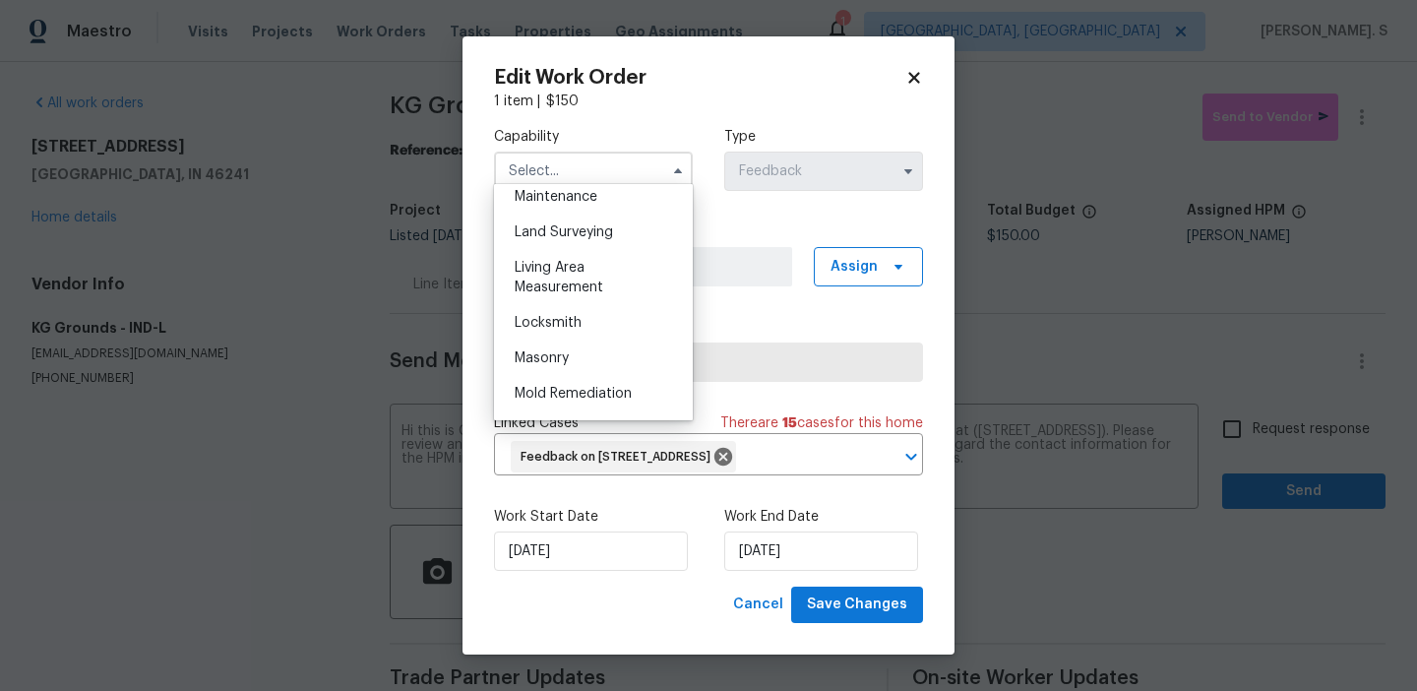
scroll to position [1347, 0]
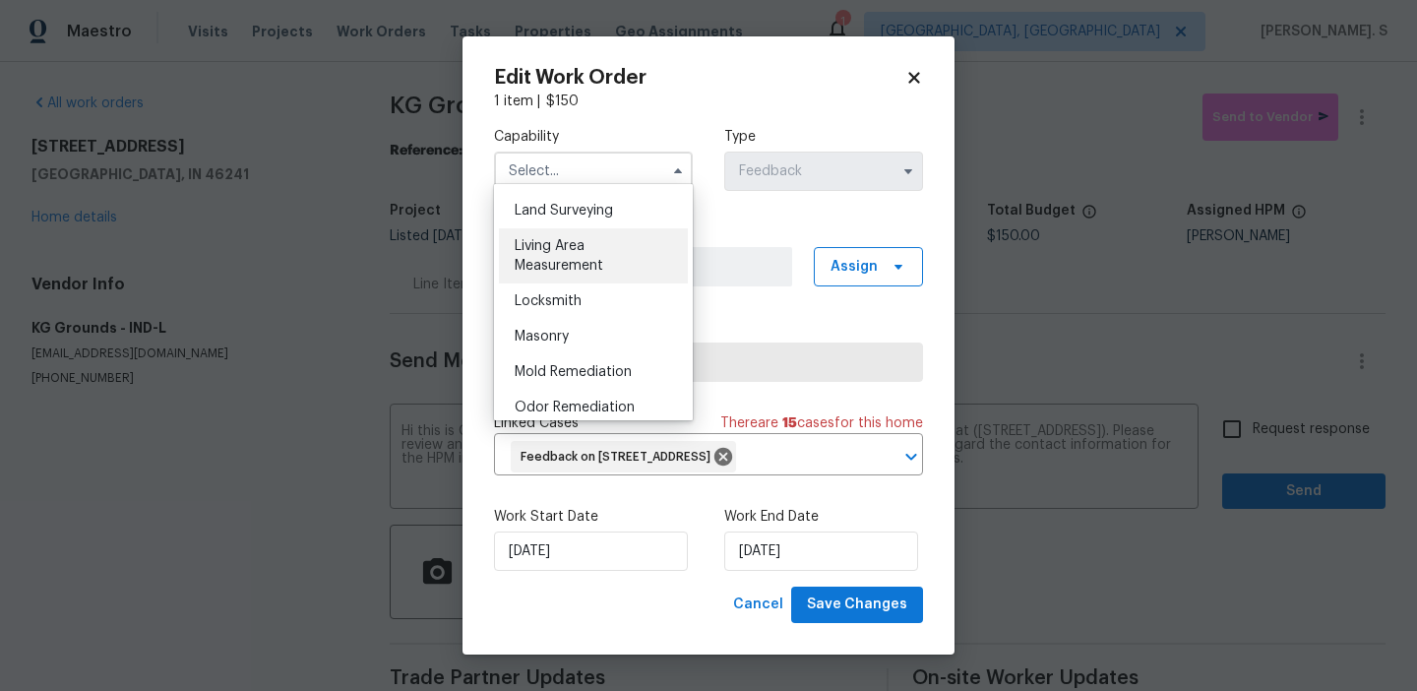
click at [570, 249] on span "Living Area Measurement" at bounding box center [559, 255] width 89 height 33
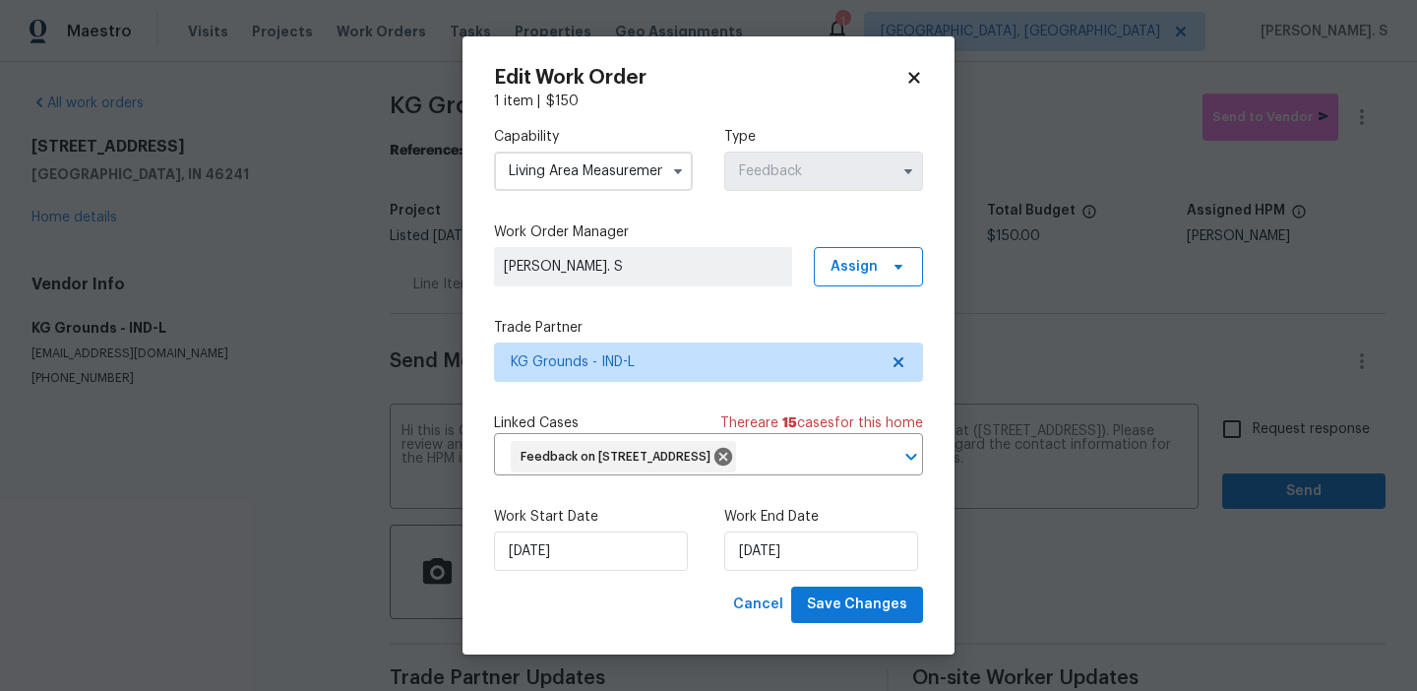
click at [645, 166] on input "Living Area Measurement" at bounding box center [593, 171] width 199 height 39
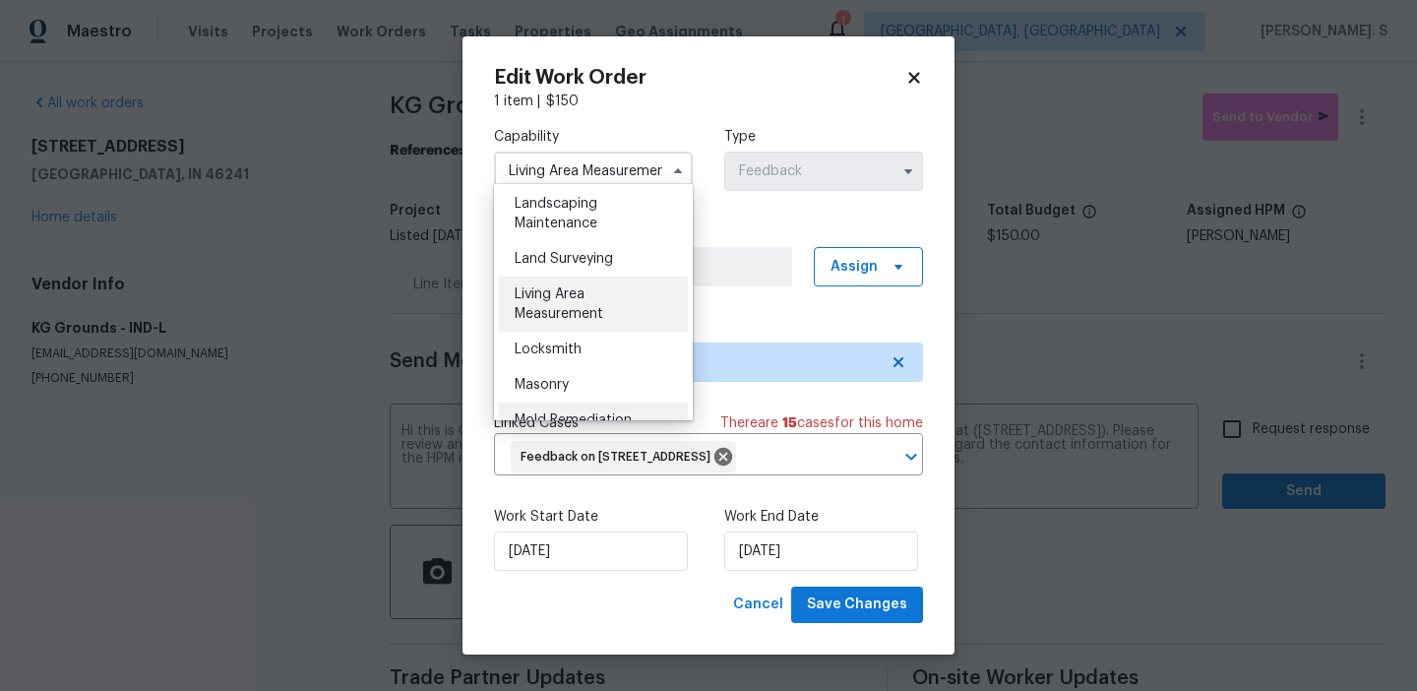
scroll to position [1243, 0]
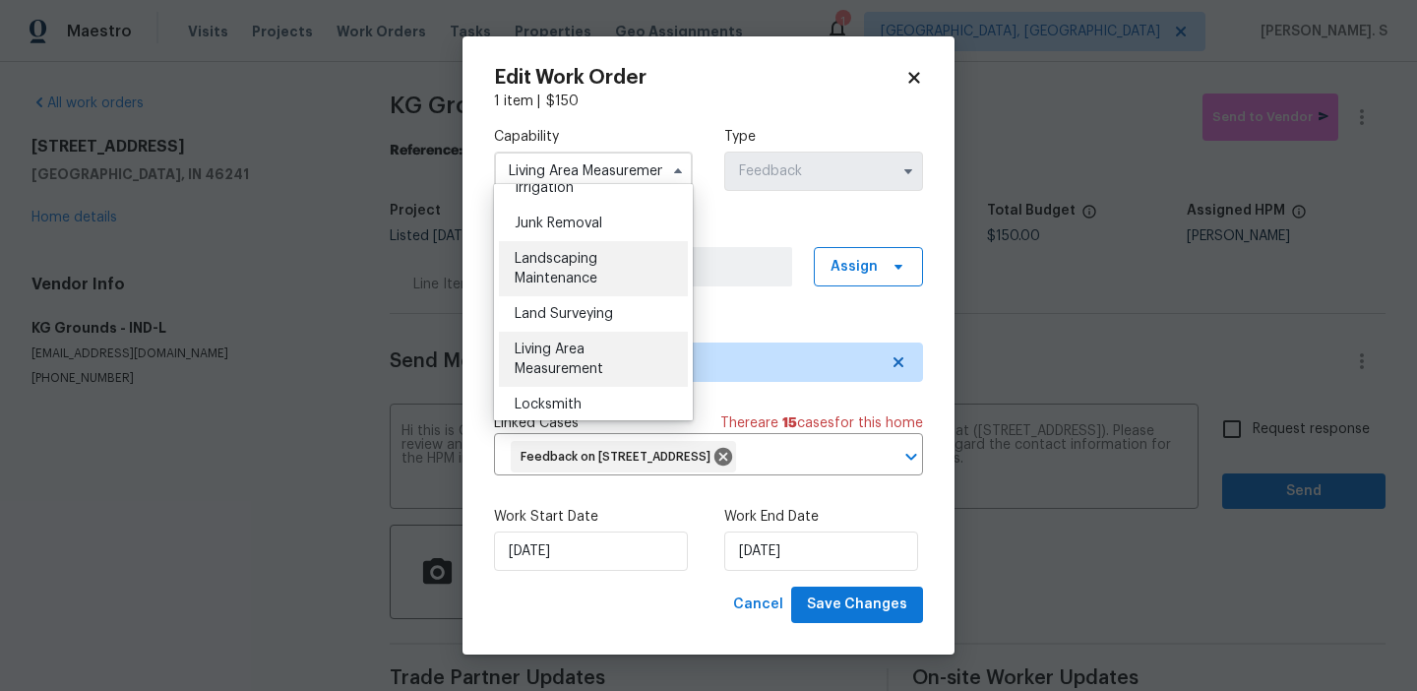
click at [584, 262] on span "Landscaping Maintenance" at bounding box center [556, 268] width 83 height 33
type input "Landscaping Maintenance"
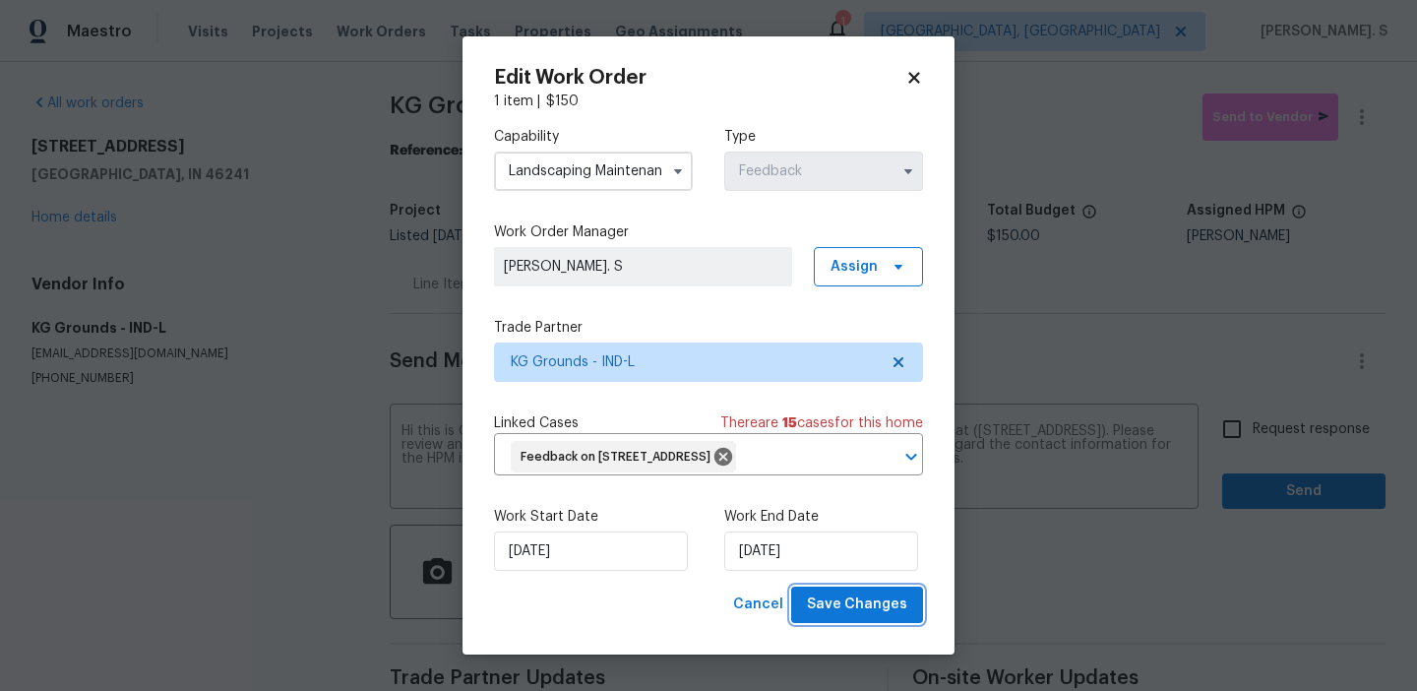
click at [851, 617] on span "Save Changes" at bounding box center [857, 605] width 100 height 25
click at [1293, 428] on body "Maestro Visits Projects Work Orders Tasks Properties Geo Assignments 1 [GEOGRAP…" at bounding box center [708, 345] width 1417 height 691
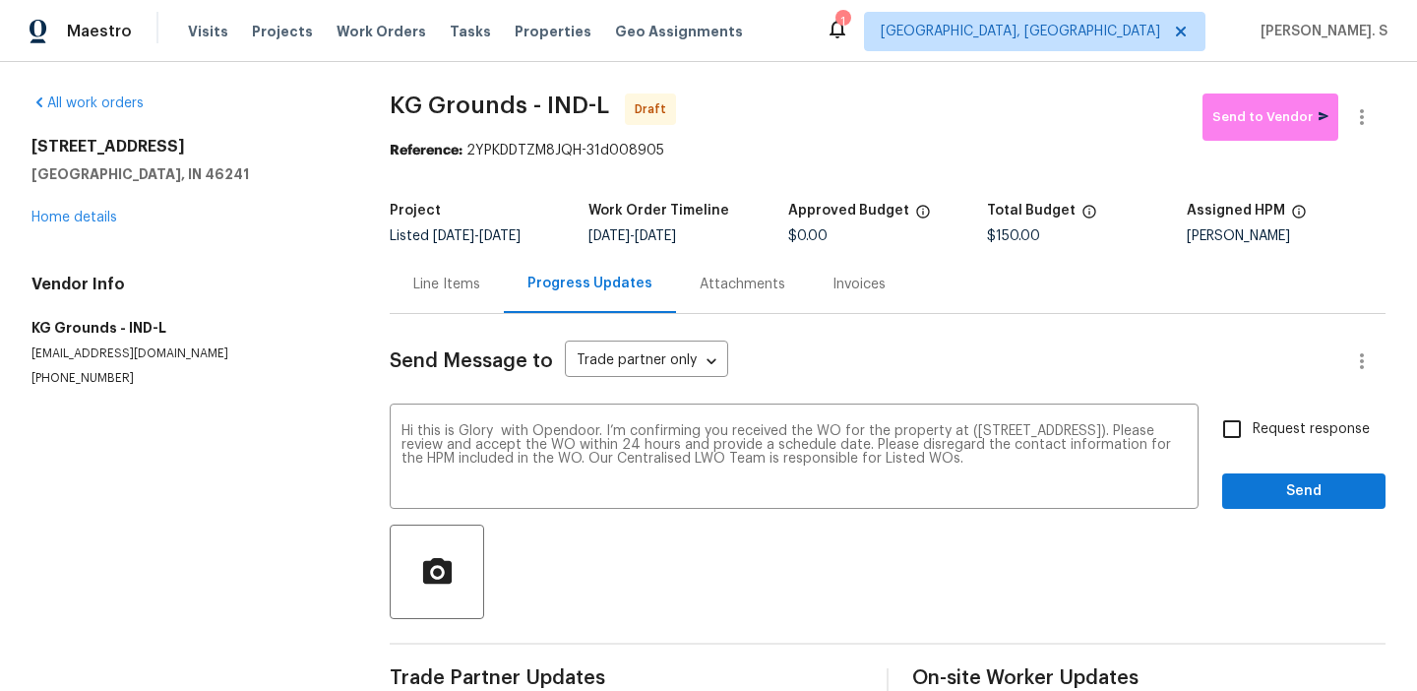
click at [1293, 428] on span "Request response" at bounding box center [1311, 429] width 117 height 21
click at [1253, 428] on input "Request response" at bounding box center [1232, 428] width 41 height 41
checkbox input "true"
click at [1285, 482] on span "Send" at bounding box center [1304, 491] width 132 height 25
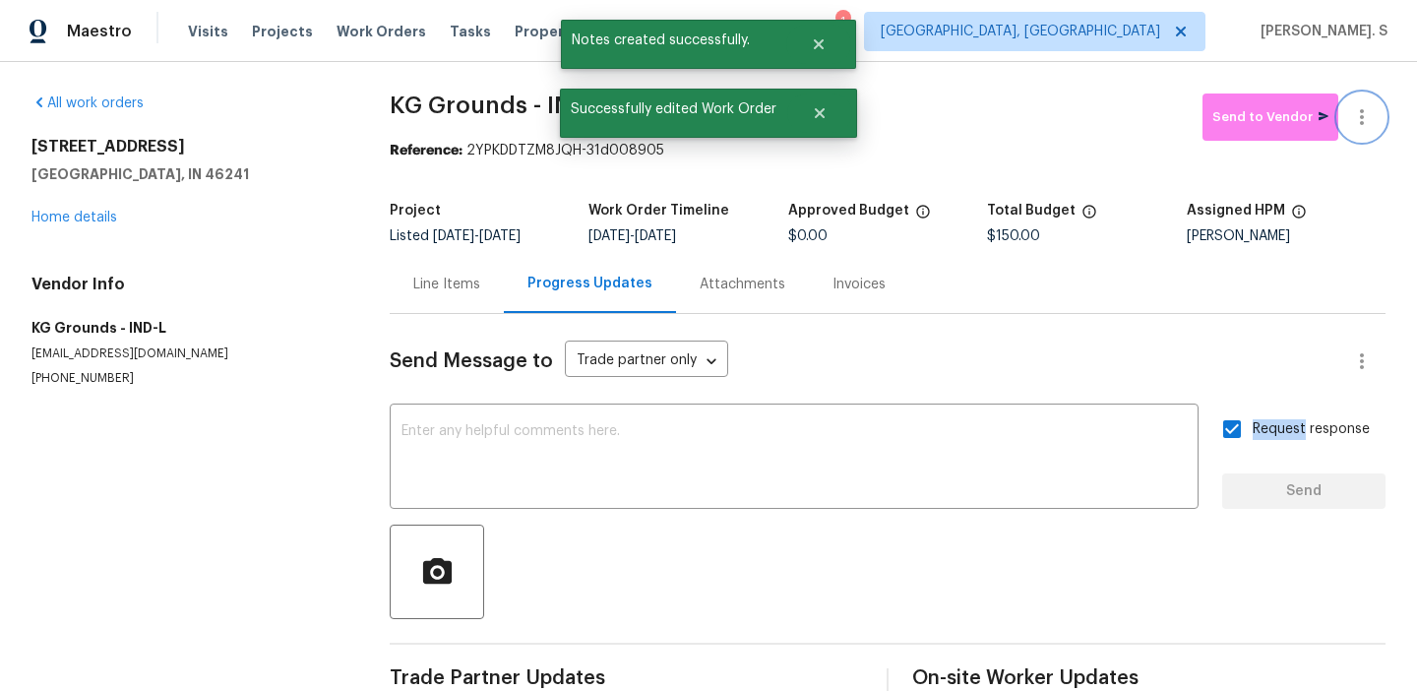
click at [1361, 117] on icon "button" at bounding box center [1362, 117] width 4 height 16
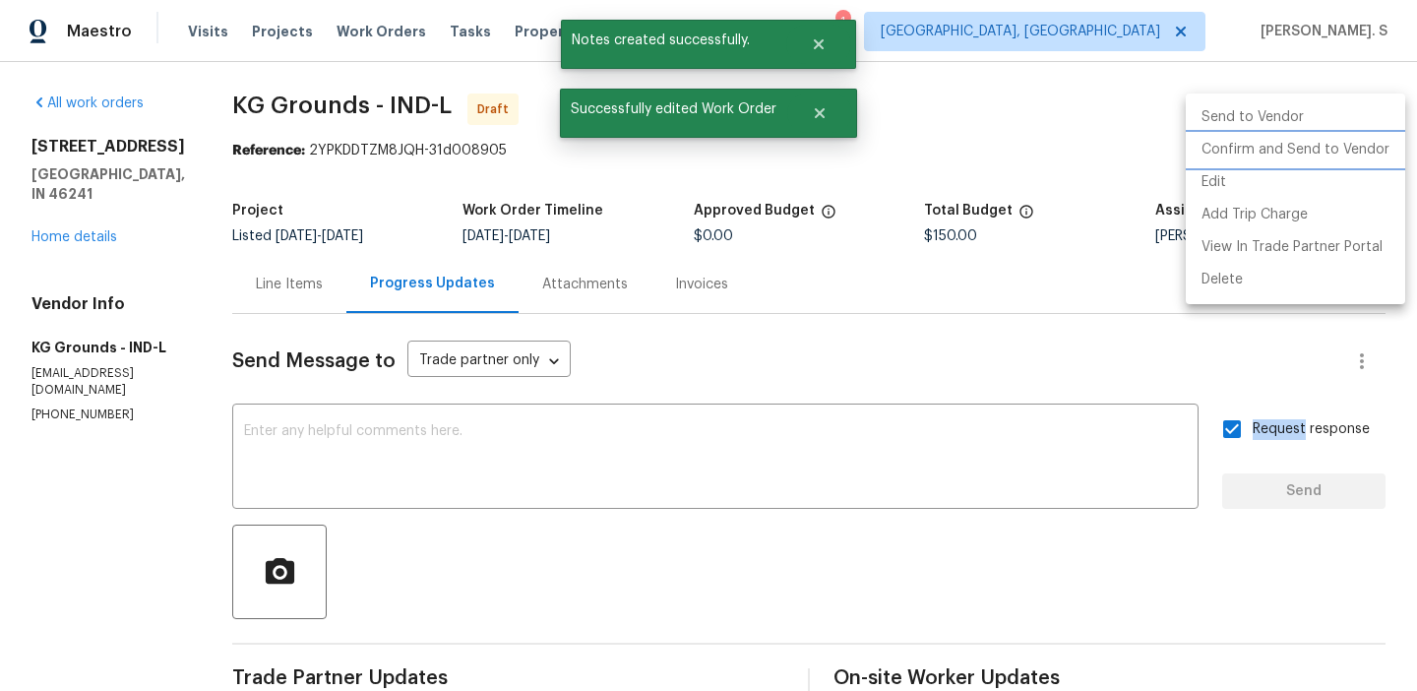
click at [1292, 144] on li "Confirm and Send to Vendor" at bounding box center [1296, 150] width 220 height 32
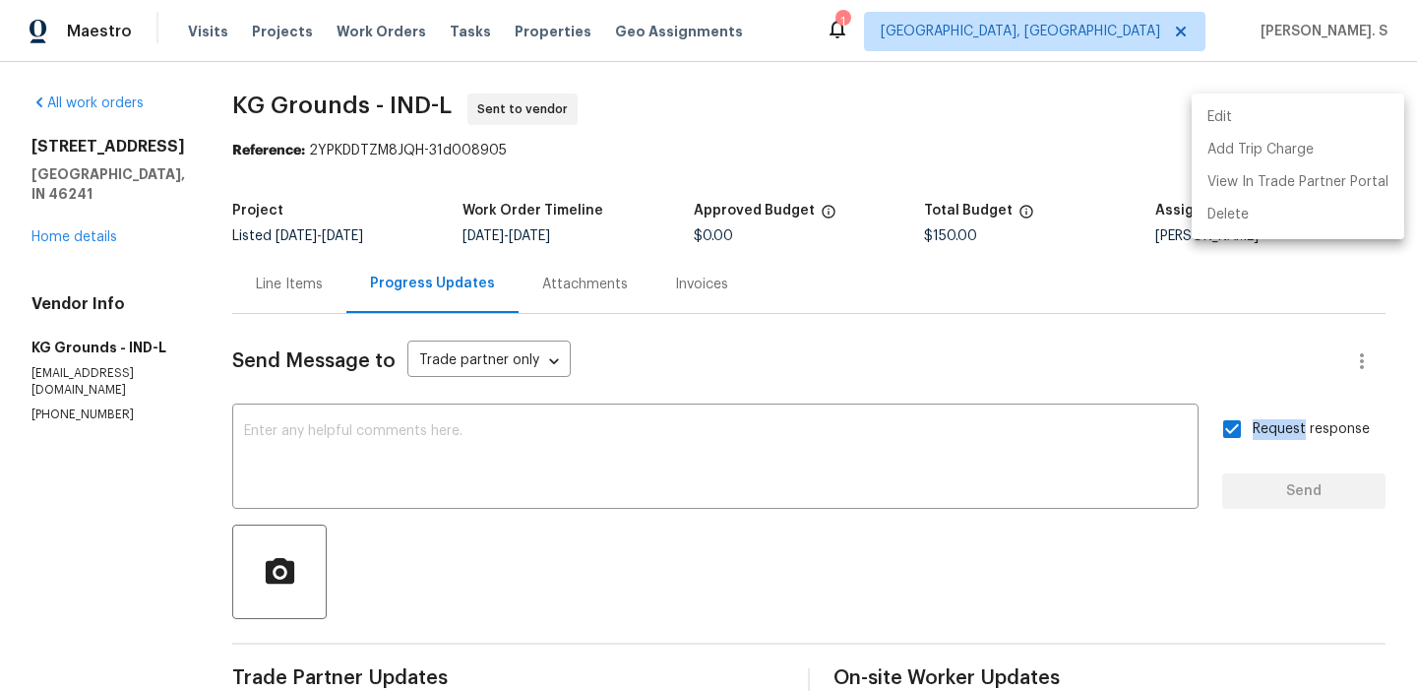
click at [680, 460] on div at bounding box center [708, 345] width 1417 height 691
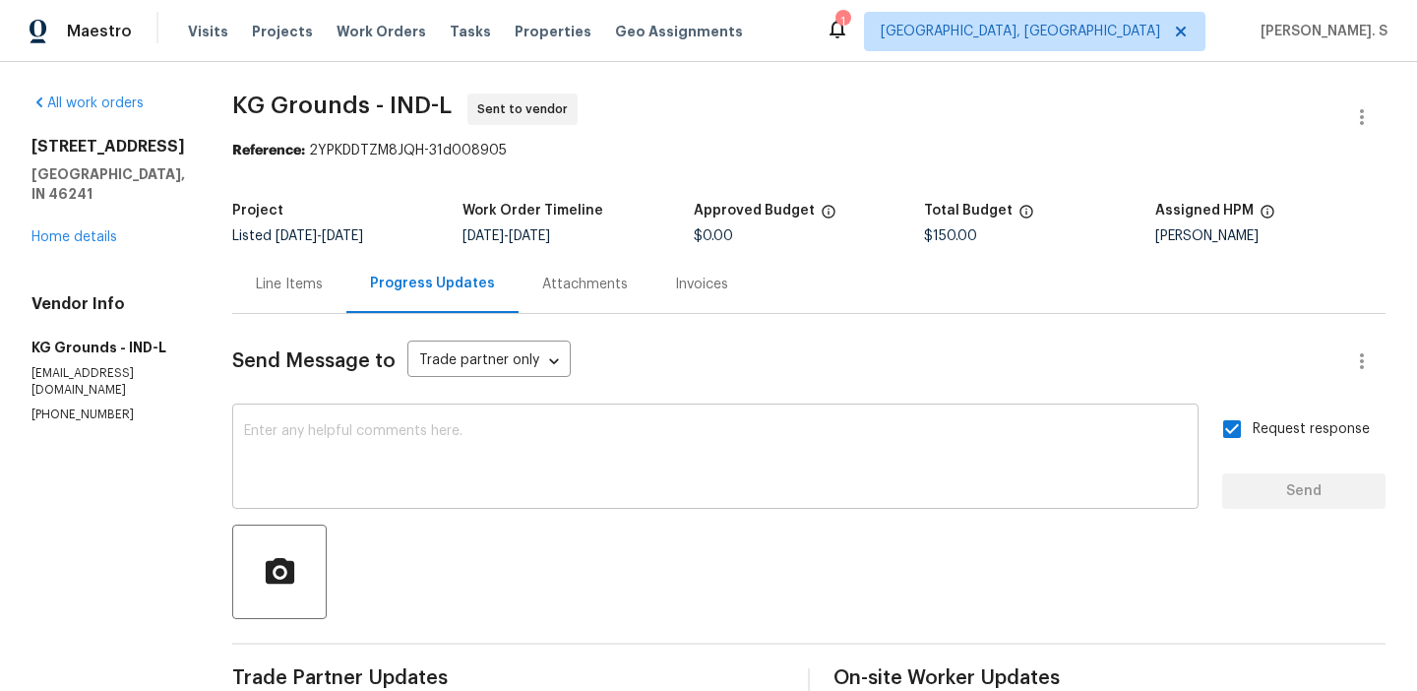
click at [680, 465] on textarea at bounding box center [715, 458] width 943 height 69
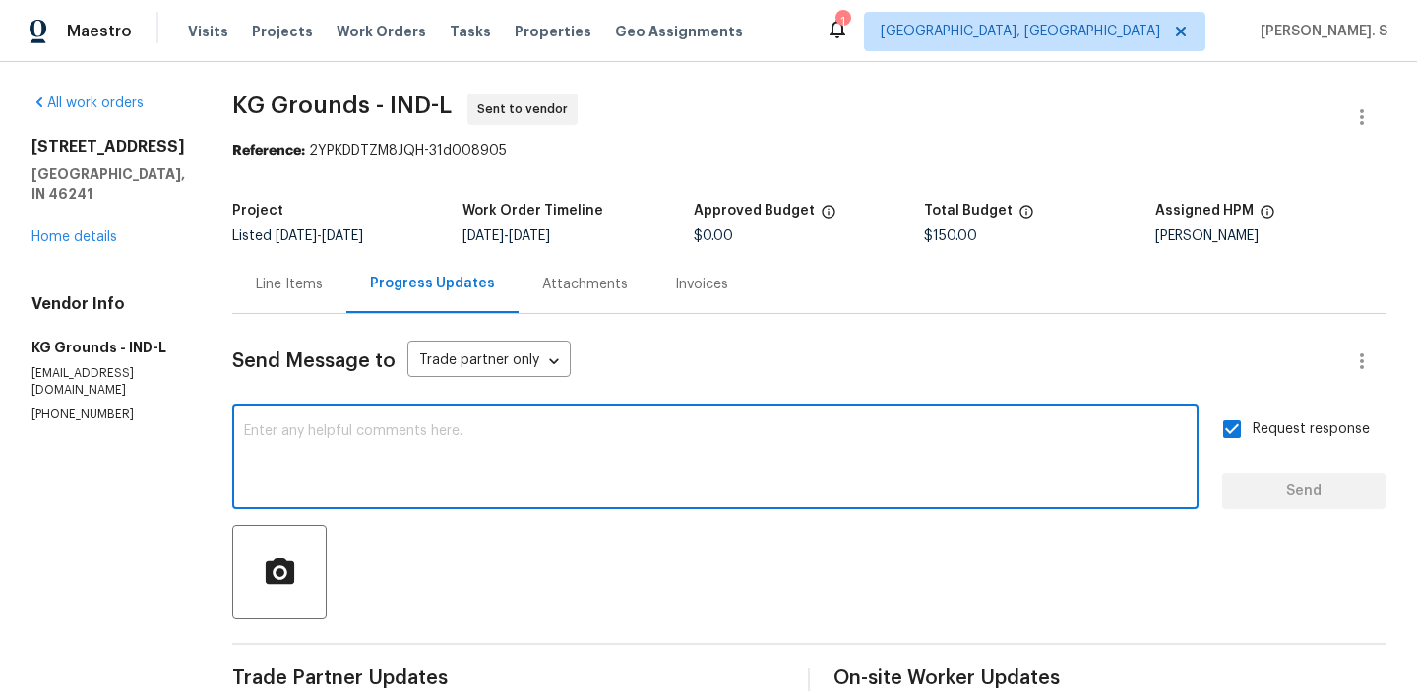
paste textarea "The Work Orders must include before-photos (both close-up and wide-angle) and a…"
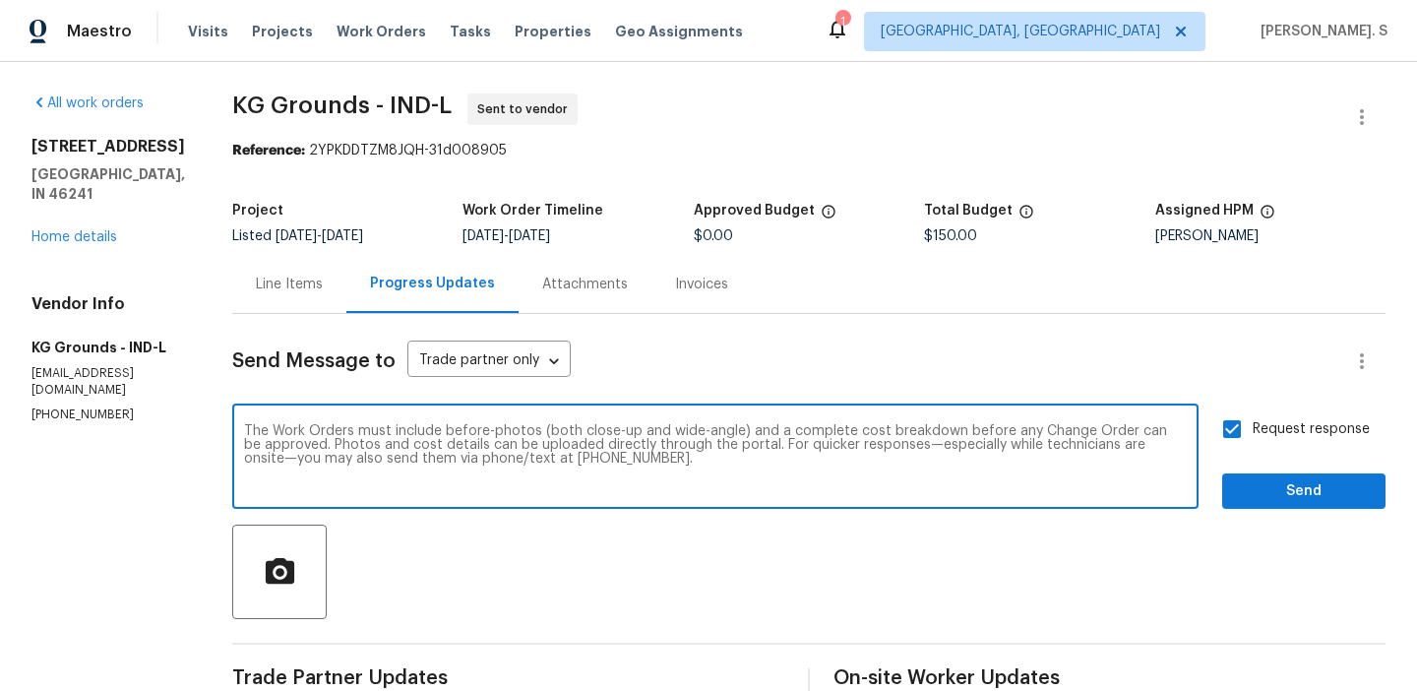
type textarea "The Work Orders must include before-photos (both close-up and wide-angle) and a…"
click at [1233, 499] on button "Send" at bounding box center [1304, 491] width 163 height 36
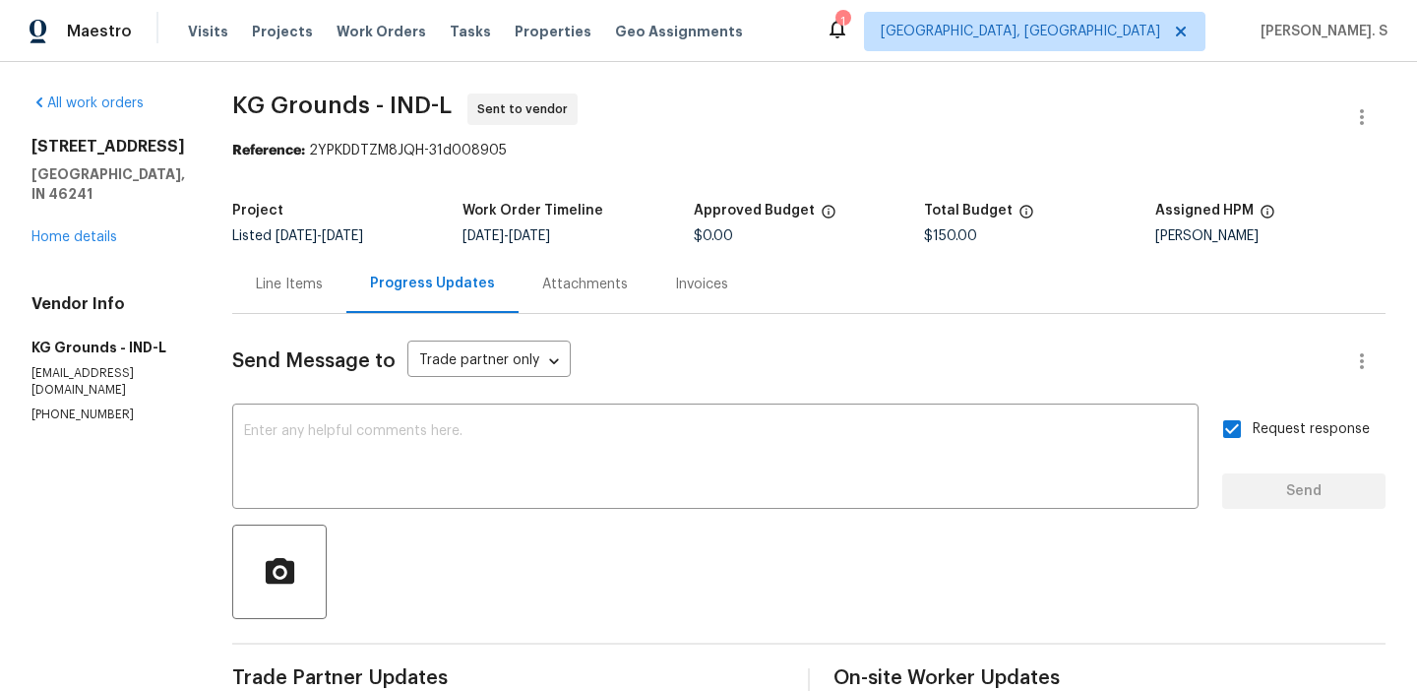
click at [281, 95] on span "KG Grounds - IND-L" at bounding box center [342, 106] width 220 height 24
copy span "KG Grounds - IND-L"
drag, startPoint x: 322, startPoint y: 152, endPoint x: 638, endPoint y: 143, distance: 316.1
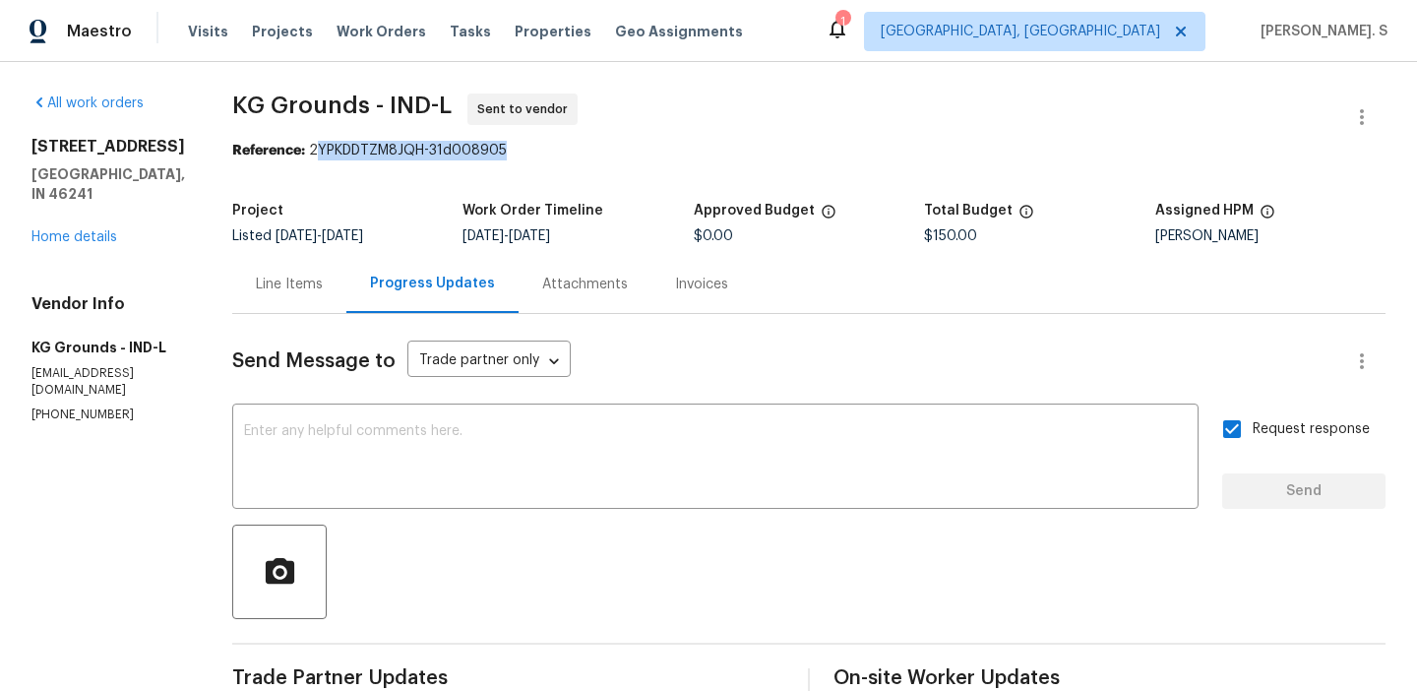
click at [638, 143] on div "Reference: 2YPKDDTZM8JQH-31d008905" at bounding box center [809, 151] width 1154 height 20
copy div "YPKDDTZM8JQH-31d008905"
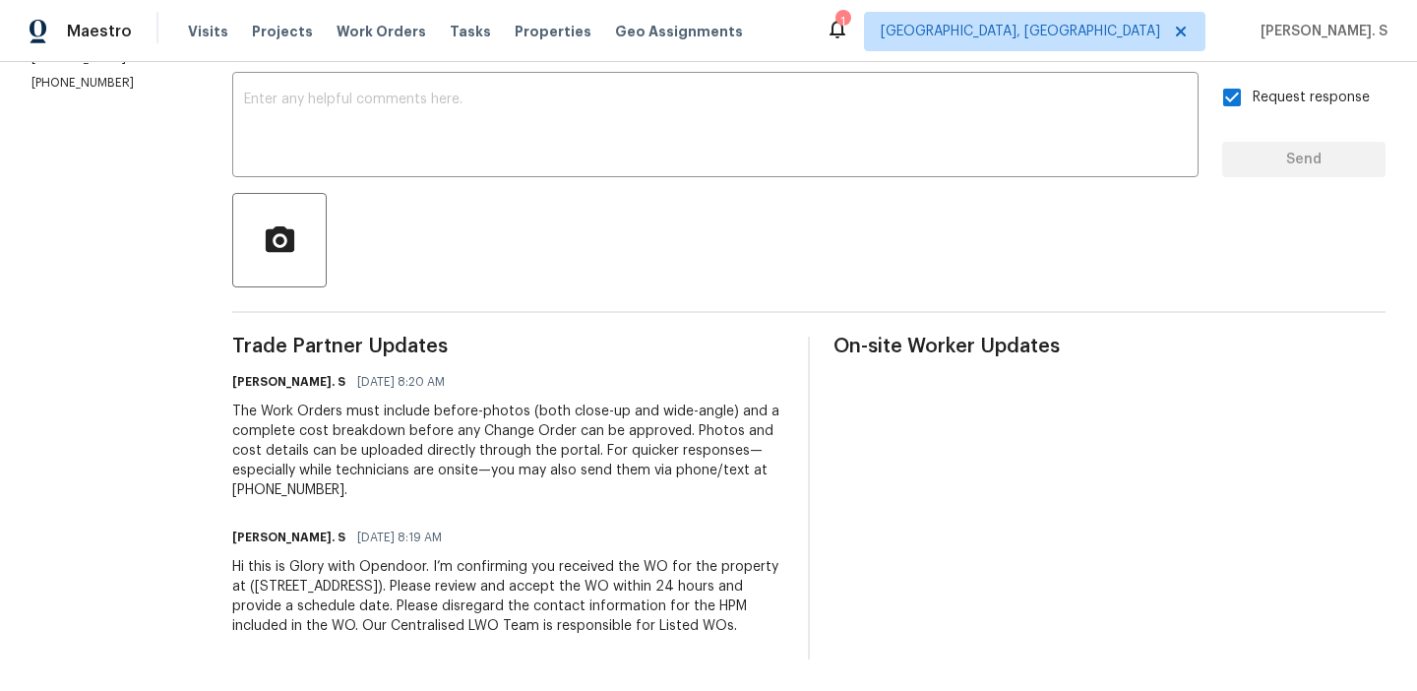
scroll to position [0, 0]
